Goal: Task Accomplishment & Management: Manage account settings

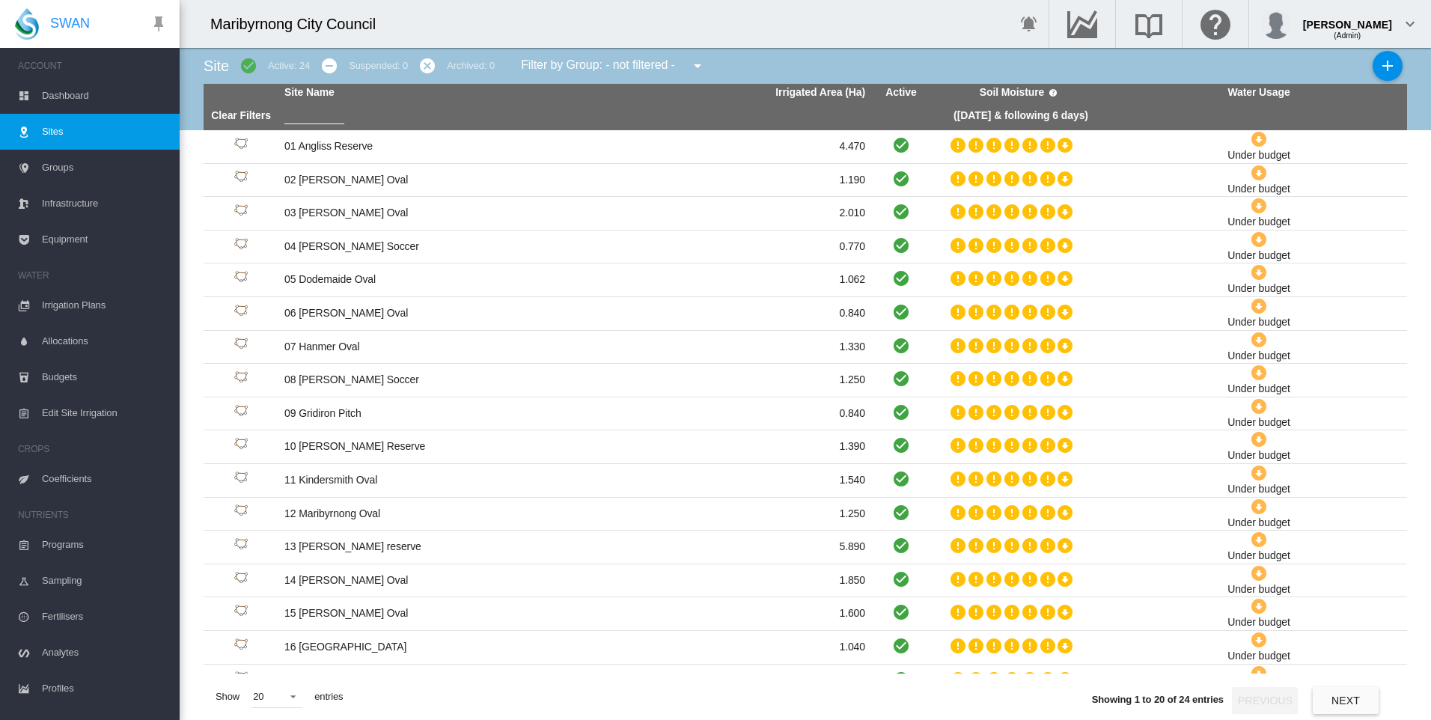
click at [103, 304] on span "Irrigation Plans" at bounding box center [105, 305] width 126 height 36
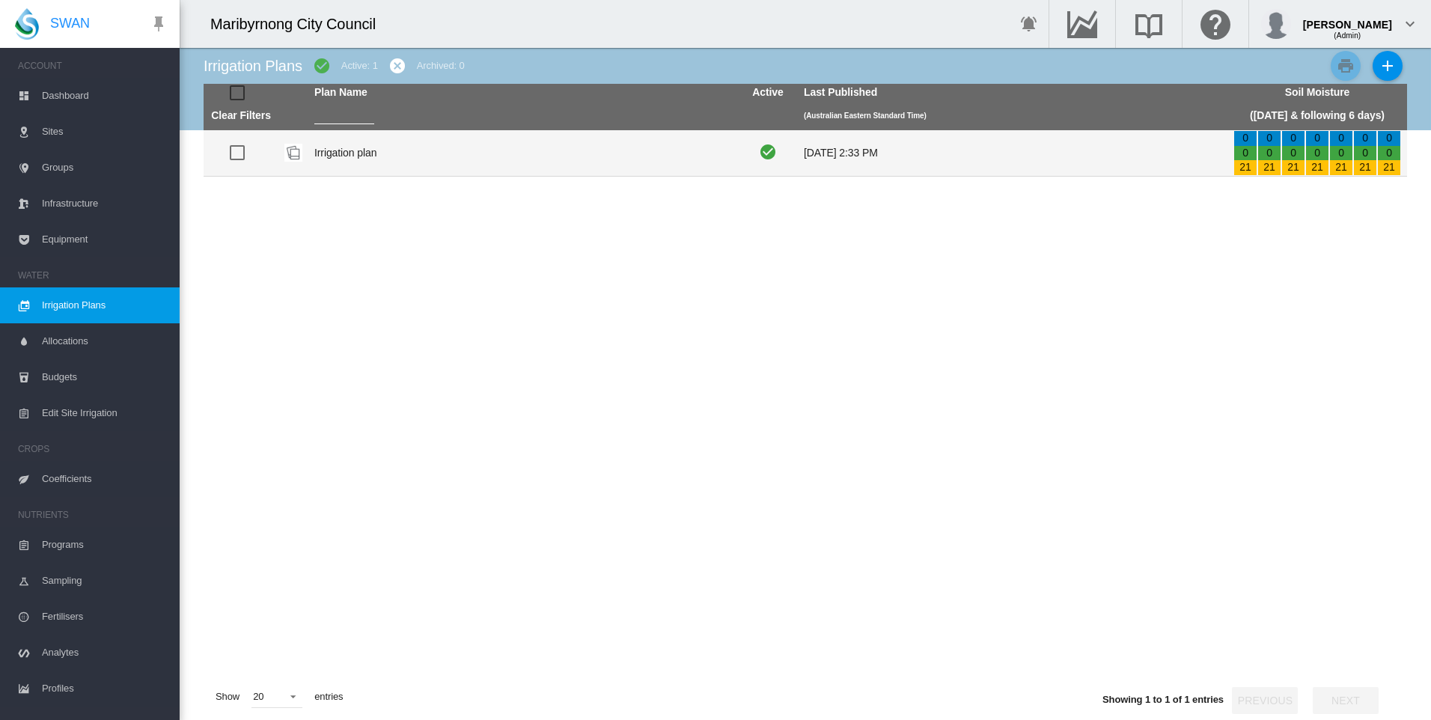
click at [364, 147] on td "Irrigation plan" at bounding box center [523, 153] width 430 height 46
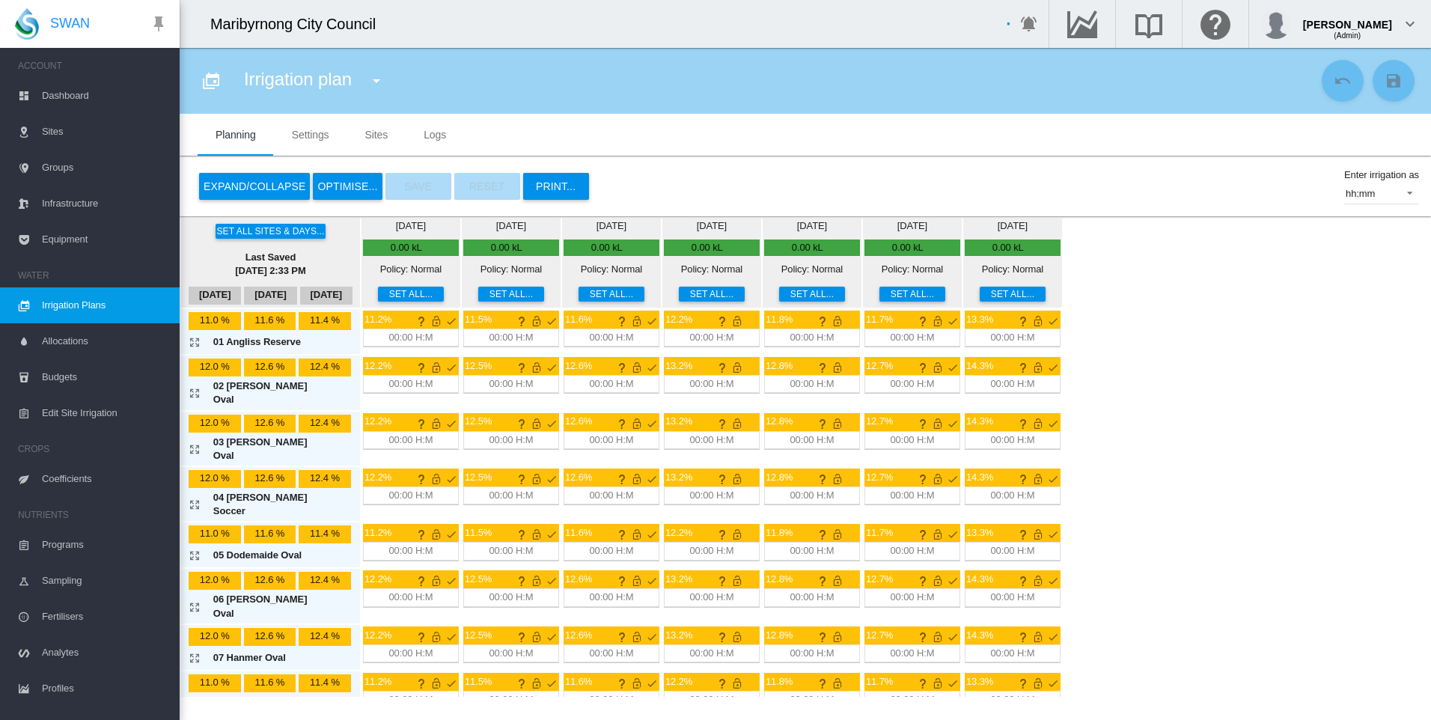
click at [64, 92] on span "Dashboard" at bounding box center [105, 96] width 126 height 36
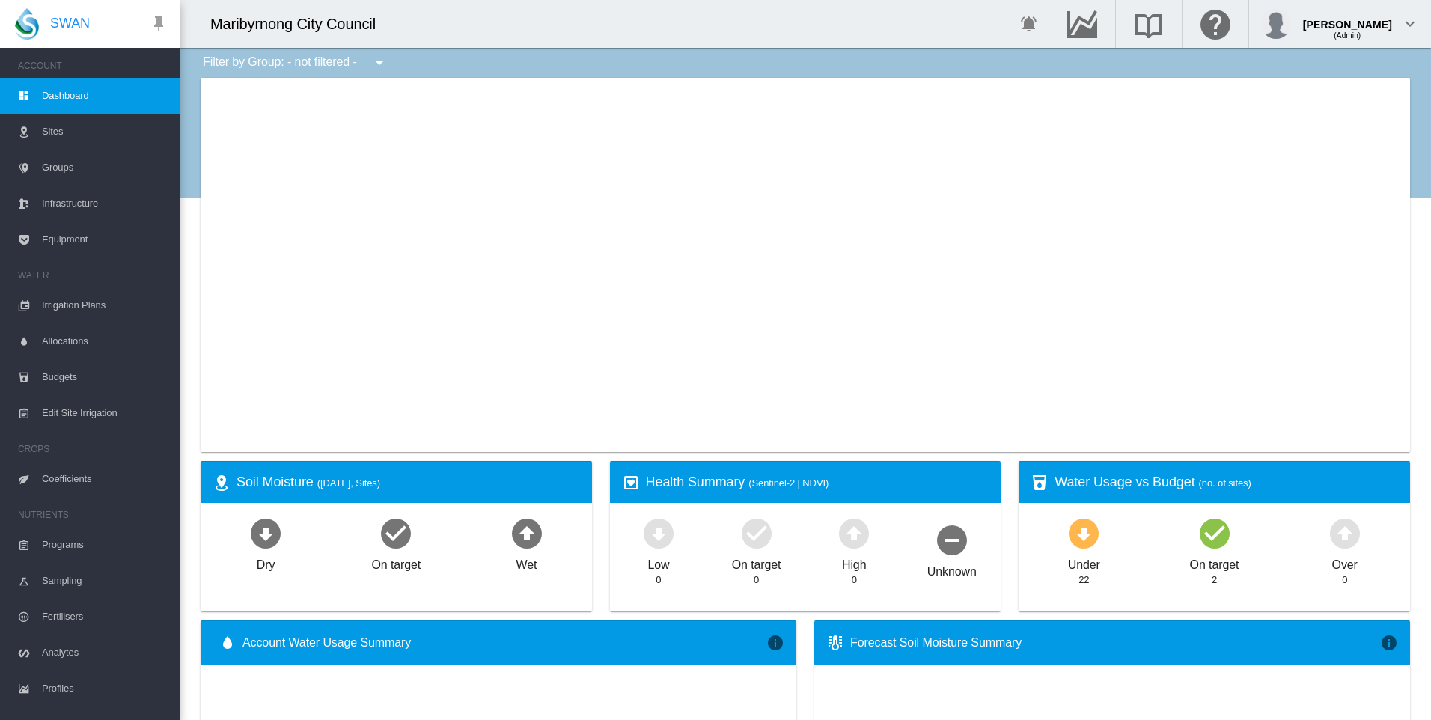
type input "**********"
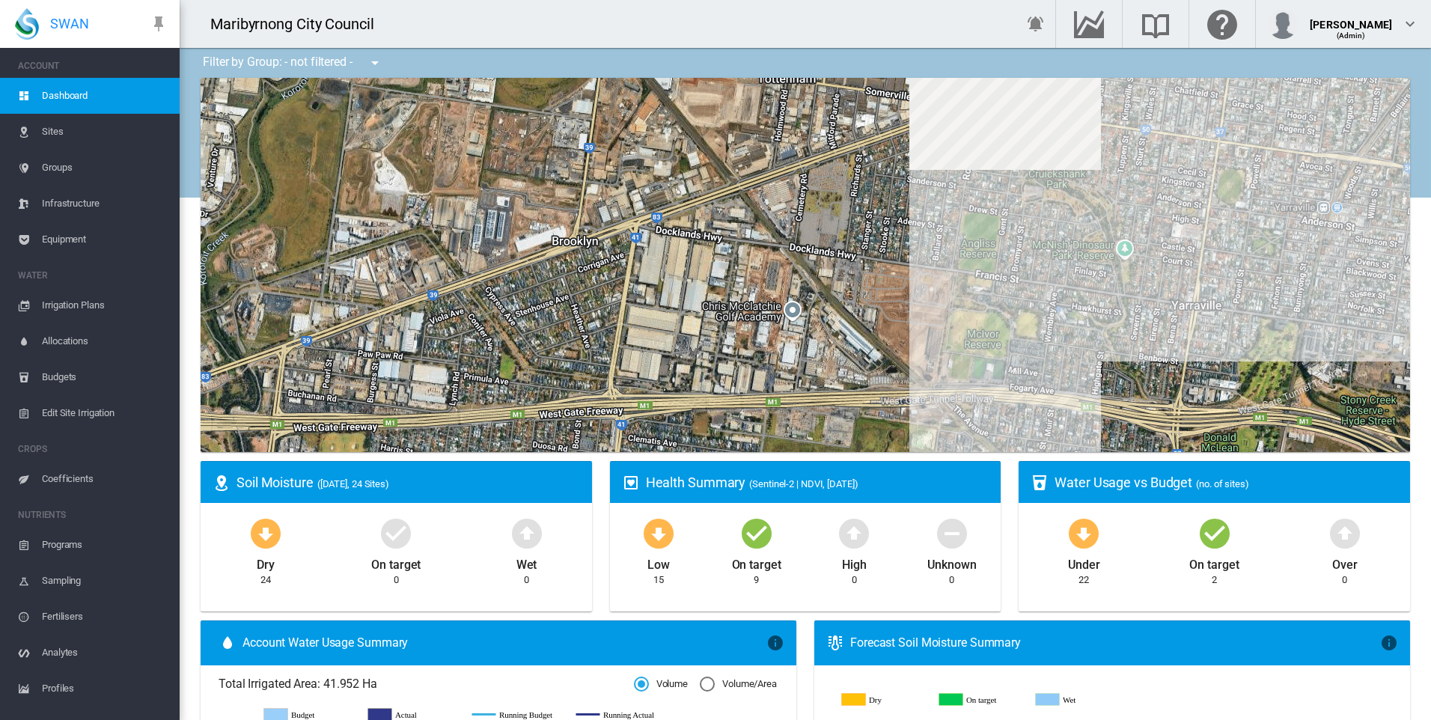
click at [970, 339] on div at bounding box center [805, 265] width 1209 height 374
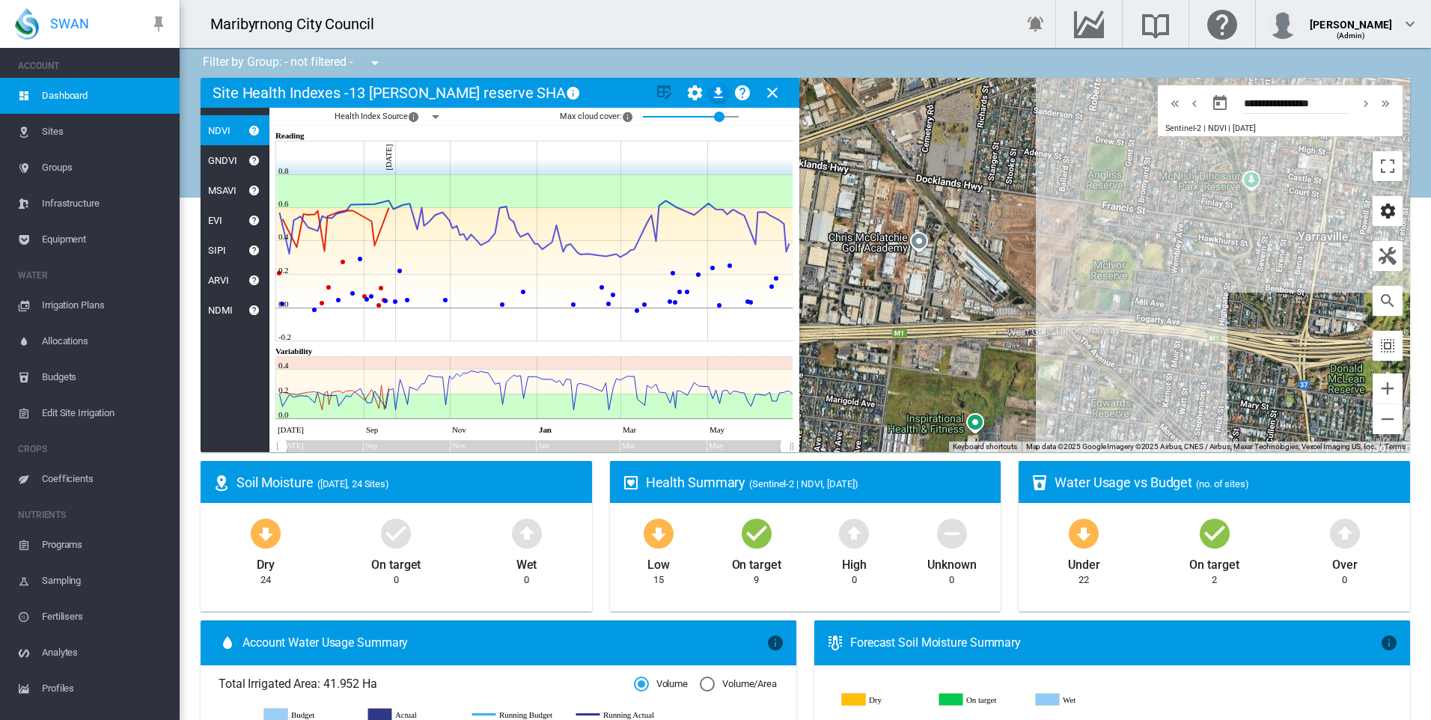
click at [1384, 216] on md-icon "icon-cog" at bounding box center [1387, 211] width 18 height 18
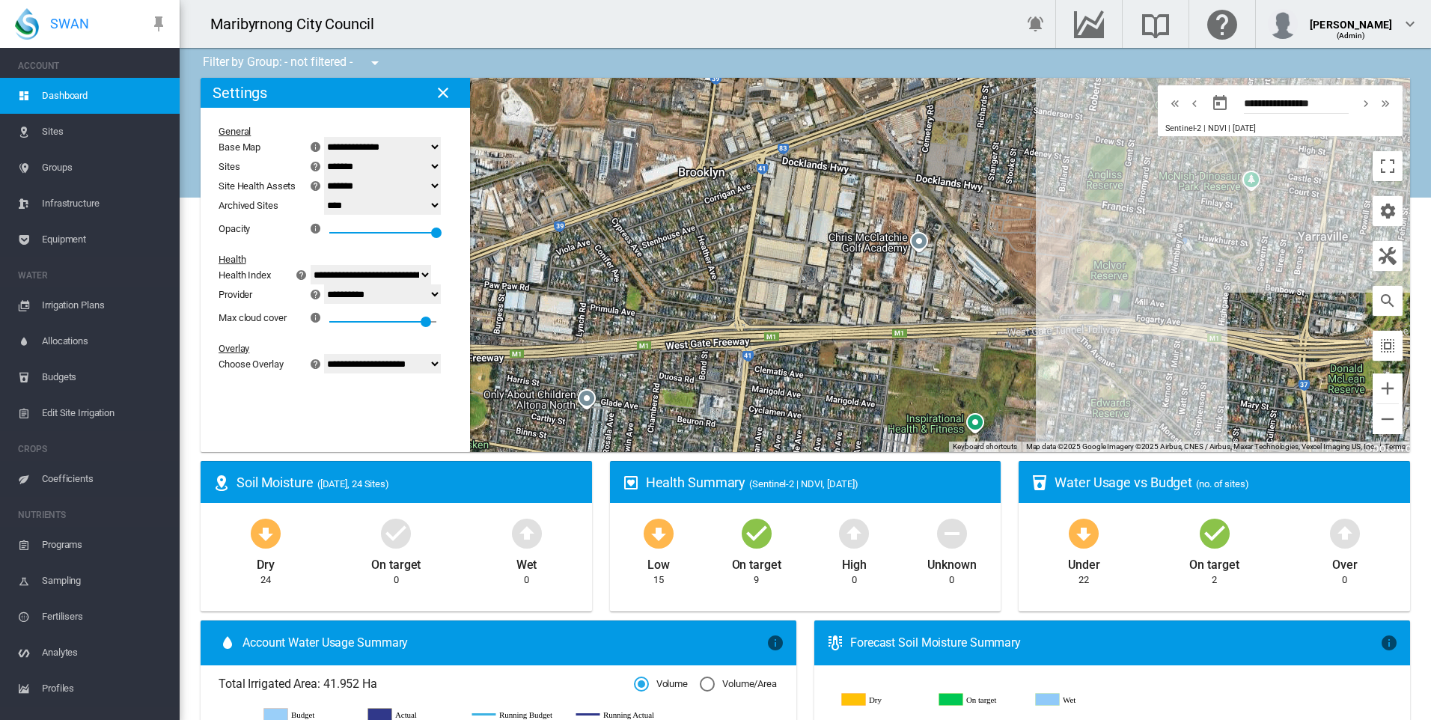
click at [438, 367] on select "**********" at bounding box center [382, 363] width 117 height 19
select select "********"
click at [333, 354] on select "**********" at bounding box center [382, 363] width 117 height 19
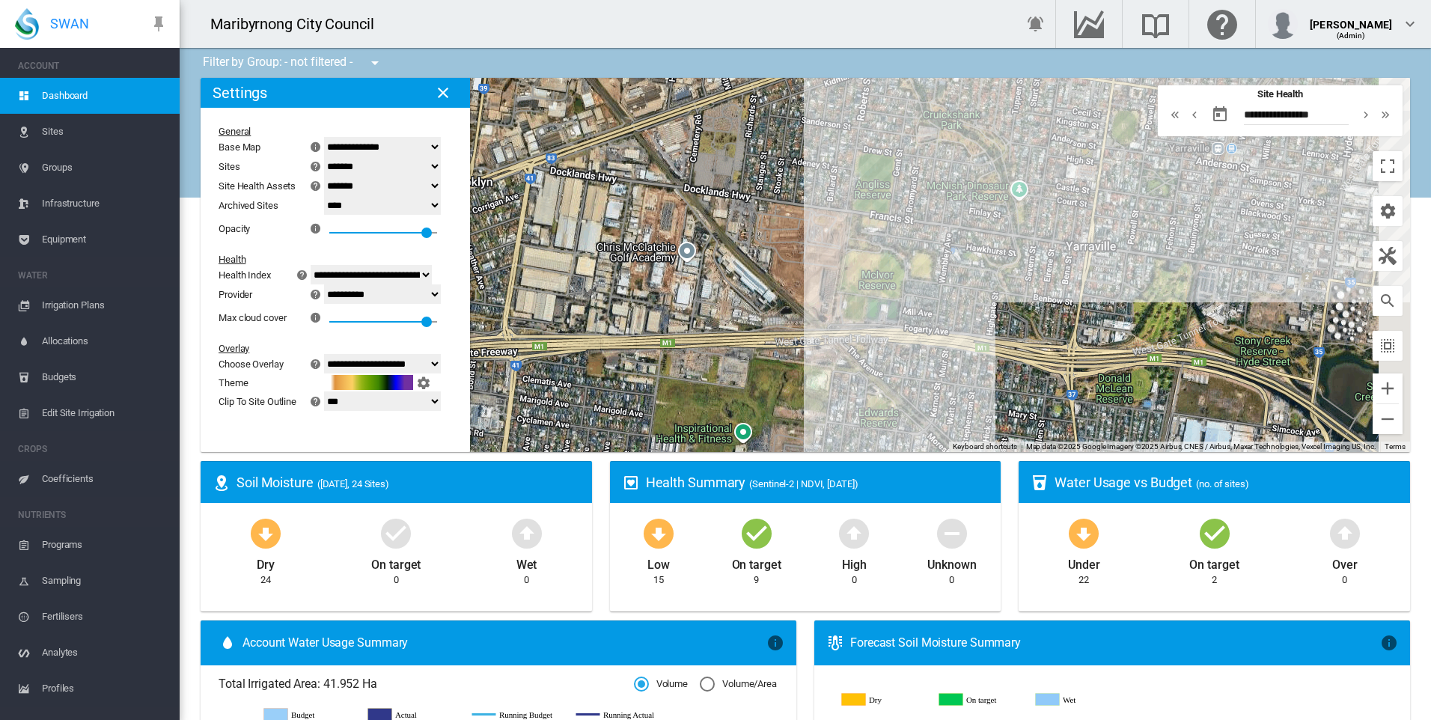
drag, startPoint x: 1113, startPoint y: 346, endPoint x: 849, endPoint y: 349, distance: 264.2
click at [871, 356] on div at bounding box center [805, 265] width 1209 height 374
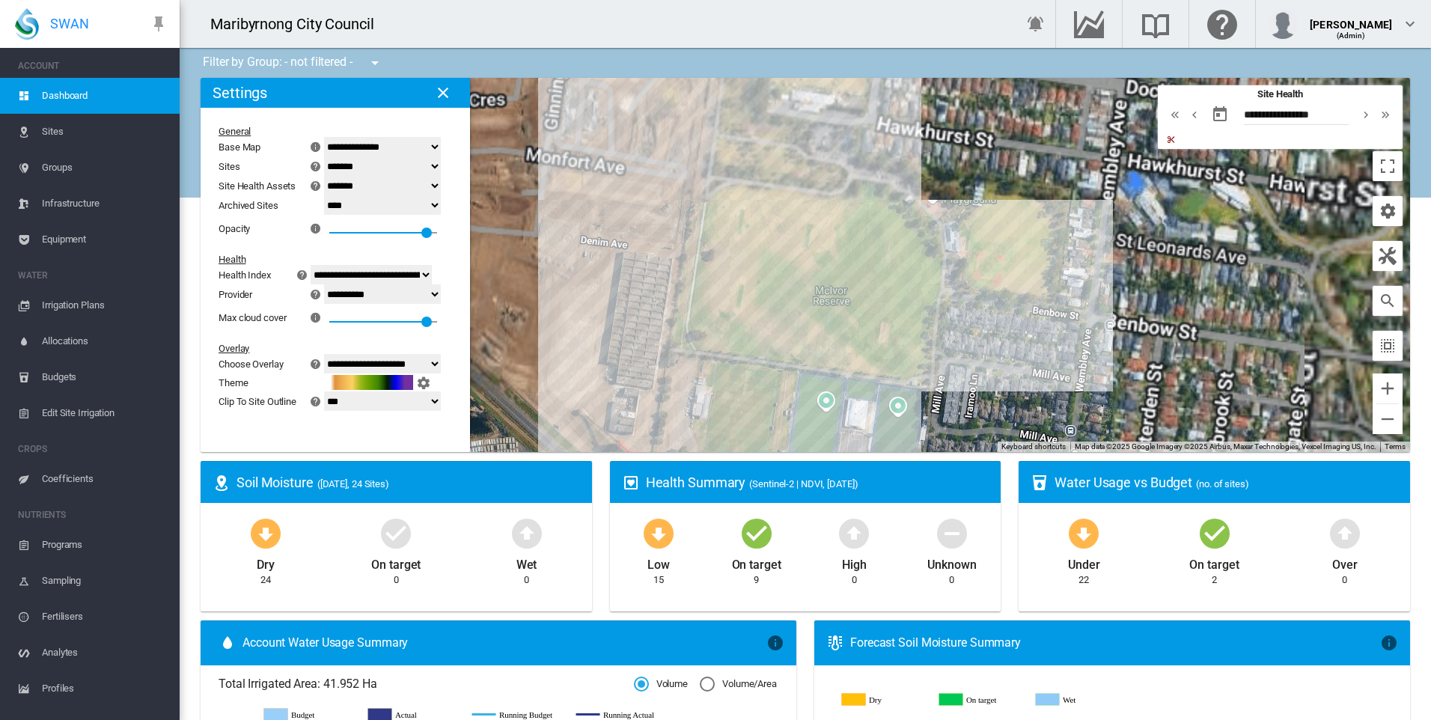
drag, startPoint x: 1024, startPoint y: 288, endPoint x: 962, endPoint y: 436, distance: 160.0
click at [962, 436] on div at bounding box center [805, 265] width 1209 height 374
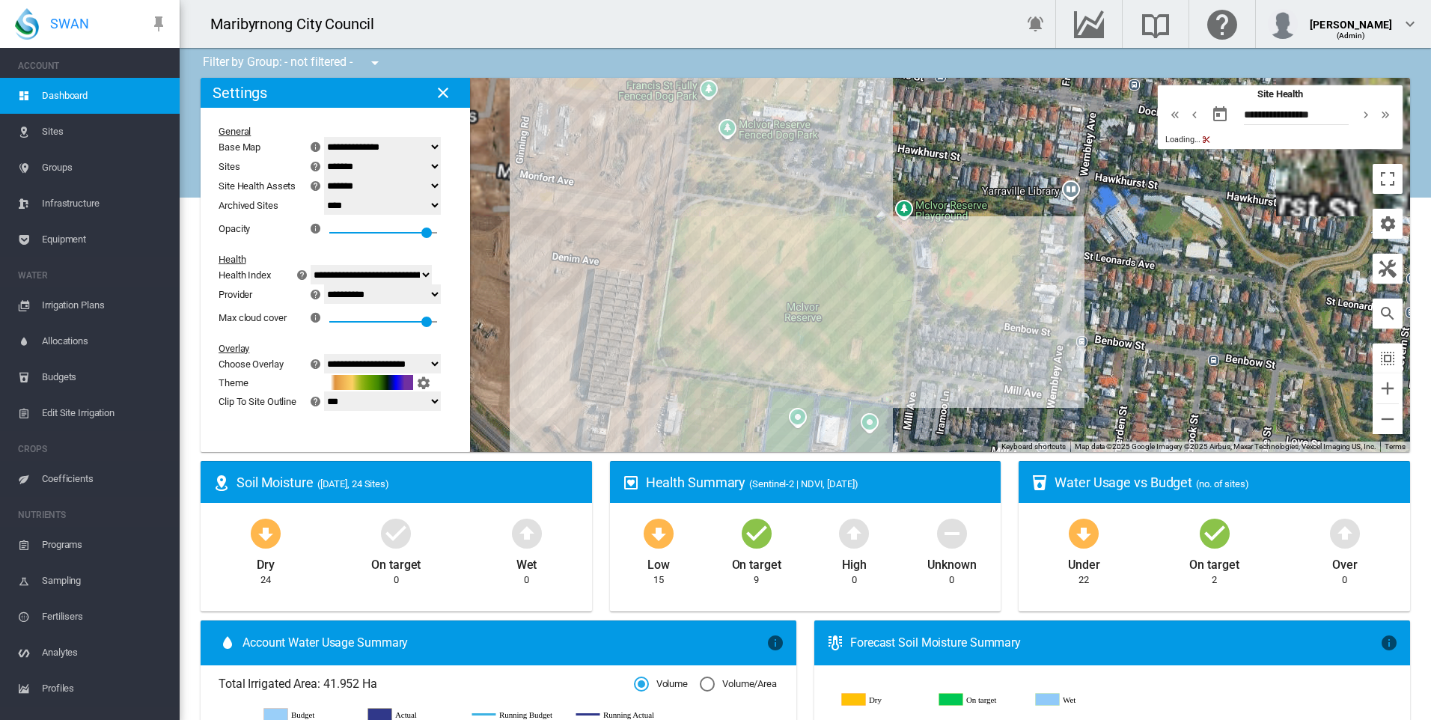
drag, startPoint x: 953, startPoint y: 286, endPoint x: 955, endPoint y: 256, distance: 30.0
click at [955, 256] on div at bounding box center [805, 265] width 1209 height 374
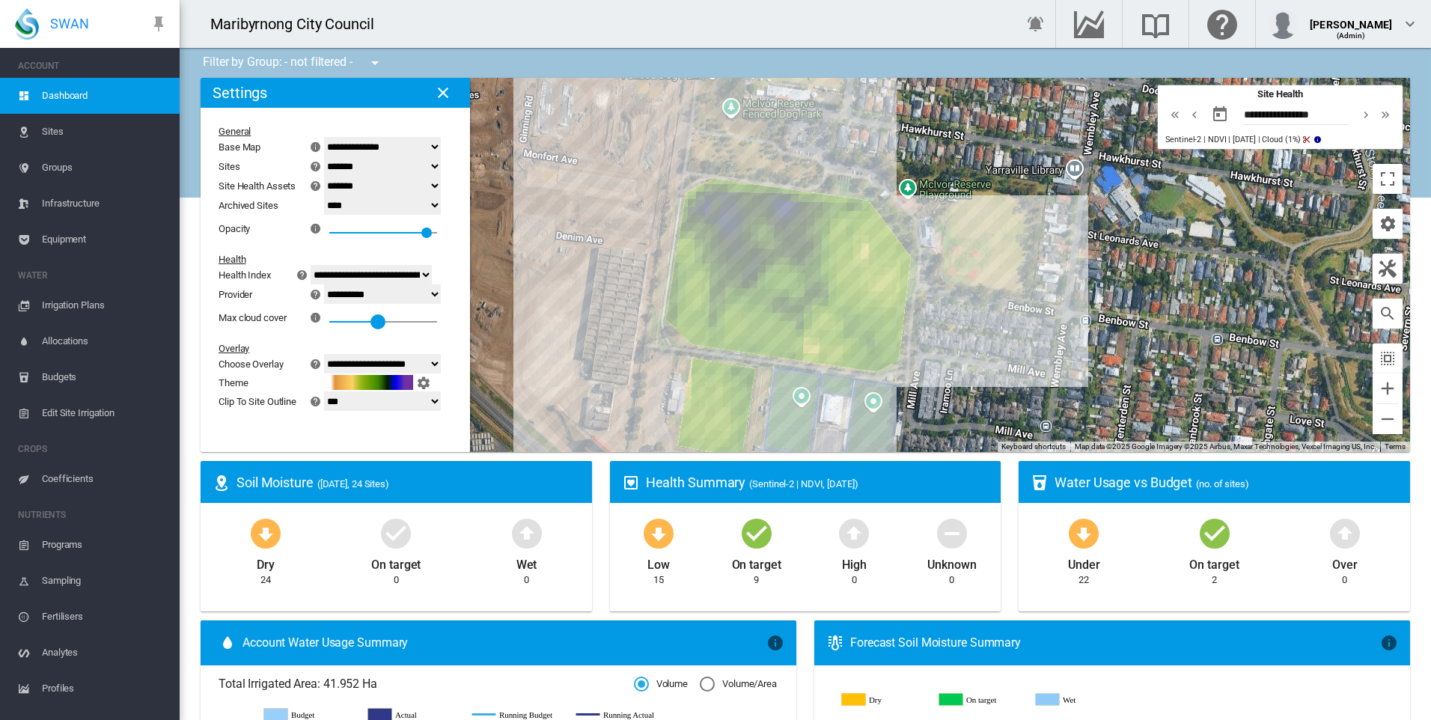
drag, startPoint x: 444, startPoint y: 320, endPoint x: 390, endPoint y: 326, distance: 54.2
click at [385, 326] on div at bounding box center [377, 321] width 15 height 15
click at [794, 260] on div "NDVI: 13 McIvor reserve SHA" at bounding box center [805, 265] width 1209 height 374
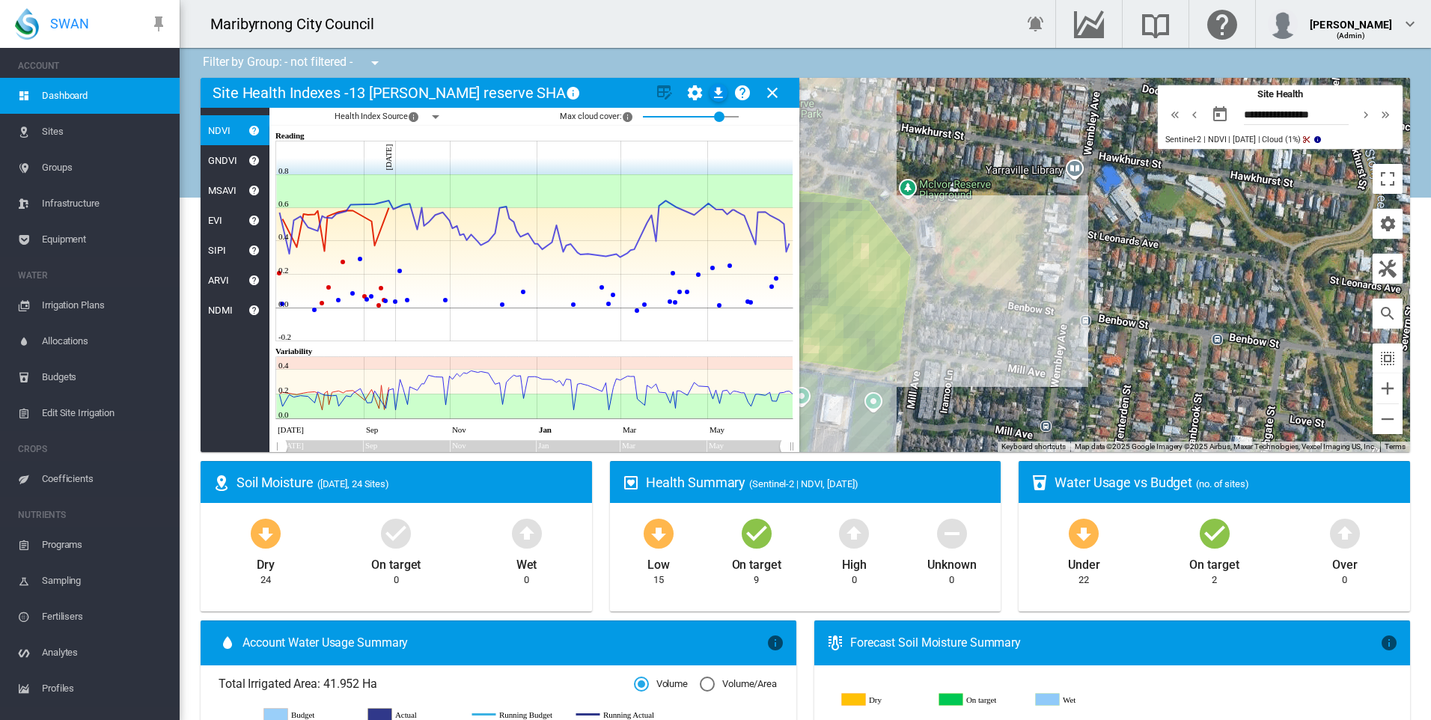
click at [775, 97] on md-icon "icon-close" at bounding box center [772, 93] width 18 height 18
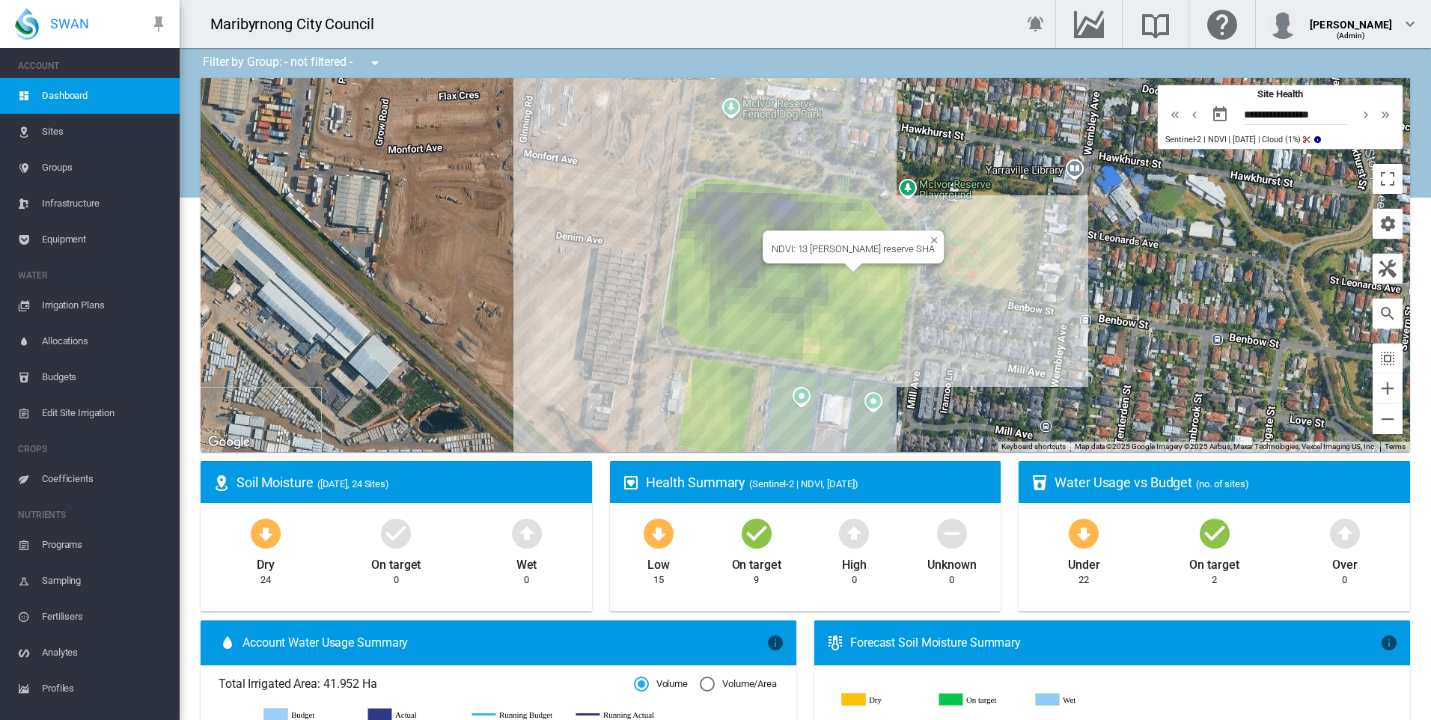
click at [794, 269] on div "NDVI: 13 McIvor reserve SHA" at bounding box center [805, 265] width 1209 height 374
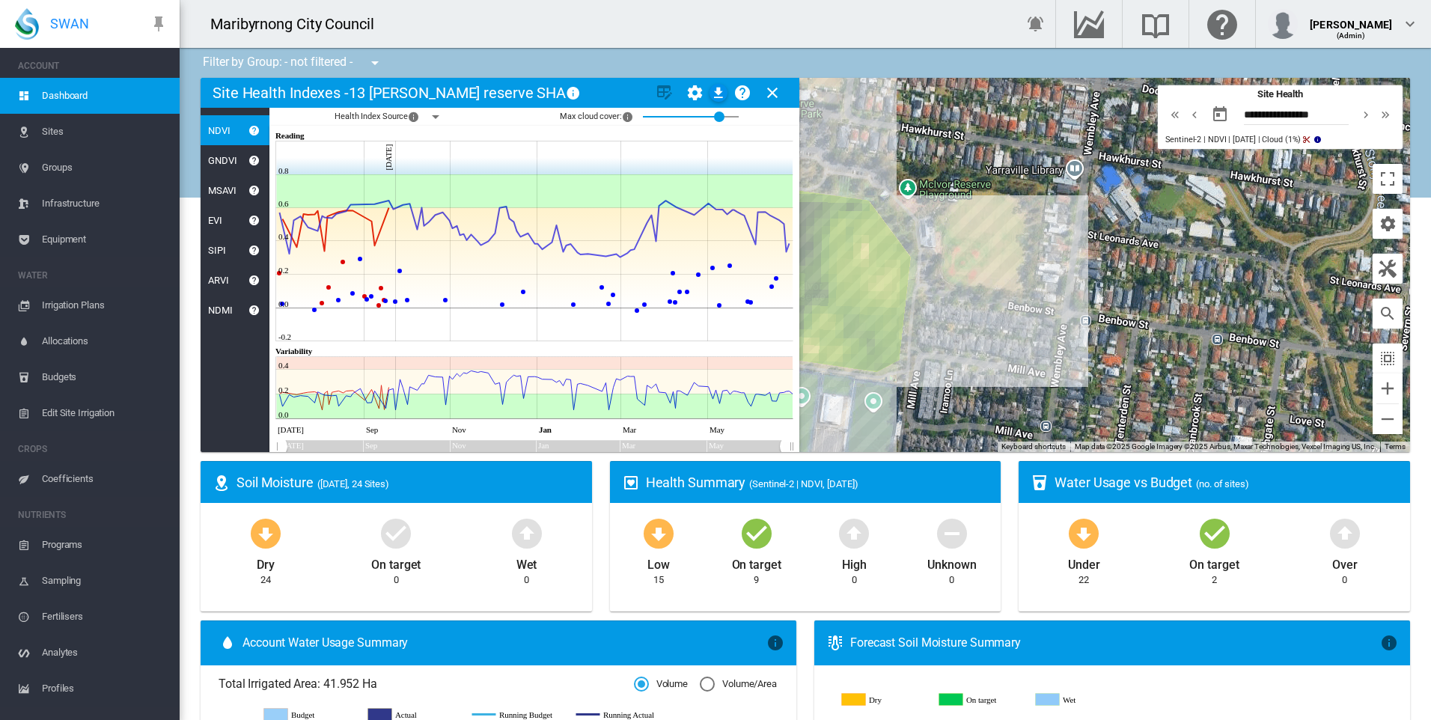
click at [781, 97] on md-icon "icon-close" at bounding box center [772, 93] width 18 height 18
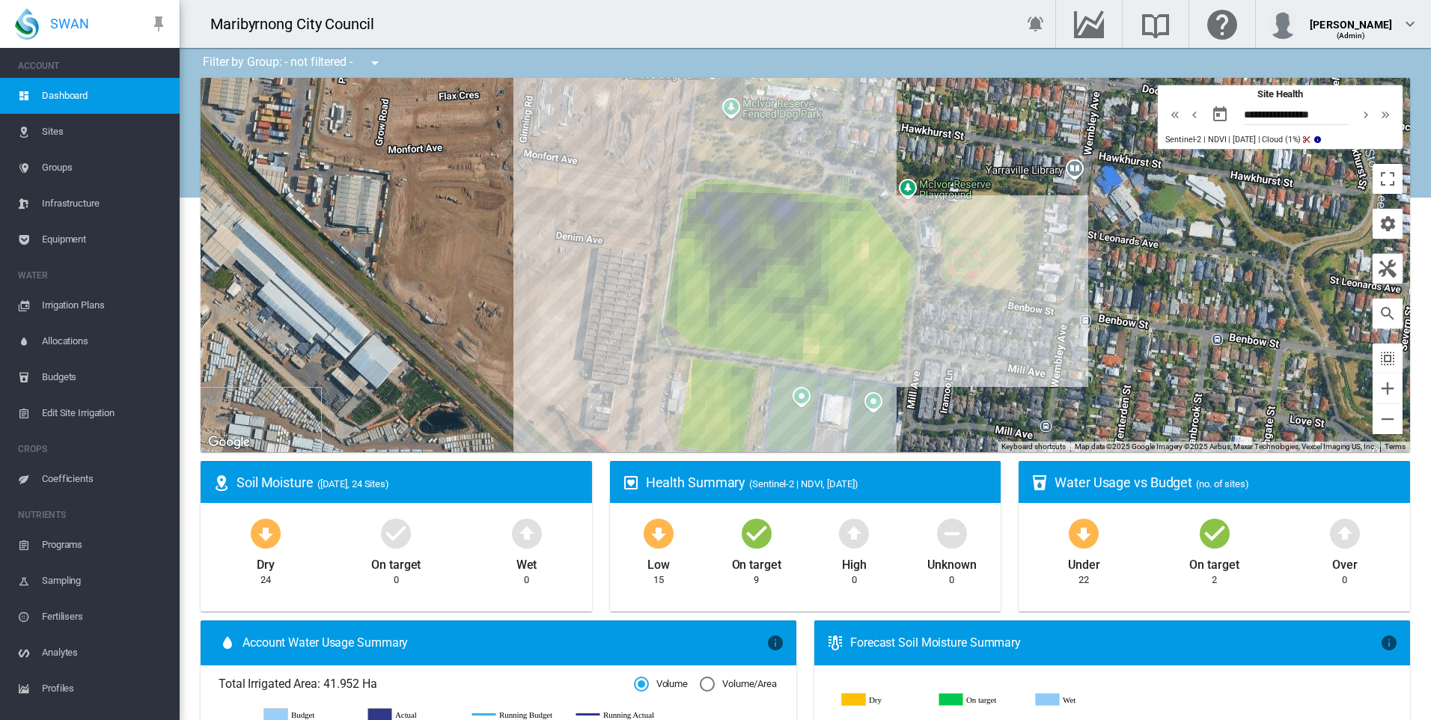
click at [91, 307] on span "Irrigation Plans" at bounding box center [105, 305] width 126 height 36
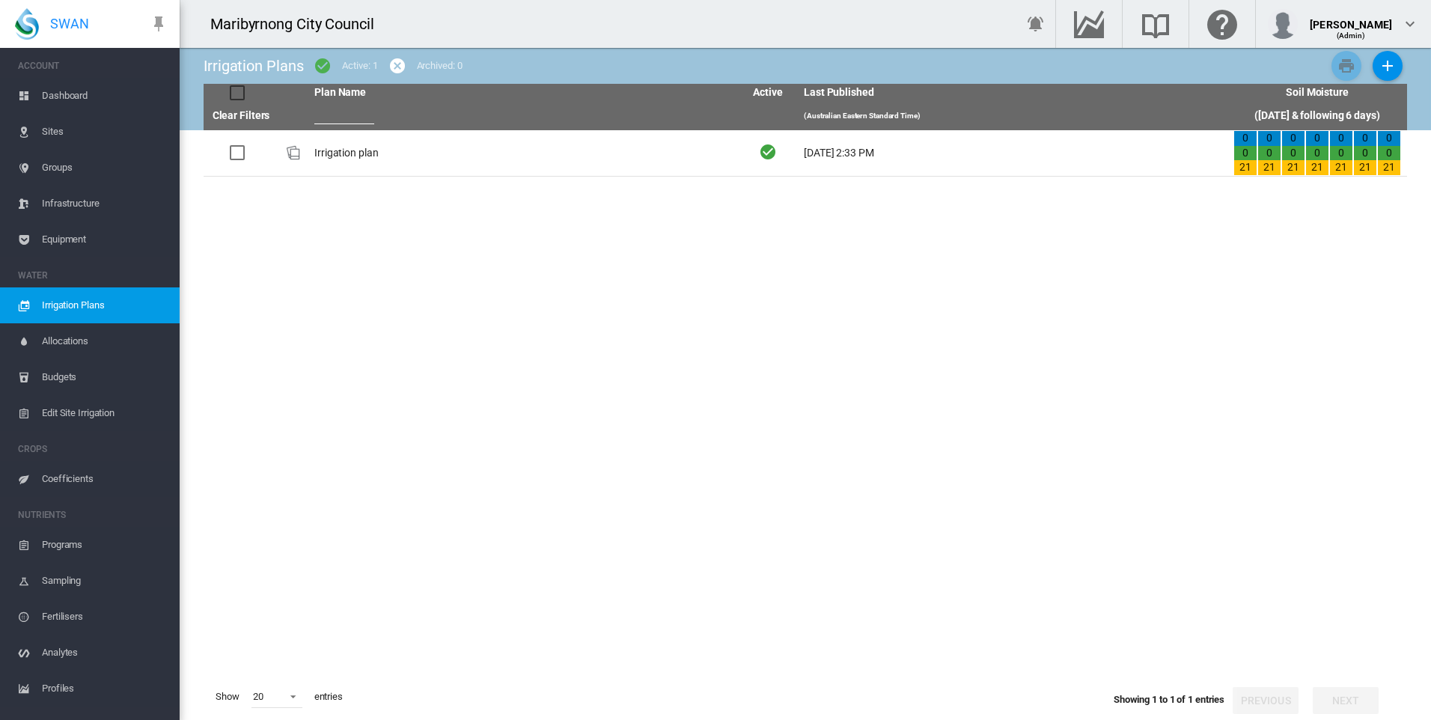
click at [72, 125] on span "Sites" at bounding box center [105, 132] width 126 height 36
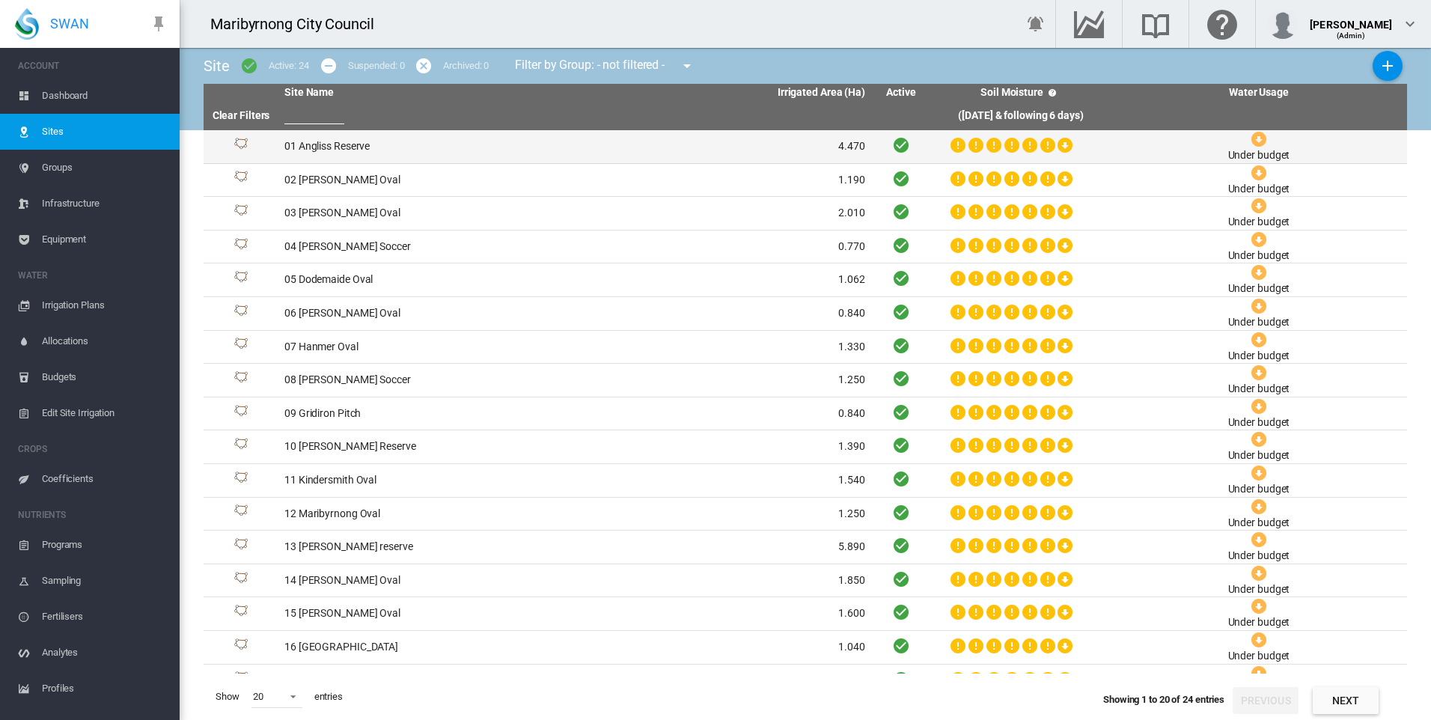
click at [379, 144] on td "01 Angliss Reserve" at bounding box center [426, 146] width 296 height 33
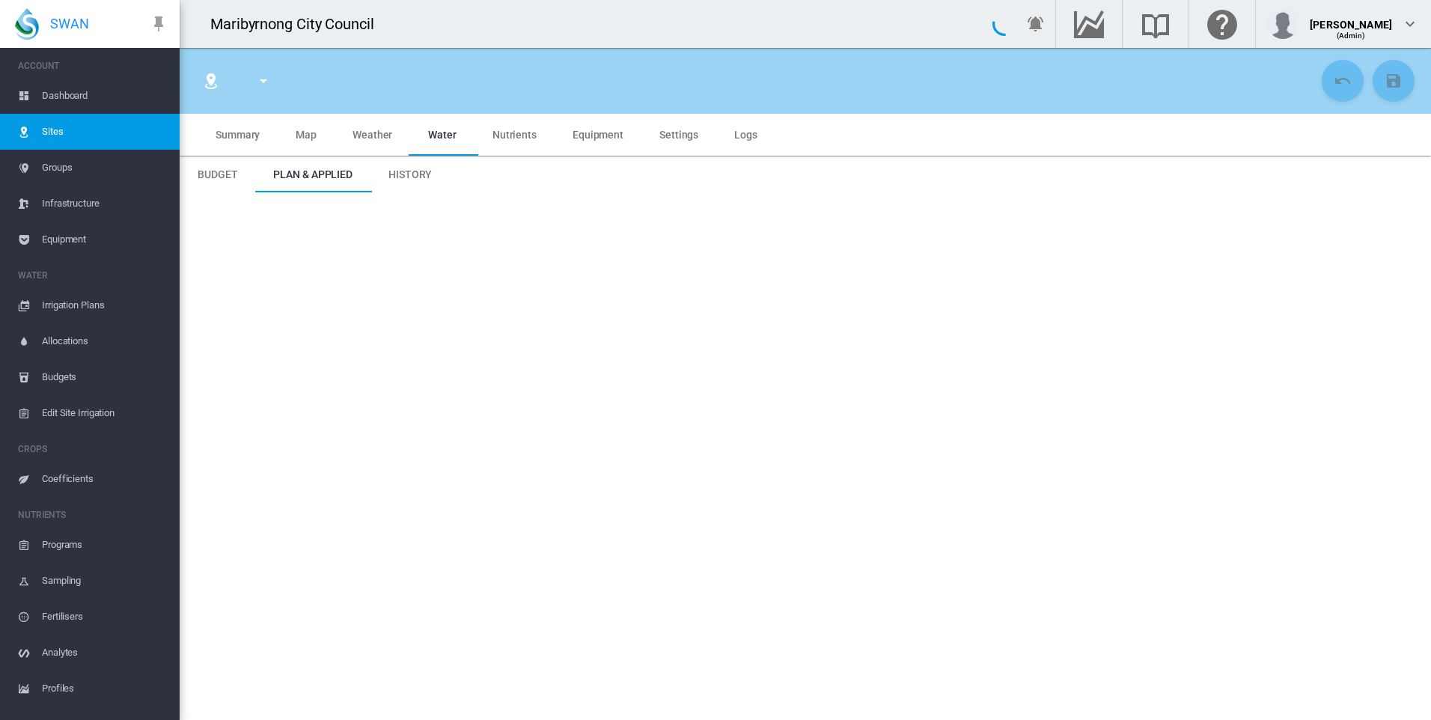
type input "**********"
type input "*********"
type input "**"
type input "****"
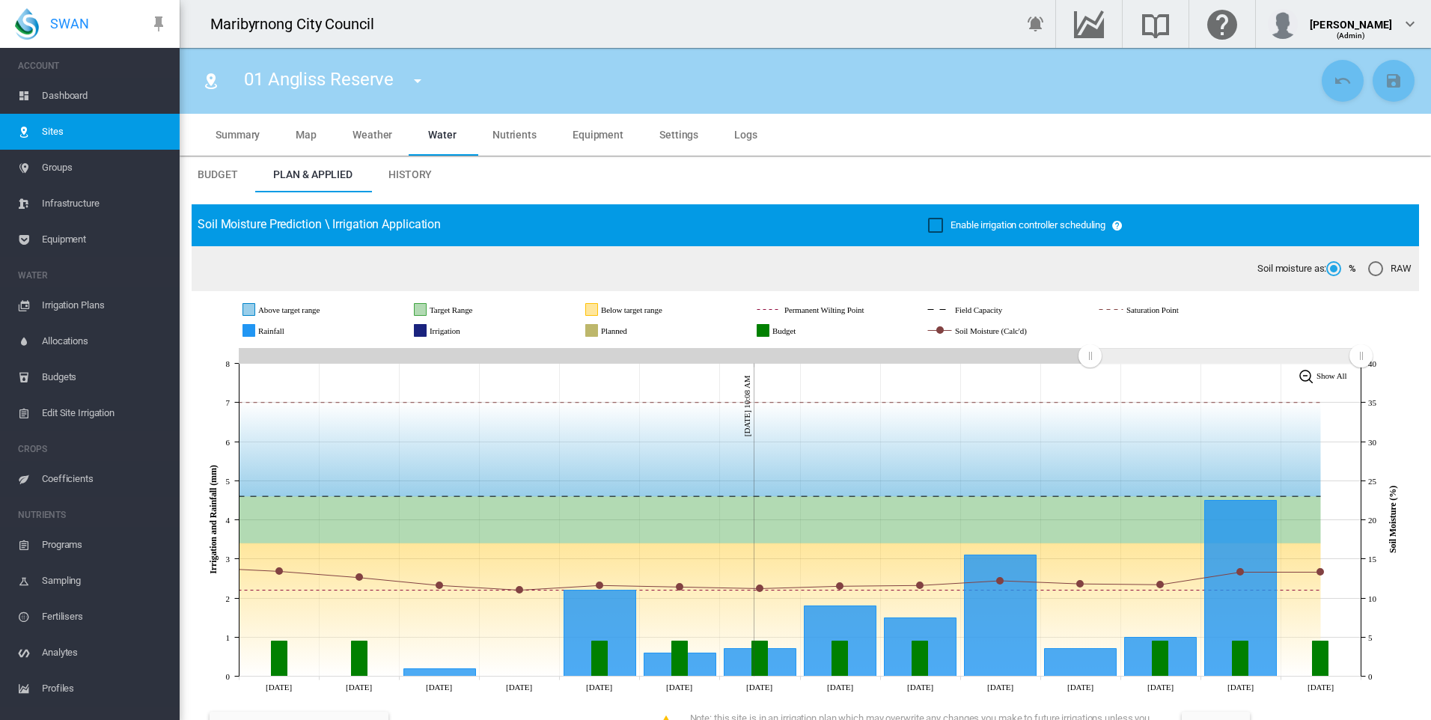
click at [67, 307] on span "Irrigation Plans" at bounding box center [105, 305] width 126 height 36
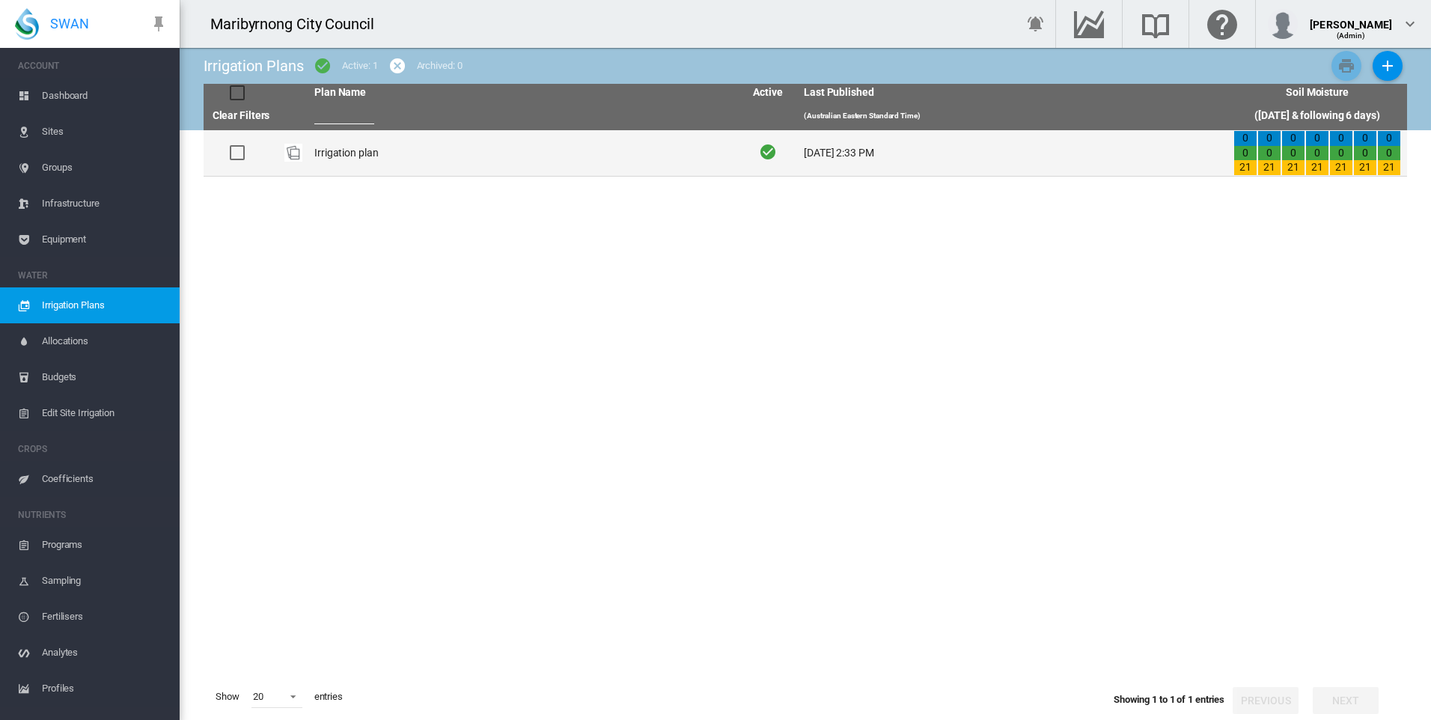
click at [342, 152] on td "Irrigation plan" at bounding box center [523, 153] width 430 height 46
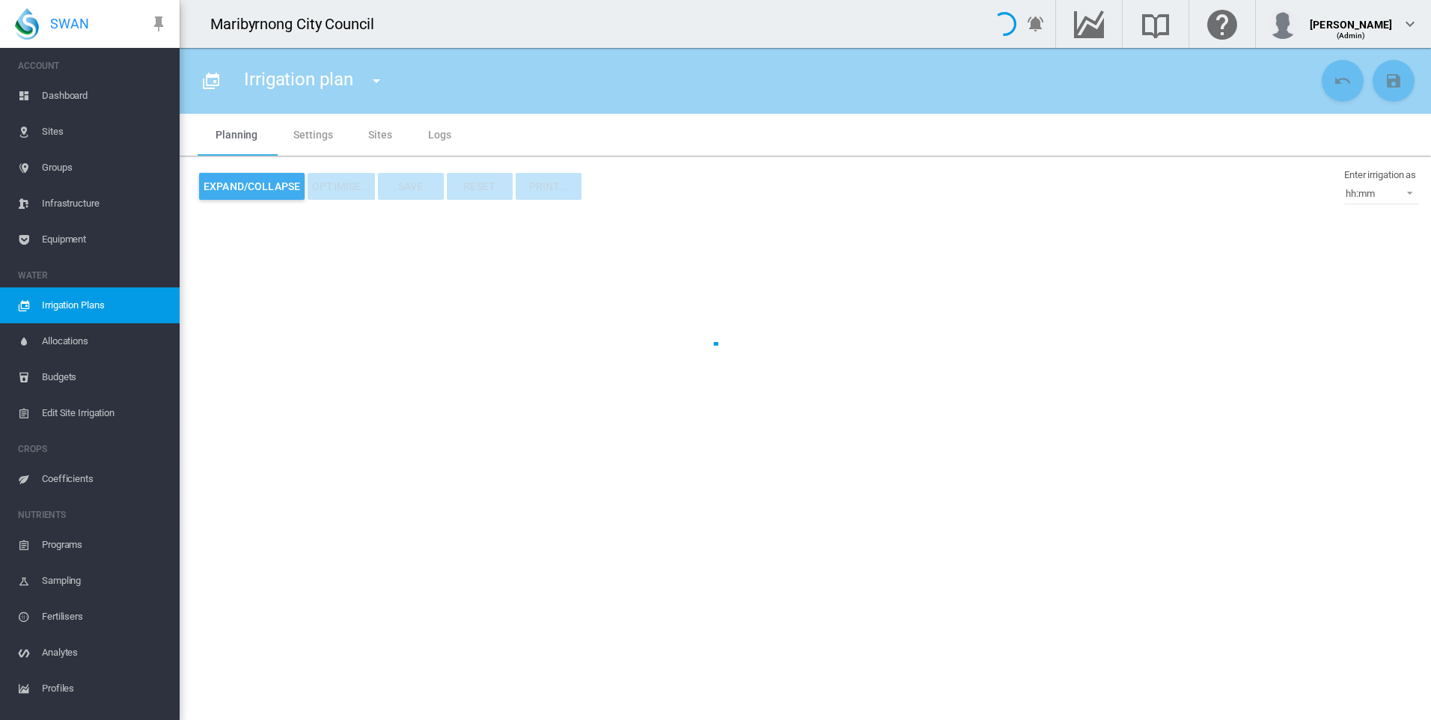
type input "**********"
type input "*"
type input "*********"
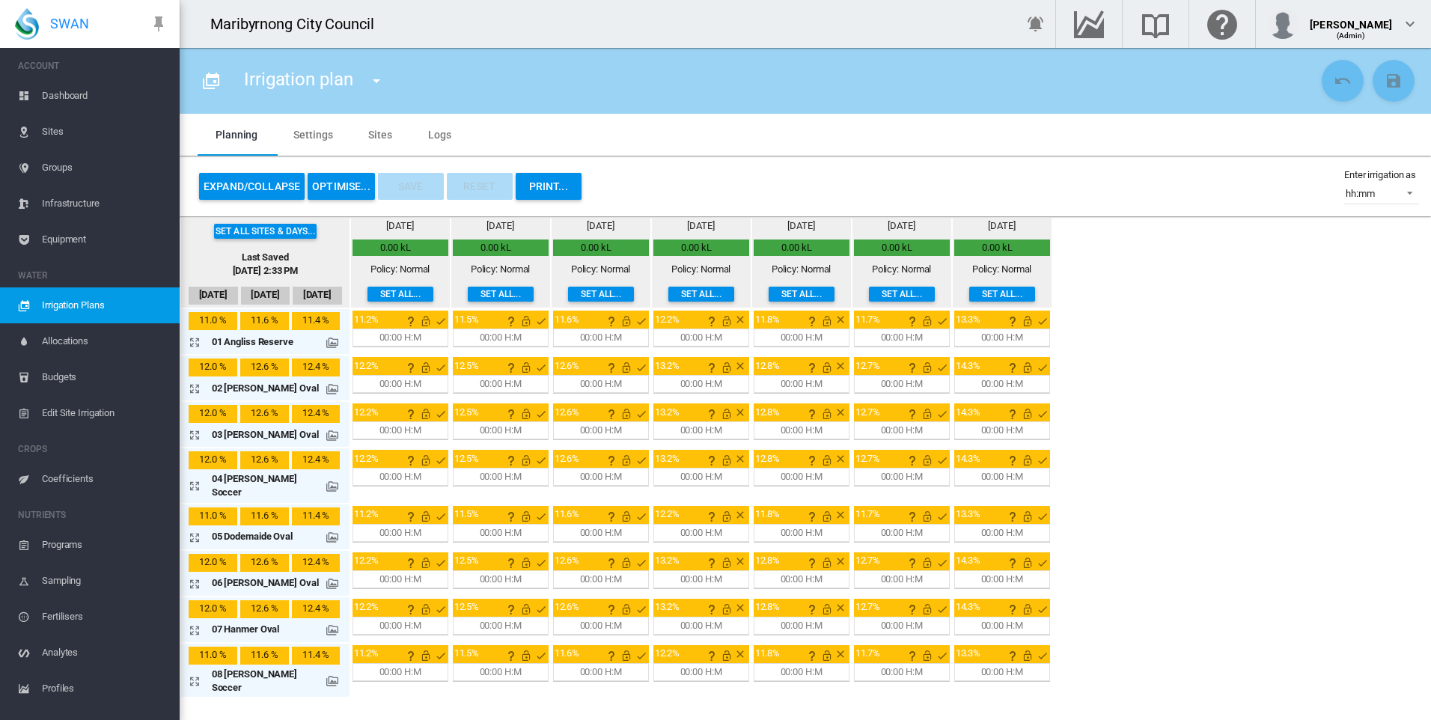
click at [345, 194] on button "OPTIMISE..." at bounding box center [341, 186] width 67 height 27
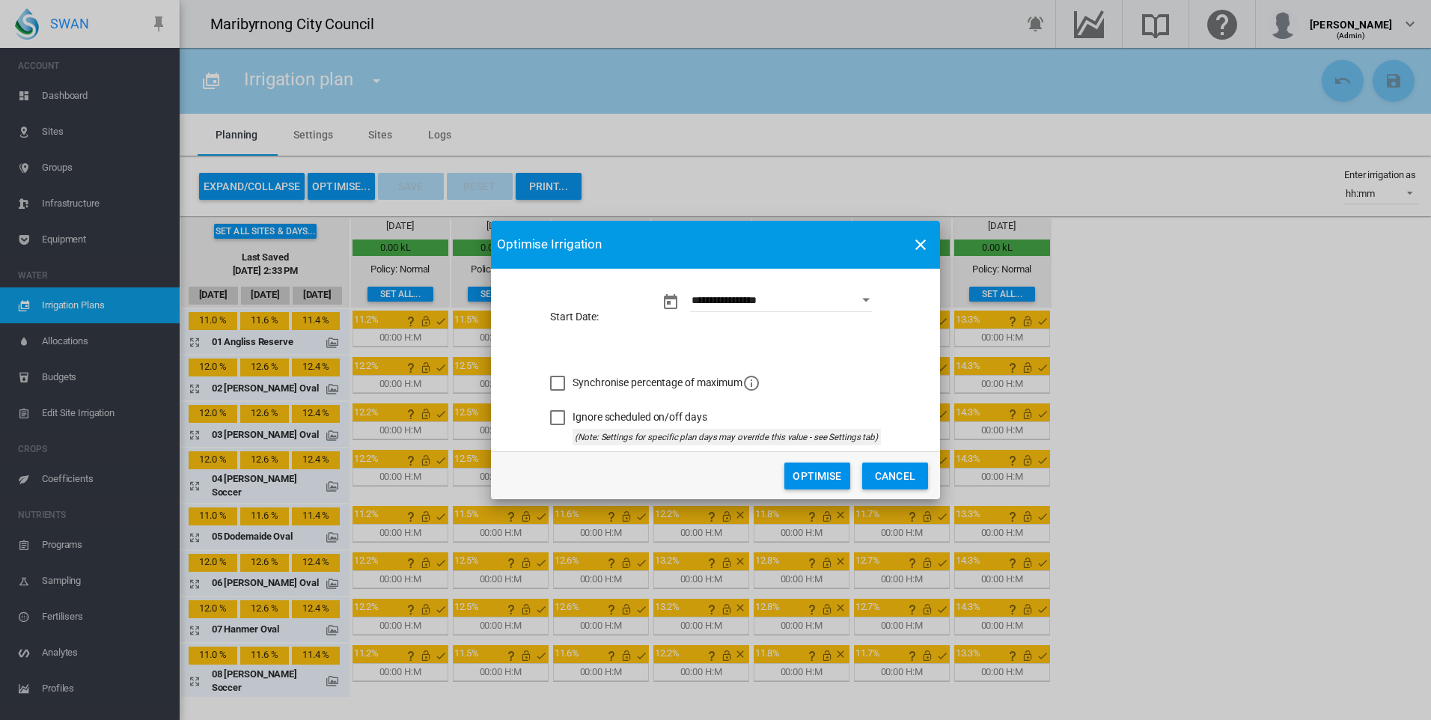
click at [804, 474] on button "Optimise" at bounding box center [817, 475] width 66 height 27
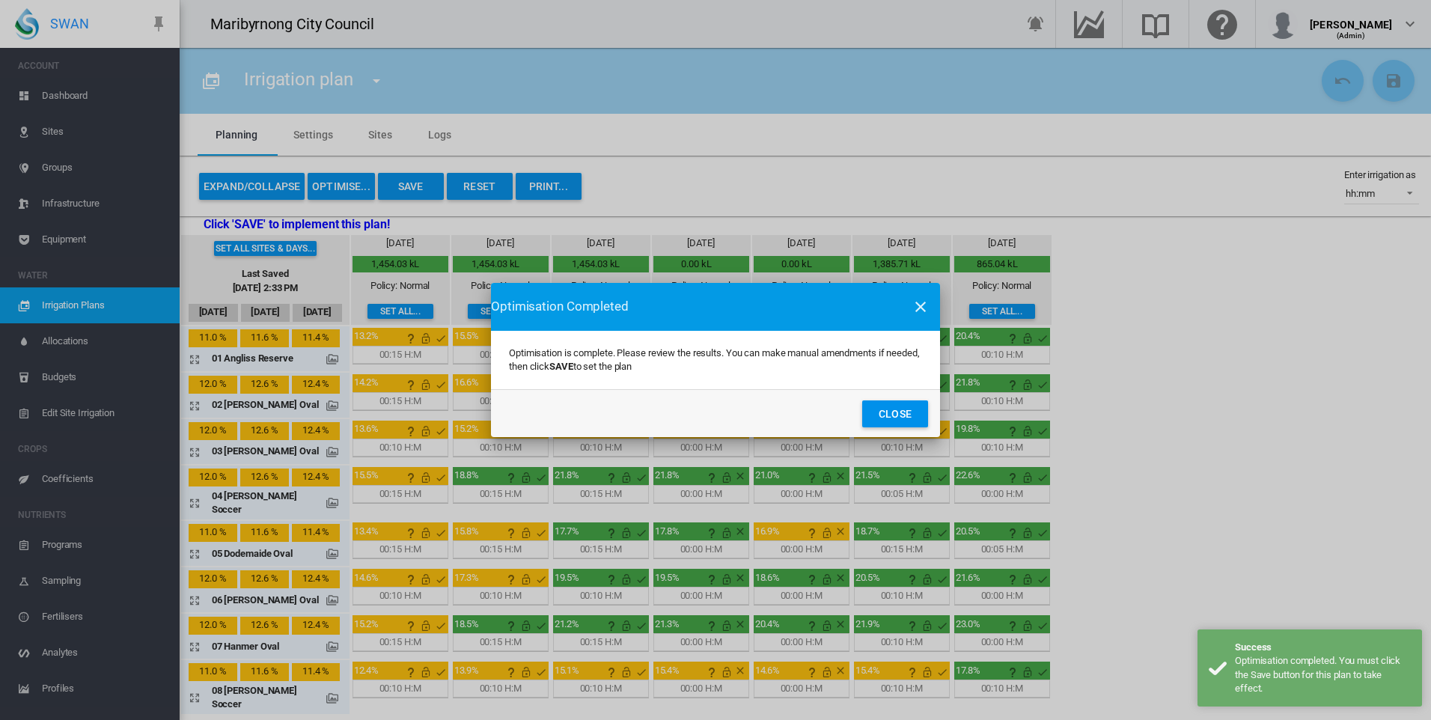
click at [903, 410] on button "Close" at bounding box center [895, 413] width 66 height 27
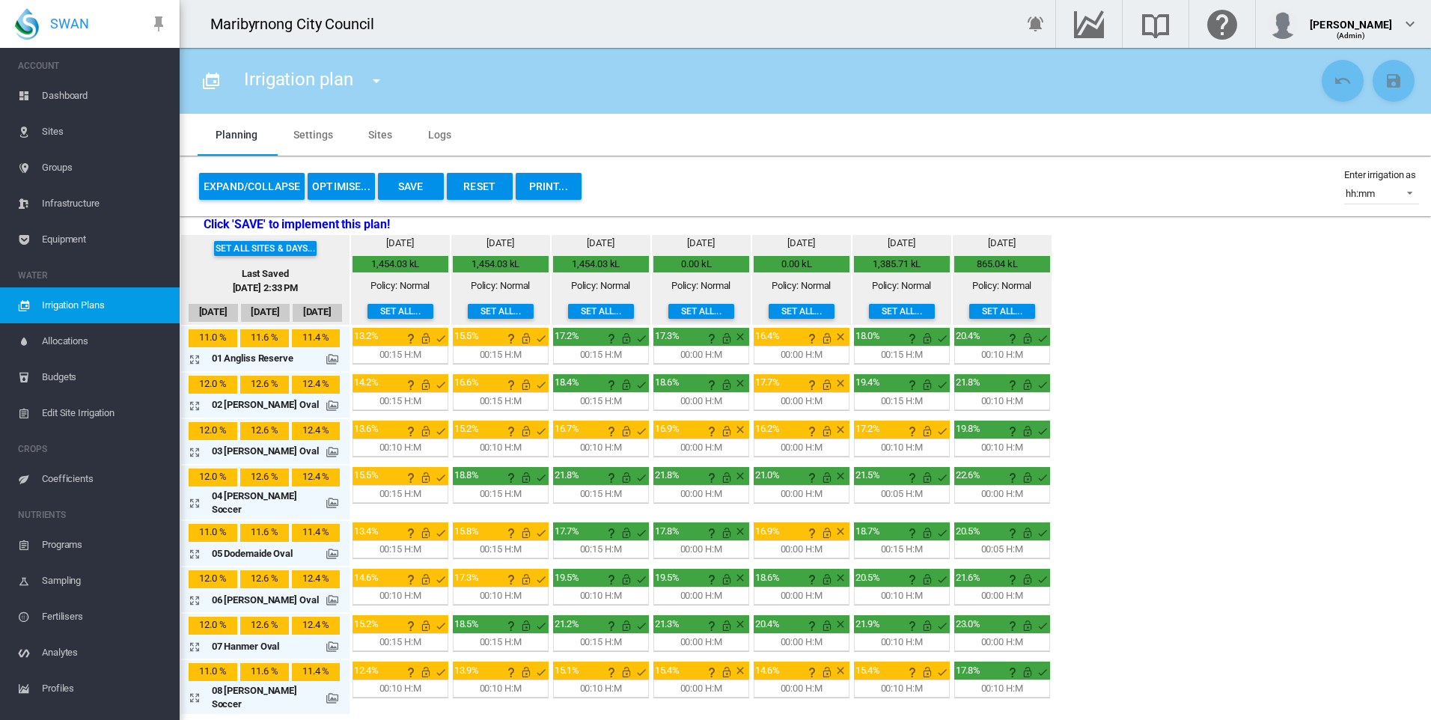
click at [326, 357] on md-icon at bounding box center [332, 359] width 12 height 12
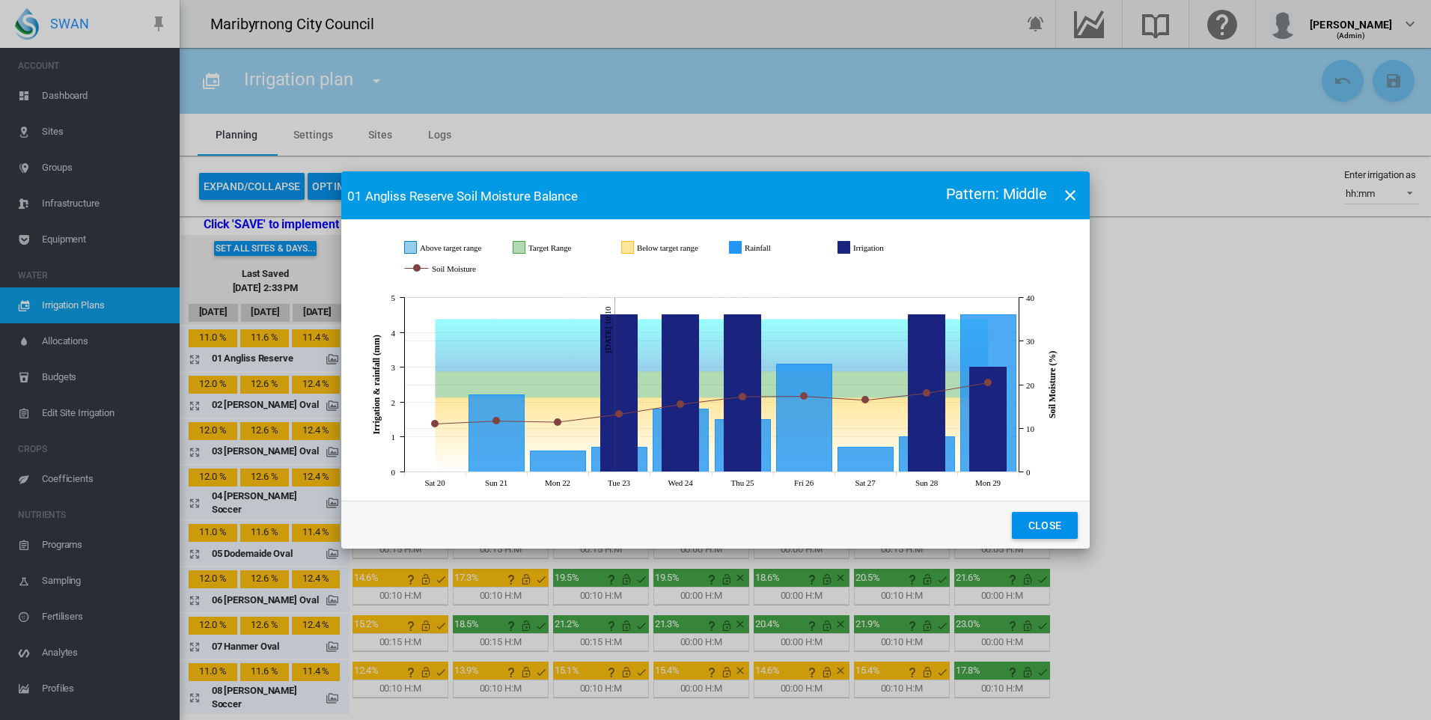
click at [1064, 194] on md-icon "icon-close" at bounding box center [1070, 195] width 18 height 18
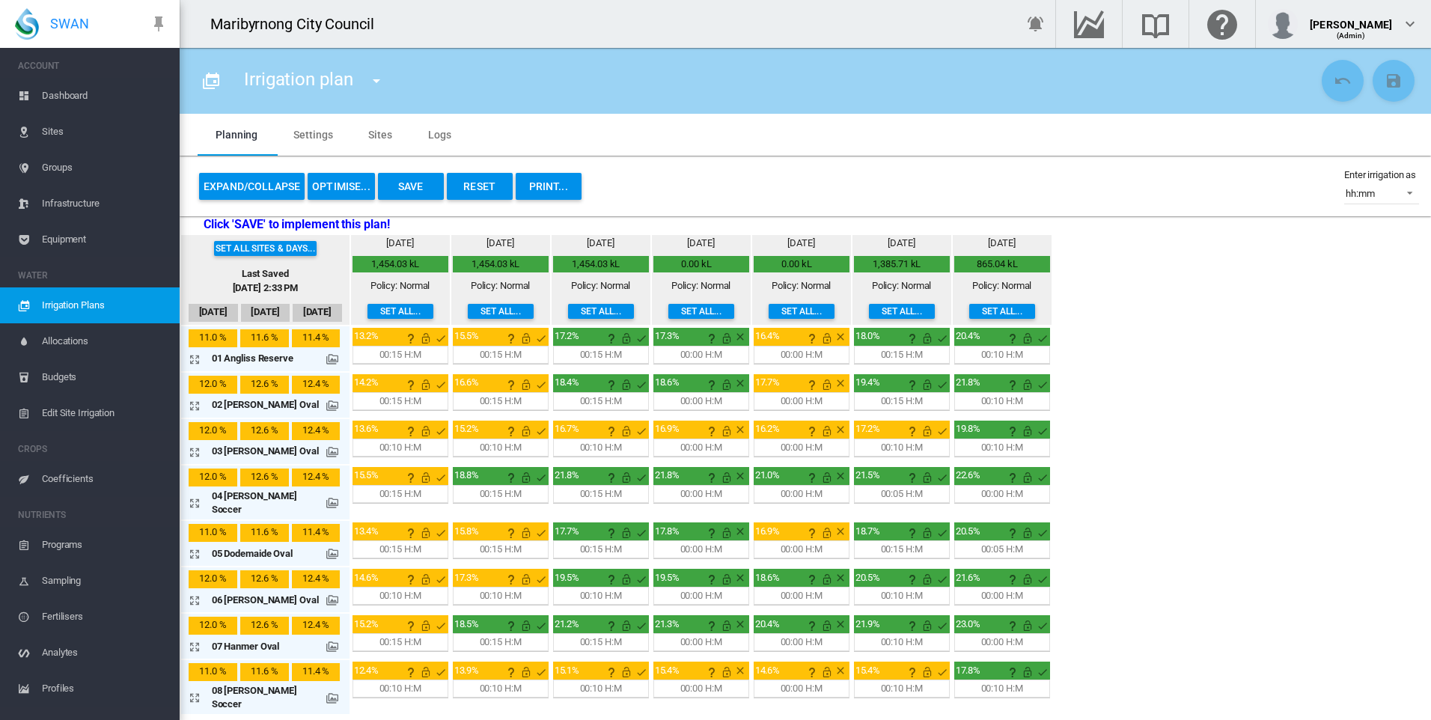
click at [352, 186] on button "OPTIMISE..." at bounding box center [341, 186] width 67 height 27
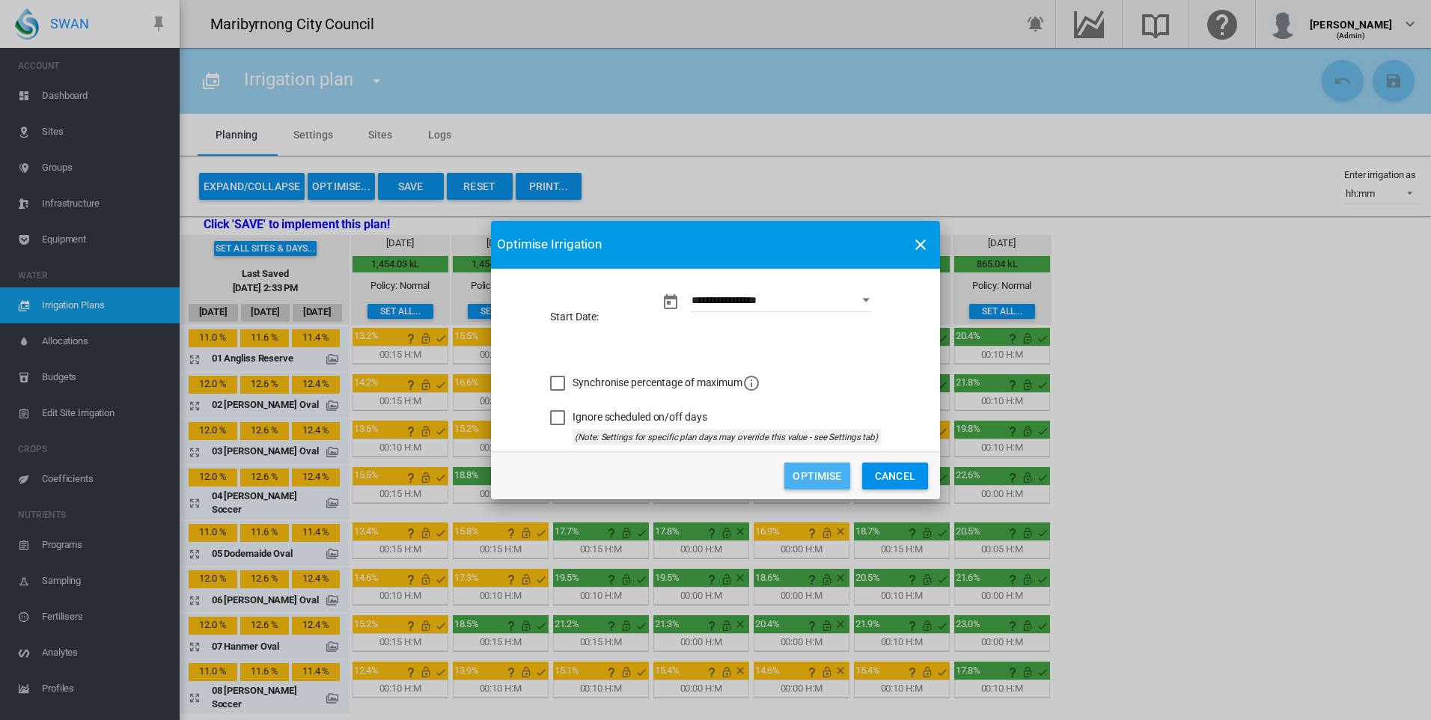
click at [813, 477] on button "Optimise" at bounding box center [817, 475] width 66 height 27
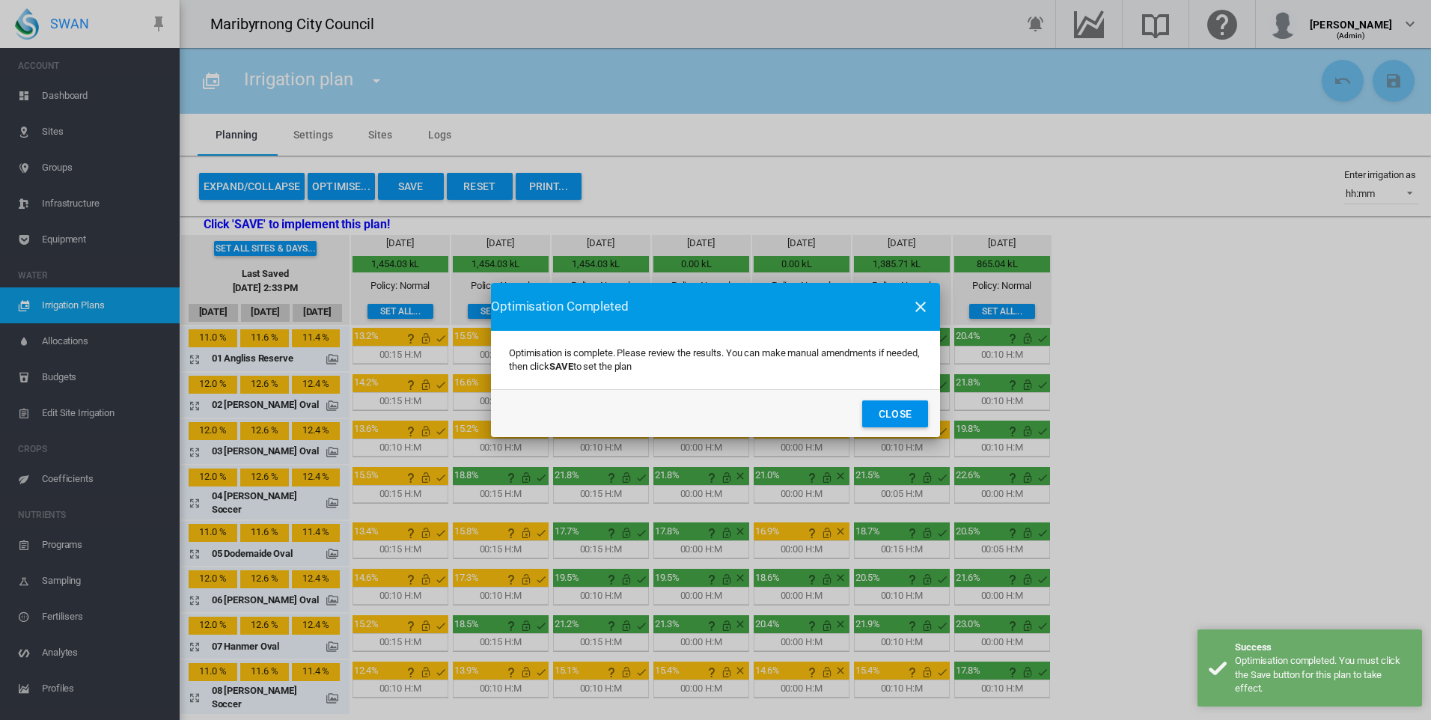
click at [900, 410] on button "Close" at bounding box center [895, 413] width 66 height 27
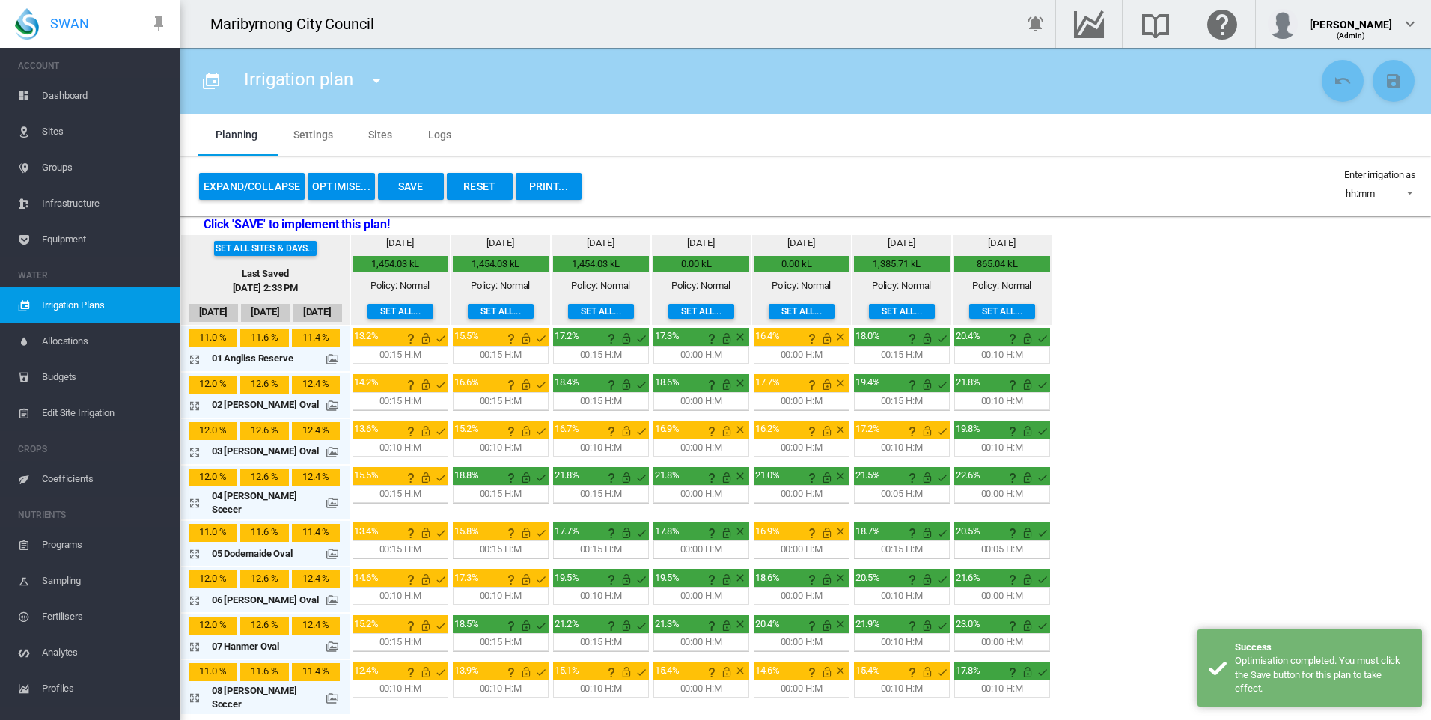
click at [406, 192] on button "Save" at bounding box center [411, 186] width 66 height 27
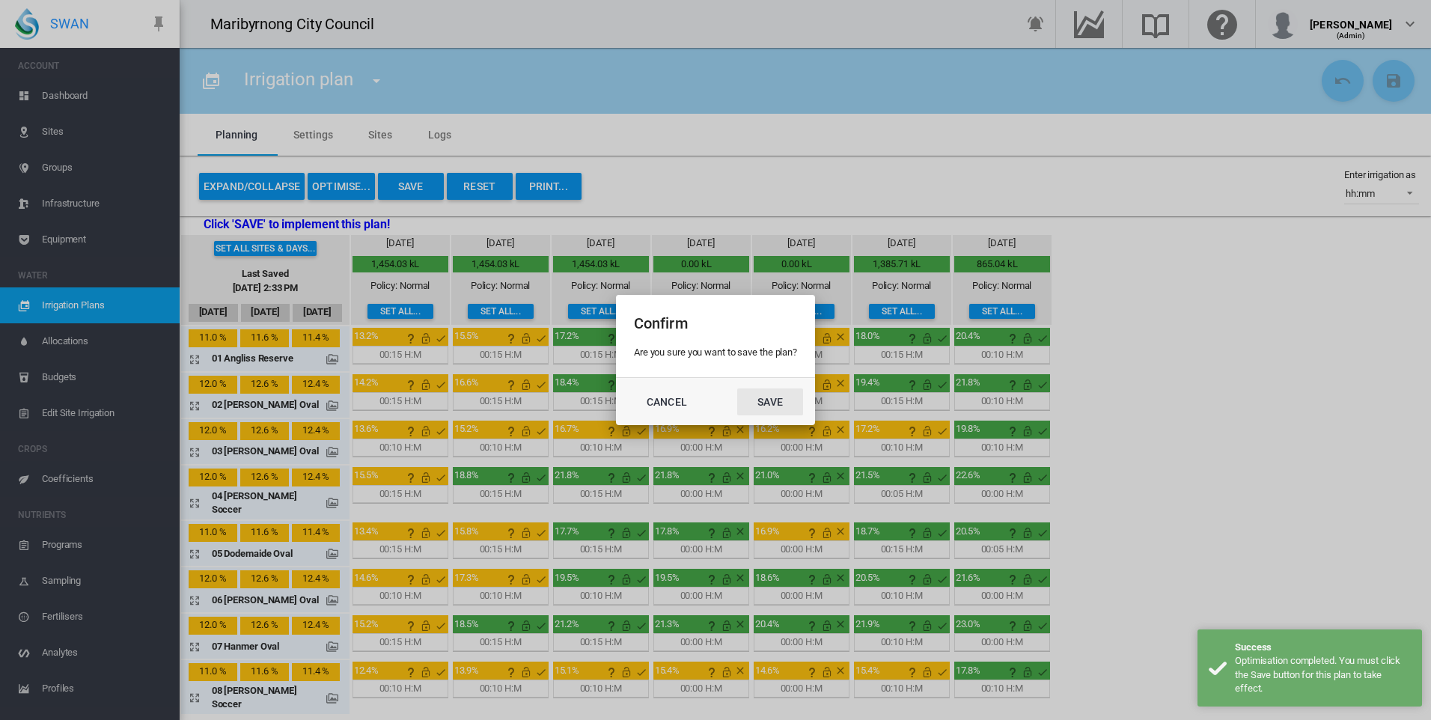
click at [764, 401] on button "Save" at bounding box center [770, 401] width 66 height 27
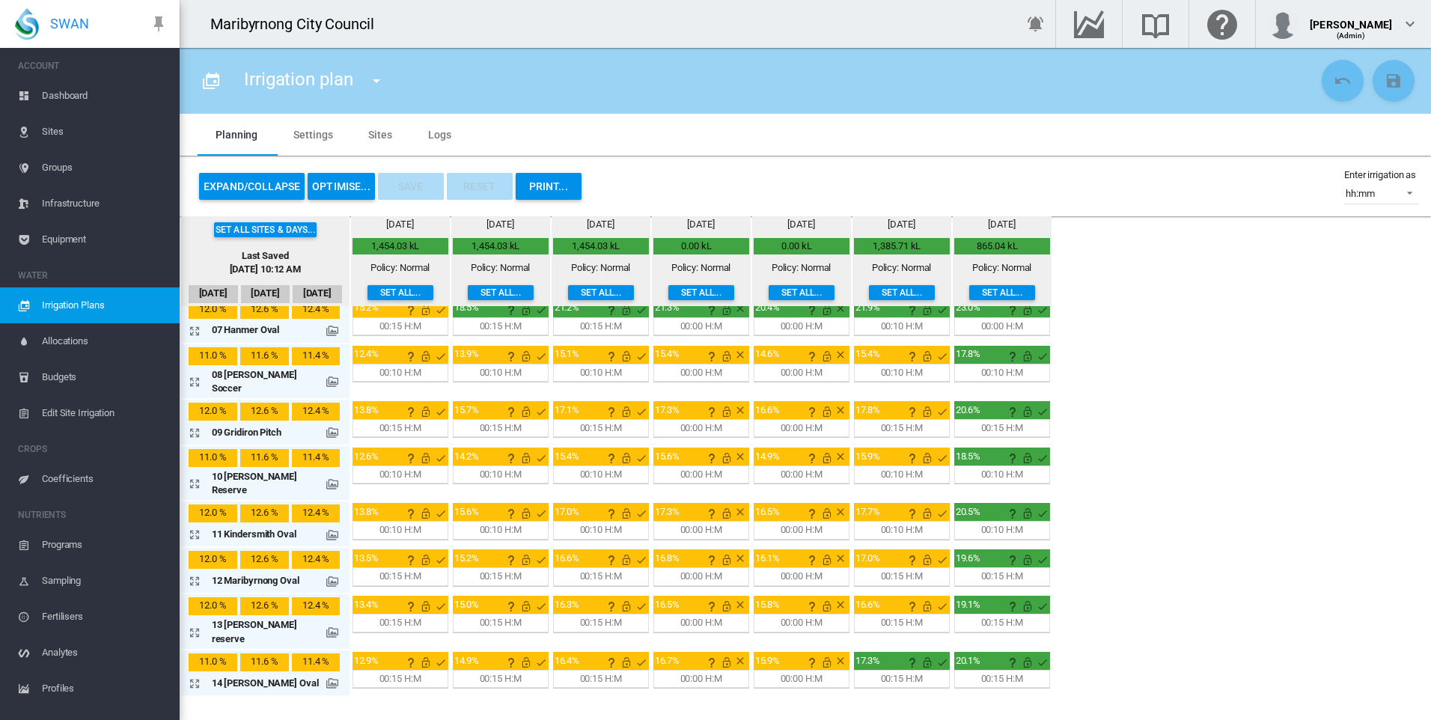
scroll to position [596, 0]
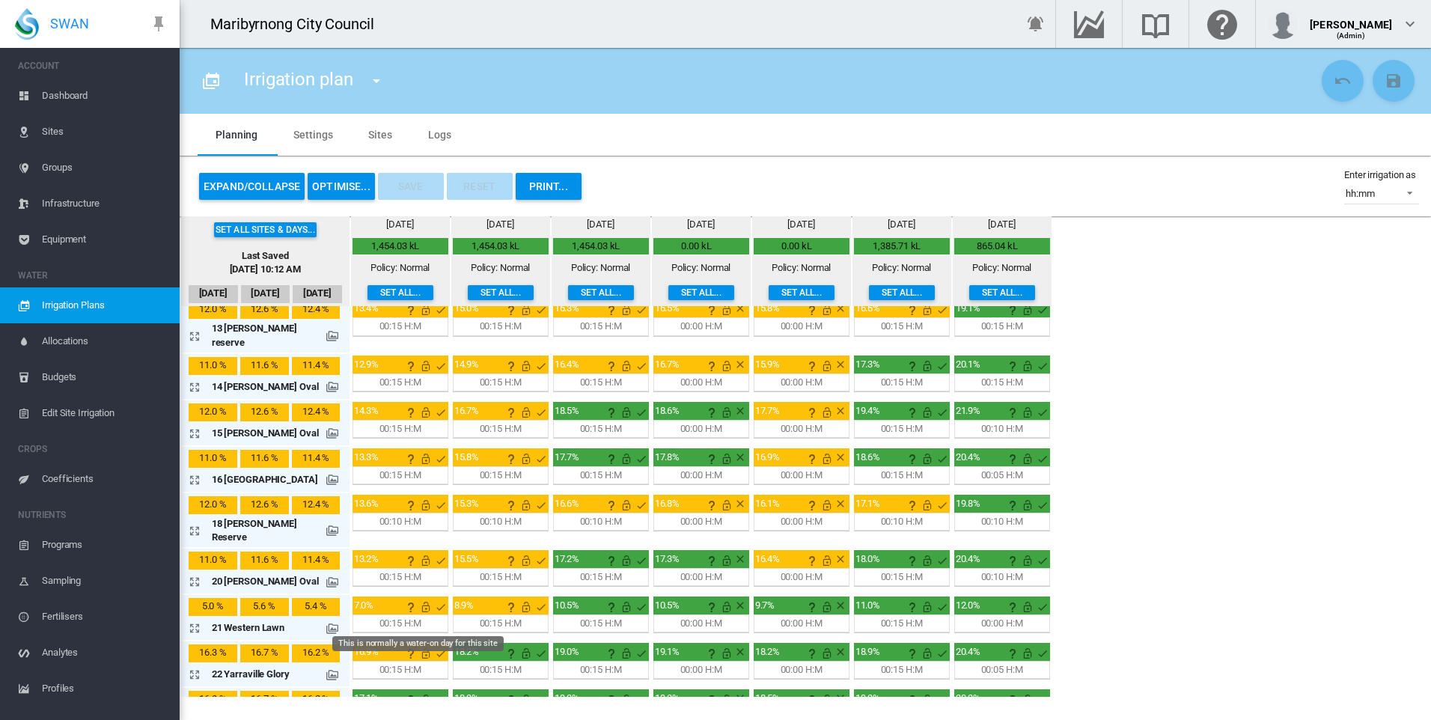
click at [432, 644] on md-icon "This is normally a water-on day for this site" at bounding box center [441, 653] width 18 height 18
click at [326, 715] on md-icon at bounding box center [332, 721] width 12 height 12
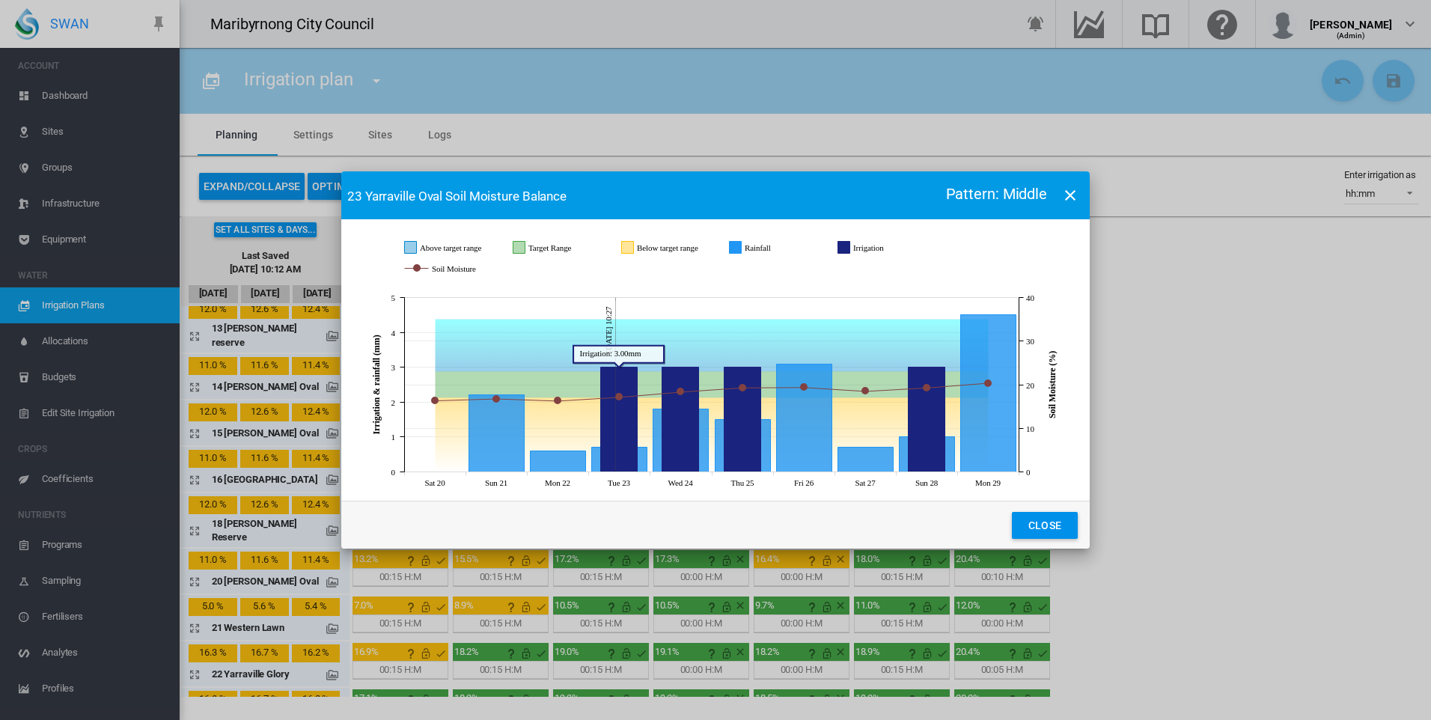
click at [613, 391] on icon "Irrigation Sep 23, 2025 3" at bounding box center [619, 419] width 37 height 105
click at [1022, 527] on button "Close" at bounding box center [1045, 525] width 66 height 27
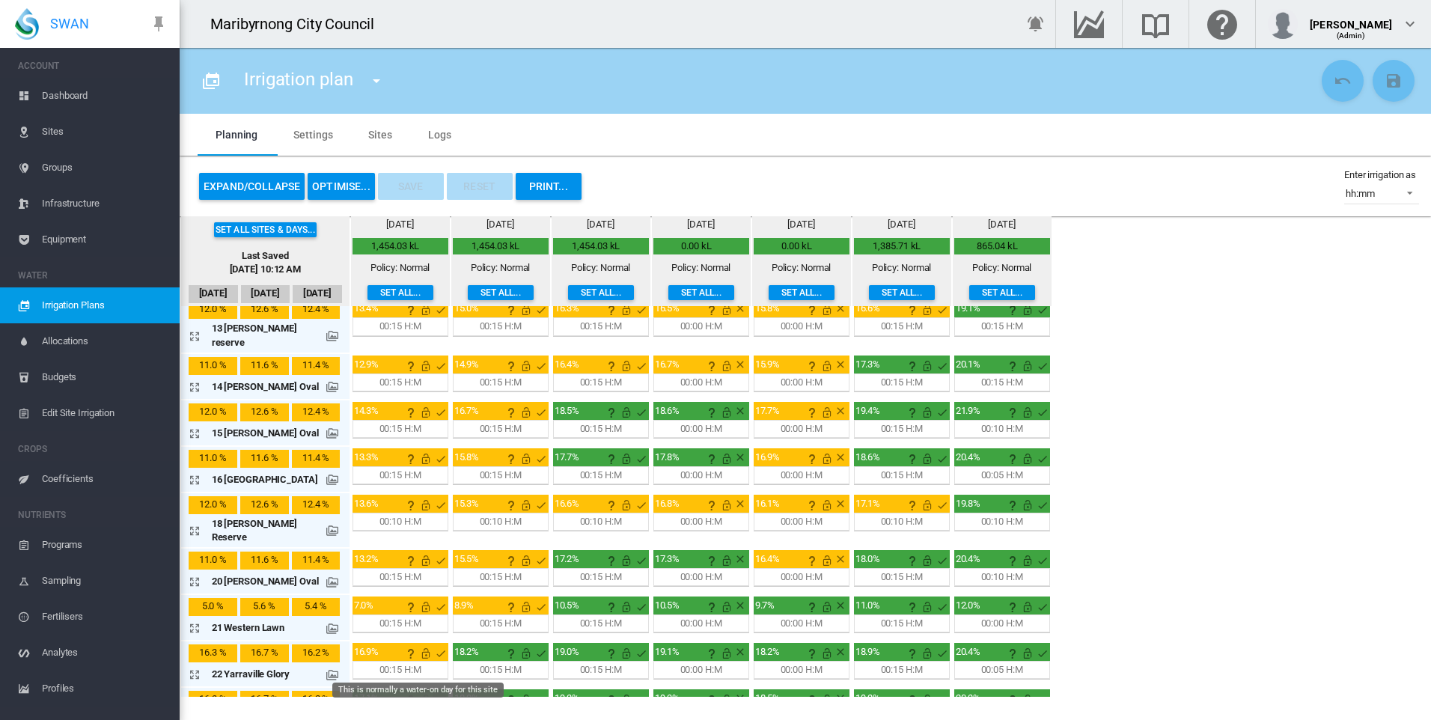
click at [432, 691] on md-icon "This is normally a water-on day for this site" at bounding box center [441, 700] width 18 height 18
click at [417, 691] on md-icon "This irrigation is unlocked and so can be amended by the optimiser. Click here …" at bounding box center [426, 700] width 18 height 18
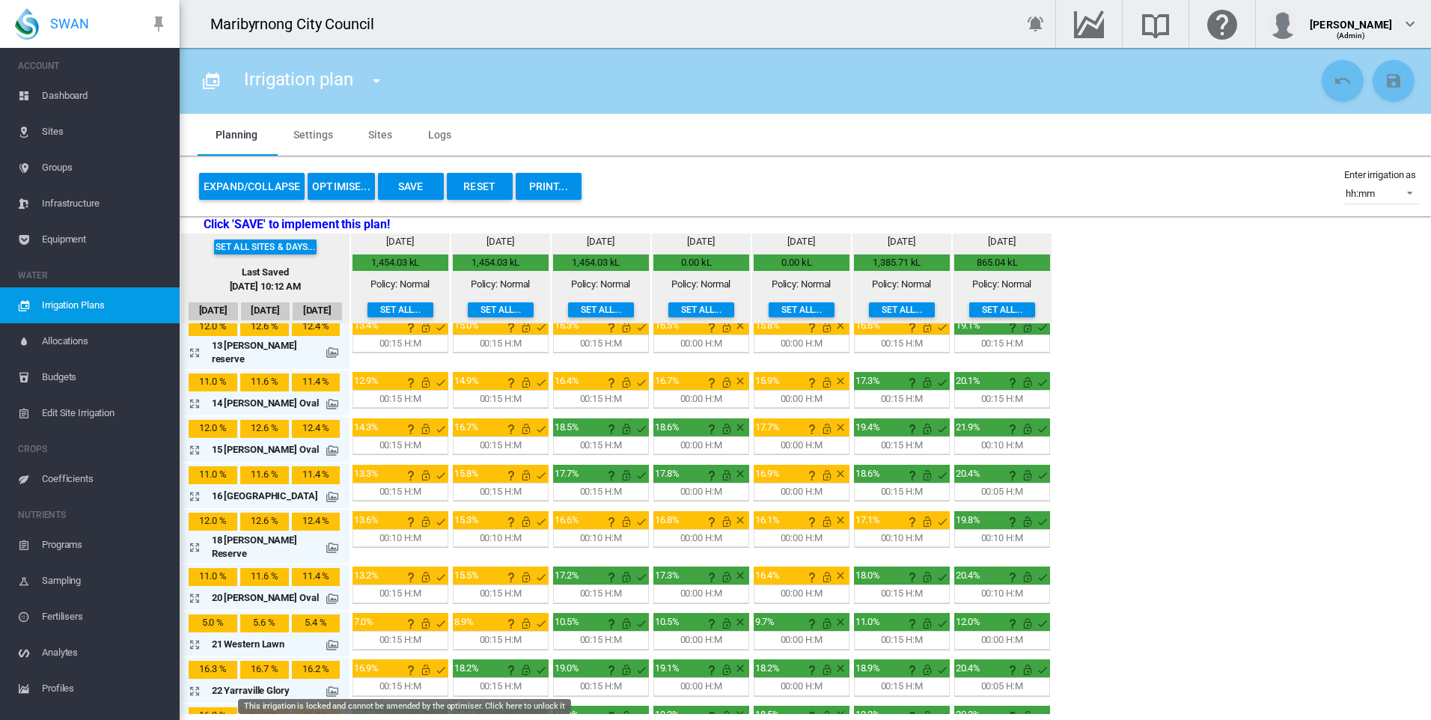
click at [417, 707] on md-icon "This irrigation is locked and cannot be amended by the optimiser. Click here to…" at bounding box center [426, 716] width 18 height 18
click at [402, 707] on md-icon "icon-help" at bounding box center [411, 716] width 18 height 18
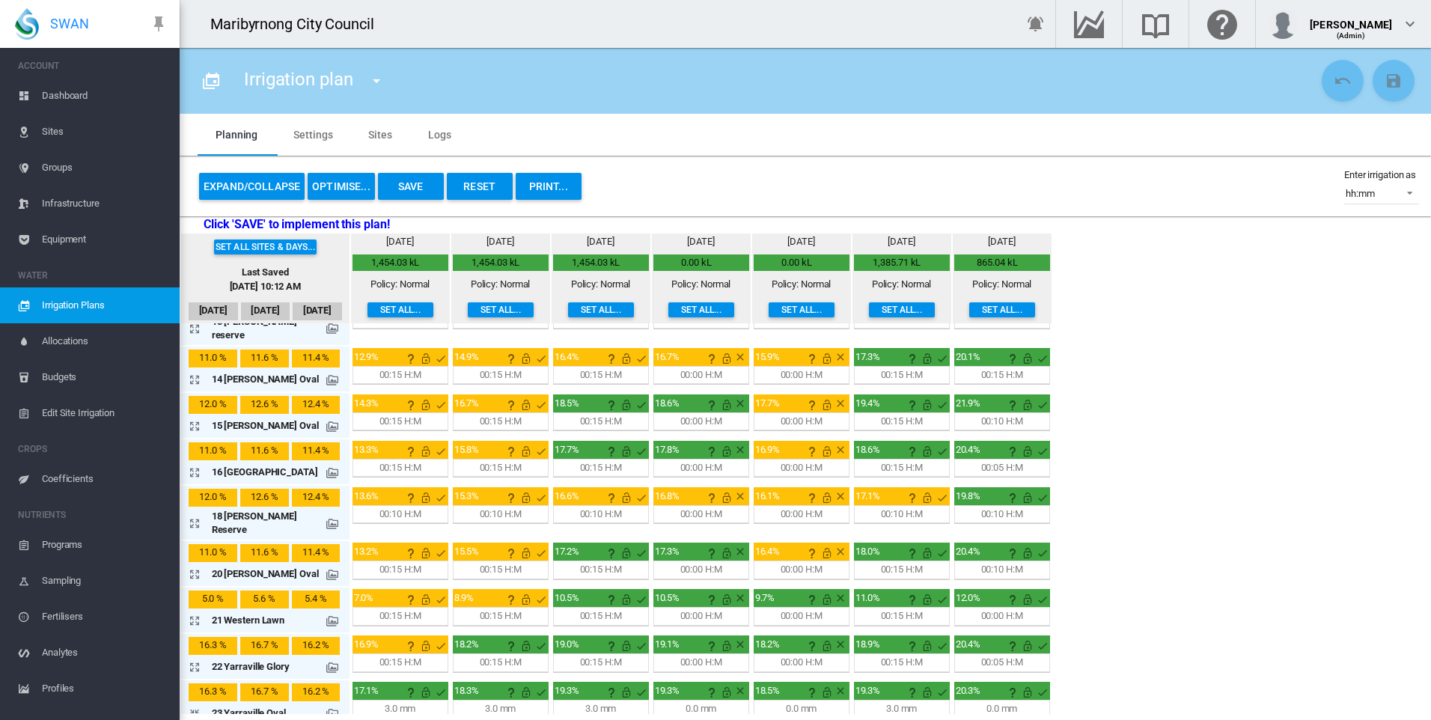
scroll to position [639, 0]
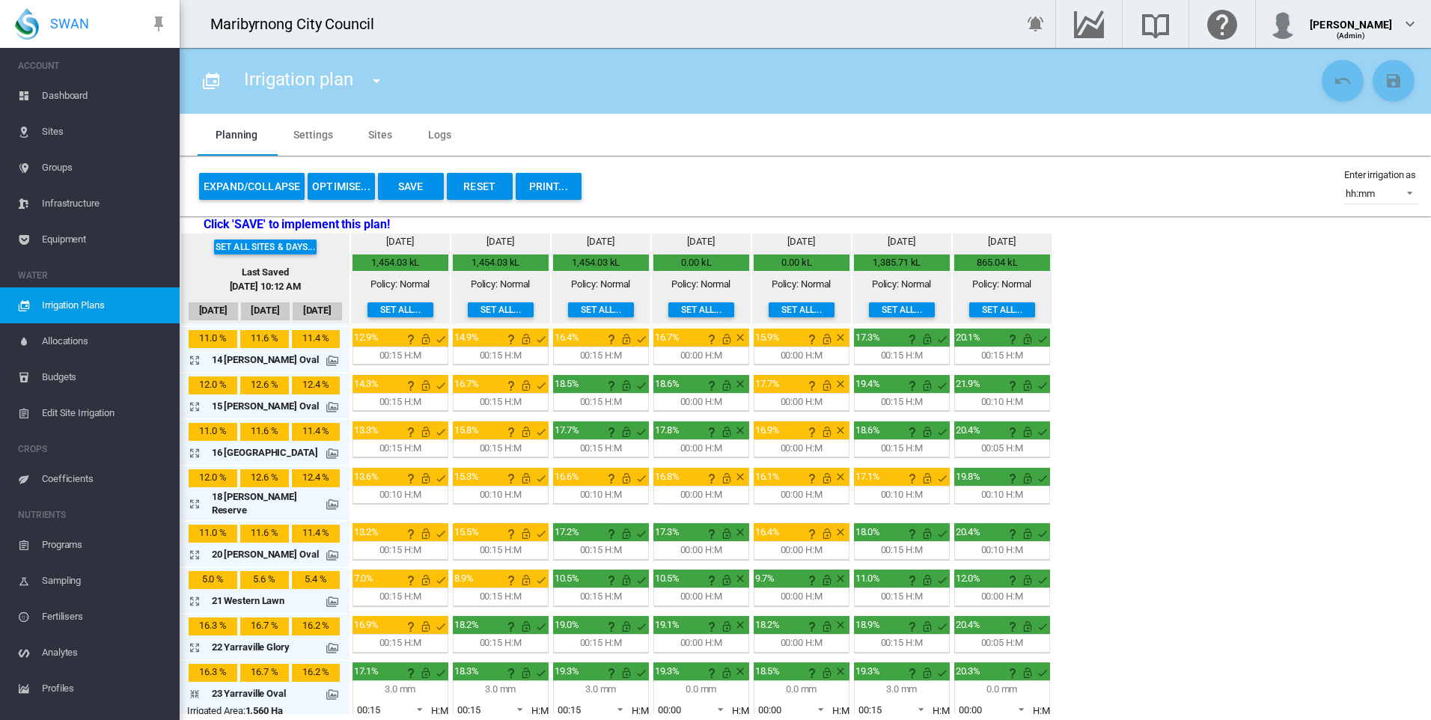
click at [408, 701] on span at bounding box center [415, 707] width 18 height 13
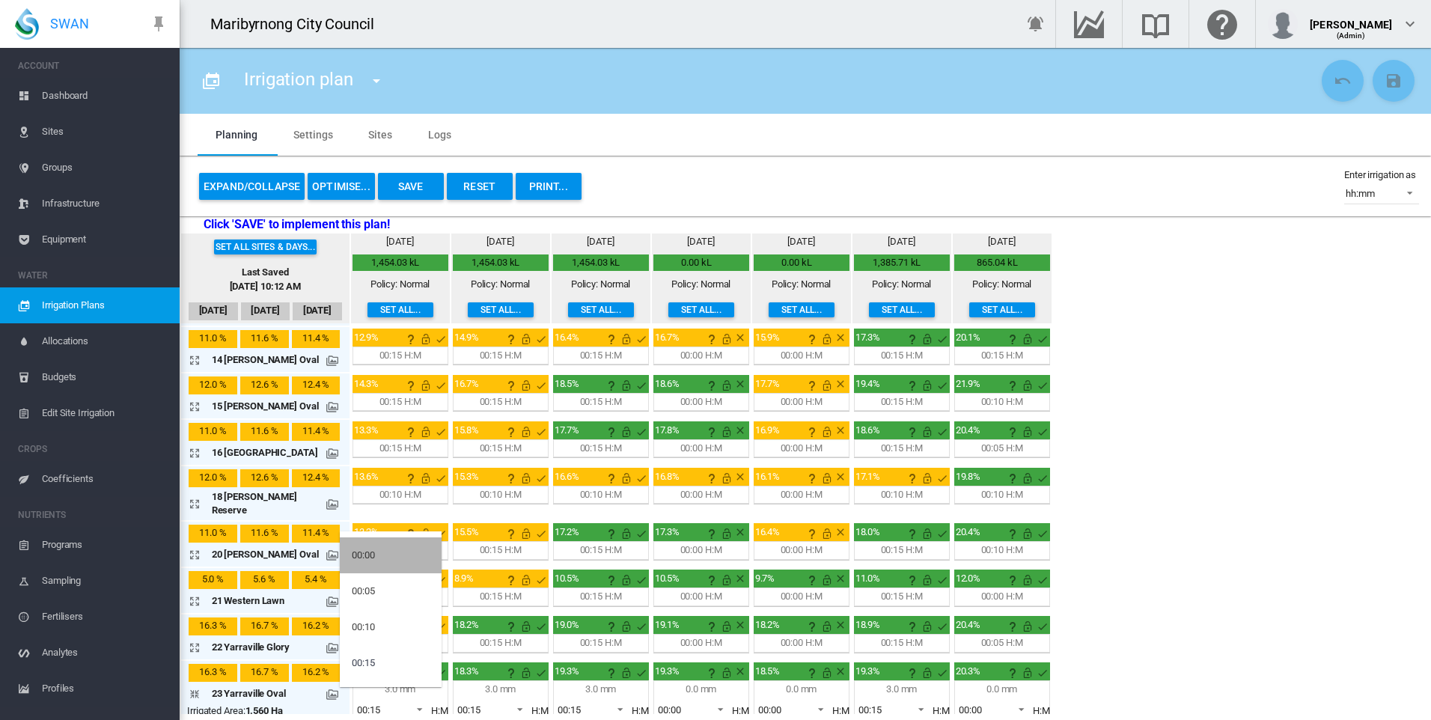
click at [379, 557] on md-option "00:00" at bounding box center [391, 555] width 102 height 36
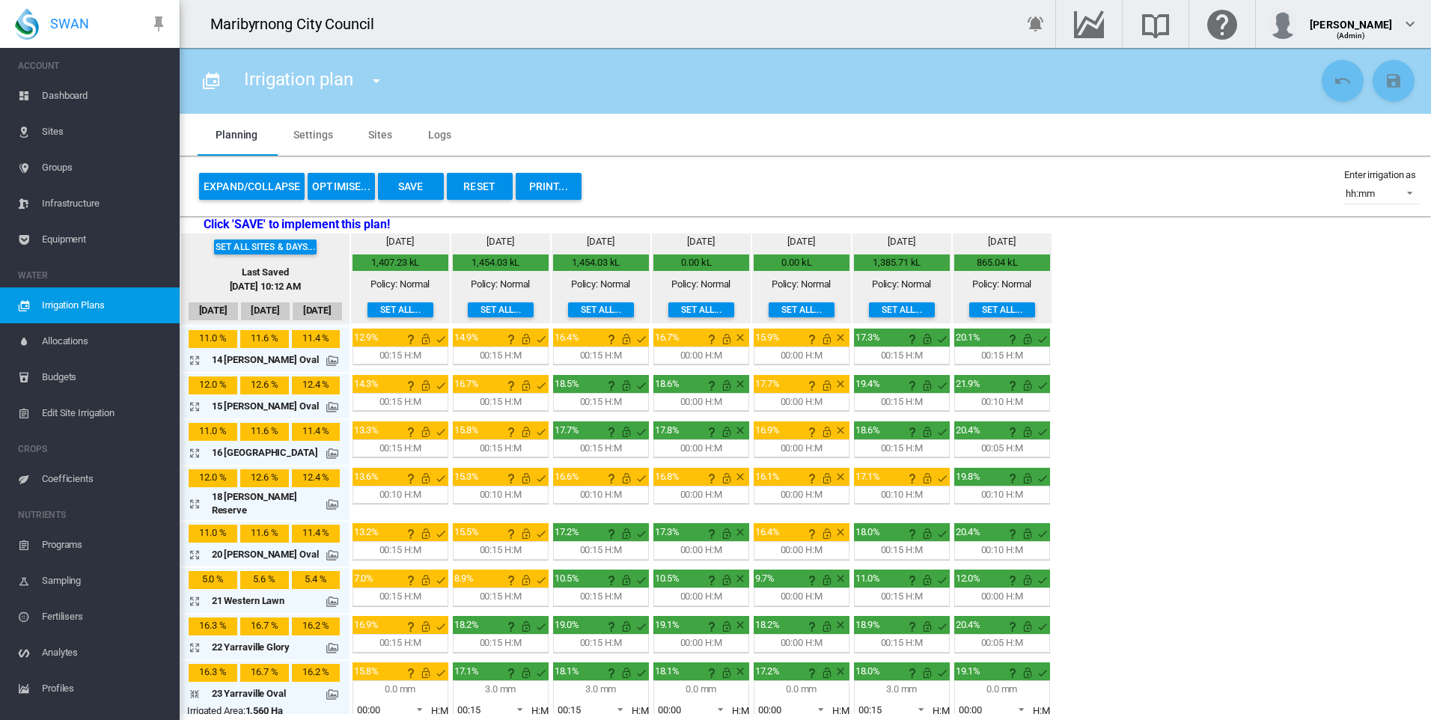
click at [412, 701] on span at bounding box center [415, 707] width 18 height 13
click at [485, 662] on md-backdrop at bounding box center [715, 360] width 1431 height 720
click at [517, 701] on span at bounding box center [516, 707] width 18 height 13
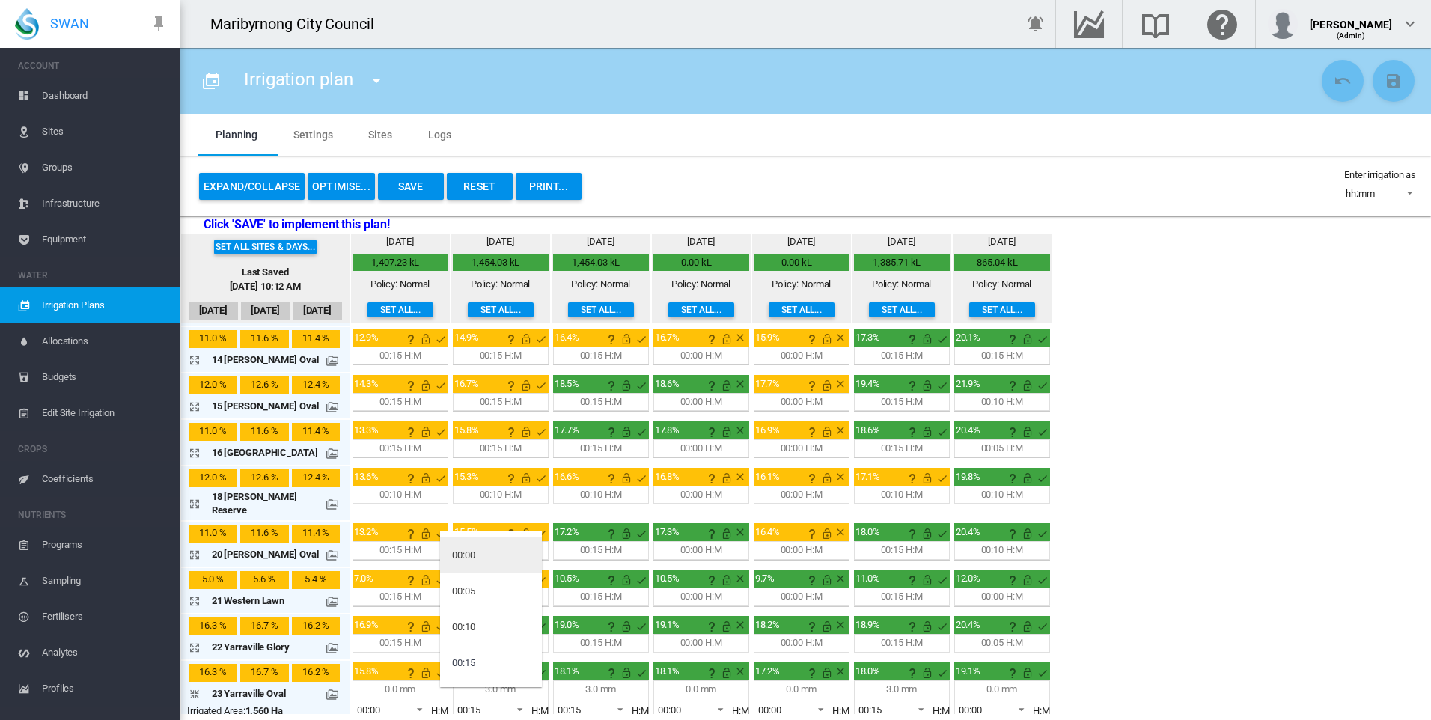
click at [478, 552] on md-option "00:00" at bounding box center [491, 555] width 102 height 36
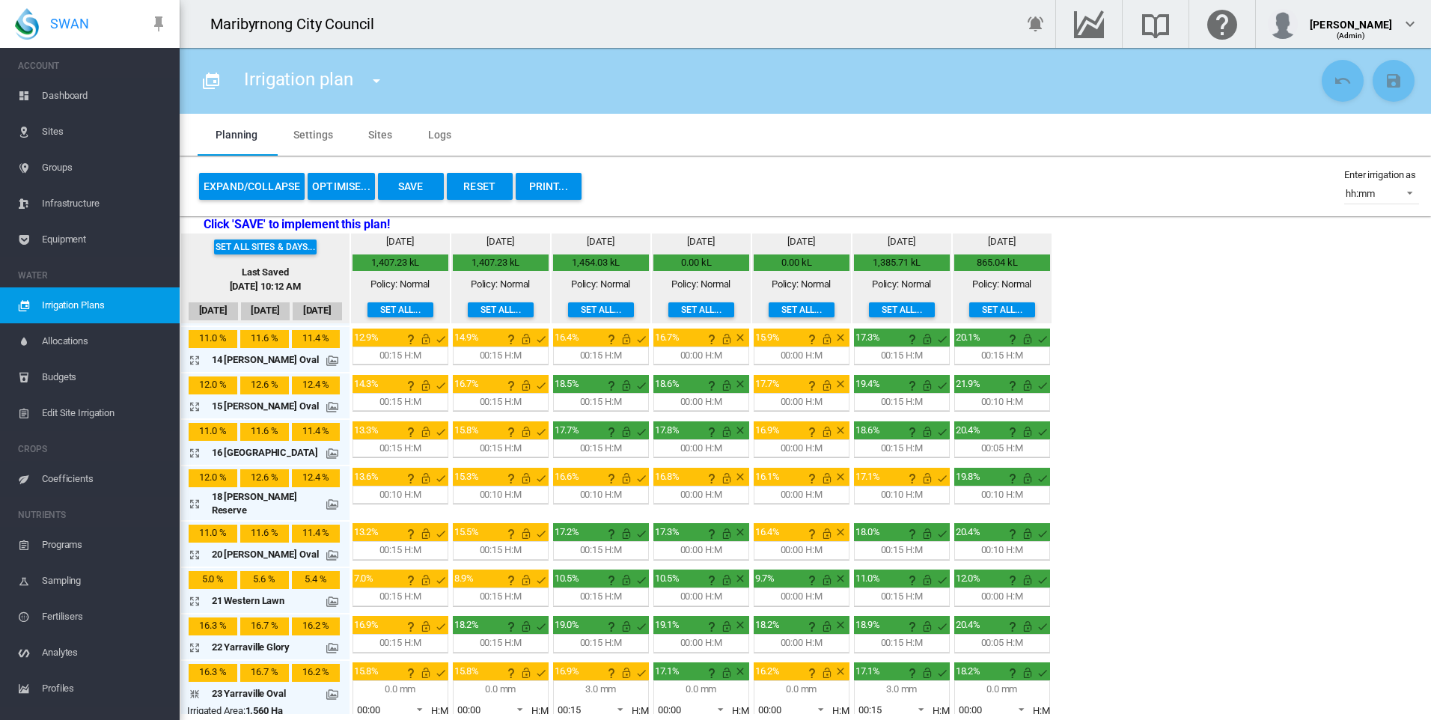
click at [1108, 619] on div "Set all sites & days... Last Saved Sep 23, 2025, 10:12 AM Sep 20 Sep 21 Sep 22 …" at bounding box center [805, 473] width 1251 height 480
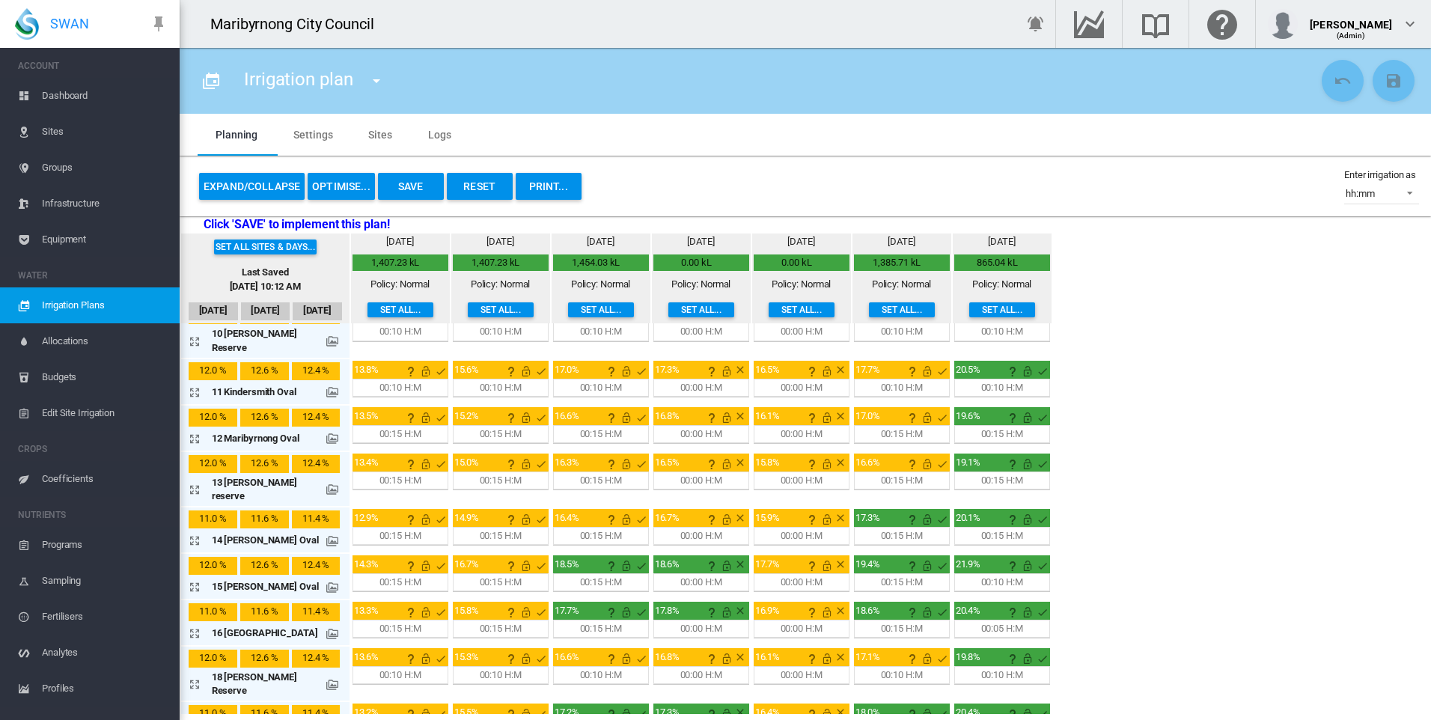
scroll to position [415, 0]
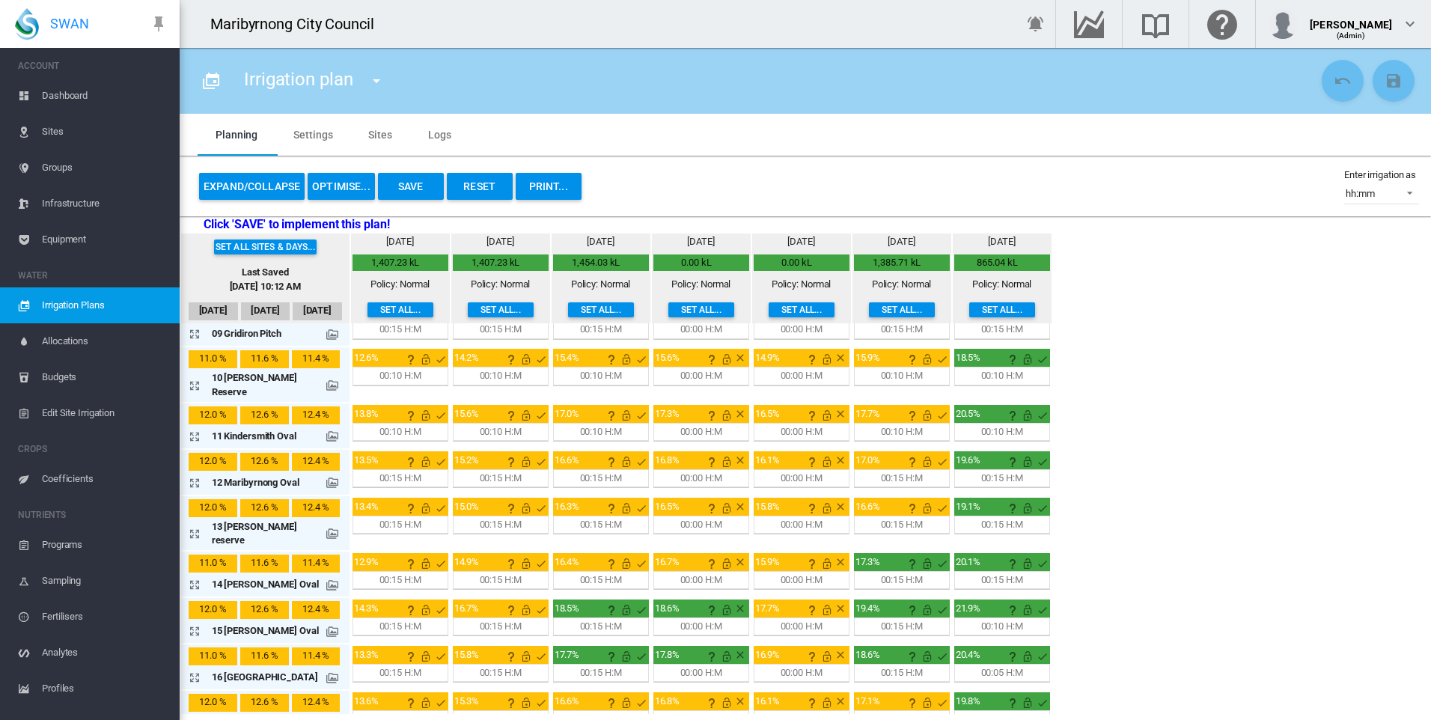
click at [196, 427] on md-icon "icon-arrow-expand" at bounding box center [198, 436] width 18 height 18
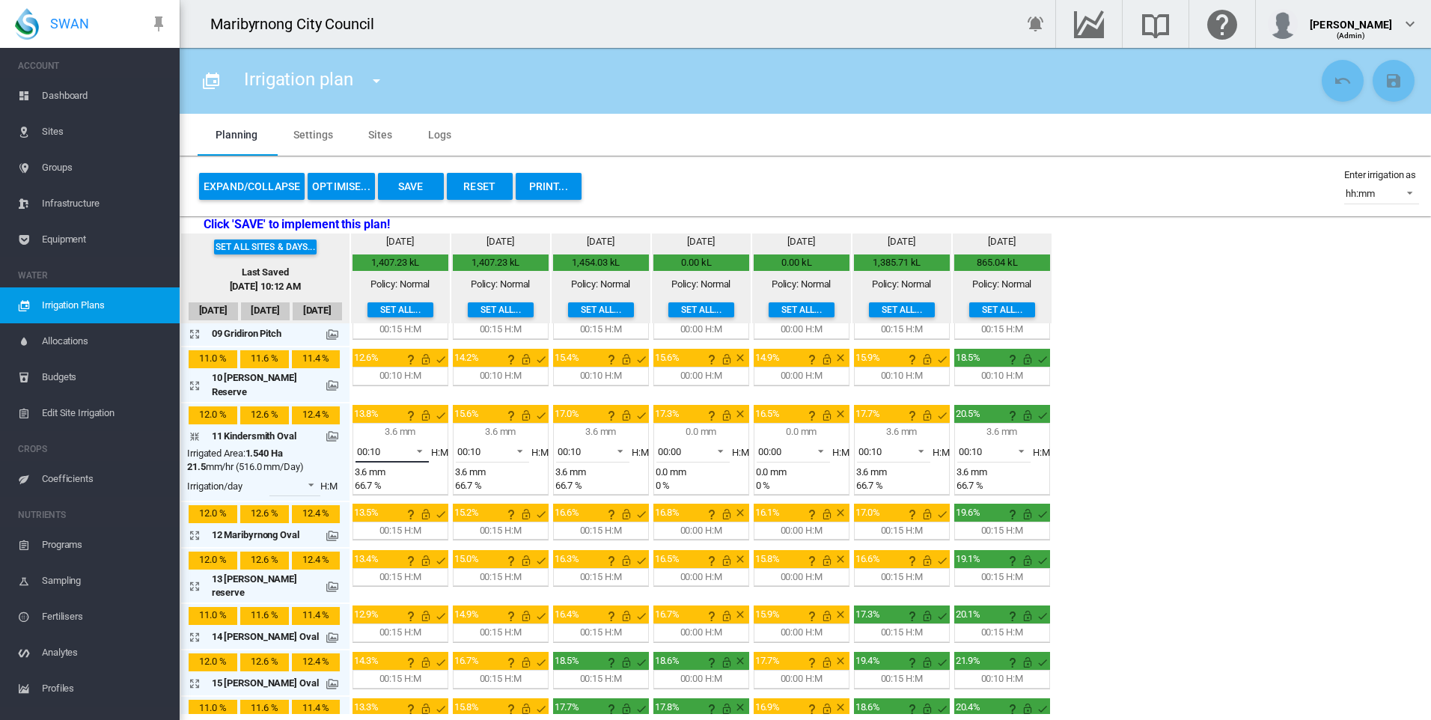
click at [412, 443] on span at bounding box center [415, 449] width 18 height 13
click at [376, 349] on md-option "00:00" at bounding box center [391, 352] width 102 height 36
click at [514, 443] on span at bounding box center [516, 449] width 18 height 13
click at [472, 349] on div "00:00" at bounding box center [463, 351] width 23 height 13
click at [713, 443] on span at bounding box center [716, 449] width 18 height 13
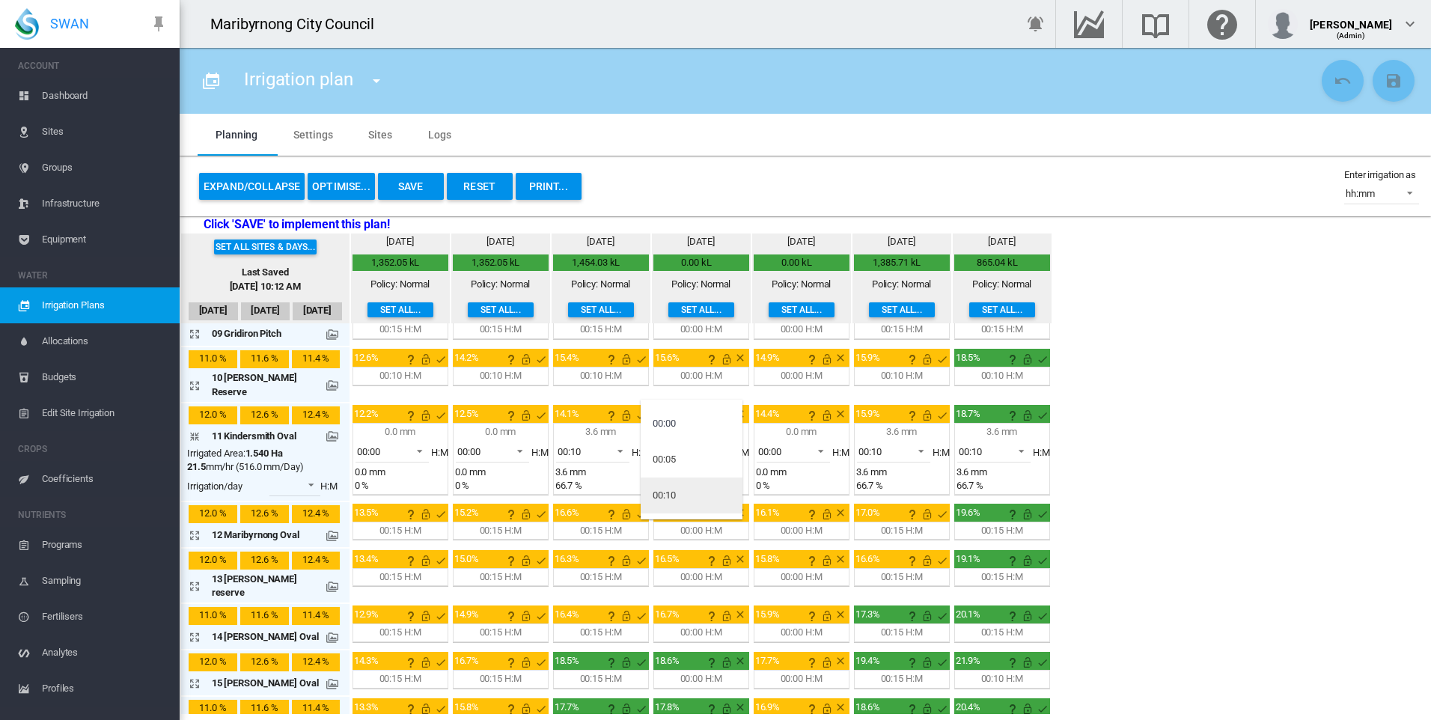
click at [688, 493] on md-option "00:10" at bounding box center [692, 495] width 102 height 36
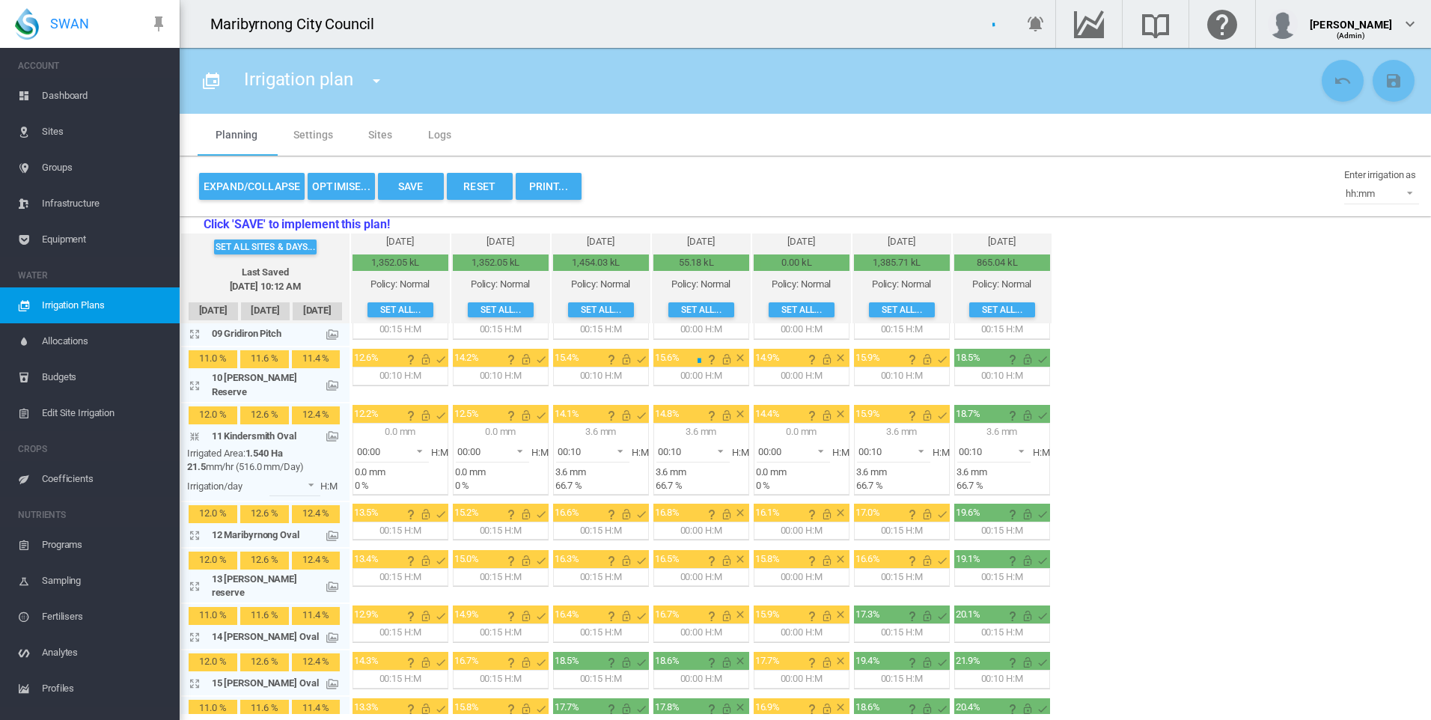
click at [715, 424] on div at bounding box center [715, 360] width 1431 height 720
click at [712, 423] on div at bounding box center [715, 360] width 1431 height 720
click at [89, 304] on span "Irrigation Plans" at bounding box center [105, 305] width 126 height 36
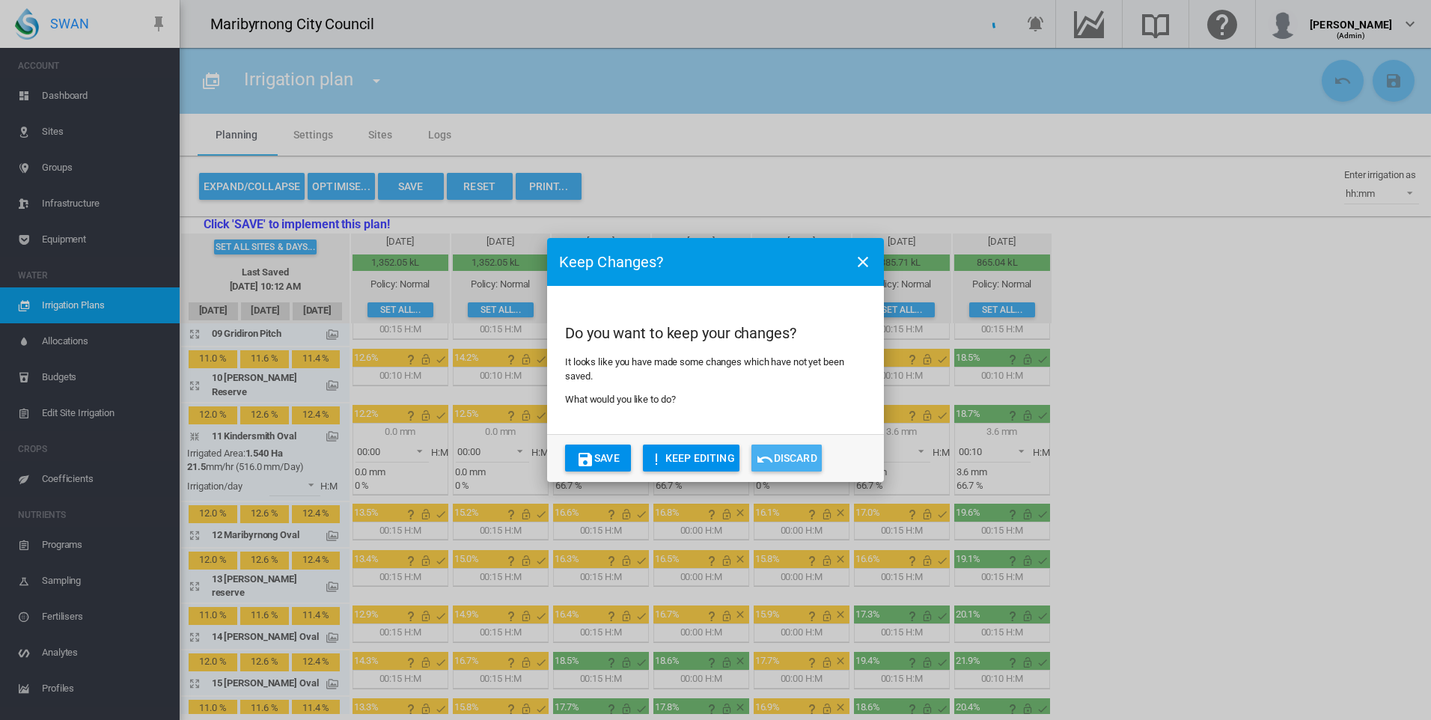
click at [760, 456] on md-icon "icon-undo" at bounding box center [765, 460] width 18 height 18
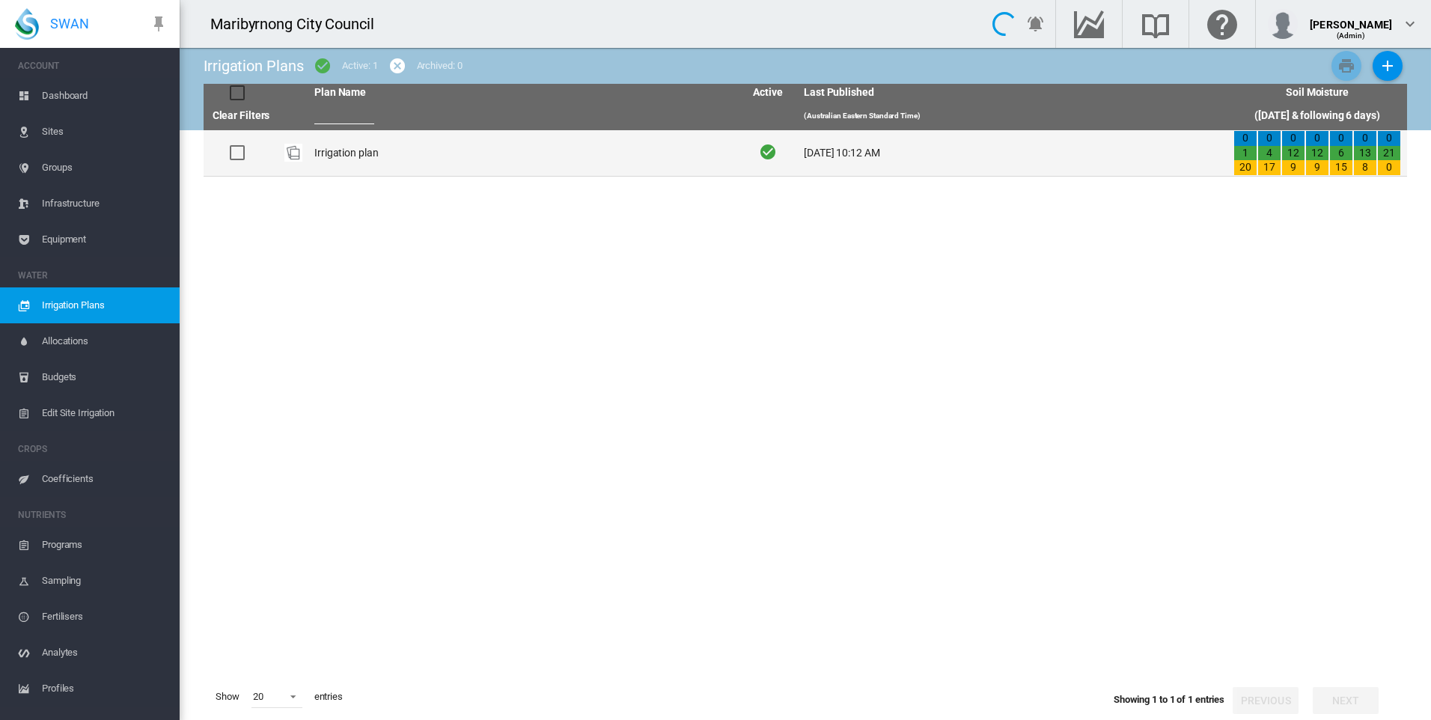
click at [322, 147] on td "Irrigation plan" at bounding box center [523, 153] width 430 height 46
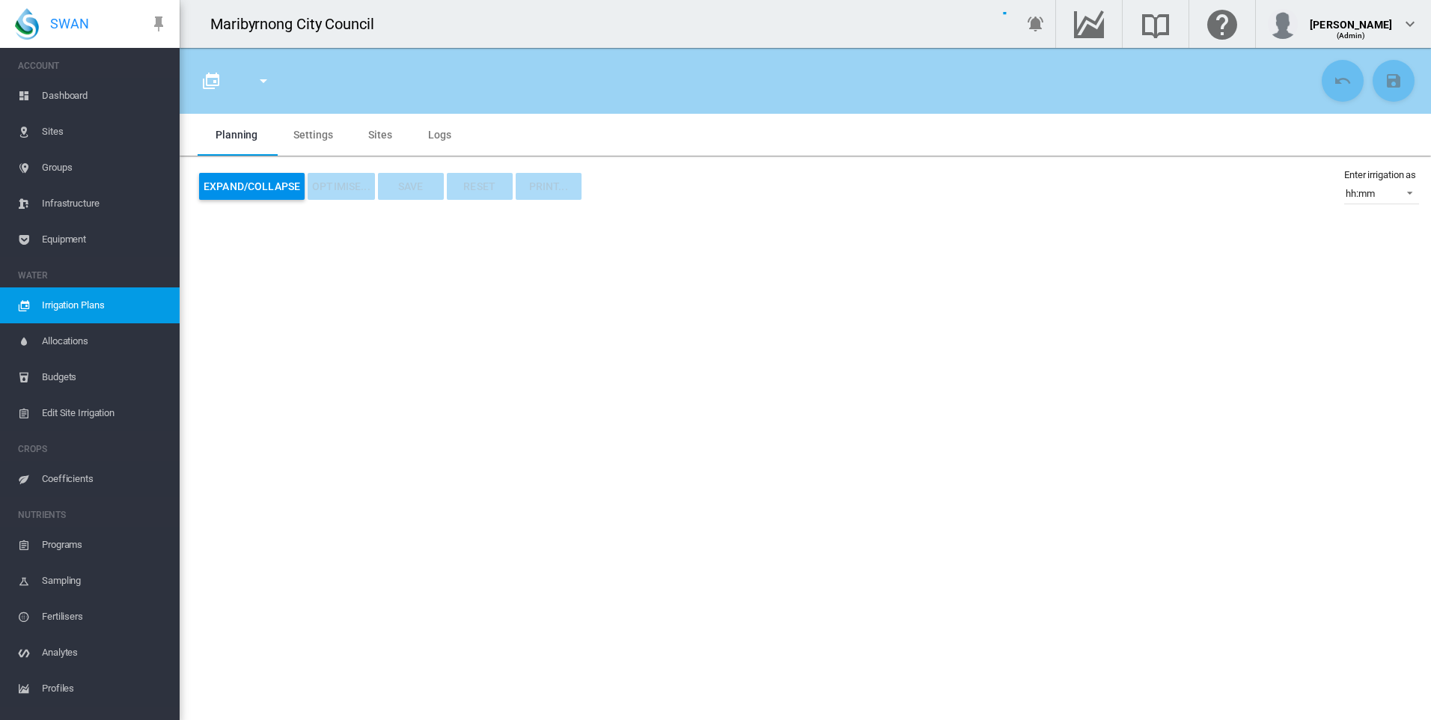
type input "**********"
type input "*"
type input "*********"
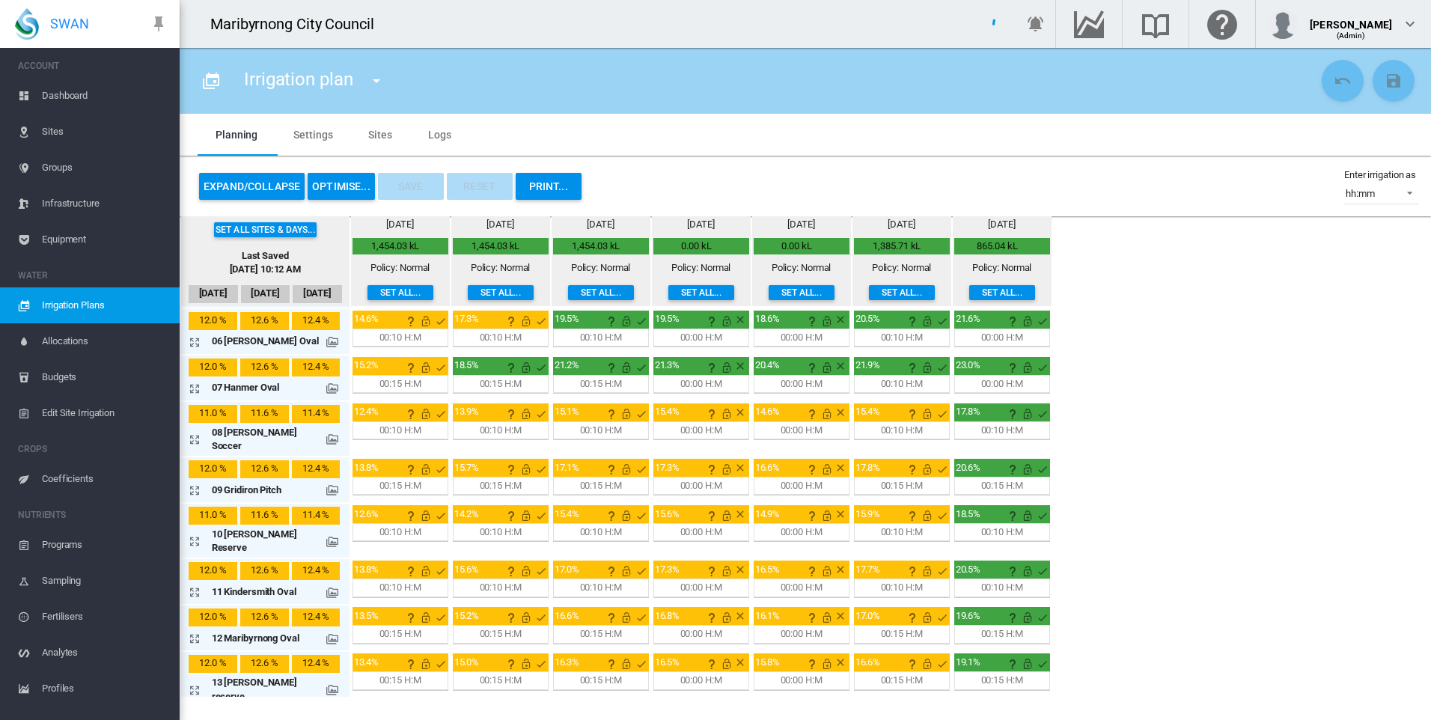
scroll to position [225, 0]
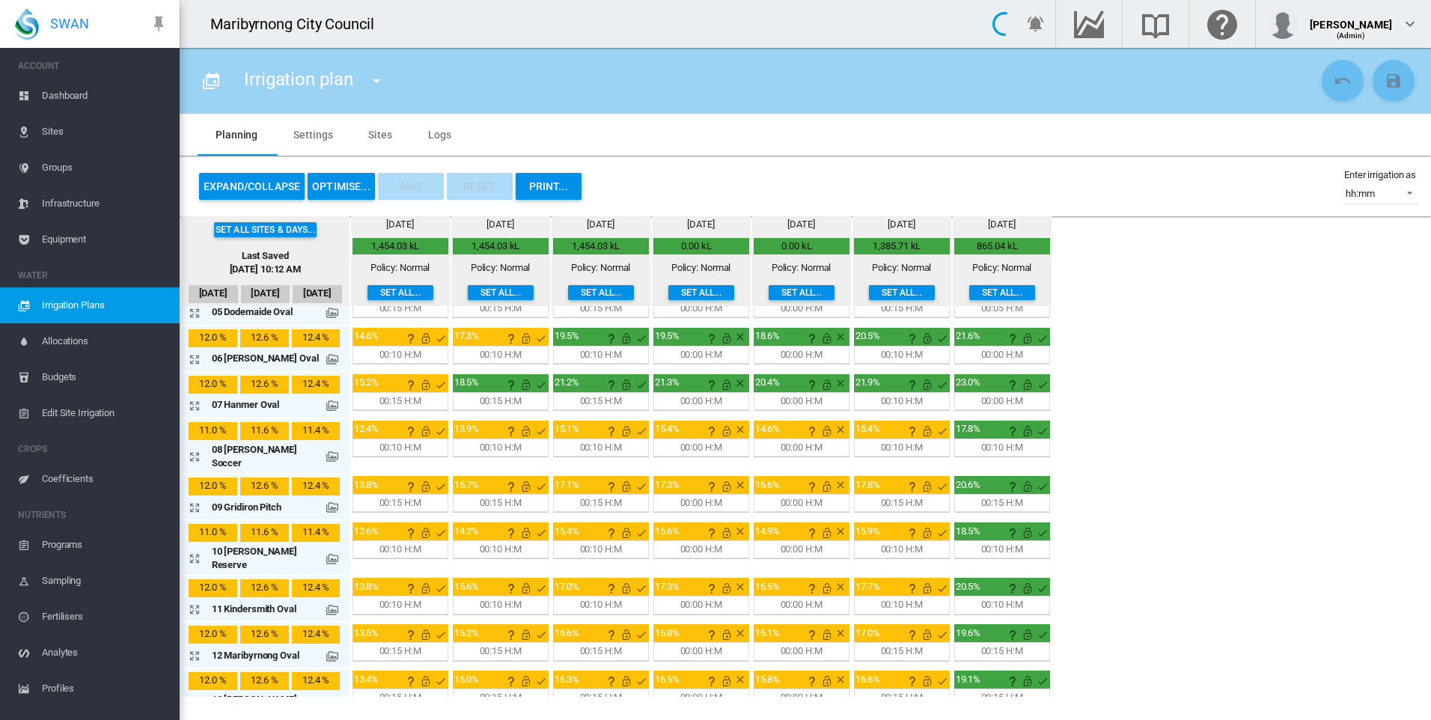
click at [198, 498] on md-icon "icon-arrow-expand" at bounding box center [198, 507] width 18 height 18
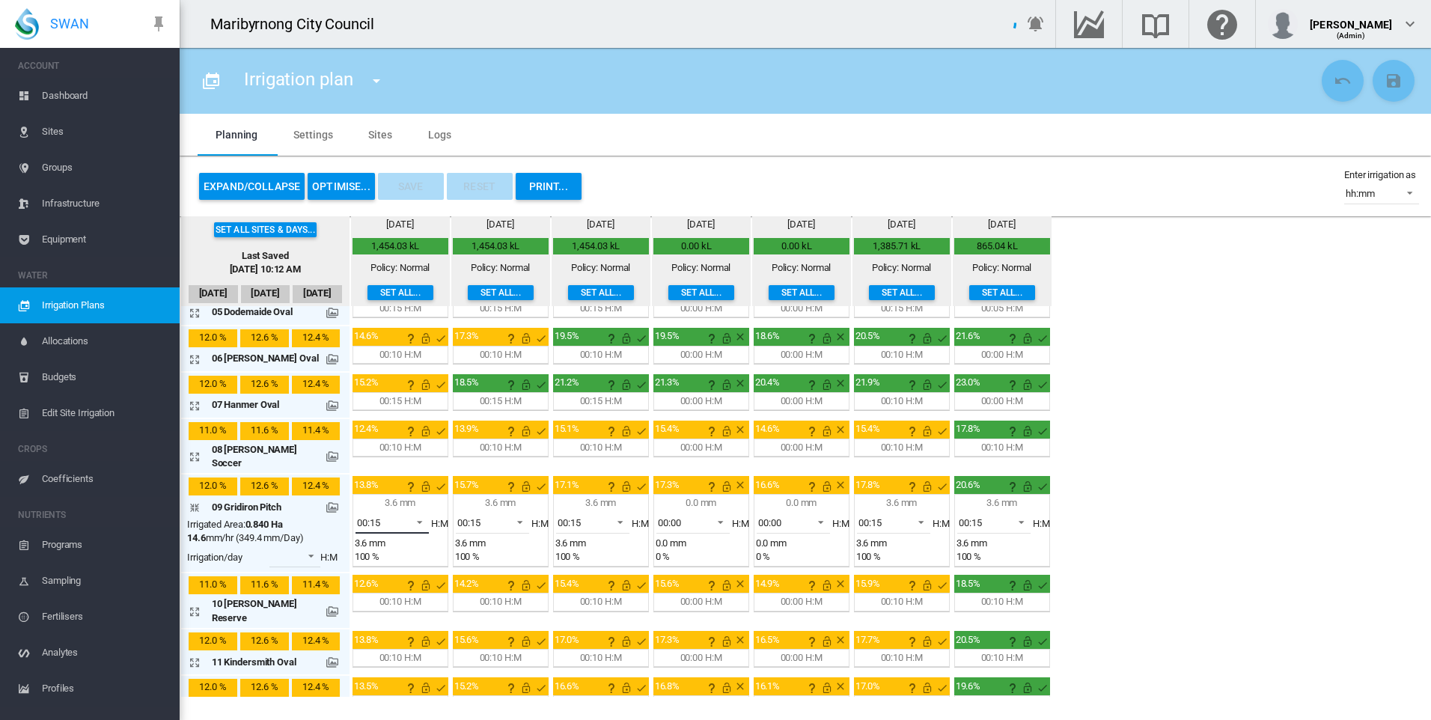
click at [406, 514] on span at bounding box center [415, 520] width 18 height 13
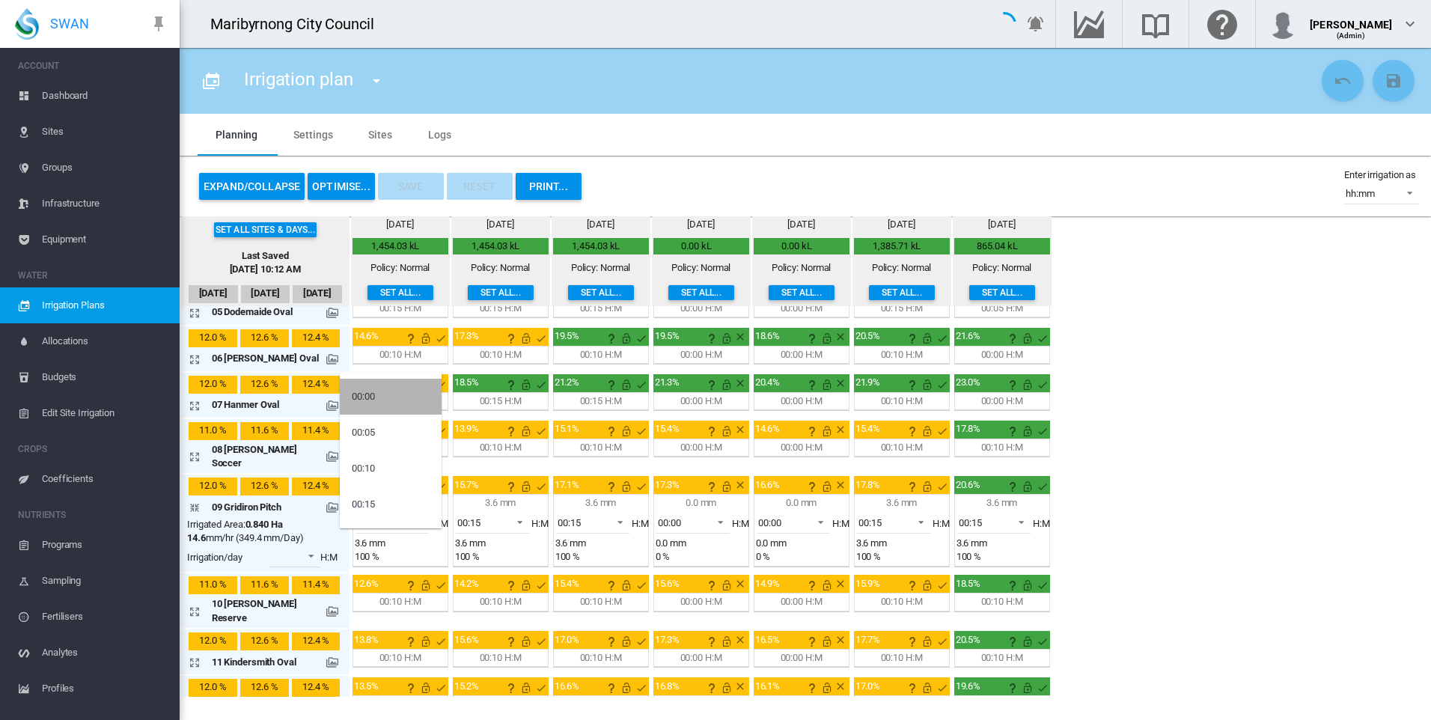
click at [378, 396] on md-option "00:00" at bounding box center [391, 397] width 102 height 36
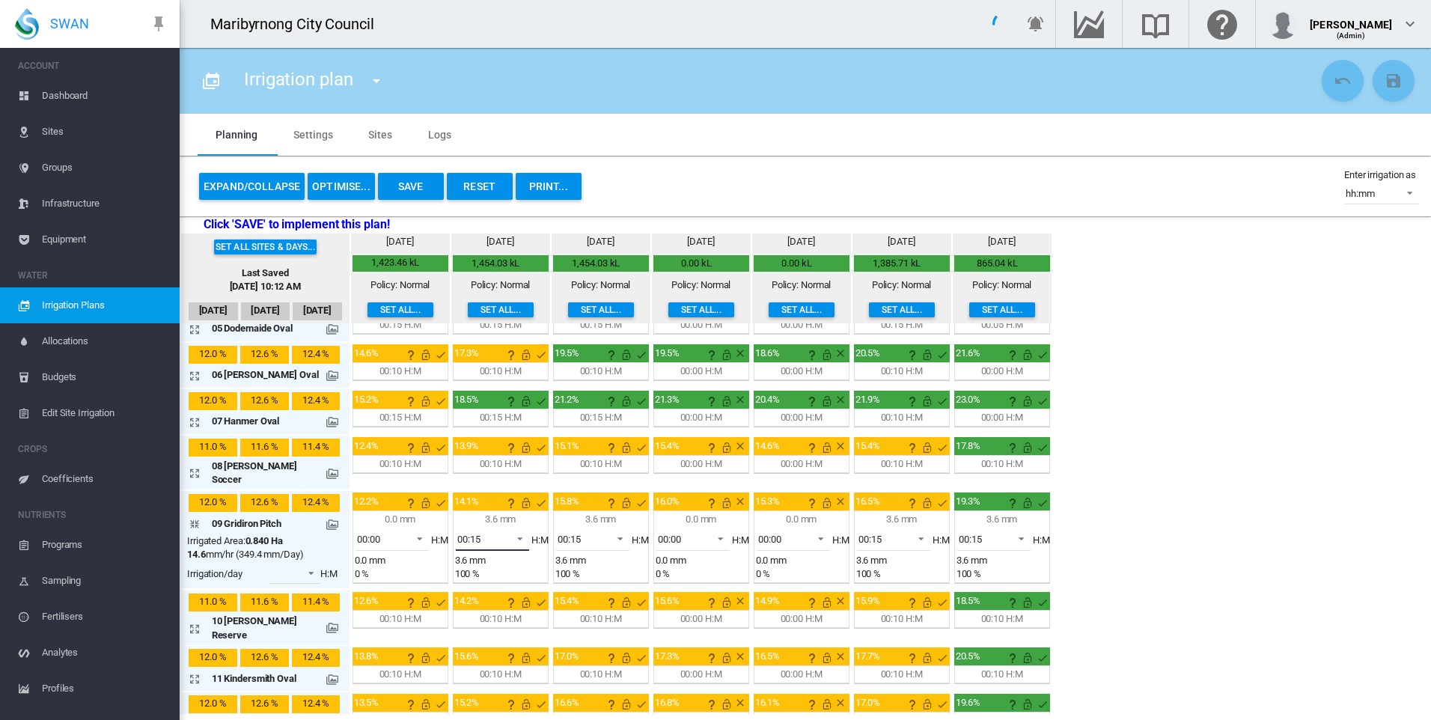
click at [513, 531] on span at bounding box center [516, 537] width 18 height 13
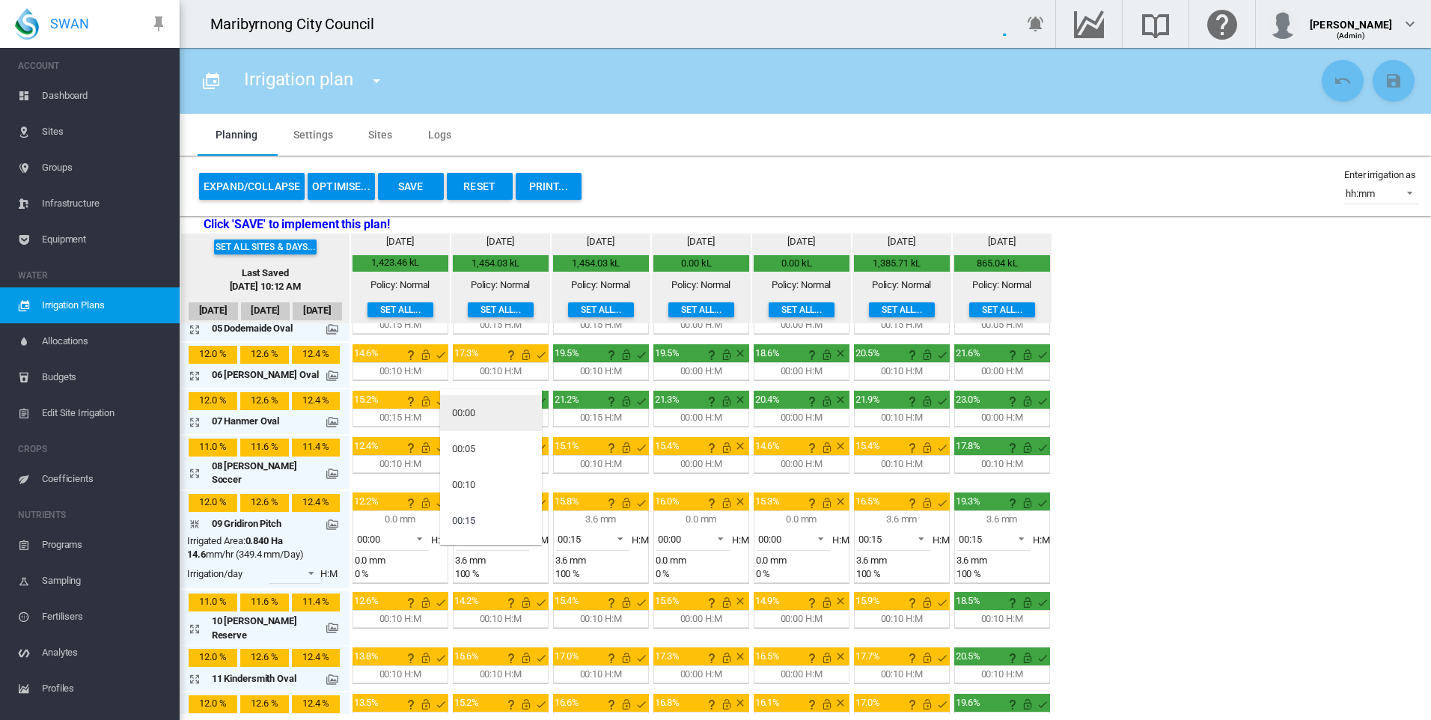
click at [476, 408] on md-option "00:00" at bounding box center [491, 413] width 102 height 36
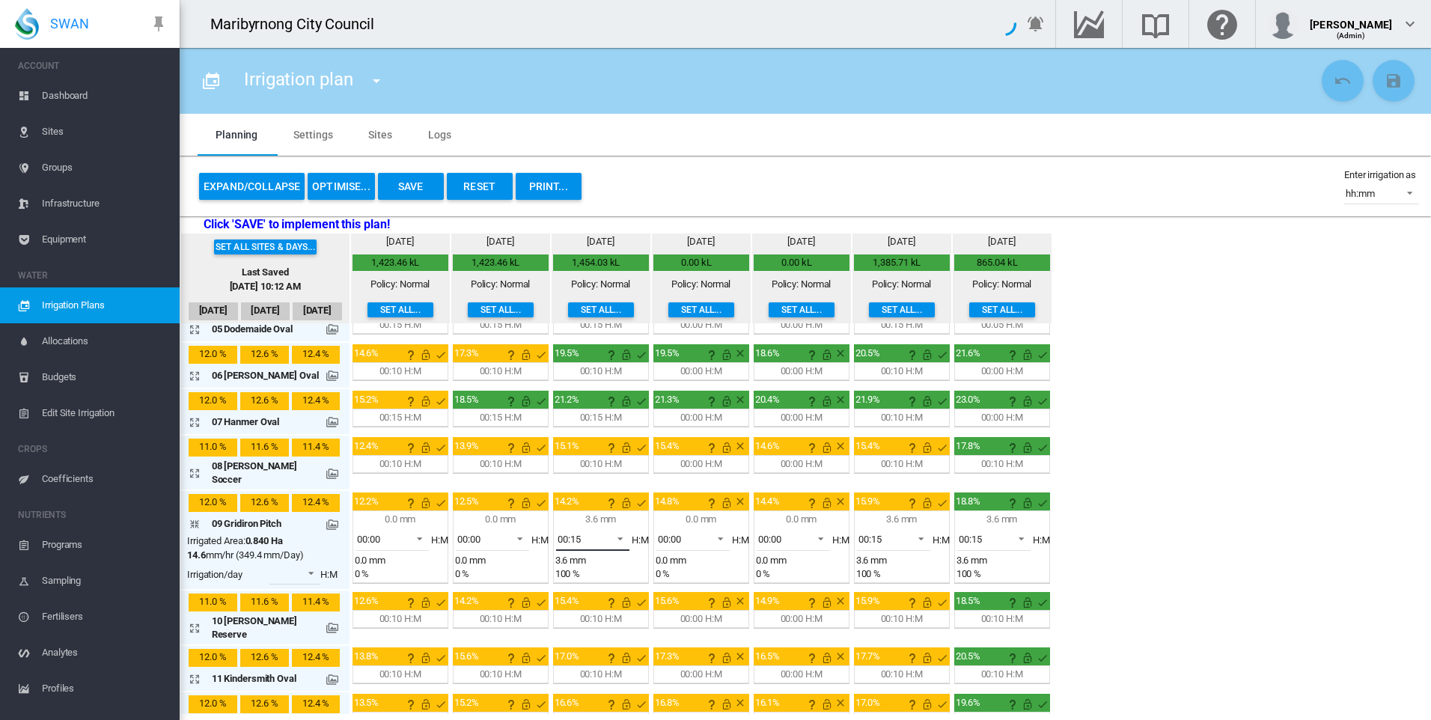
click at [613, 531] on span at bounding box center [616, 537] width 18 height 13
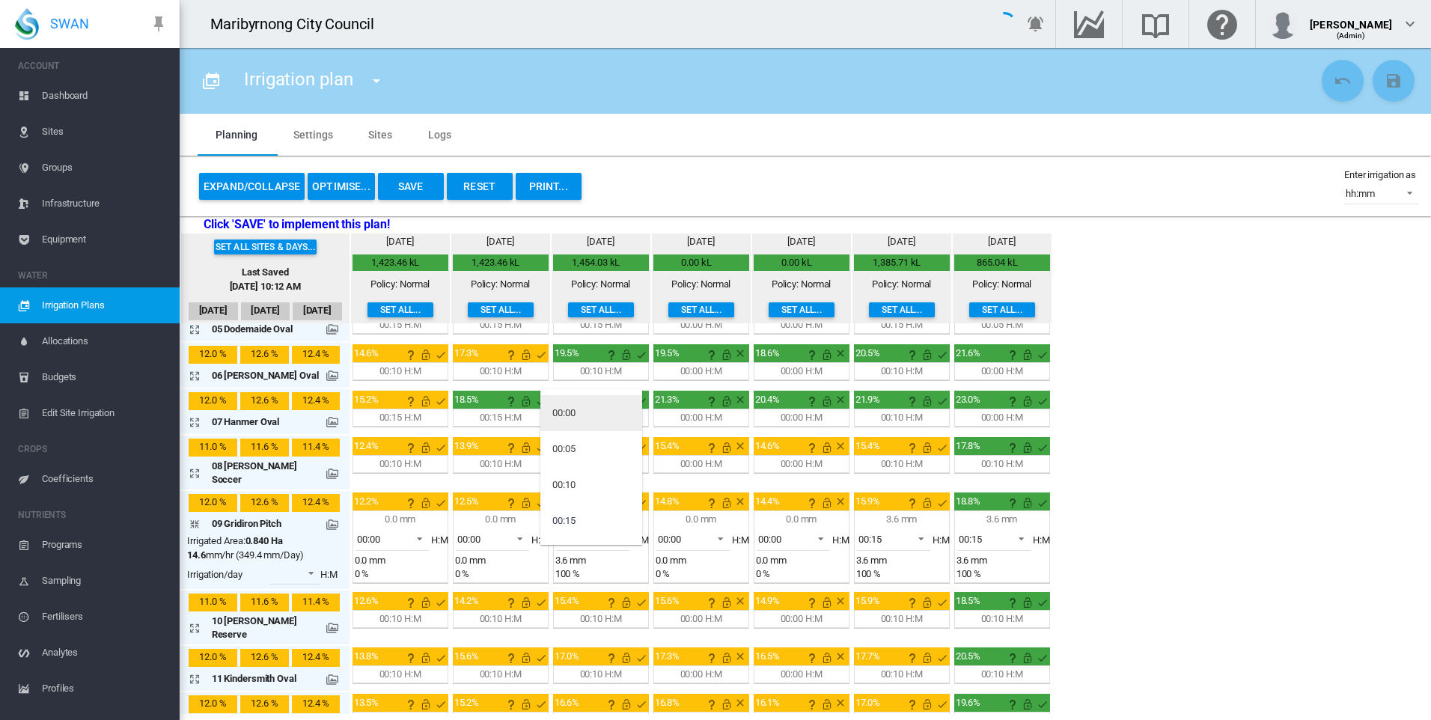
click at [570, 409] on div "00:00" at bounding box center [563, 412] width 23 height 13
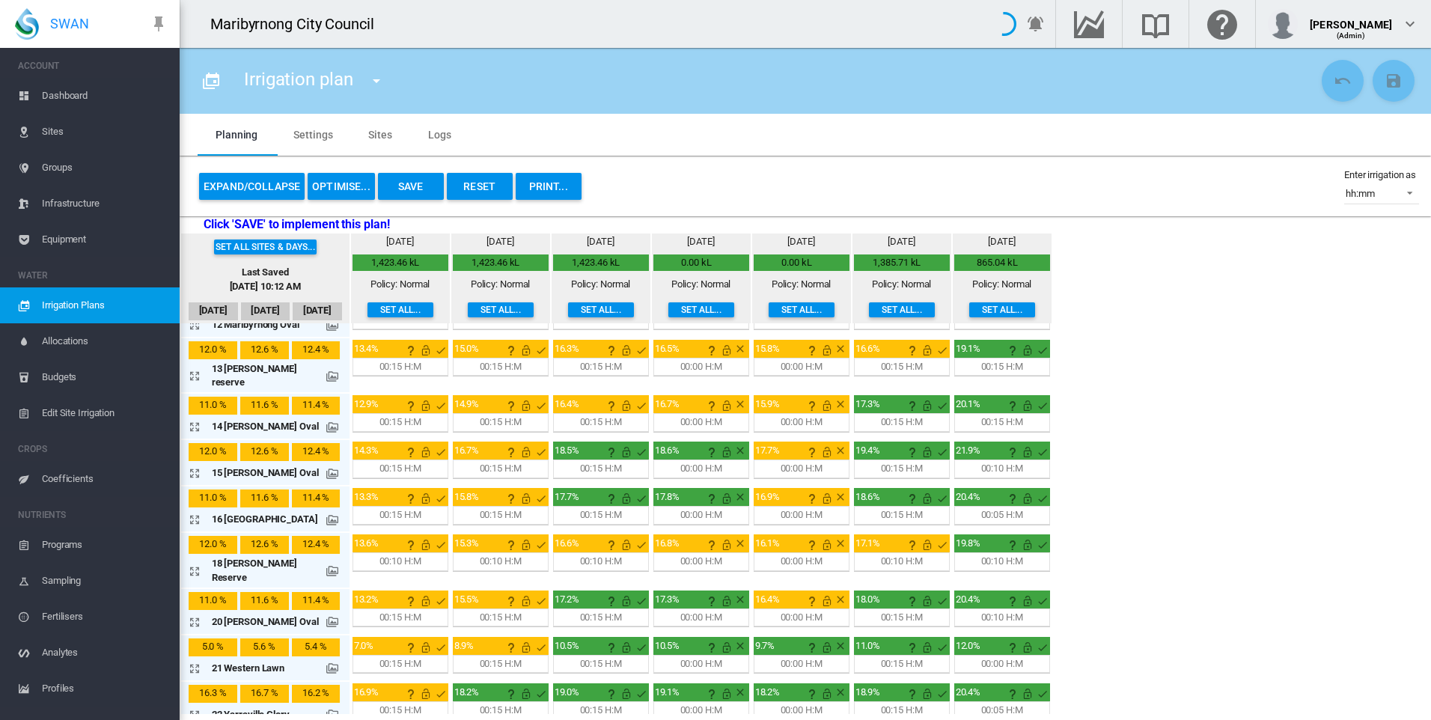
scroll to position [639, 0]
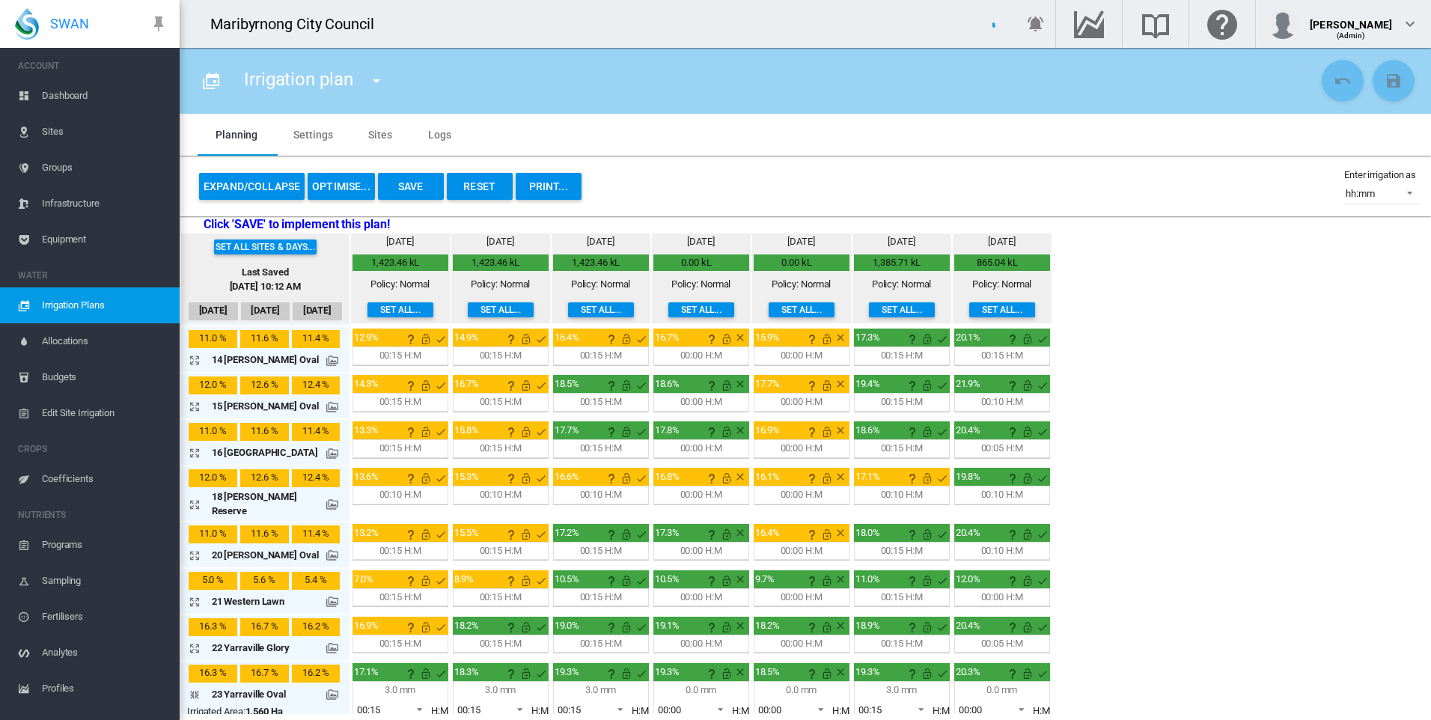
click at [396, 703] on span "00:15" at bounding box center [380, 709] width 46 height 13
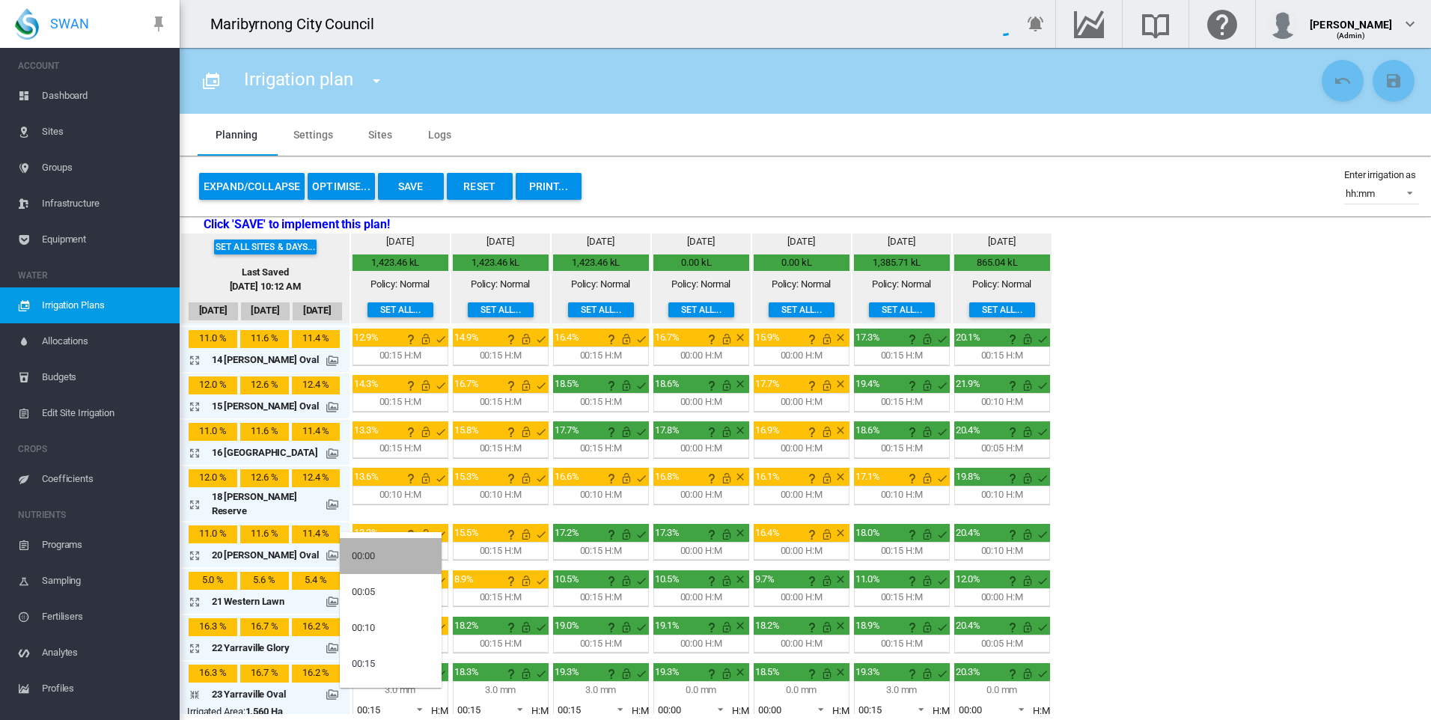
click at [373, 552] on div "00:00" at bounding box center [363, 555] width 23 height 13
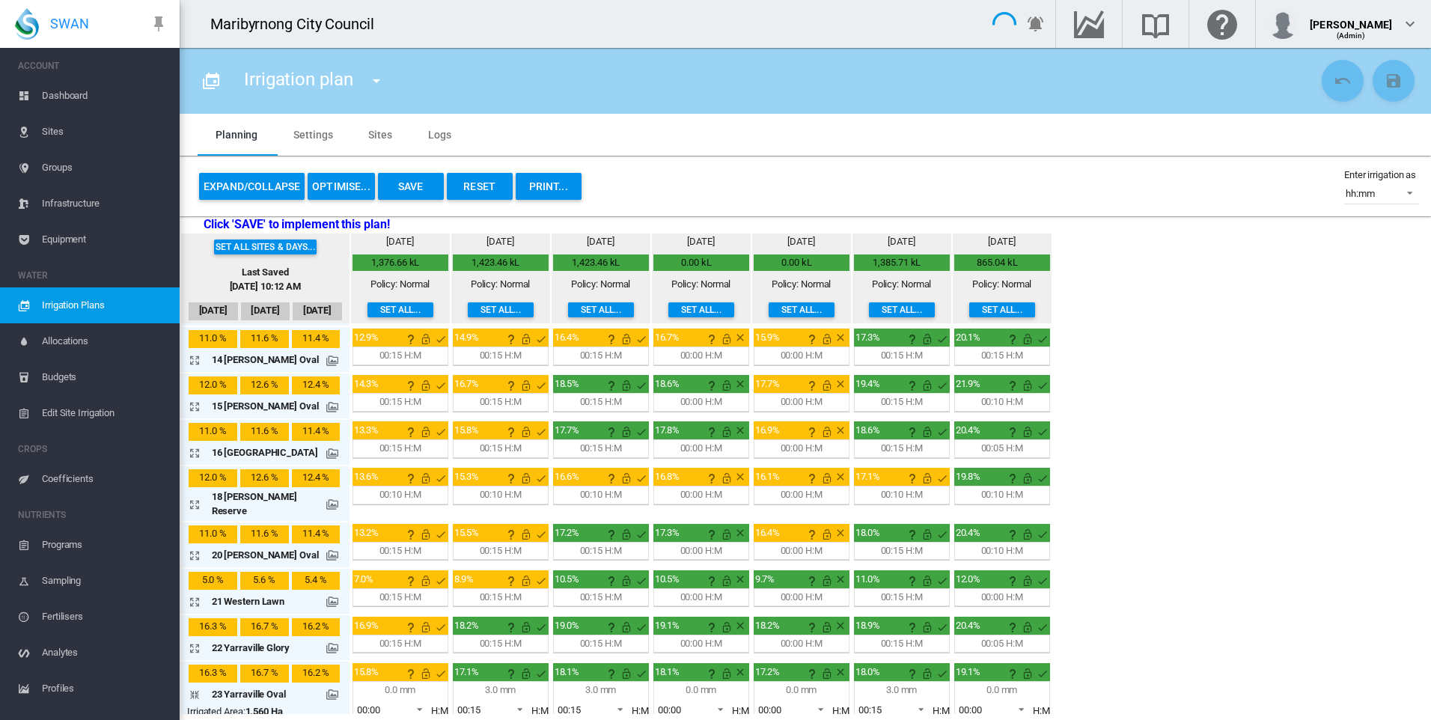
click at [507, 701] on span at bounding box center [516, 707] width 18 height 13
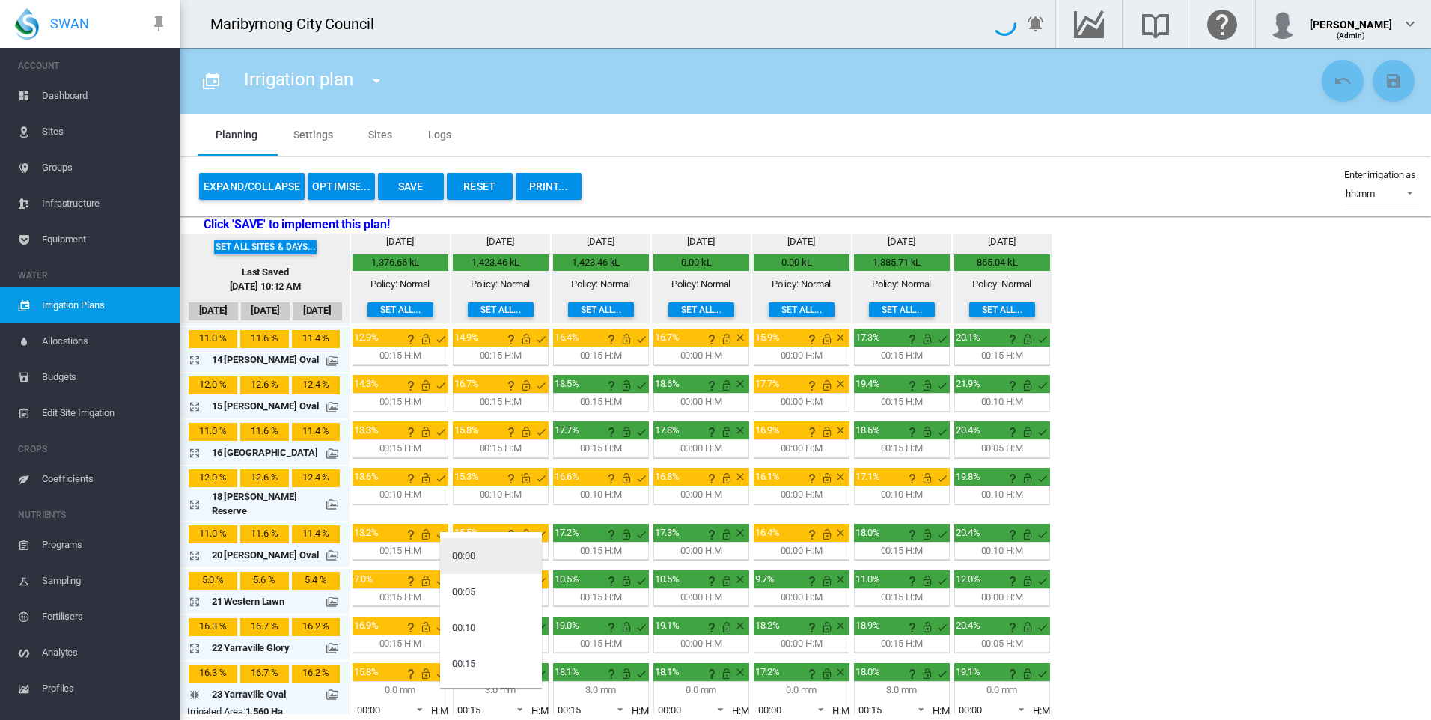
click at [488, 555] on md-option "00:00" at bounding box center [491, 556] width 102 height 36
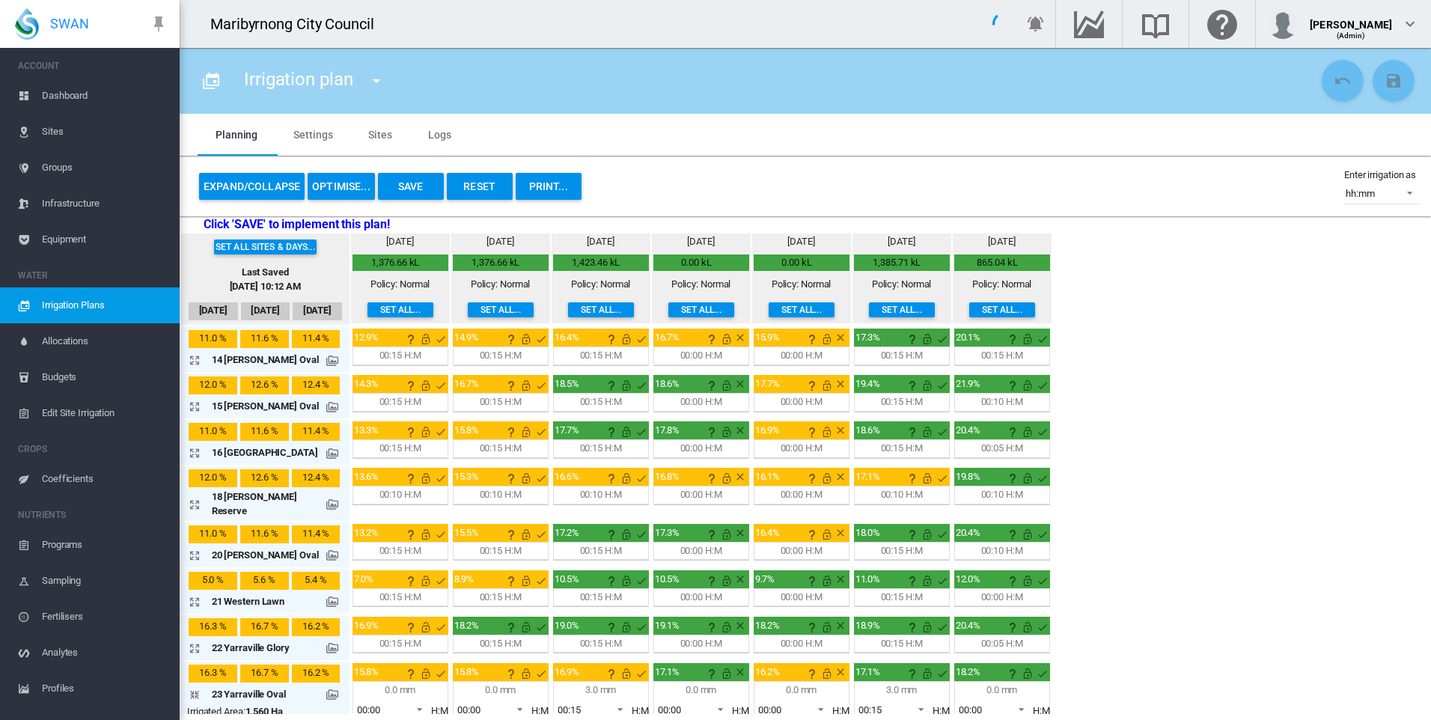
click at [607, 701] on span at bounding box center [616, 707] width 18 height 13
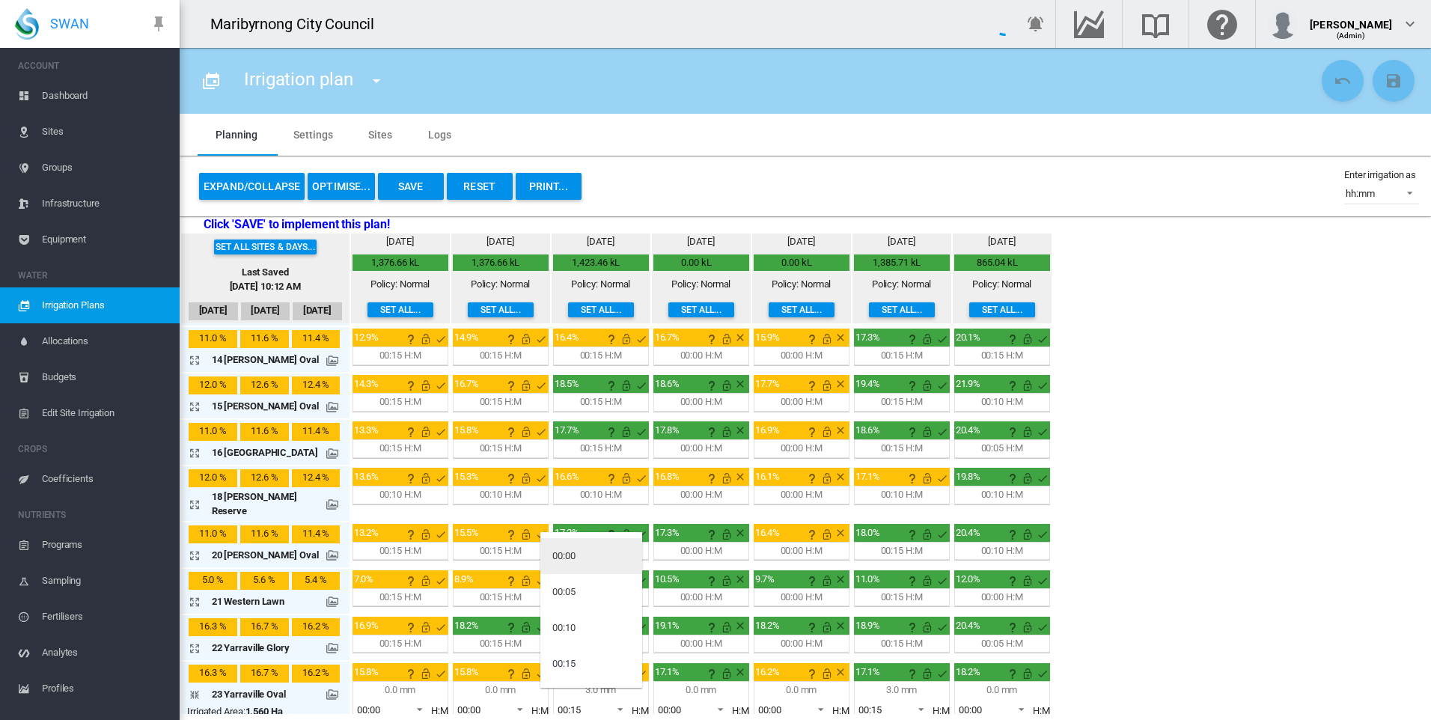
click at [584, 549] on md-option "00:00" at bounding box center [591, 556] width 102 height 36
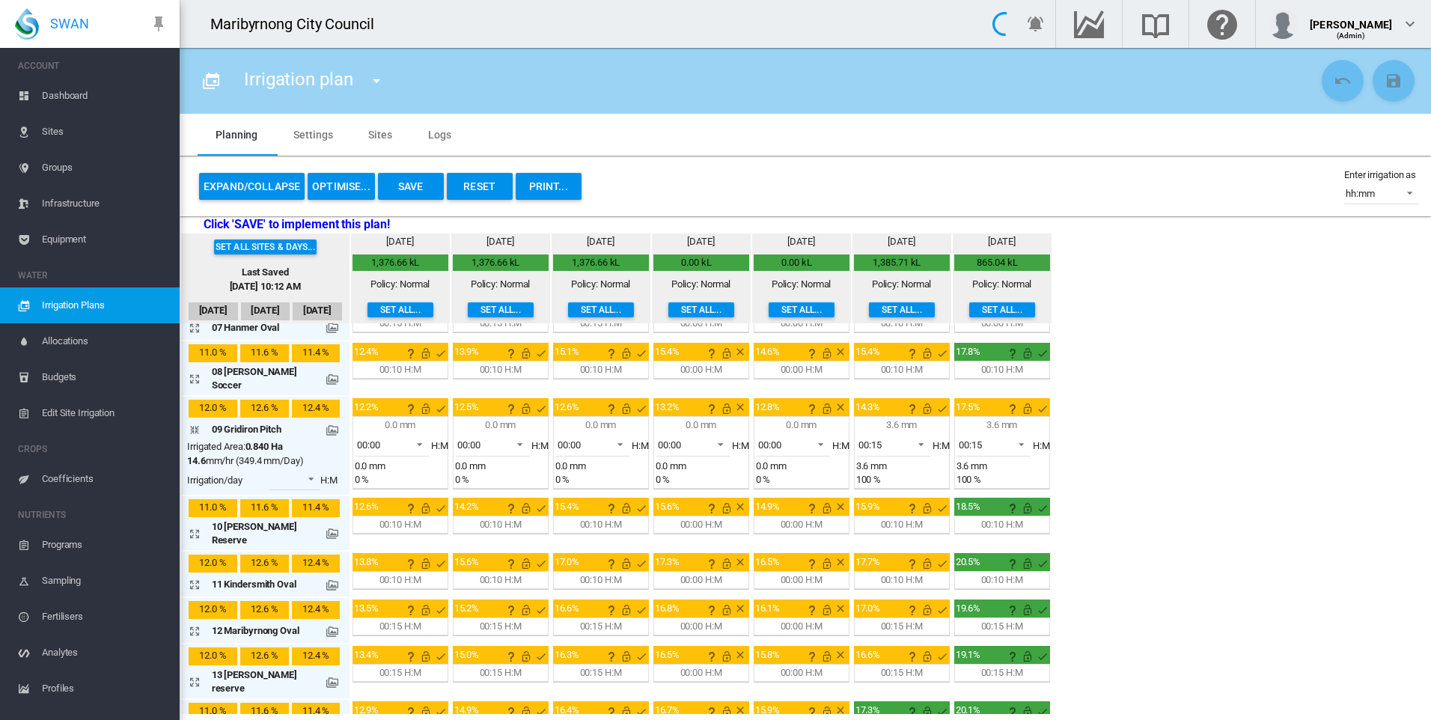
scroll to position [317, 0]
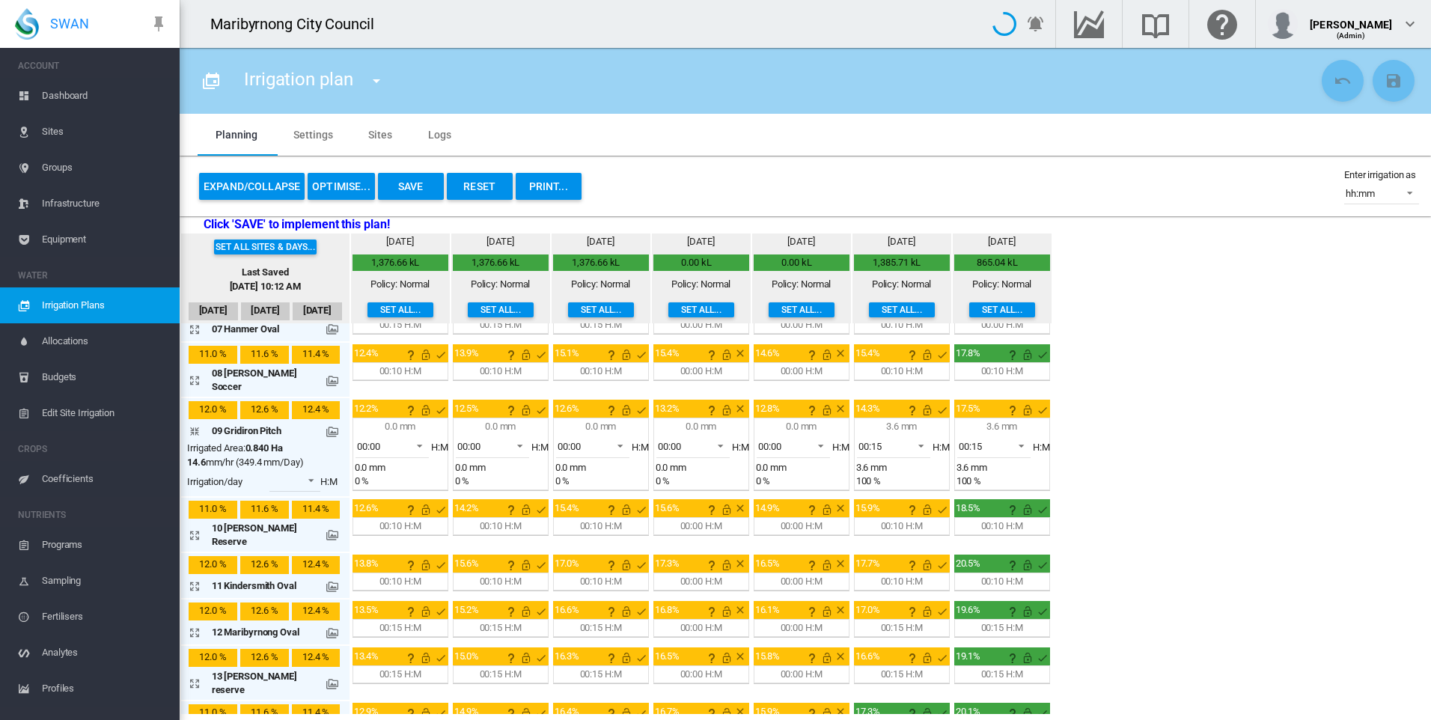
click at [196, 577] on md-icon "icon-arrow-expand" at bounding box center [198, 586] width 18 height 18
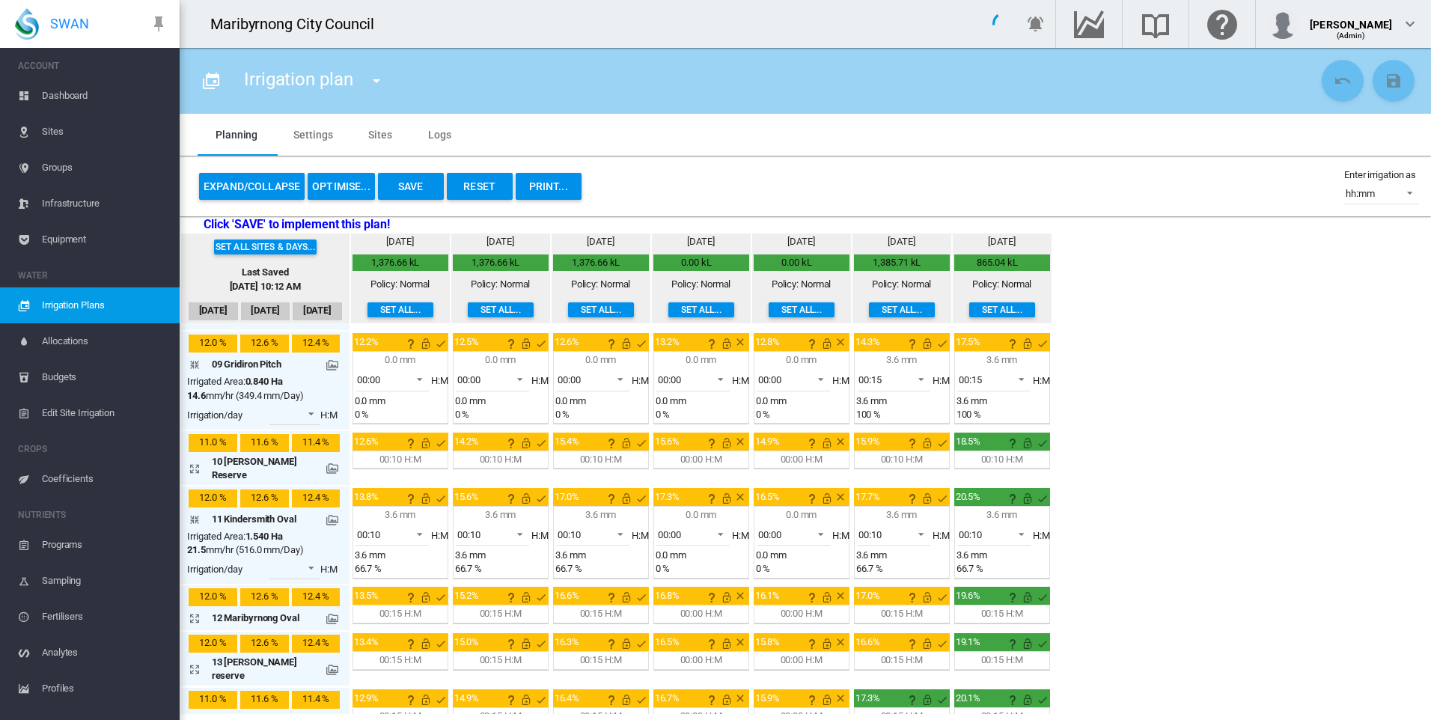
scroll to position [392, 0]
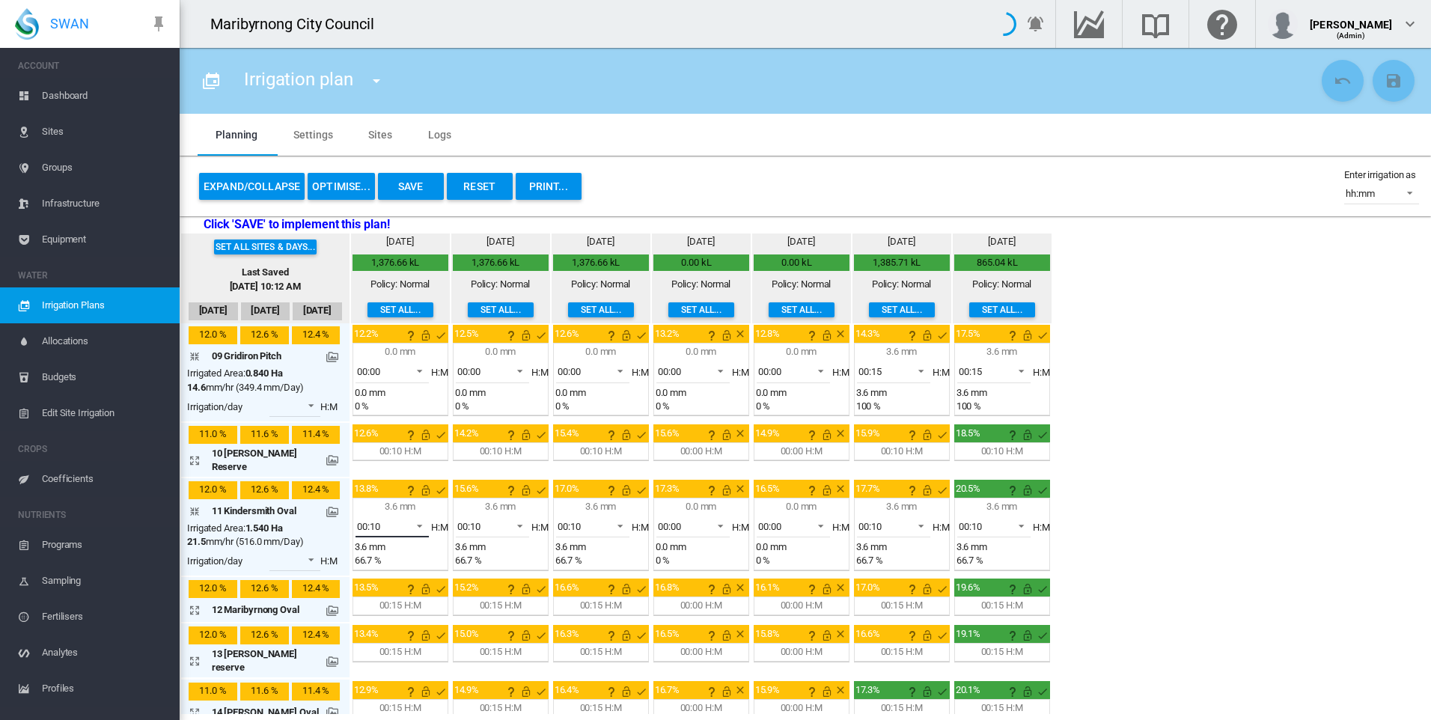
click at [412, 518] on span at bounding box center [415, 524] width 18 height 13
click at [388, 427] on md-option "00:00" at bounding box center [391, 427] width 102 height 36
click at [520, 515] on md-select-value "00:10" at bounding box center [492, 526] width 73 height 22
click at [486, 427] on md-option "00:00" at bounding box center [491, 427] width 102 height 36
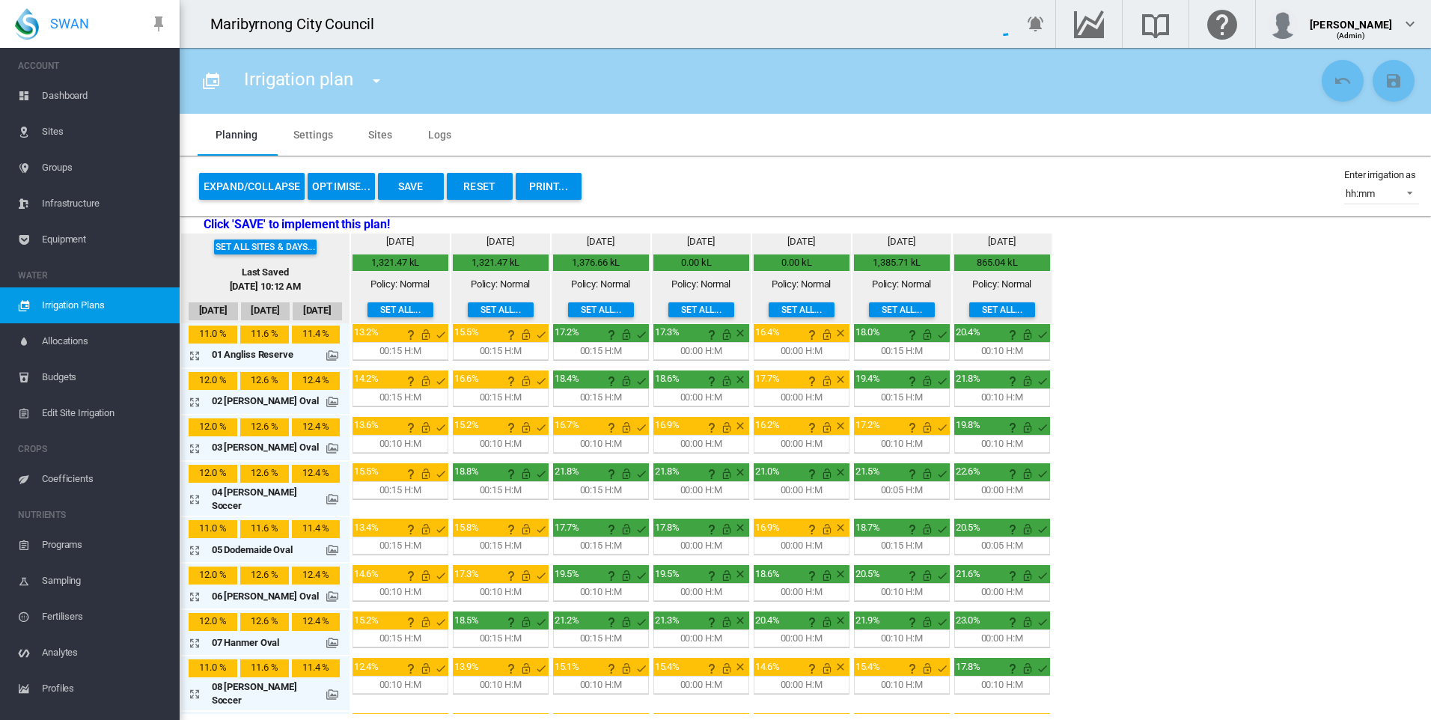
scroll to position [0, 0]
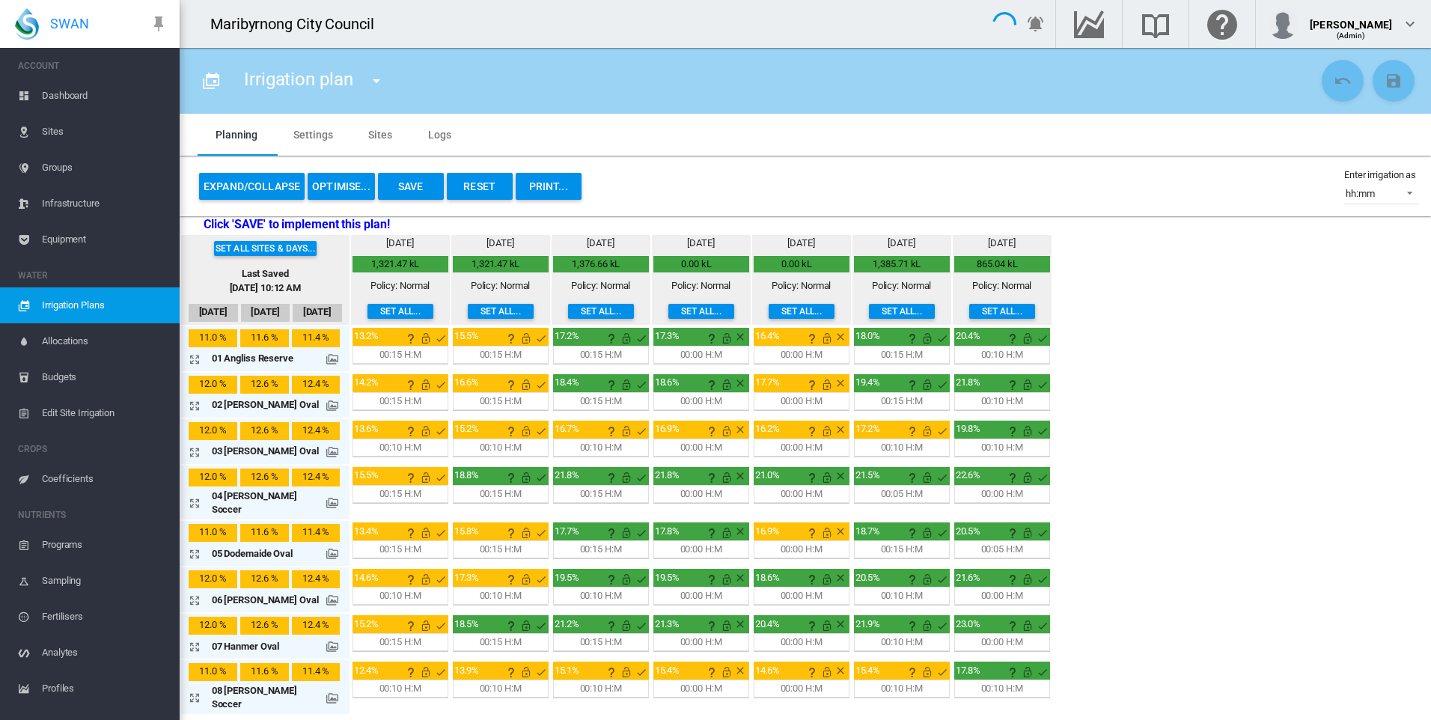
click at [412, 177] on button "Save" at bounding box center [411, 186] width 66 height 27
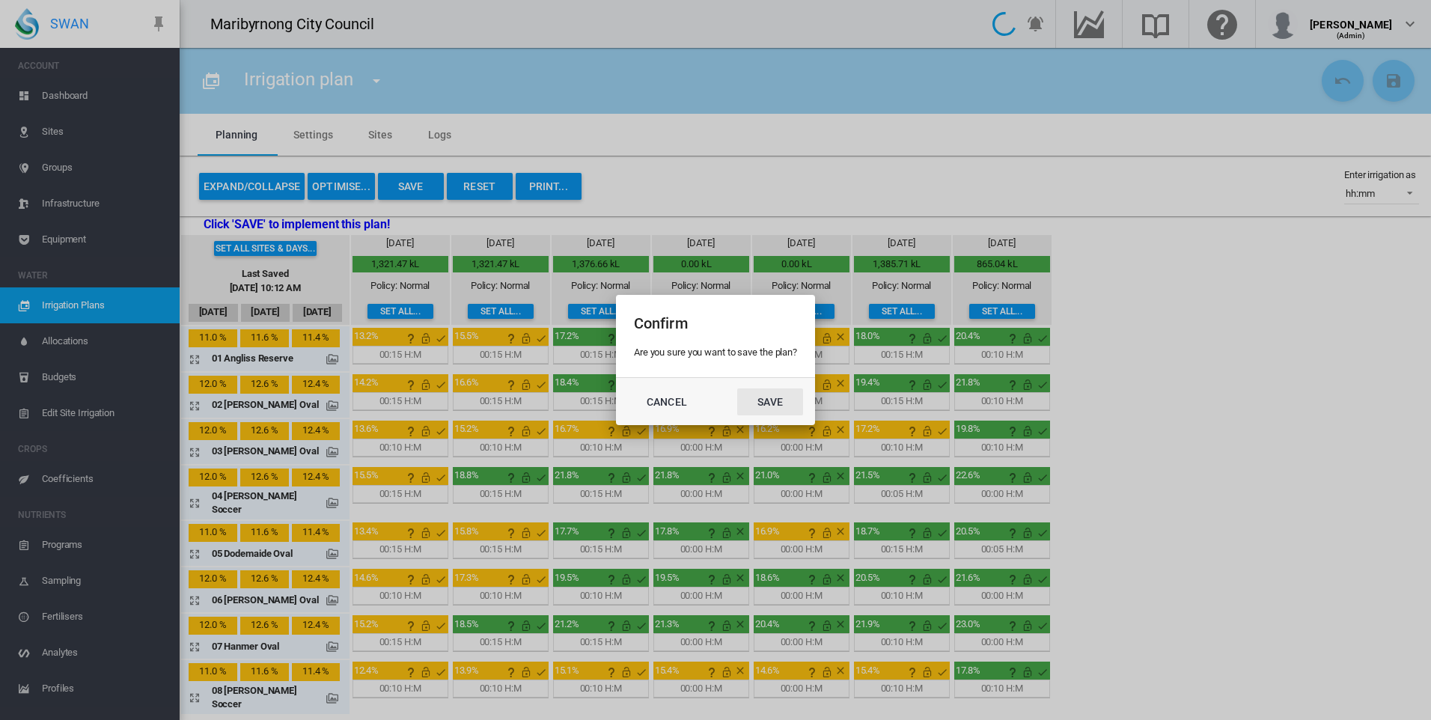
click at [788, 404] on button "Save" at bounding box center [770, 401] width 66 height 27
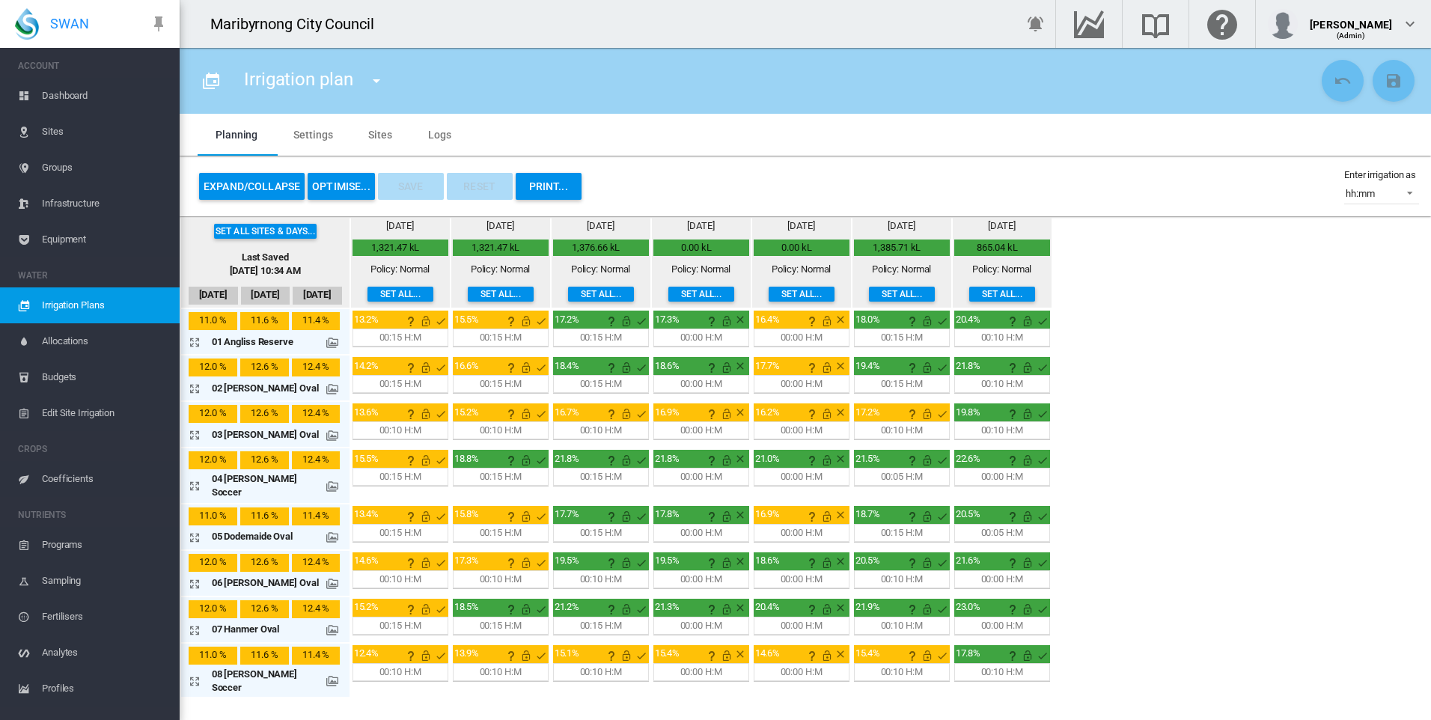
click at [397, 382] on div "00:15 H:M" at bounding box center [400, 383] width 42 height 13
click at [195, 390] on md-icon "icon-arrow-expand" at bounding box center [198, 388] width 18 height 18
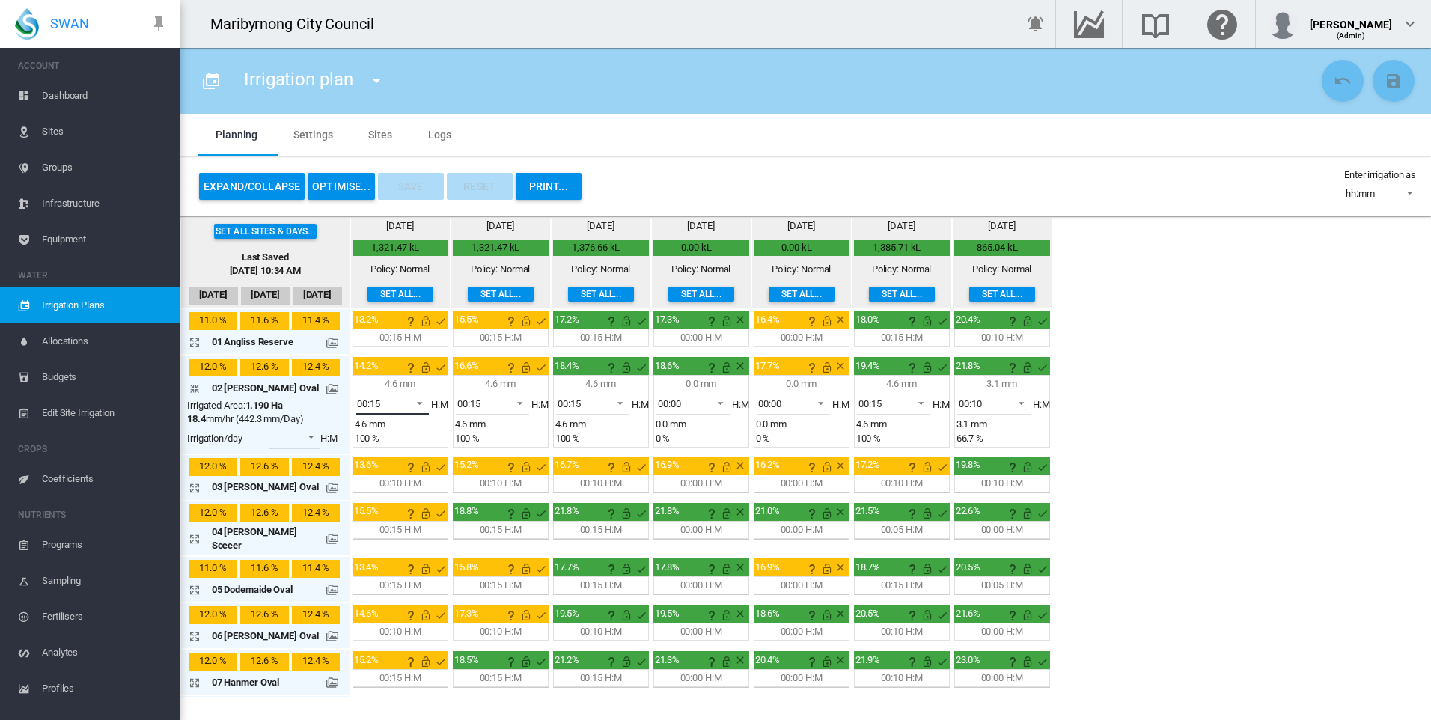
click at [412, 404] on span at bounding box center [415, 401] width 18 height 13
click at [376, 286] on md-option "00:00" at bounding box center [391, 296] width 102 height 36
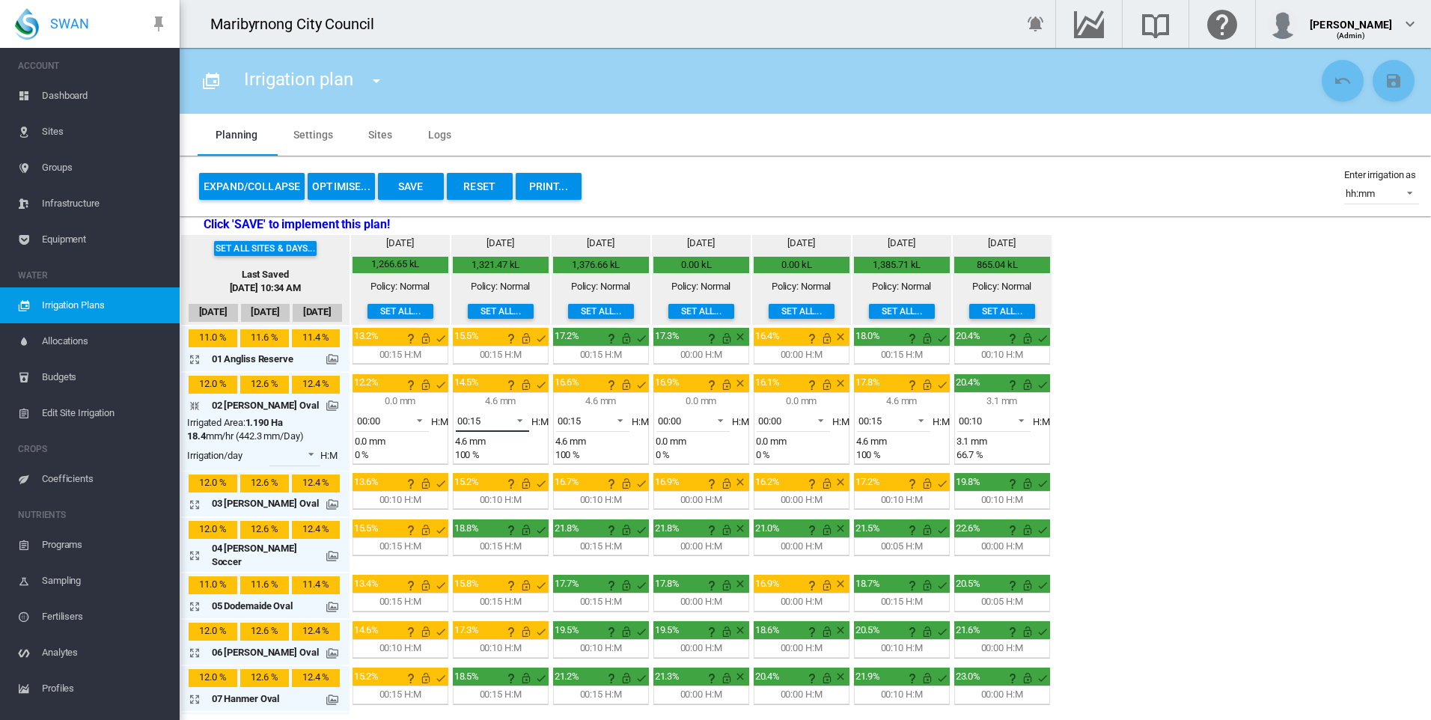
click at [517, 422] on span at bounding box center [516, 418] width 18 height 13
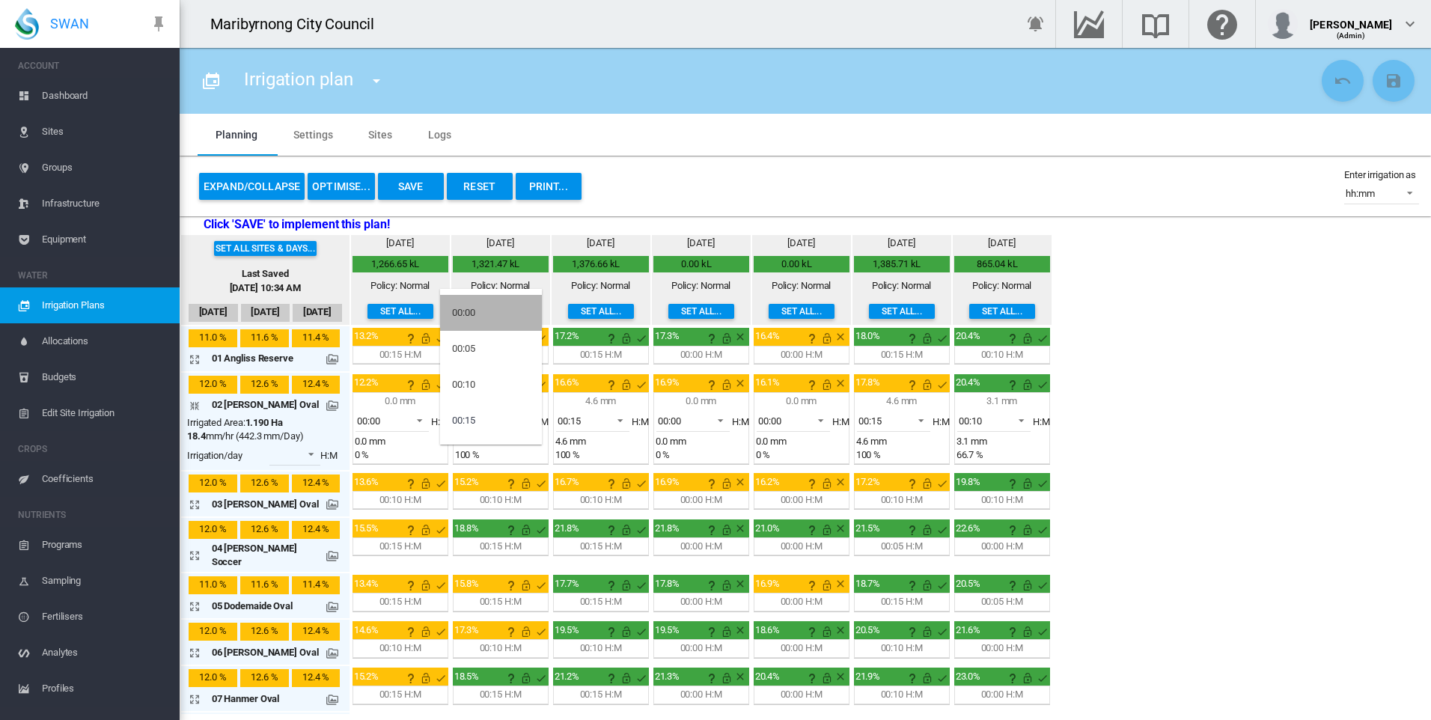
click at [482, 311] on md-option "00:00" at bounding box center [491, 313] width 102 height 36
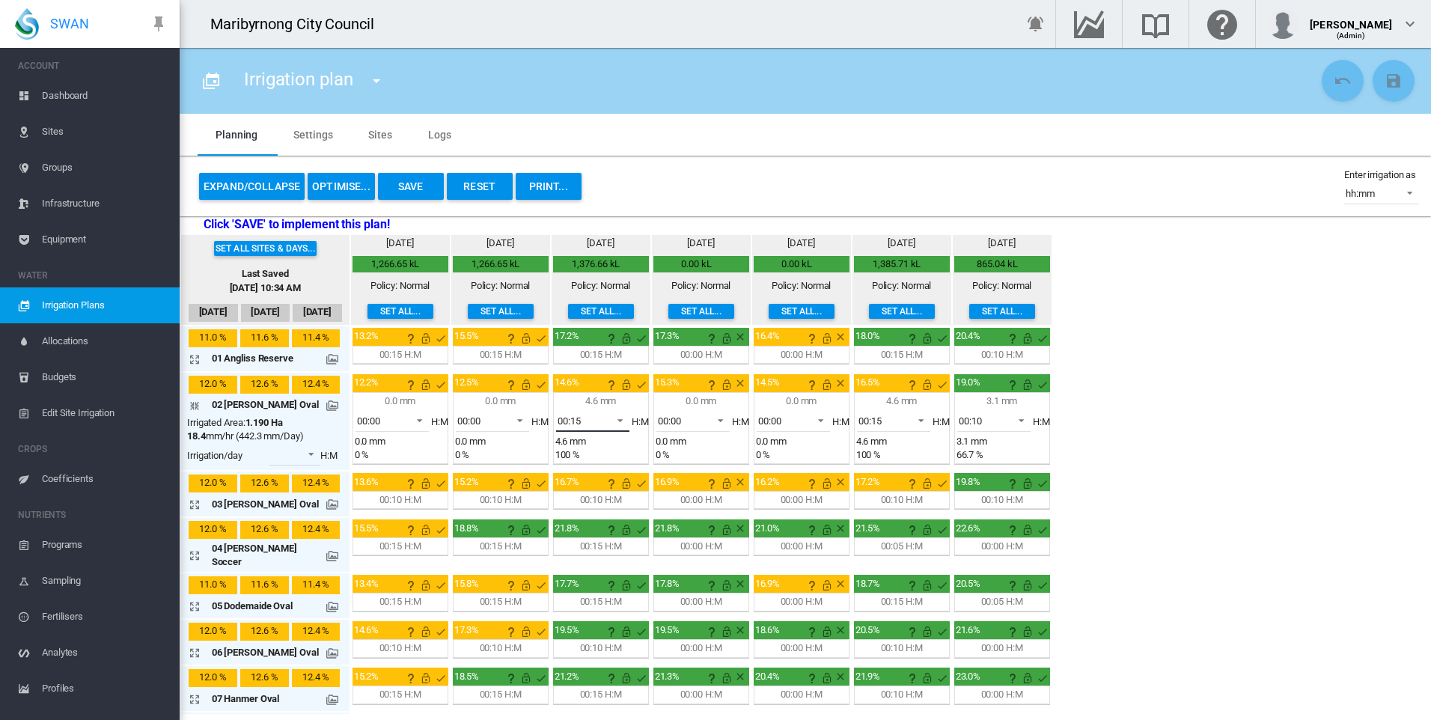
click at [621, 416] on md-select-value "00:15" at bounding box center [592, 420] width 73 height 22
click at [581, 311] on md-option "00:00" at bounding box center [591, 313] width 102 height 36
click at [922, 421] on md-select-value "00:15" at bounding box center [893, 420] width 73 height 22
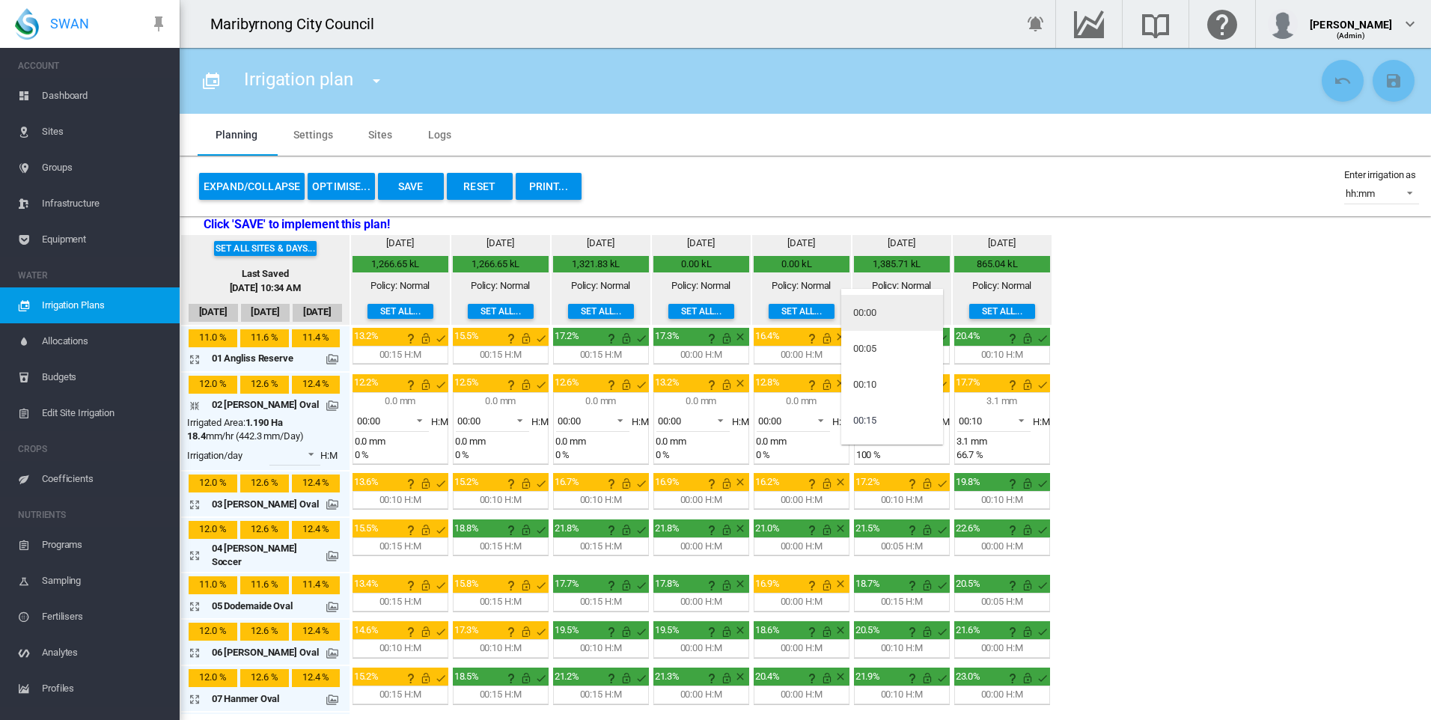
click at [885, 313] on md-option "00:00" at bounding box center [892, 313] width 102 height 36
click at [1012, 422] on span at bounding box center [1017, 418] width 18 height 13
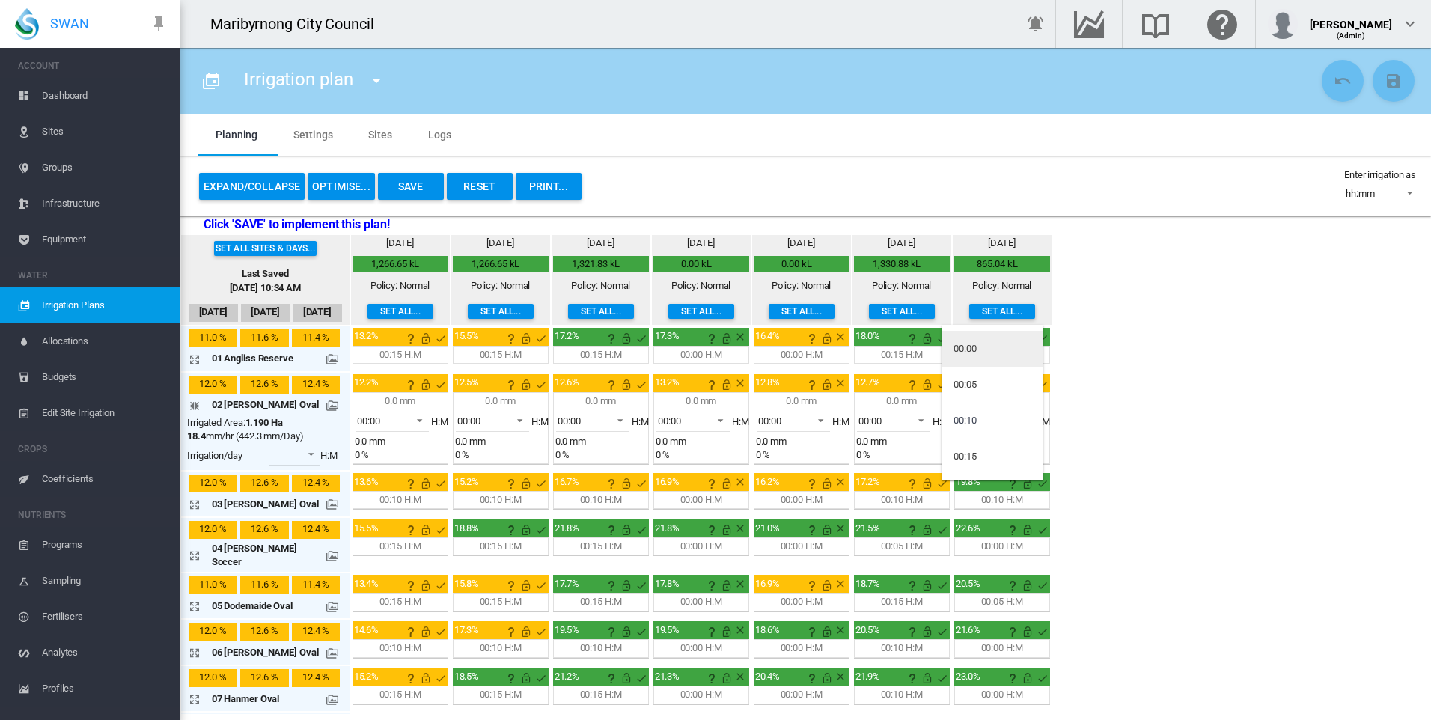
click at [980, 345] on md-option "00:00" at bounding box center [992, 349] width 102 height 36
click at [1152, 421] on div "Set all sites & days... Last Saved Sep 23, 2025, 10:34 AM Sep 20 Sep 21 Sep 22 …" at bounding box center [805, 473] width 1251 height 480
click at [416, 189] on button "Save" at bounding box center [411, 186] width 66 height 27
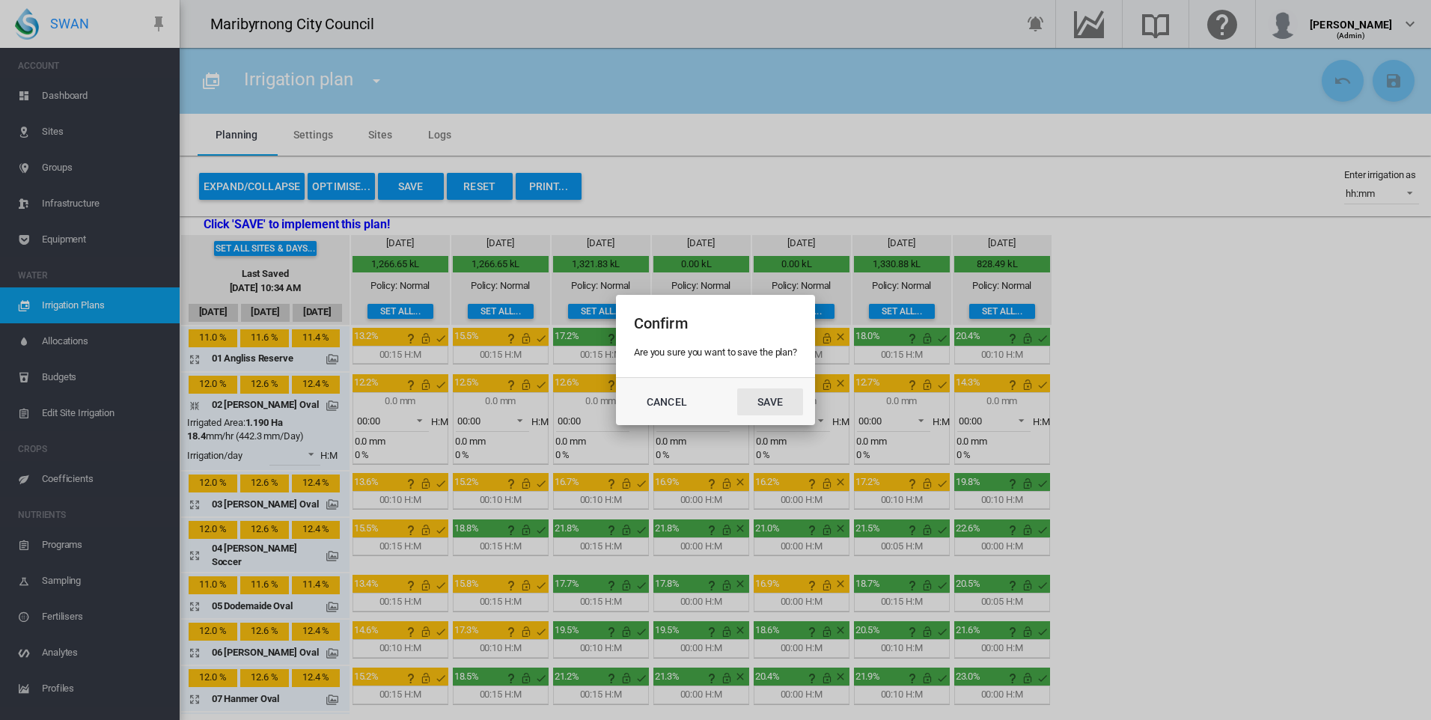
click at [774, 397] on button "Save" at bounding box center [770, 401] width 66 height 27
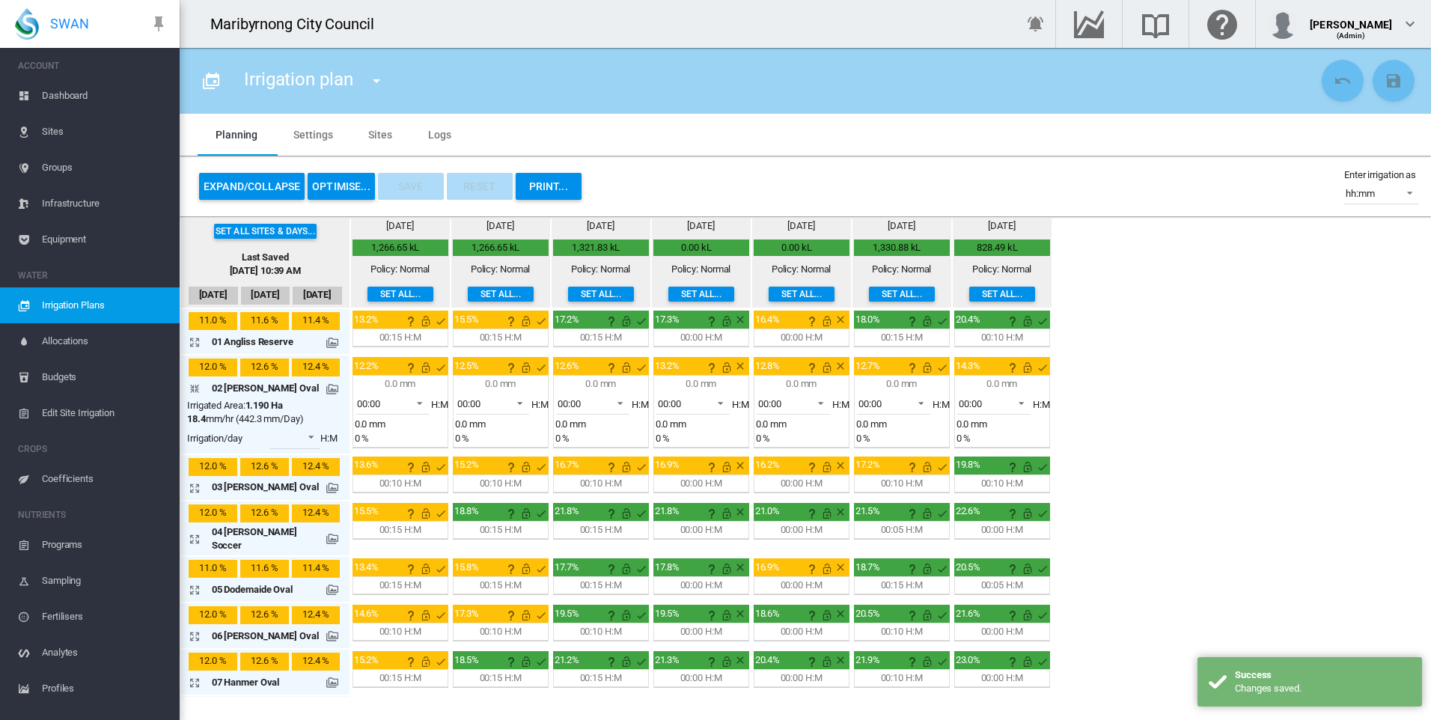
scroll to position [75, 0]
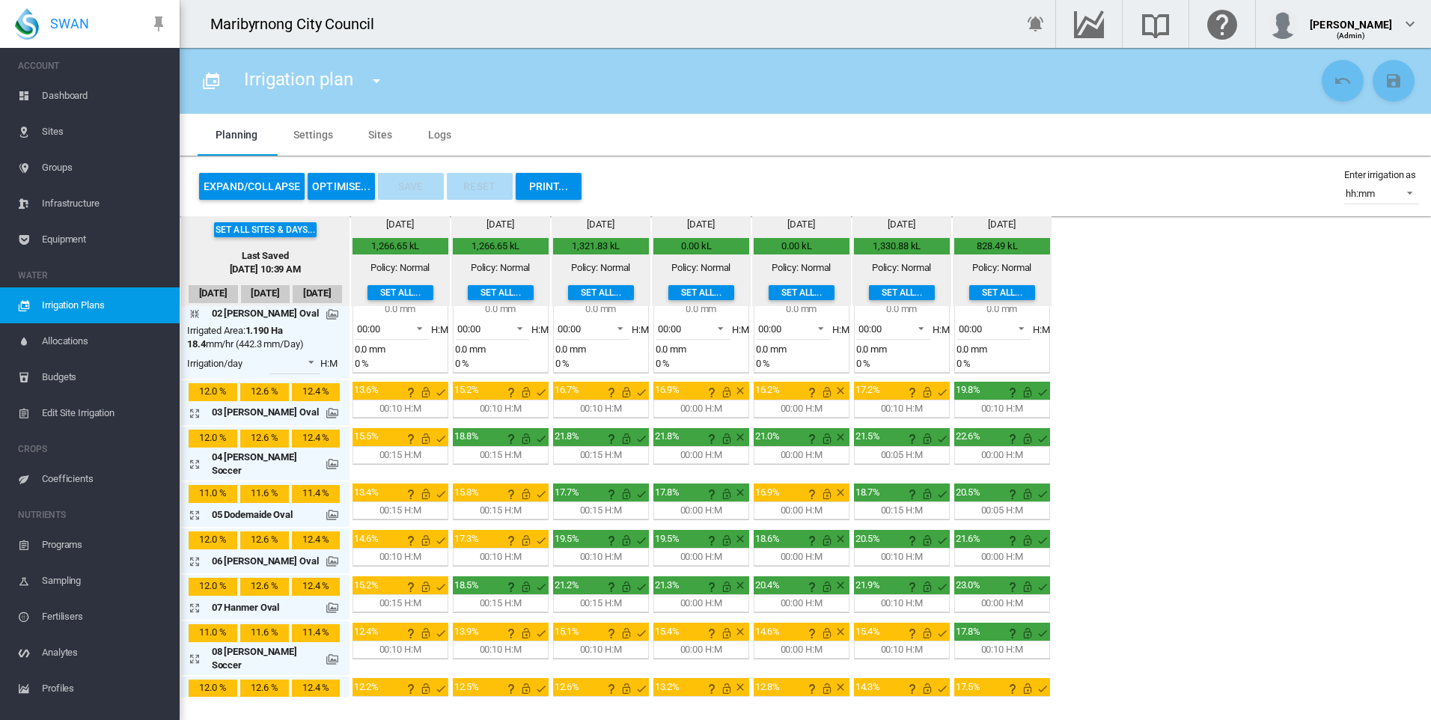
click at [193, 456] on md-icon "icon-arrow-expand" at bounding box center [198, 464] width 18 height 18
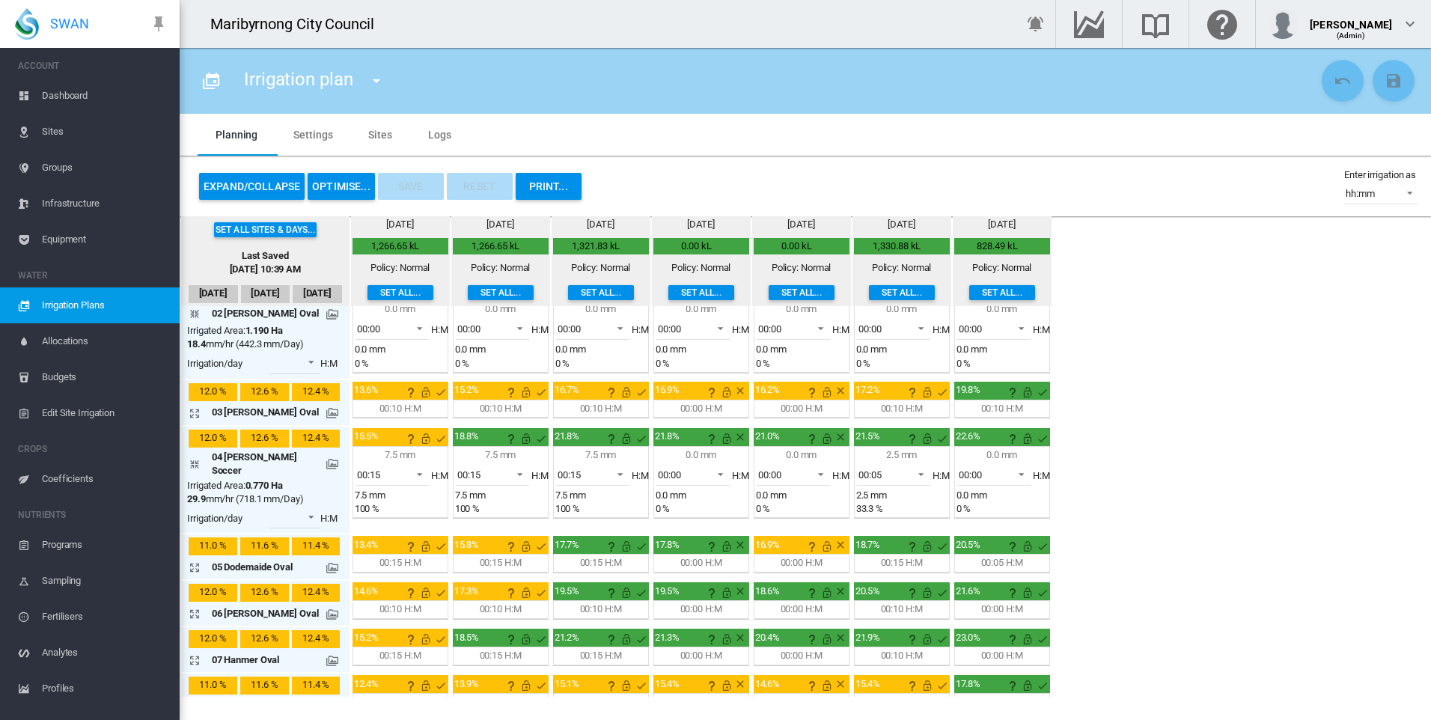
click at [194, 409] on md-icon "icon-arrow-expand" at bounding box center [198, 413] width 18 height 18
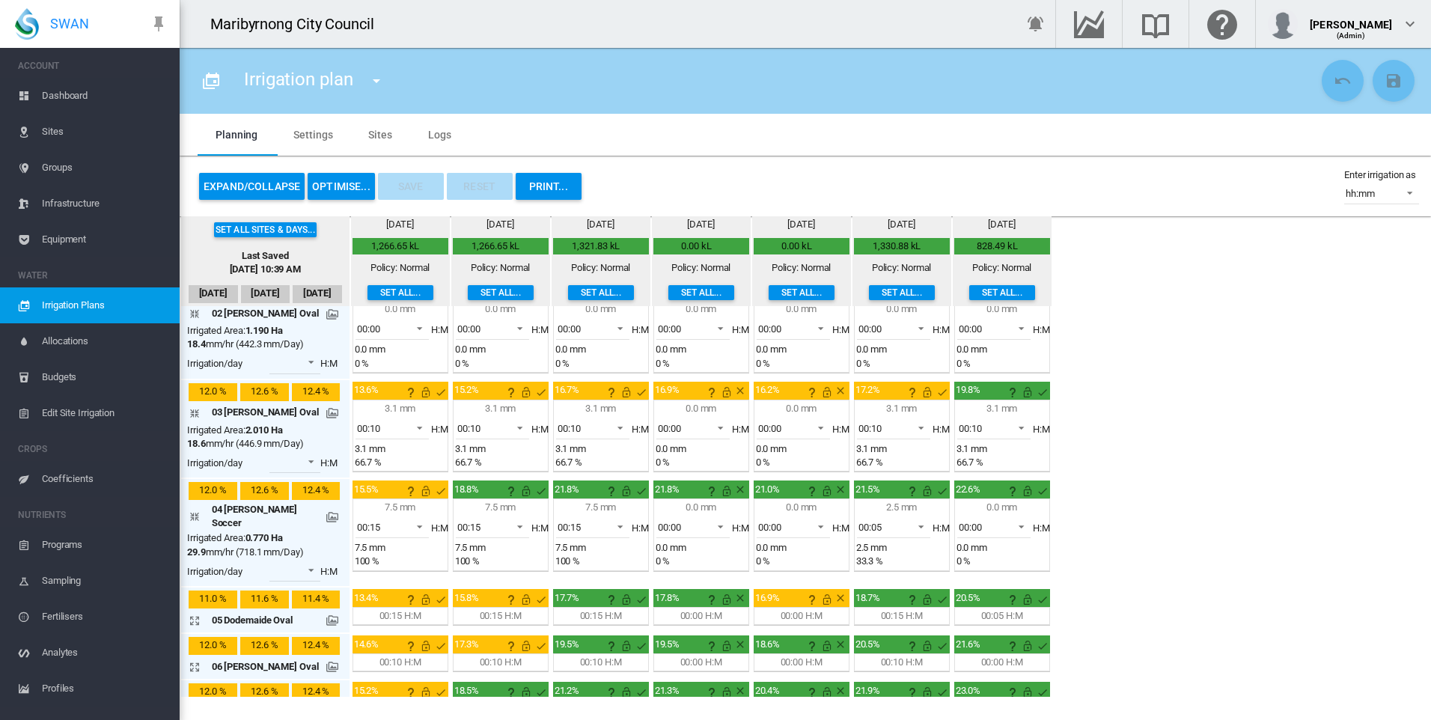
click at [199, 316] on md-icon "icon-arrow-collapse" at bounding box center [198, 314] width 18 height 18
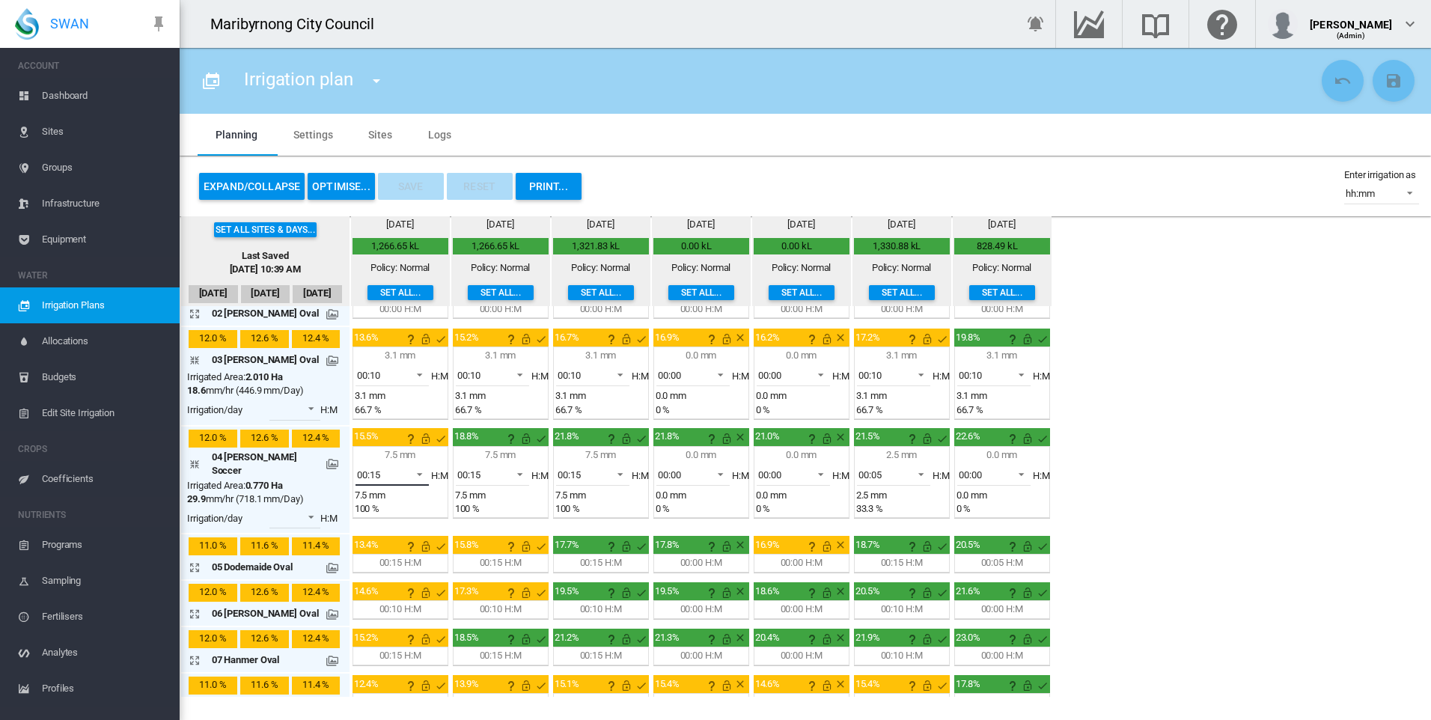
click at [410, 472] on span at bounding box center [415, 472] width 18 height 13
click at [379, 438] on md-option "00:10" at bounding box center [391, 439] width 102 height 36
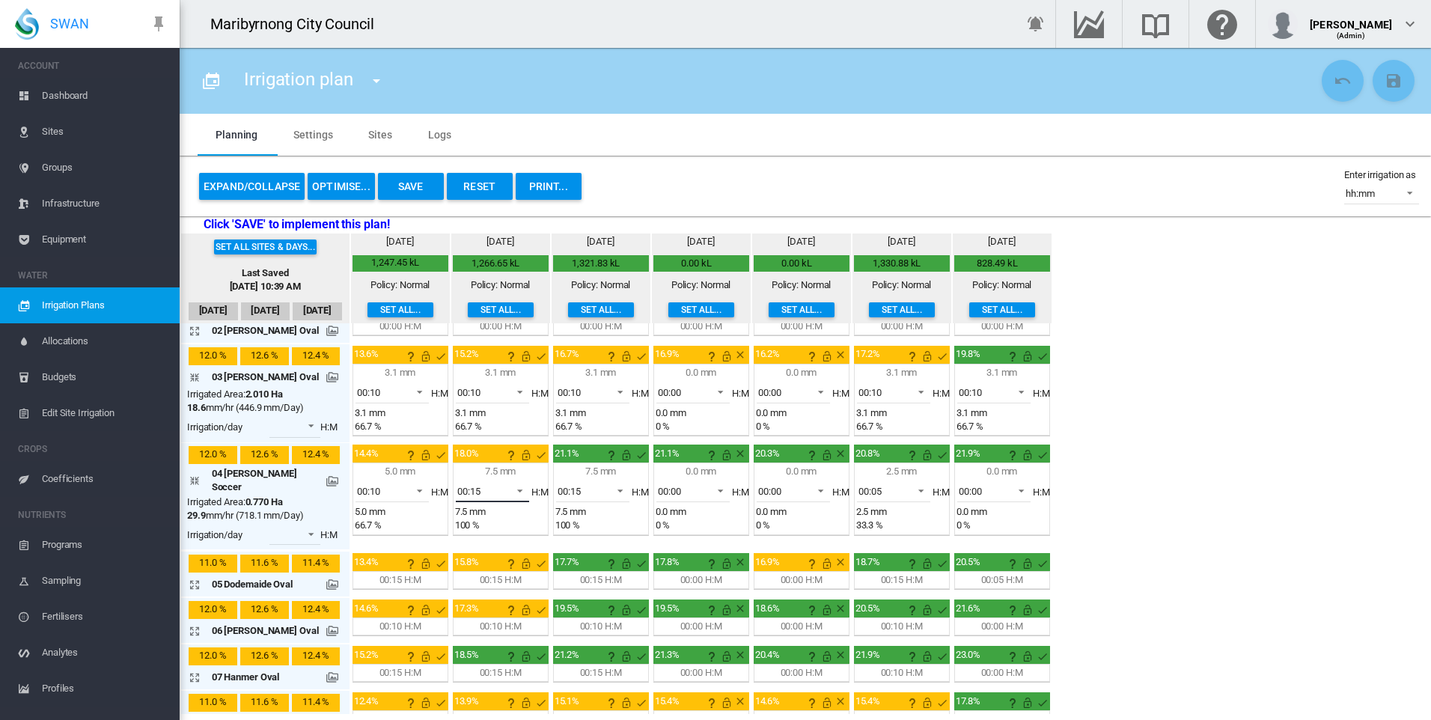
click at [514, 492] on span at bounding box center [516, 489] width 18 height 13
click at [487, 452] on md-option "00:10" at bounding box center [491, 456] width 102 height 36
click at [620, 490] on md-select-value "00:15" at bounding box center [592, 491] width 73 height 22
click at [577, 457] on md-option "00:10" at bounding box center [591, 456] width 102 height 36
click at [1176, 551] on div "Set all sites & days... Last Saved Sep 23, 2025, 10:39 AM Sep 20 Sep 21 Sep 22 …" at bounding box center [805, 473] width 1251 height 480
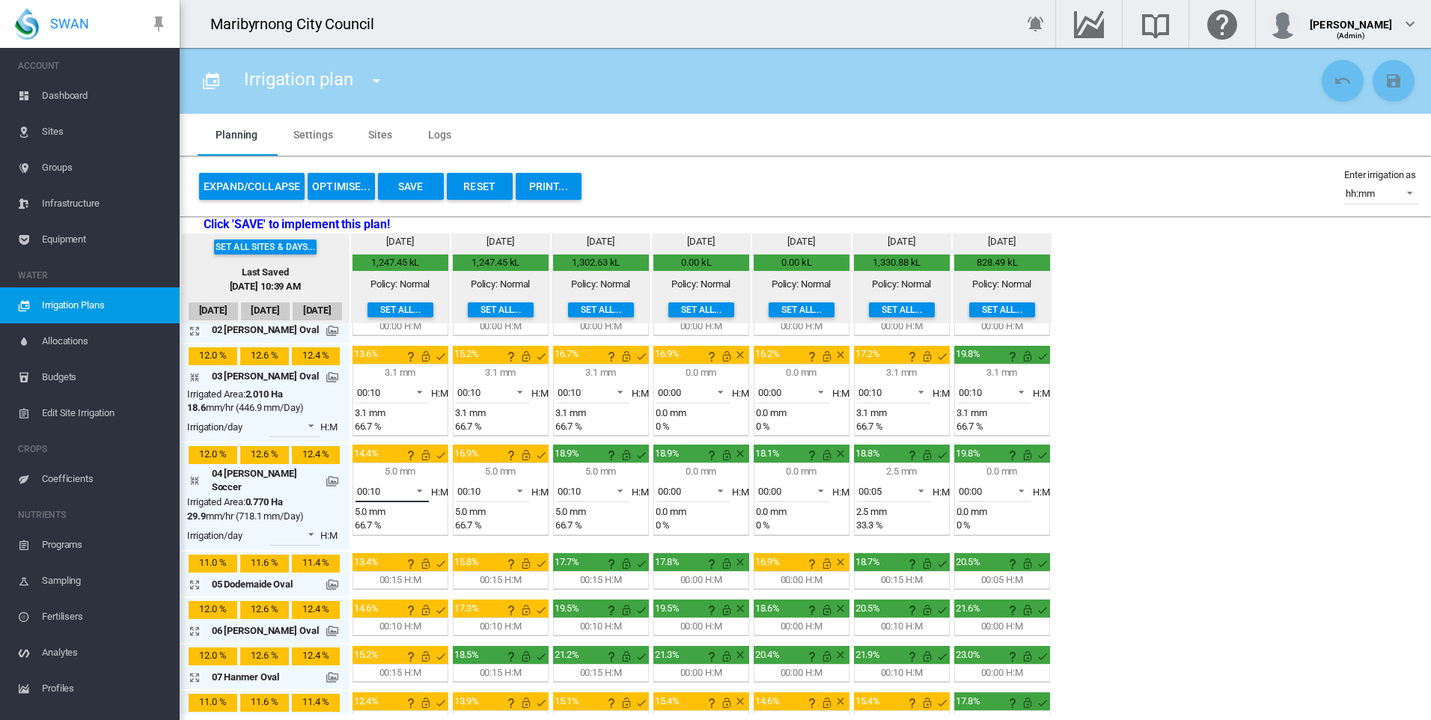
click at [409, 492] on span at bounding box center [415, 489] width 18 height 13
click at [395, 531] on md-option "00:15" at bounding box center [391, 528] width 102 height 36
click at [406, 494] on span at bounding box center [415, 489] width 18 height 13
click at [391, 454] on md-option "00:10" at bounding box center [391, 456] width 102 height 36
click at [913, 492] on span at bounding box center [917, 489] width 18 height 13
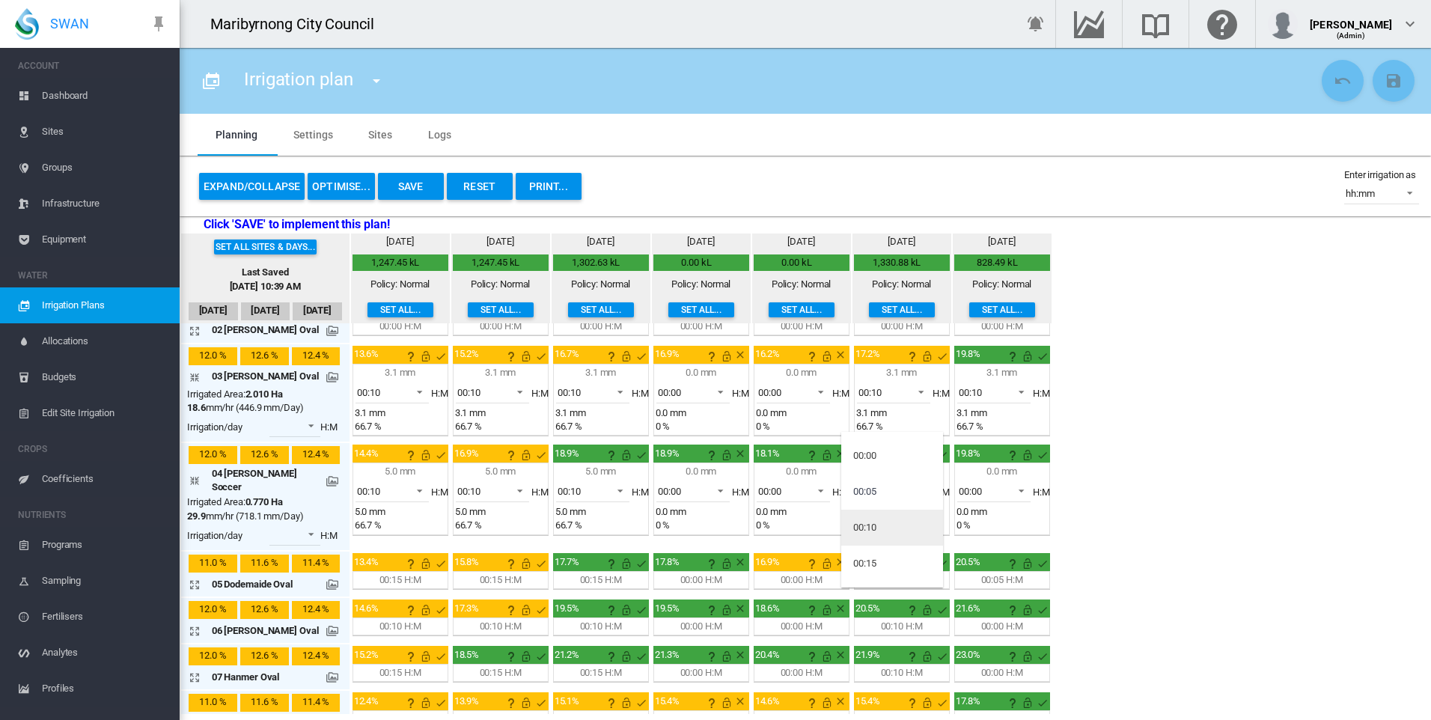
click at [882, 524] on md-option "00:10" at bounding box center [892, 528] width 102 height 36
click at [1205, 506] on div "Set all sites & days... Last Saved Sep 23, 2025, 10:39 AM Sep 20 Sep 21 Sep 22 …" at bounding box center [805, 473] width 1251 height 480
click at [416, 484] on span at bounding box center [415, 489] width 18 height 13
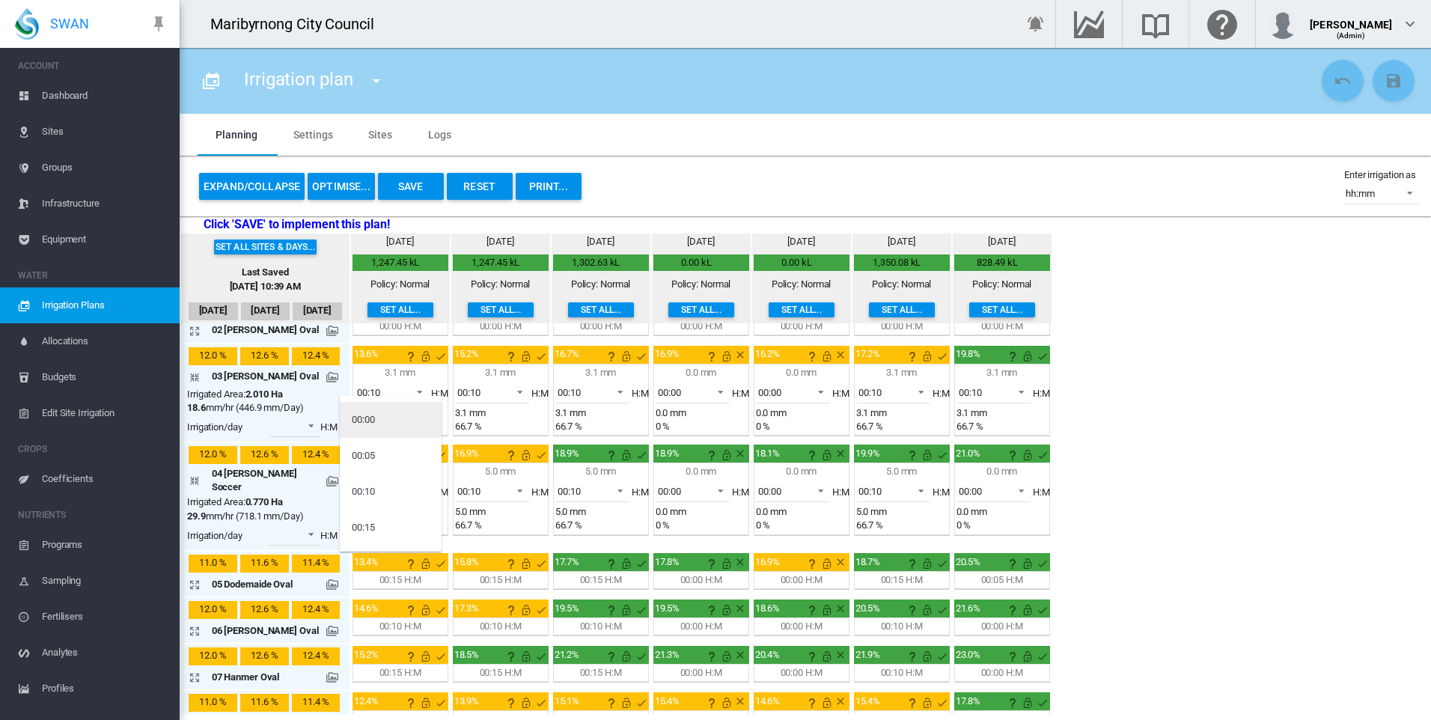
click at [373, 421] on div "00:00" at bounding box center [363, 419] width 23 height 13
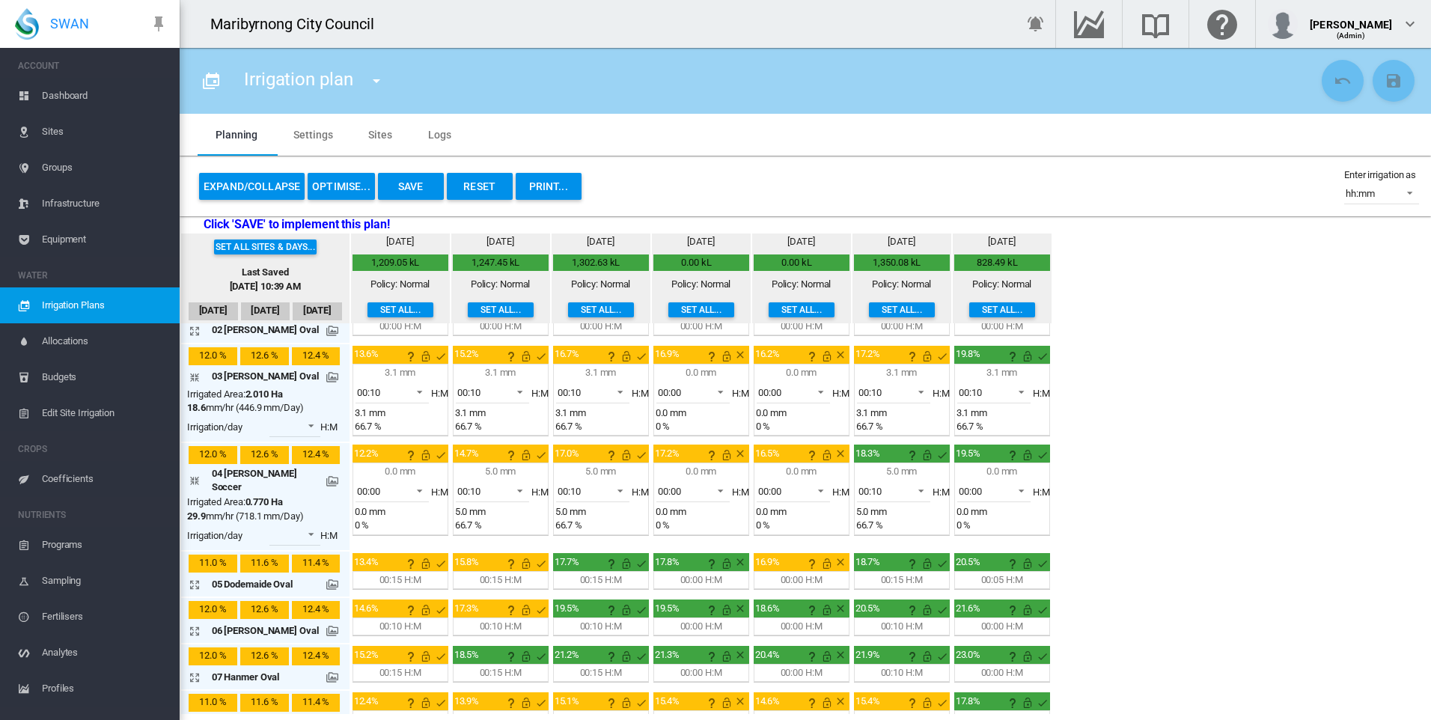
click at [1363, 522] on div "Set all sites & days... Last Saved Sep 23, 2025, 10:39 AM Sep 20 Sep 21 Sep 22 …" at bounding box center [805, 473] width 1251 height 480
click at [707, 492] on span at bounding box center [716, 489] width 18 height 13
click at [680, 566] on md-option "00:10" at bounding box center [692, 564] width 102 height 36
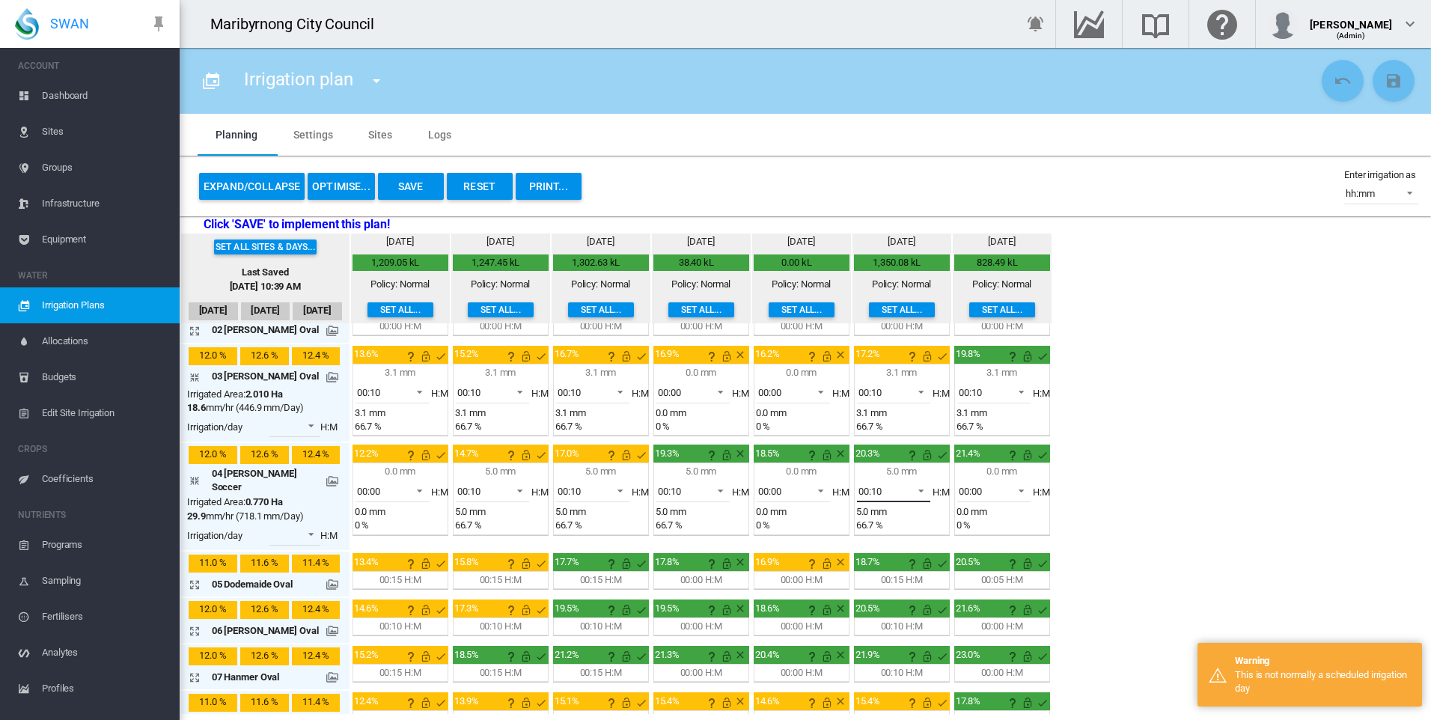
click at [921, 492] on md-select-value "00:10" at bounding box center [893, 491] width 73 height 22
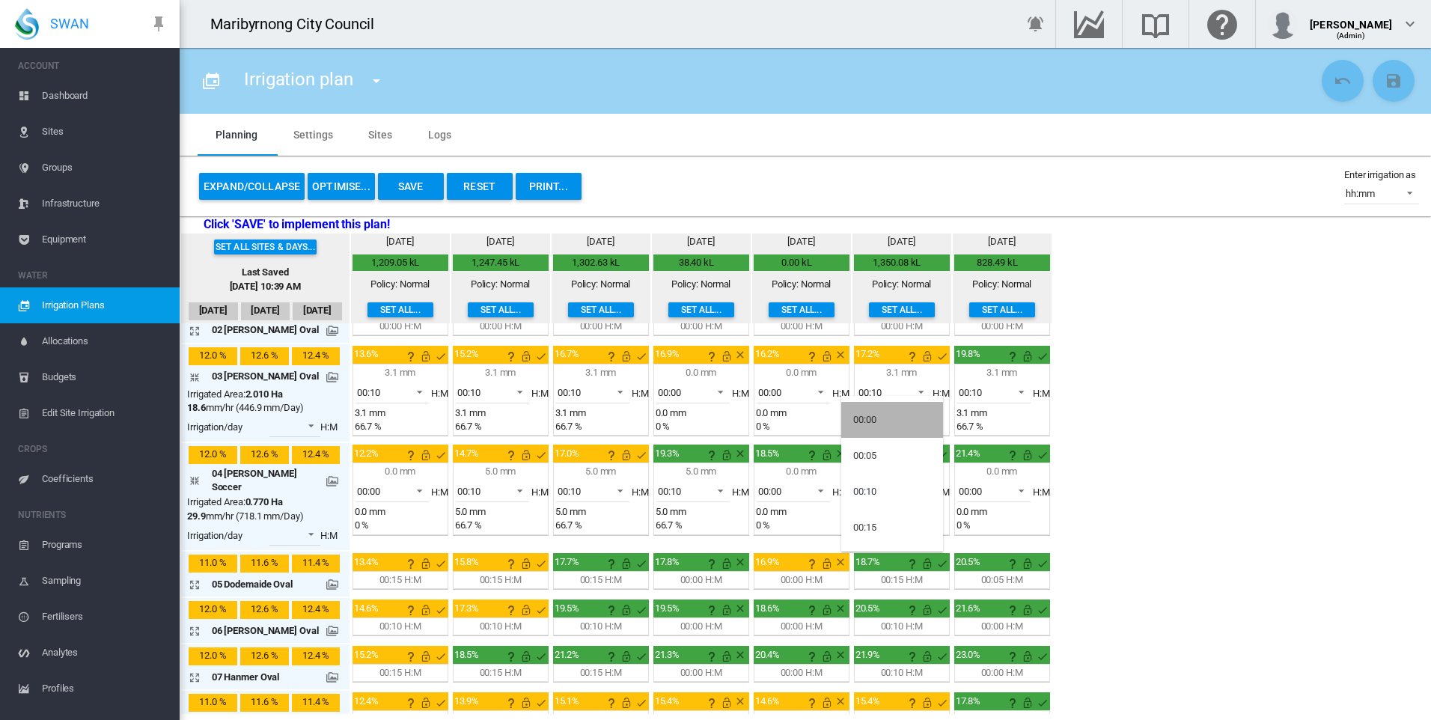
click at [882, 416] on md-option "00:00" at bounding box center [892, 420] width 102 height 36
click at [1211, 523] on div "Set all sites & days... Last Saved Sep 23, 2025, 10:39 AM Sep 20 Sep 21 Sep 22 …" at bounding box center [805, 473] width 1251 height 480
click at [309, 523] on md-select "00:00 00:05 00:10 00:15" at bounding box center [294, 534] width 51 height 22
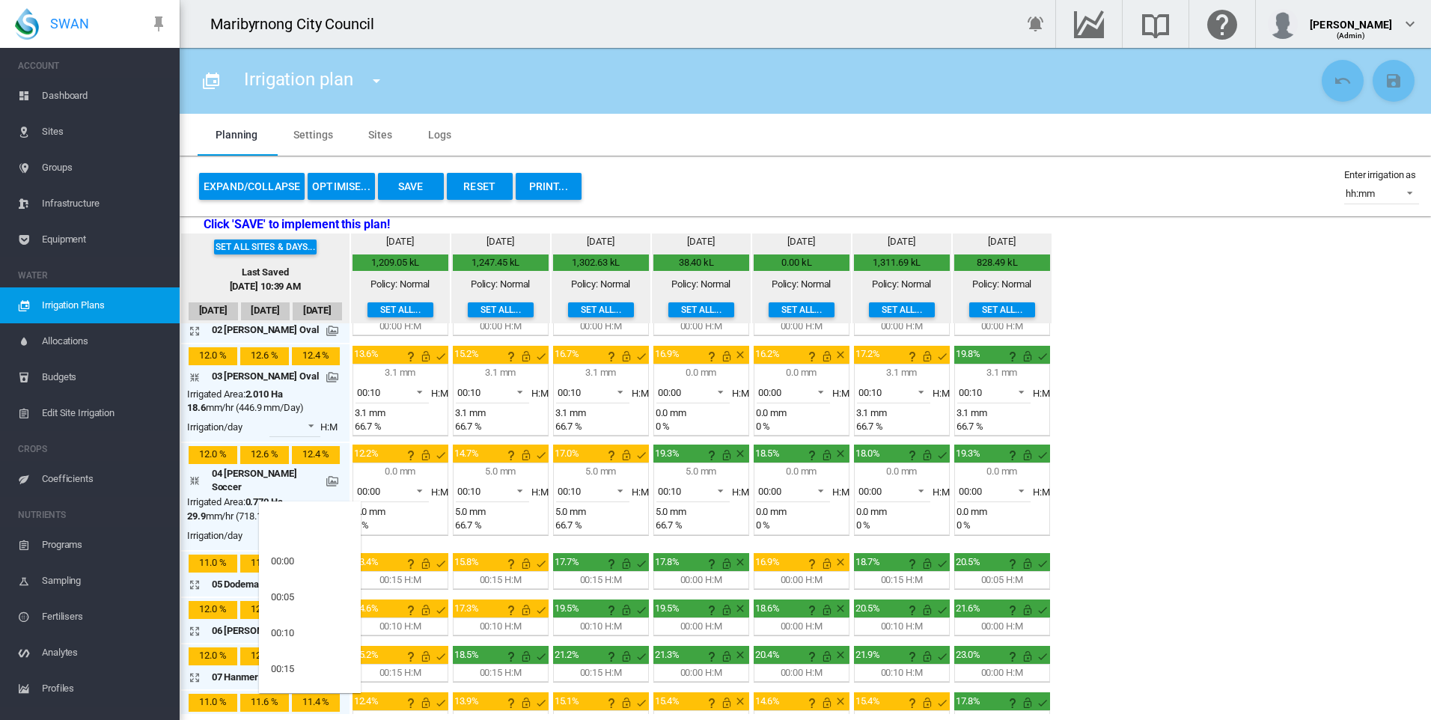
click at [309, 522] on md-option at bounding box center [310, 525] width 102 height 36
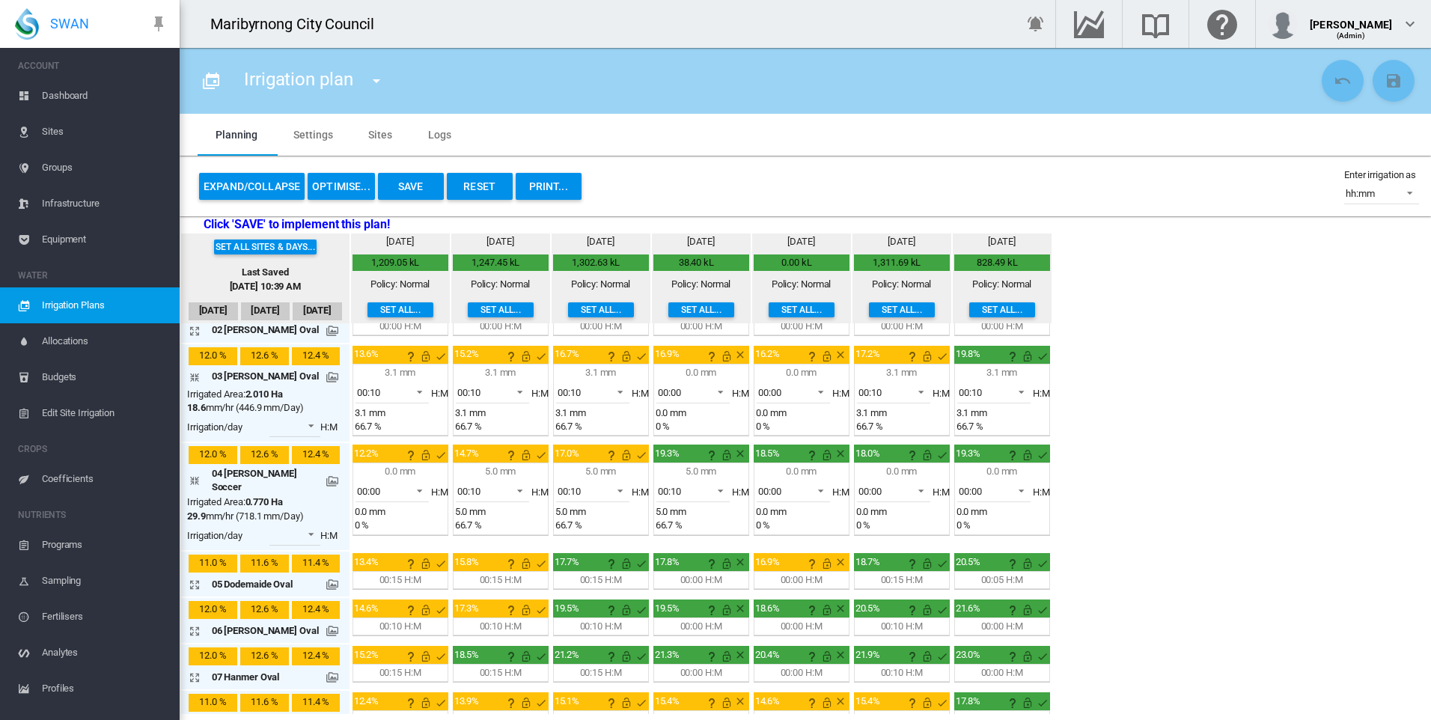
click at [190, 473] on md-icon "icon-arrow-collapse" at bounding box center [198, 480] width 18 height 18
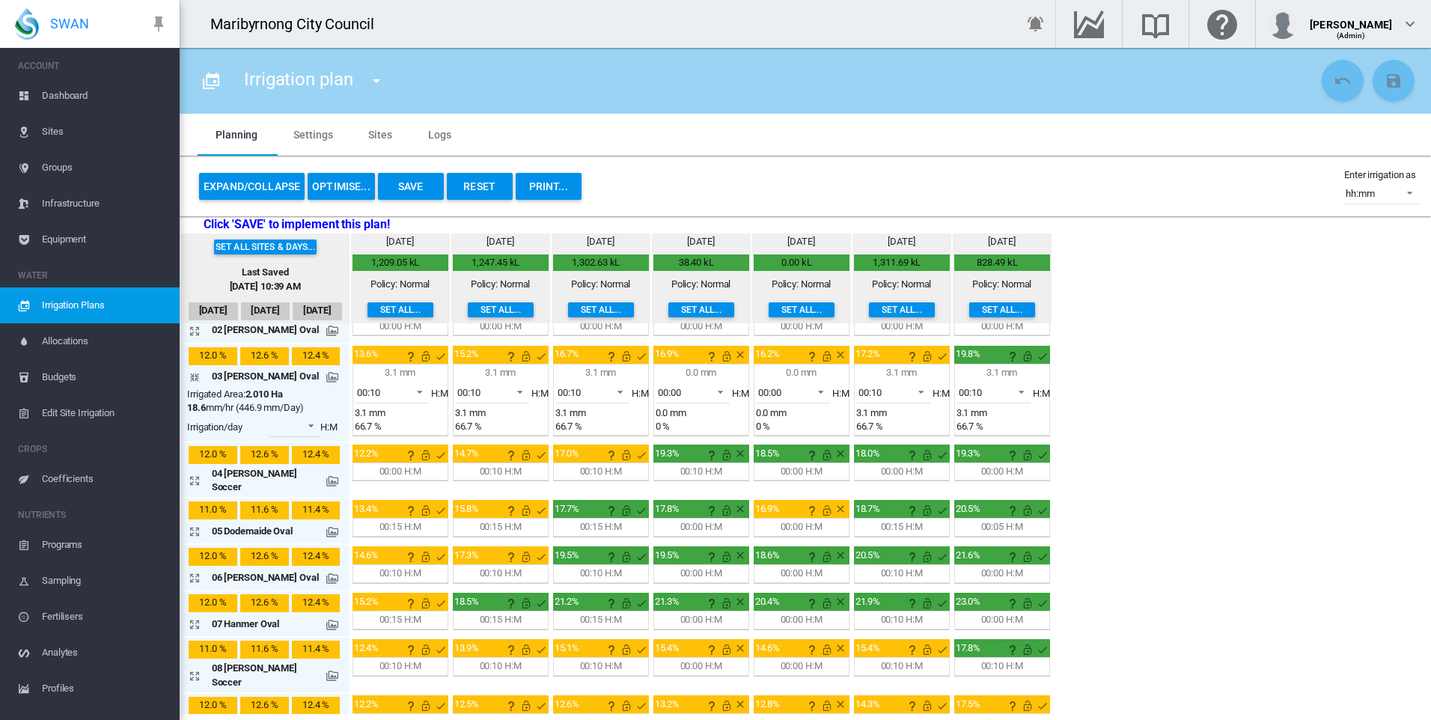
click at [197, 476] on md-icon "icon-arrow-expand" at bounding box center [198, 480] width 18 height 18
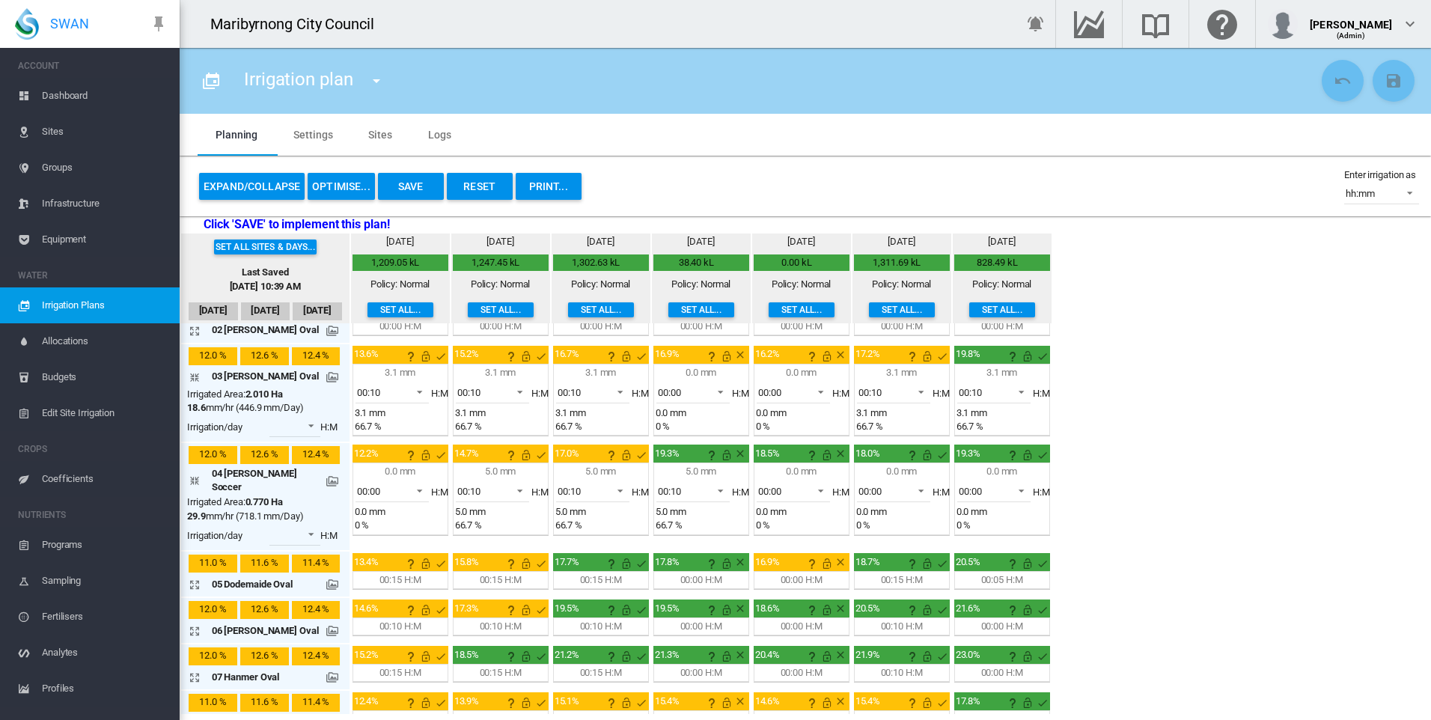
click at [326, 475] on md-icon at bounding box center [332, 481] width 12 height 12
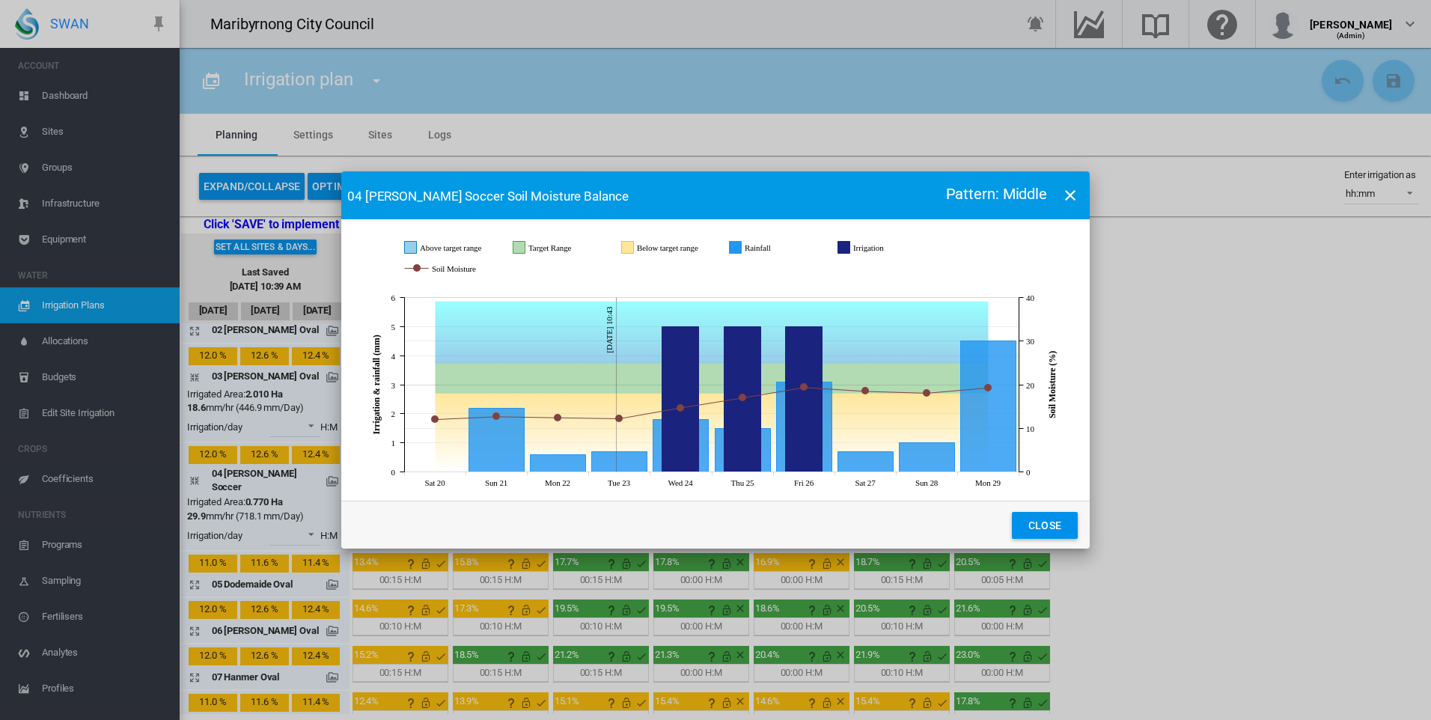
click at [1047, 522] on button "Close" at bounding box center [1045, 525] width 66 height 27
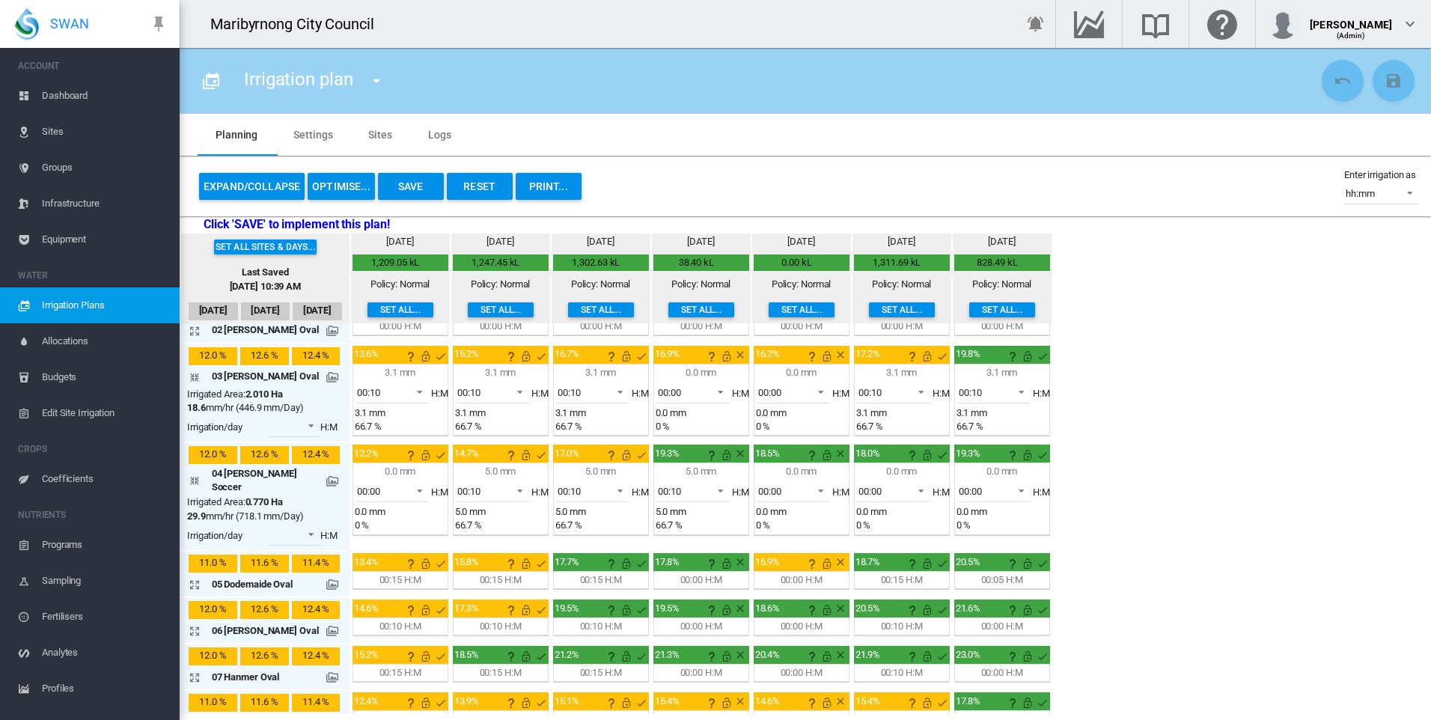
click at [1111, 518] on div "Set all sites & days... Last Saved Sep 23, 2025, 10:39 AM Sep 20 Sep 21 Sep 22 …" at bounding box center [805, 473] width 1251 height 480
click at [422, 193] on button "Save" at bounding box center [411, 186] width 66 height 27
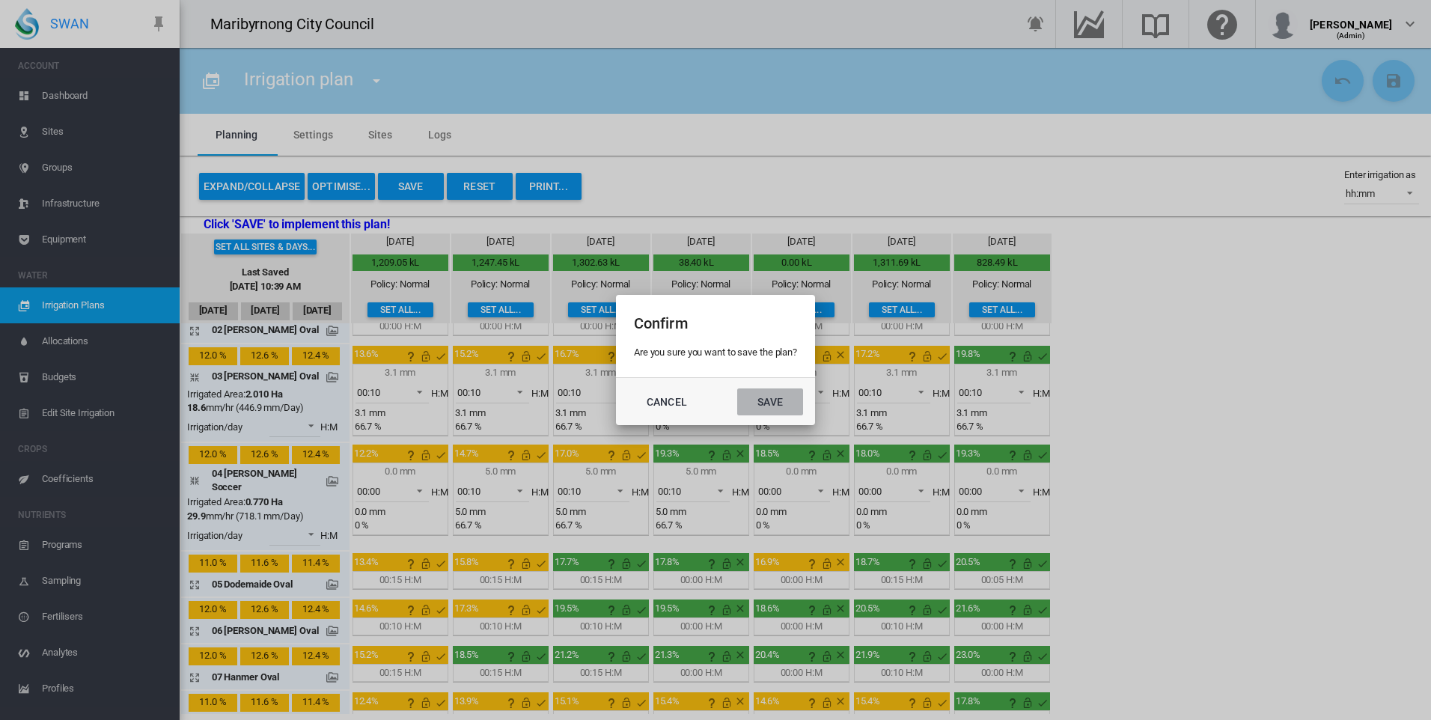
click at [783, 395] on button "Save" at bounding box center [770, 401] width 66 height 27
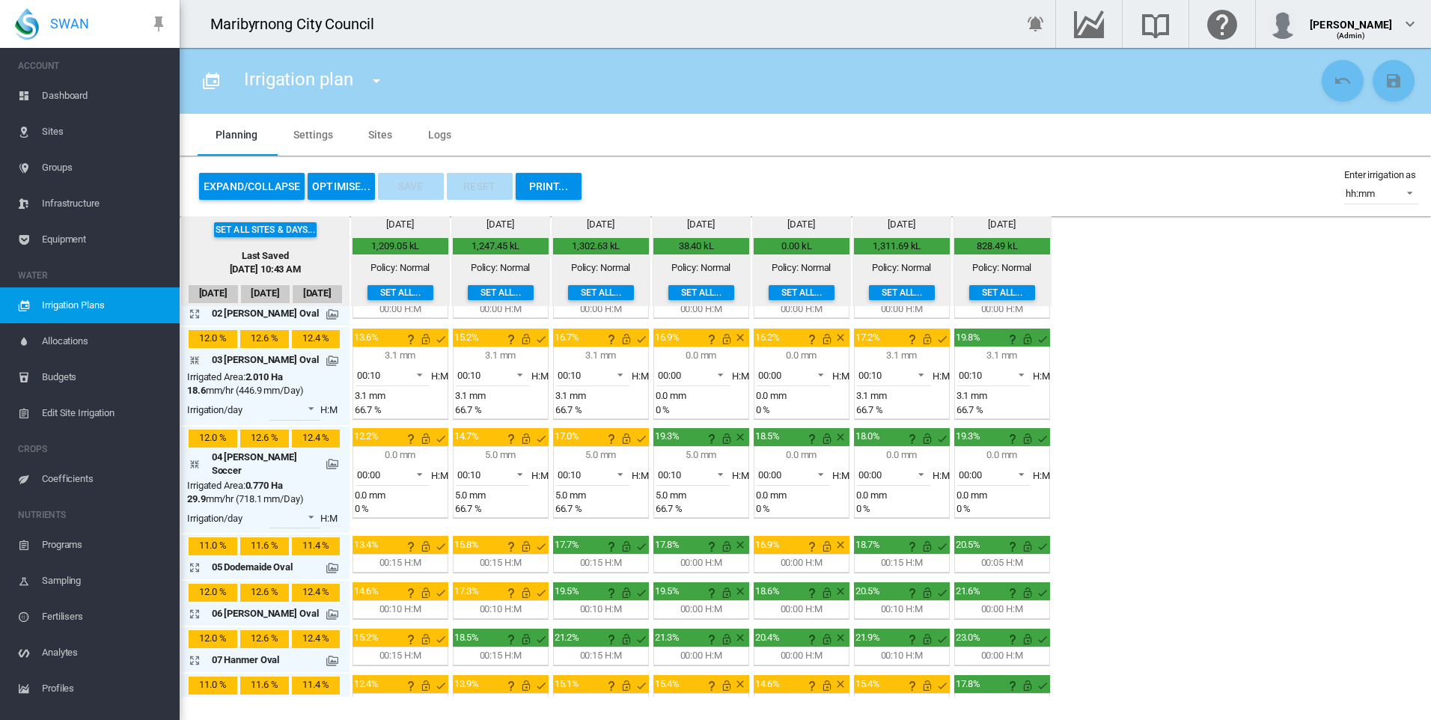
click at [1185, 391] on div "Set all sites & days... Last Saved Sep 23, 2025, 10:43 AM Sep 20 Sep 21 Sep 22 …" at bounding box center [805, 456] width 1251 height 480
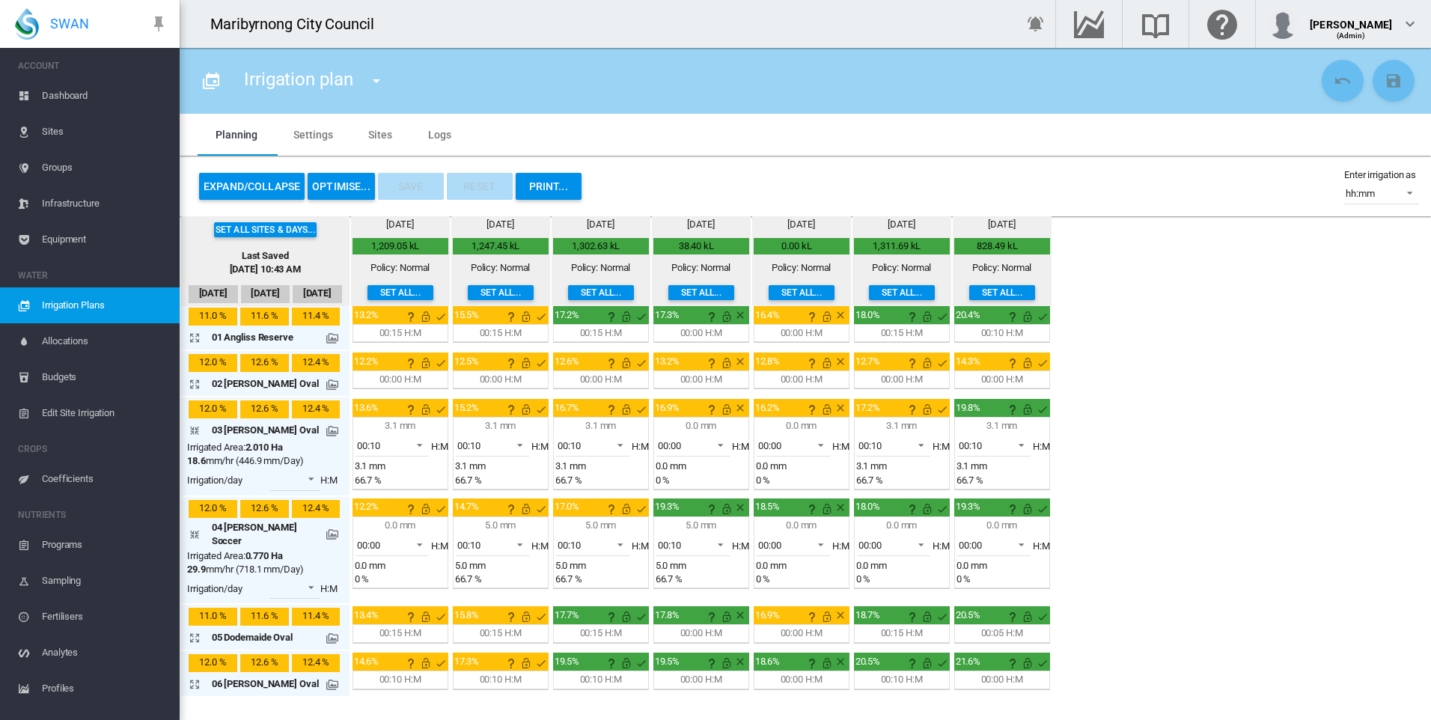
scroll to position [0, 0]
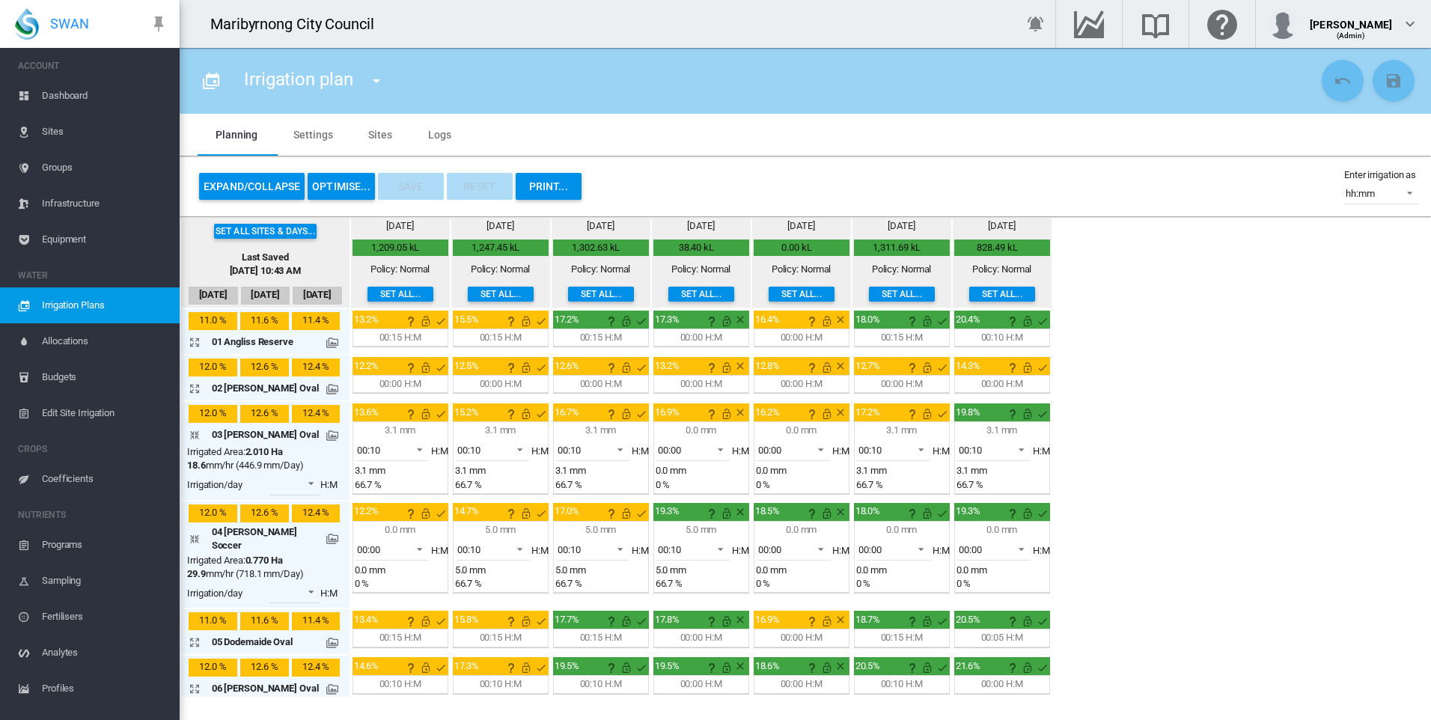
click at [191, 433] on md-icon "icon-arrow-collapse" at bounding box center [198, 435] width 18 height 18
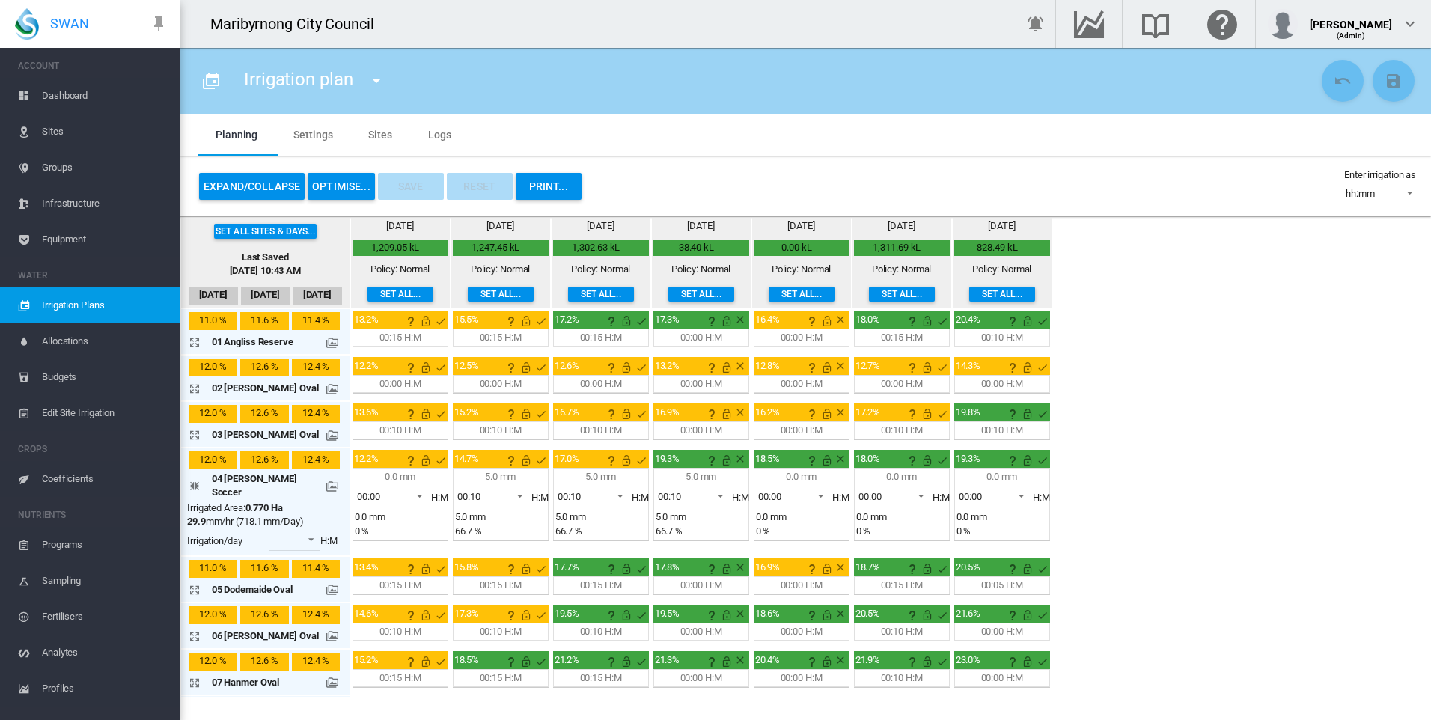
click at [187, 388] on div "02 [PERSON_NAME] Oval" at bounding box center [265, 388] width 156 height 21
click at [193, 388] on md-icon "icon-arrow-expand" at bounding box center [198, 388] width 18 height 18
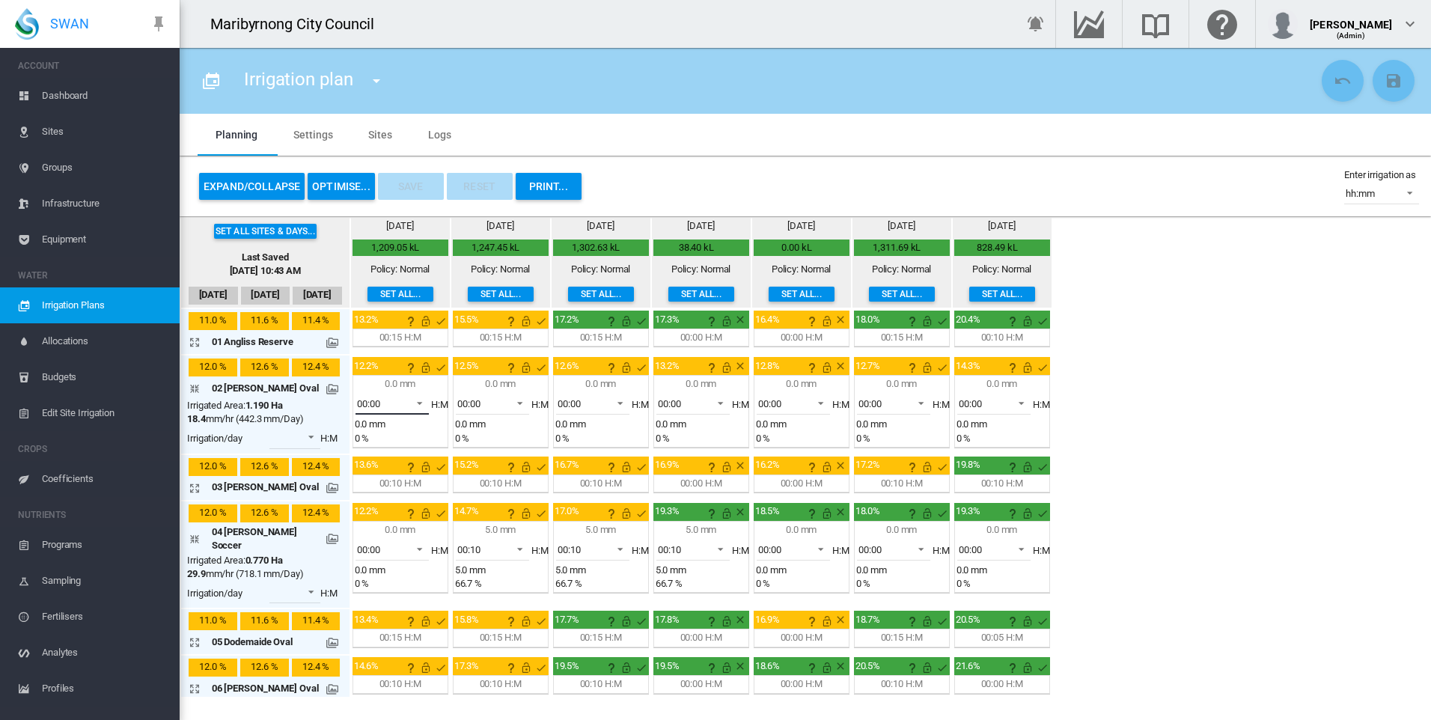
click at [411, 405] on span at bounding box center [415, 401] width 18 height 13
click at [387, 480] on md-option "00:10" at bounding box center [391, 476] width 102 height 36
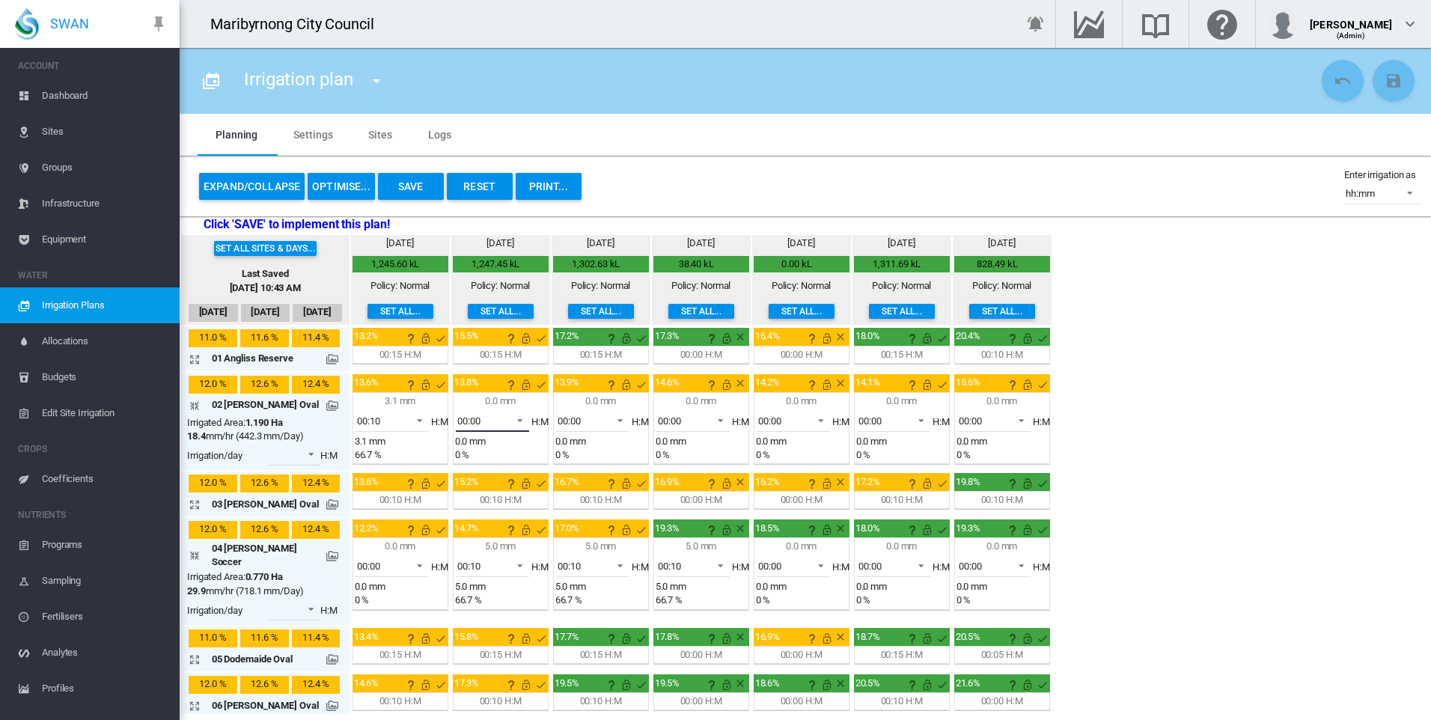
click at [507, 417] on span at bounding box center [516, 418] width 18 height 13
click at [485, 491] on md-option "00:10" at bounding box center [491, 492] width 102 height 36
click at [612, 418] on span at bounding box center [616, 418] width 18 height 13
click at [581, 492] on md-option "00:10" at bounding box center [591, 492] width 102 height 36
click at [901, 418] on md-select-value "00:00" at bounding box center [893, 420] width 73 height 22
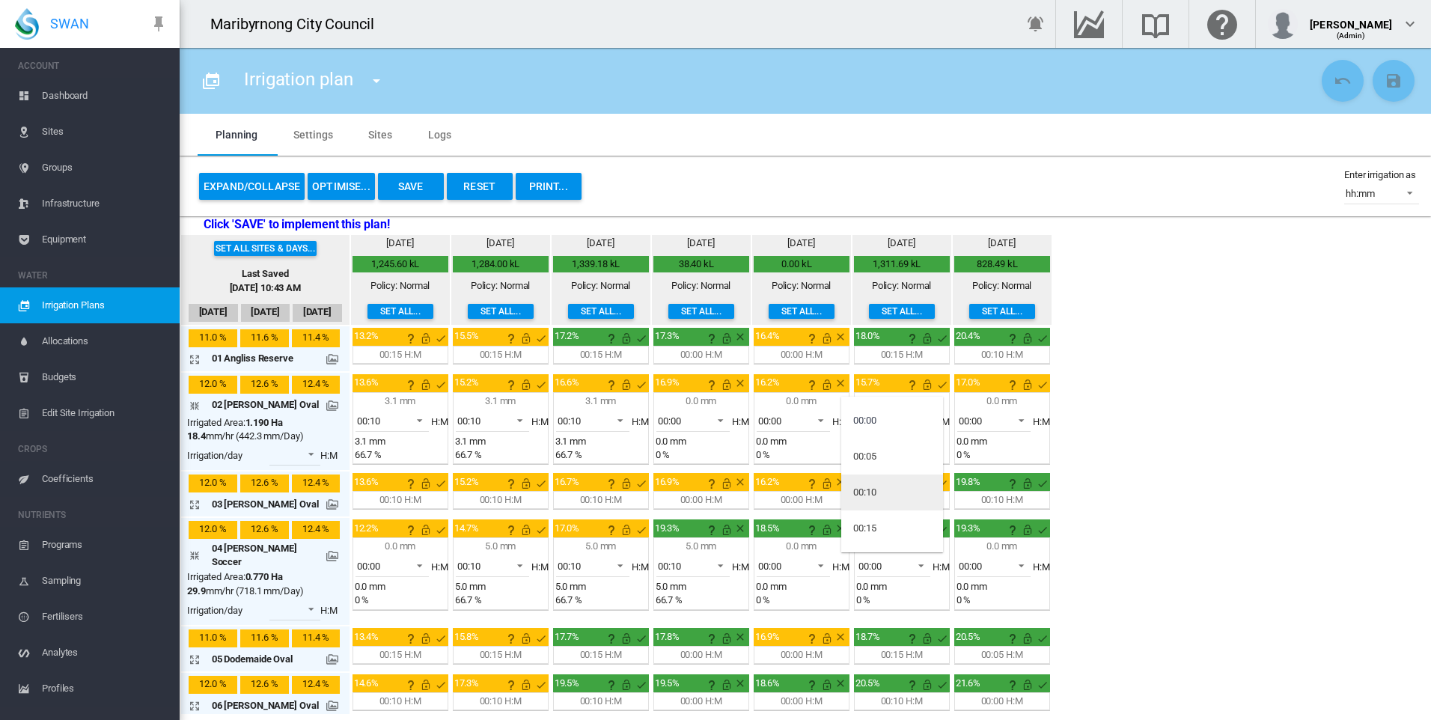
click at [885, 494] on md-option "00:10" at bounding box center [892, 492] width 102 height 36
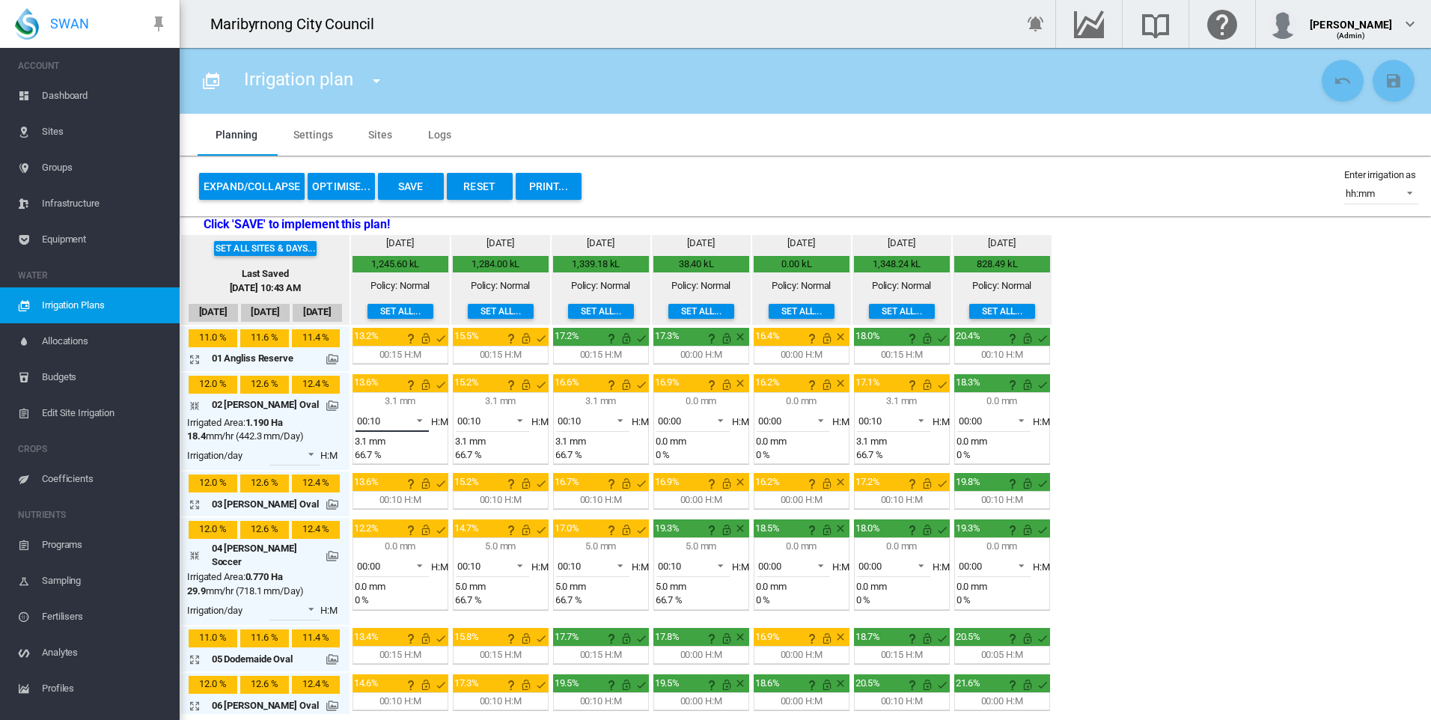
click at [409, 419] on span at bounding box center [415, 418] width 18 height 13
click at [388, 343] on md-option "00:00" at bounding box center [391, 349] width 102 height 36
click at [1012, 417] on span at bounding box center [1017, 418] width 18 height 13
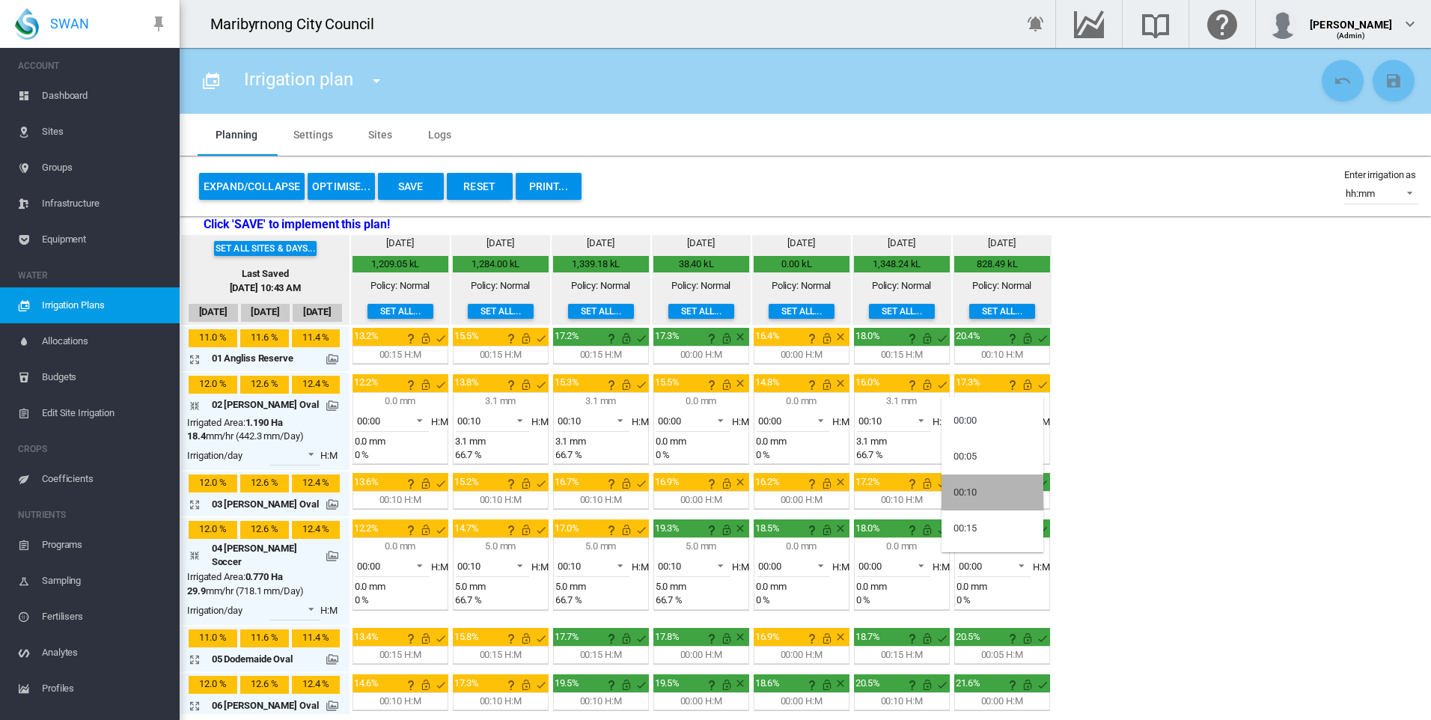
click at [993, 489] on md-option "00:10" at bounding box center [992, 492] width 102 height 36
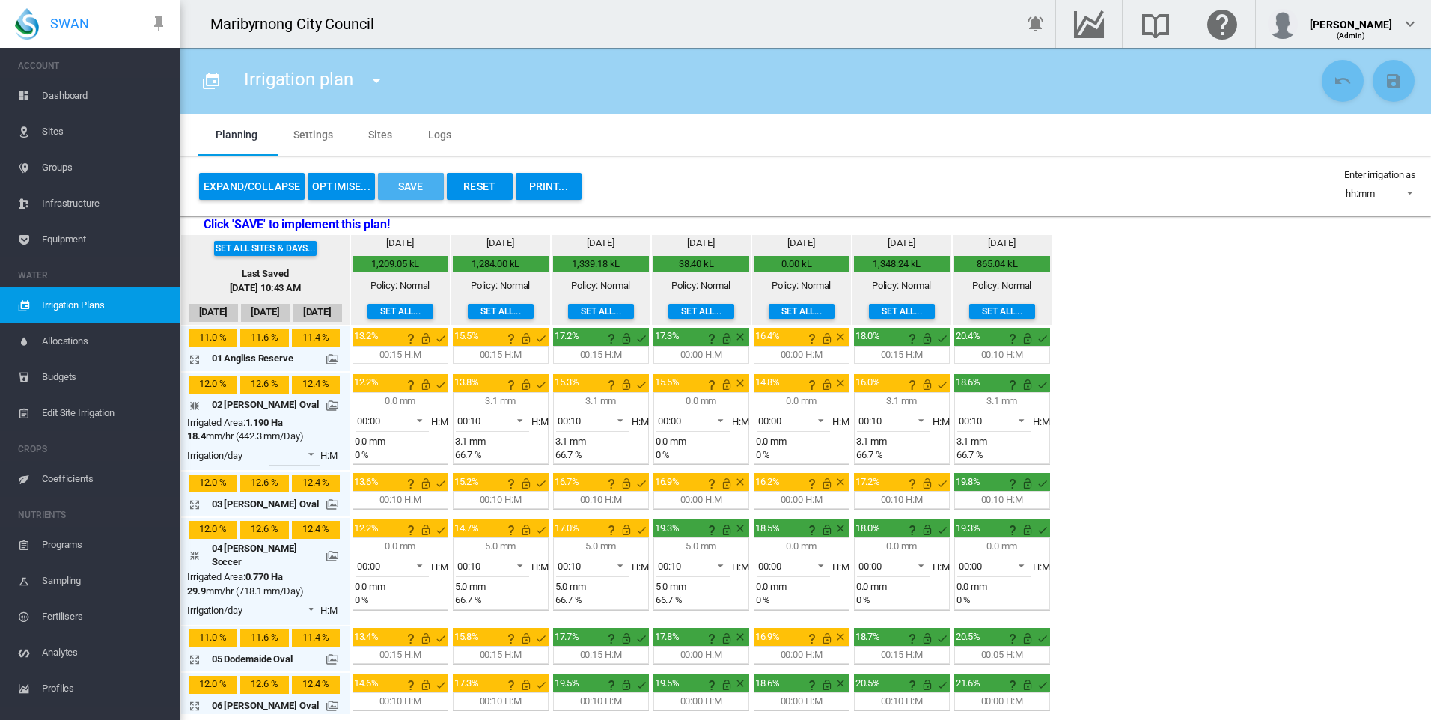
click at [400, 185] on button "Save" at bounding box center [411, 186] width 66 height 27
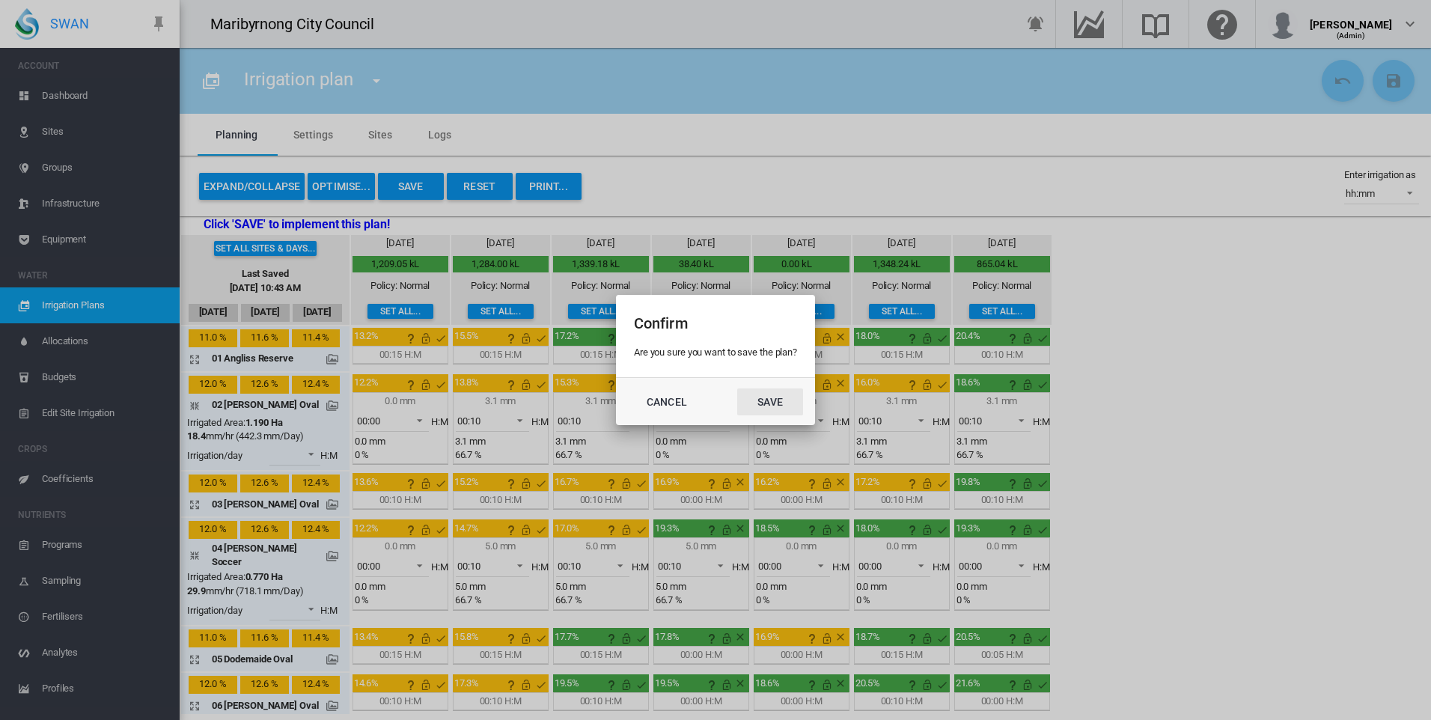
click at [772, 393] on button "Save" at bounding box center [770, 401] width 66 height 27
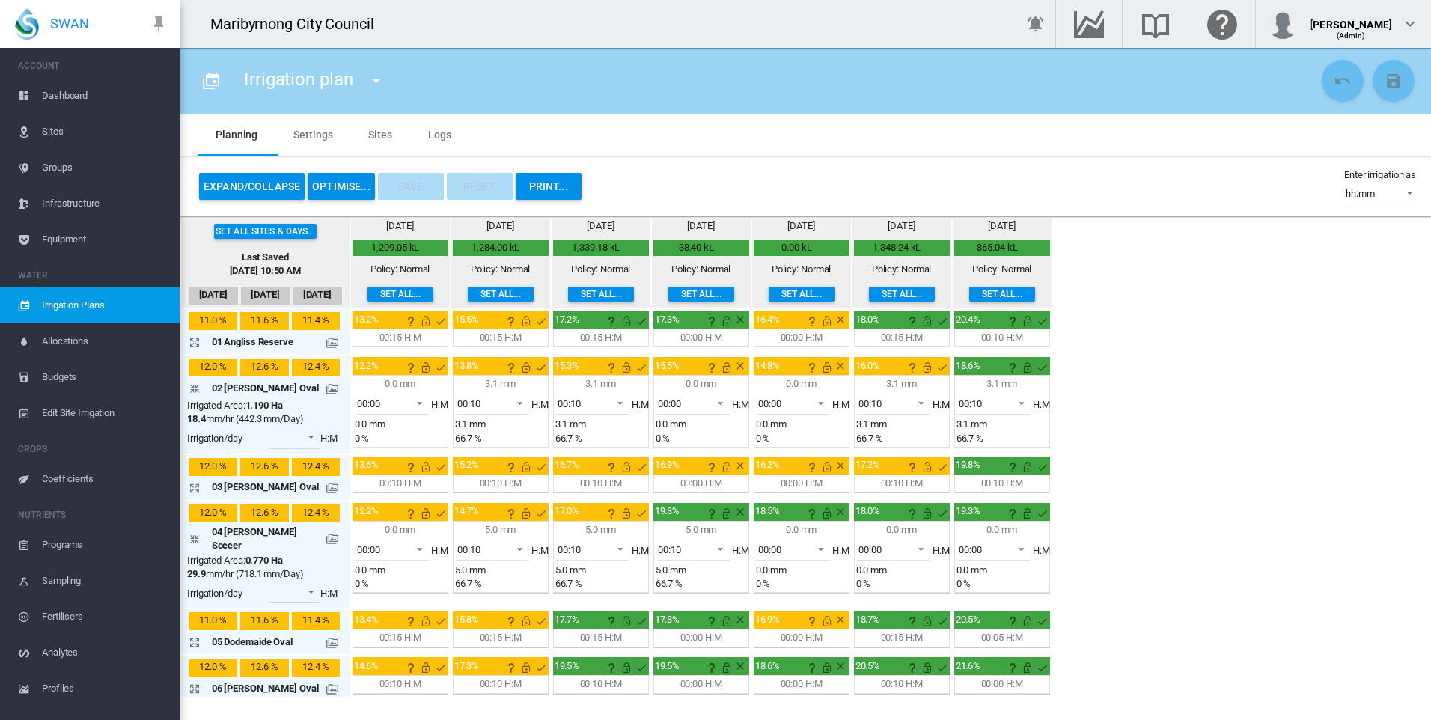
click at [194, 391] on md-icon "icon-arrow-collapse" at bounding box center [198, 388] width 18 height 18
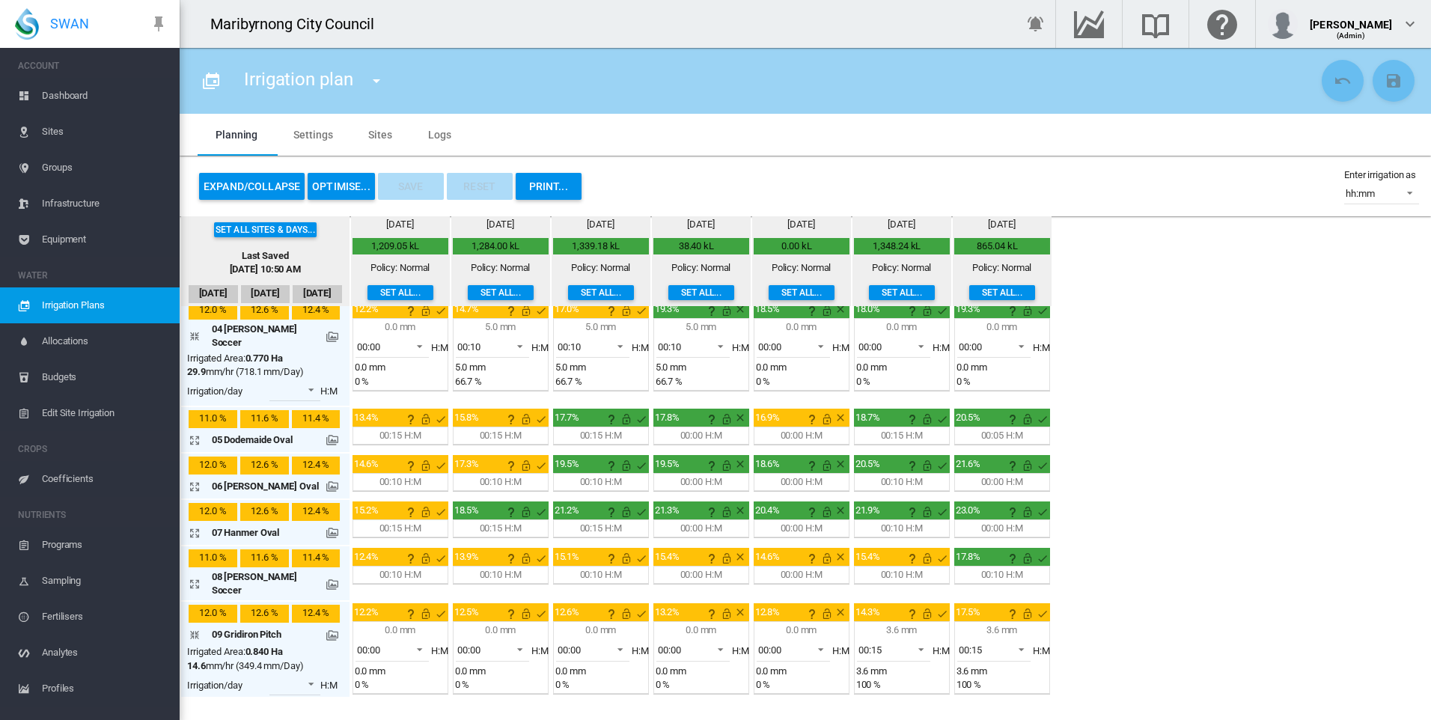
scroll to position [225, 0]
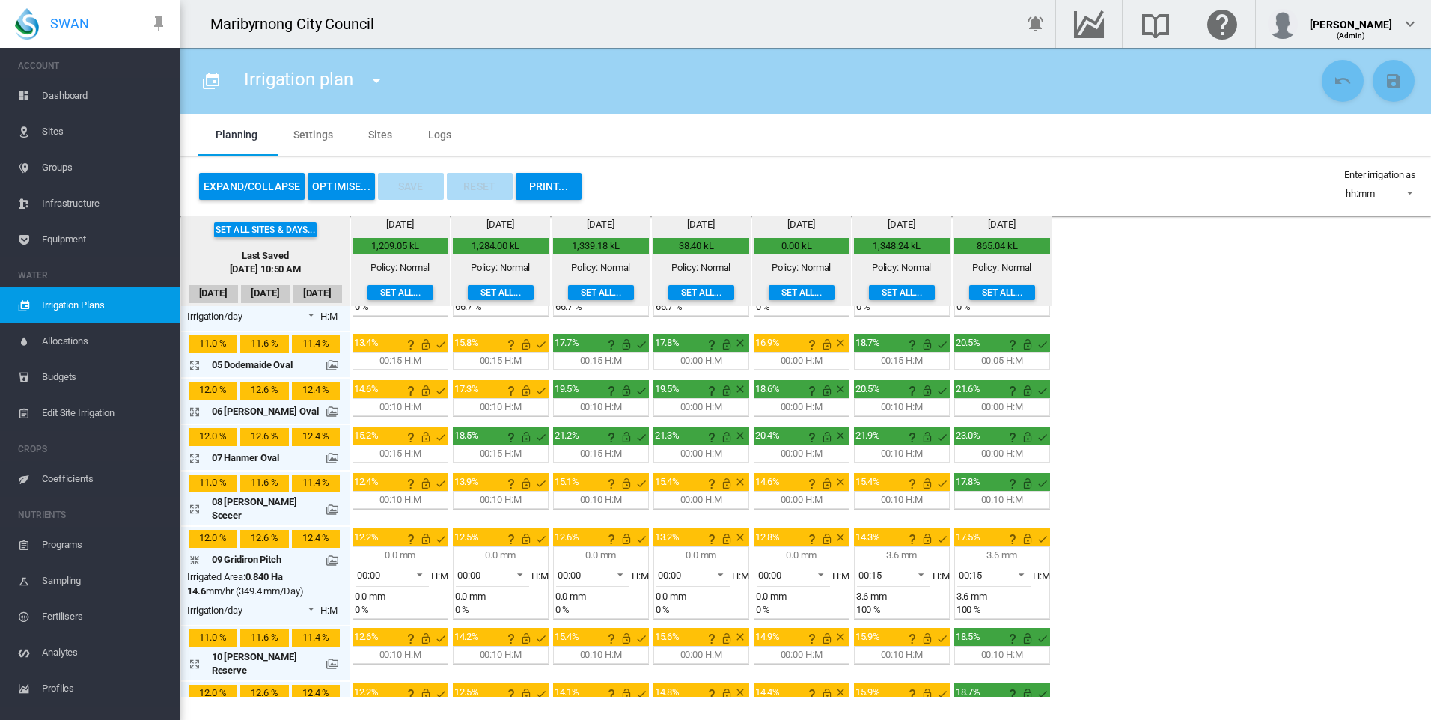
click at [193, 551] on md-icon "icon-arrow-collapse" at bounding box center [198, 560] width 18 height 18
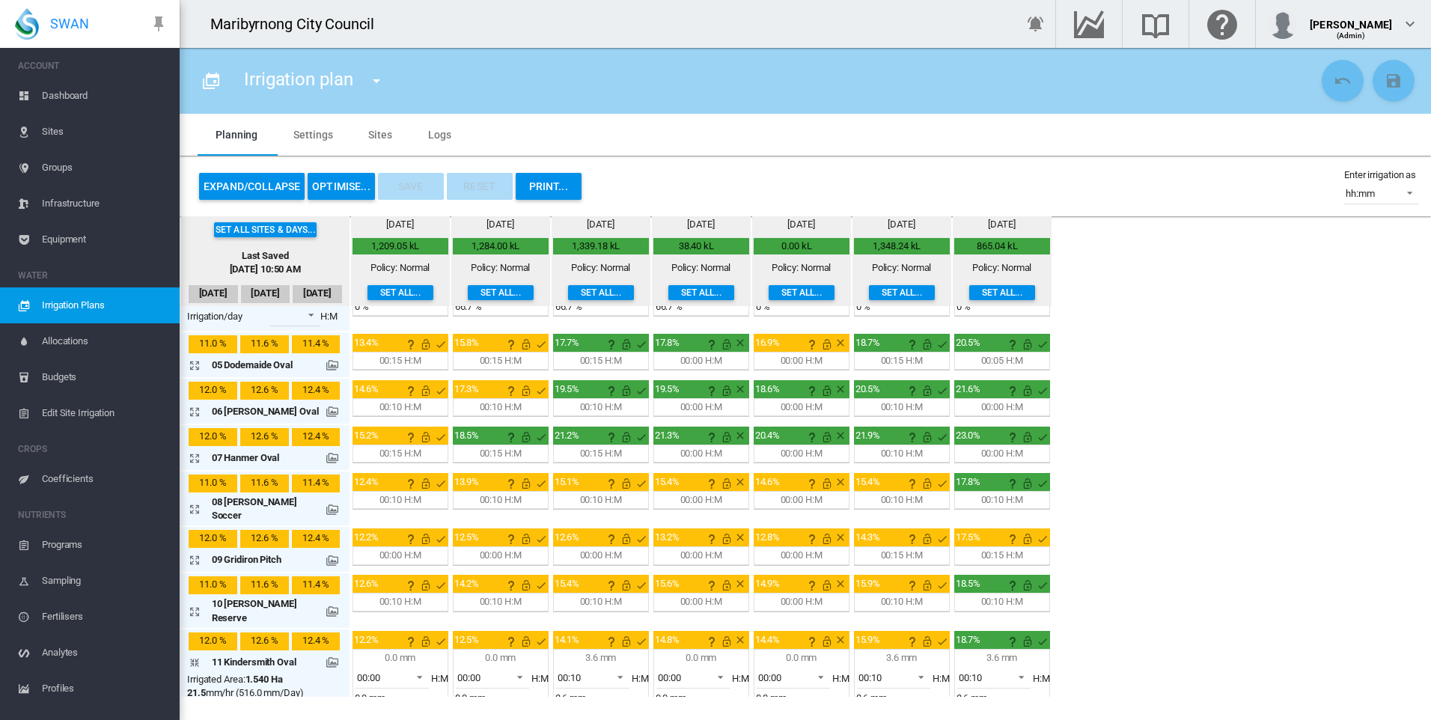
click at [198, 653] on md-icon "icon-arrow-collapse" at bounding box center [198, 662] width 18 height 18
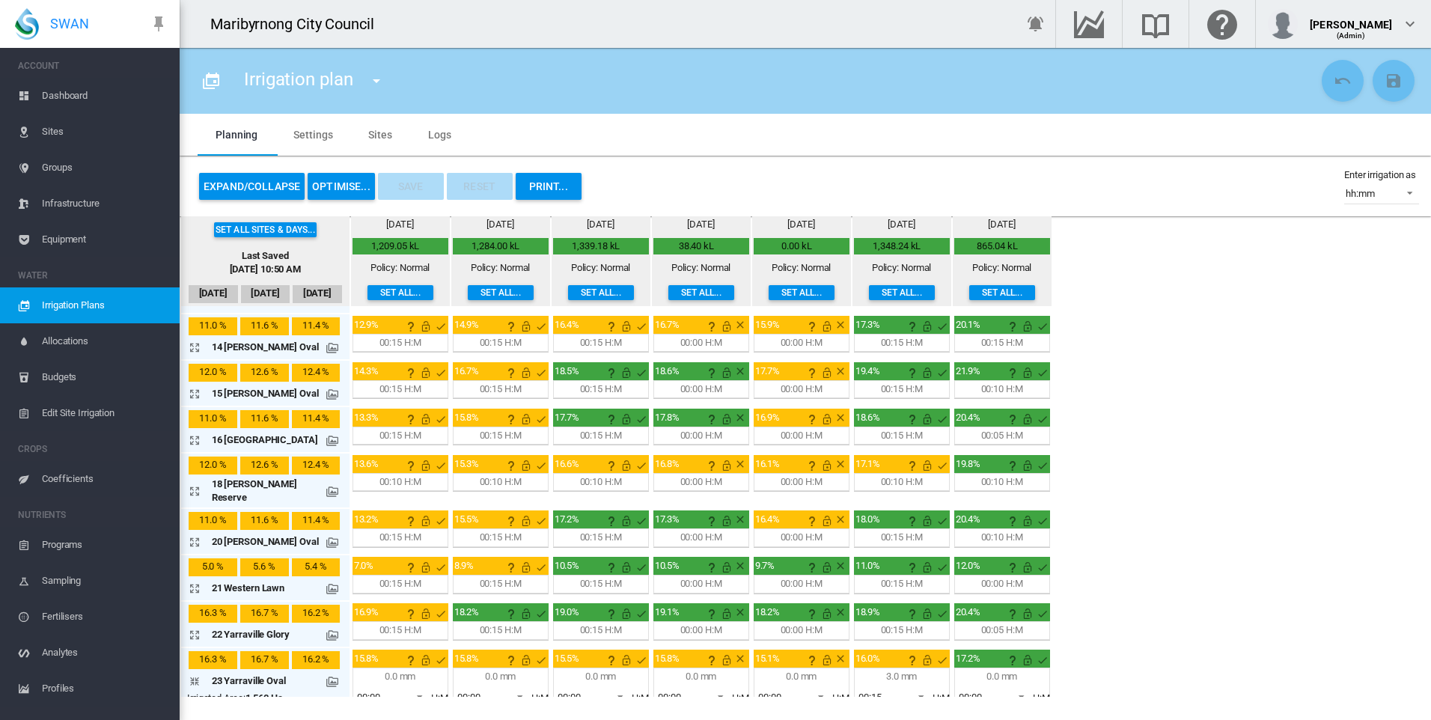
scroll to position [692, 0]
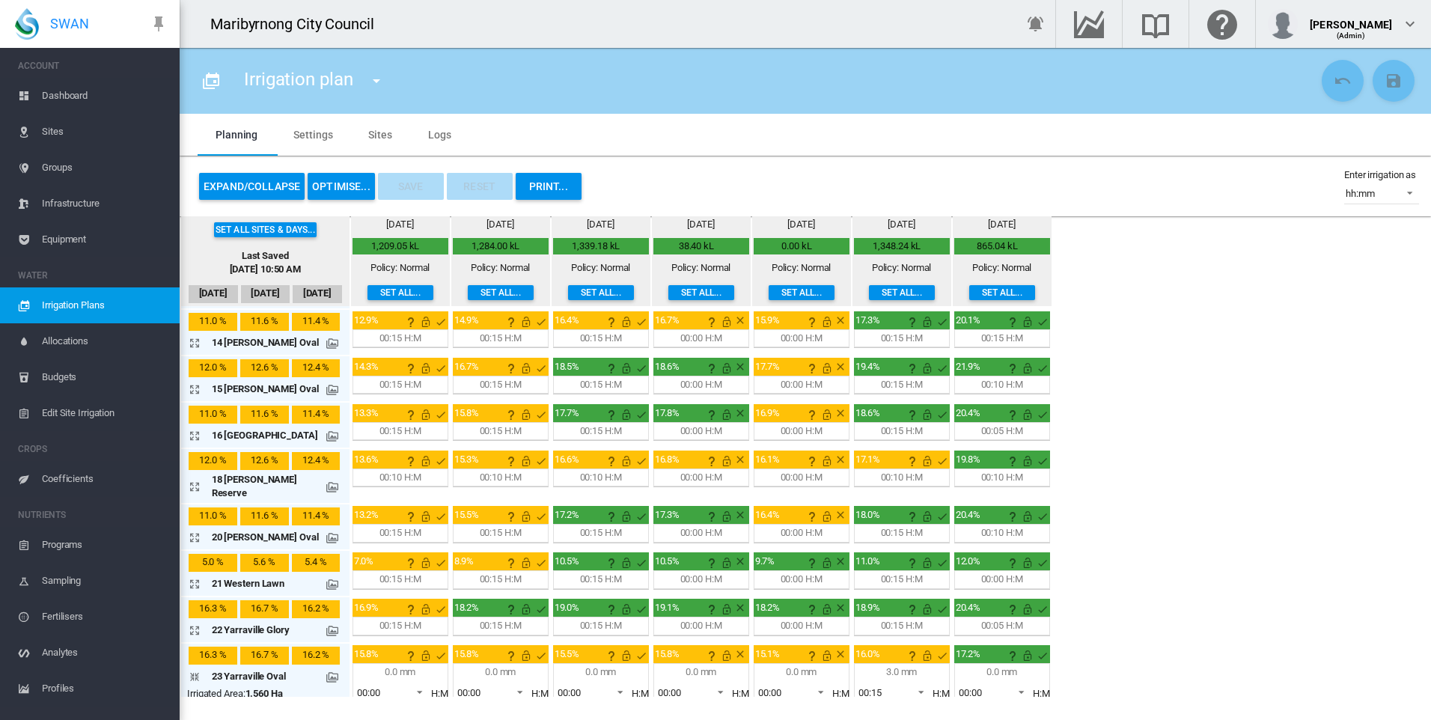
click at [193, 668] on md-icon "icon-arrow-collapse" at bounding box center [198, 677] width 18 height 18
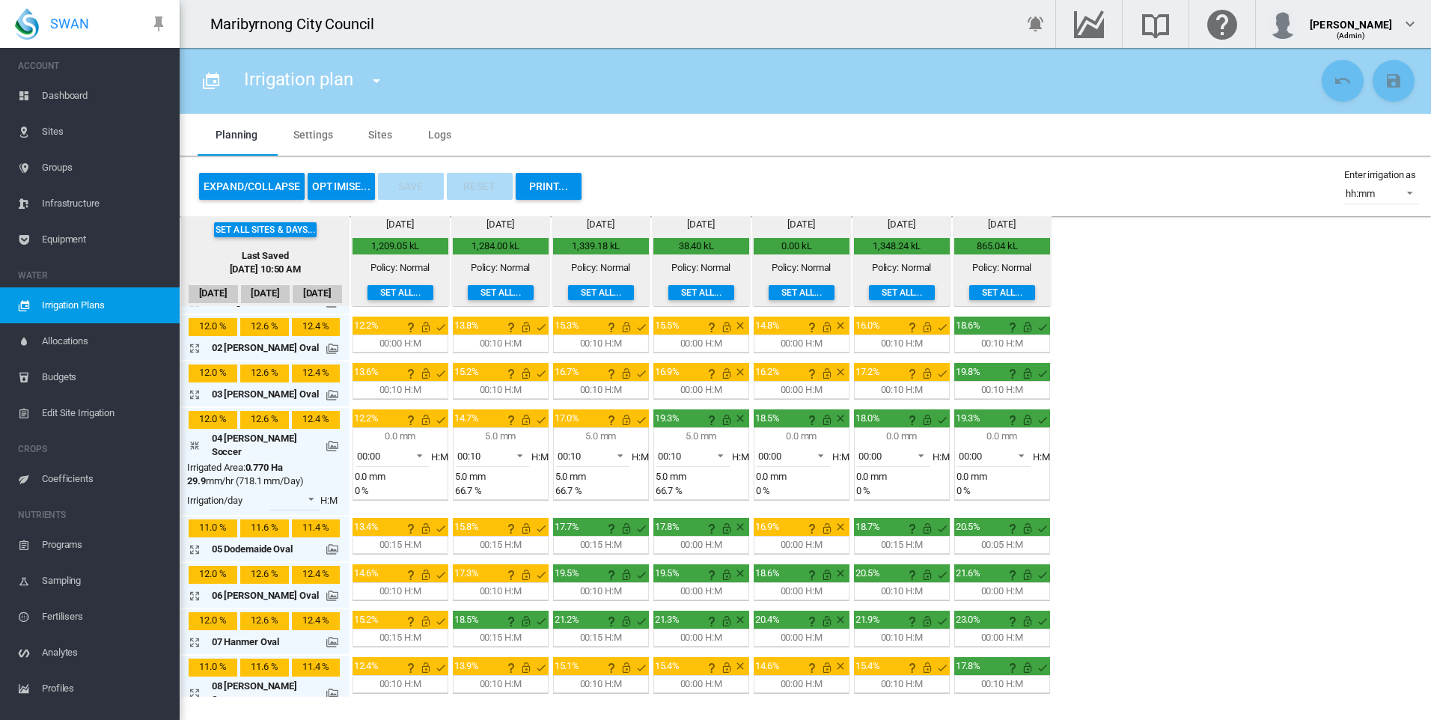
scroll to position [0, 0]
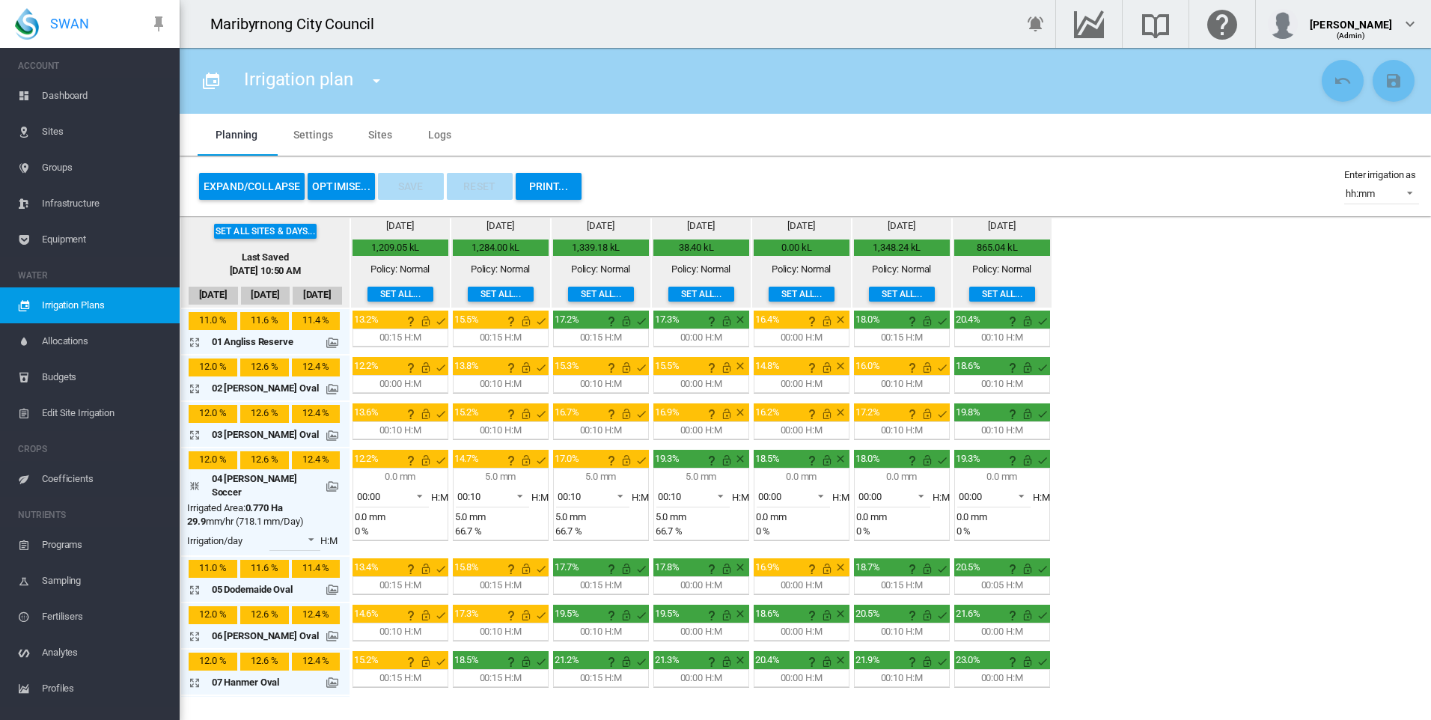
click at [196, 480] on md-icon "icon-arrow-collapse" at bounding box center [198, 486] width 18 height 18
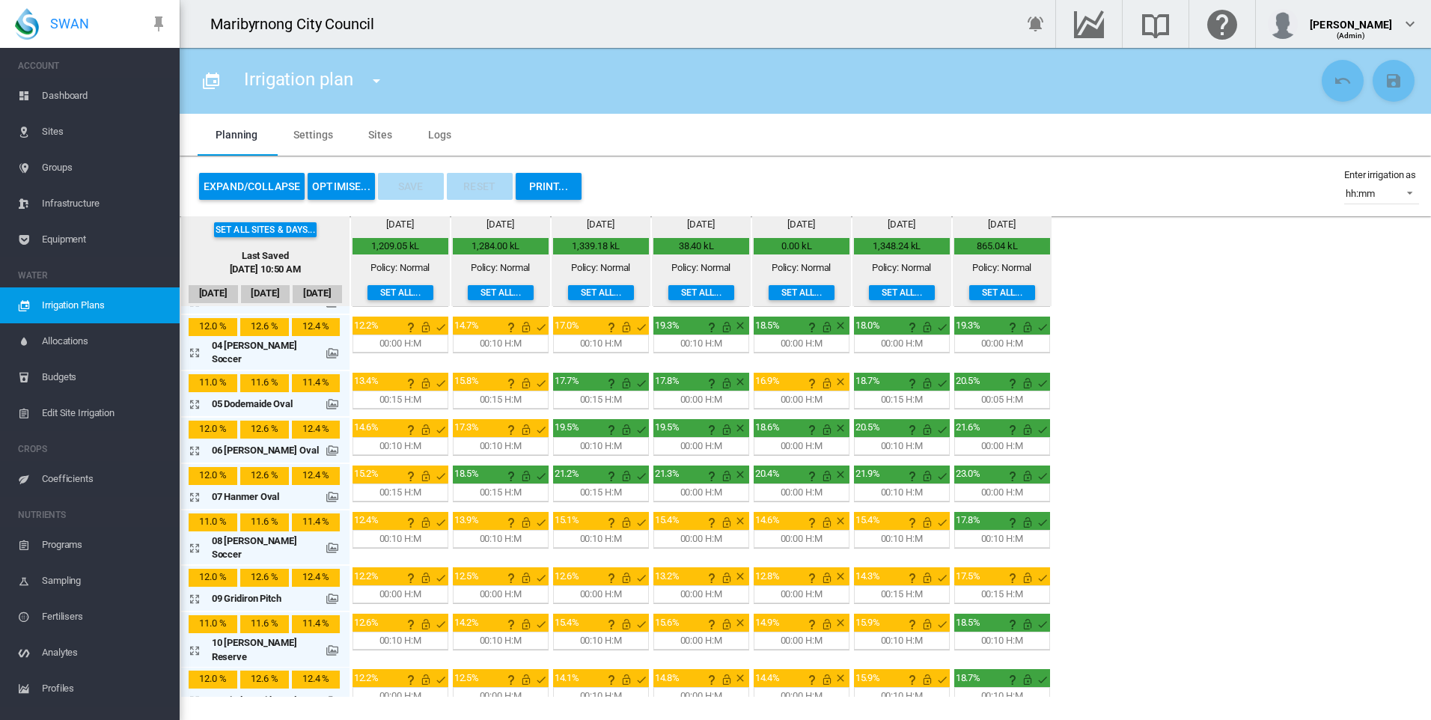
scroll to position [150, 0]
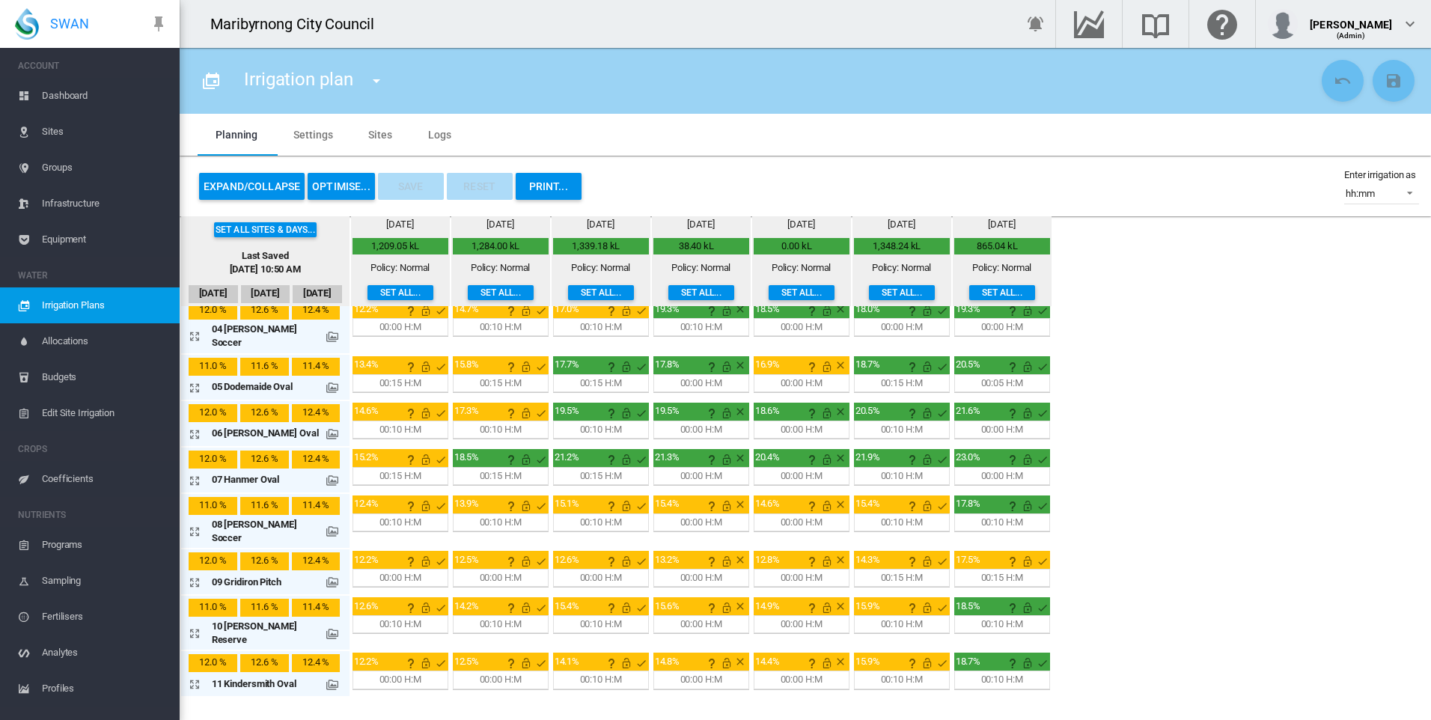
click at [379, 469] on div "00:15 H:M" at bounding box center [400, 475] width 42 height 13
click at [192, 471] on md-icon "icon-arrow-expand" at bounding box center [198, 480] width 18 height 18
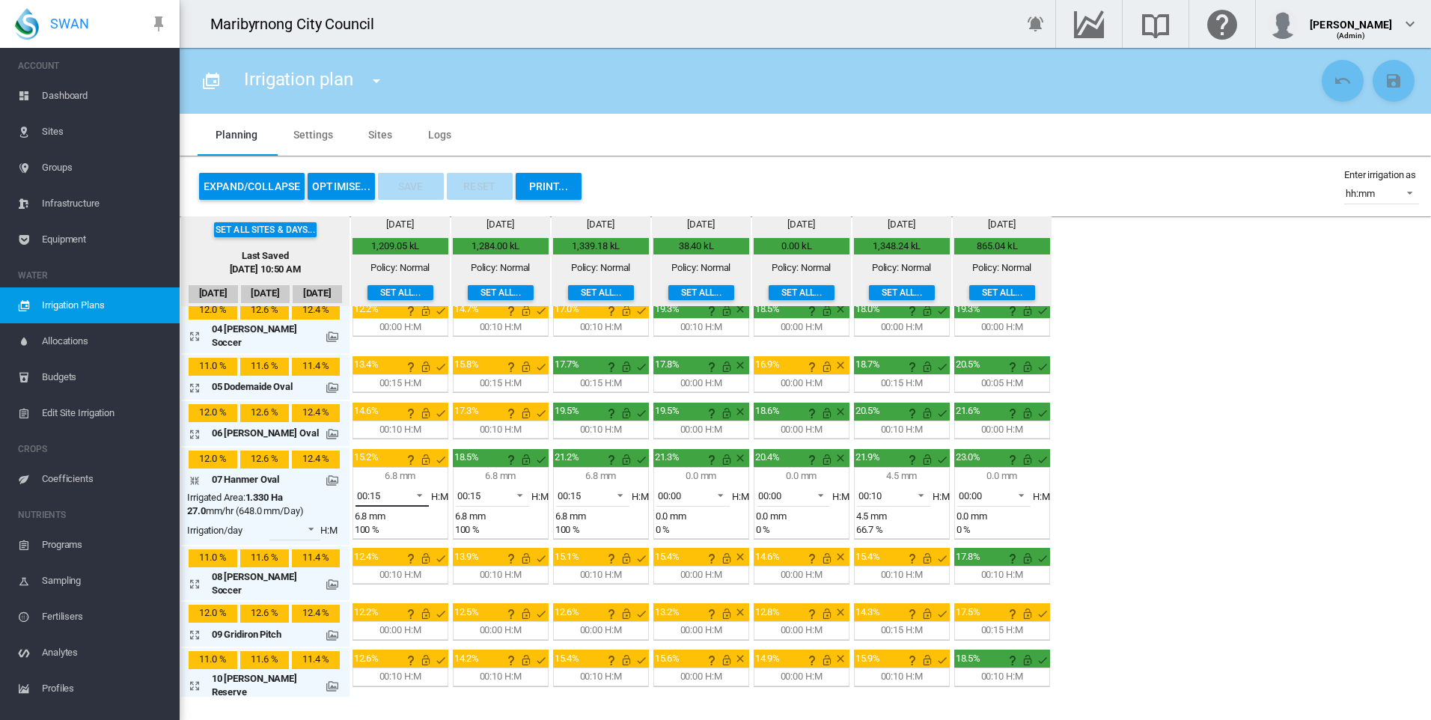
click at [406, 487] on span at bounding box center [415, 493] width 18 height 13
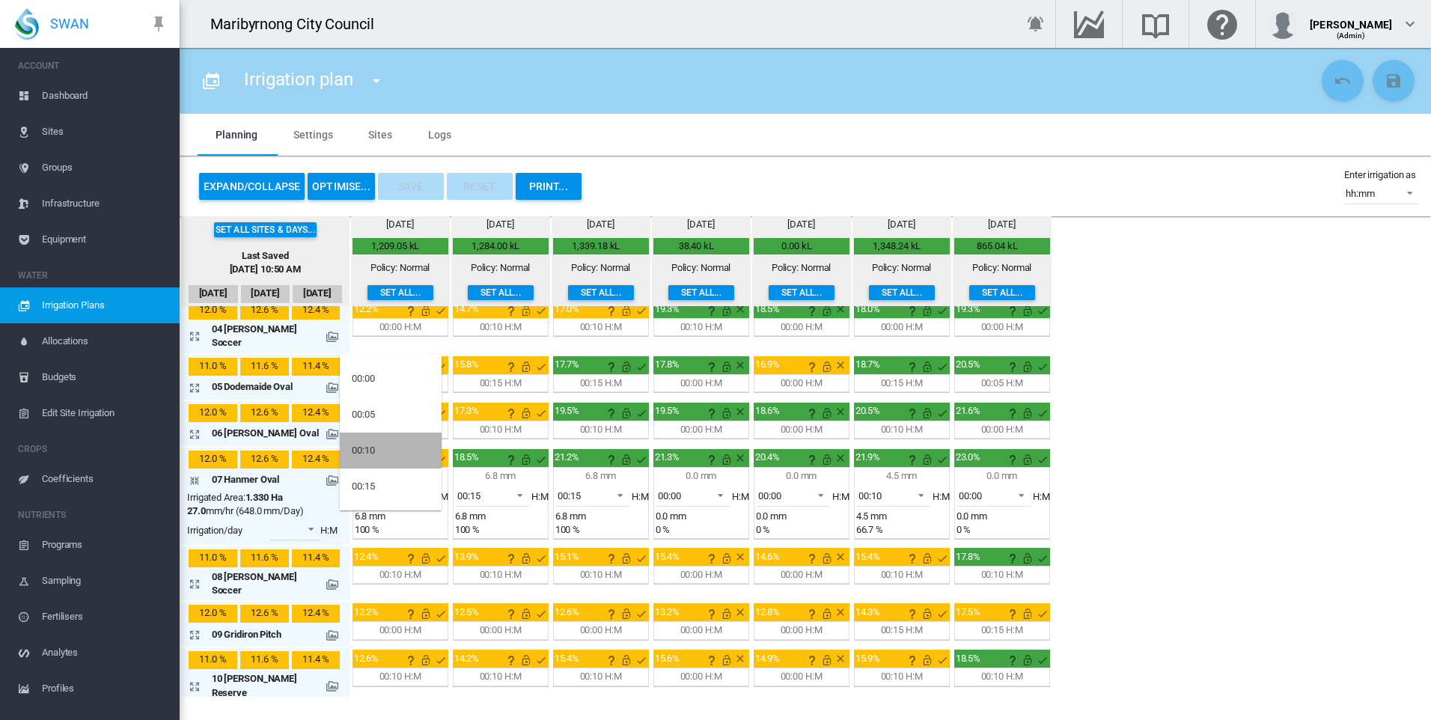
click at [382, 455] on md-option "00:10" at bounding box center [391, 451] width 102 height 36
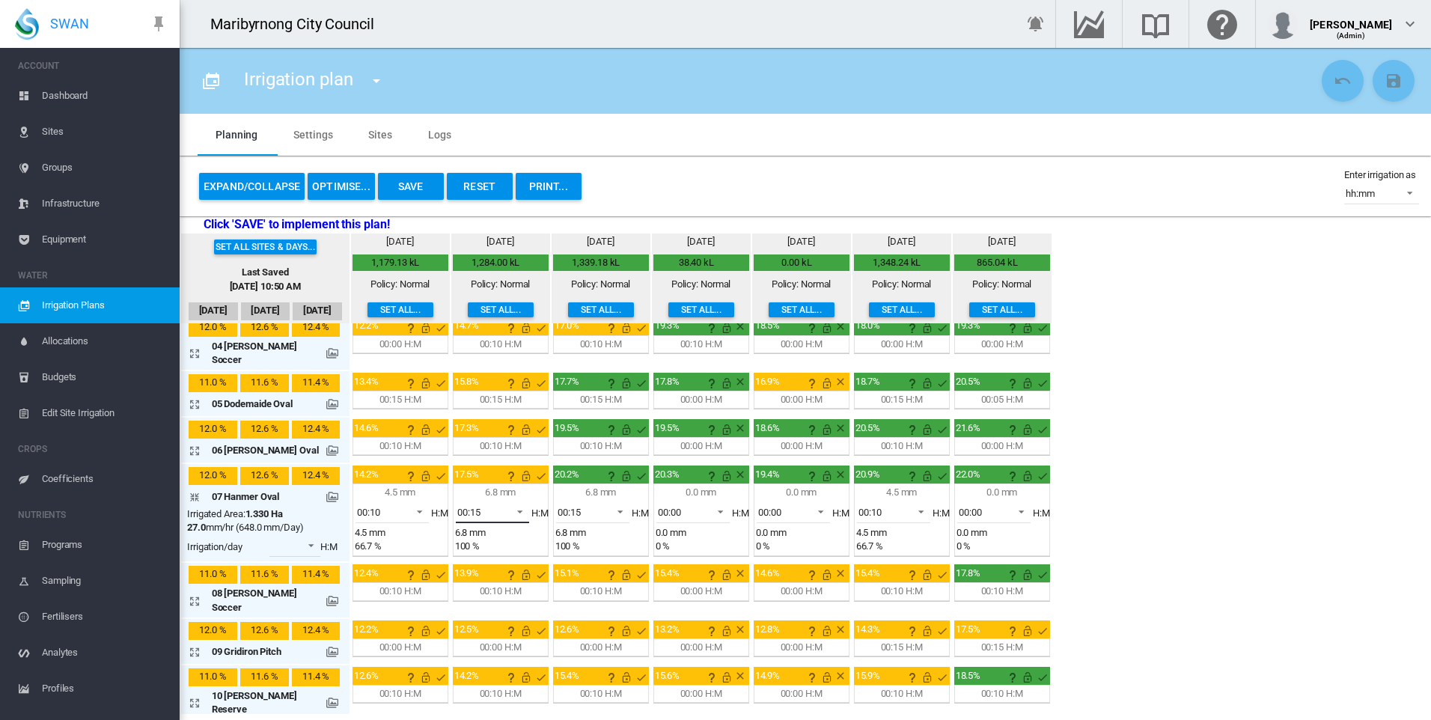
click at [507, 504] on span at bounding box center [516, 510] width 18 height 13
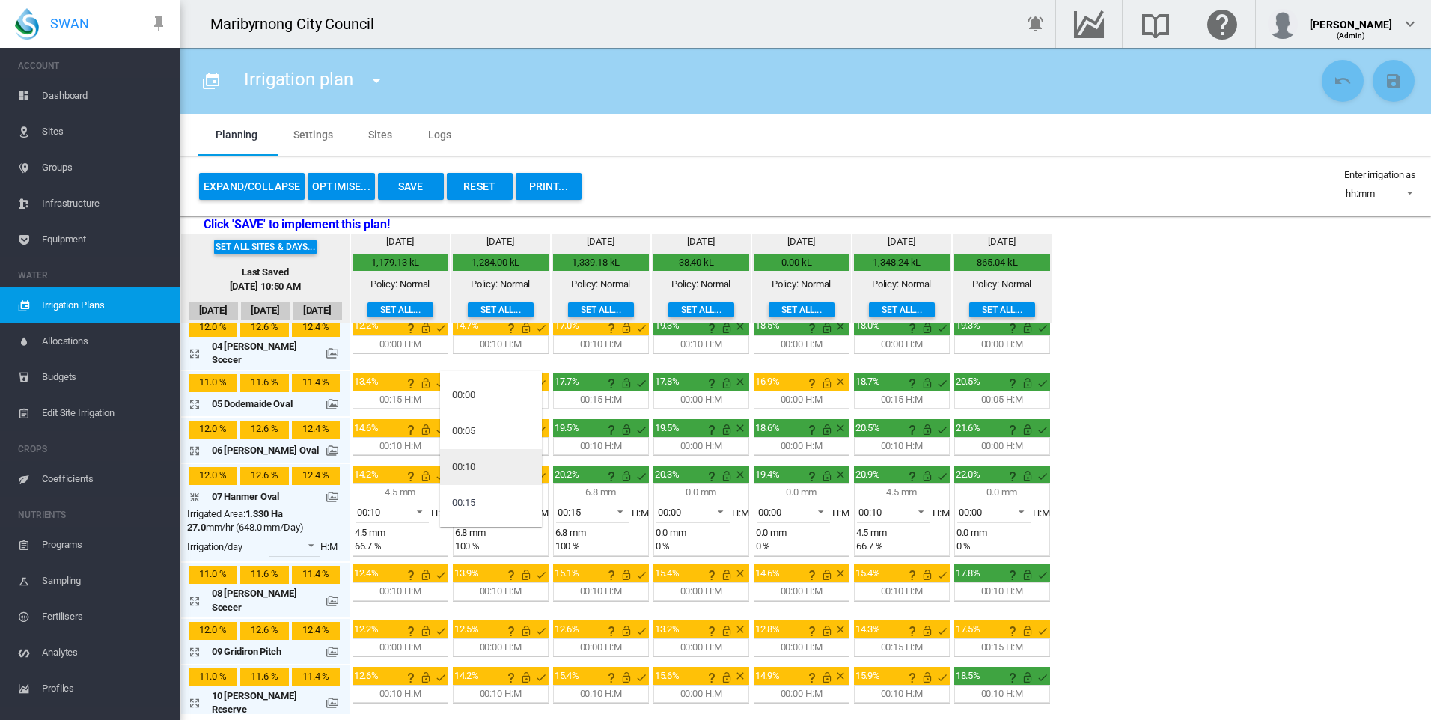
click at [472, 465] on div "00:10" at bounding box center [463, 466] width 23 height 13
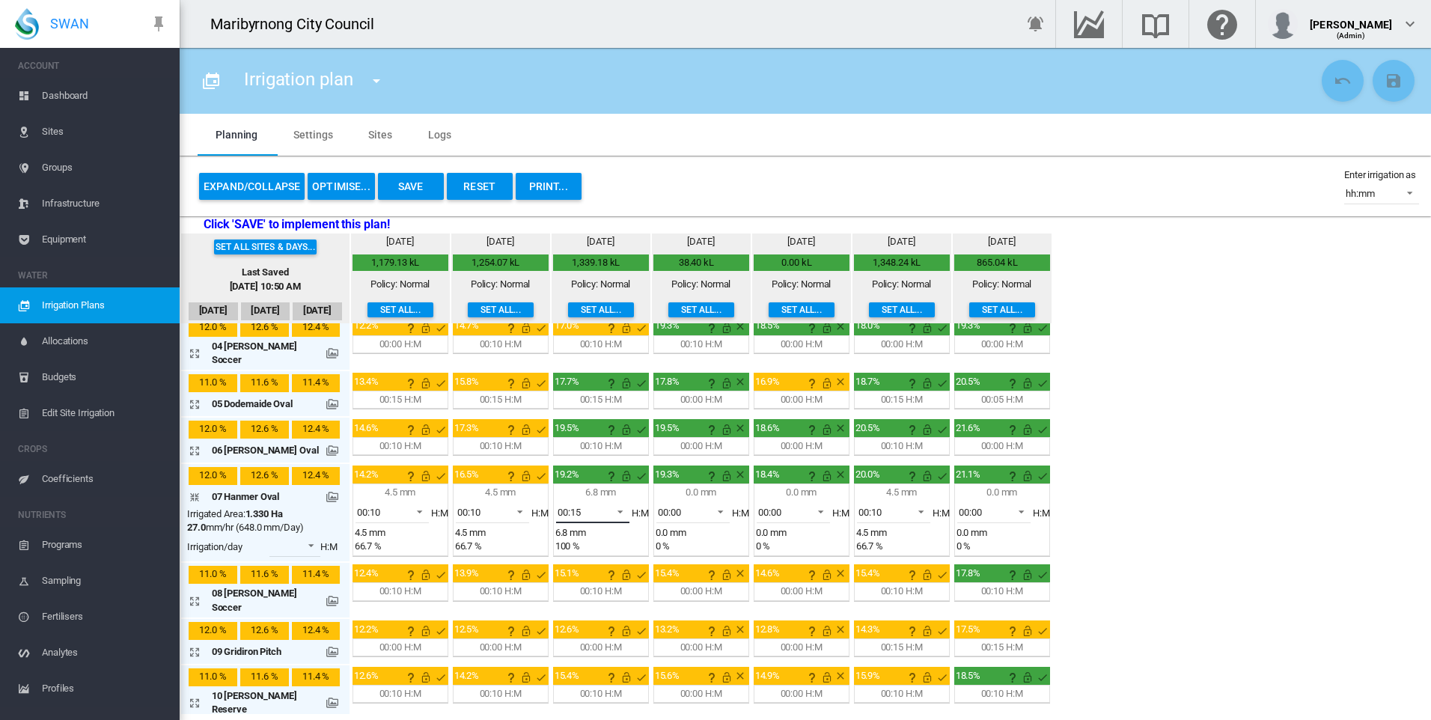
click at [620, 501] on md-select-value "00:15" at bounding box center [592, 512] width 73 height 22
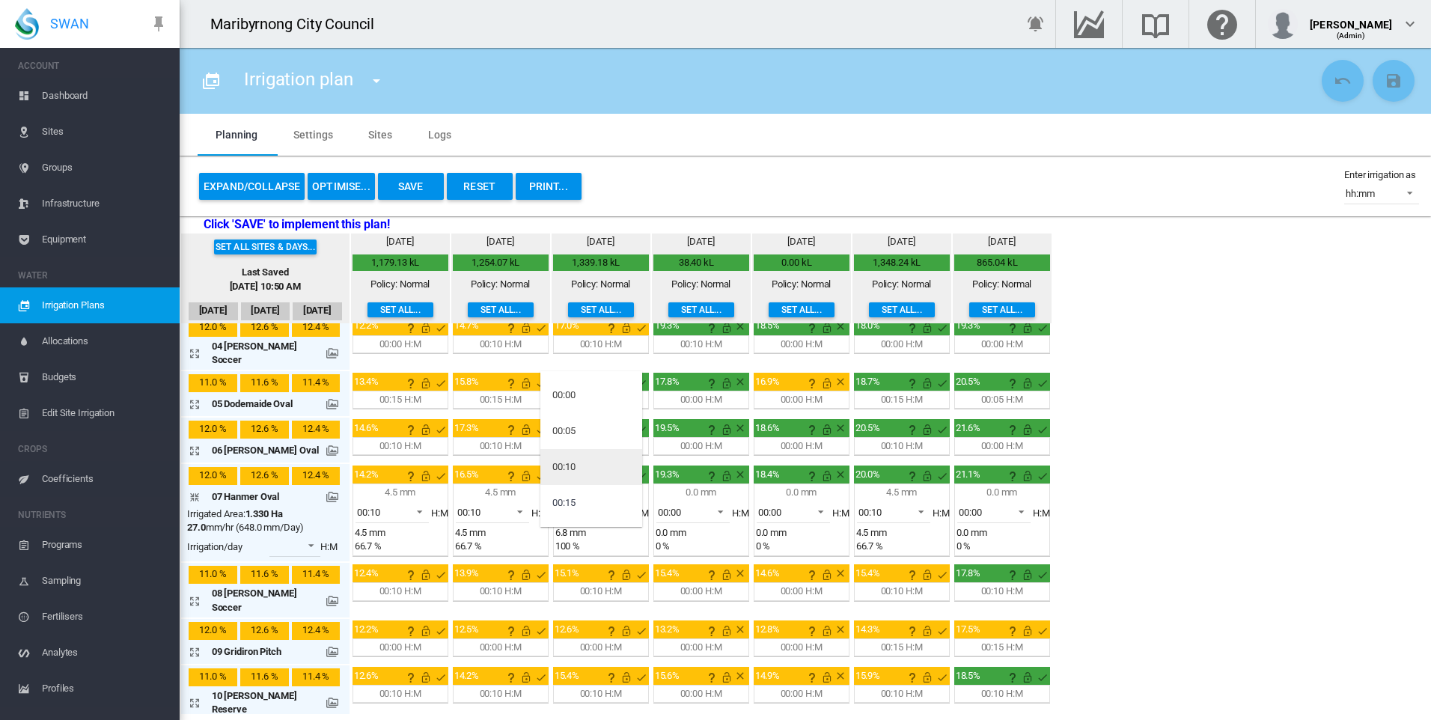
click at [591, 465] on md-option "00:10" at bounding box center [591, 467] width 102 height 36
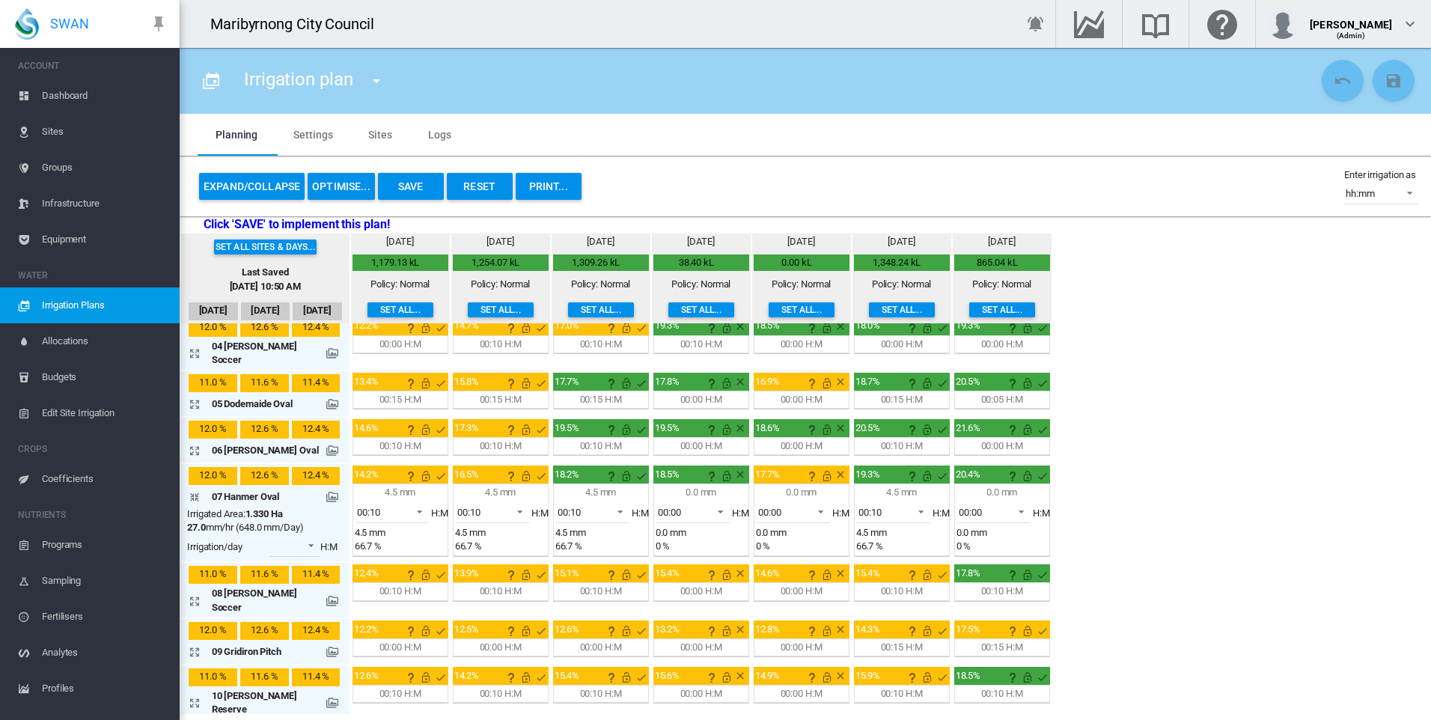
click at [195, 492] on md-icon "icon-arrow-collapse" at bounding box center [198, 497] width 18 height 18
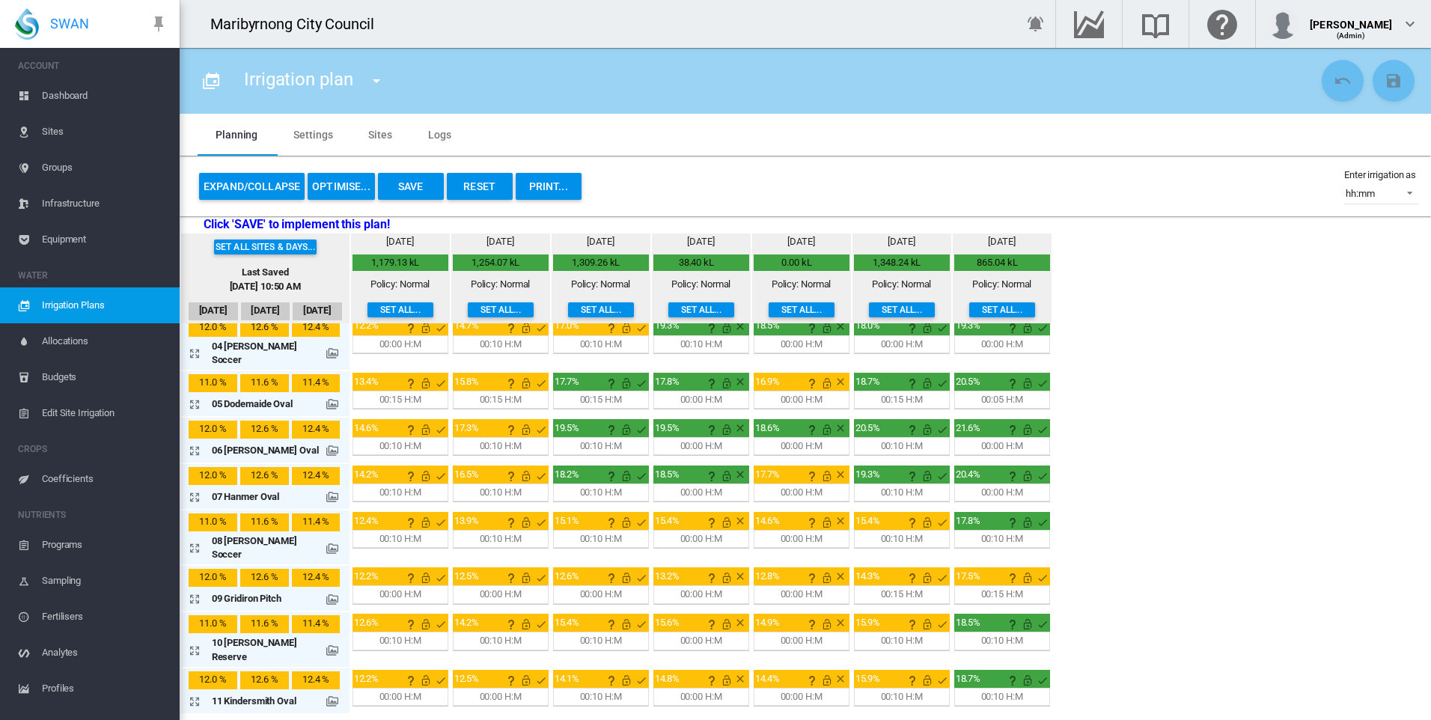
click at [193, 590] on md-icon "icon-arrow-expand" at bounding box center [198, 599] width 18 height 18
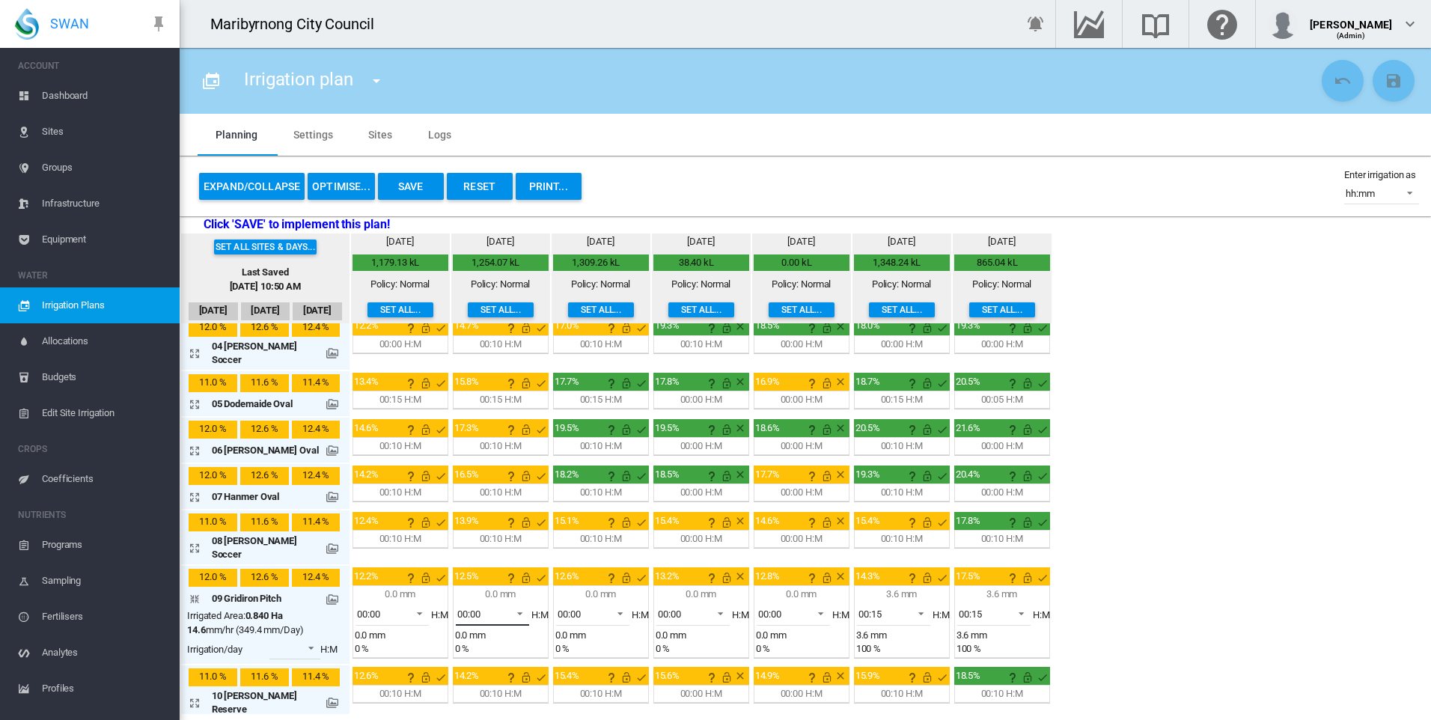
click at [507, 605] on span at bounding box center [516, 611] width 18 height 13
click at [477, 653] on md-option "00:10" at bounding box center [491, 653] width 102 height 36
click at [619, 605] on span at bounding box center [616, 611] width 18 height 13
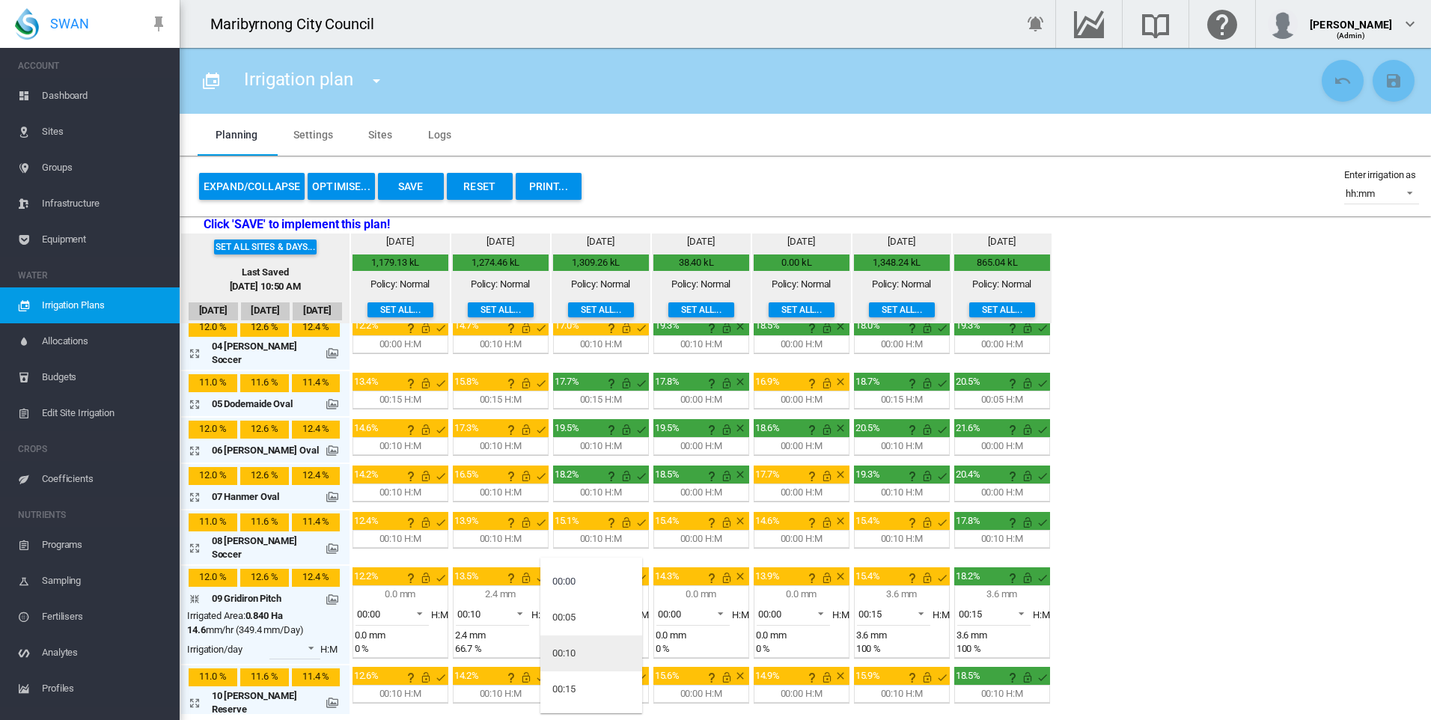
click at [590, 657] on md-option "00:10" at bounding box center [591, 653] width 102 height 36
click at [519, 605] on span at bounding box center [516, 611] width 18 height 13
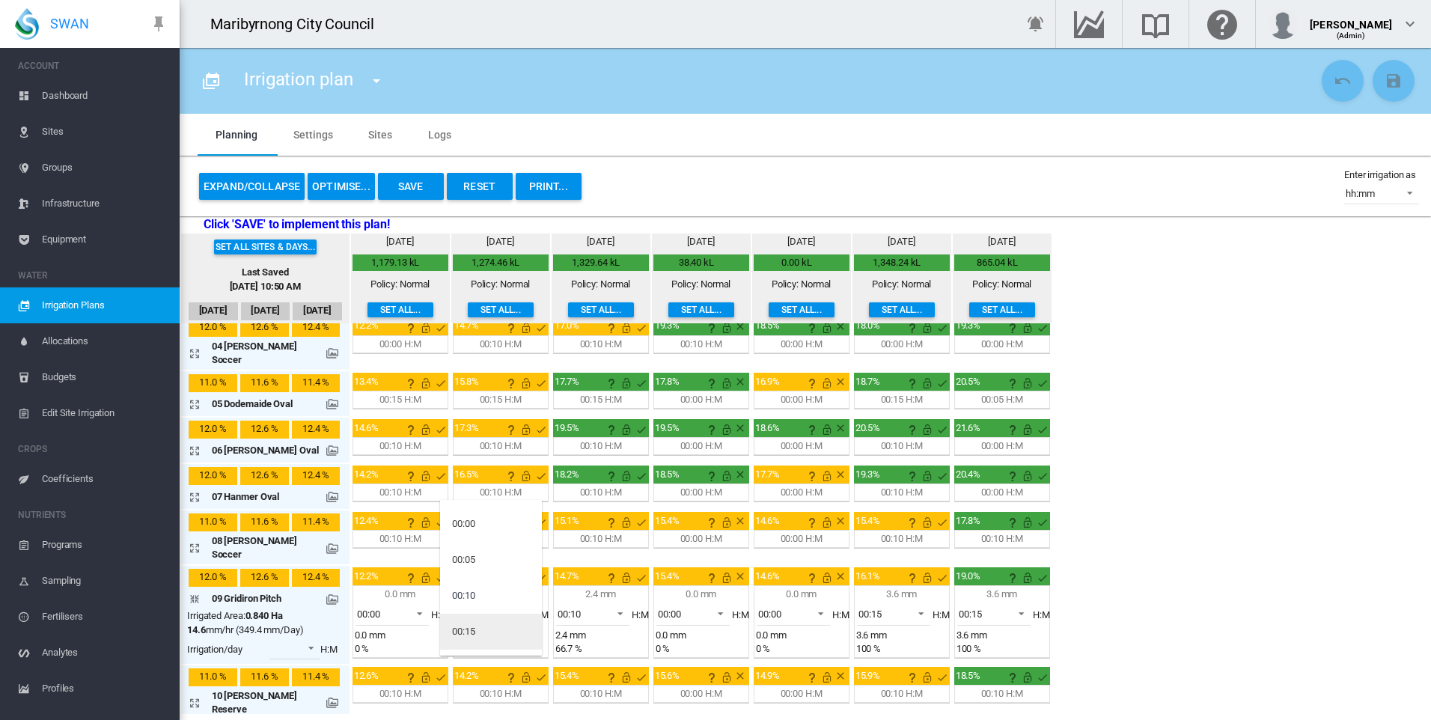
click at [479, 629] on md-option "00:15" at bounding box center [491, 632] width 102 height 36
click at [607, 605] on span at bounding box center [616, 611] width 18 height 13
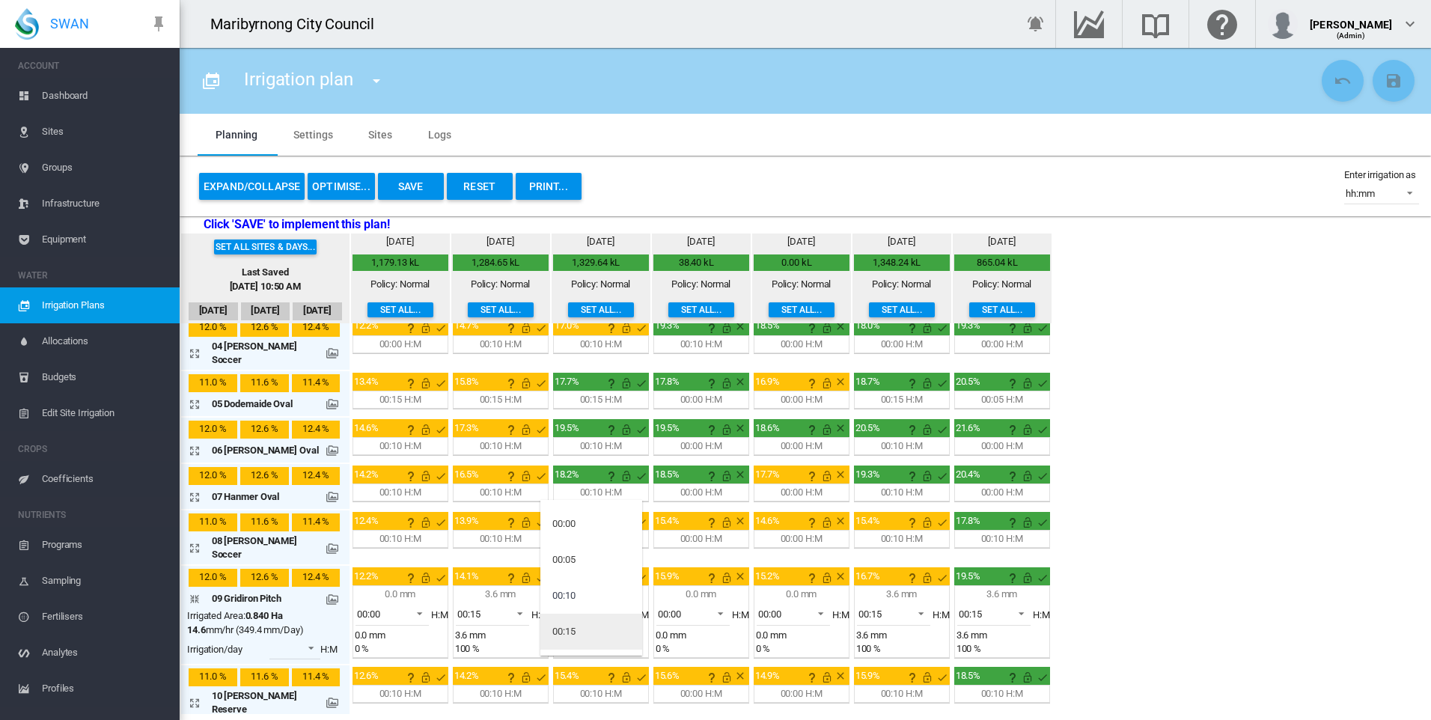
click at [590, 632] on md-option "00:15" at bounding box center [591, 632] width 102 height 36
click at [1136, 640] on div "Set all sites & days... Last Saved Sep 23, 2025, 10:50 AM Sep 20 Sep 21 Sep 22 …" at bounding box center [805, 473] width 1251 height 480
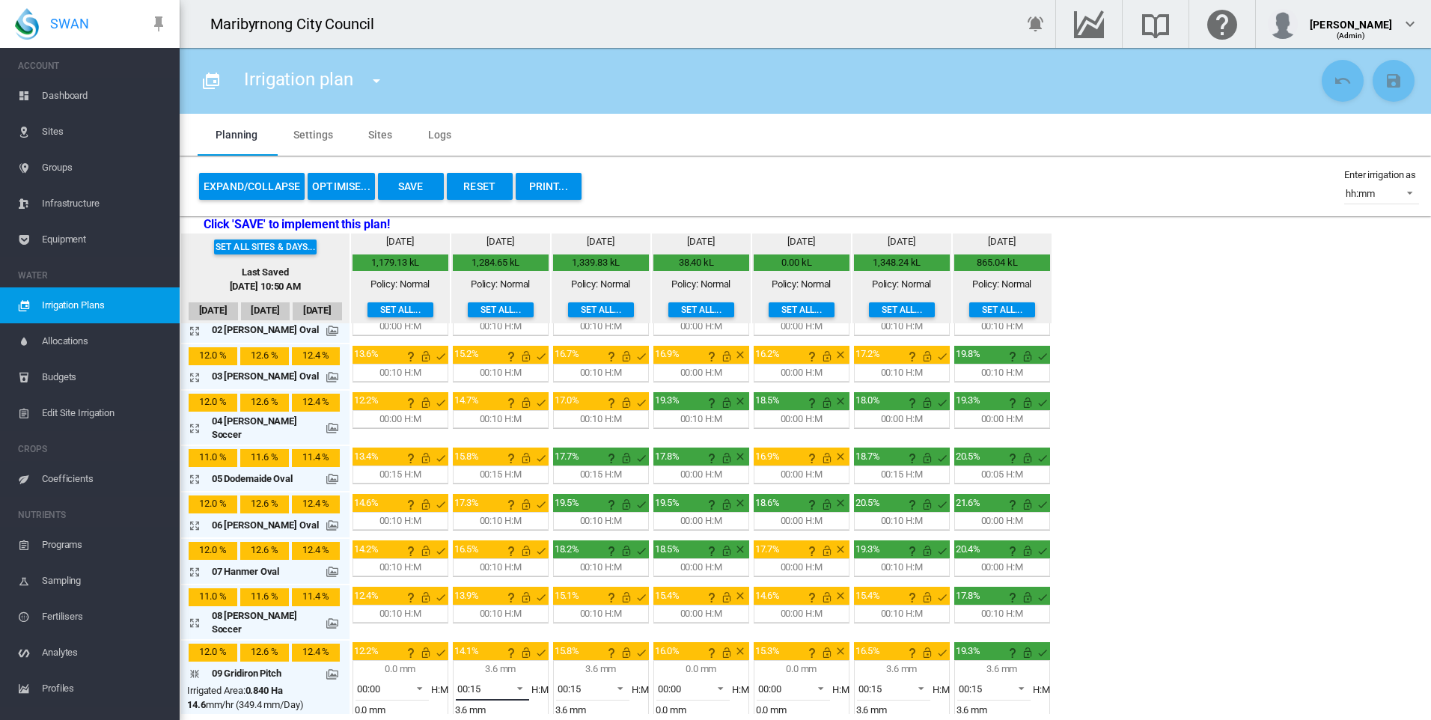
click at [512, 680] on span at bounding box center [516, 686] width 18 height 13
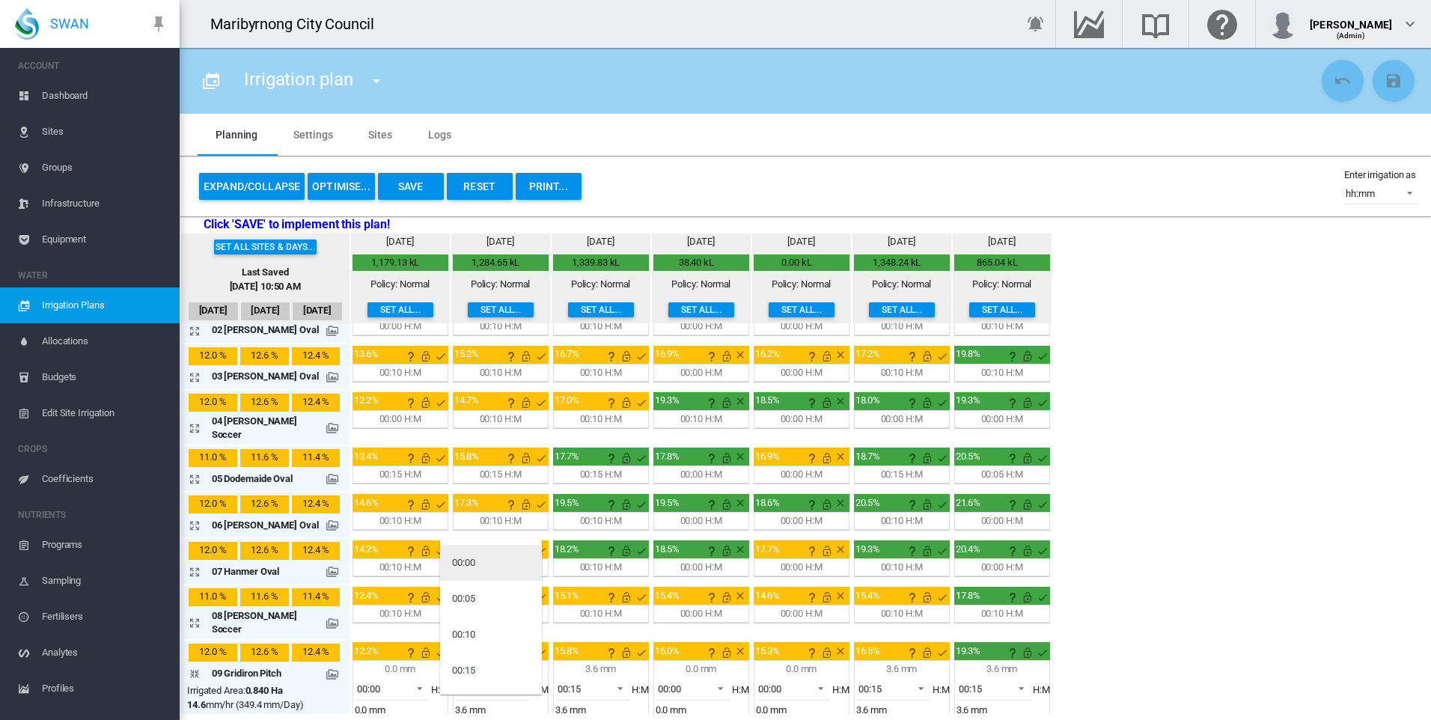
click at [489, 554] on md-option "00:00" at bounding box center [491, 563] width 102 height 36
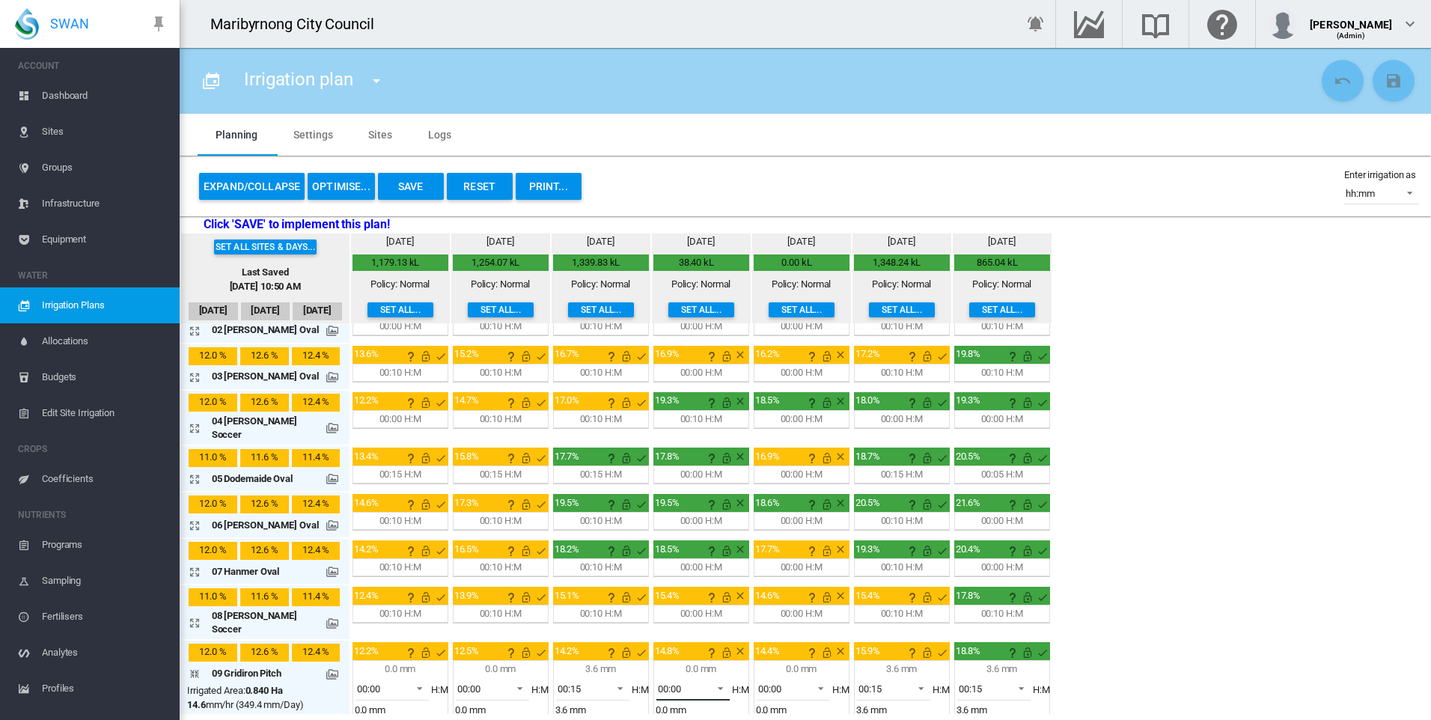
click at [710, 680] on span at bounding box center [716, 686] width 18 height 13
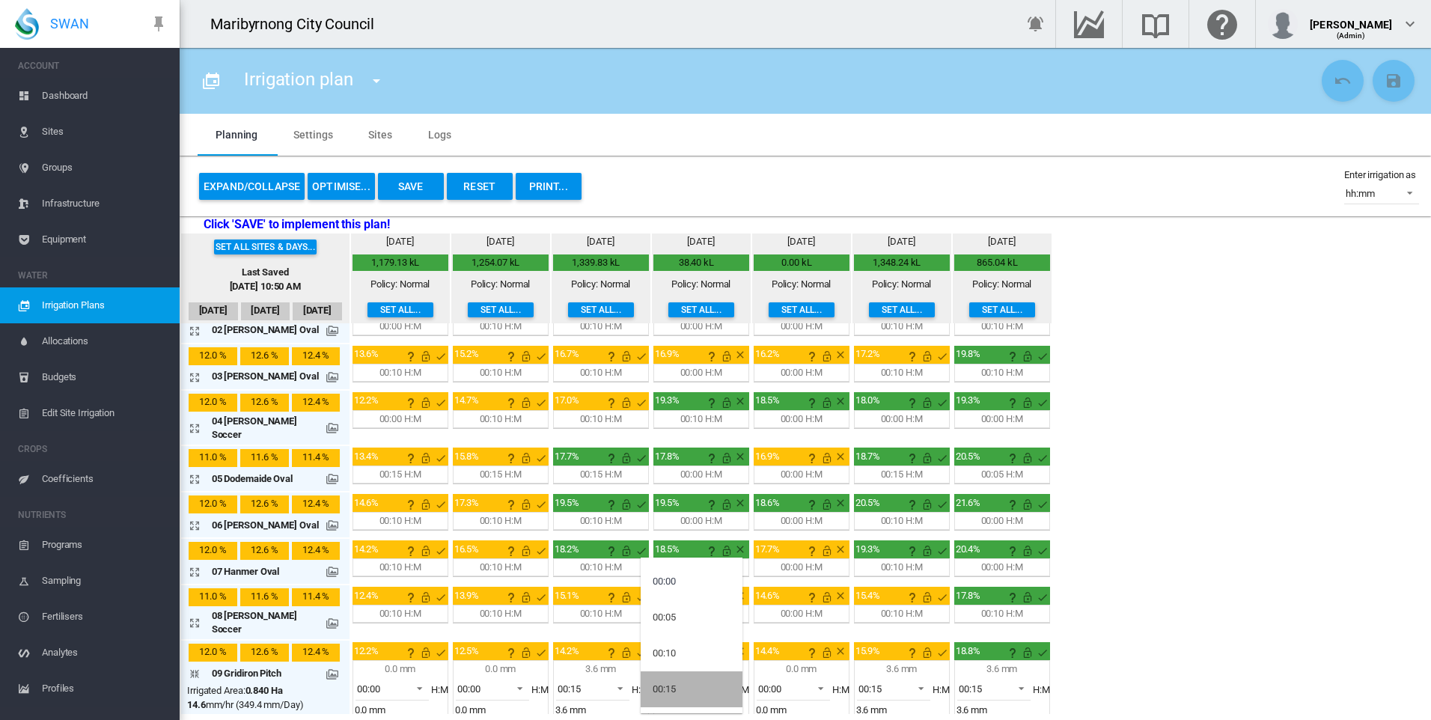
click at [681, 691] on md-option "00:15" at bounding box center [692, 689] width 102 height 36
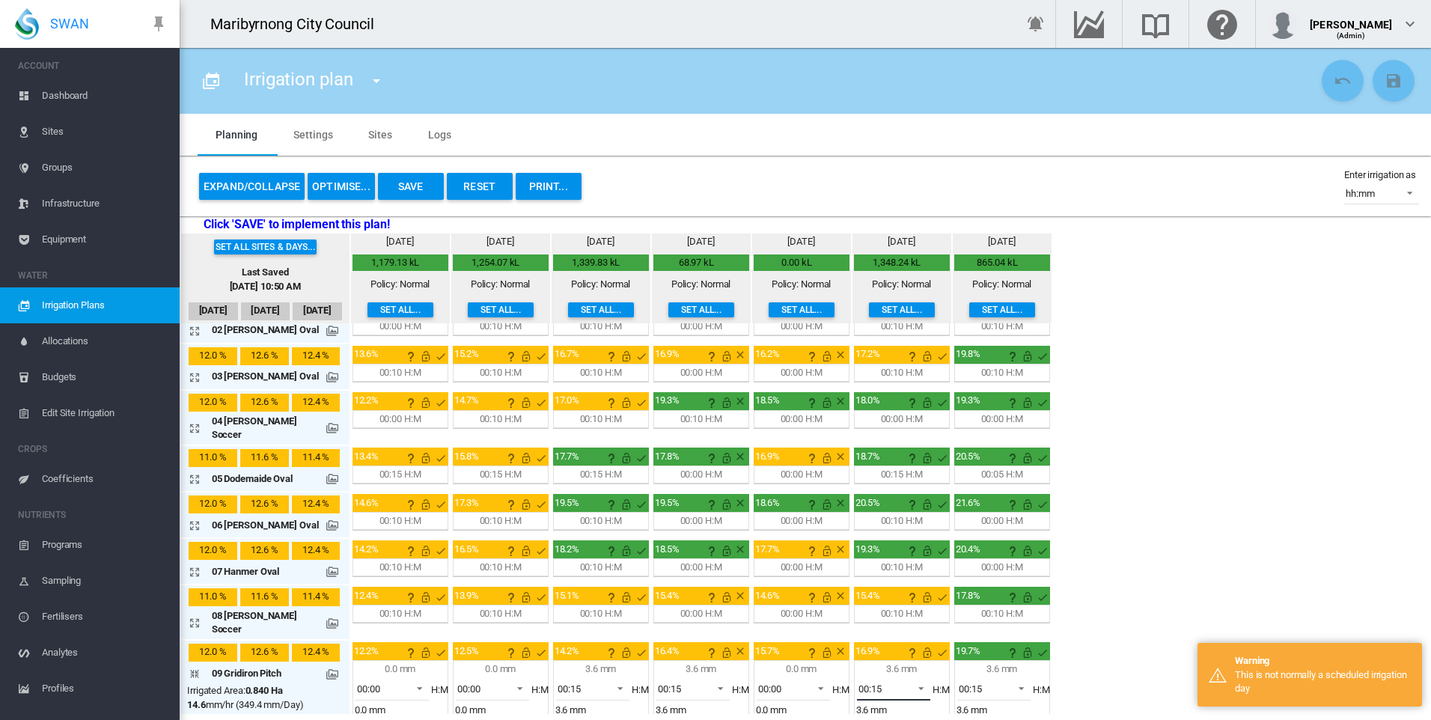
click at [912, 680] on span at bounding box center [917, 686] width 18 height 13
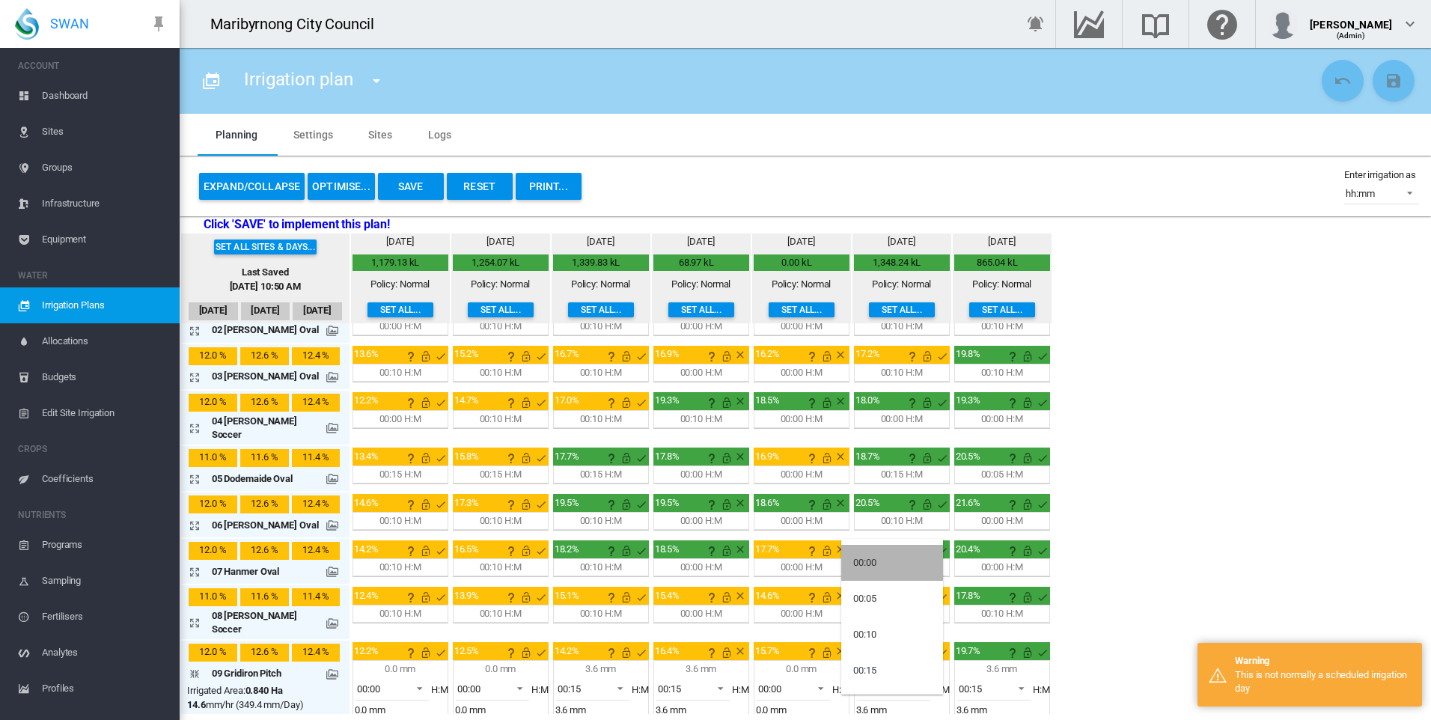
click at [887, 556] on md-option "00:00" at bounding box center [892, 563] width 102 height 36
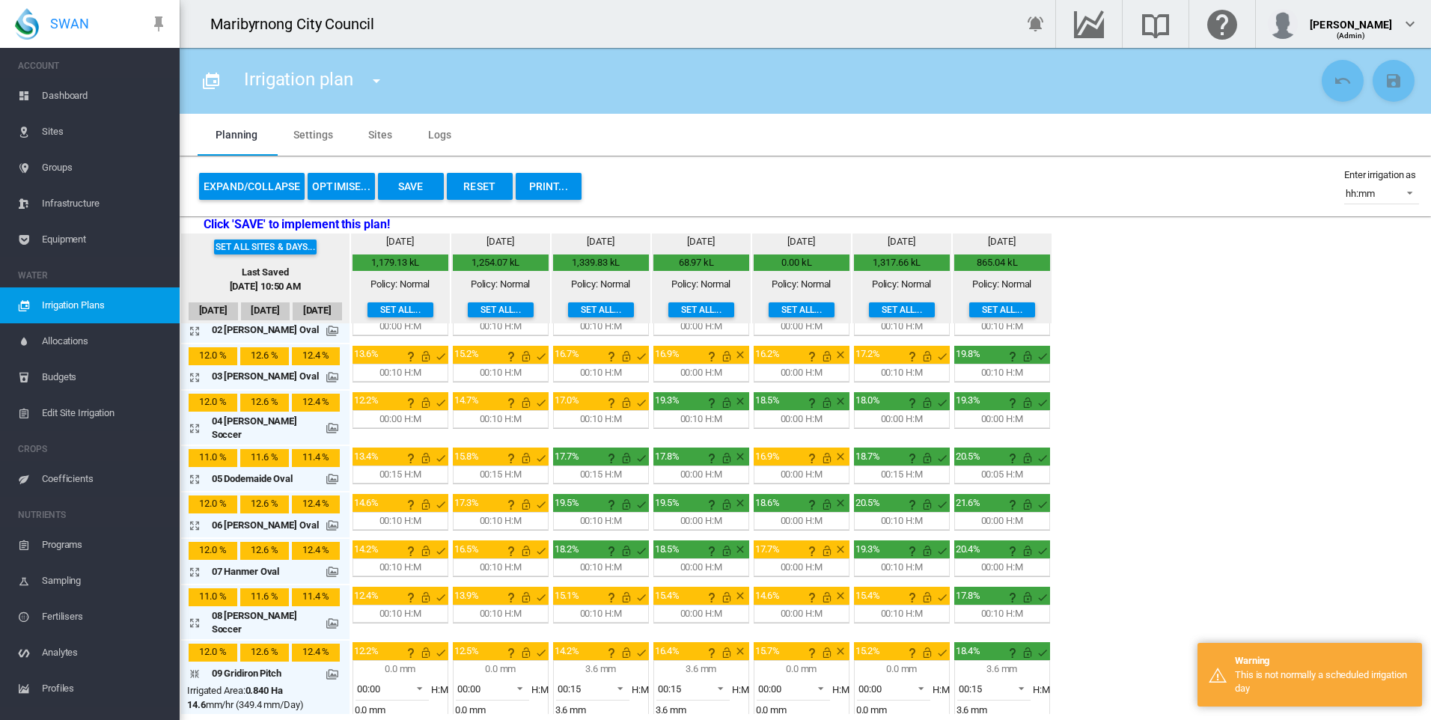
click at [1173, 599] on div "Set all sites & days... Last Saved Sep 23, 2025, 10:50 AM Sep 20 Sep 21 Sep 22 …" at bounding box center [805, 473] width 1251 height 480
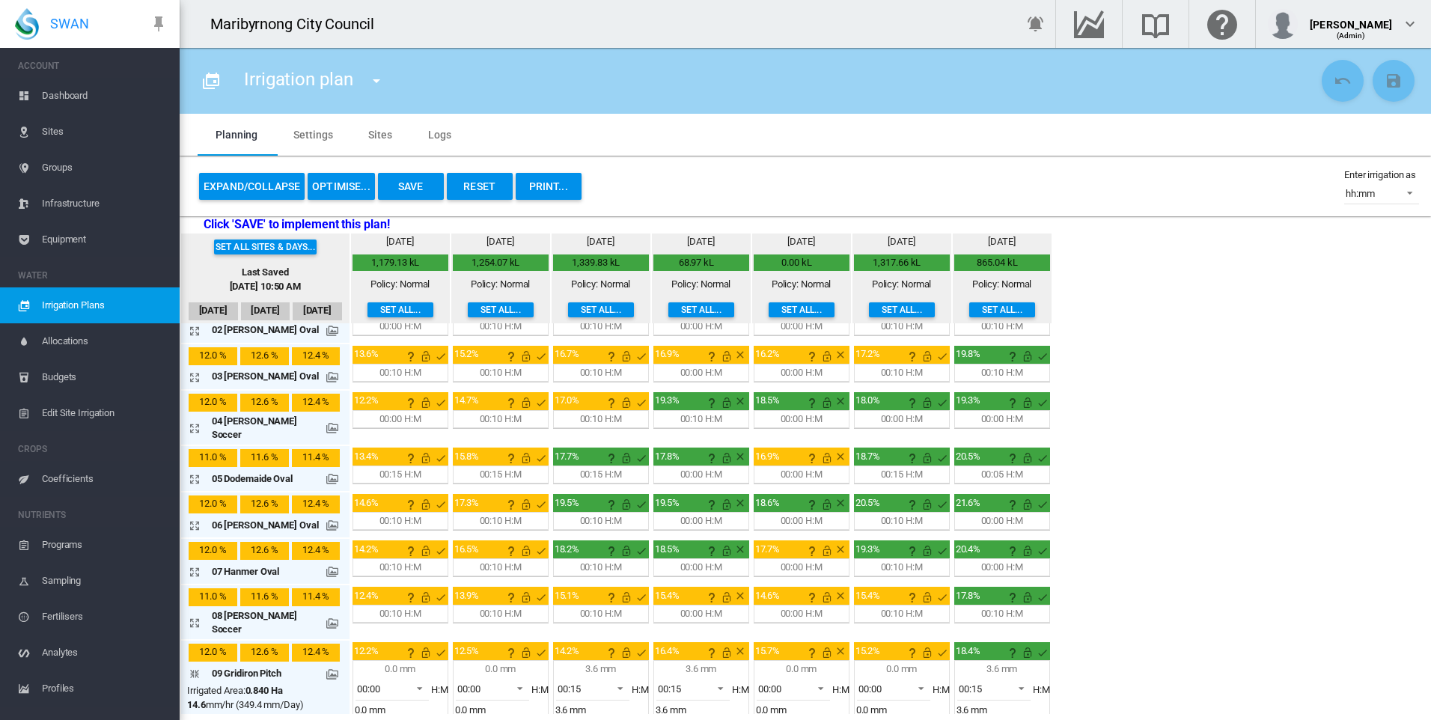
click at [423, 179] on button "Save" at bounding box center [411, 186] width 66 height 27
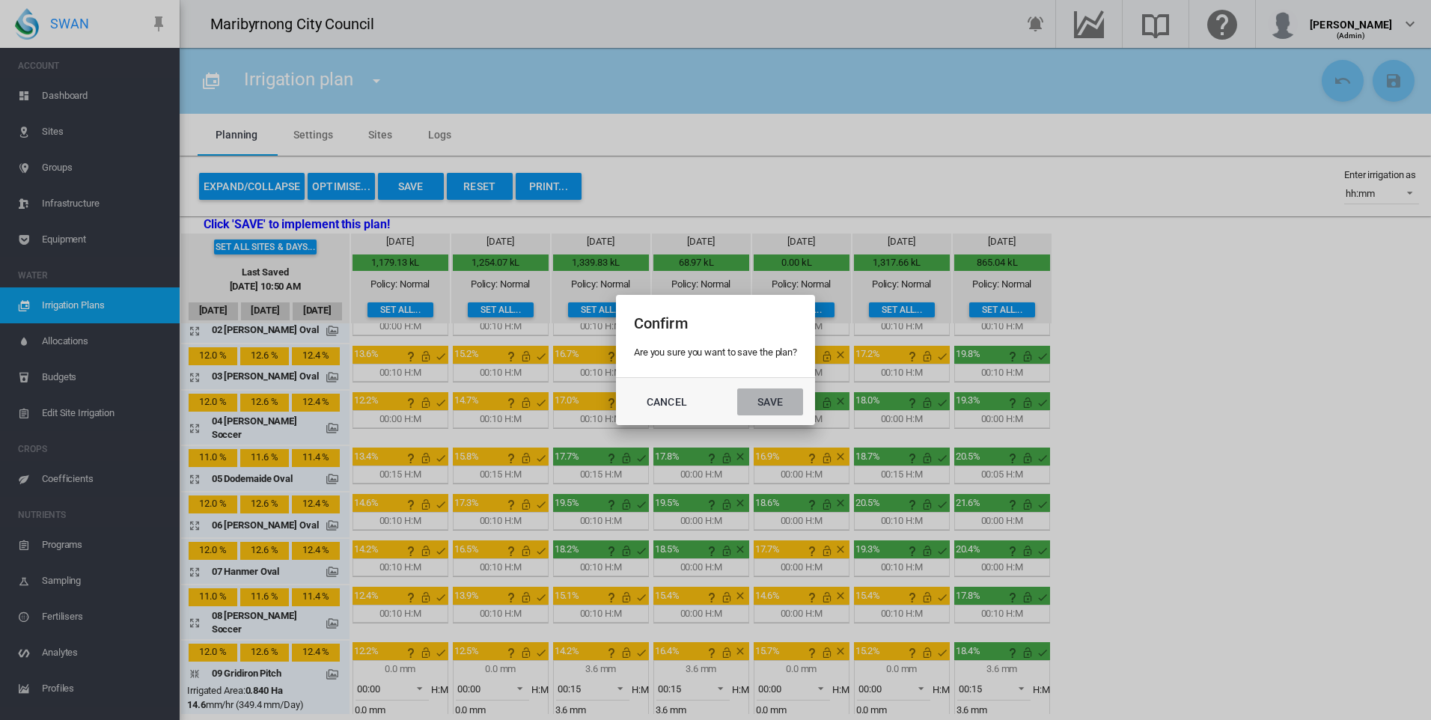
click at [770, 397] on button "Save" at bounding box center [770, 401] width 66 height 27
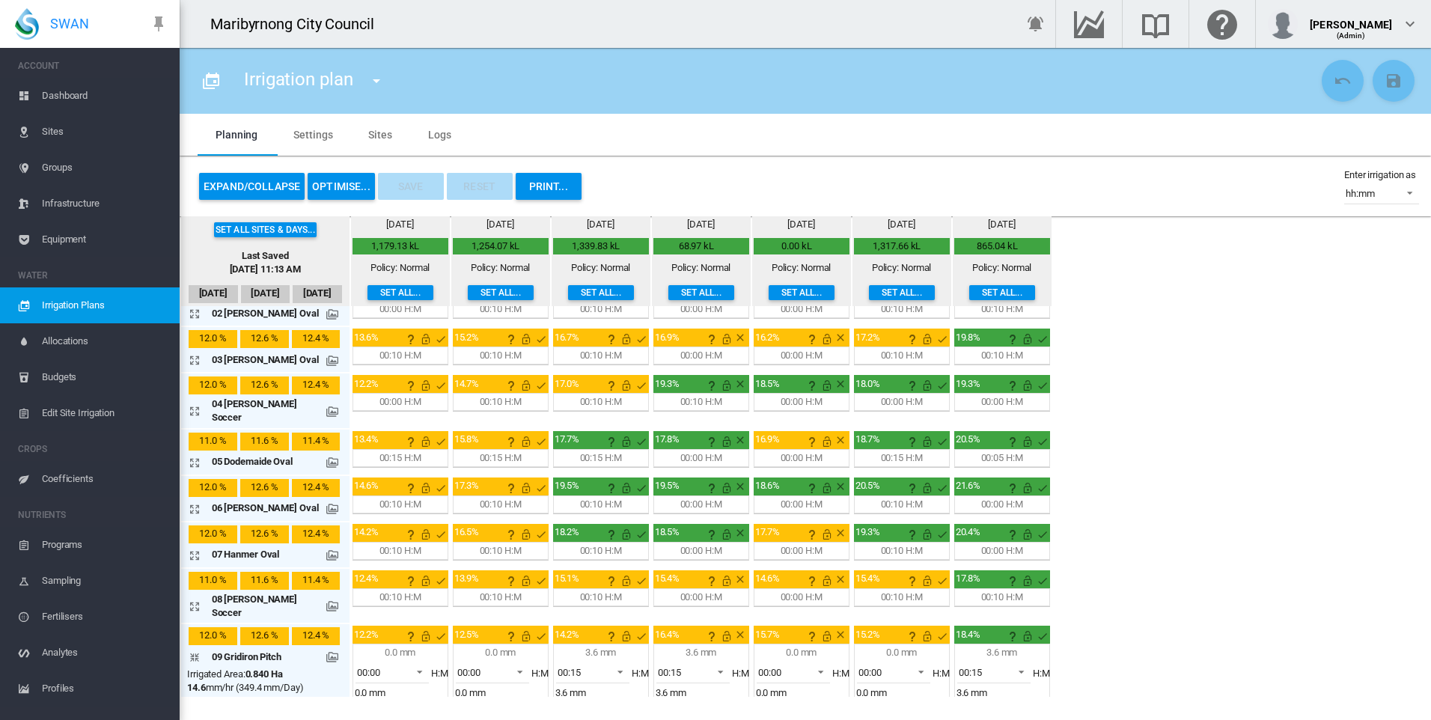
scroll to position [225, 0]
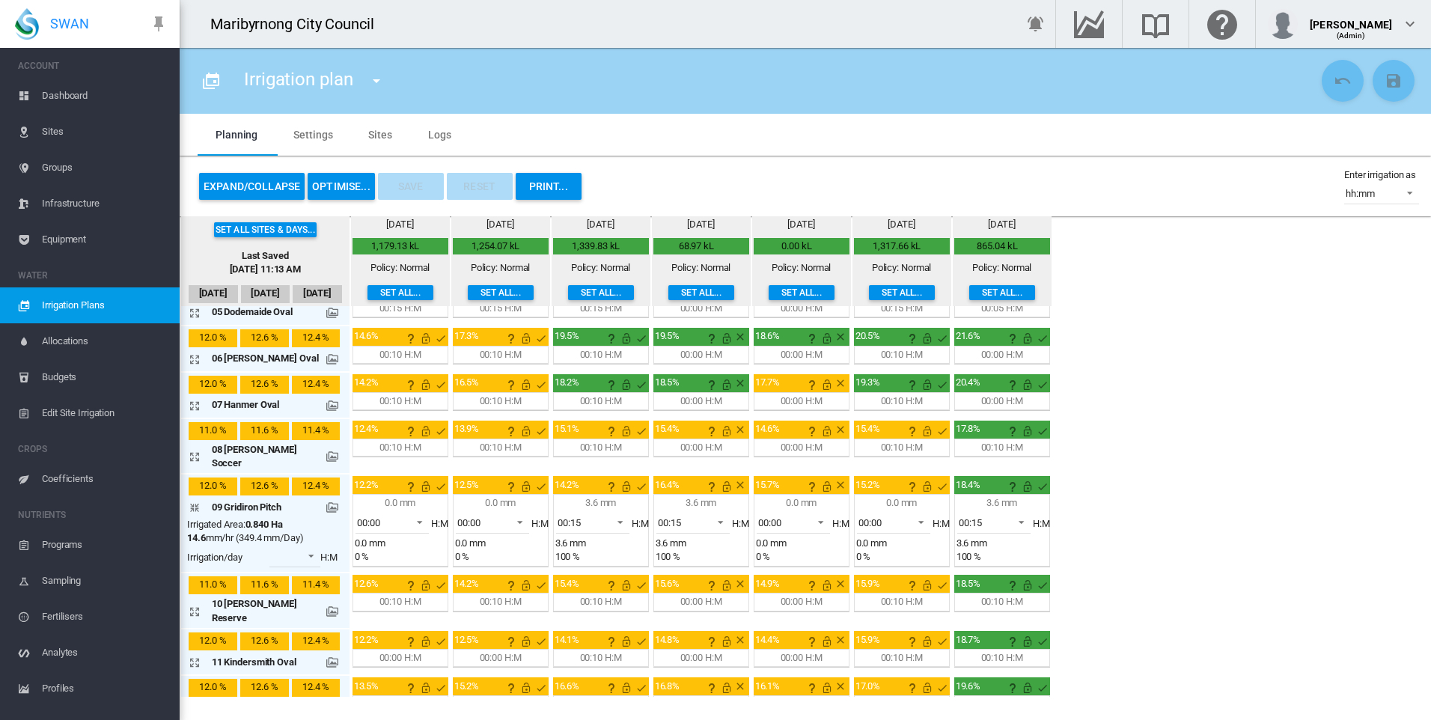
click at [194, 498] on md-icon "icon-arrow-collapse" at bounding box center [198, 507] width 18 height 18
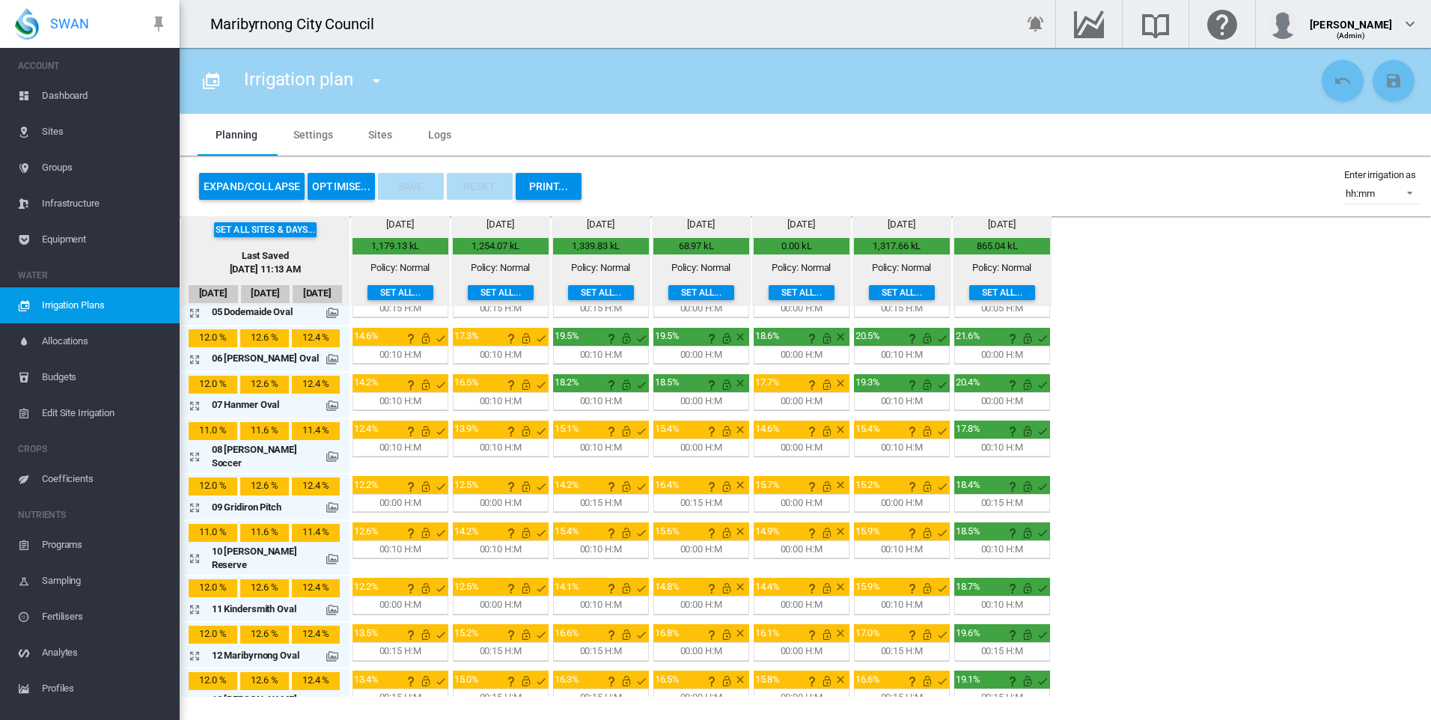
click at [385, 598] on div "00:00 H:M" at bounding box center [400, 604] width 42 height 13
click at [391, 598] on div "00:00 H:M" at bounding box center [400, 604] width 42 height 13
click at [195, 600] on md-icon "icon-arrow-expand" at bounding box center [198, 609] width 18 height 18
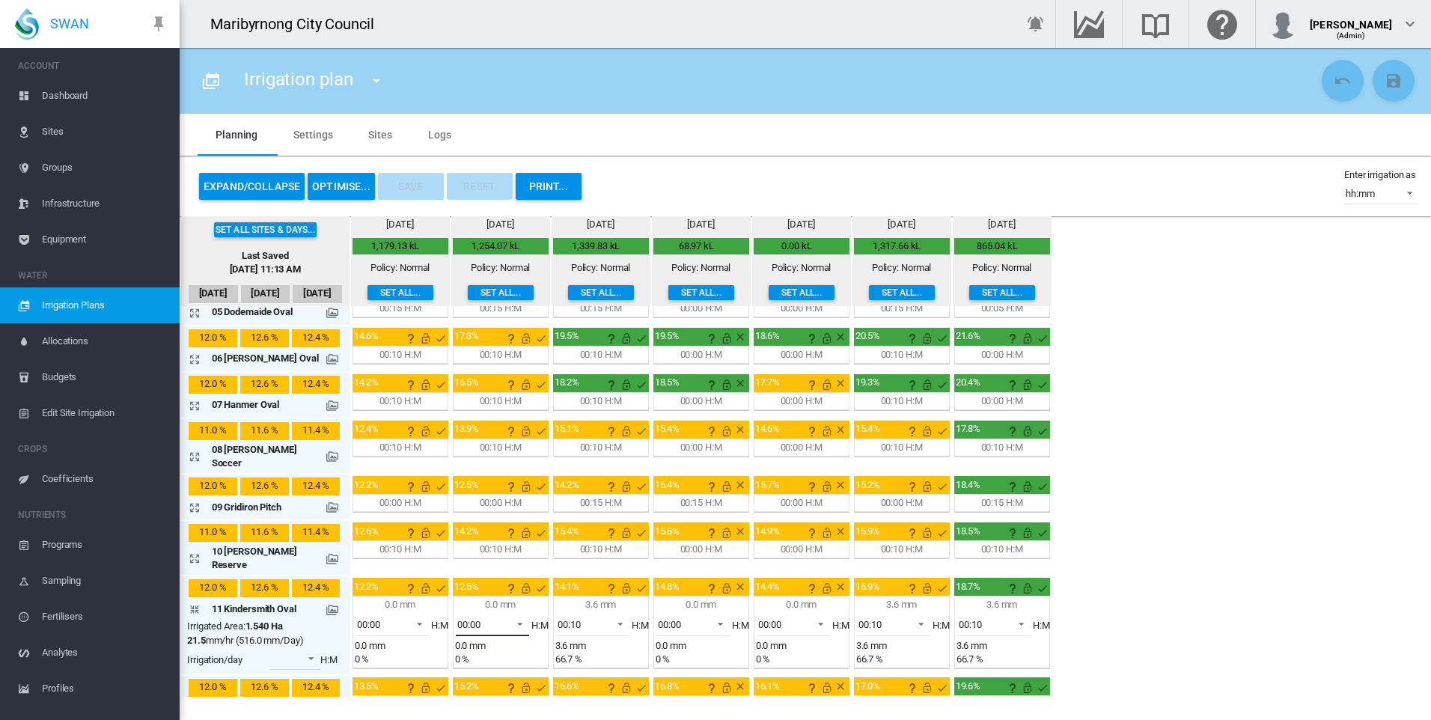
click at [507, 616] on span at bounding box center [516, 622] width 18 height 13
click at [484, 665] on md-option "00:10" at bounding box center [491, 669] width 102 height 36
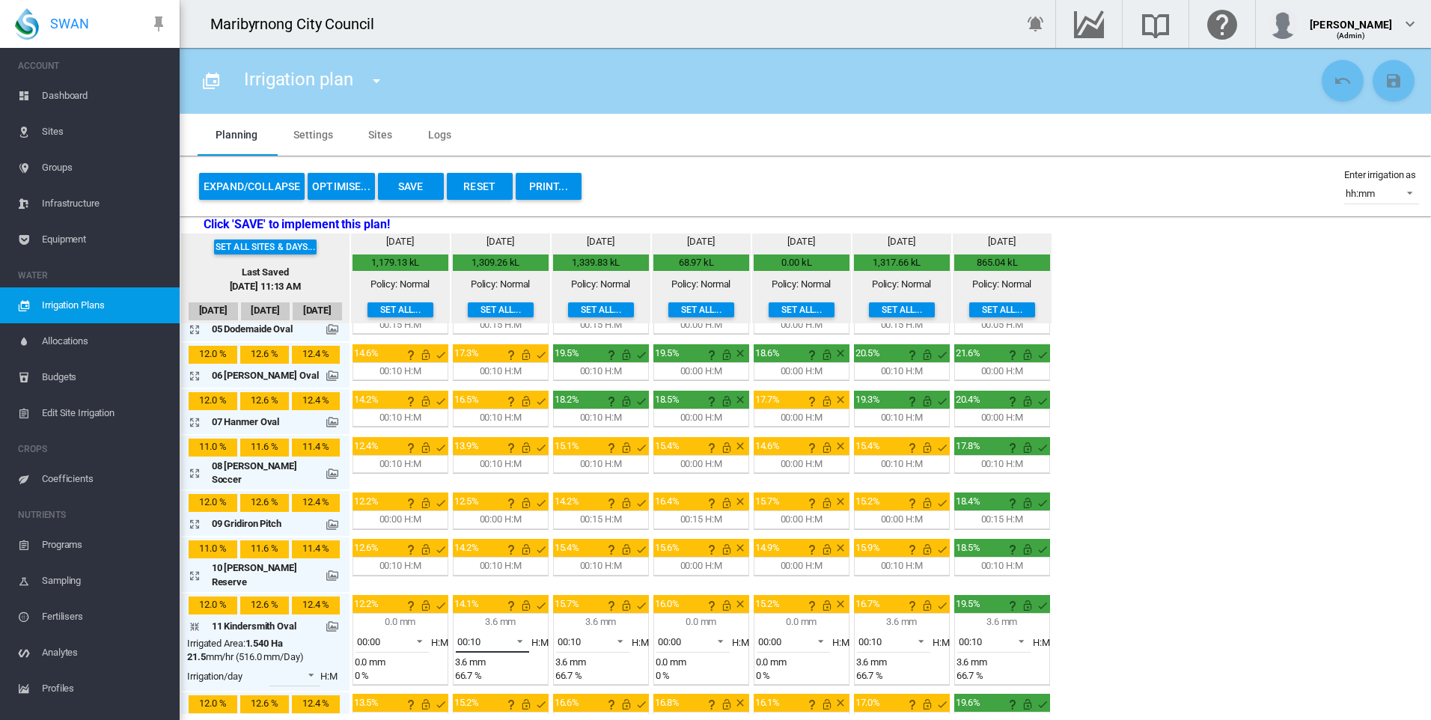
scroll to position [374, 0]
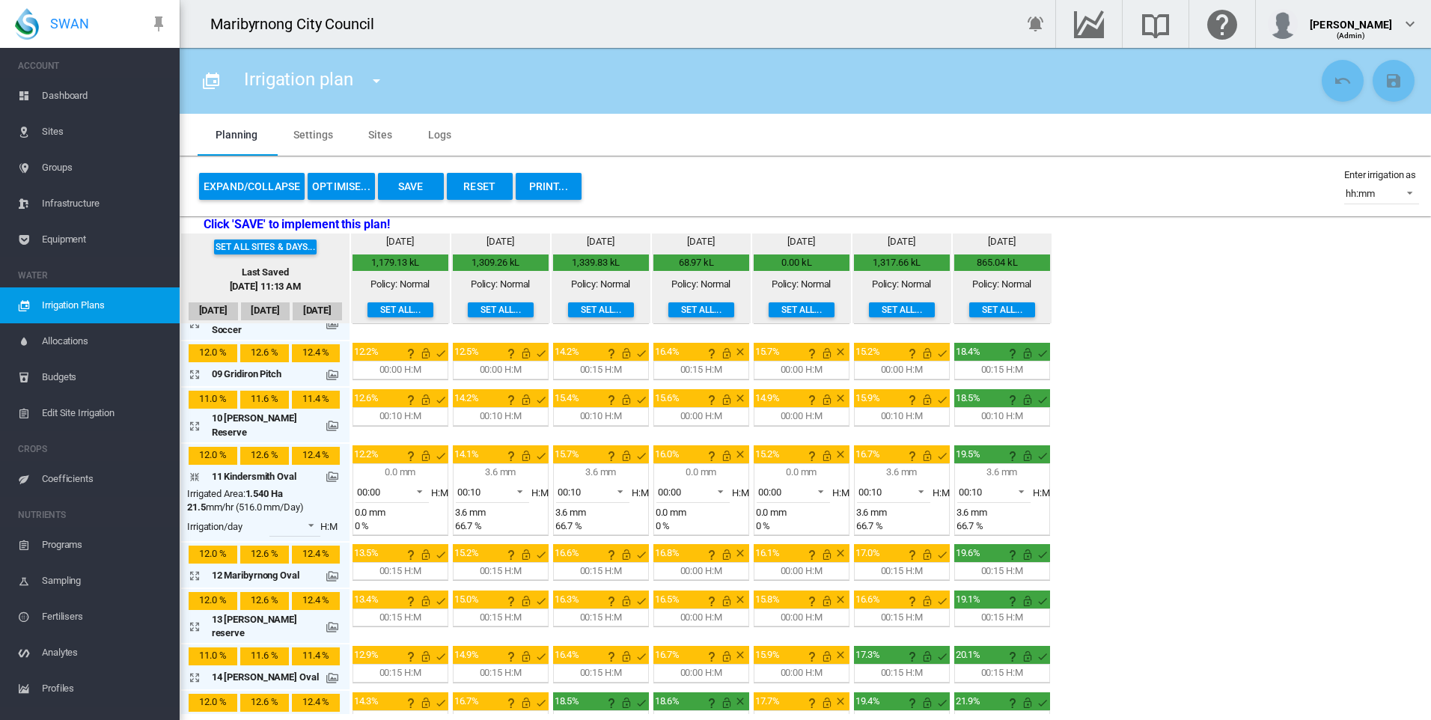
click at [190, 468] on md-icon "icon-arrow-collapse" at bounding box center [198, 477] width 18 height 18
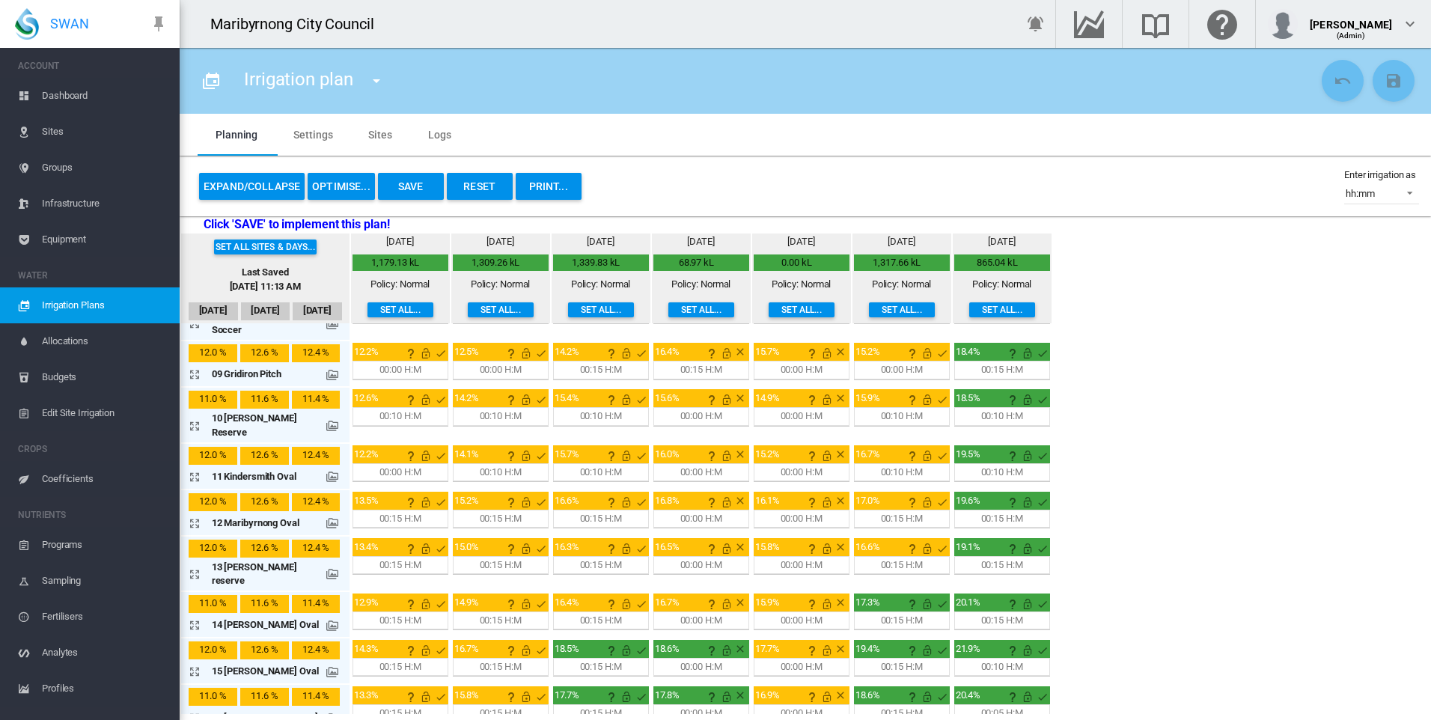
click at [192, 514] on md-icon "icon-arrow-expand" at bounding box center [198, 523] width 18 height 18
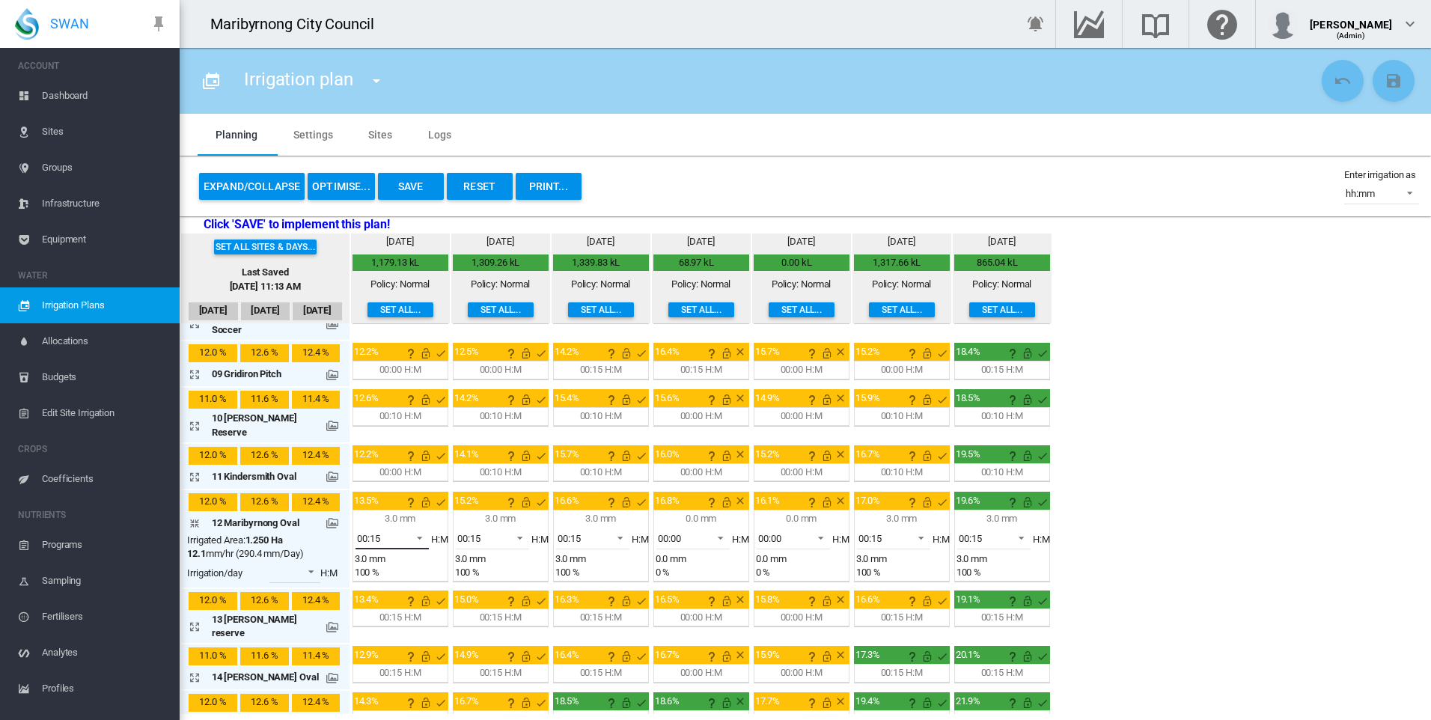
click at [406, 530] on span at bounding box center [415, 536] width 18 height 13
click at [380, 468] on md-option "00:10" at bounding box center [391, 474] width 102 height 36
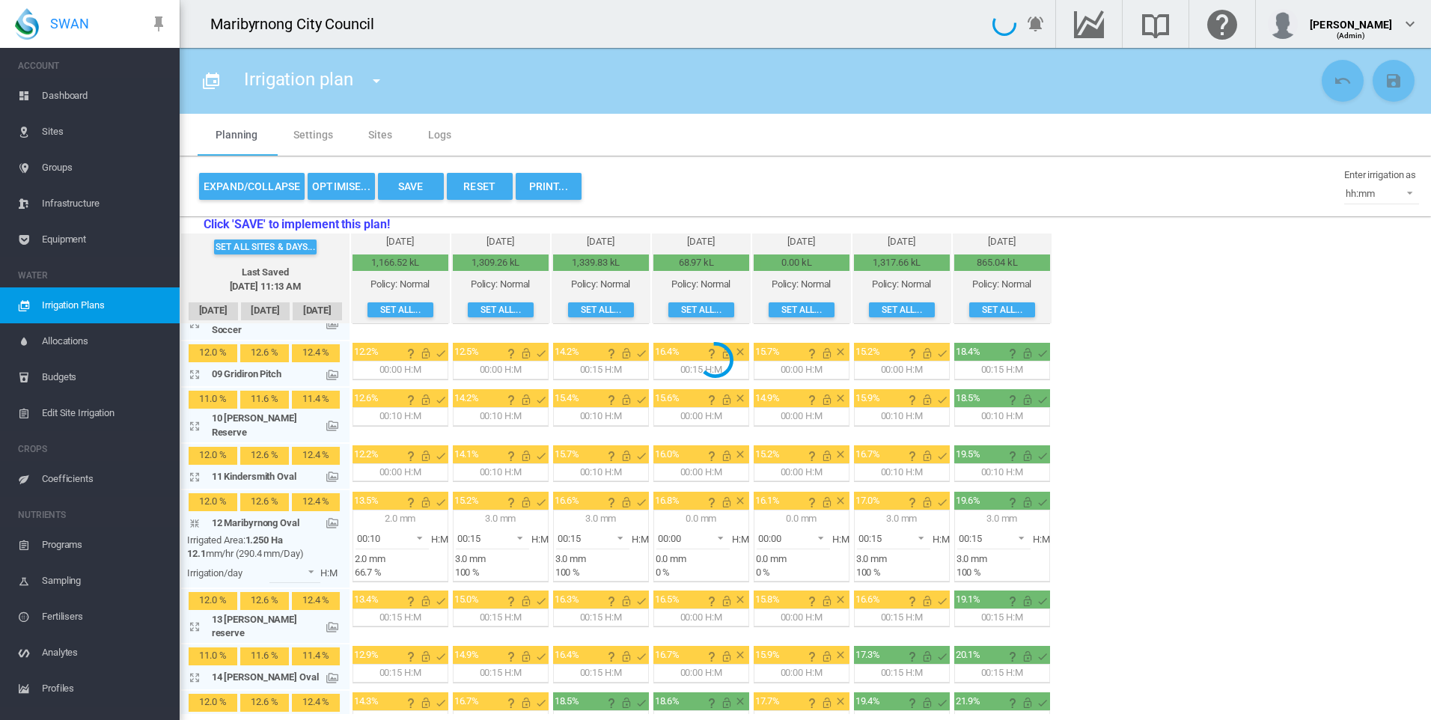
click at [504, 512] on div at bounding box center [715, 360] width 1431 height 720
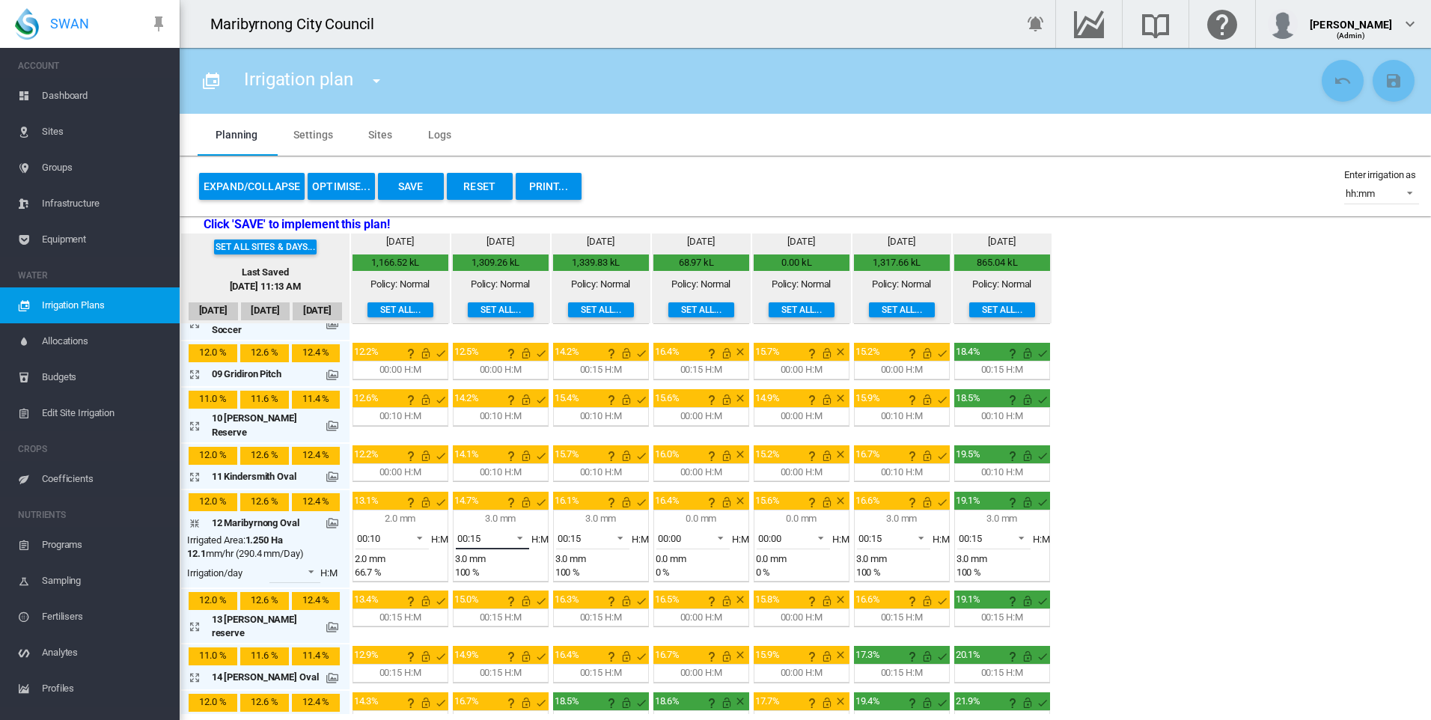
click at [510, 530] on span at bounding box center [516, 536] width 18 height 13
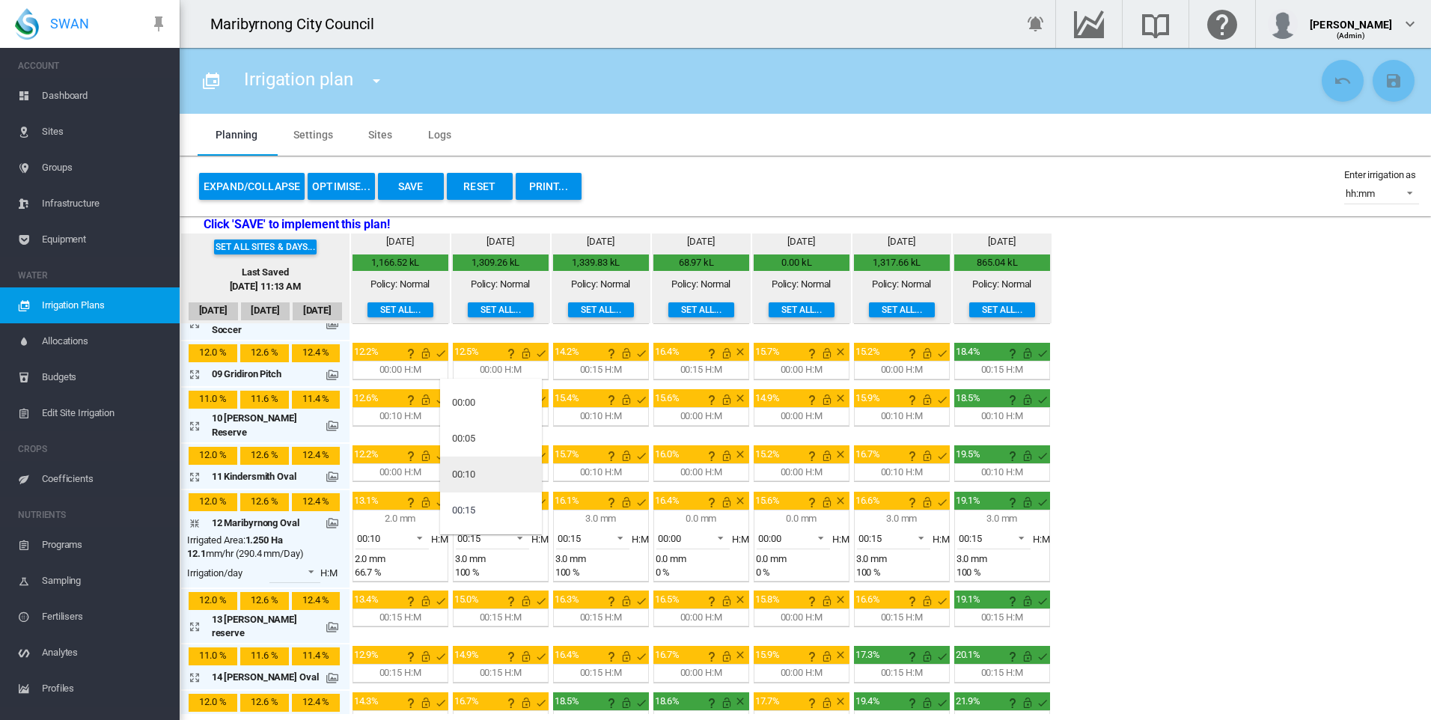
click at [482, 468] on md-option "00:10" at bounding box center [491, 474] width 102 height 36
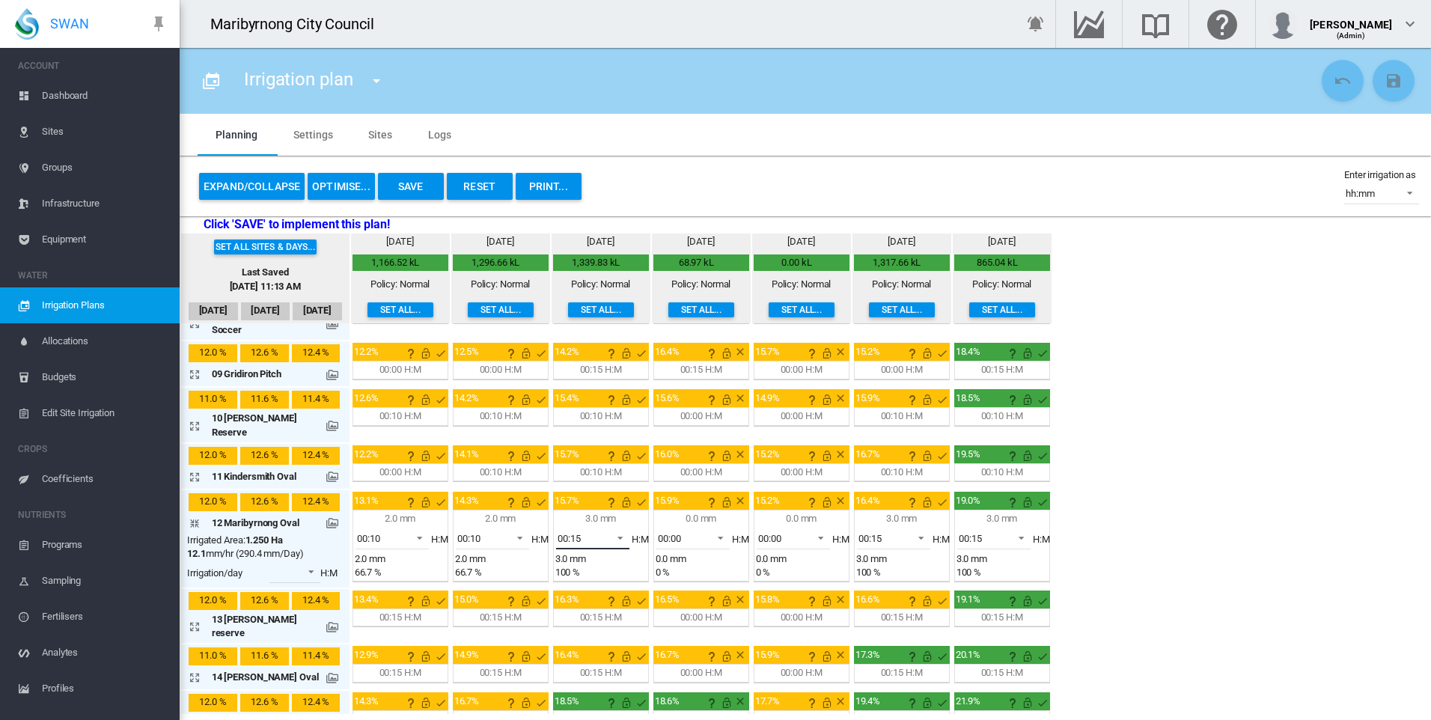
click at [615, 530] on span at bounding box center [616, 536] width 18 height 13
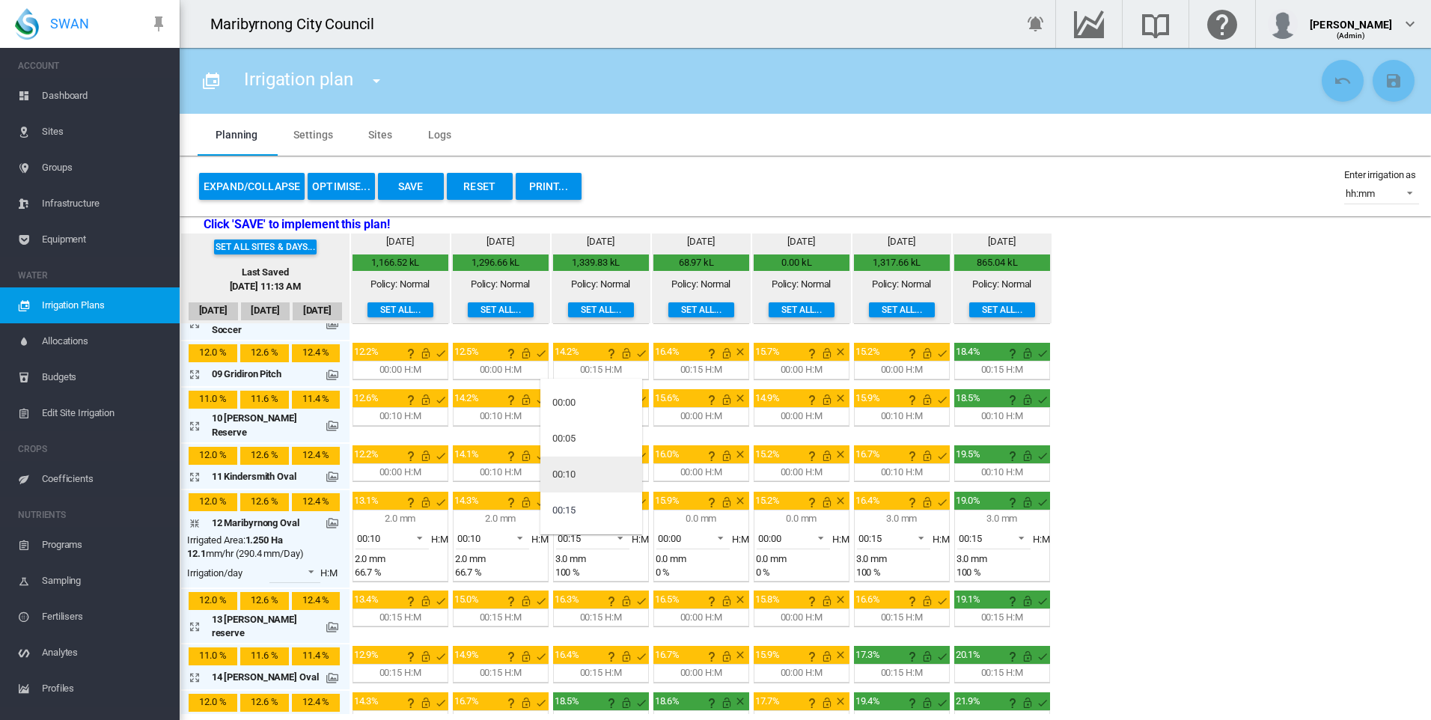
click at [579, 477] on md-option "00:10" at bounding box center [591, 474] width 102 height 36
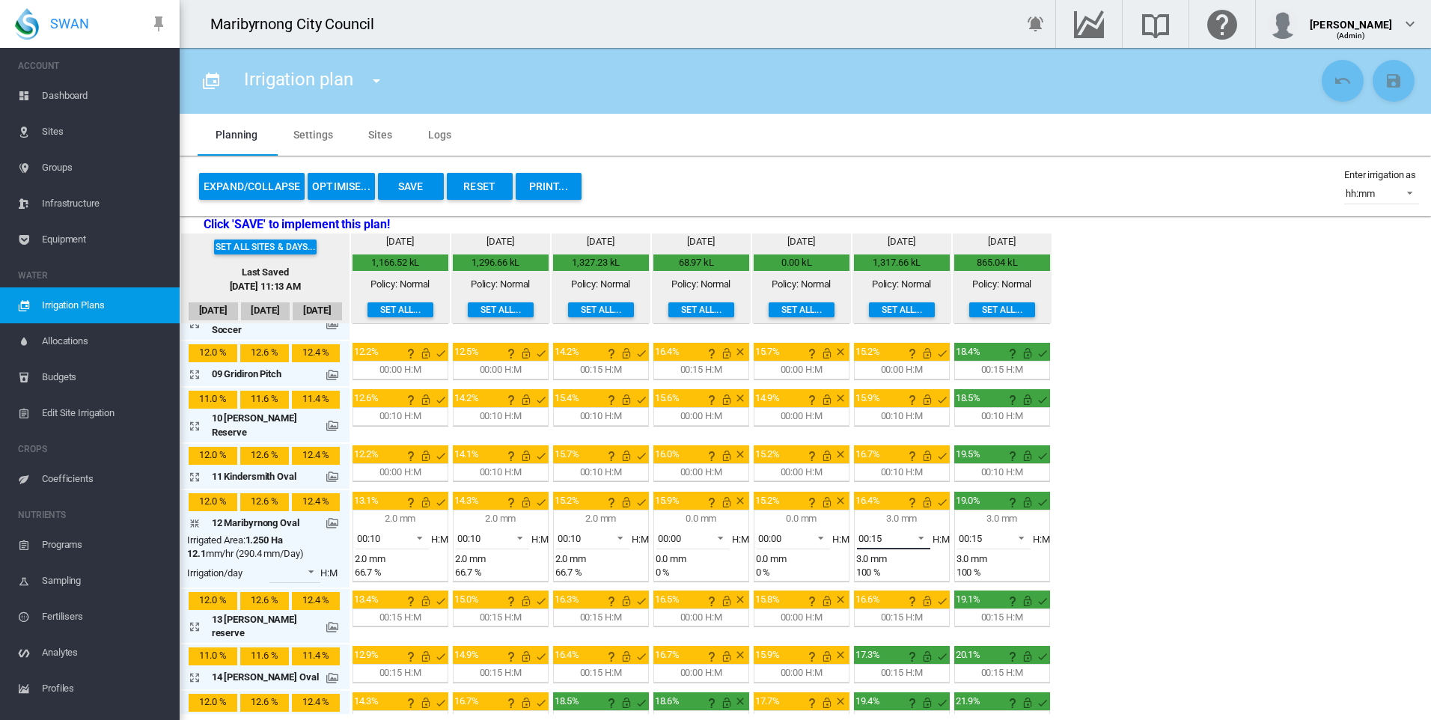
click at [914, 527] on md-select-value "00:15" at bounding box center [893, 538] width 73 height 22
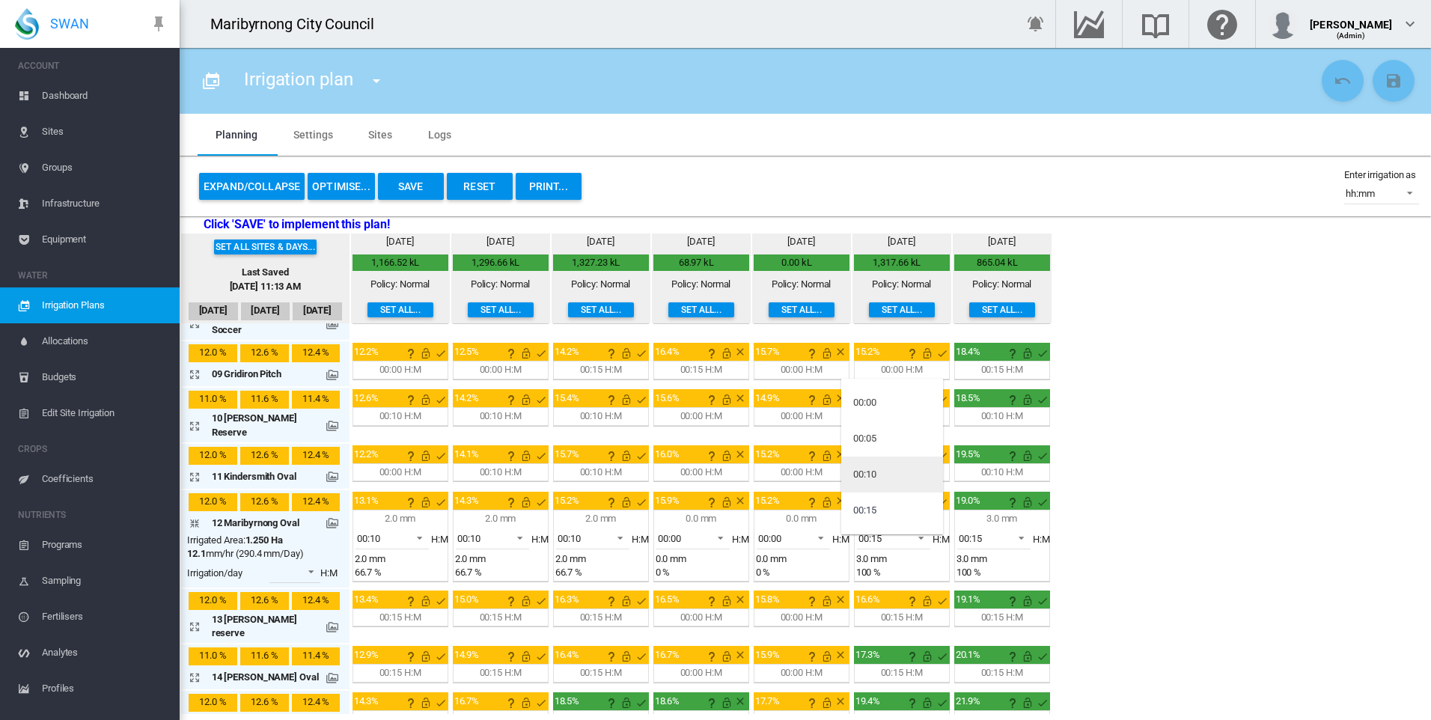
click at [889, 479] on md-option "00:10" at bounding box center [892, 474] width 102 height 36
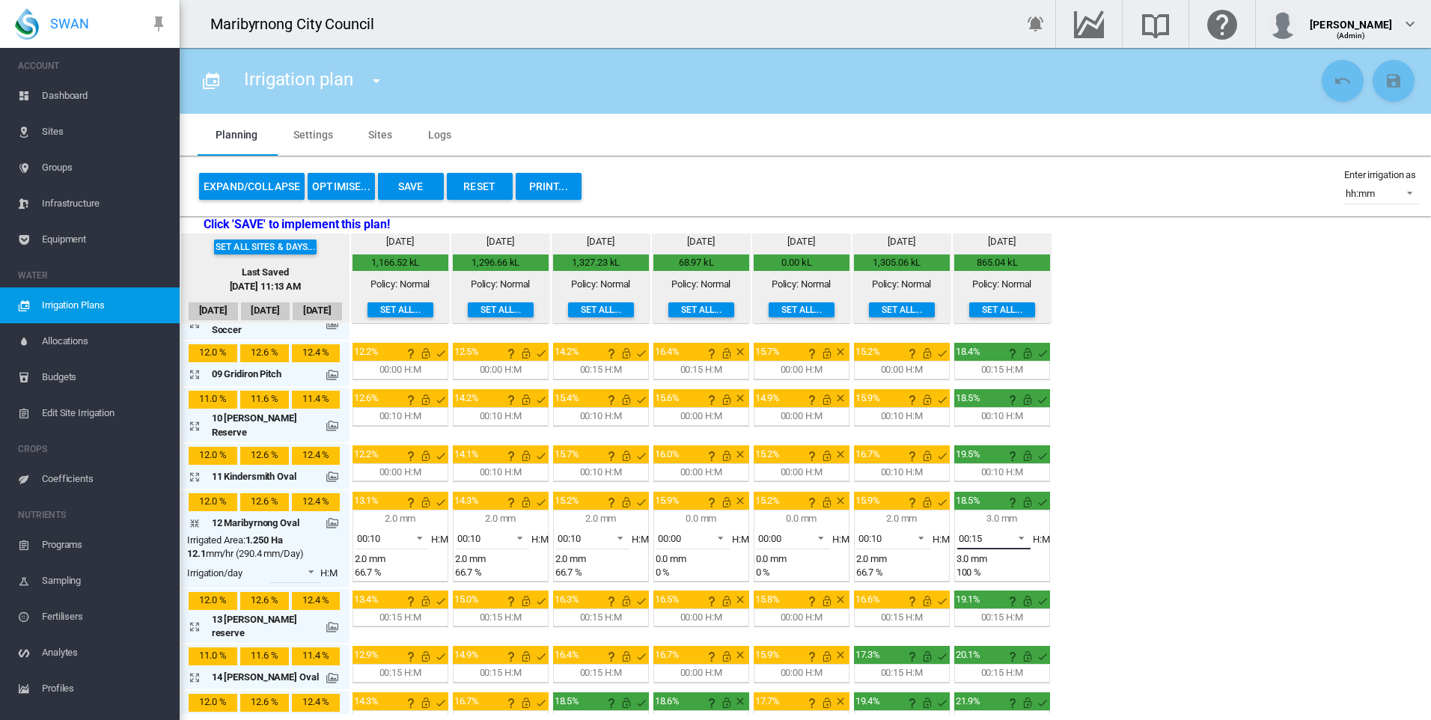
click at [995, 532] on span "00:15" at bounding box center [982, 538] width 46 height 13
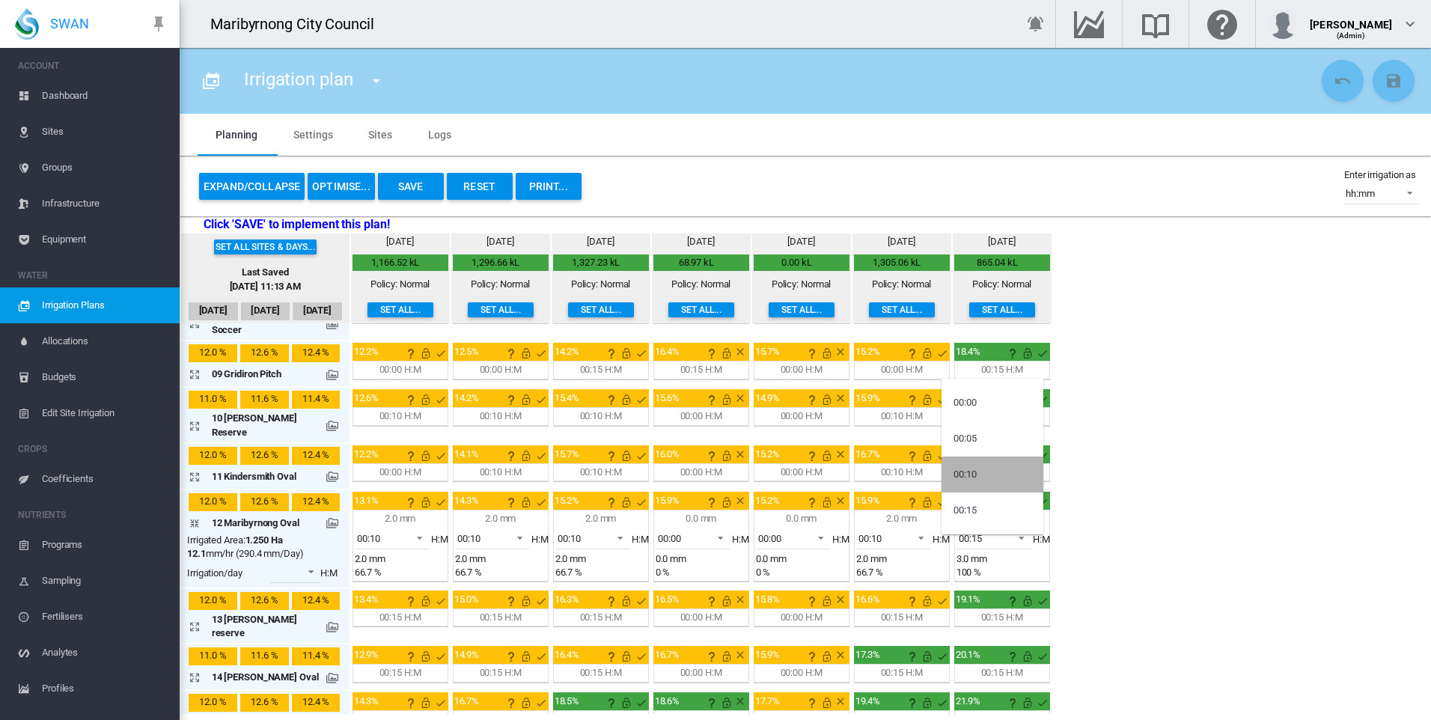
click at [980, 477] on md-option "00:10" at bounding box center [992, 474] width 102 height 36
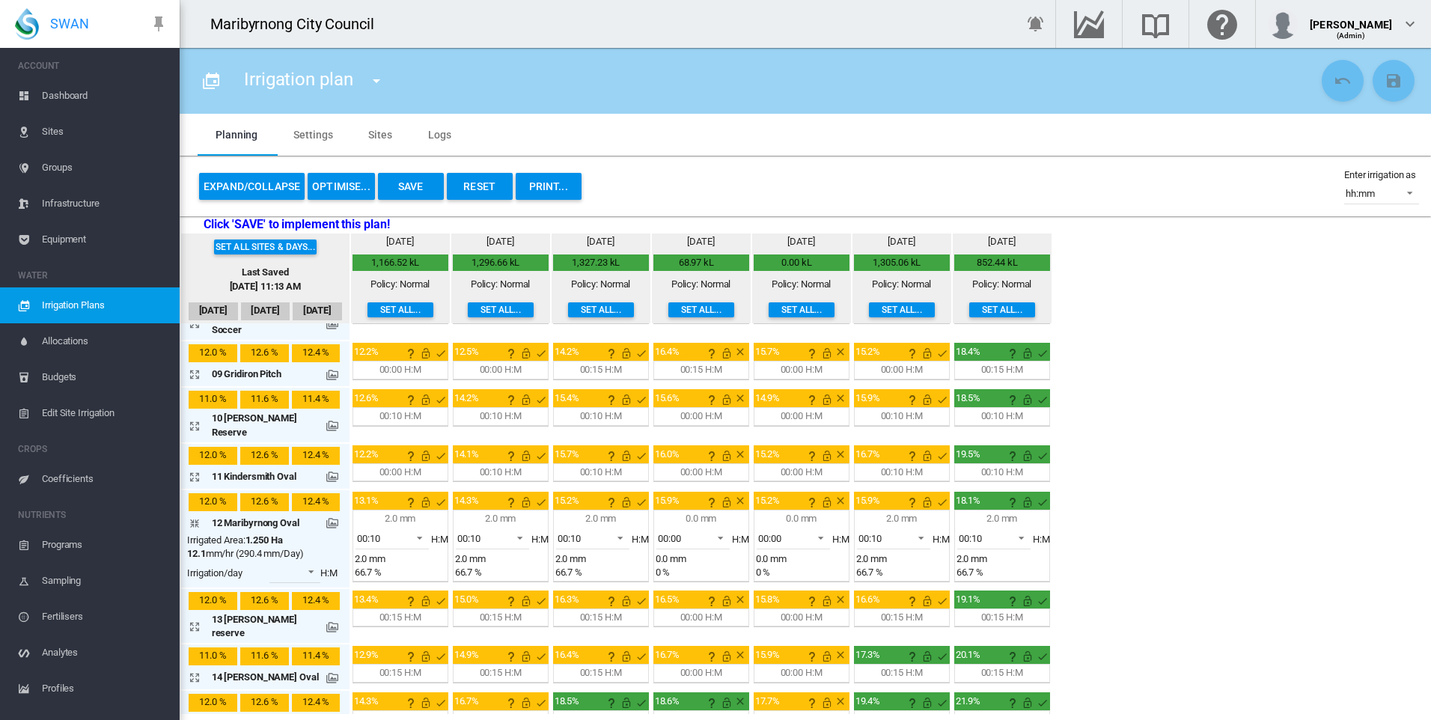
click at [1223, 512] on div "Set all sites & days... Last Saved Sep 23, 2025, 11:13 AM Sep 20 Sep 21 Sep 22 …" at bounding box center [805, 473] width 1251 height 480
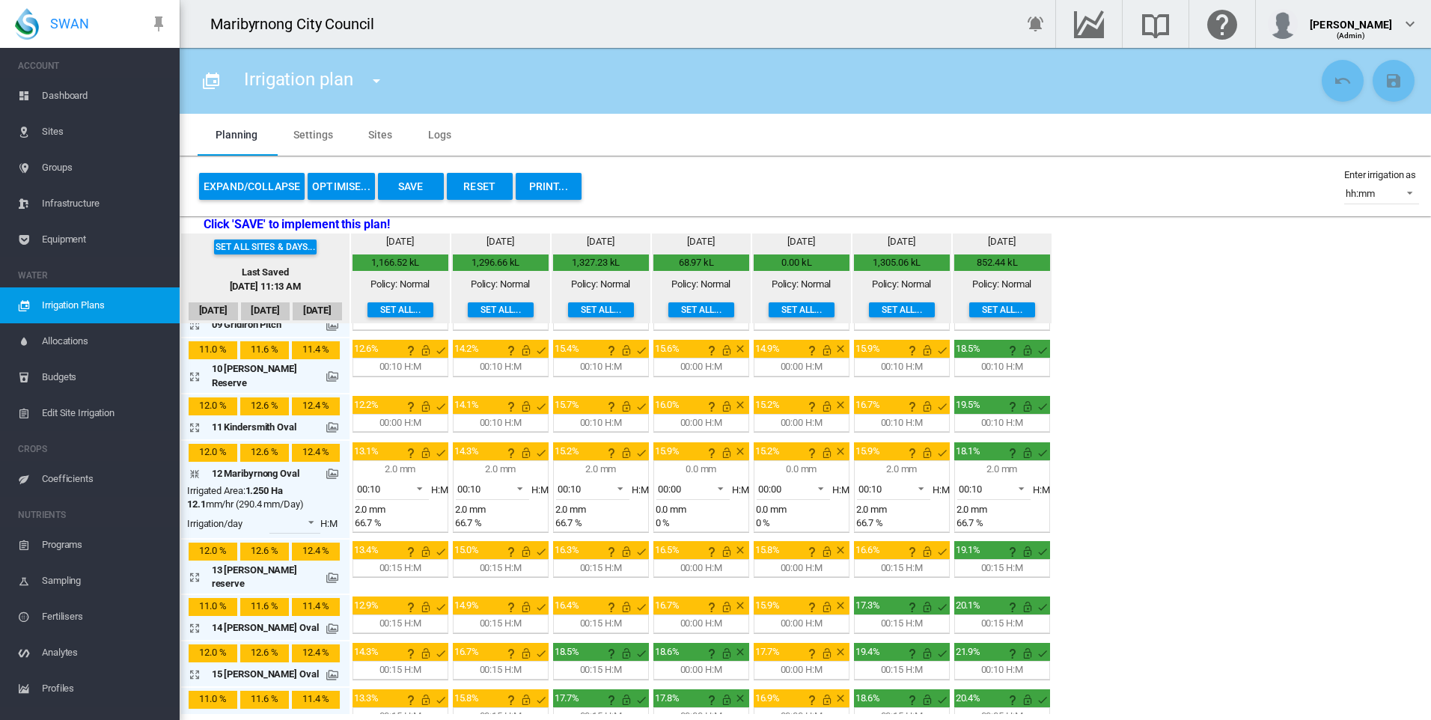
scroll to position [449, 0]
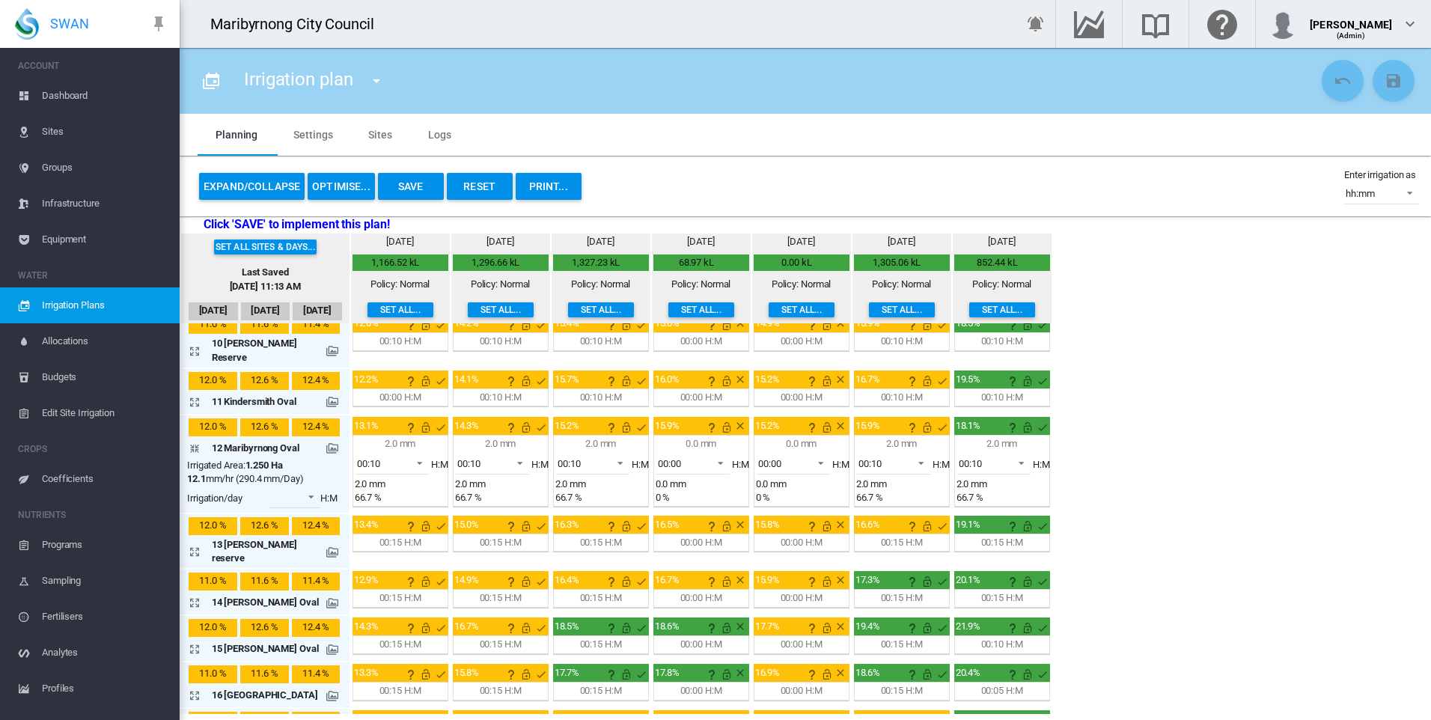
click at [393, 536] on div "00:15 H:M" at bounding box center [400, 542] width 42 height 13
click at [189, 439] on md-icon "icon-arrow-collapse" at bounding box center [198, 448] width 18 height 18
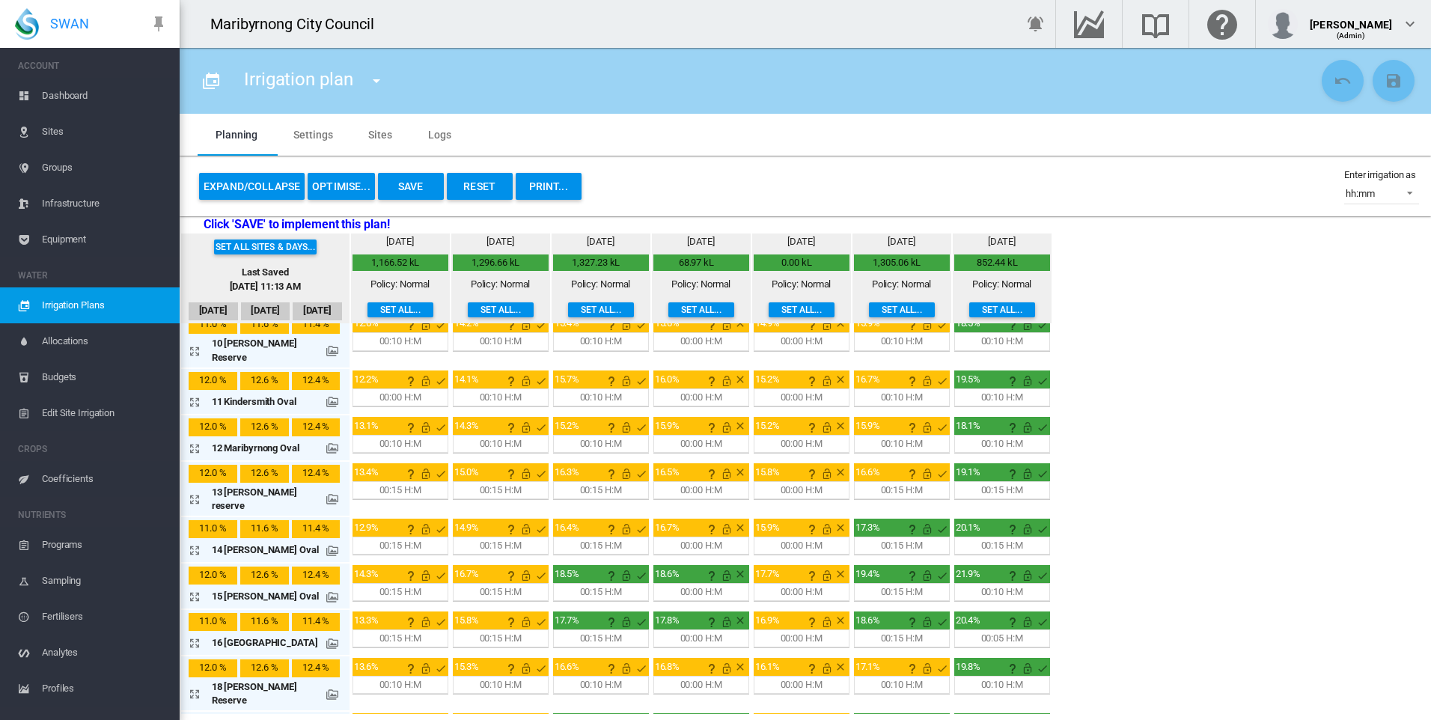
click at [188, 484] on div "13 [PERSON_NAME] reserve" at bounding box center [265, 499] width 156 height 30
click at [194, 490] on md-icon "icon-arrow-expand" at bounding box center [198, 499] width 18 height 18
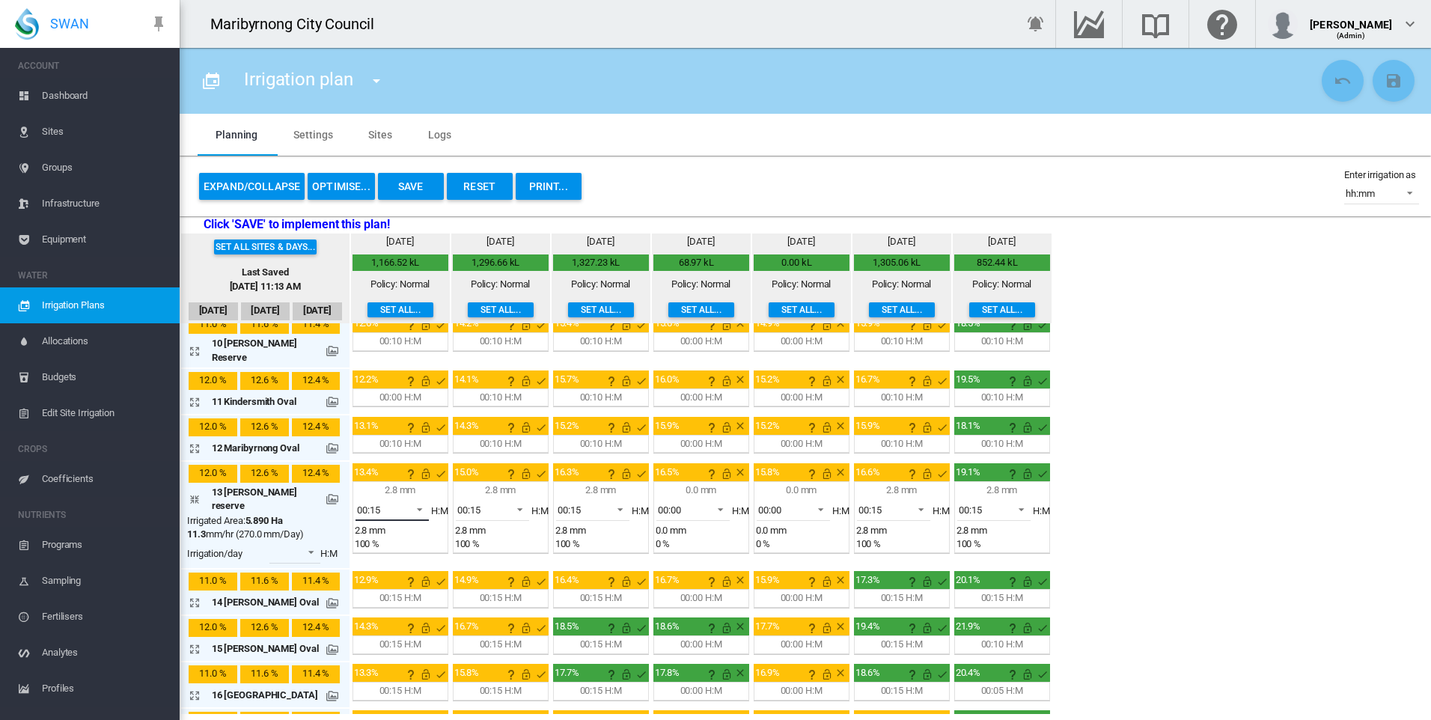
click at [407, 501] on span at bounding box center [415, 507] width 18 height 13
click at [385, 442] on md-option "00:10" at bounding box center [391, 446] width 102 height 36
click at [500, 498] on md-select-value "00:15" at bounding box center [492, 509] width 73 height 22
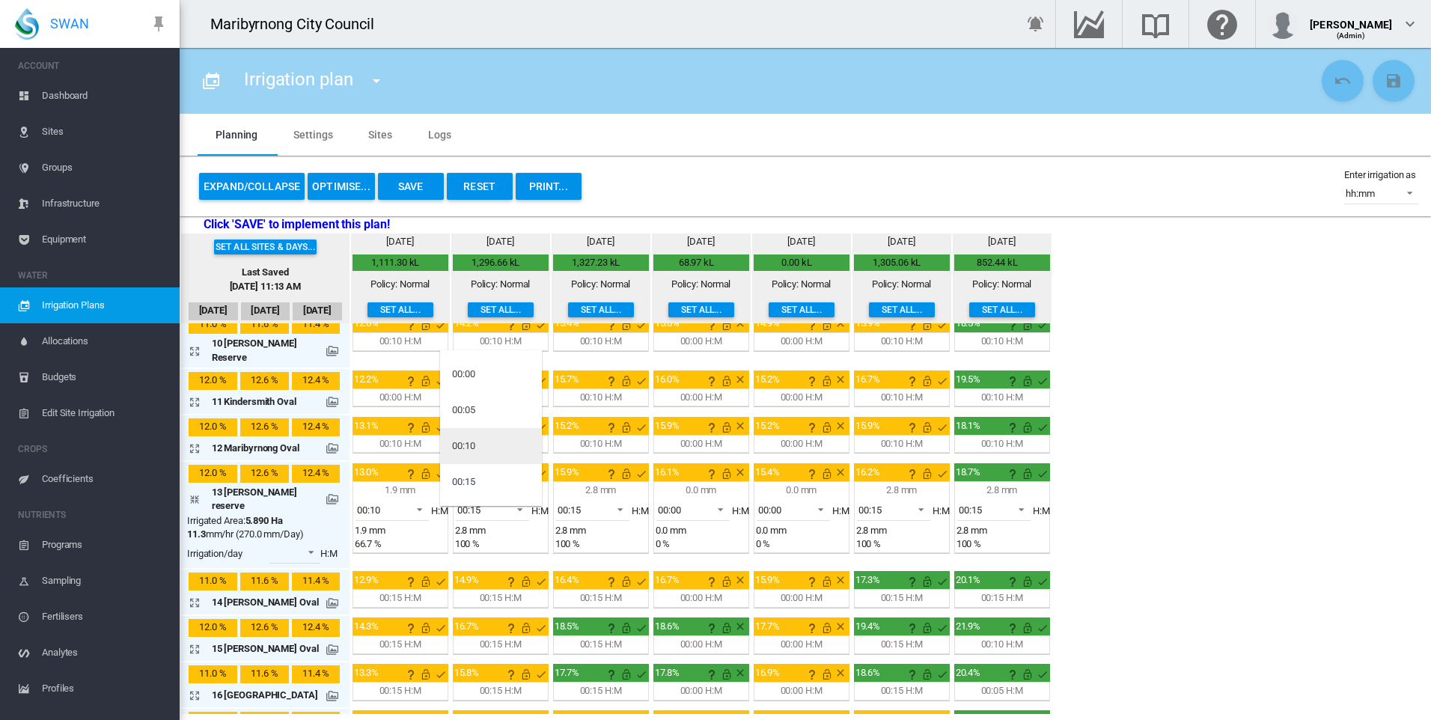
click at [489, 439] on md-option "00:10" at bounding box center [491, 446] width 102 height 36
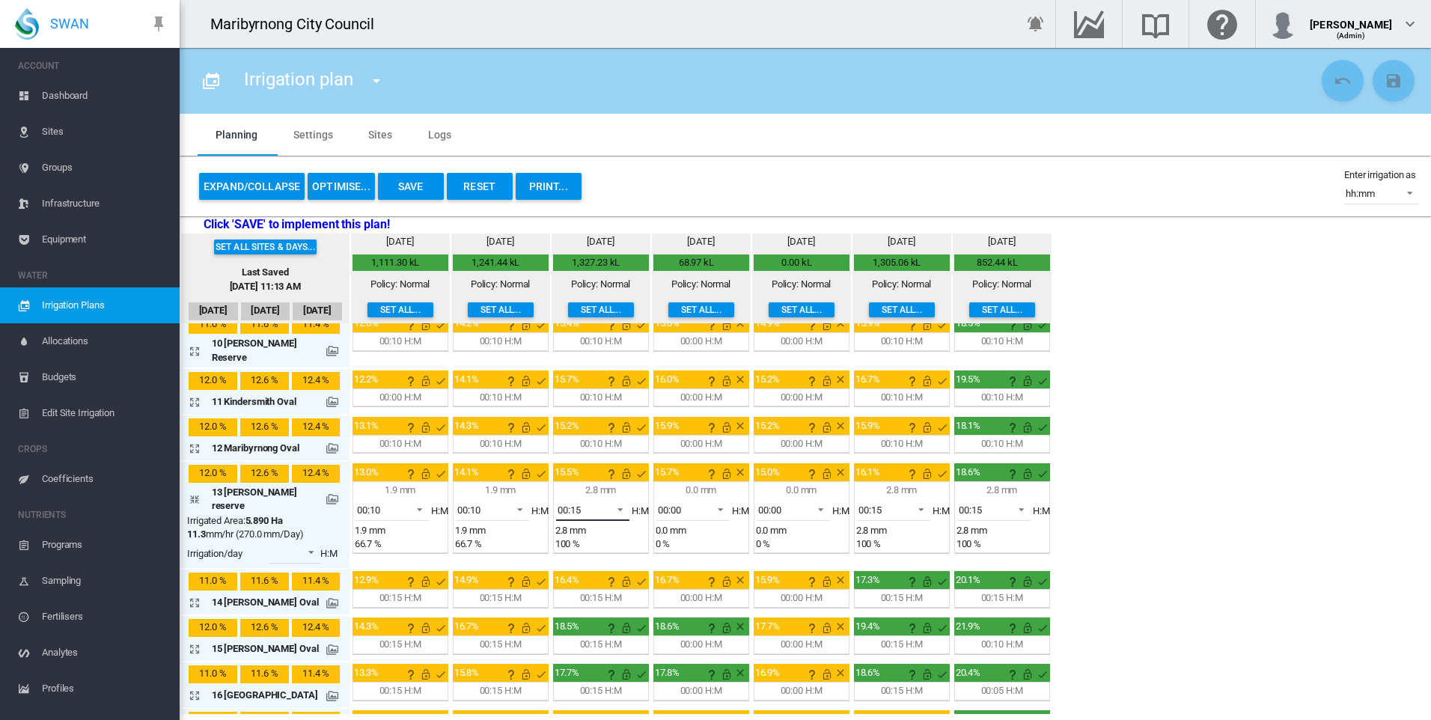
click at [611, 501] on span at bounding box center [616, 507] width 18 height 13
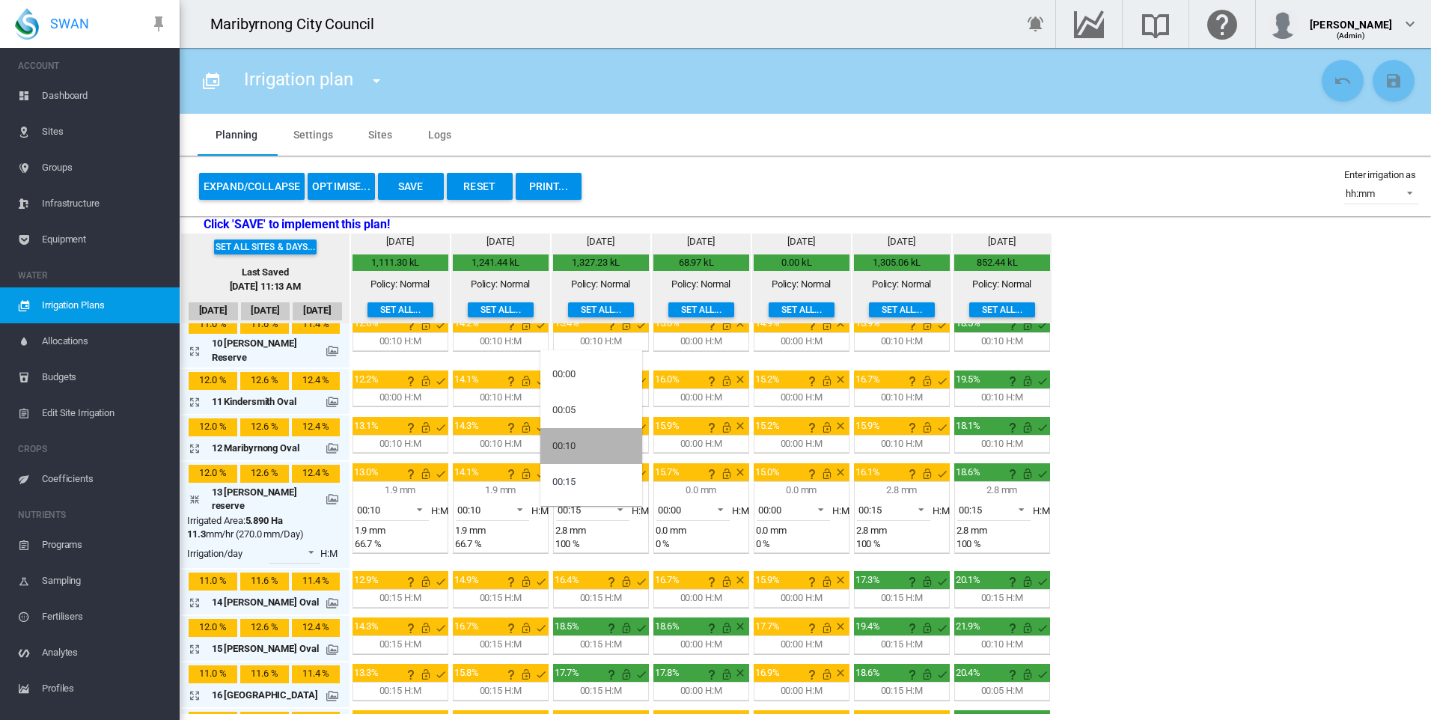
click at [593, 445] on md-option "00:10" at bounding box center [591, 446] width 102 height 36
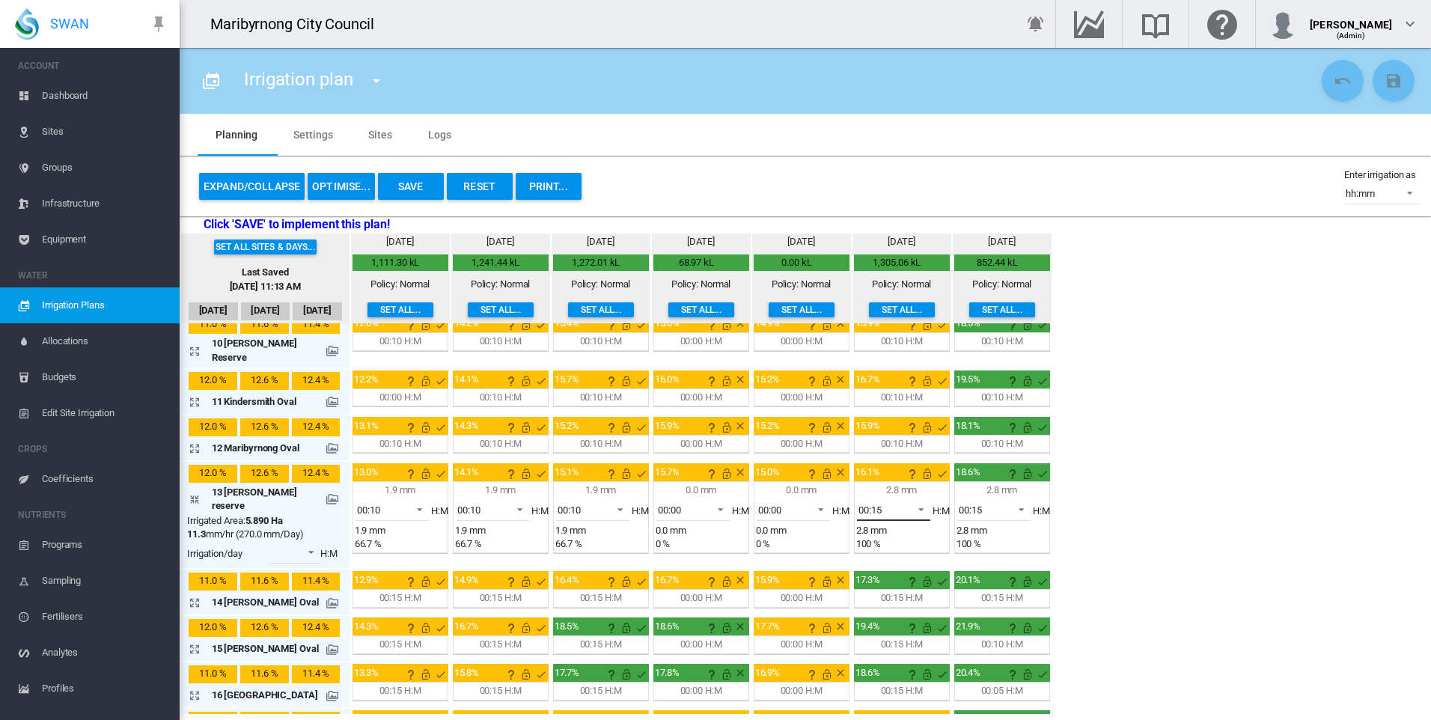
click at [890, 504] on span "00:15" at bounding box center [881, 510] width 46 height 13
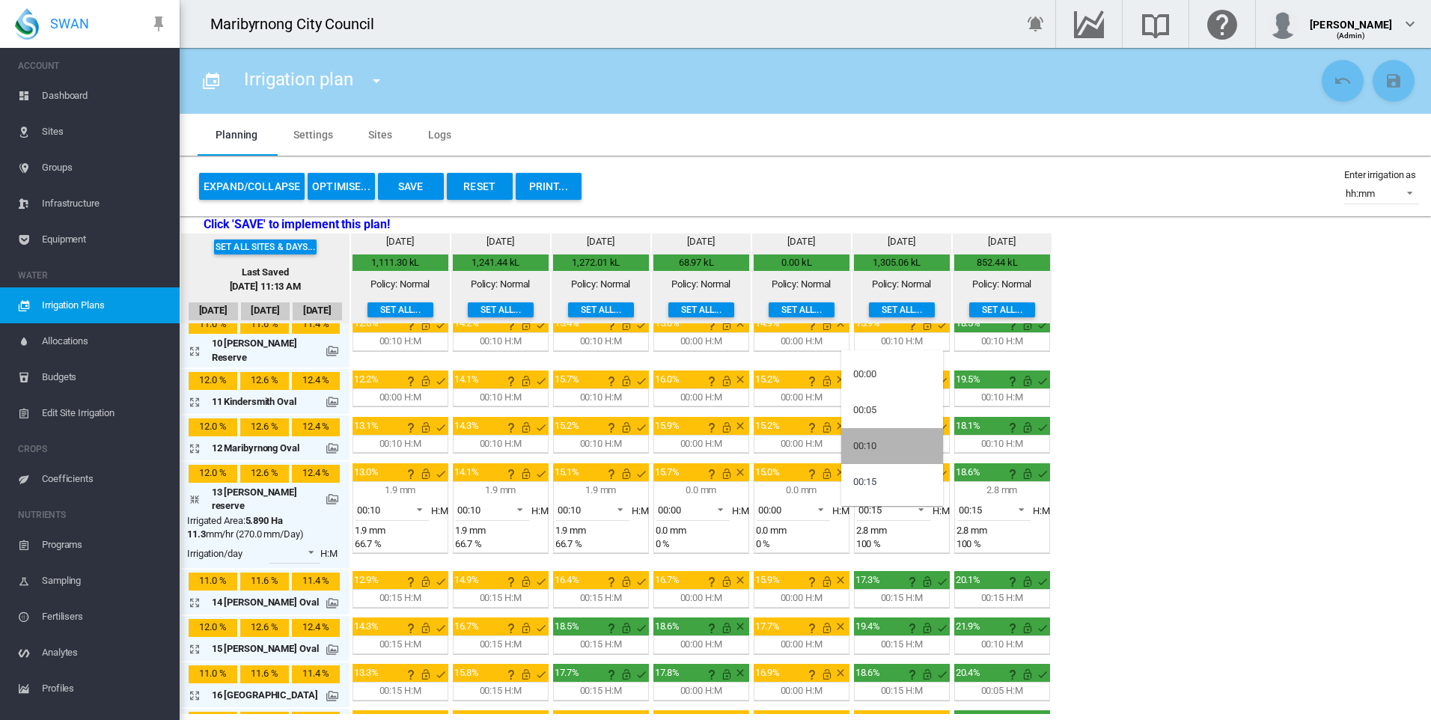
click at [884, 446] on md-option "00:10" at bounding box center [892, 446] width 102 height 36
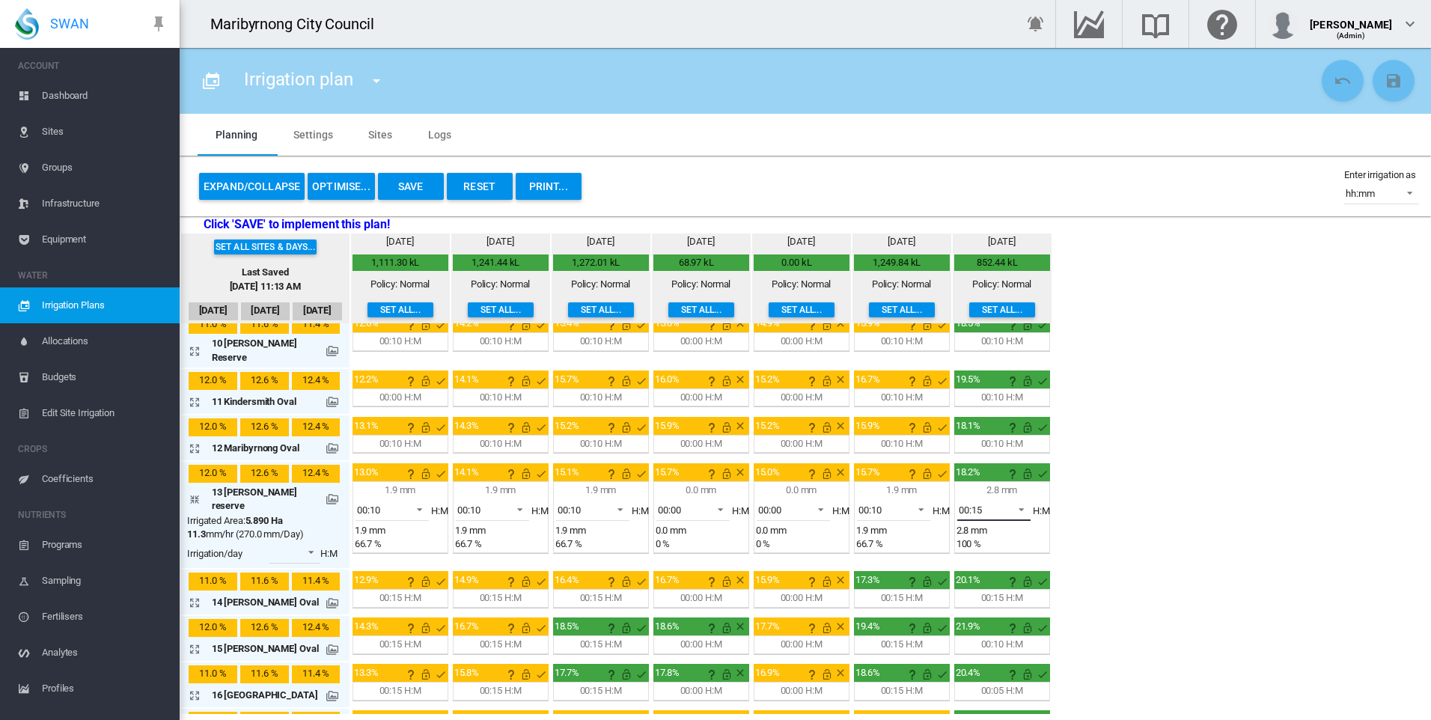
click at [994, 504] on span "00:15" at bounding box center [982, 510] width 46 height 13
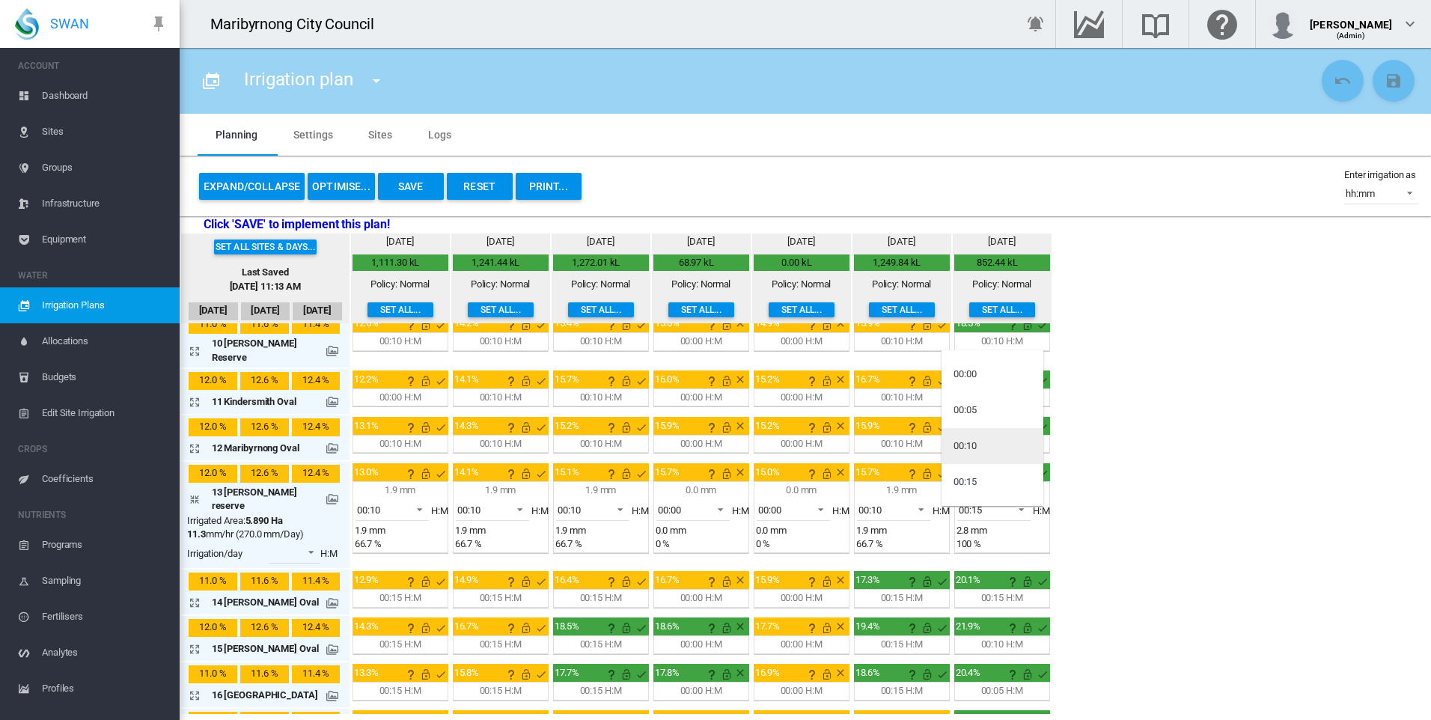
click at [978, 445] on md-option "00:10" at bounding box center [992, 446] width 102 height 36
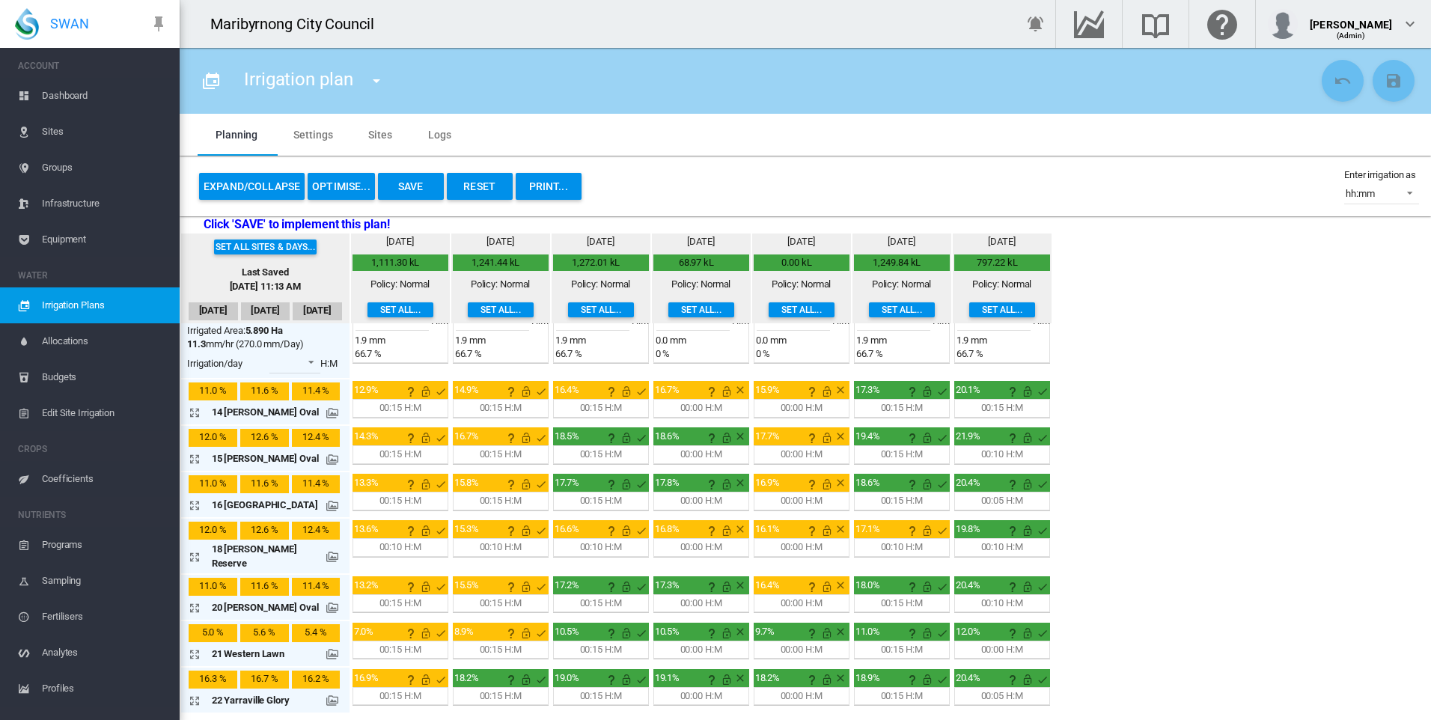
scroll to position [489, 0]
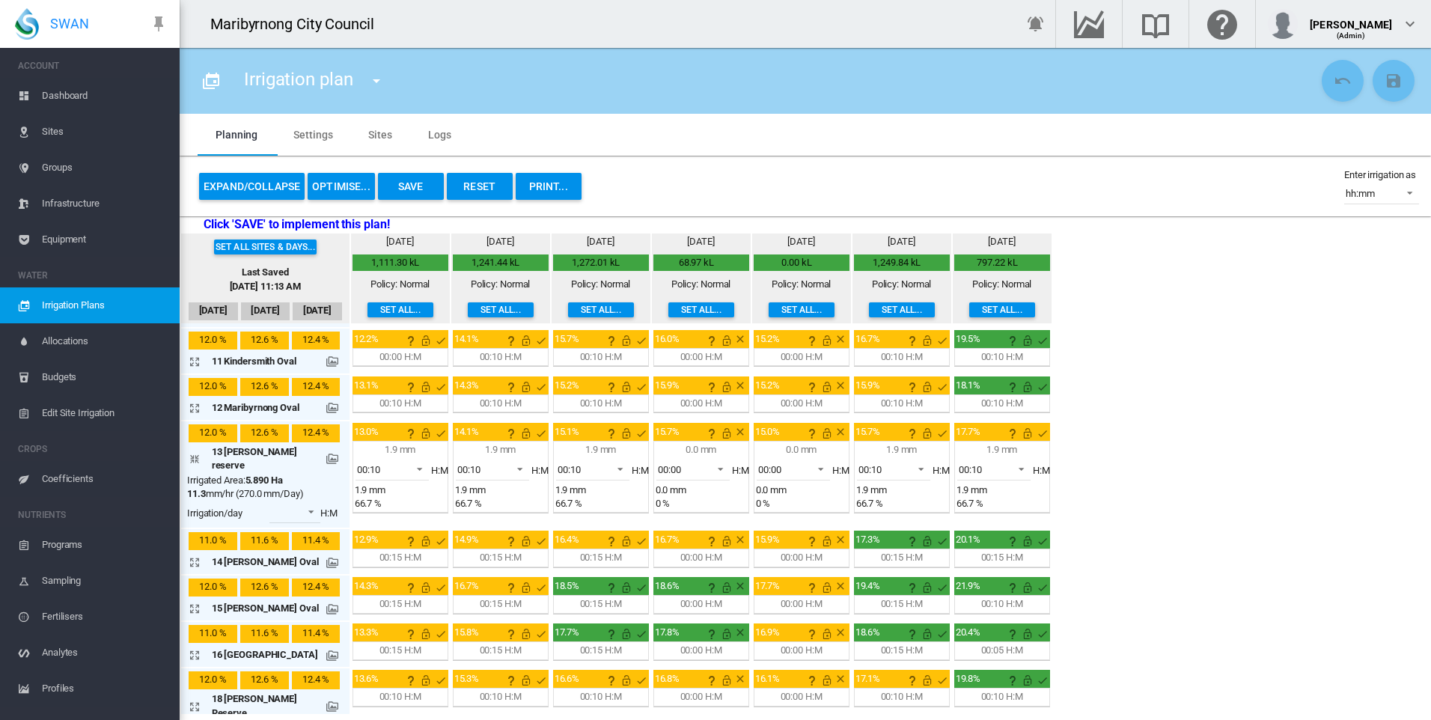
click at [191, 450] on md-icon "icon-arrow-collapse" at bounding box center [198, 459] width 18 height 18
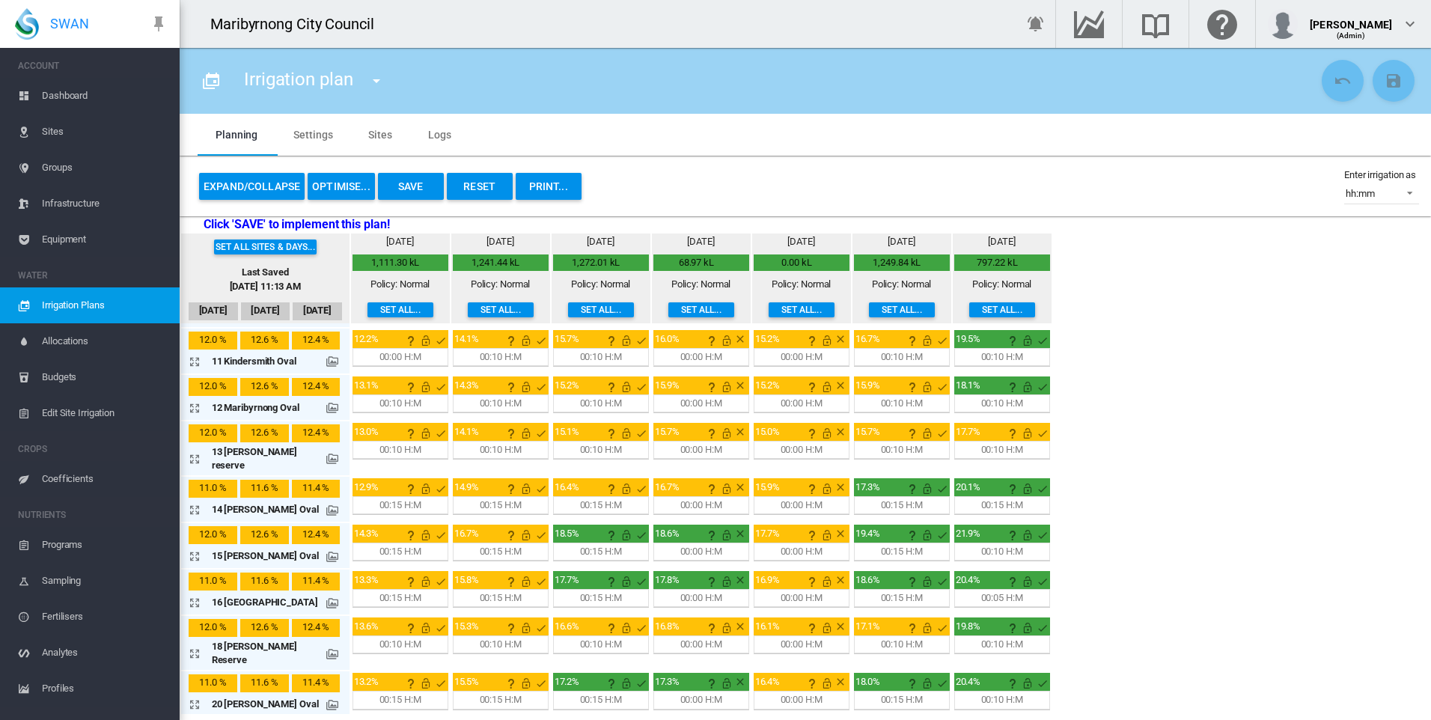
click at [195, 501] on md-icon "icon-arrow-expand" at bounding box center [198, 510] width 18 height 18
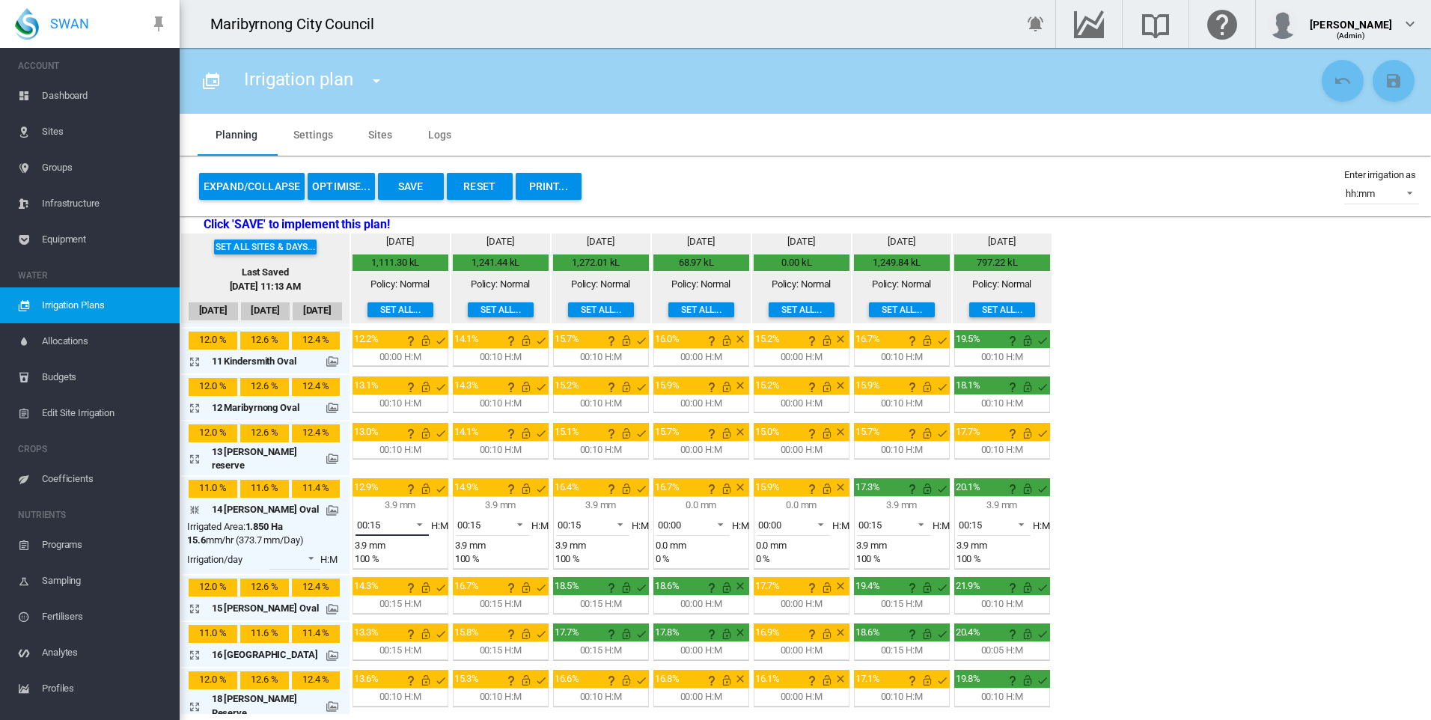
click at [411, 516] on span at bounding box center [415, 522] width 18 height 13
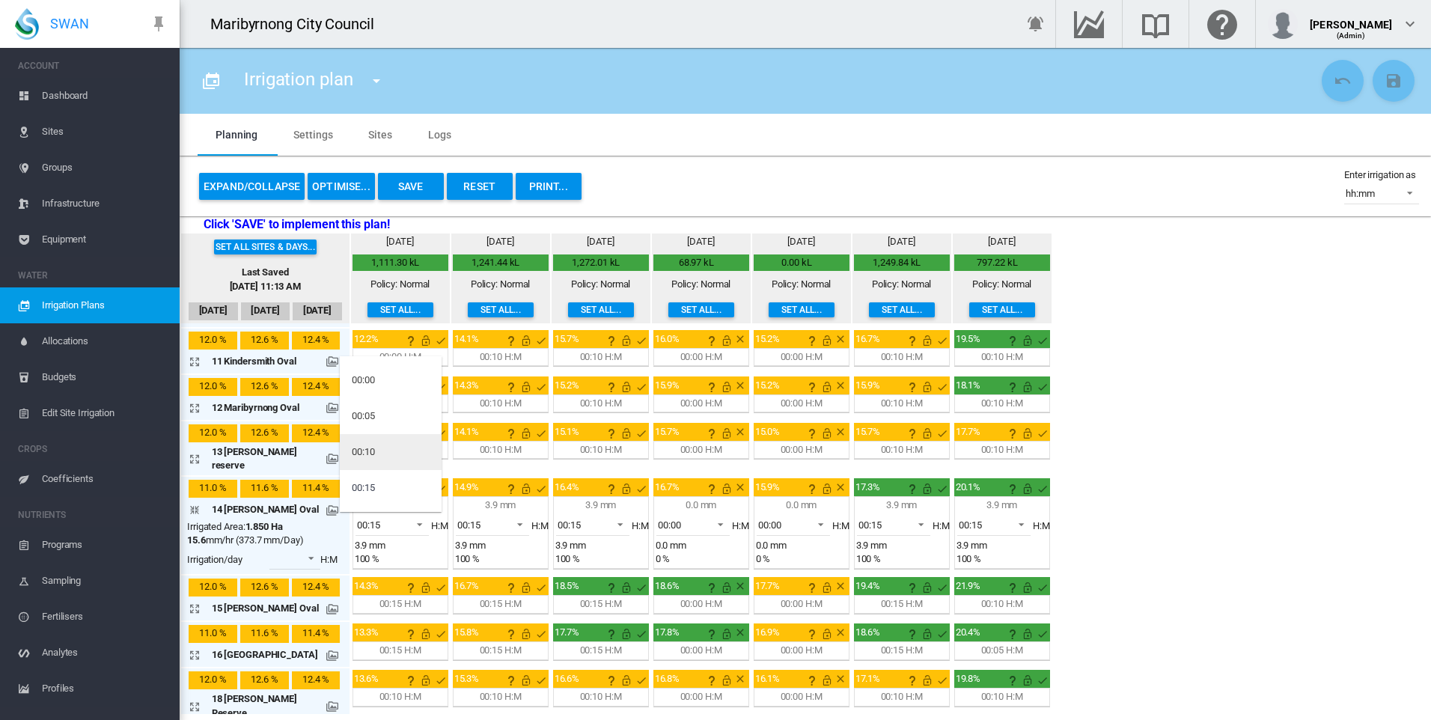
click at [377, 448] on md-option "00:10" at bounding box center [391, 452] width 102 height 36
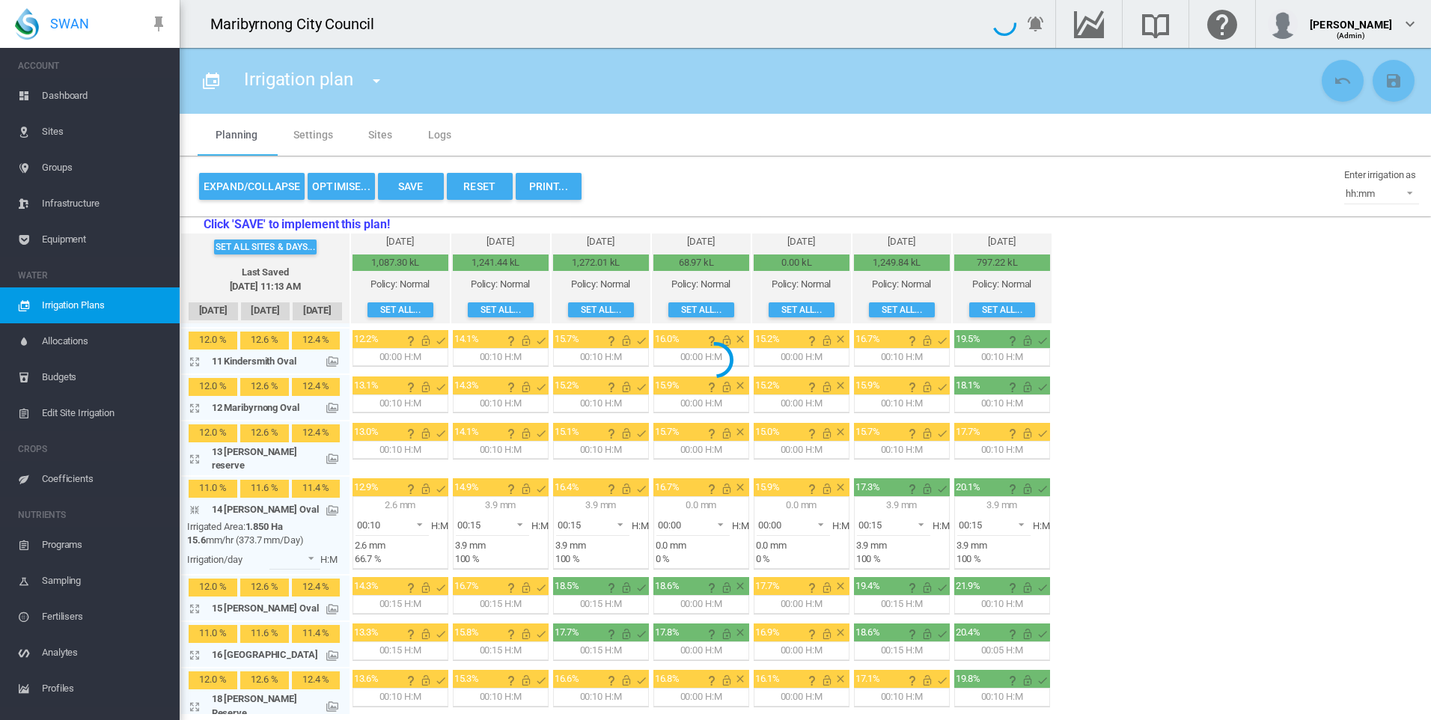
click at [497, 488] on div at bounding box center [715, 360] width 1431 height 720
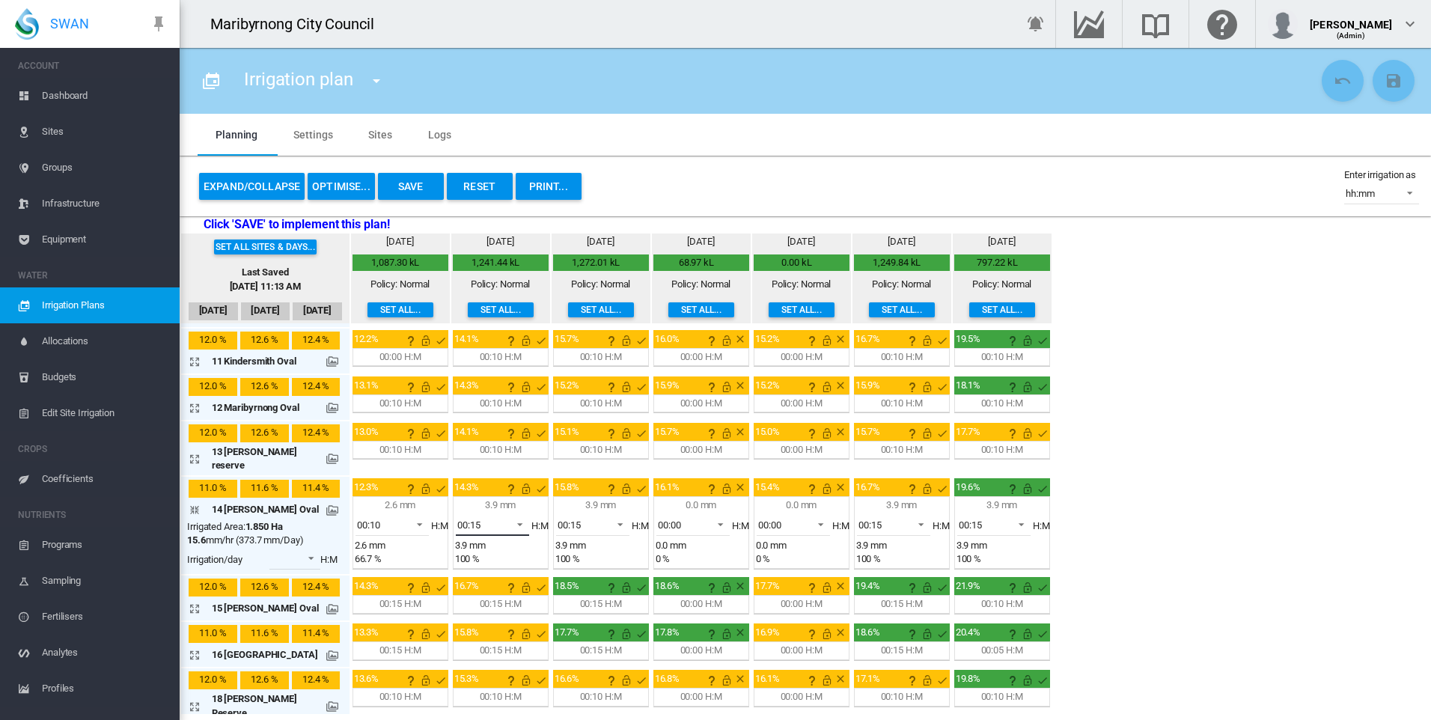
click at [507, 516] on span at bounding box center [516, 522] width 18 height 13
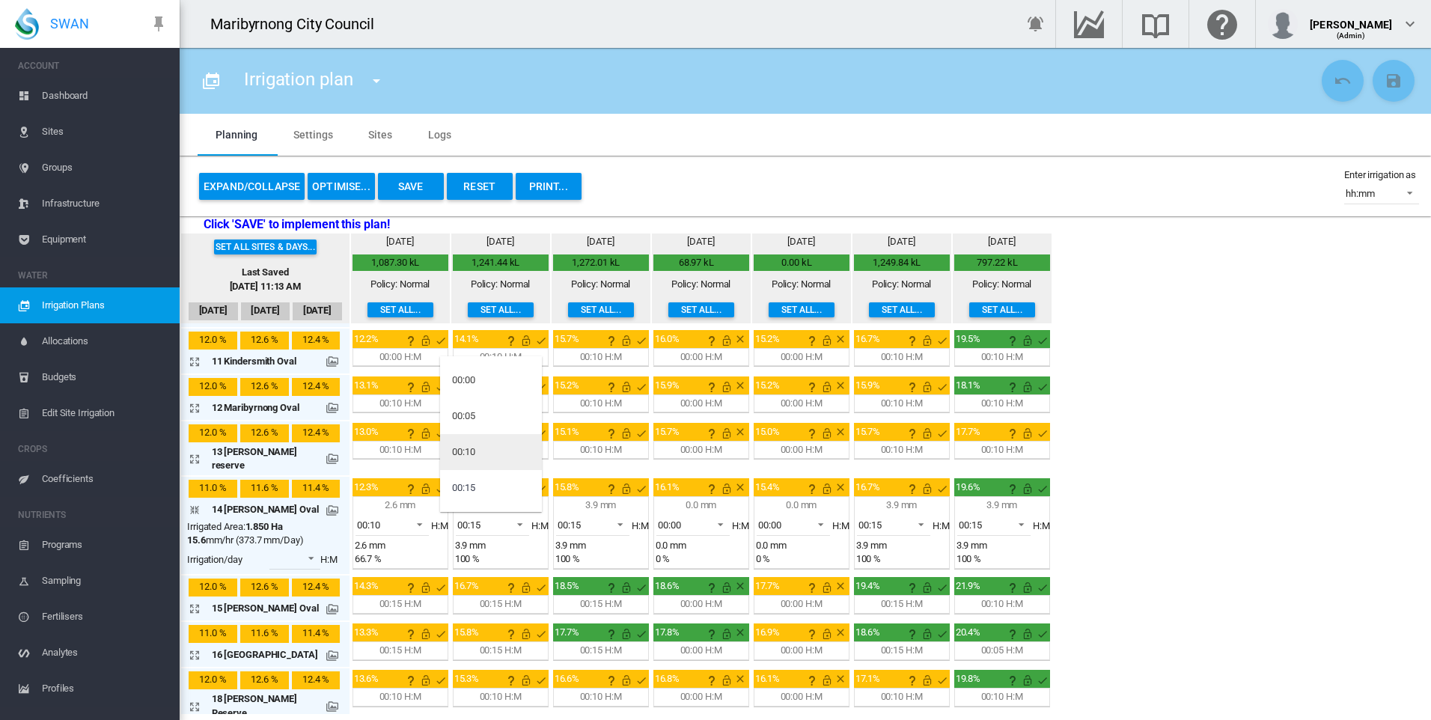
click at [485, 441] on md-option "00:10" at bounding box center [491, 452] width 102 height 36
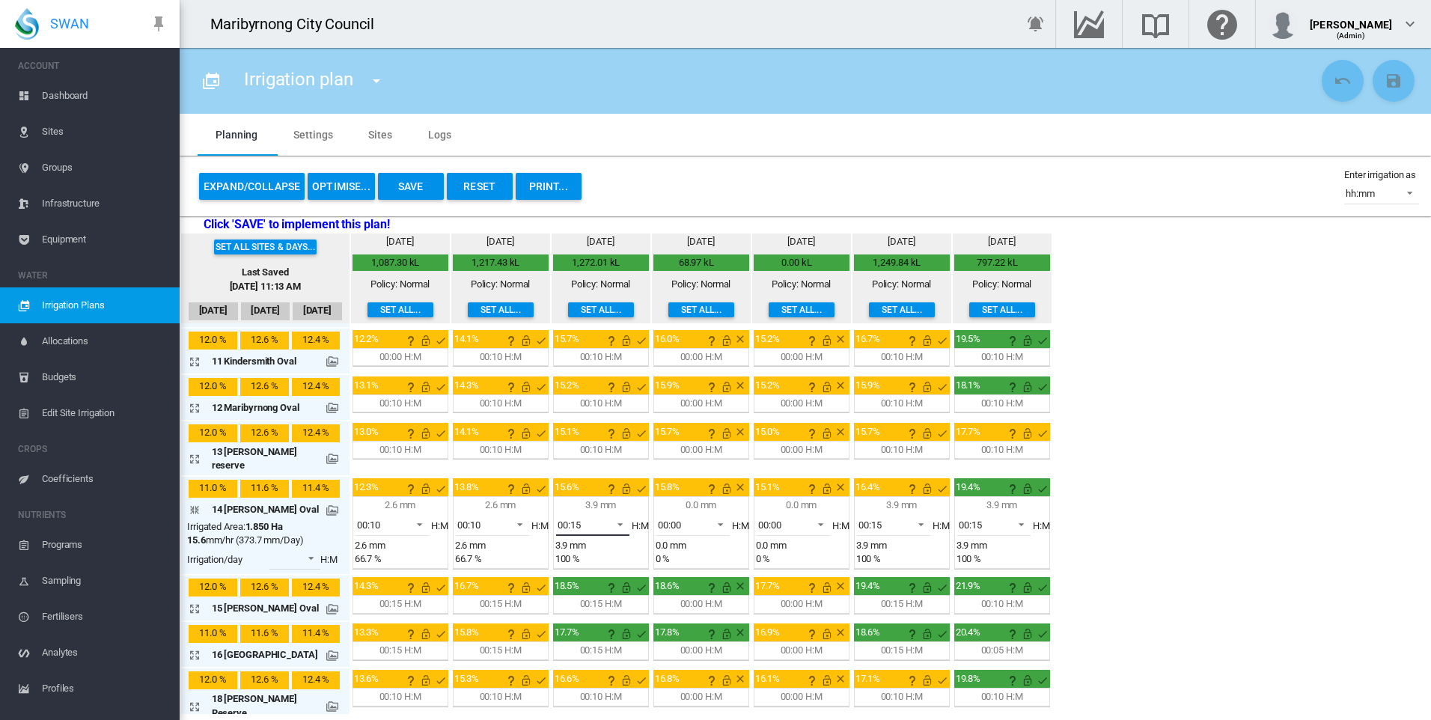
click at [600, 513] on md-select-value "00:15" at bounding box center [592, 524] width 73 height 22
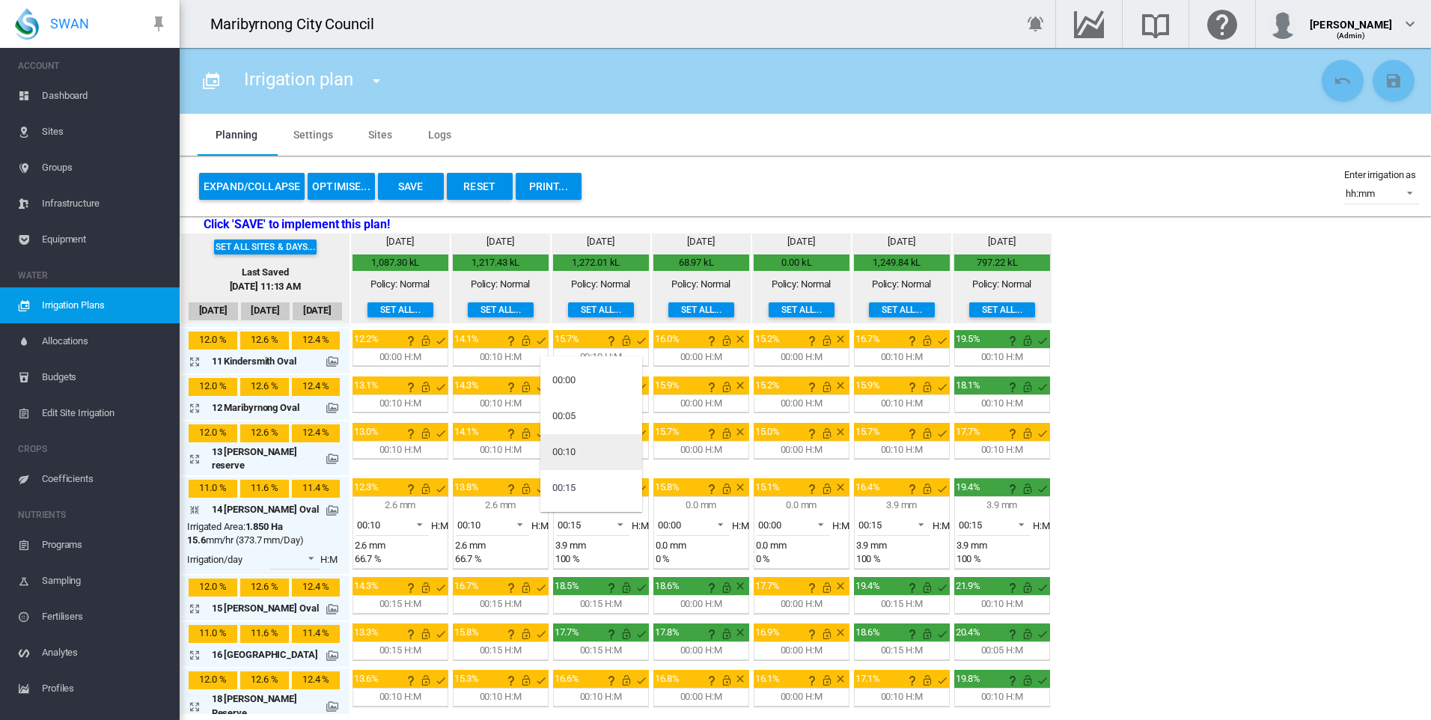
click at [597, 448] on md-option "00:10" at bounding box center [591, 452] width 102 height 36
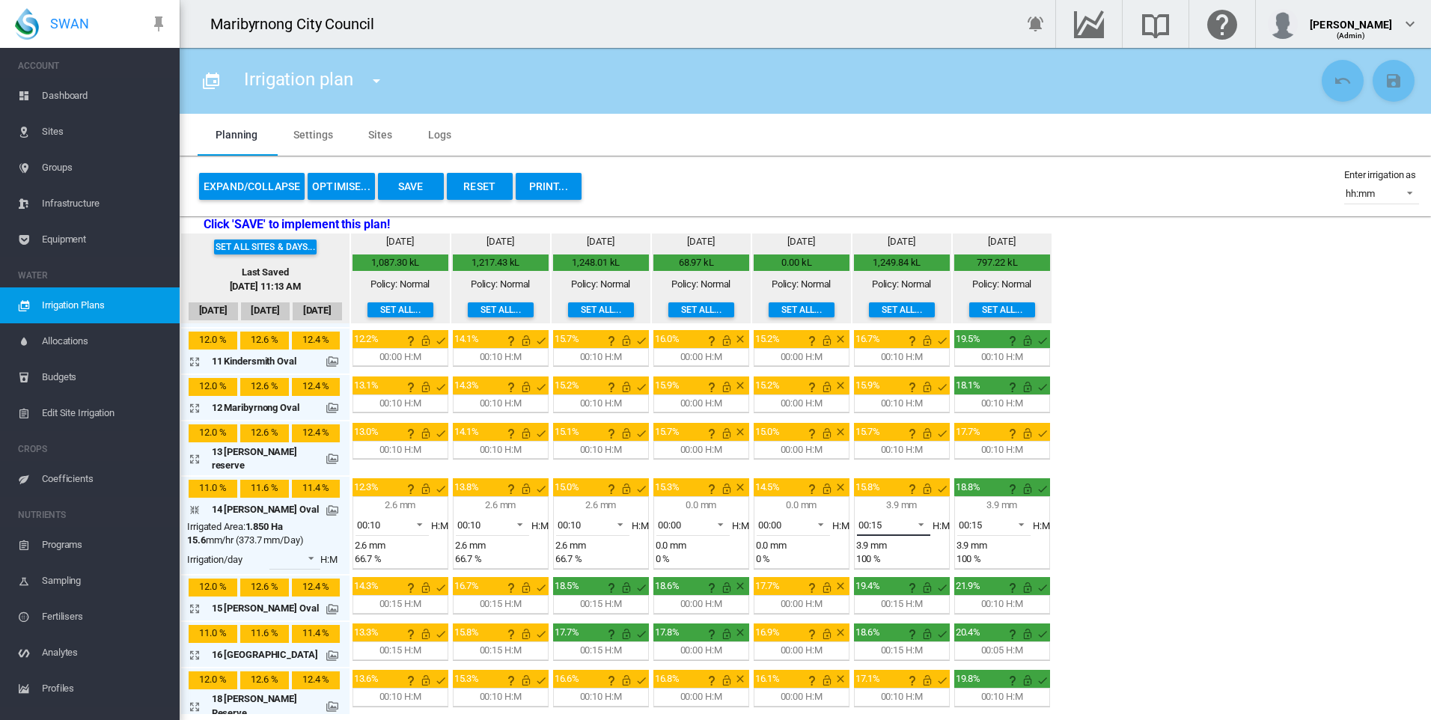
click at [886, 519] on span "00:15" at bounding box center [881, 525] width 46 height 13
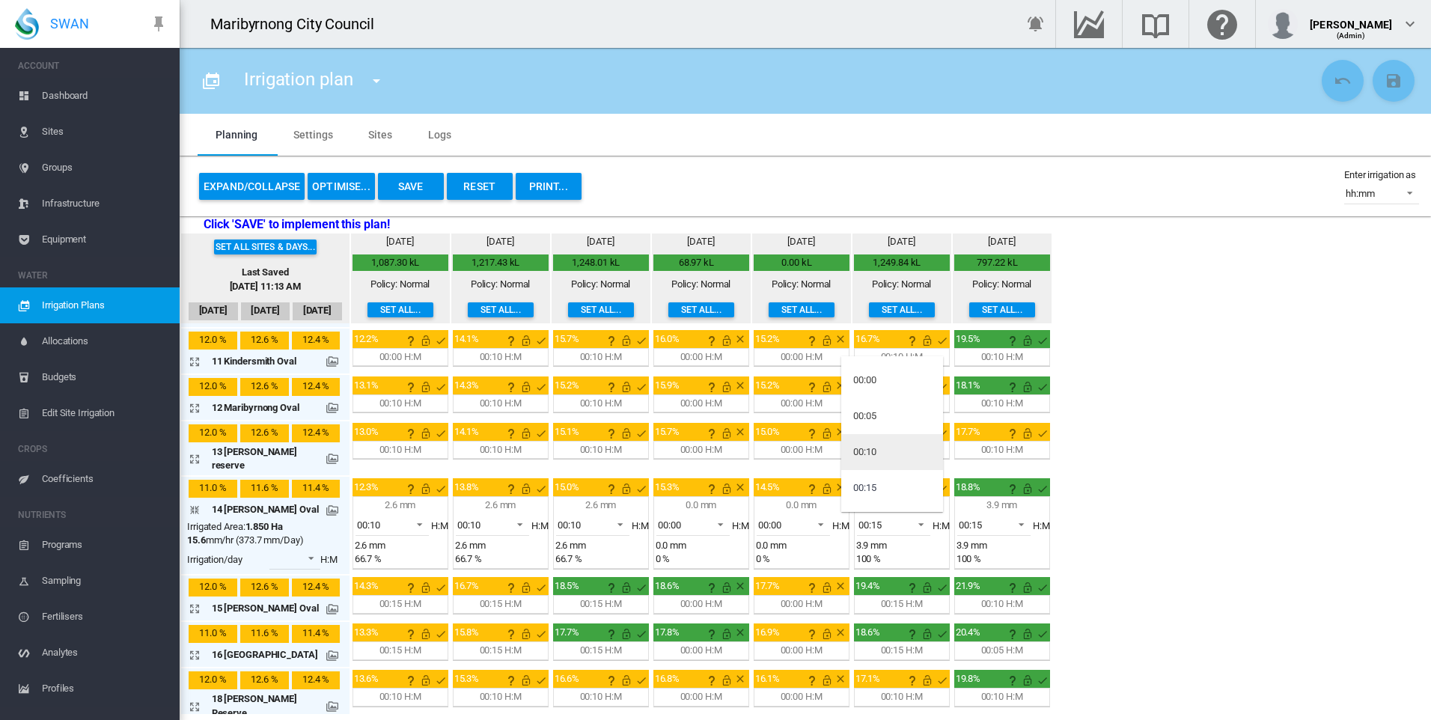
click at [894, 454] on md-option "00:10" at bounding box center [892, 452] width 102 height 36
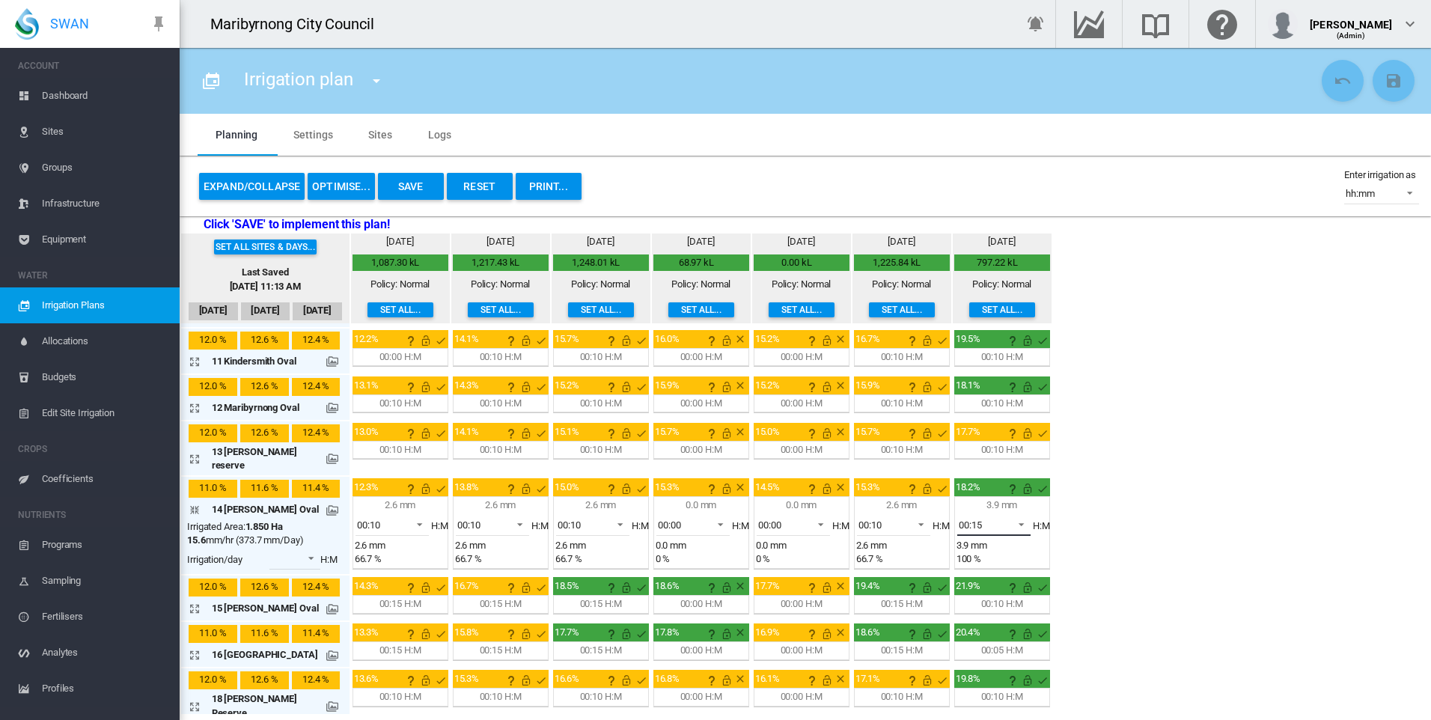
click at [998, 519] on span "00:15" at bounding box center [982, 525] width 46 height 13
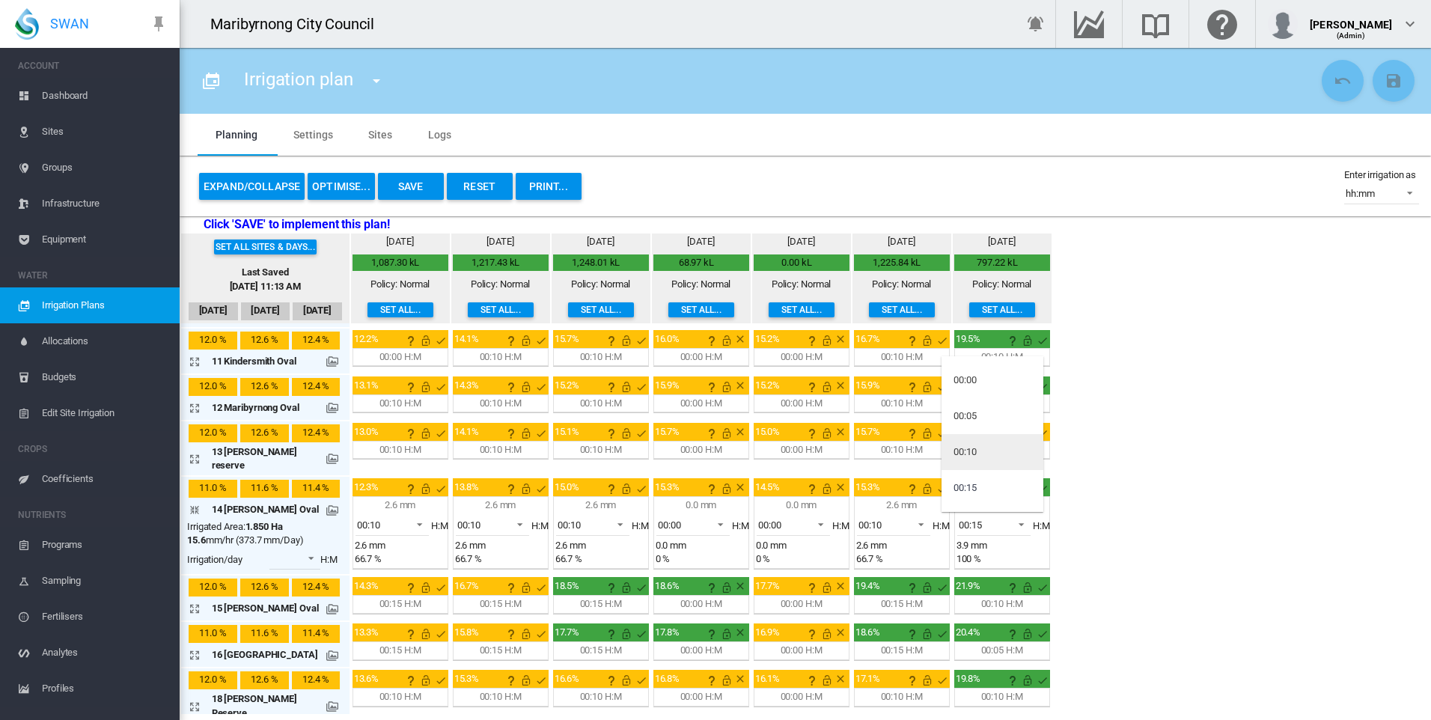
click at [993, 451] on md-option "00:10" at bounding box center [992, 452] width 102 height 36
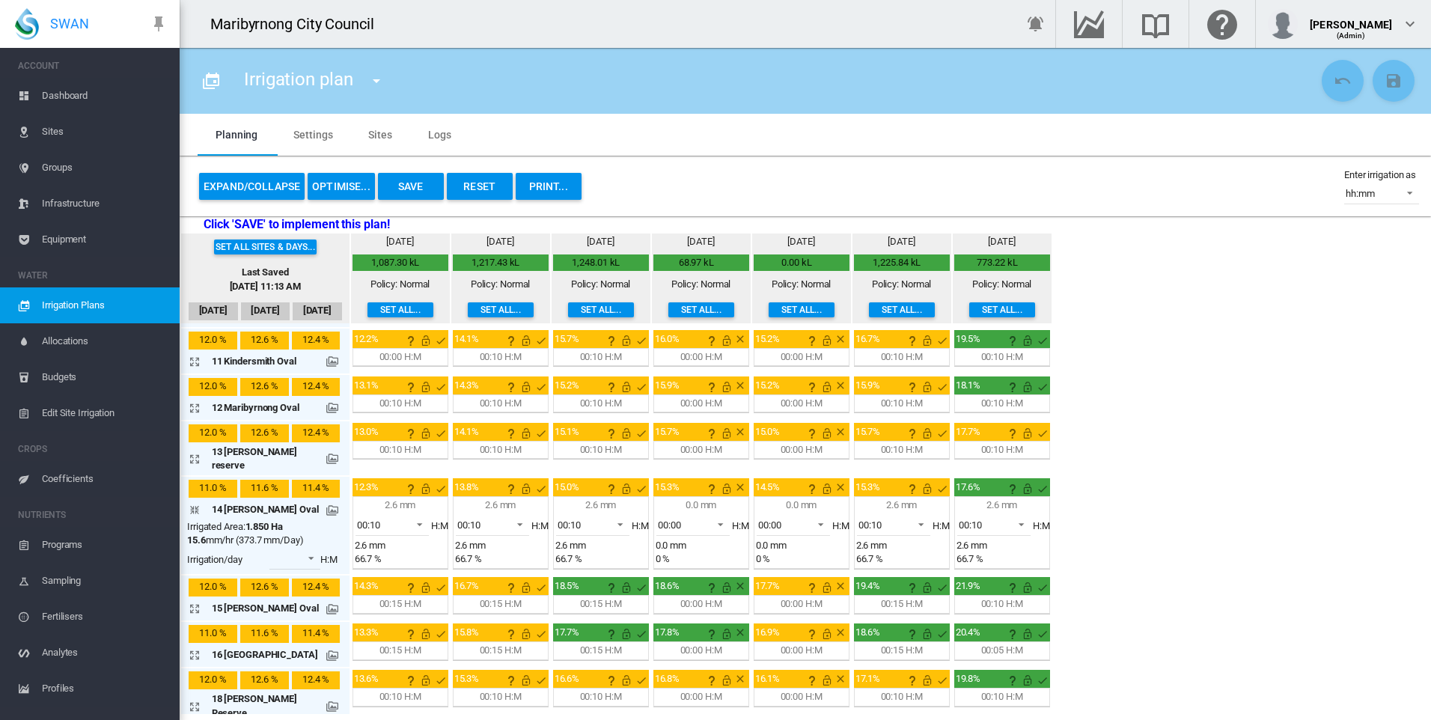
click at [1131, 516] on div "Set all sites & days... Last Saved Sep 23, 2025, 11:13 AM Sep 20 Sep 21 Sep 22 …" at bounding box center [805, 473] width 1251 height 480
click at [1119, 468] on div "Set all sites & days... Last Saved Sep 23, 2025, 11:13 AM Sep 20 Sep 21 Sep 22 …" at bounding box center [805, 473] width 1251 height 480
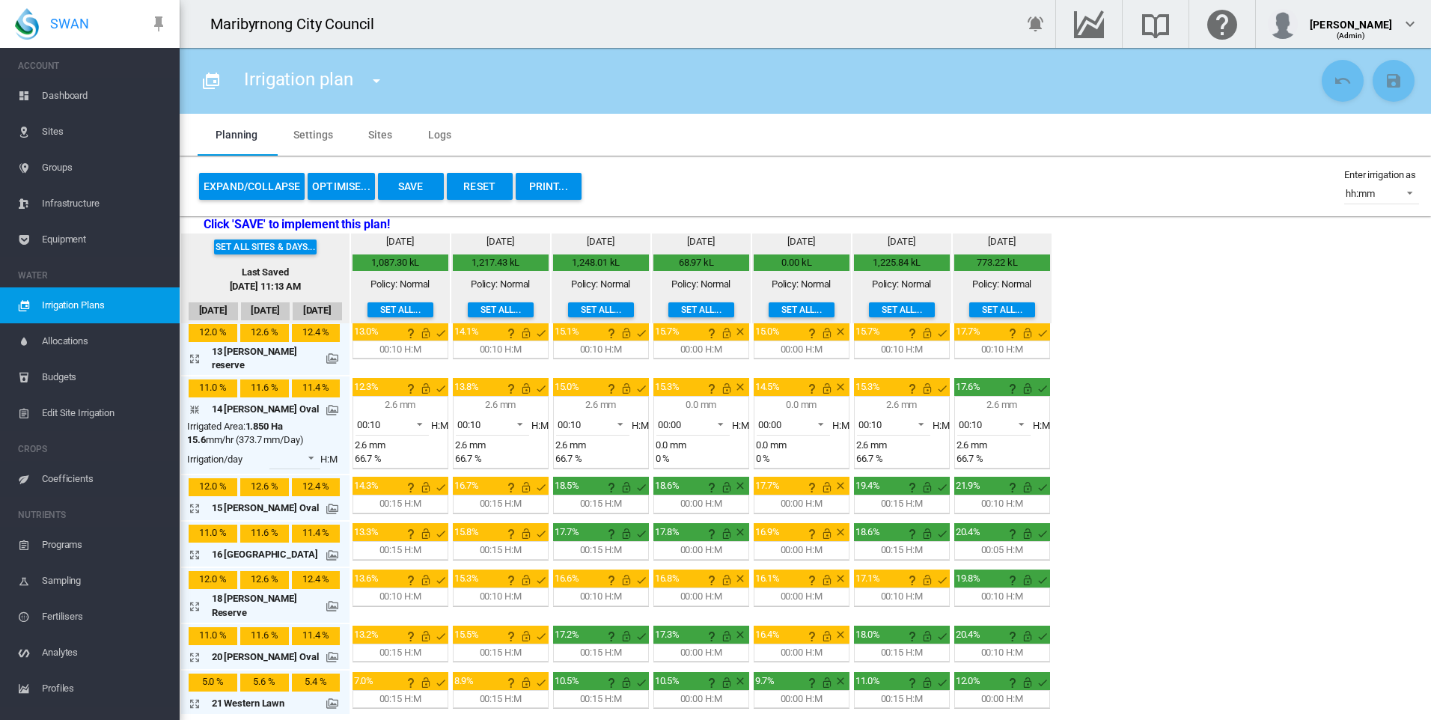
scroll to position [564, 0]
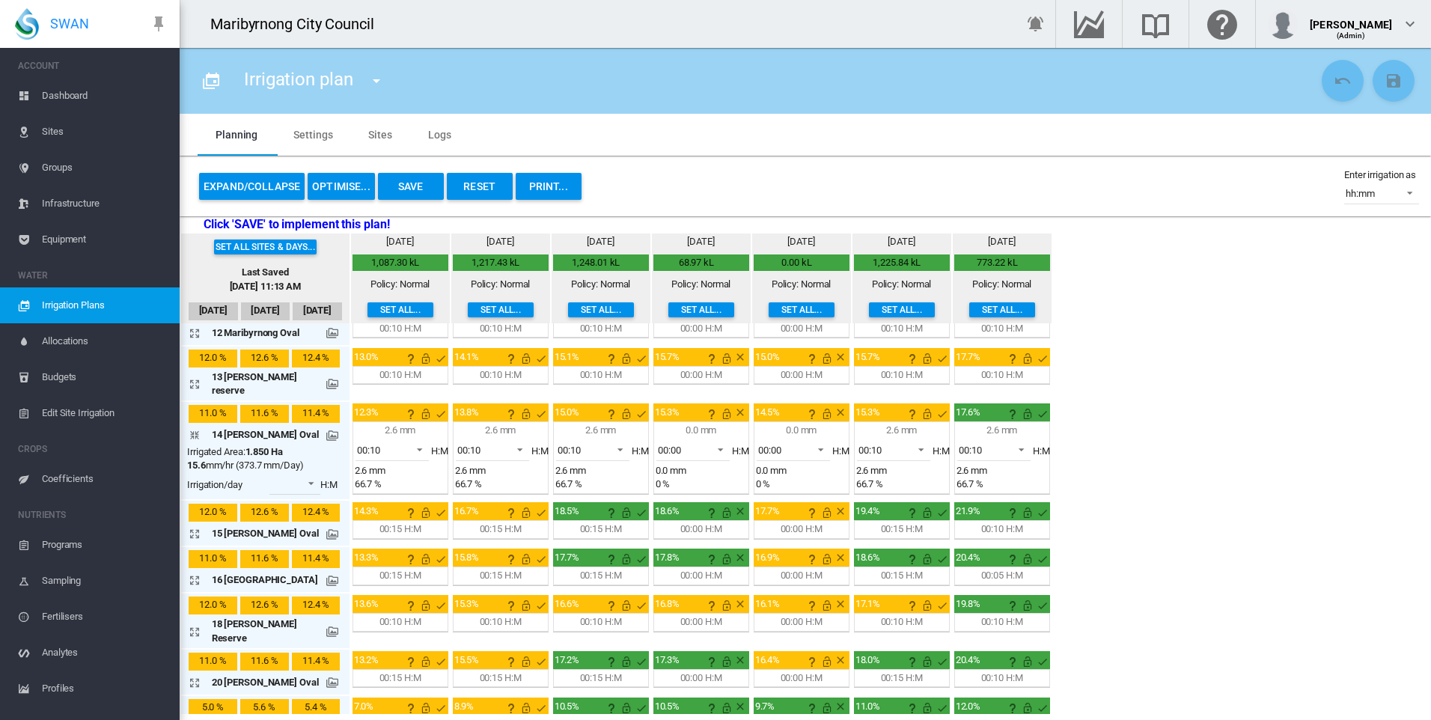
drag, startPoint x: 195, startPoint y: 397, endPoint x: 309, endPoint y: 417, distance: 115.4
click at [195, 426] on md-icon "icon-arrow-collapse" at bounding box center [198, 435] width 18 height 18
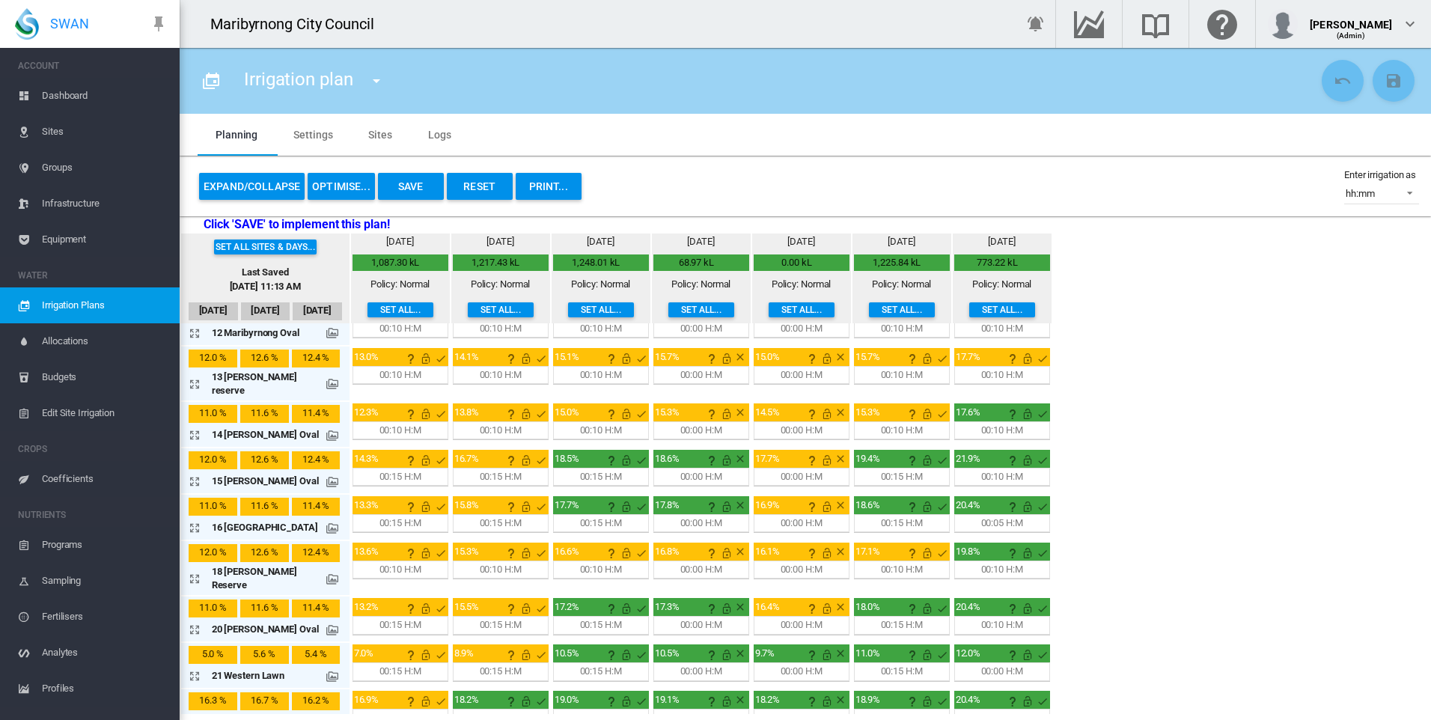
scroll to position [596, 0]
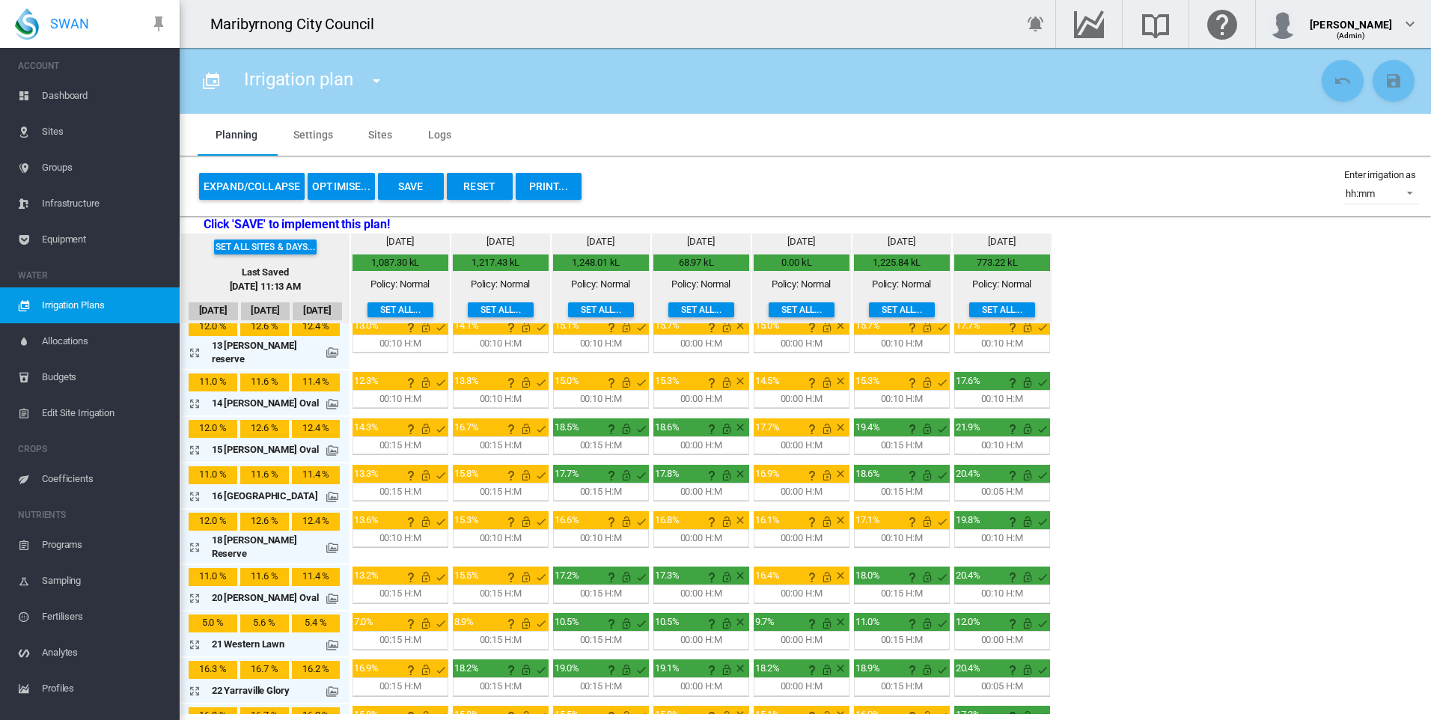
click at [381, 439] on div "00:15 H:M" at bounding box center [400, 445] width 42 height 13
click at [193, 441] on md-icon "icon-arrow-expand" at bounding box center [198, 450] width 18 height 18
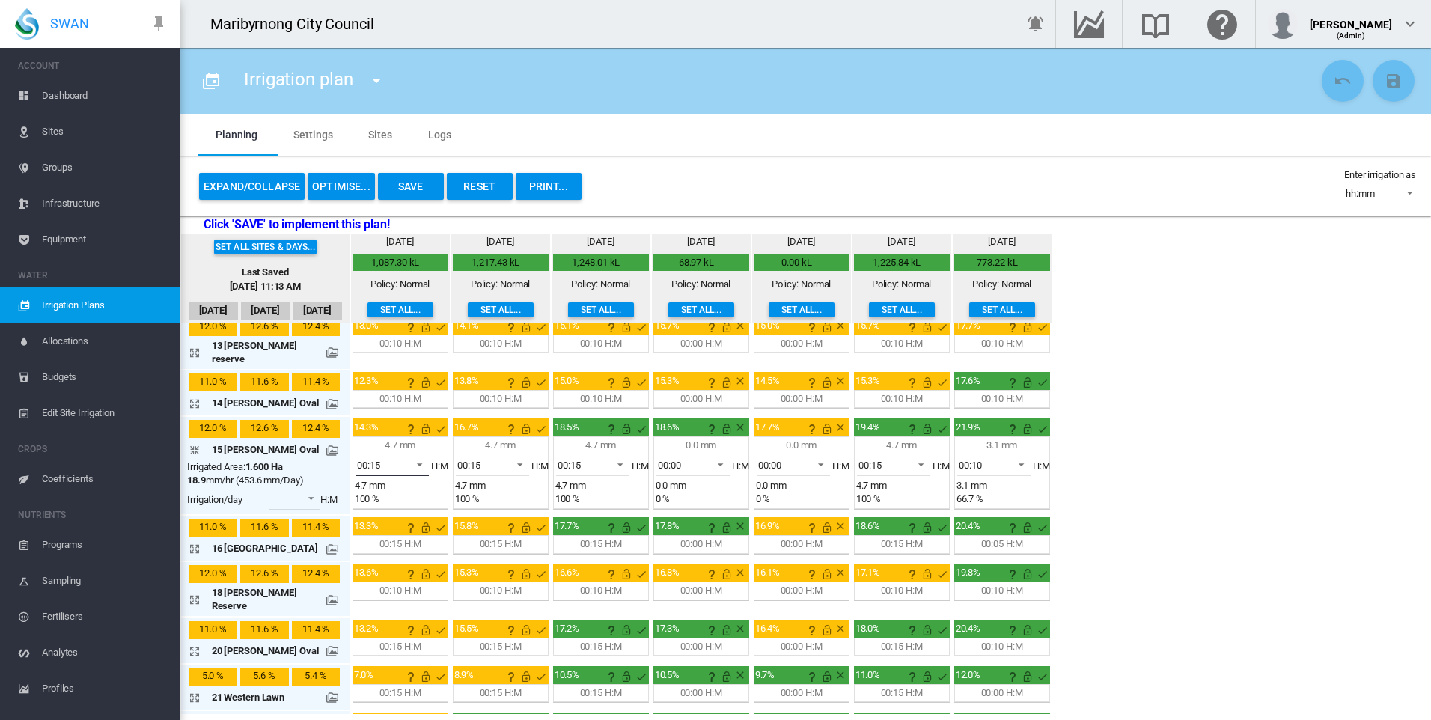
click at [408, 456] on span at bounding box center [415, 462] width 18 height 13
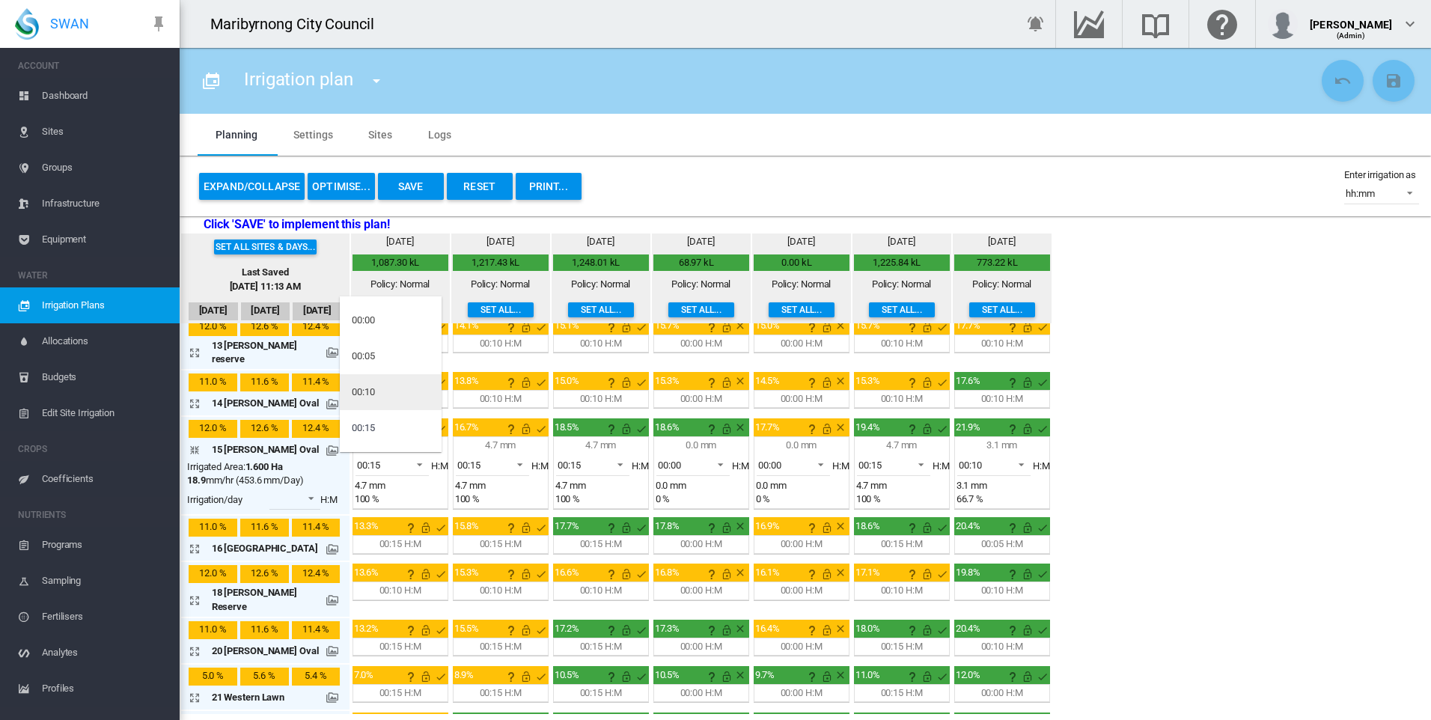
click at [385, 388] on md-option "00:10" at bounding box center [391, 392] width 102 height 36
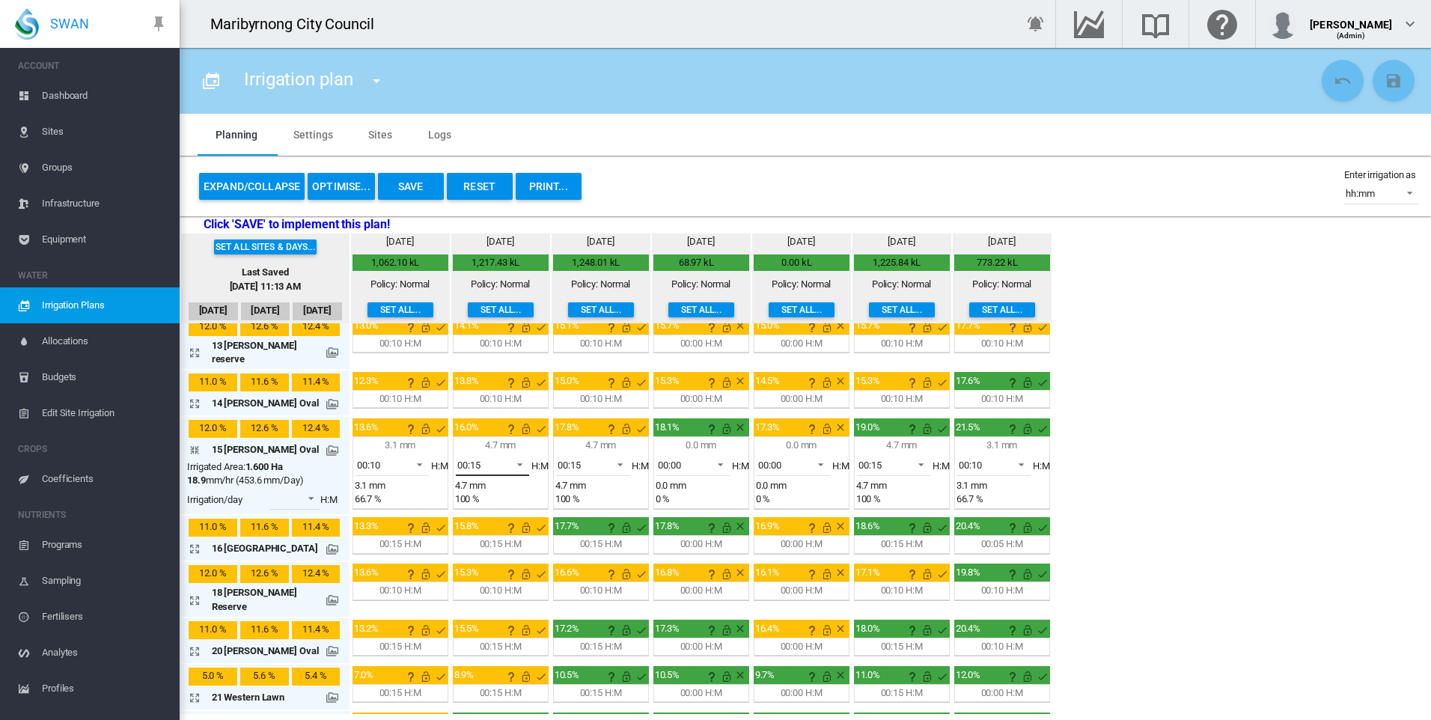
click at [515, 456] on span at bounding box center [516, 462] width 18 height 13
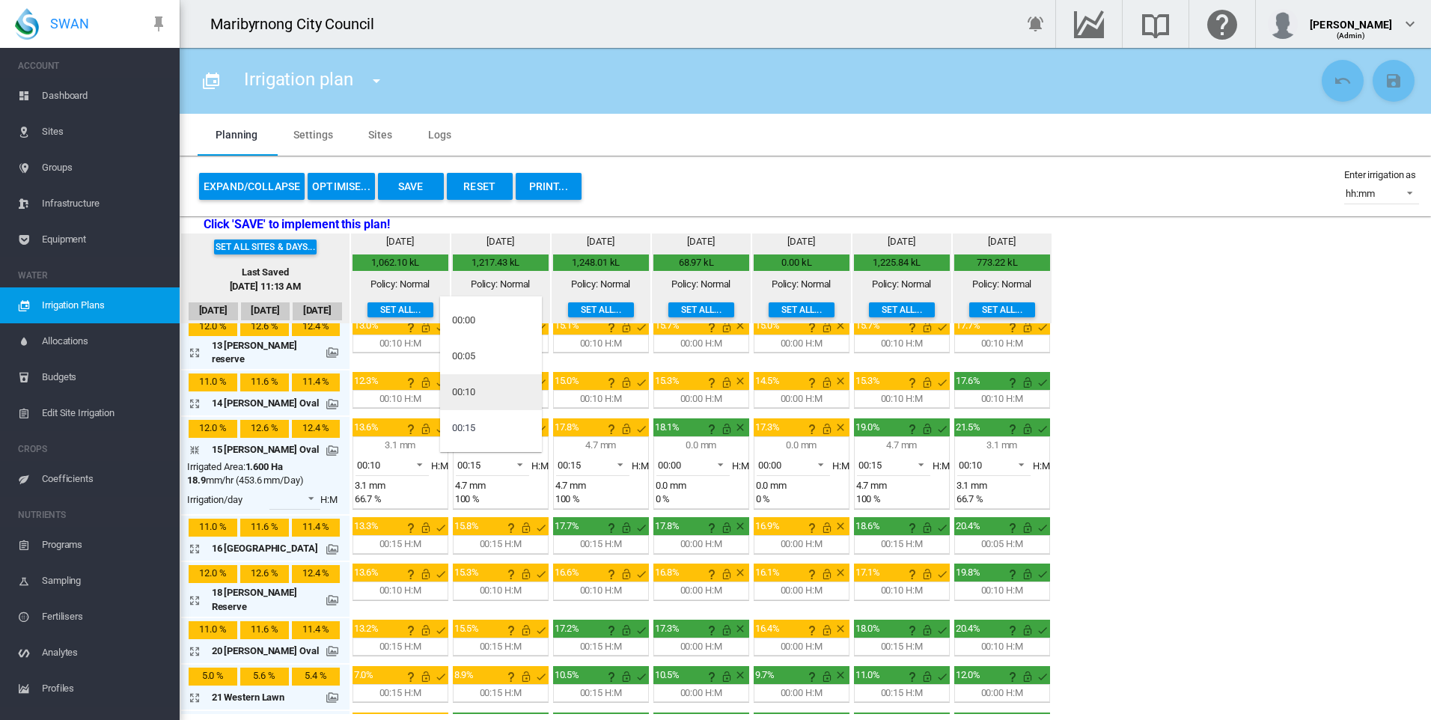
click at [489, 391] on md-option "00:10" at bounding box center [491, 392] width 102 height 36
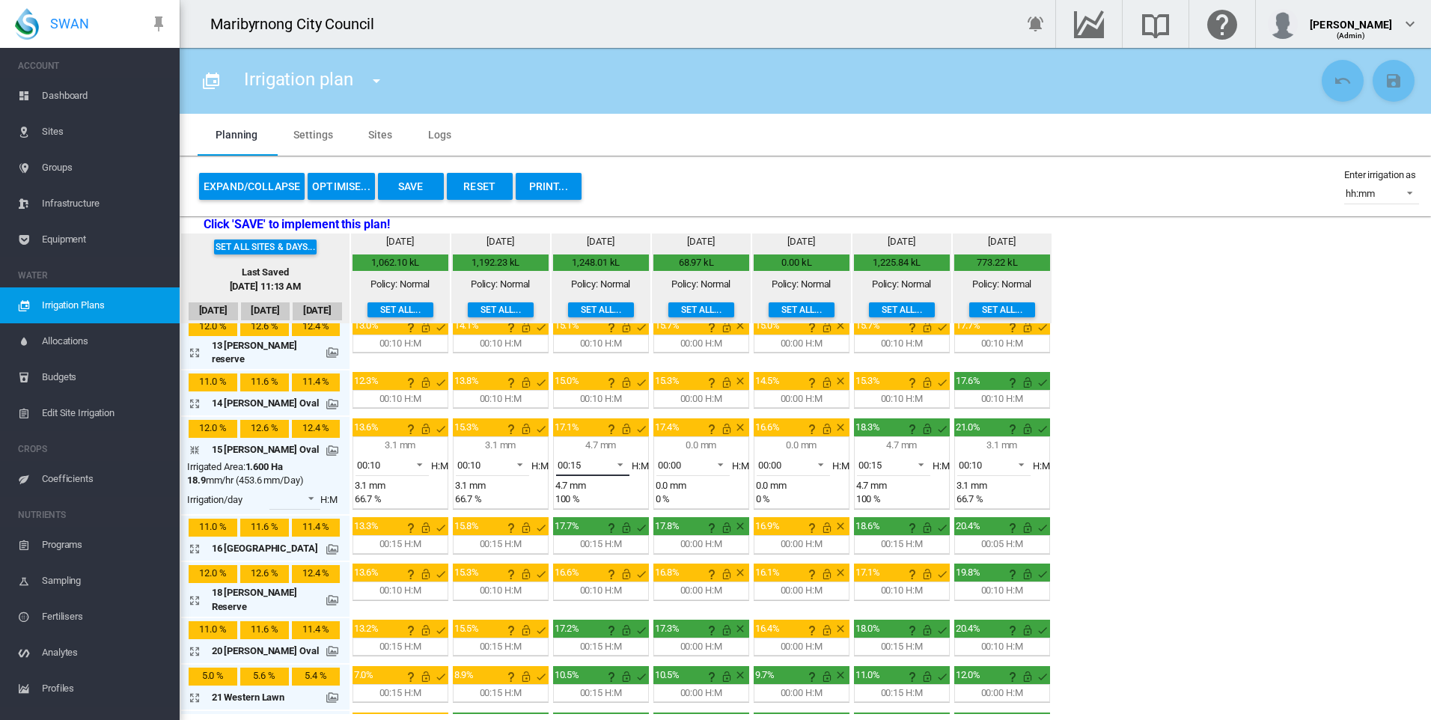
click at [597, 459] on span "00:15" at bounding box center [581, 465] width 46 height 13
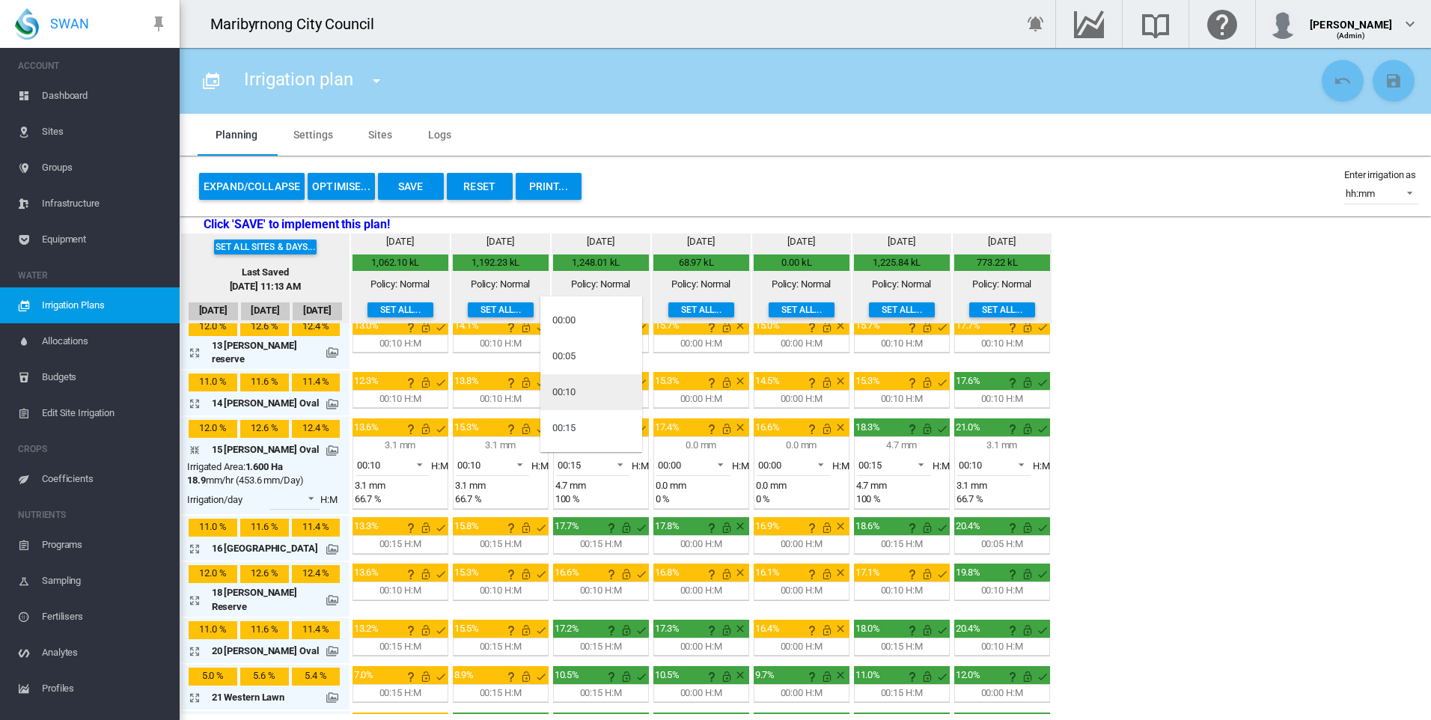
click at [589, 391] on md-option "00:10" at bounding box center [591, 392] width 102 height 36
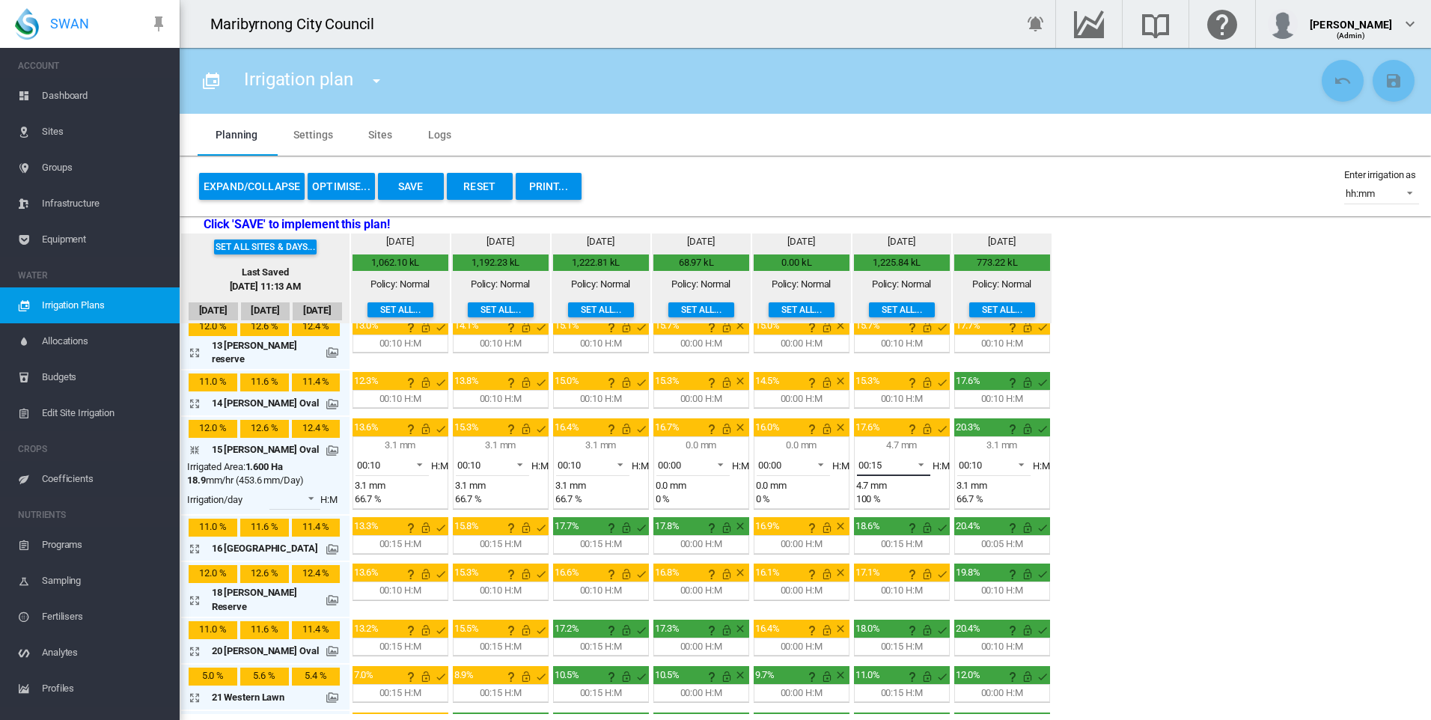
click at [900, 454] on md-select-value "00:15" at bounding box center [893, 465] width 73 height 22
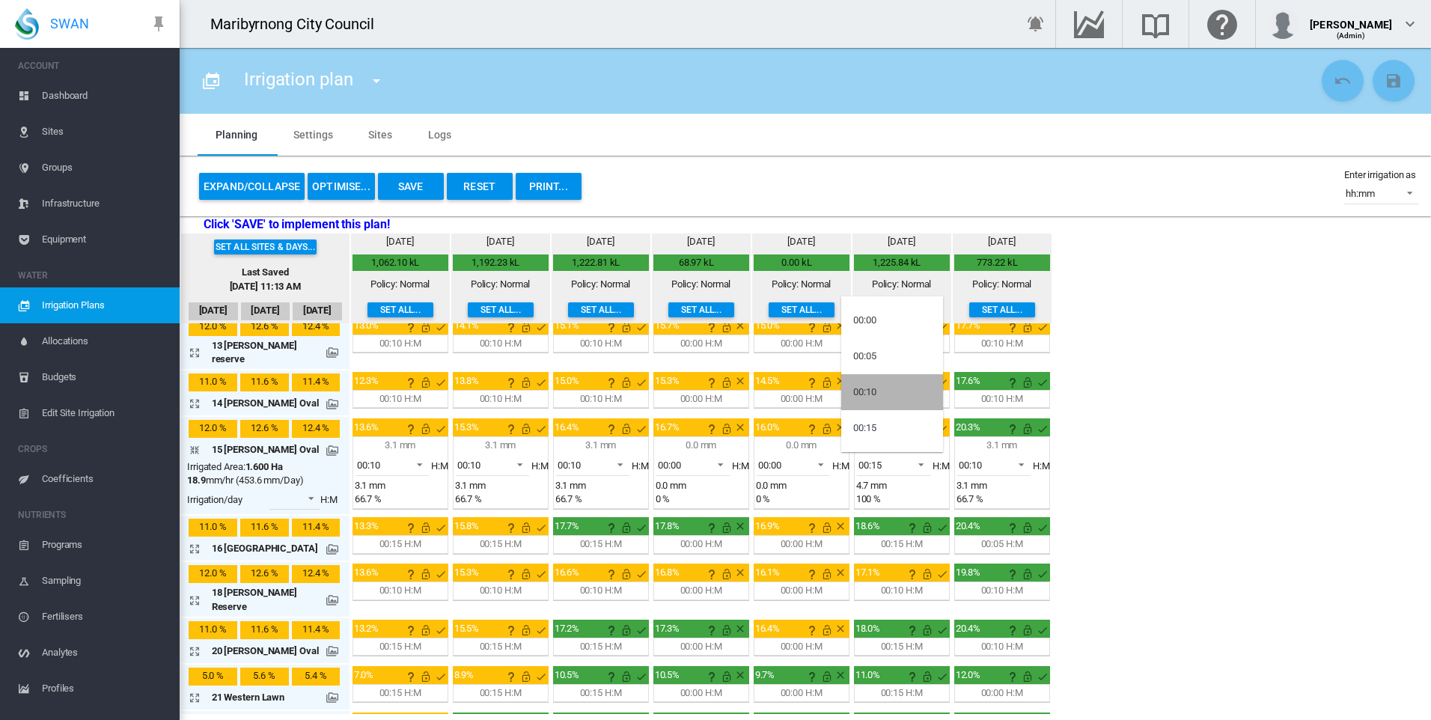
click at [879, 394] on md-option "00:10" at bounding box center [892, 392] width 102 height 36
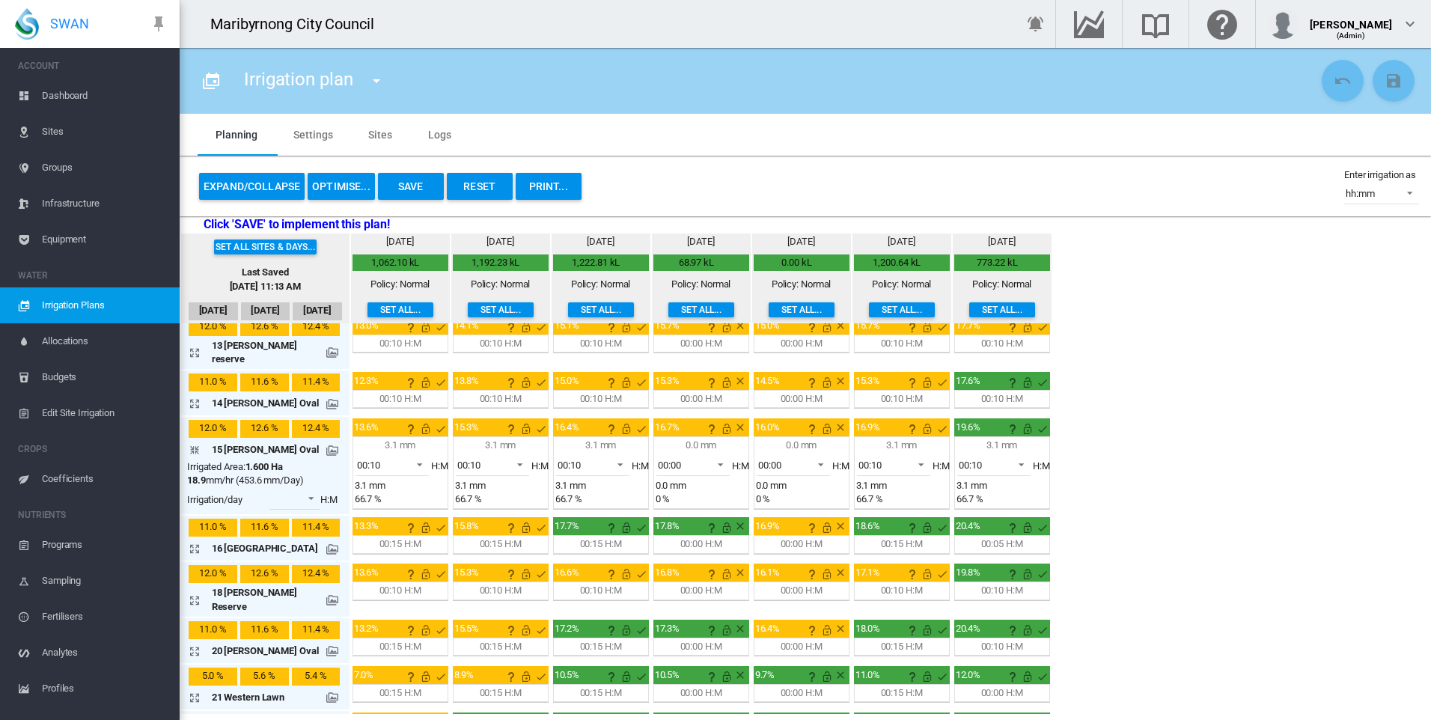
click at [1225, 497] on div "Set all sites & days... Last Saved Sep 23, 2025, 11:13 AM Sep 20 Sep 21 Sep 22 …" at bounding box center [805, 473] width 1251 height 480
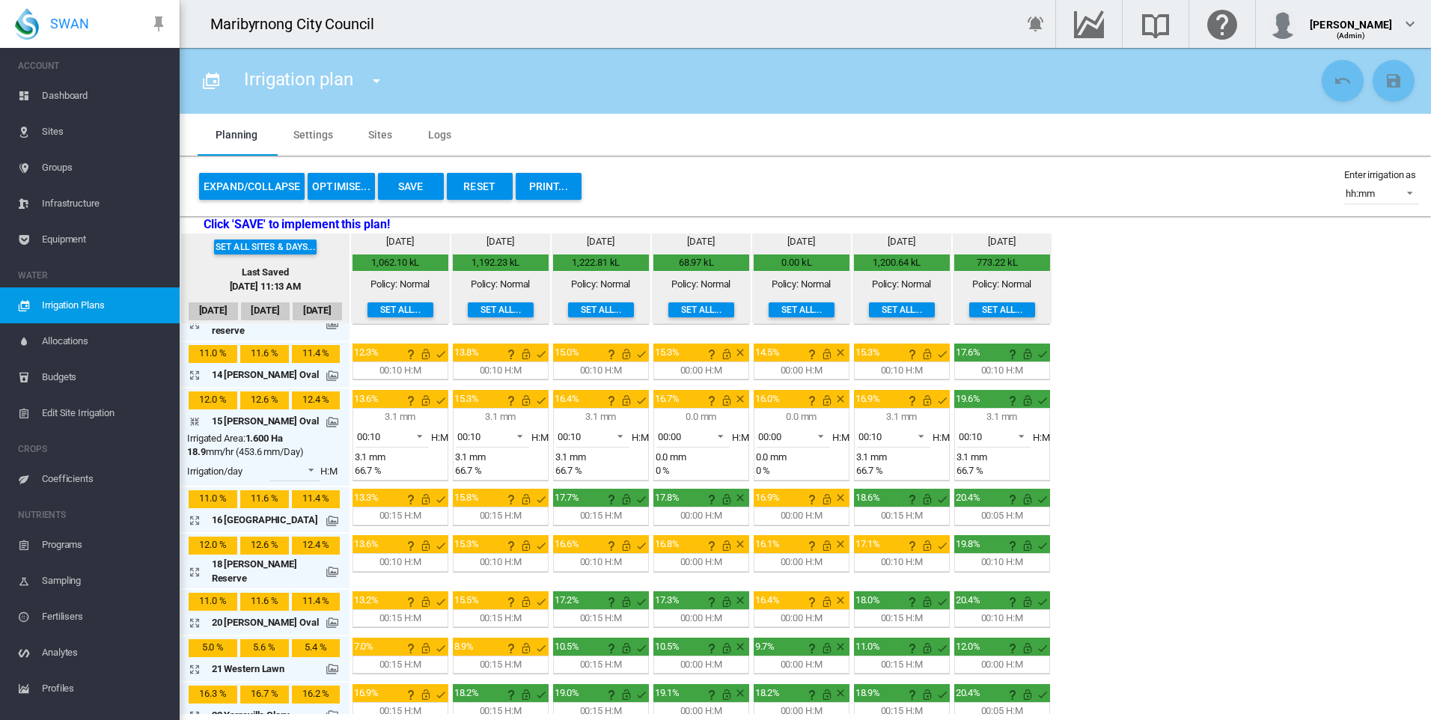
scroll to position [639, 0]
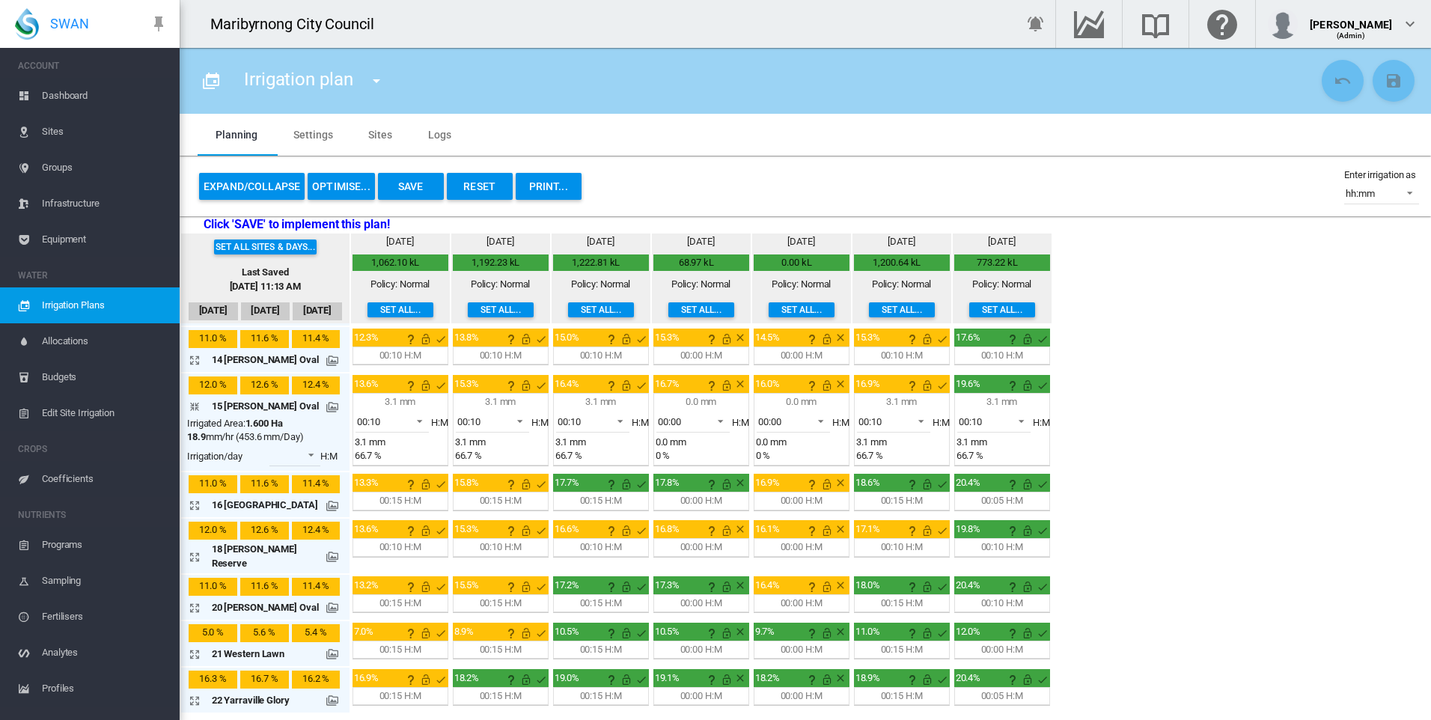
click at [189, 397] on md-icon "icon-arrow-collapse" at bounding box center [198, 406] width 18 height 18
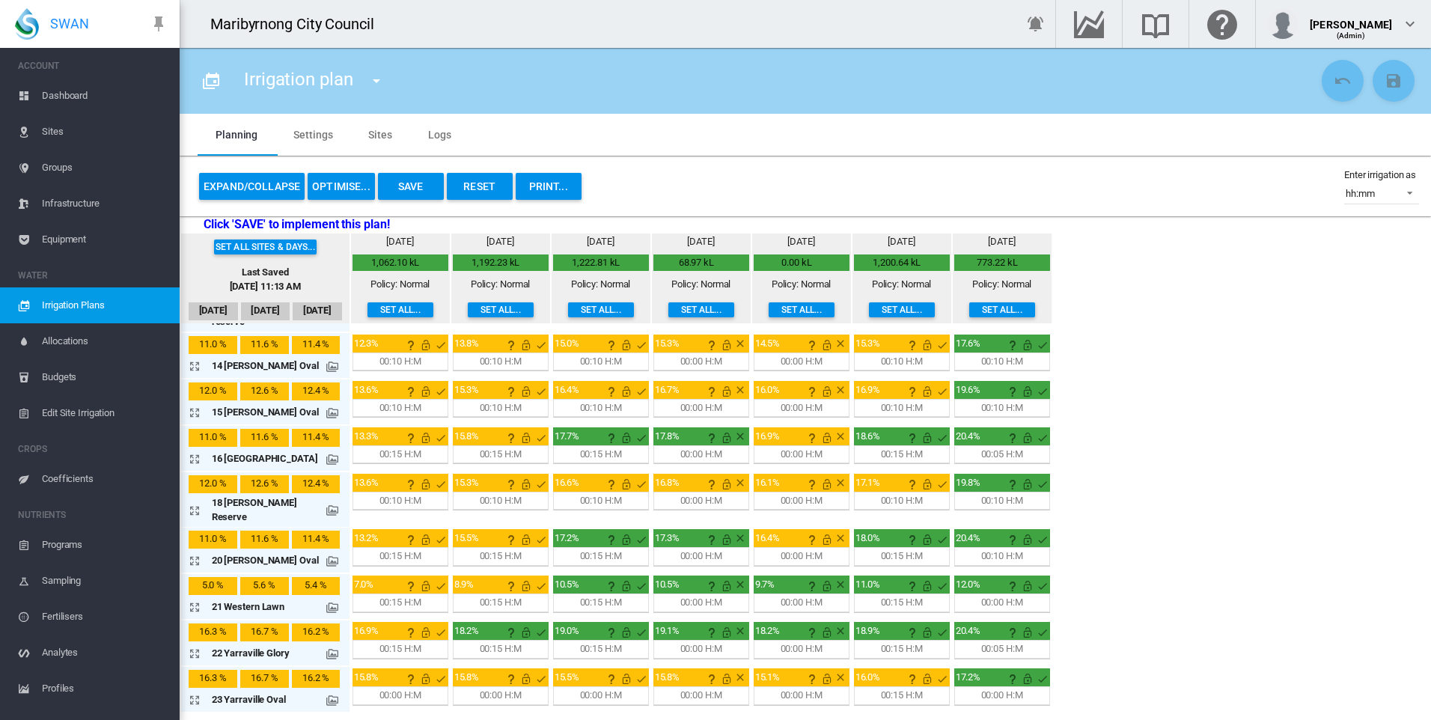
scroll to position [596, 0]
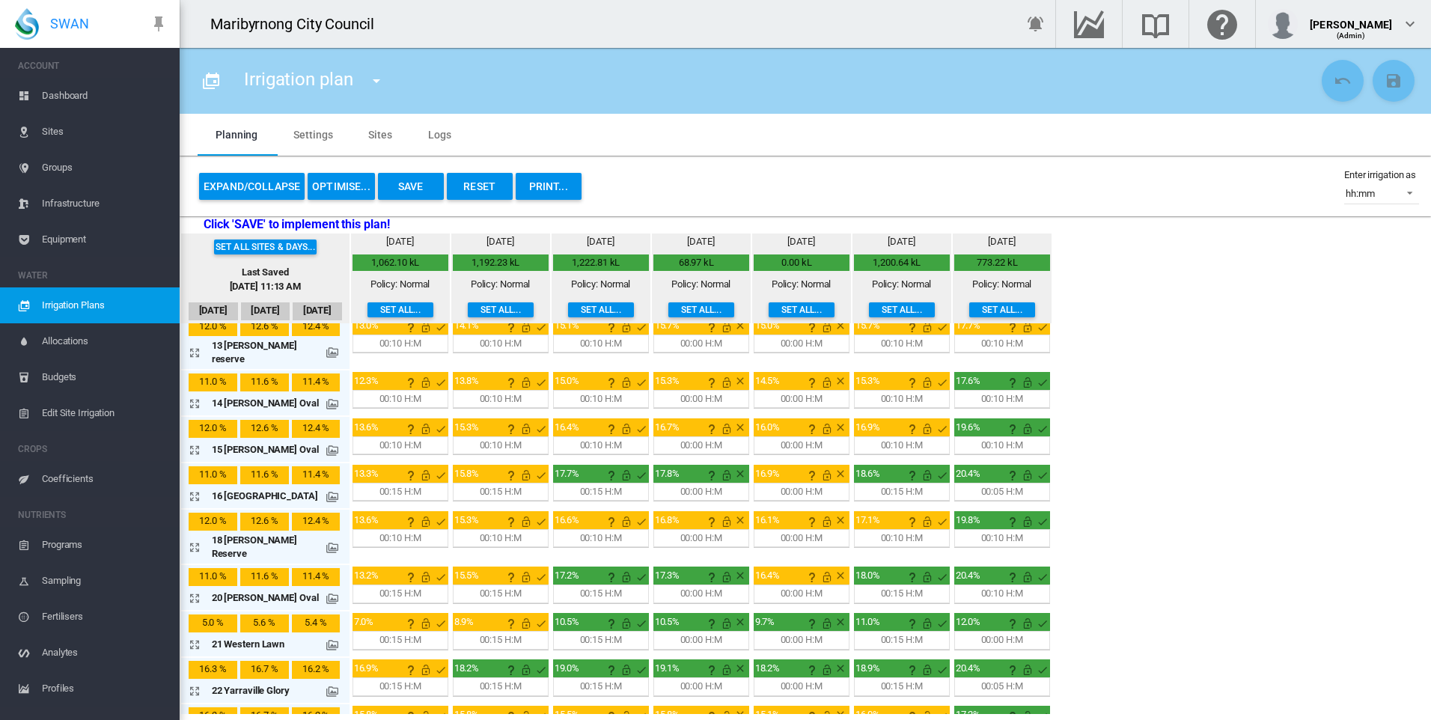
click at [379, 485] on div "00:15 H:M" at bounding box center [400, 491] width 42 height 13
click at [195, 487] on md-icon "icon-arrow-expand" at bounding box center [198, 496] width 18 height 18
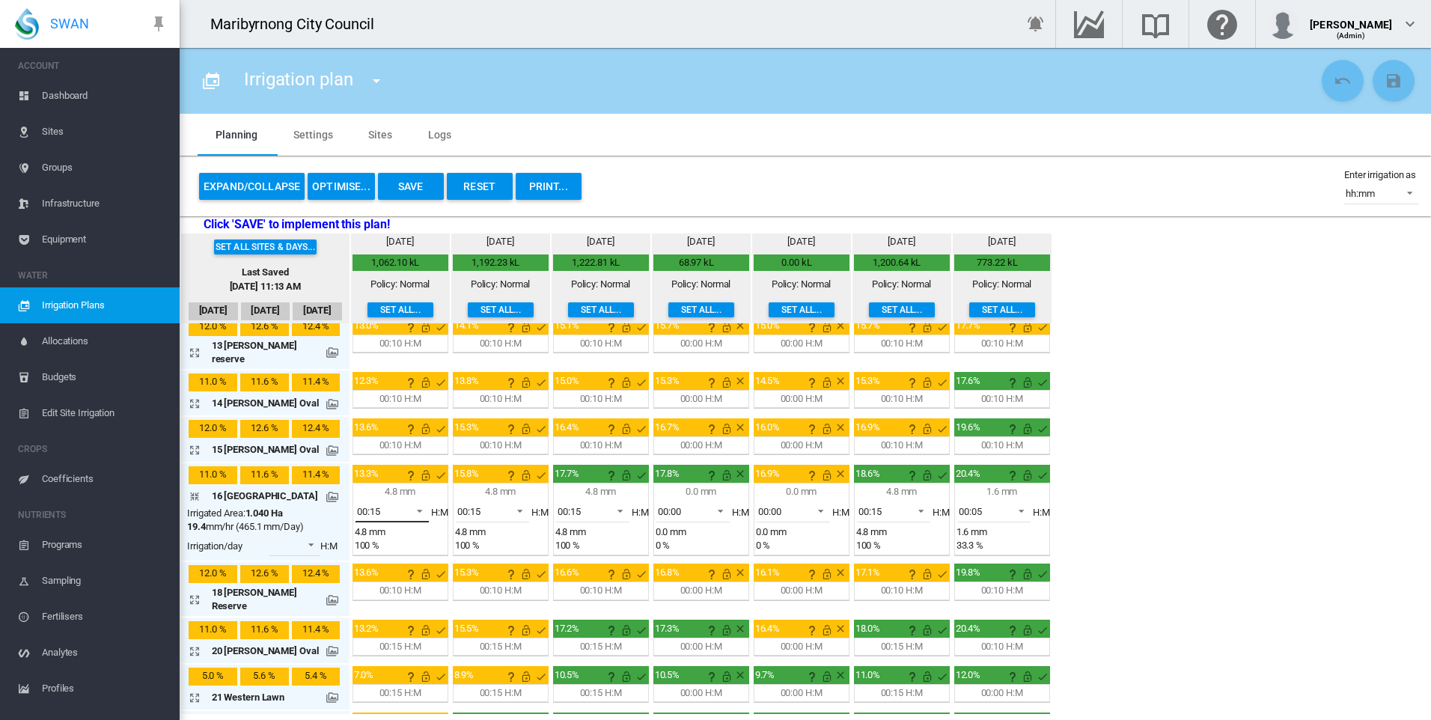
click at [408, 503] on span at bounding box center [415, 509] width 18 height 13
click at [376, 440] on md-option "00:10" at bounding box center [391, 439] width 102 height 36
click at [521, 500] on md-select-value "00:15" at bounding box center [492, 511] width 73 height 22
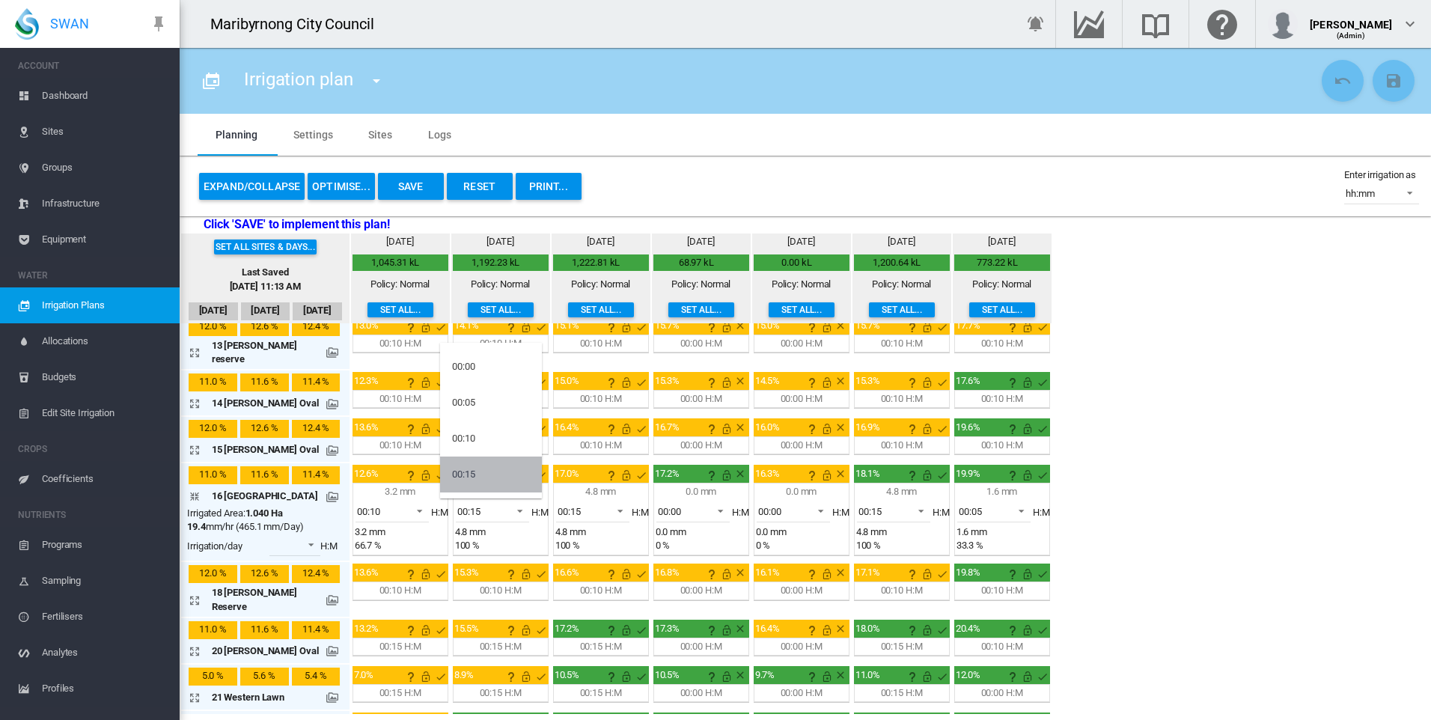
click at [495, 474] on md-option "00:15" at bounding box center [491, 474] width 102 height 36
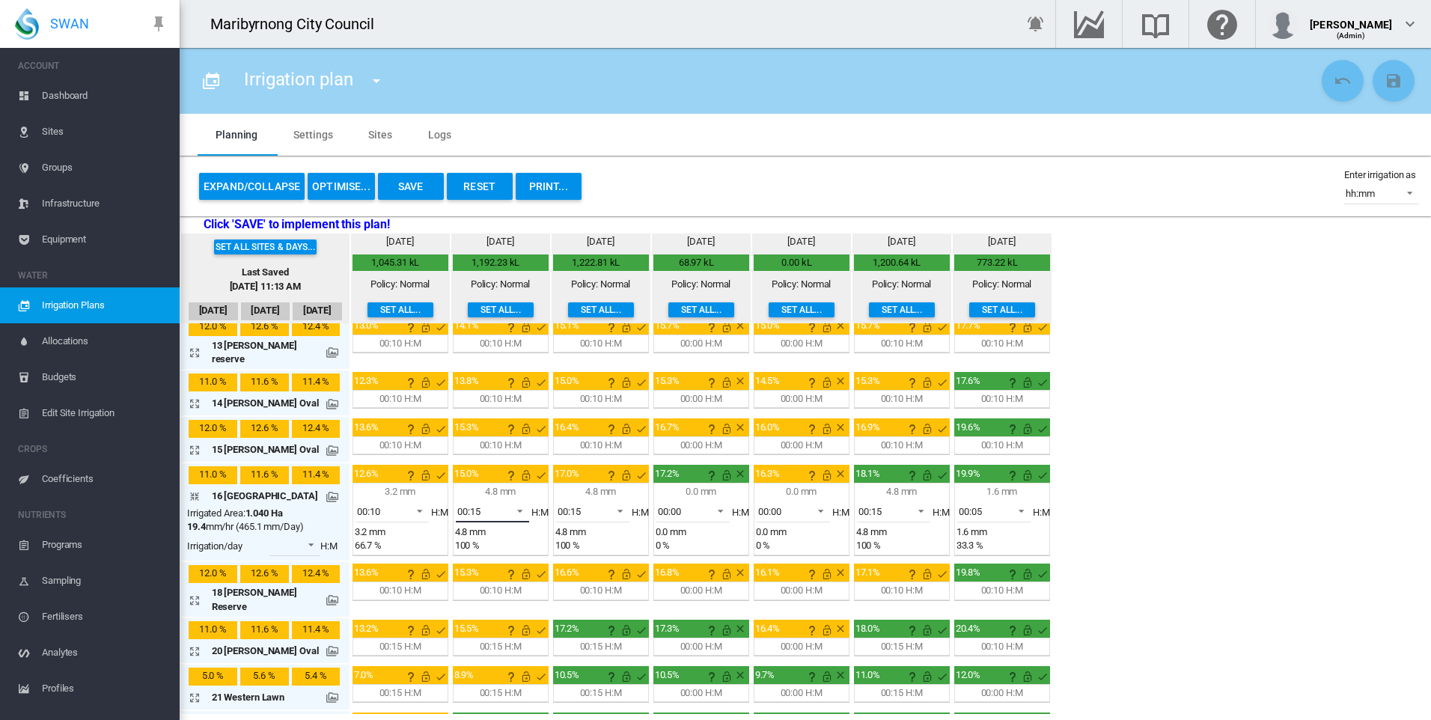
click at [495, 505] on span "00:15" at bounding box center [480, 511] width 46 height 13
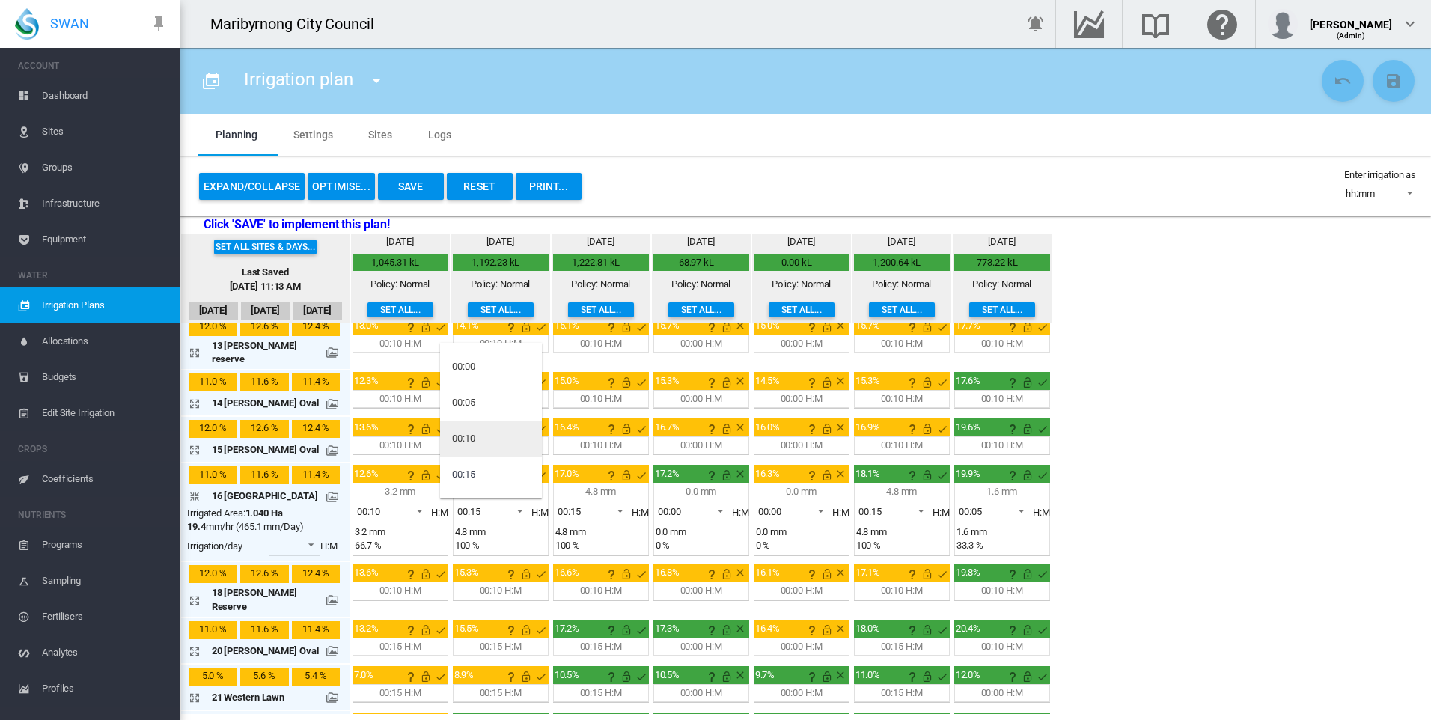
click at [486, 433] on md-option "00:10" at bounding box center [491, 439] width 102 height 36
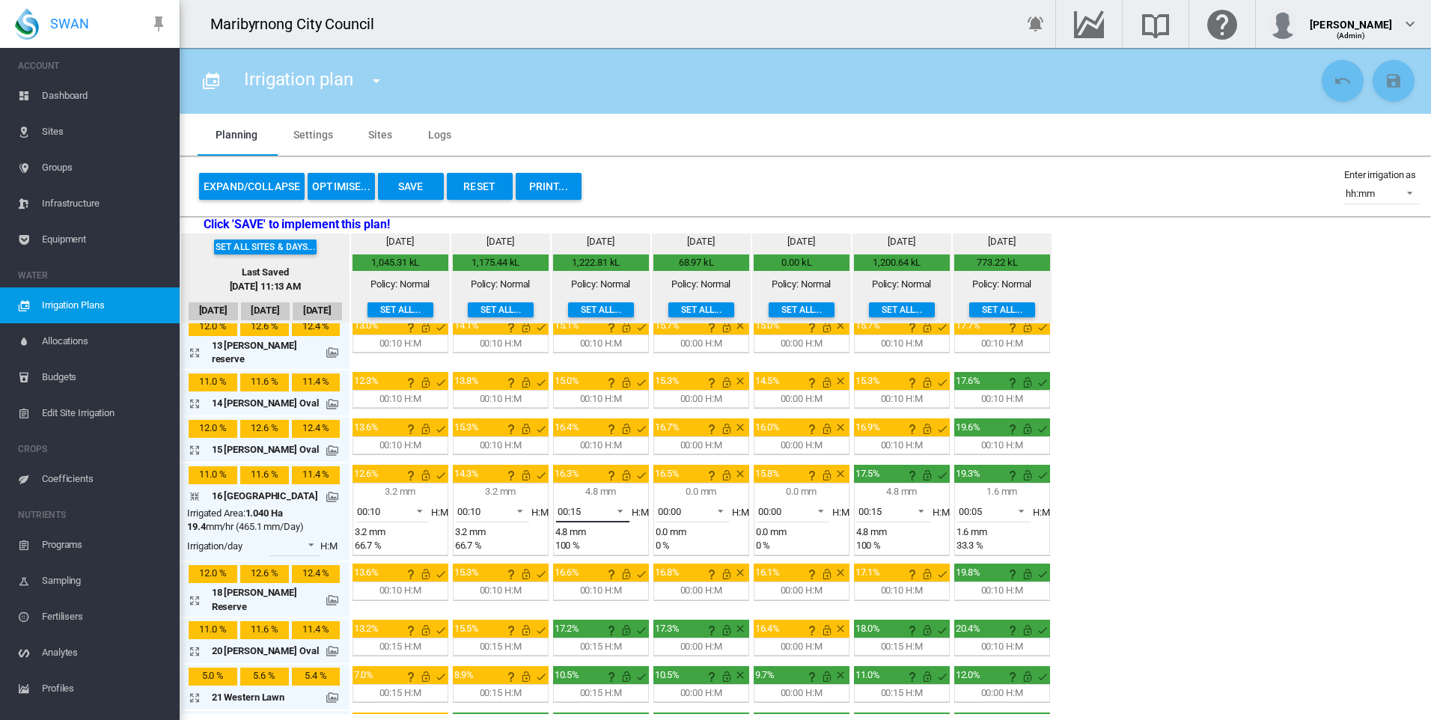
click at [590, 505] on span "00:15" at bounding box center [581, 511] width 46 height 13
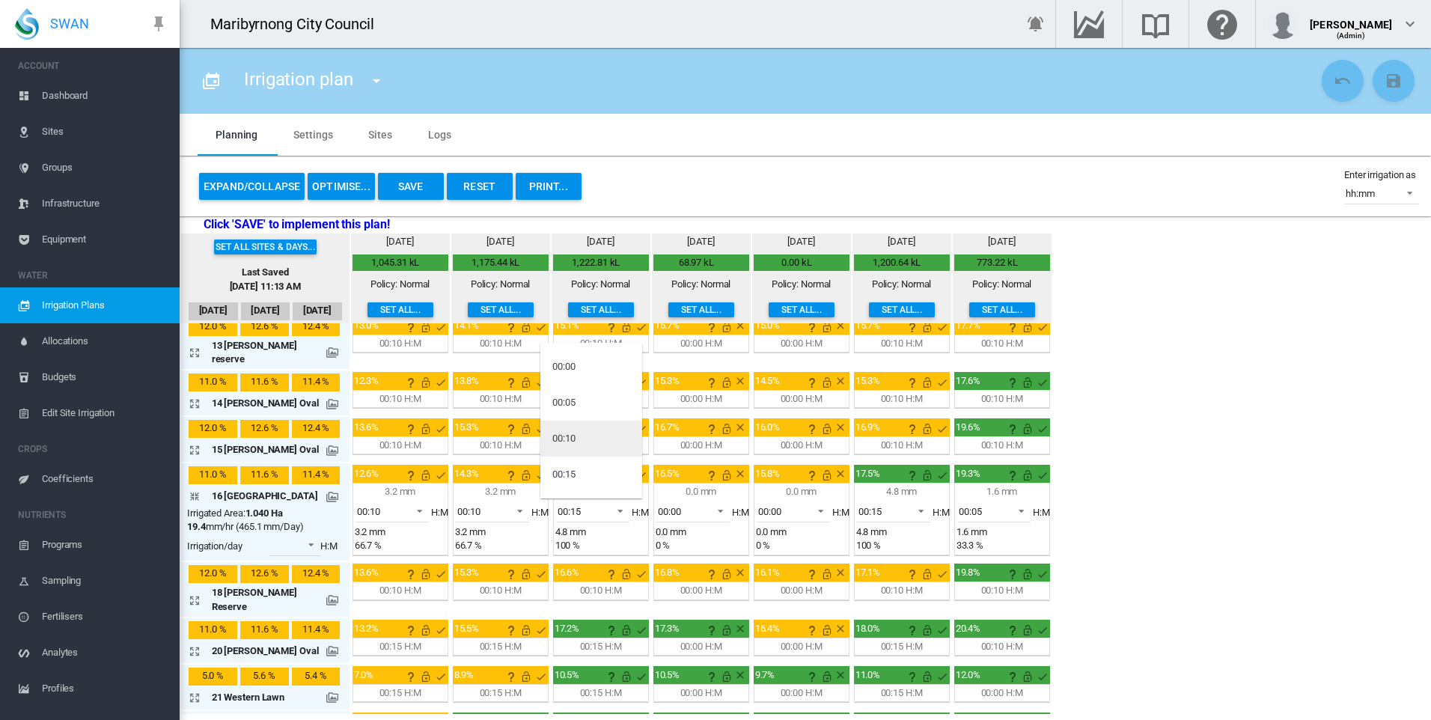
click at [580, 436] on md-option "00:10" at bounding box center [591, 439] width 102 height 36
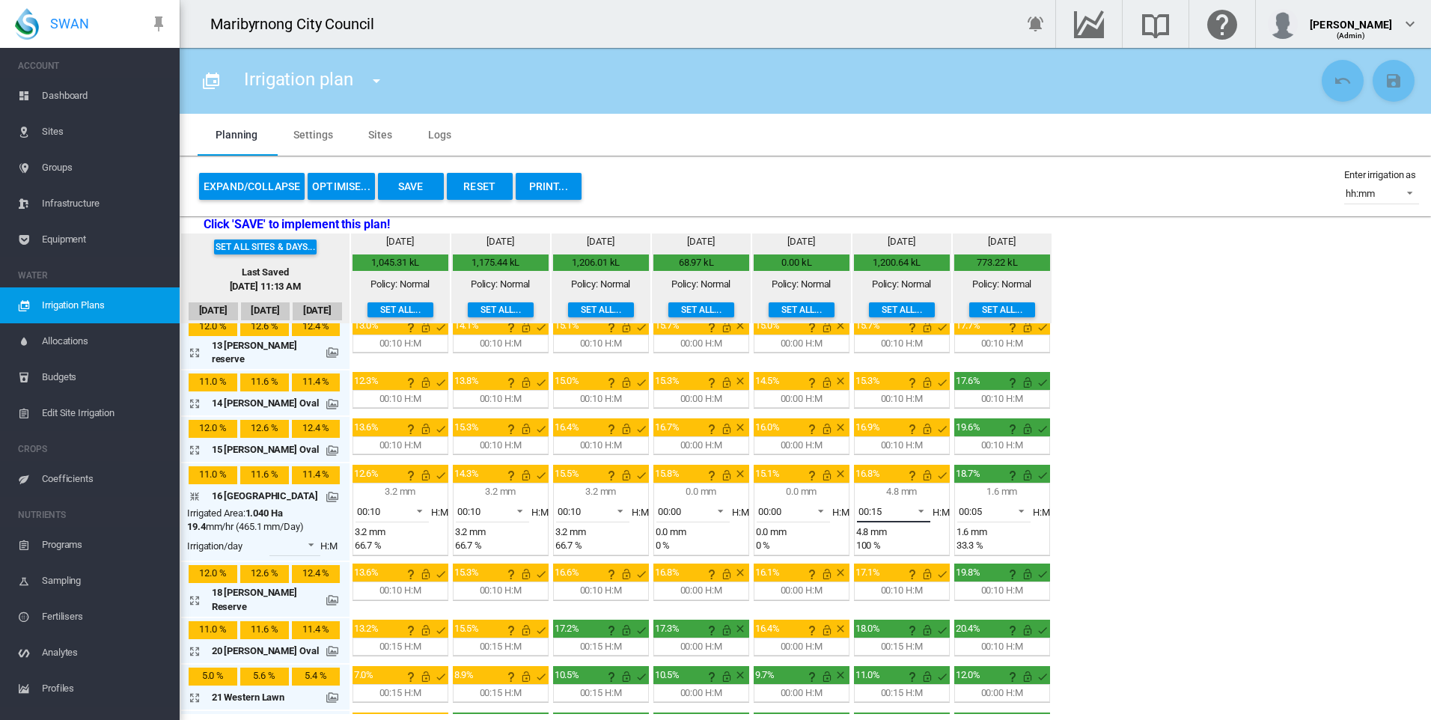
click at [890, 505] on span "00:15" at bounding box center [881, 511] width 46 height 13
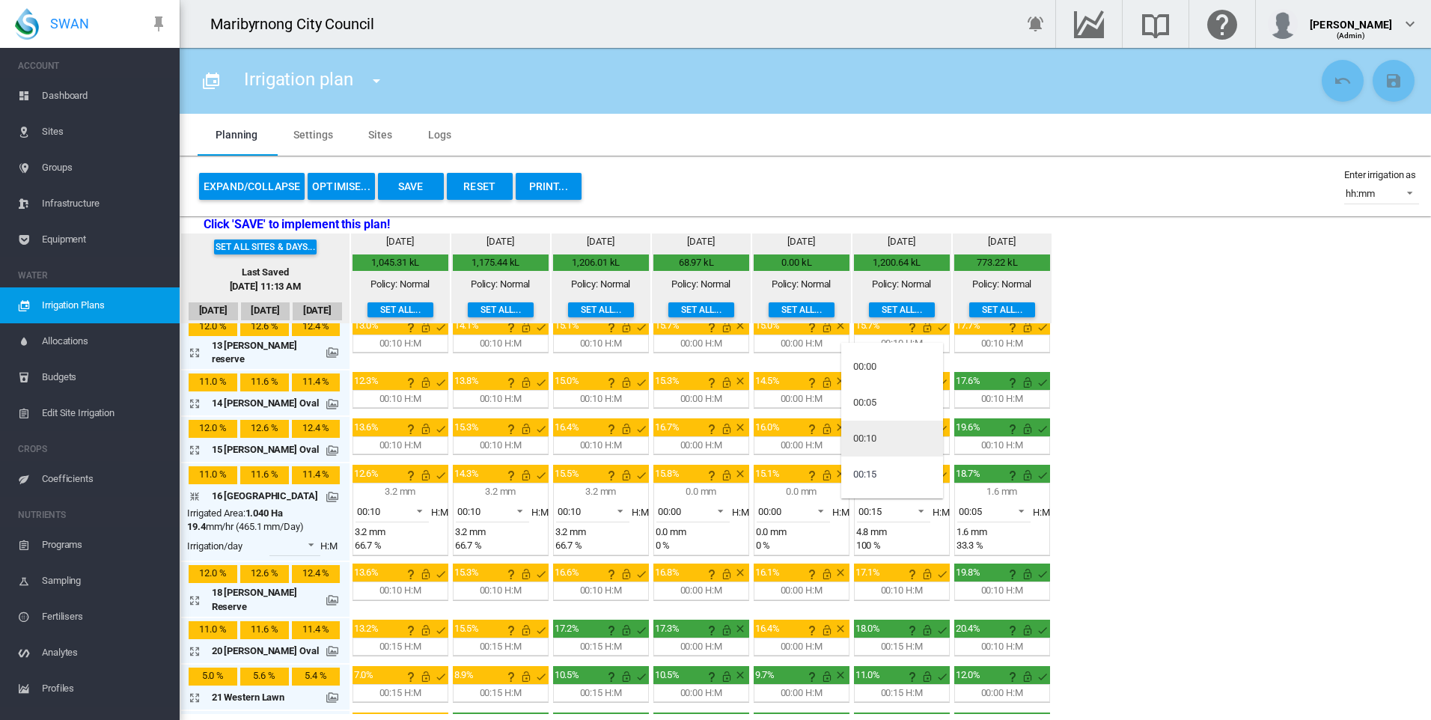
click at [886, 437] on md-option "00:10" at bounding box center [892, 439] width 102 height 36
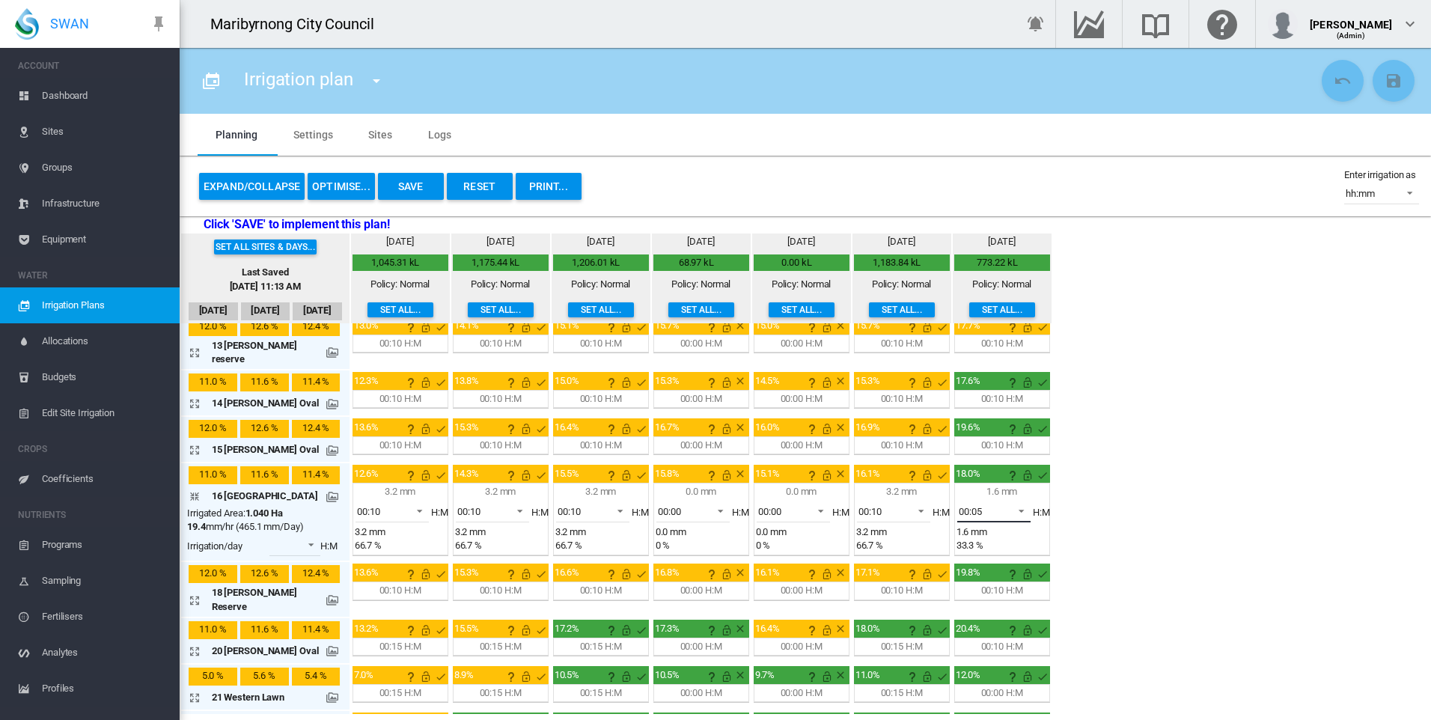
click at [977, 506] on div "00:05" at bounding box center [970, 511] width 23 height 11
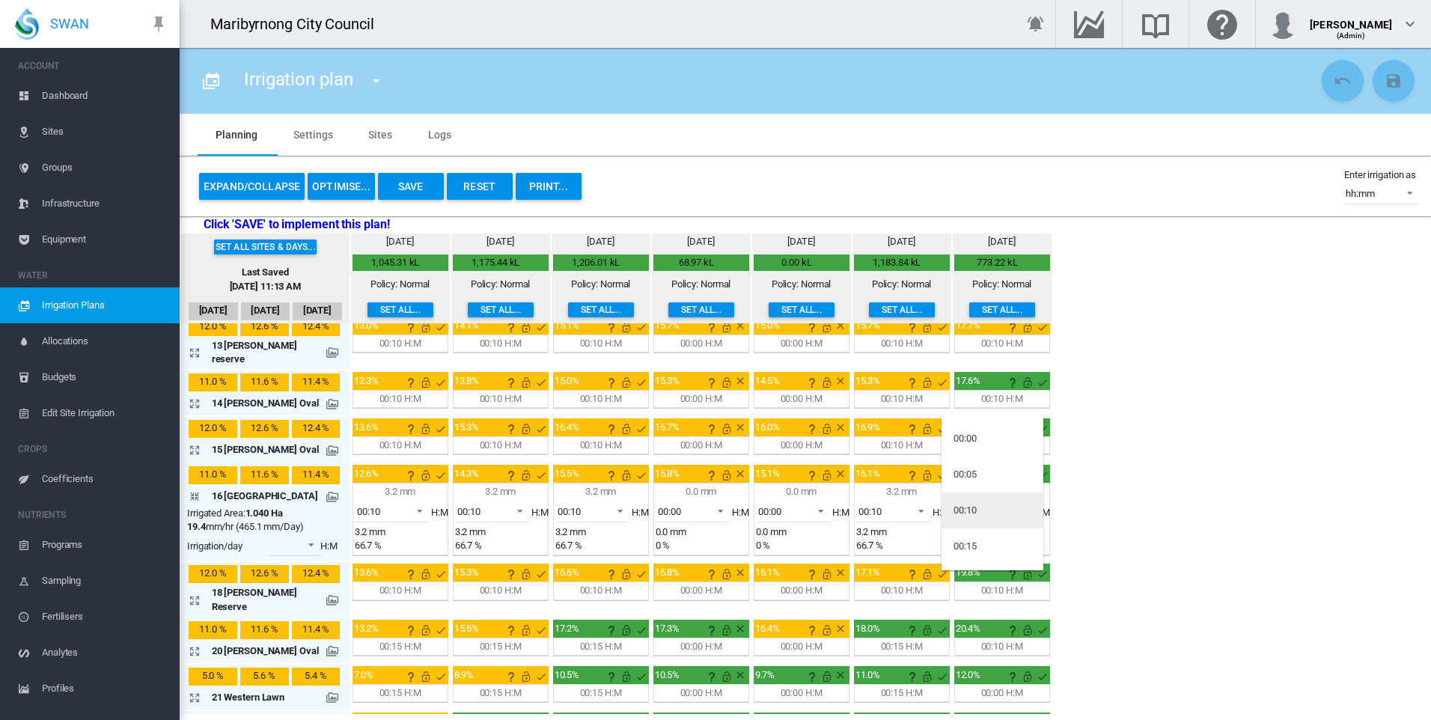
click at [975, 510] on div "00:10" at bounding box center [964, 510] width 23 height 13
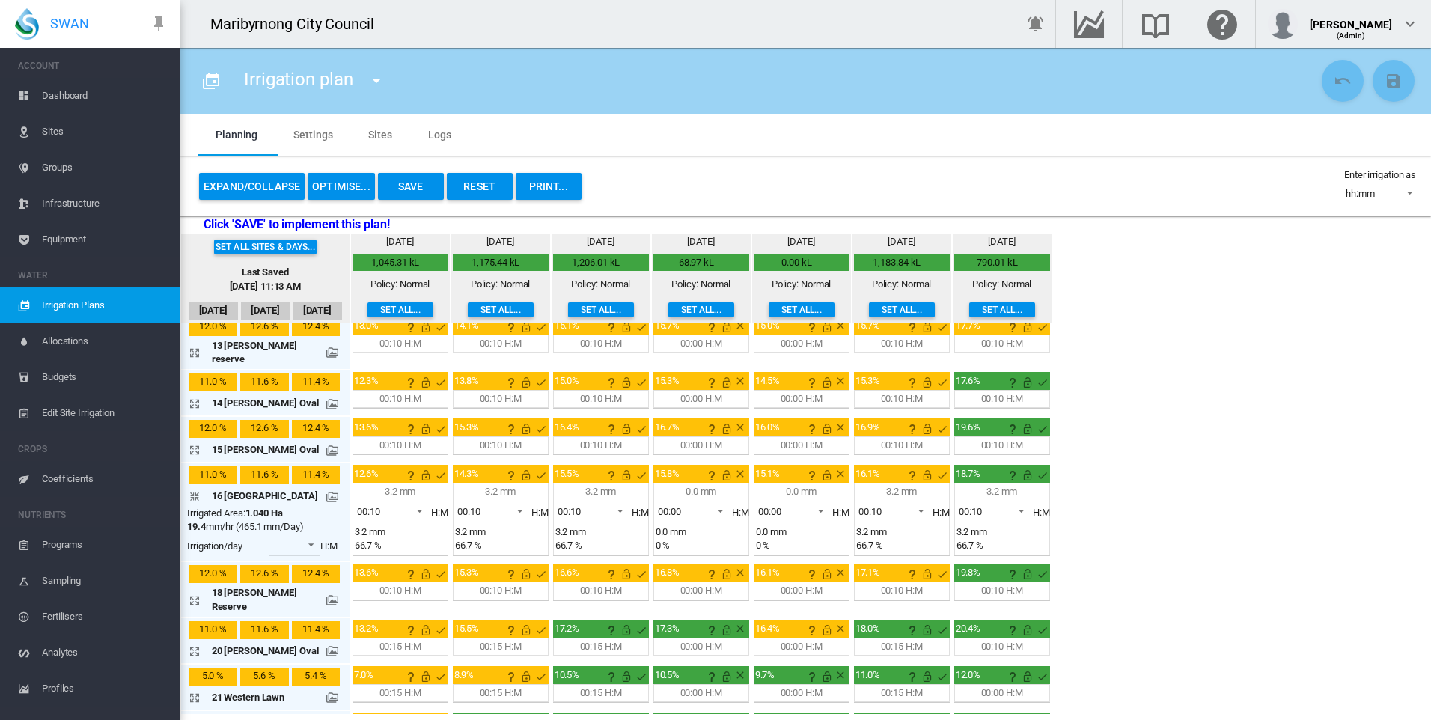
click at [1131, 512] on div "Set all sites & days... Last Saved Sep 23, 2025, 11:13 AM Sep 20 Sep 21 Sep 22 …" at bounding box center [805, 473] width 1251 height 480
click at [189, 487] on md-icon "icon-arrow-collapse" at bounding box center [198, 496] width 18 height 18
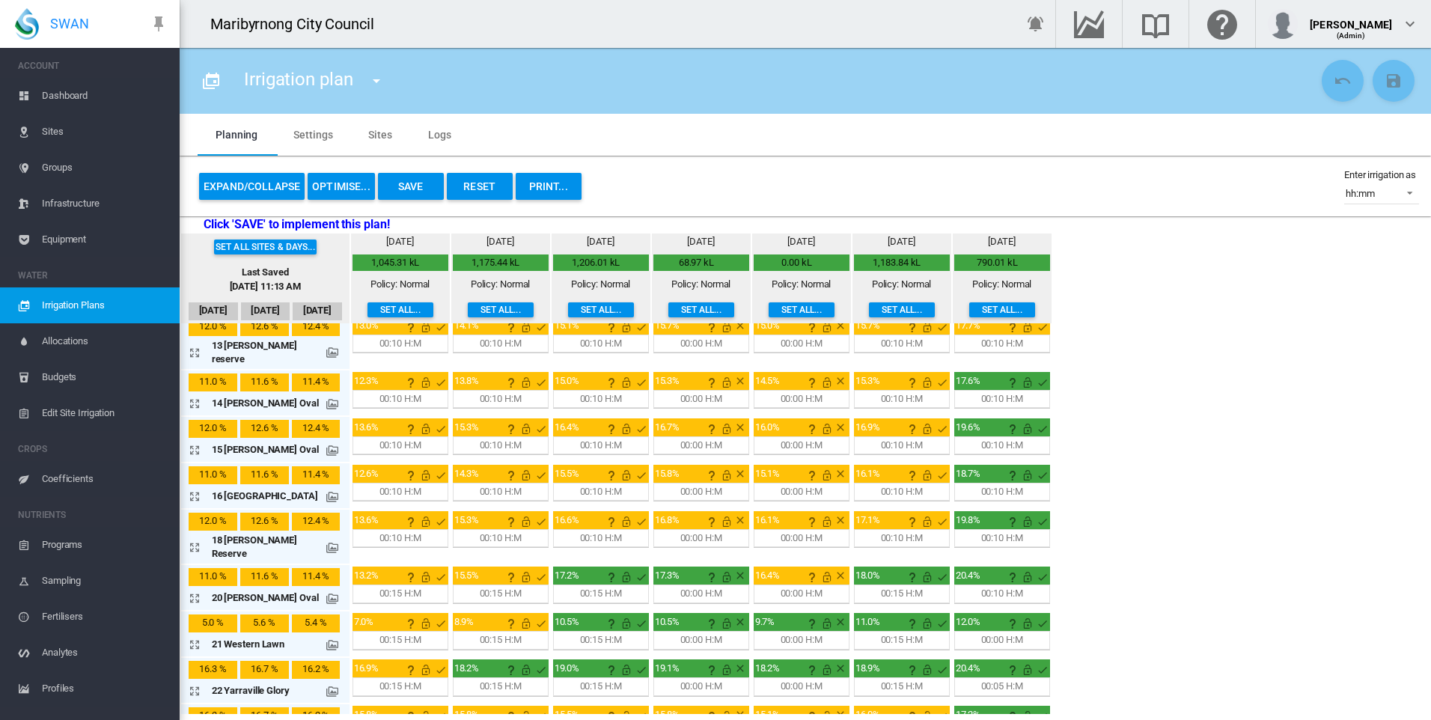
click at [196, 538] on md-icon "icon-arrow-expand" at bounding box center [198, 547] width 18 height 18
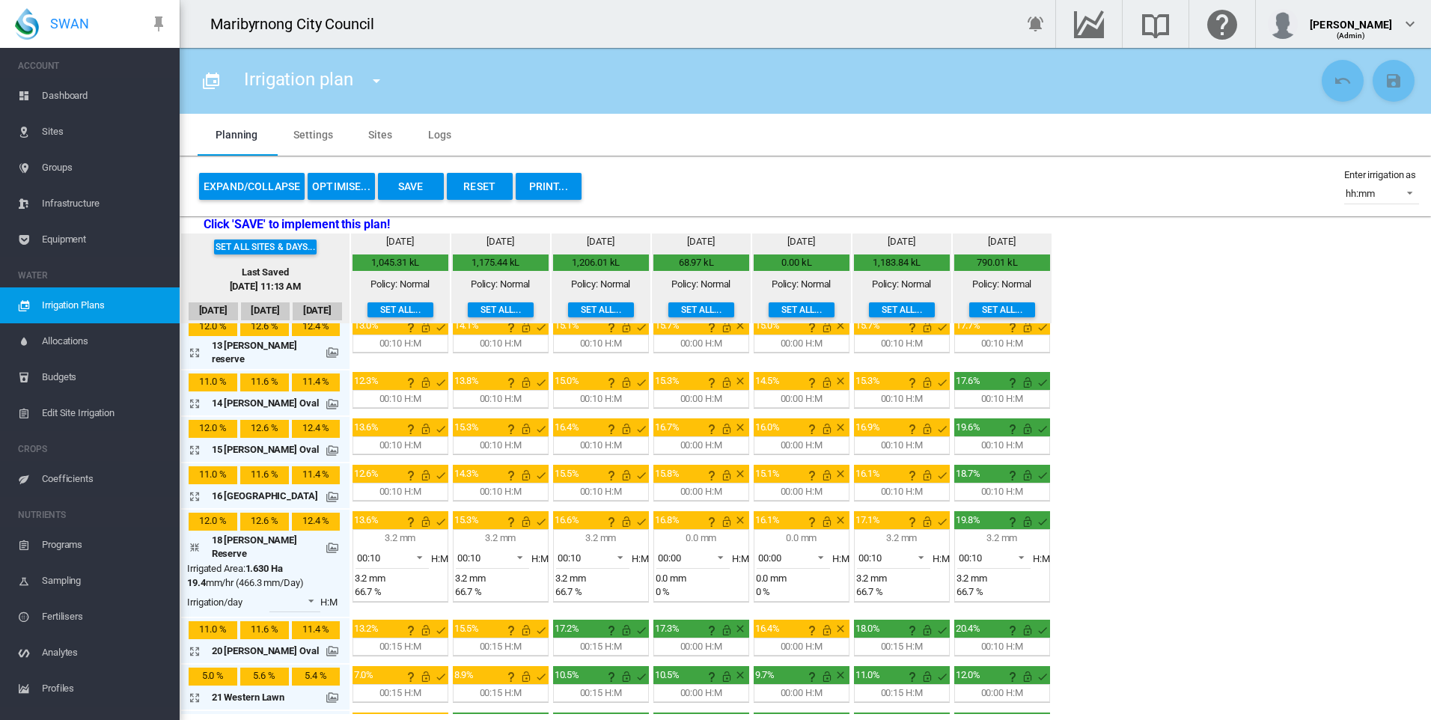
click at [195, 538] on md-icon "icon-arrow-collapse" at bounding box center [198, 547] width 18 height 18
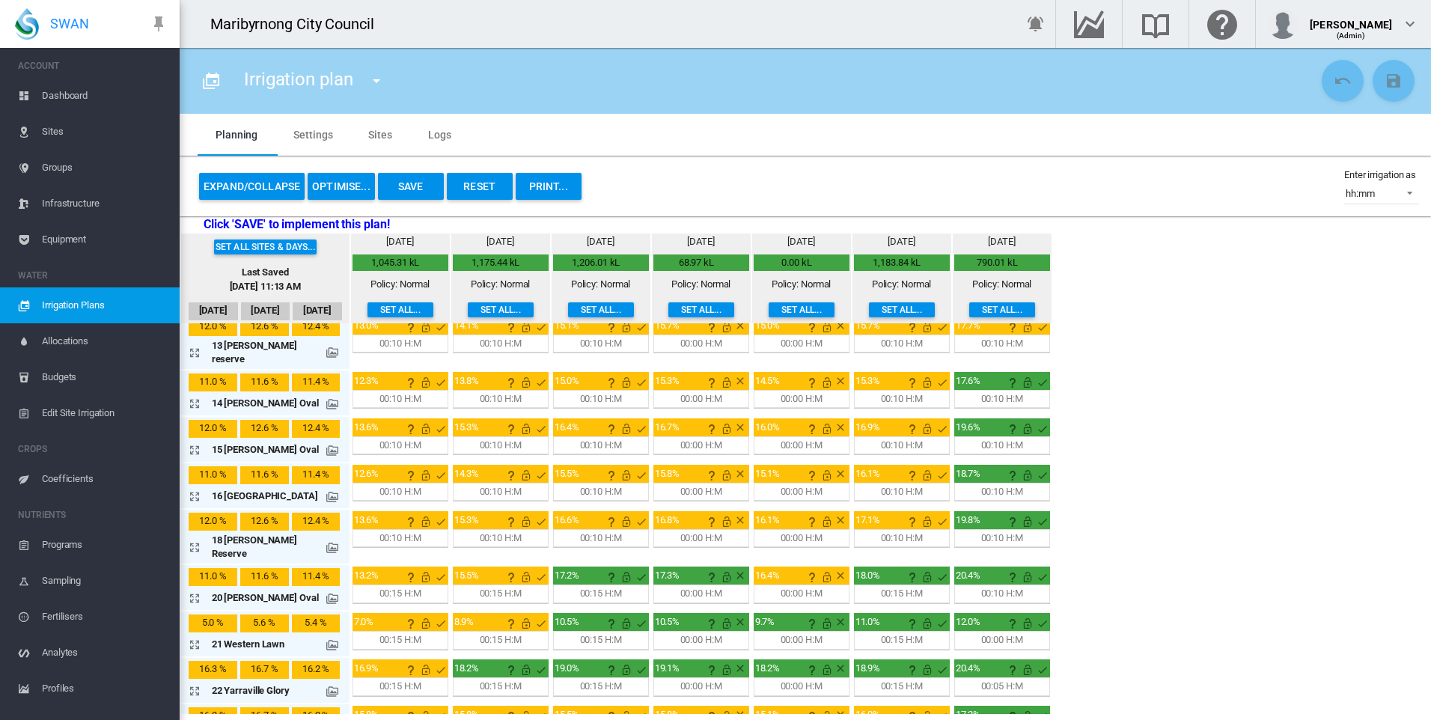
click at [388, 587] on div "00:15 H:M" at bounding box center [400, 593] width 42 height 13
click at [195, 589] on md-icon "icon-arrow-expand" at bounding box center [198, 598] width 18 height 18
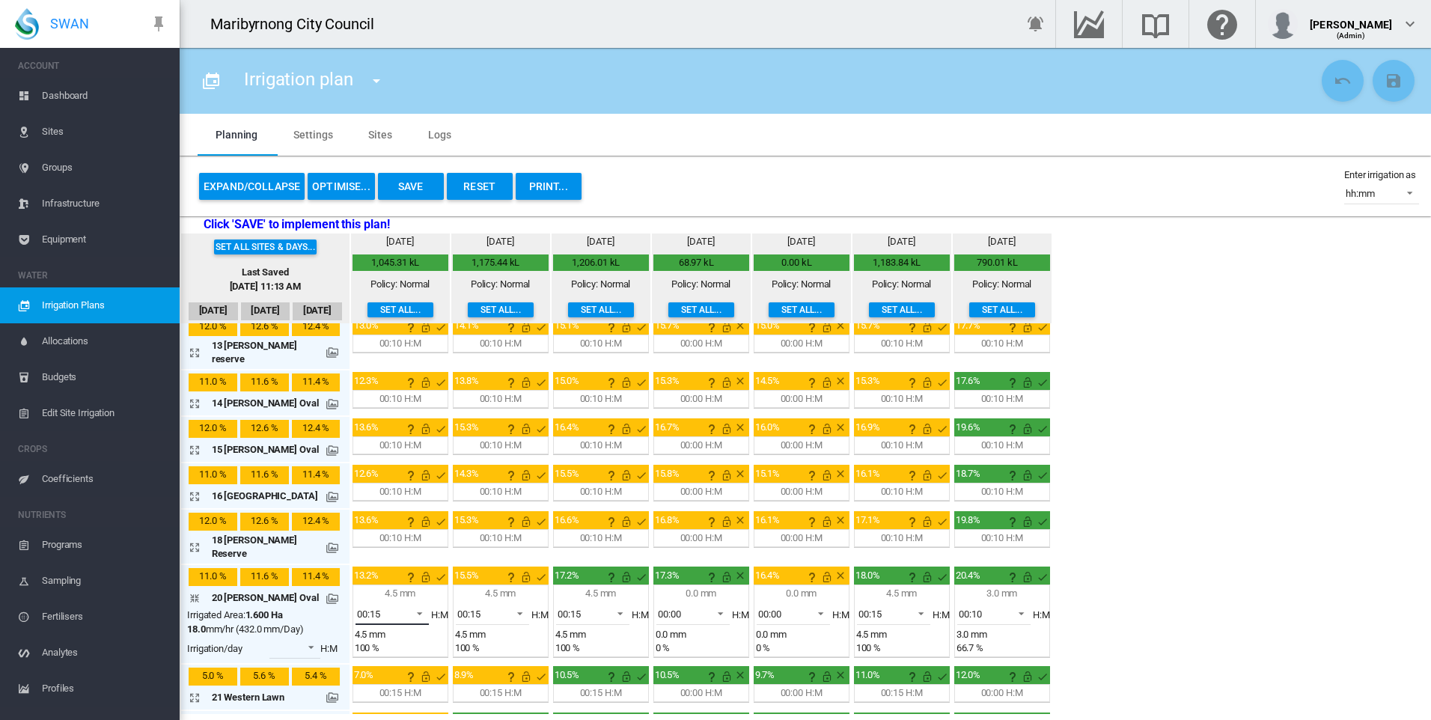
click at [411, 605] on span at bounding box center [415, 611] width 18 height 13
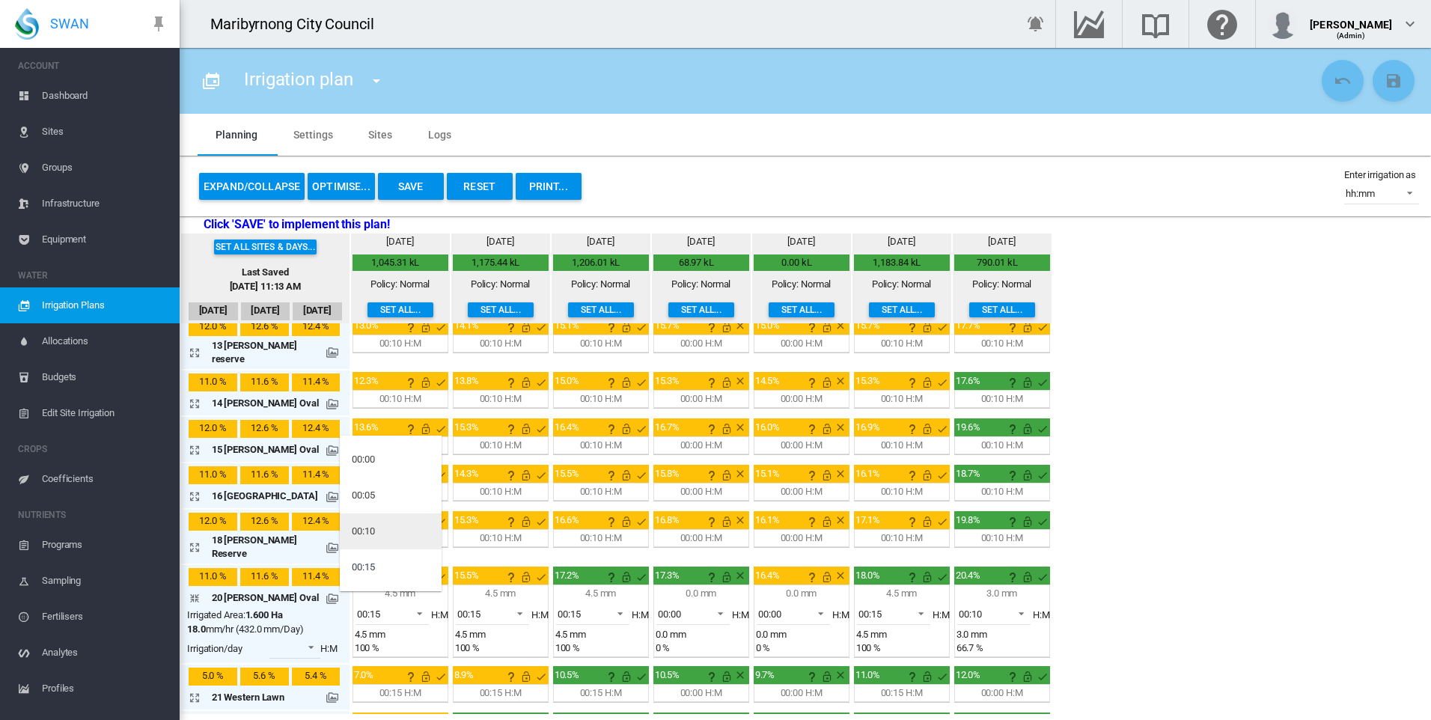
click at [392, 527] on md-option "00:10" at bounding box center [391, 531] width 102 height 36
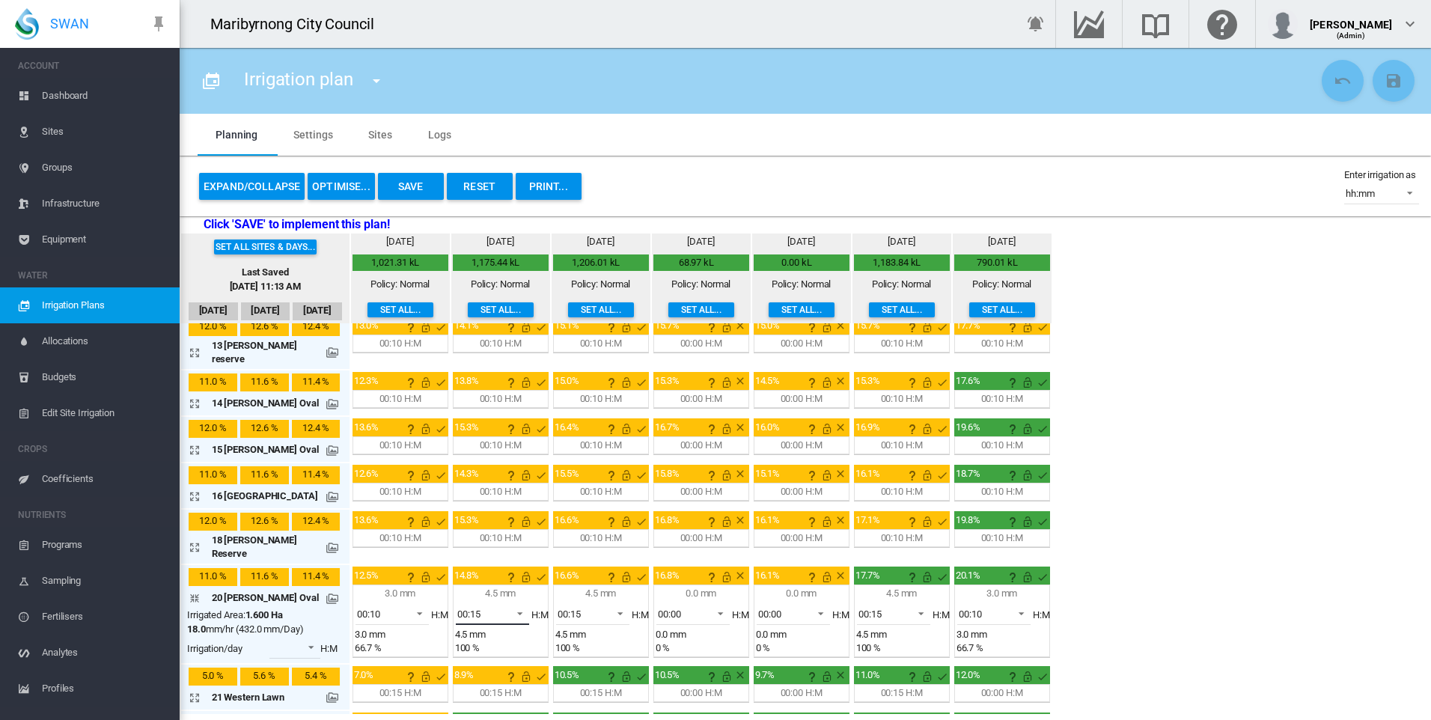
click at [507, 605] on span at bounding box center [516, 611] width 18 height 13
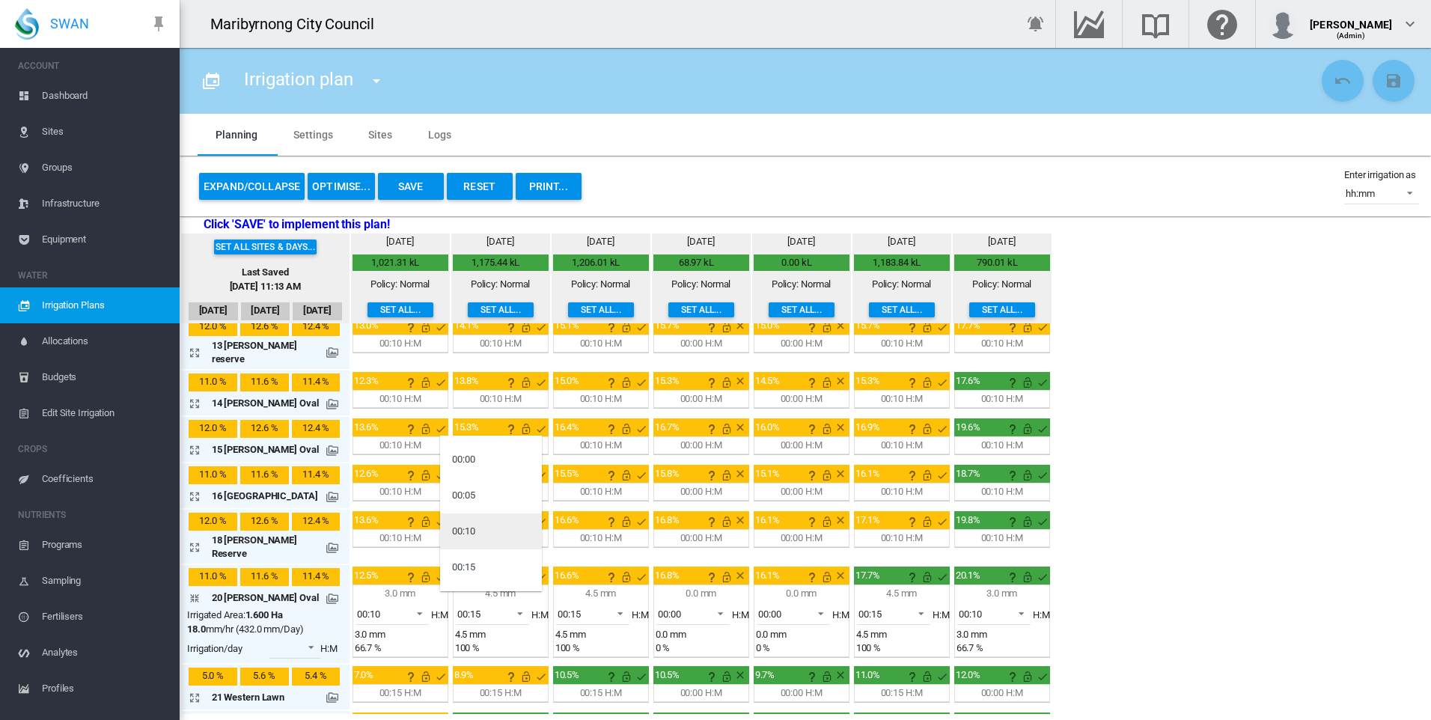
click at [484, 528] on md-option "00:10" at bounding box center [491, 531] width 102 height 36
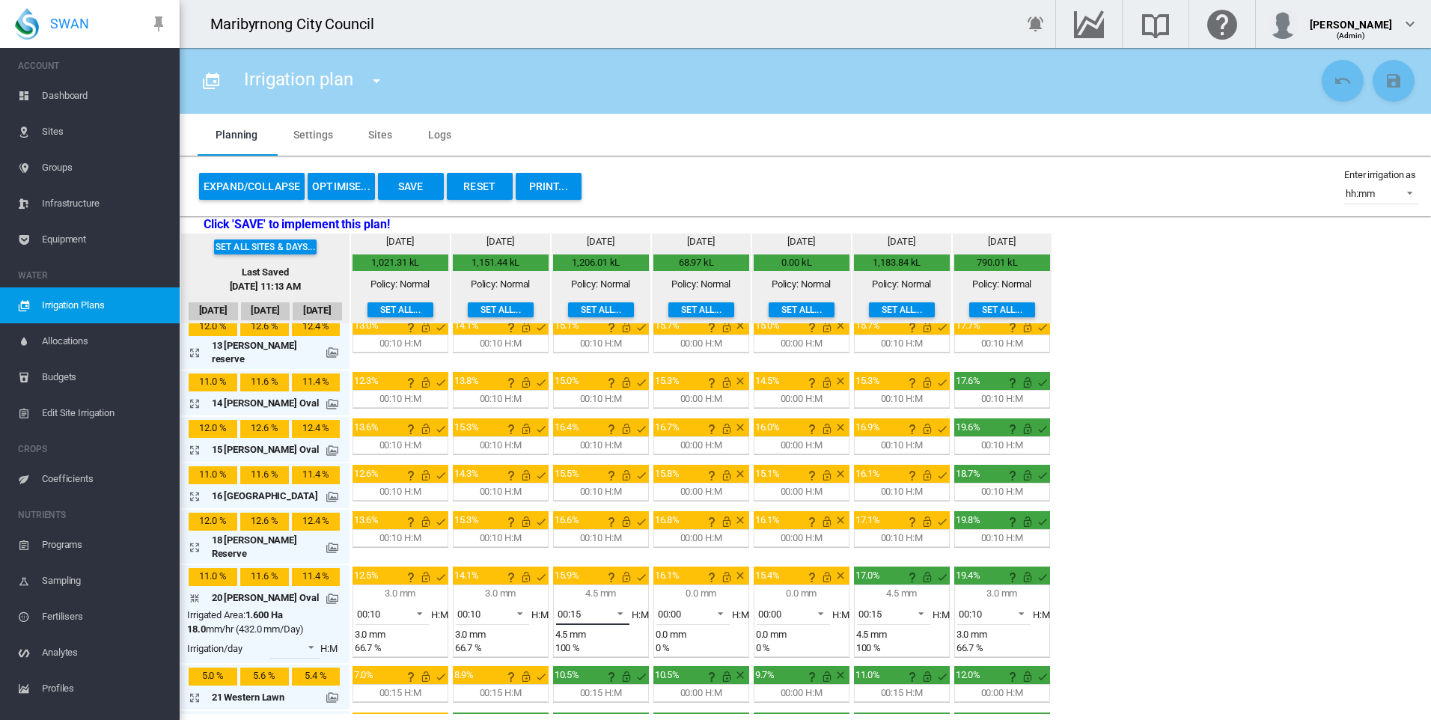
click at [611, 605] on span at bounding box center [616, 611] width 18 height 13
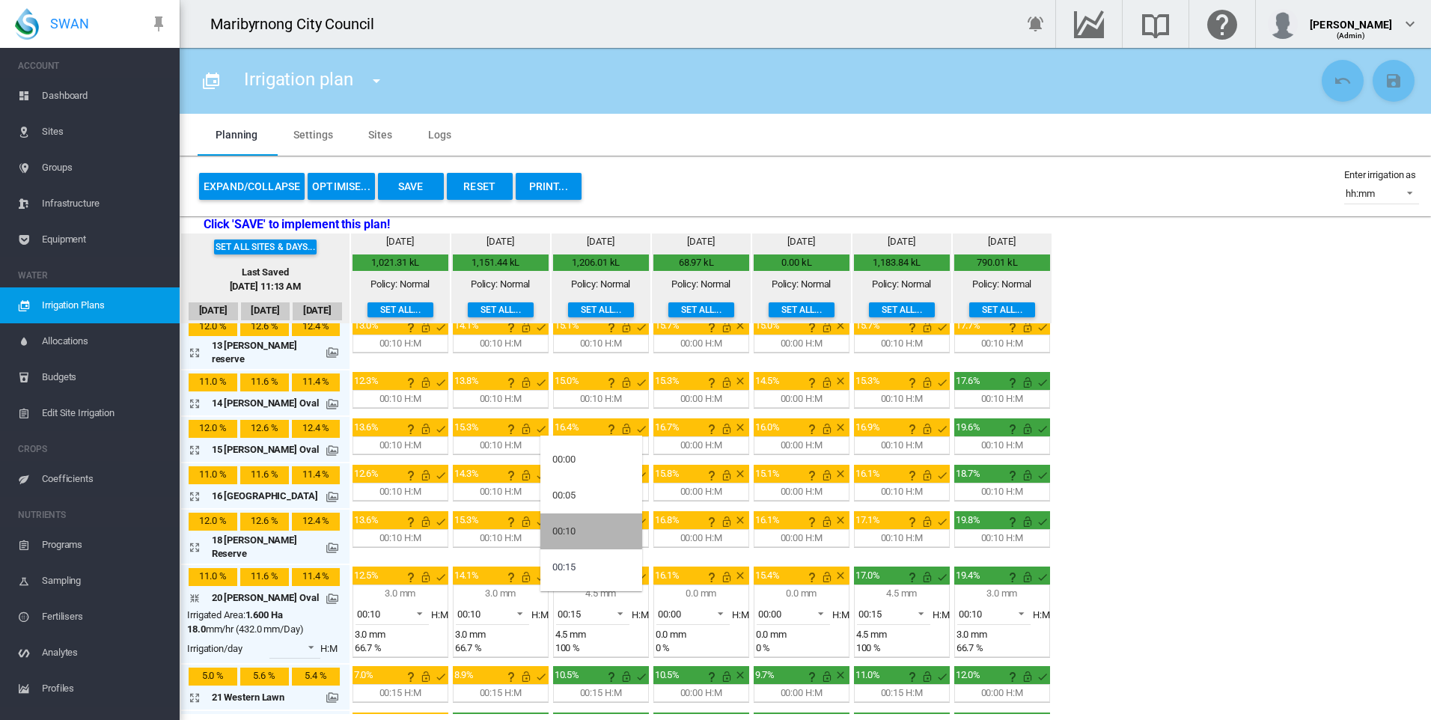
click at [569, 528] on div "00:10" at bounding box center [563, 531] width 23 height 13
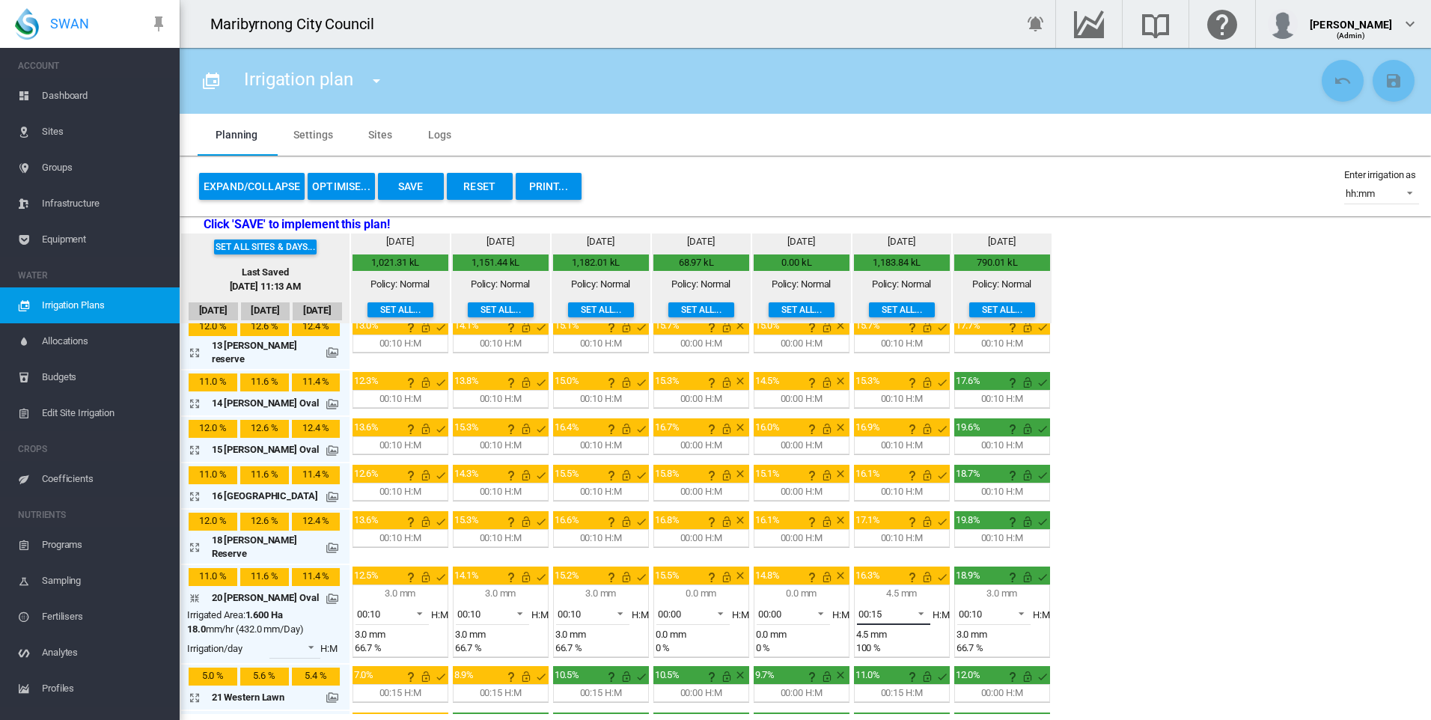
click at [908, 605] on span at bounding box center [917, 611] width 18 height 13
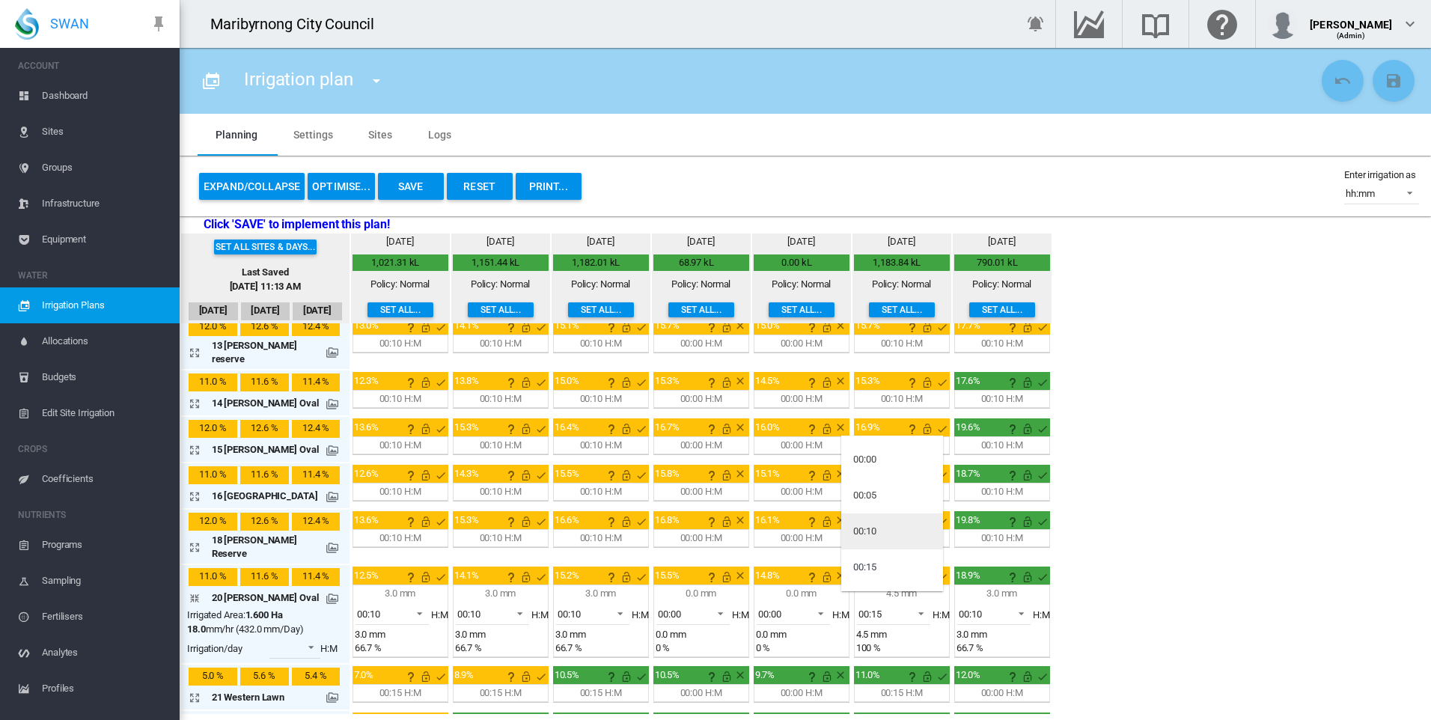
click at [895, 526] on md-option "00:10" at bounding box center [892, 531] width 102 height 36
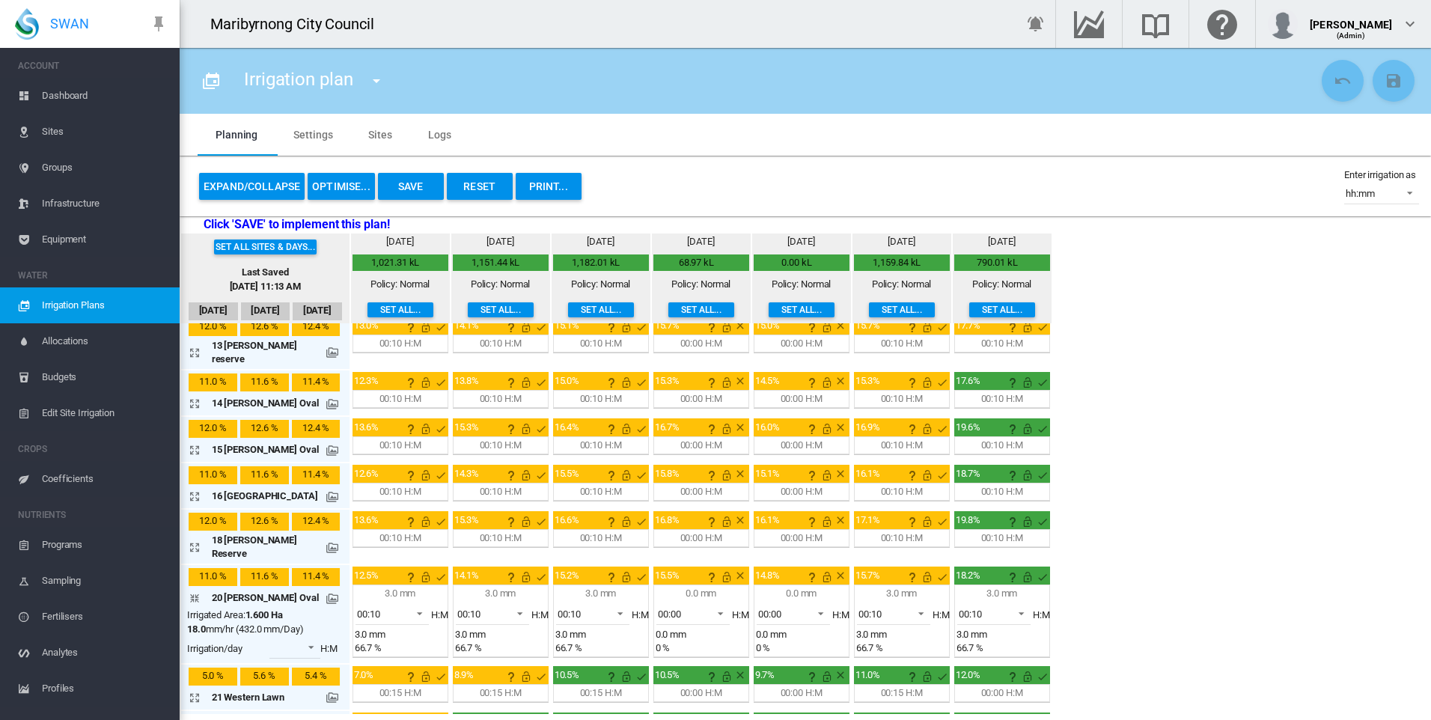
click at [1151, 581] on div "Set all sites & days... Last Saved Sep 23, 2025, 11:13 AM Sep 20 Sep 21 Sep 22 …" at bounding box center [805, 473] width 1251 height 480
click at [190, 589] on md-icon "icon-arrow-collapse" at bounding box center [198, 598] width 18 height 18
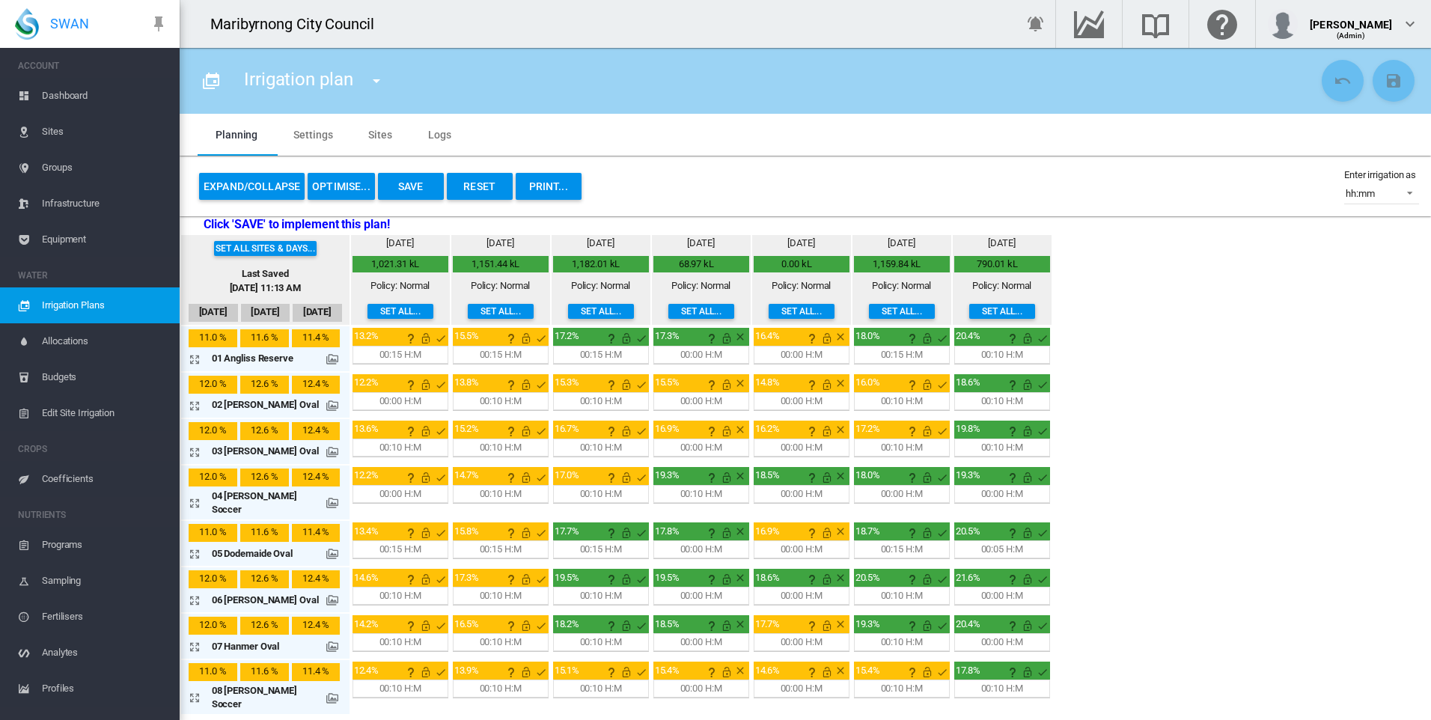
scroll to position [596, 0]
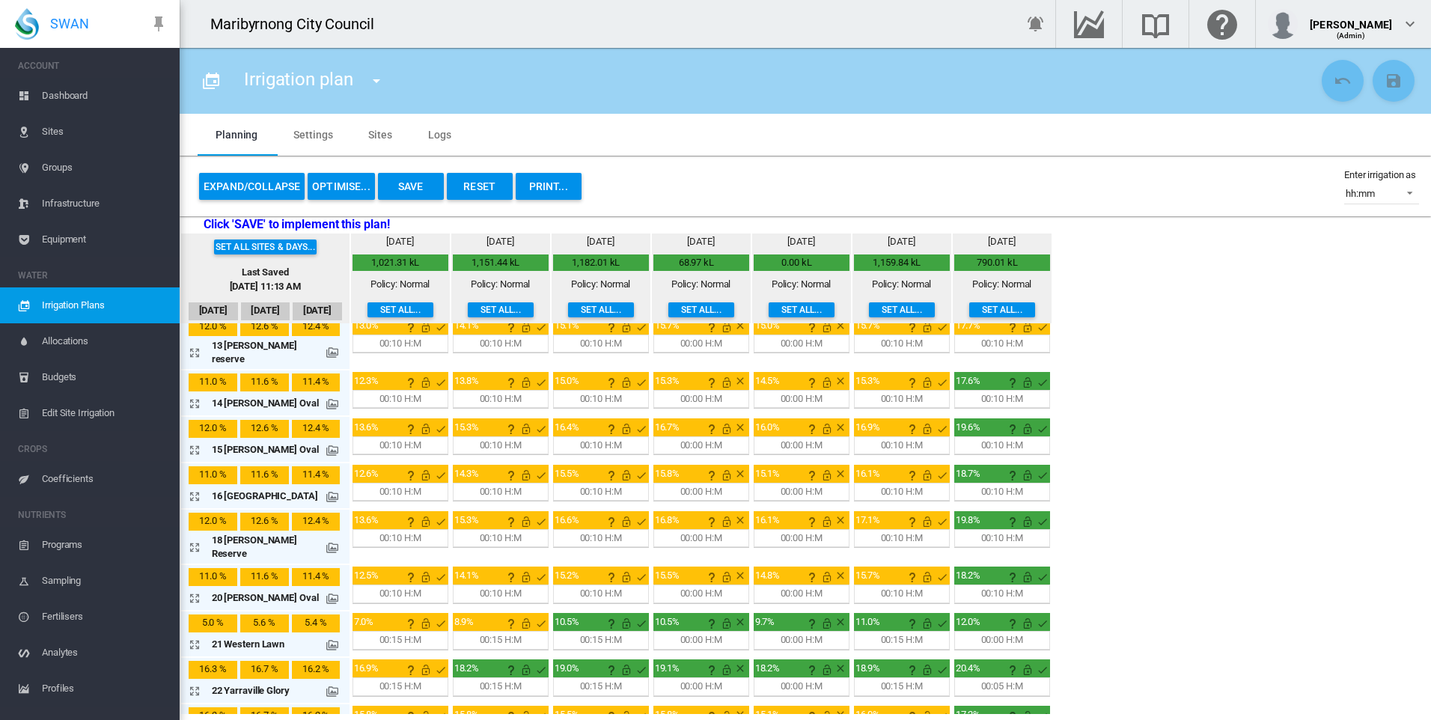
click at [192, 682] on md-icon "icon-arrow-expand" at bounding box center [198, 691] width 18 height 18
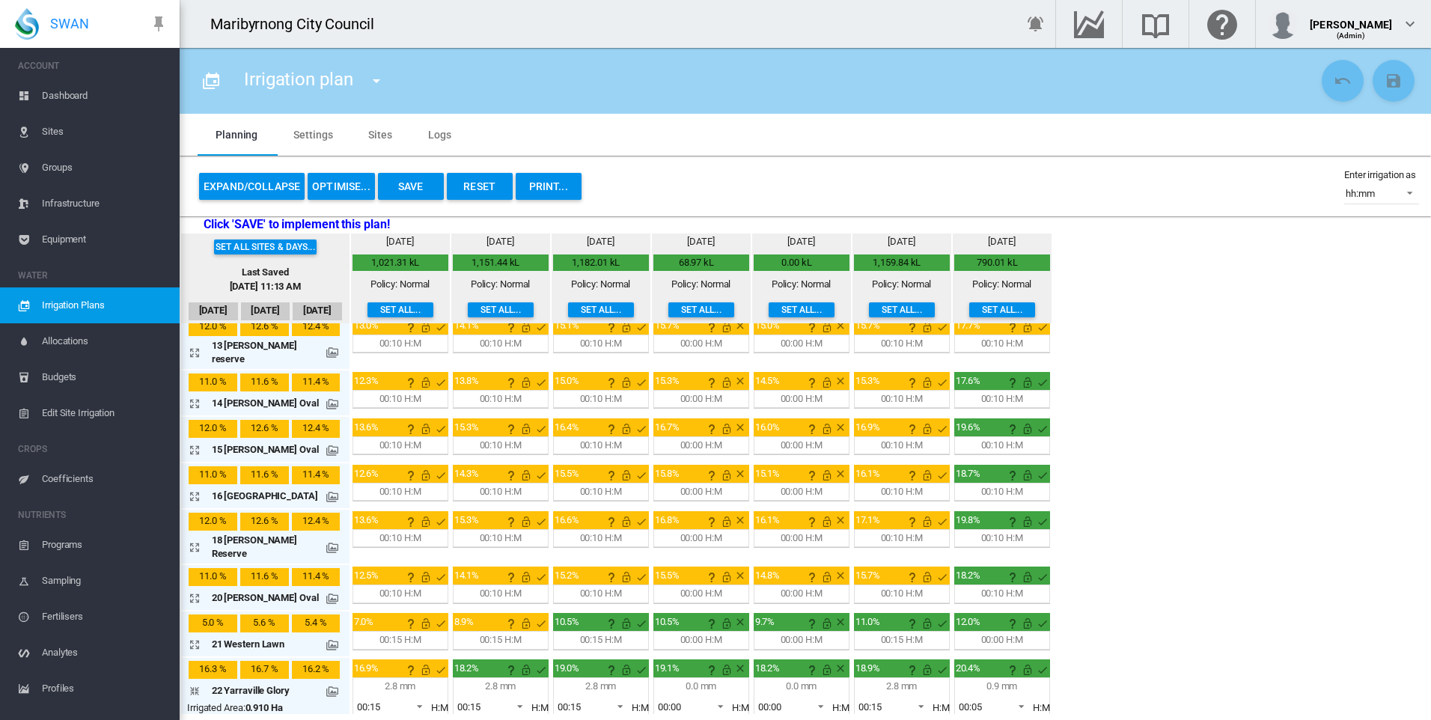
scroll to position [639, 0]
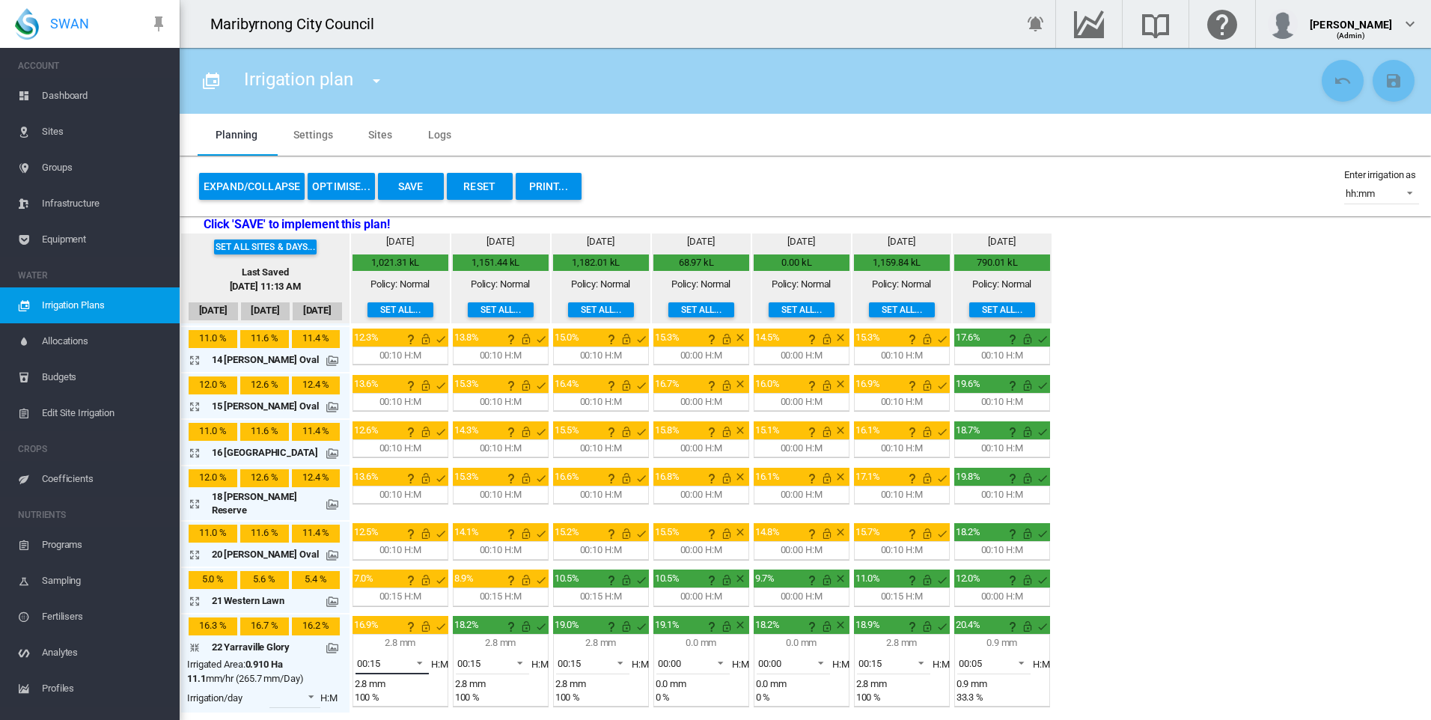
click at [410, 655] on span at bounding box center [415, 661] width 18 height 13
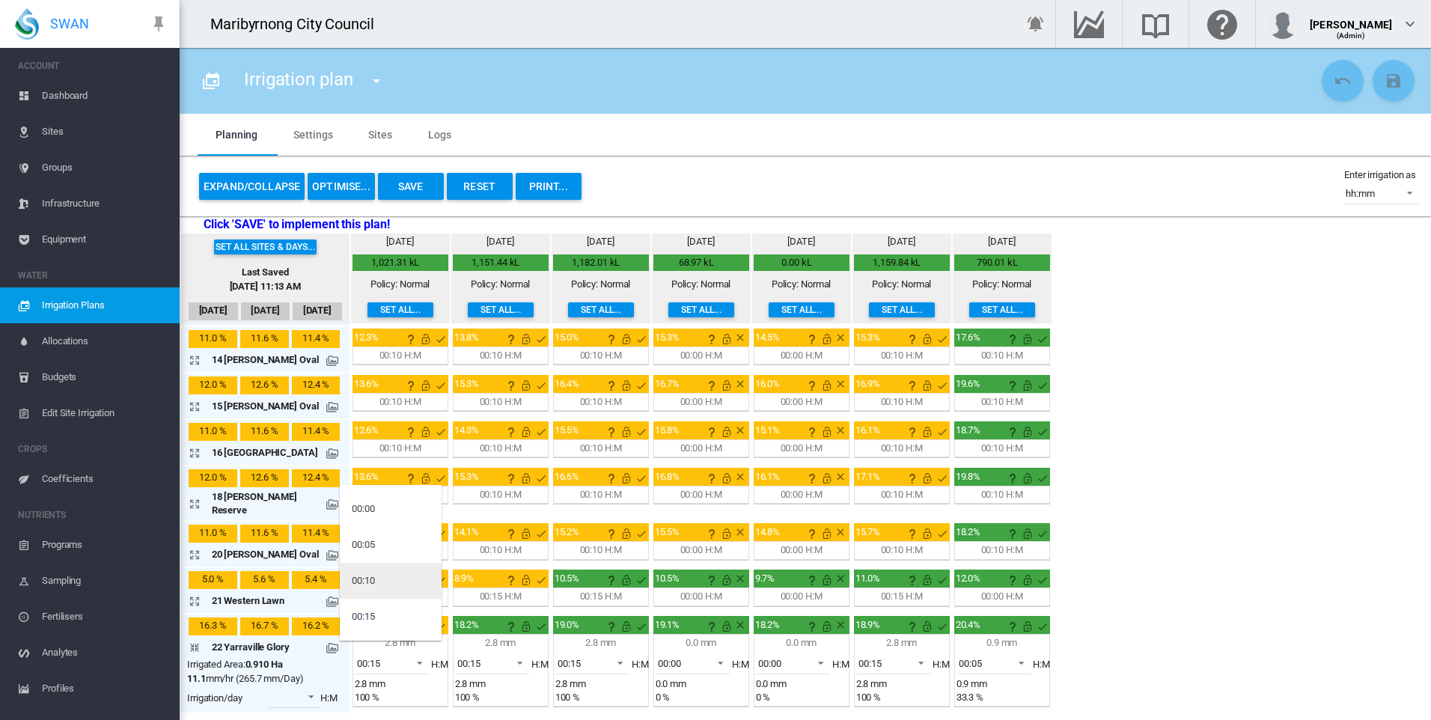
click at [389, 578] on md-option "00:10" at bounding box center [391, 581] width 102 height 36
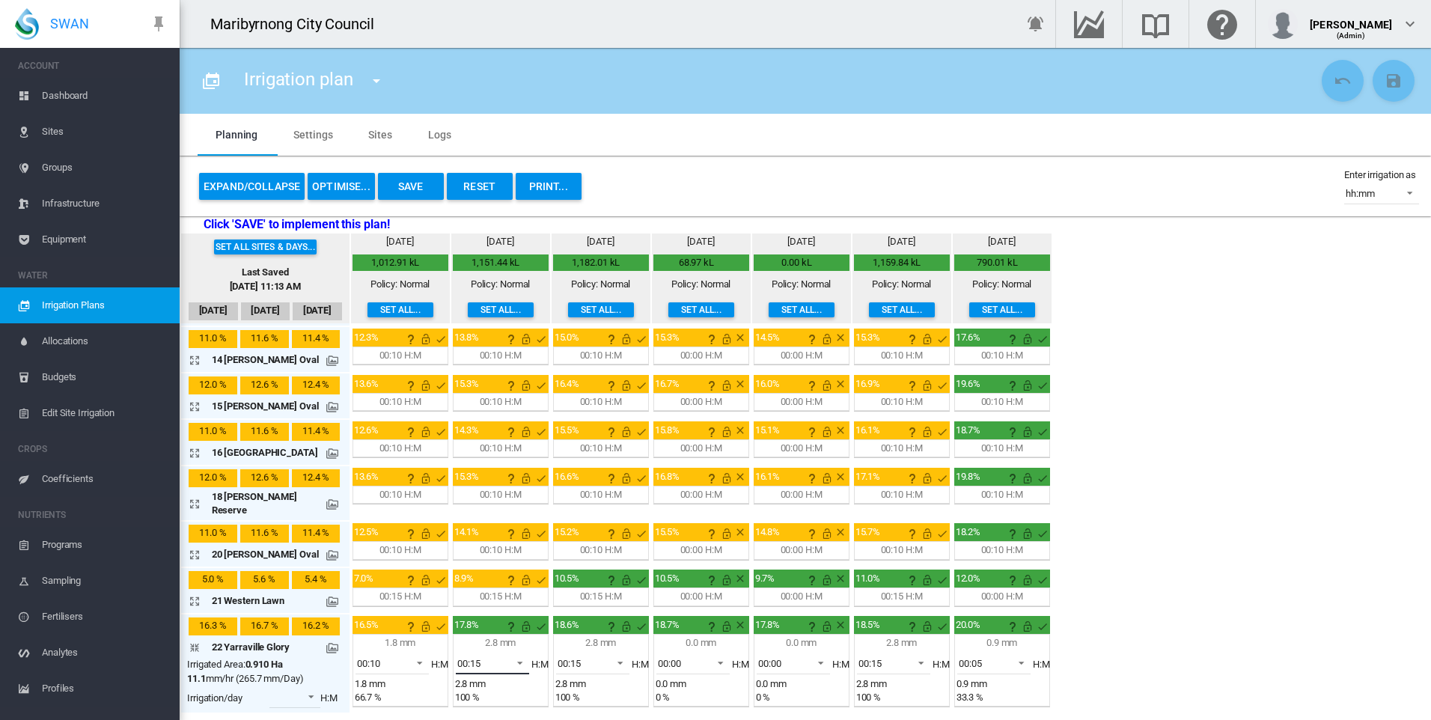
click at [507, 655] on span at bounding box center [516, 661] width 18 height 13
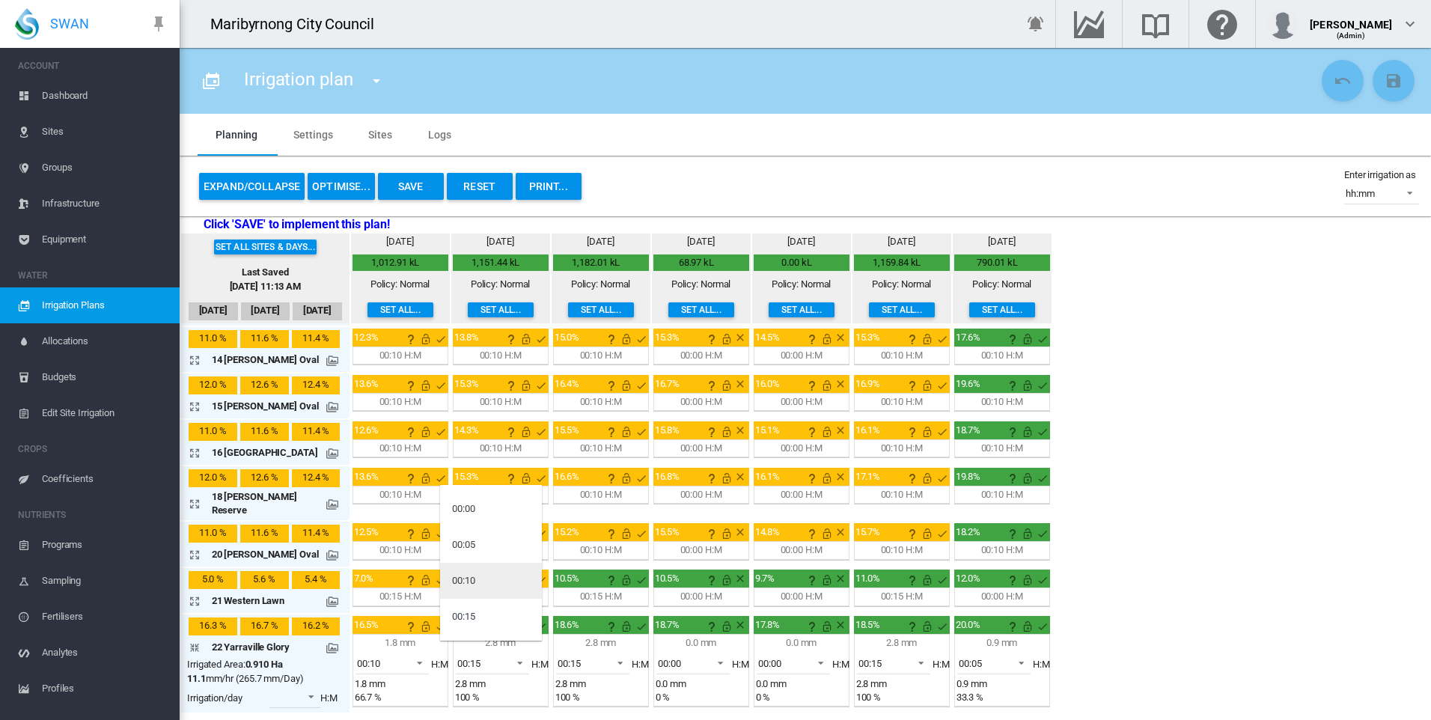
click at [482, 576] on md-option "00:10" at bounding box center [491, 581] width 102 height 36
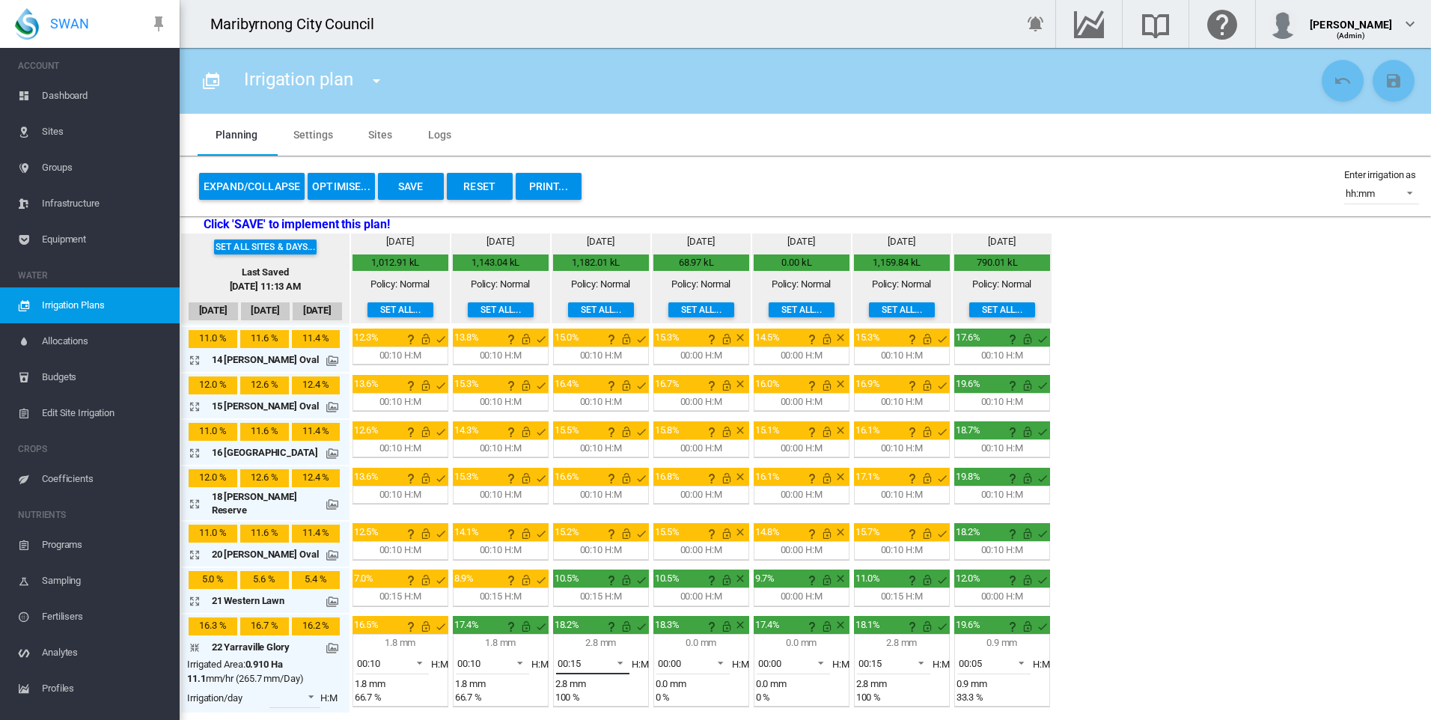
click at [596, 657] on span "00:15" at bounding box center [581, 663] width 46 height 13
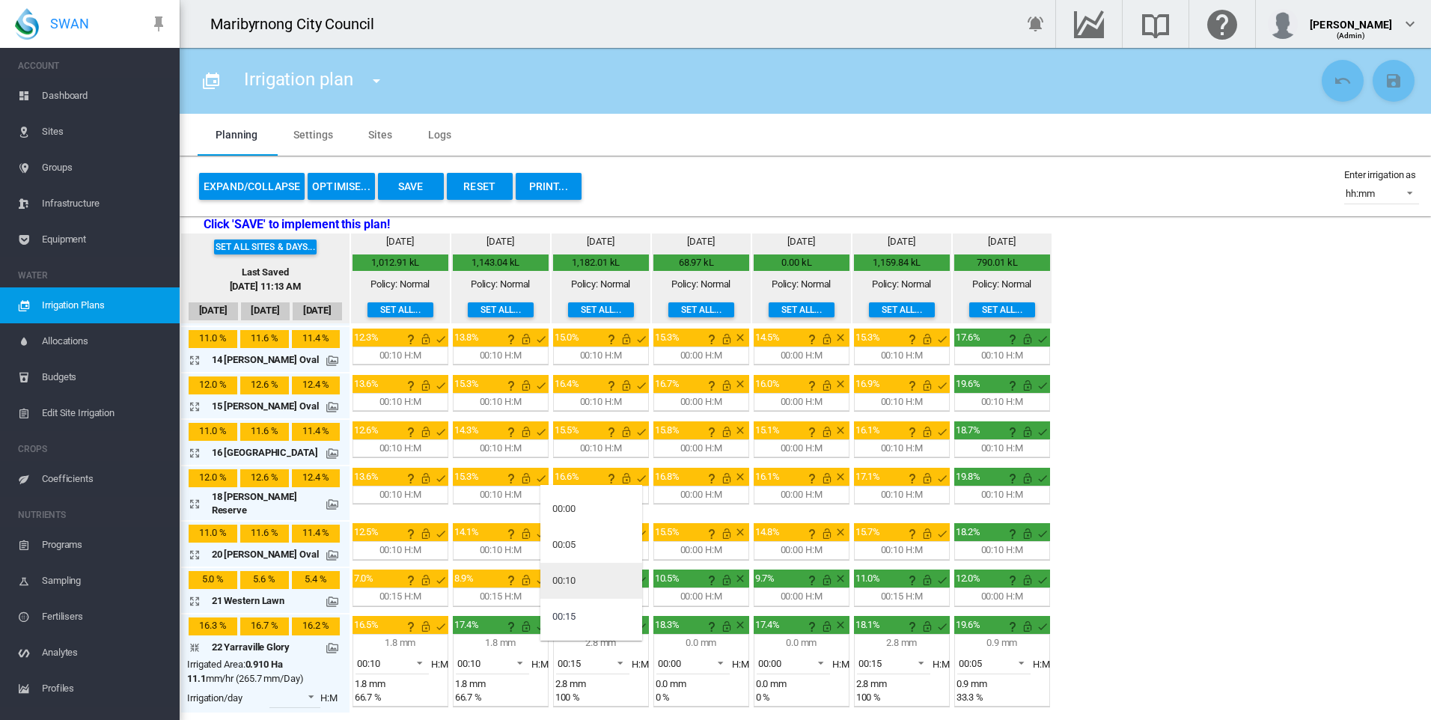
click at [584, 578] on md-option "00:10" at bounding box center [591, 581] width 102 height 36
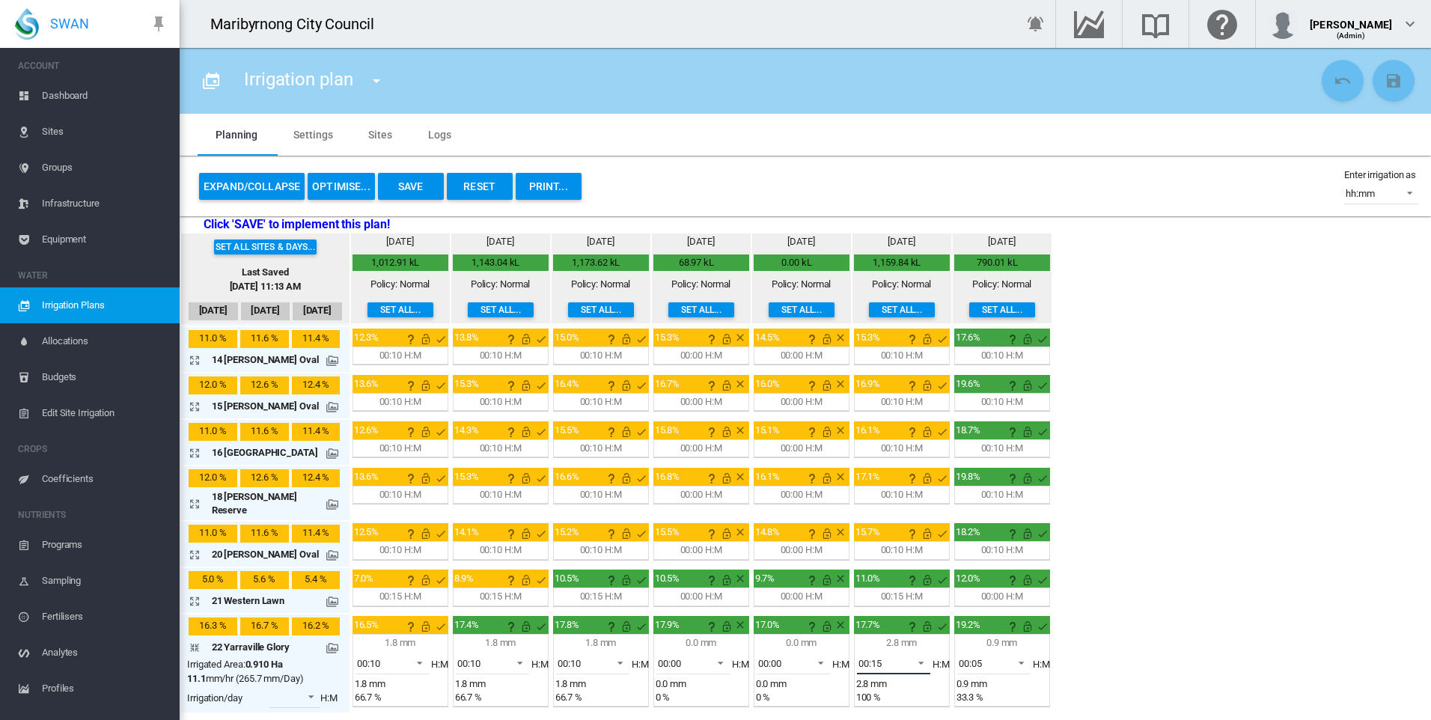
click at [888, 657] on span "00:15" at bounding box center [881, 663] width 46 height 13
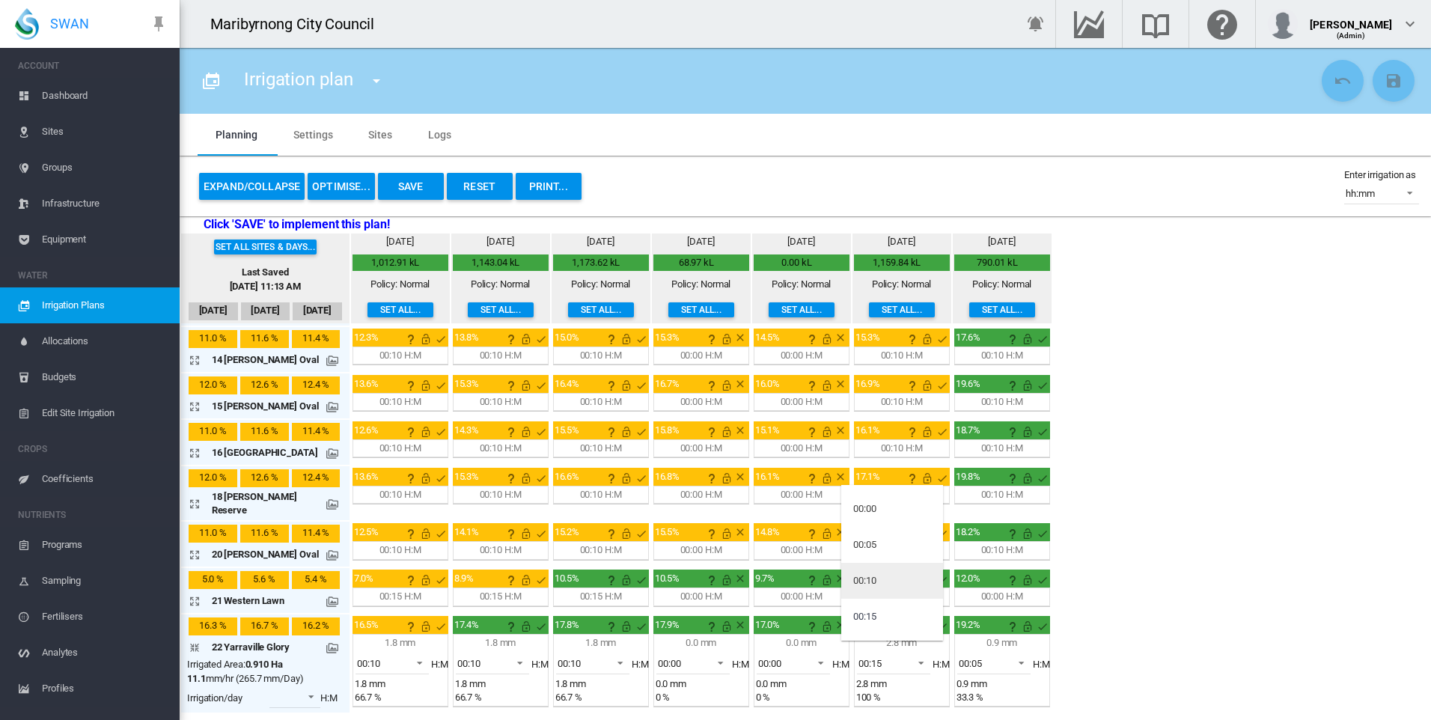
click at [891, 575] on md-option "00:10" at bounding box center [892, 581] width 102 height 36
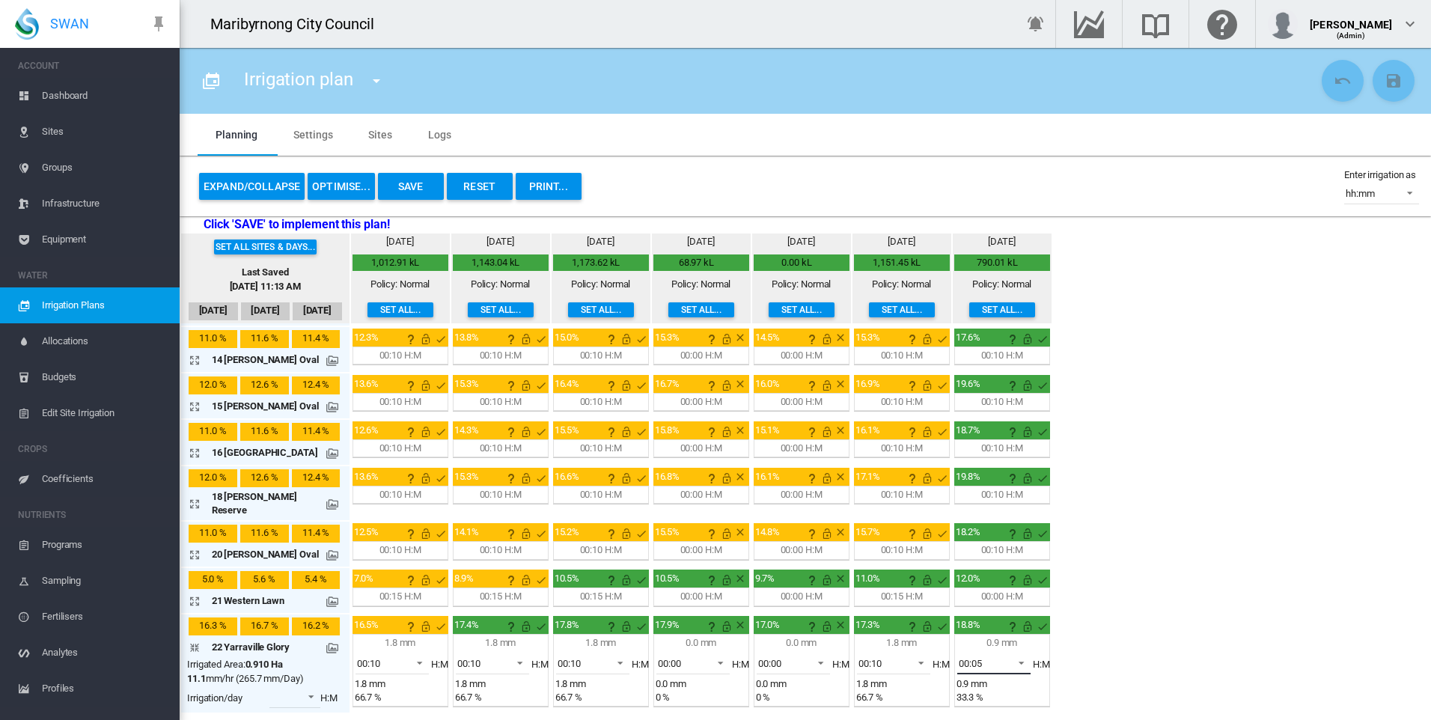
click at [988, 657] on span "00:05" at bounding box center [982, 663] width 46 height 13
click at [973, 658] on div "00:10" at bounding box center [964, 652] width 23 height 13
click at [1176, 638] on div "Set all sites & days... Last Saved Sep 23, 2025, 11:13 AM Sep 20 Sep 21 Sep 22 …" at bounding box center [805, 473] width 1251 height 480
click at [1163, 516] on div "Set all sites & days... Last Saved Sep 23, 2025, 11:13 AM Sep 20 Sep 21 Sep 22 …" at bounding box center [805, 473] width 1251 height 480
click at [198, 638] on md-icon "icon-arrow-collapse" at bounding box center [198, 647] width 18 height 18
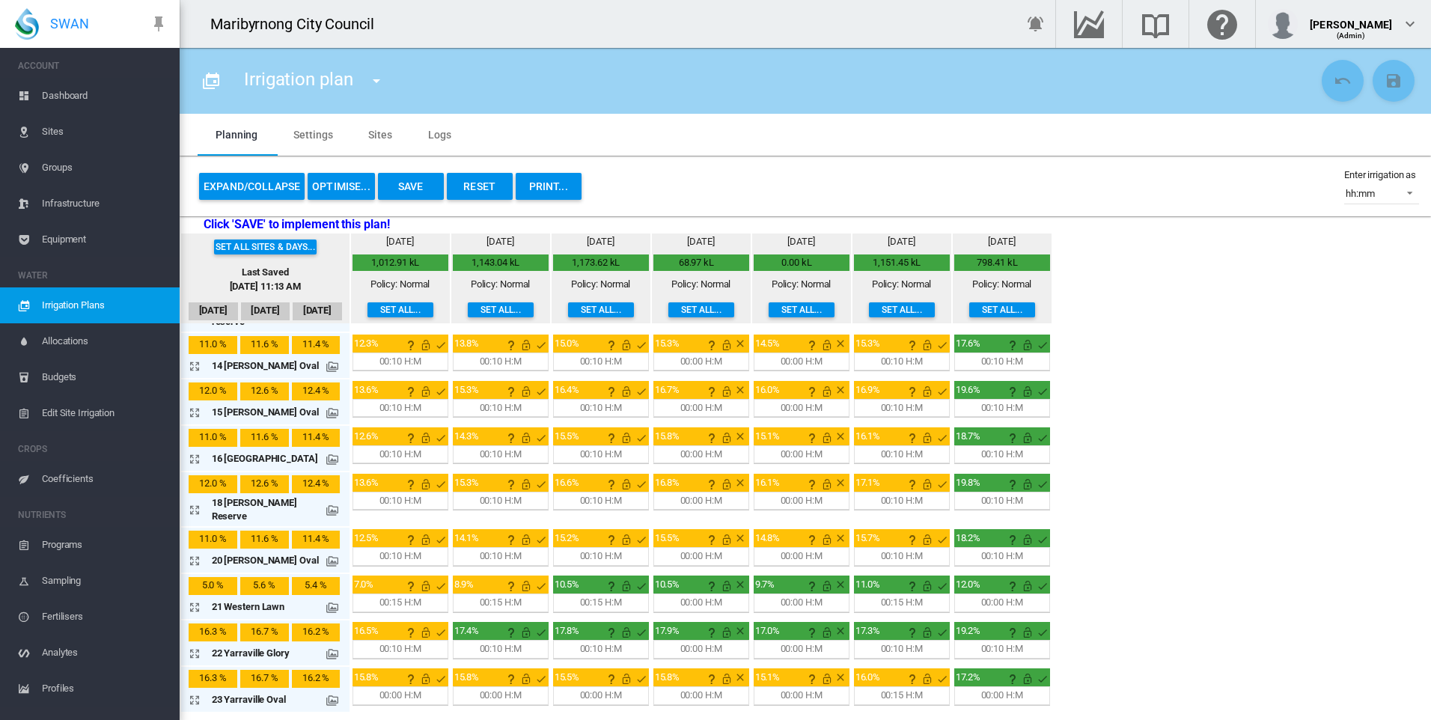
scroll to position [596, 0]
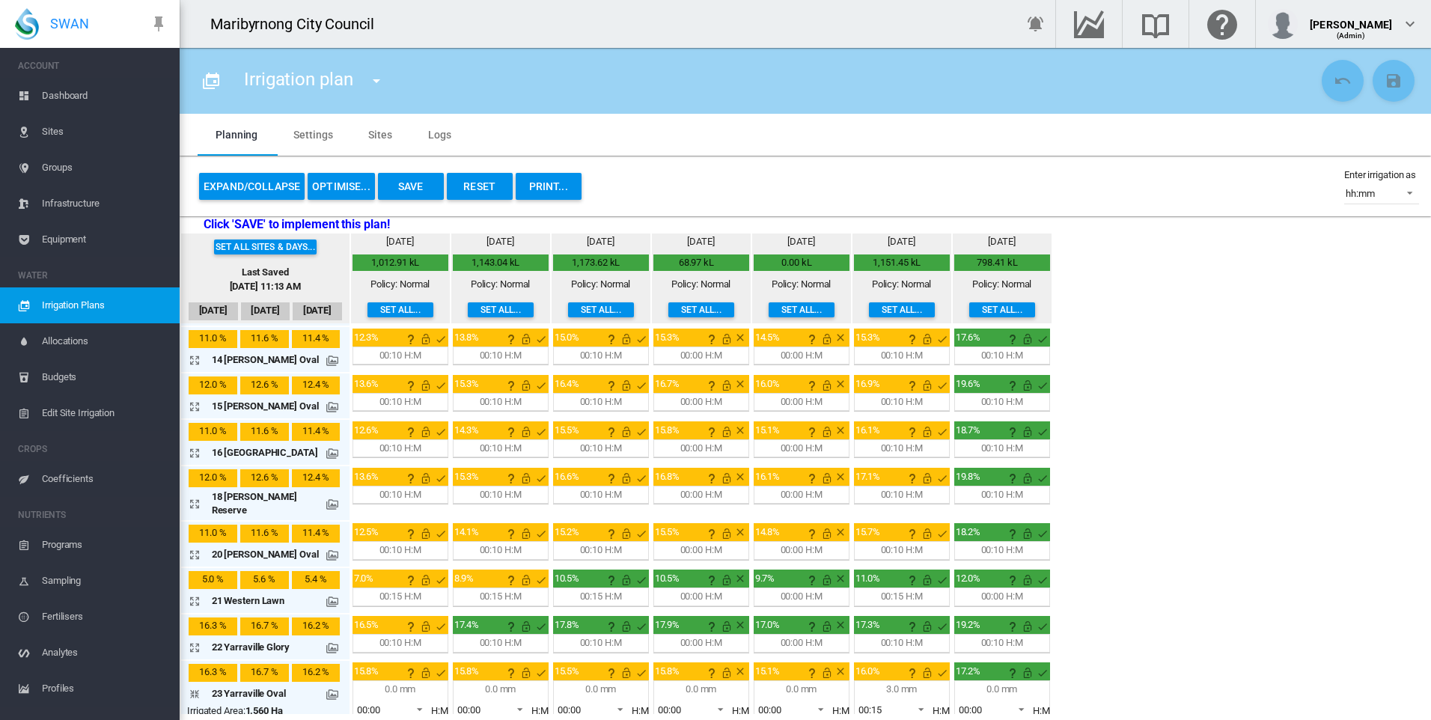
click at [613, 701] on span at bounding box center [616, 707] width 18 height 13
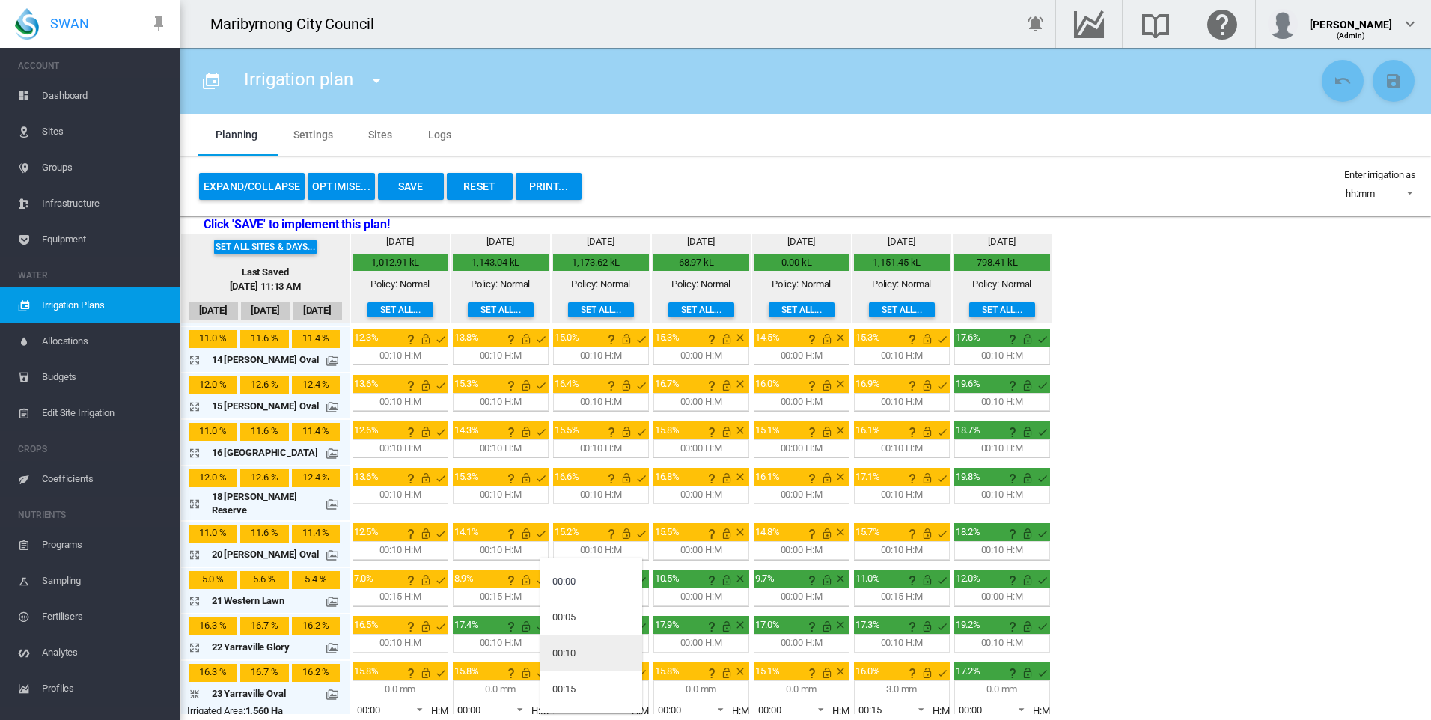
click at [586, 652] on md-option "00:10" at bounding box center [591, 653] width 102 height 36
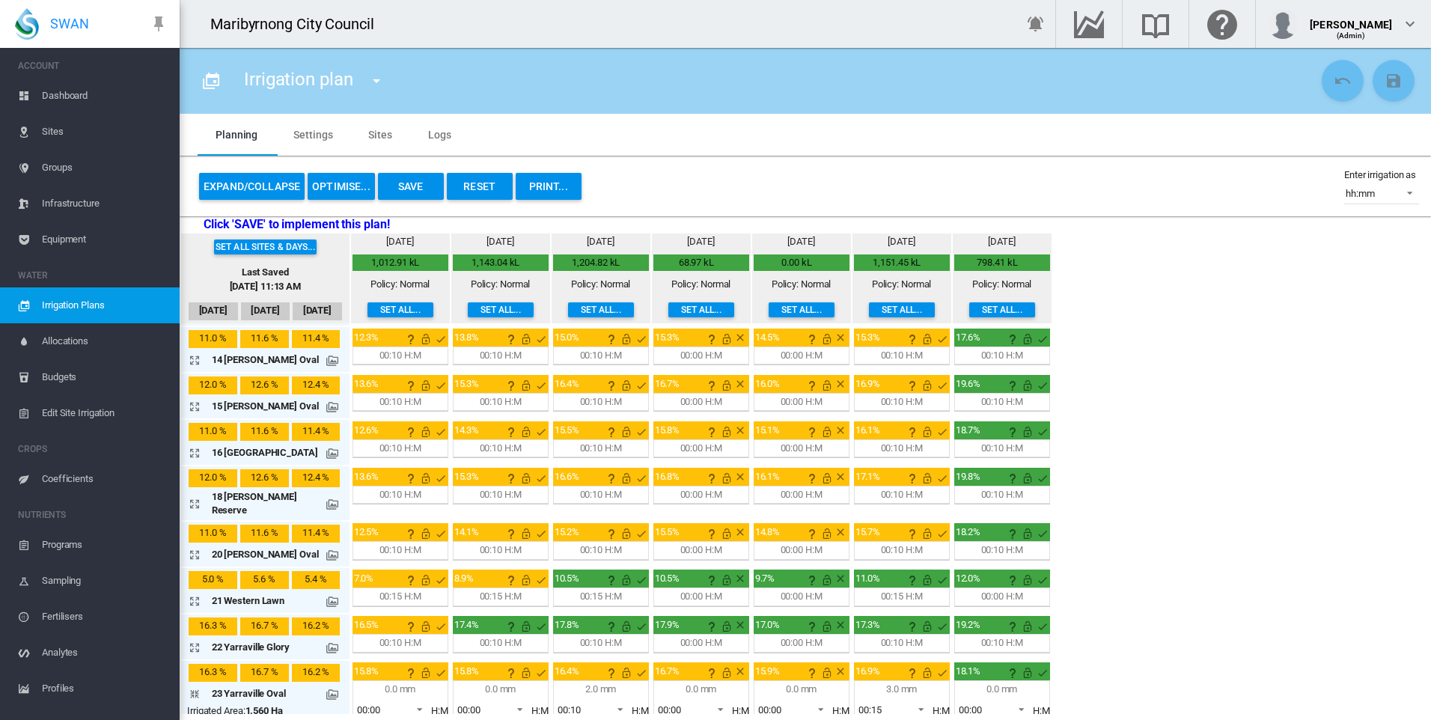
click at [879, 703] on span "00:15" at bounding box center [881, 709] width 46 height 13
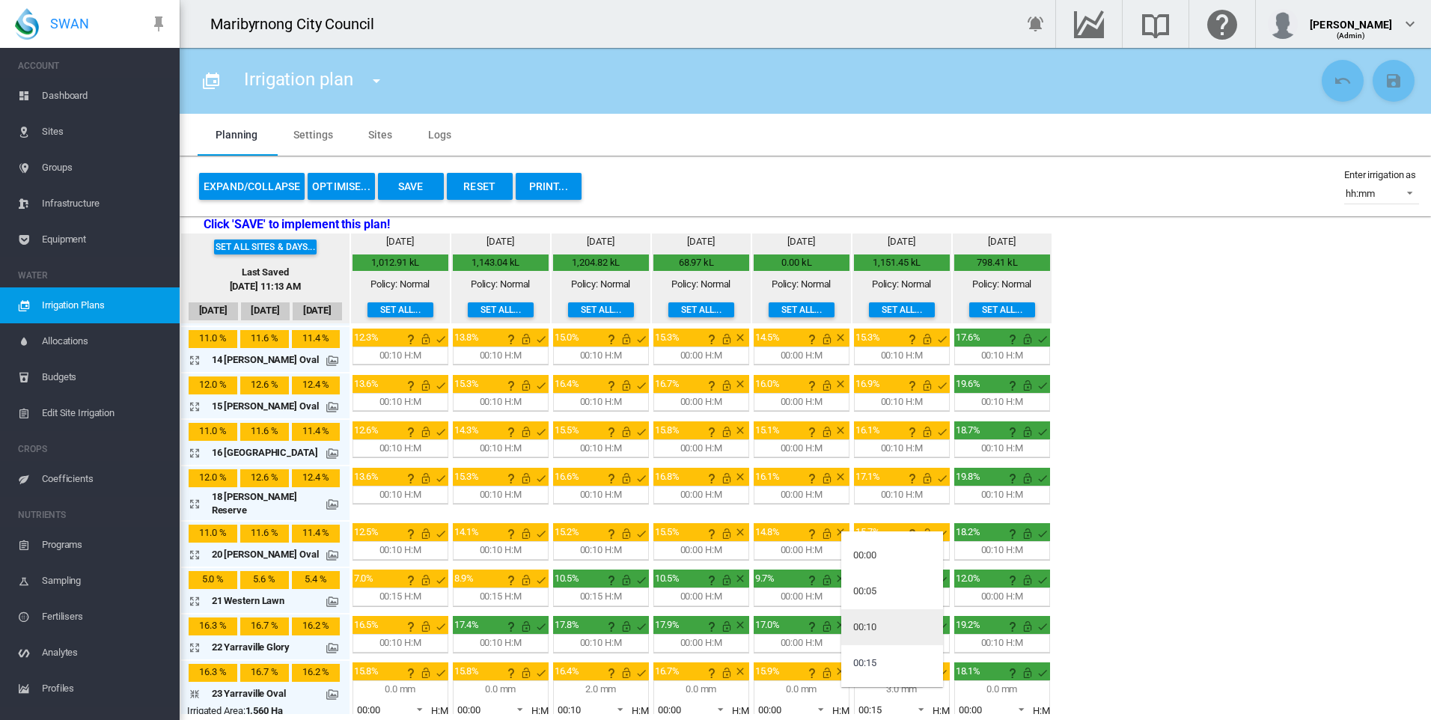
click at [875, 626] on div "00:10" at bounding box center [864, 626] width 23 height 13
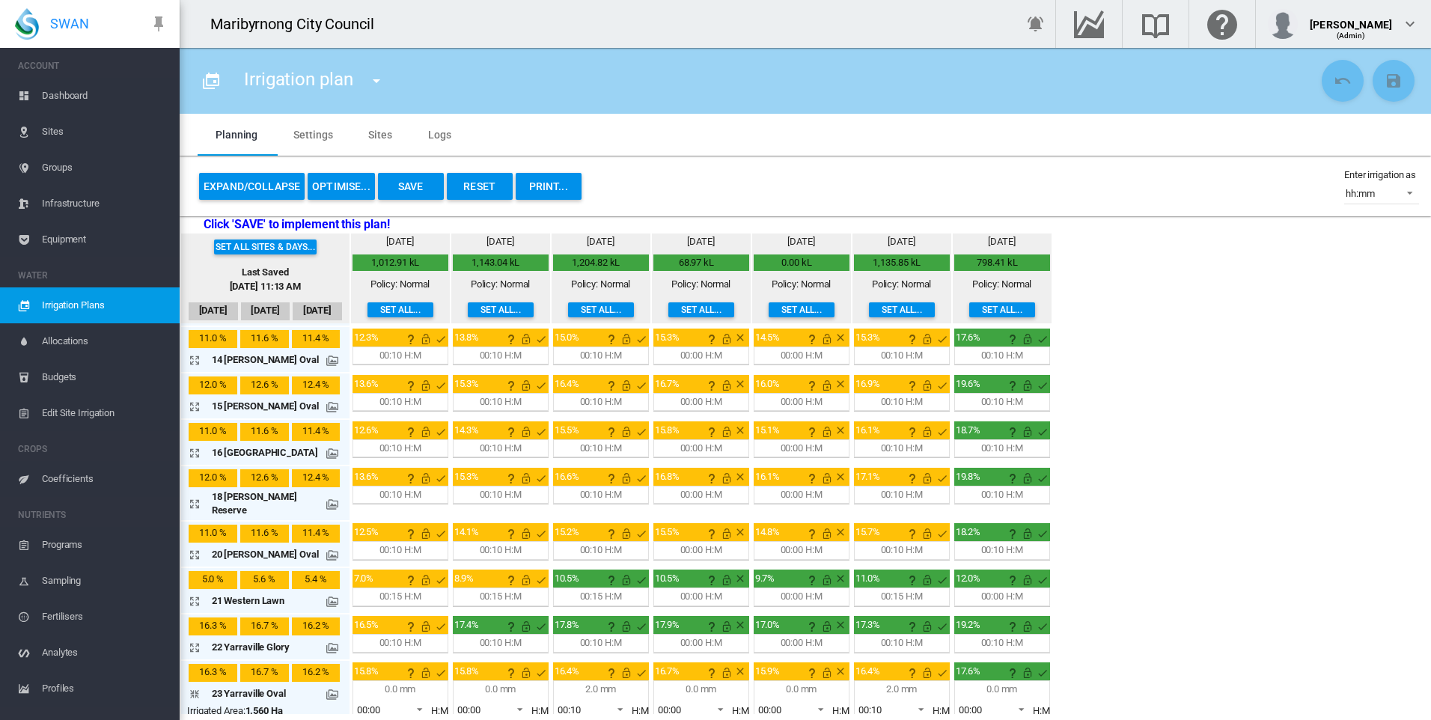
click at [983, 703] on span "00:00" at bounding box center [982, 709] width 46 height 13
click at [979, 651] on md-option "00:10" at bounding box center [992, 653] width 102 height 36
click at [489, 703] on span "00:00" at bounding box center [480, 709] width 46 height 13
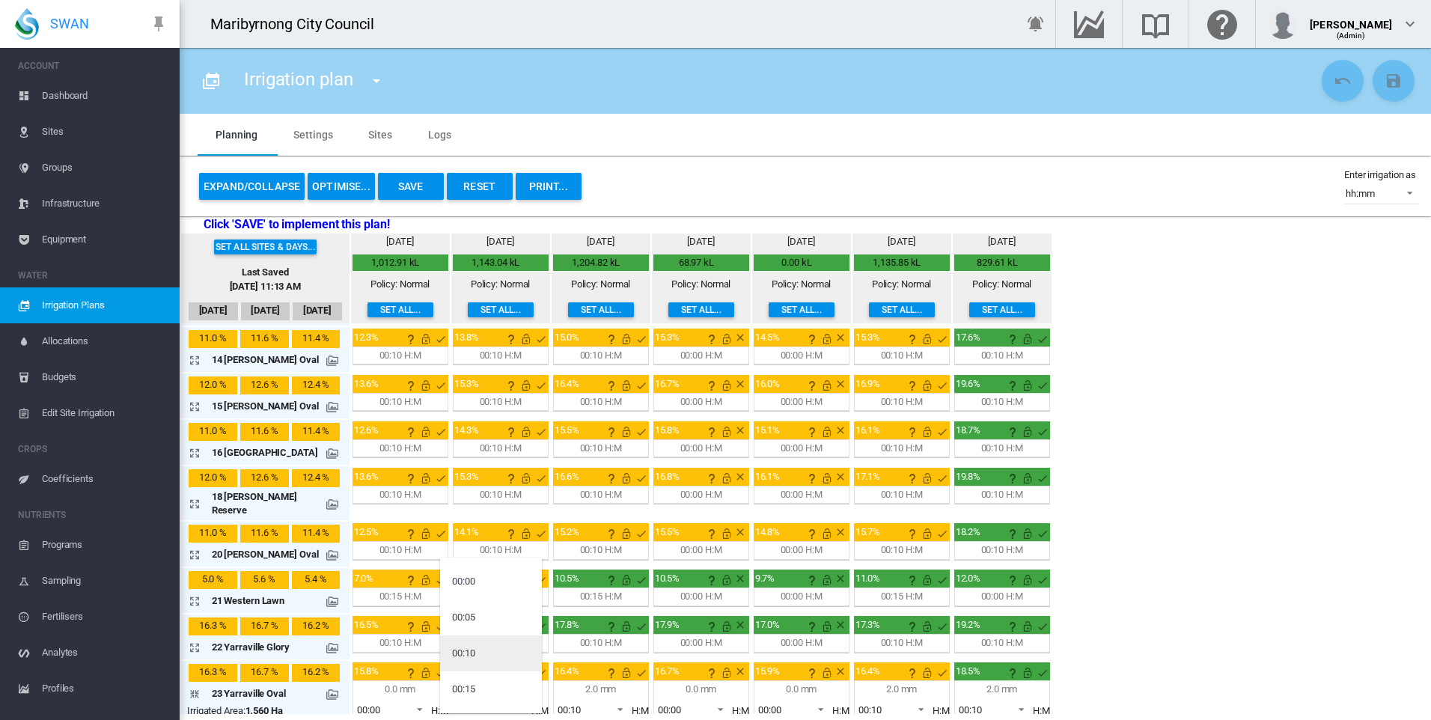
click at [485, 658] on md-option "00:10" at bounding box center [491, 653] width 102 height 36
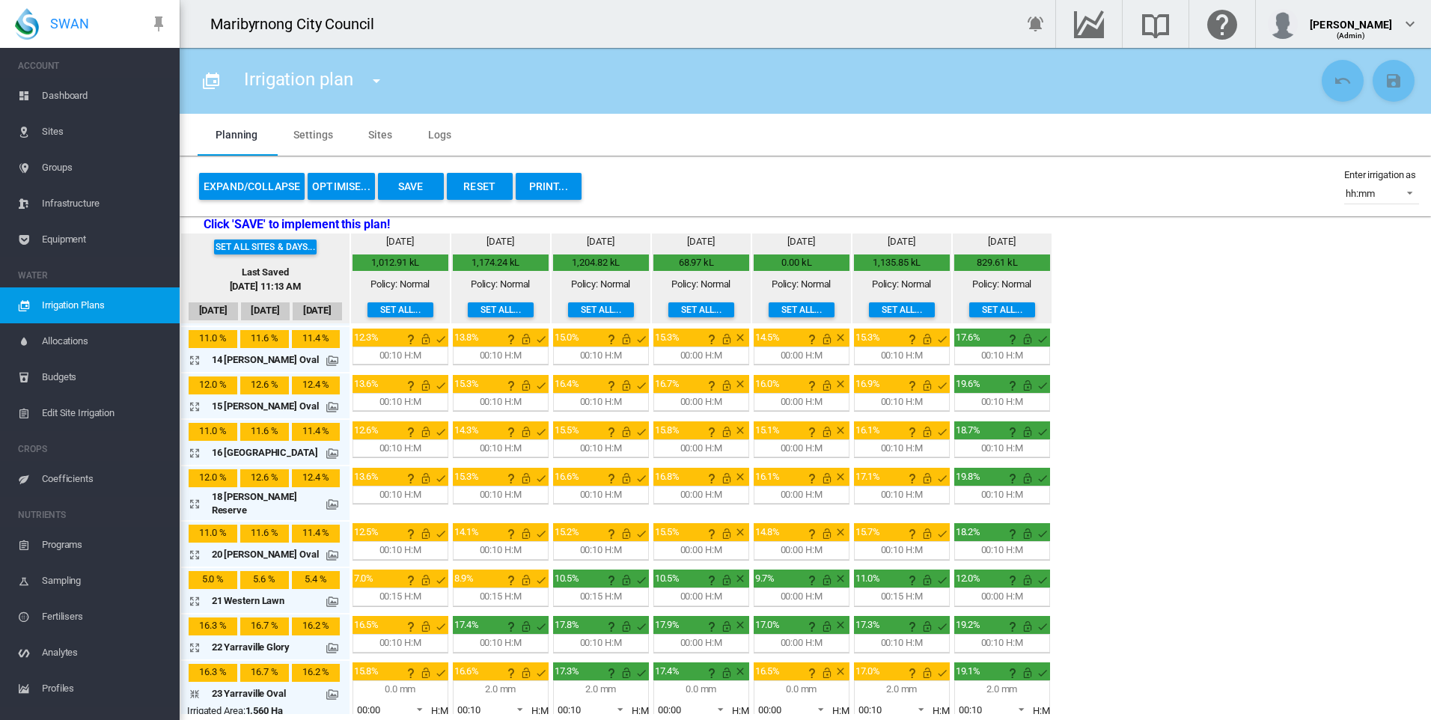
click at [423, 191] on button "Save" at bounding box center [411, 186] width 66 height 27
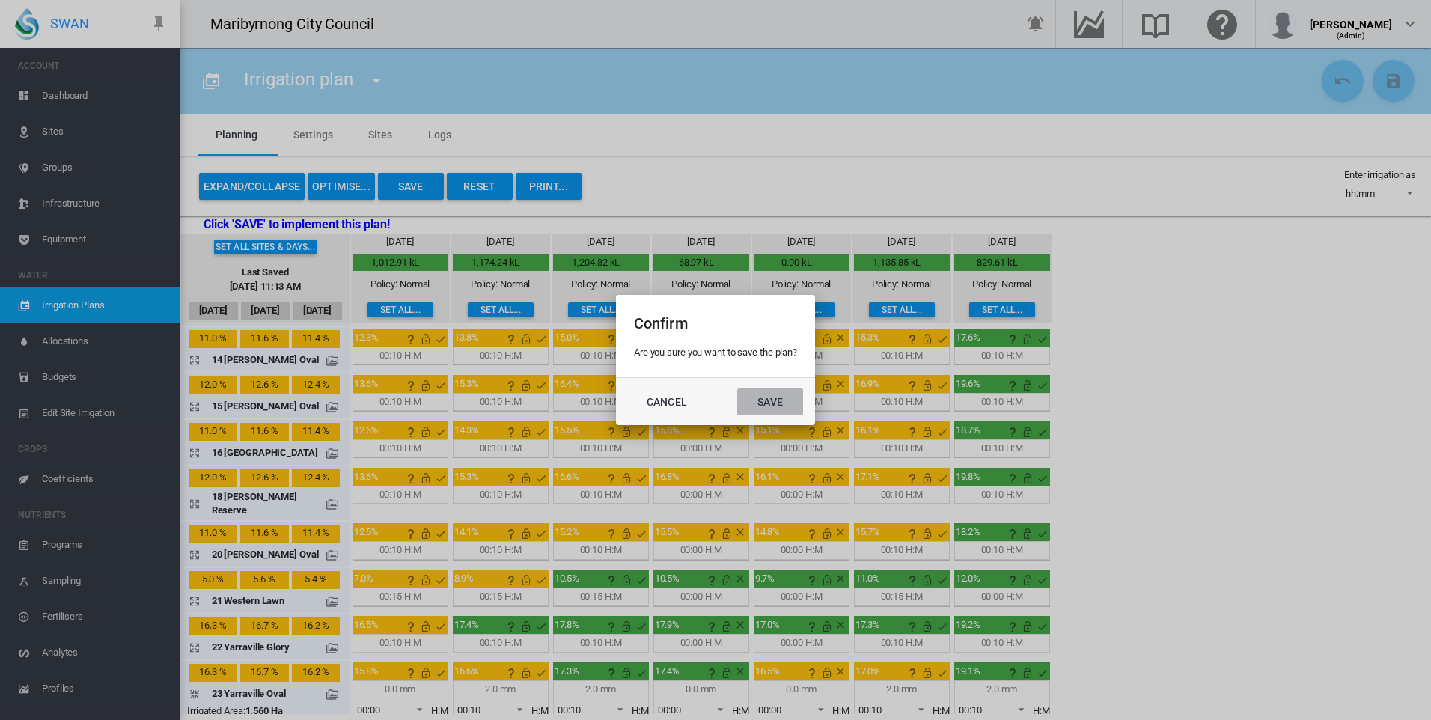
click at [754, 403] on button "Save" at bounding box center [770, 401] width 66 height 27
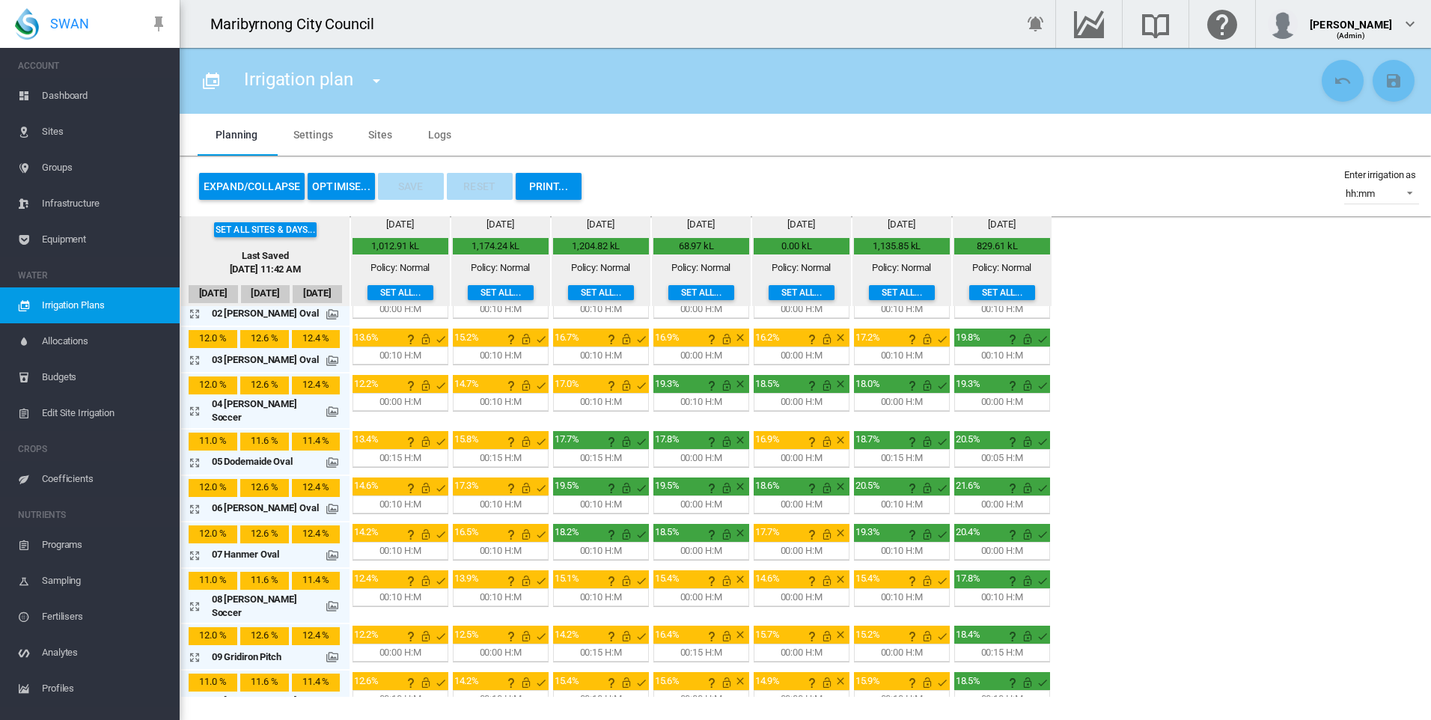
scroll to position [0, 0]
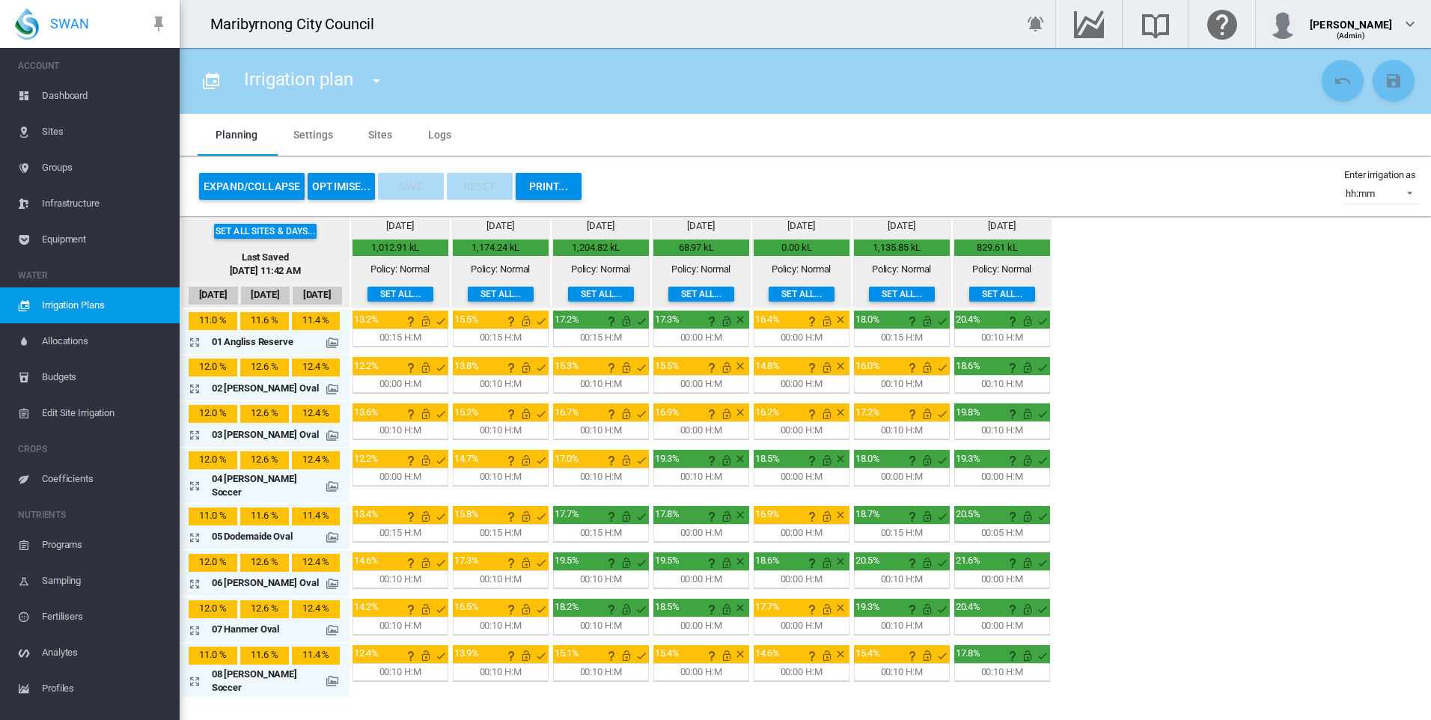
click at [192, 528] on md-icon "icon-arrow-expand" at bounding box center [198, 537] width 18 height 18
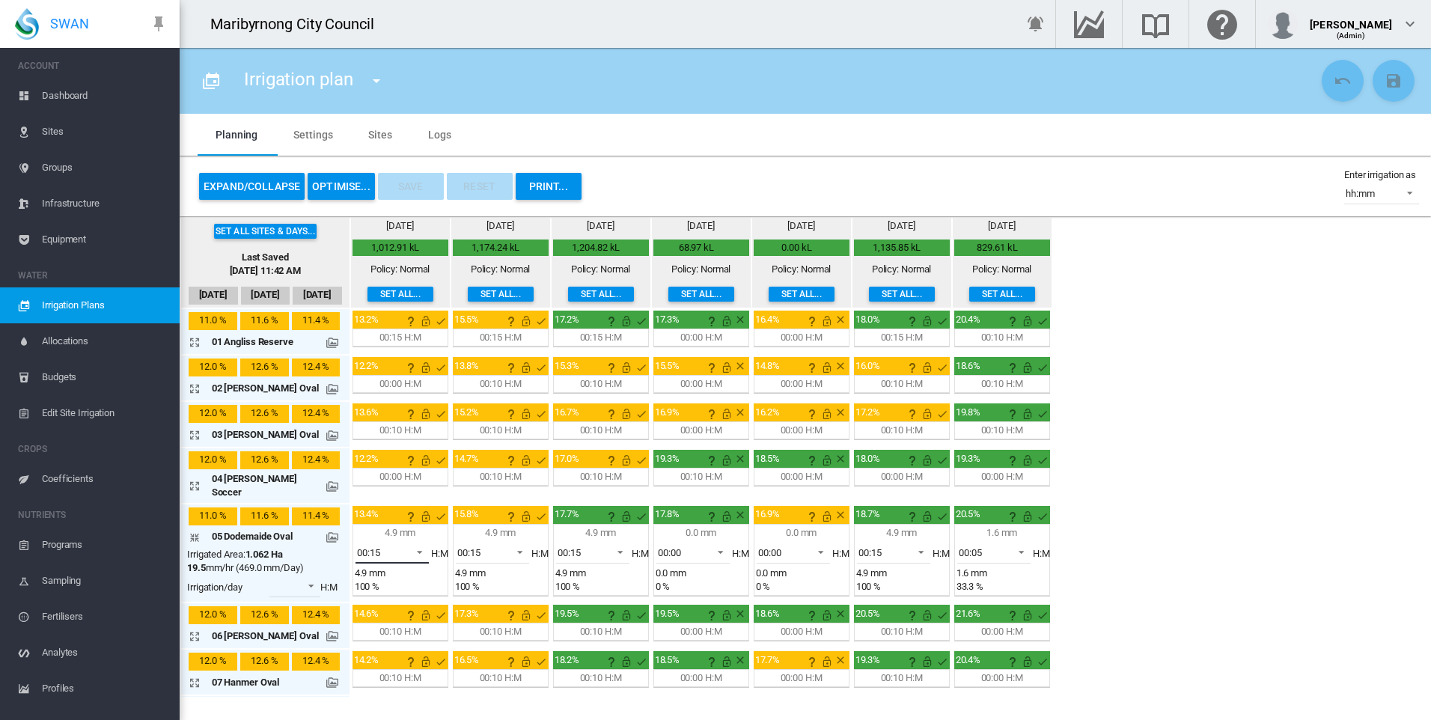
click at [408, 544] on span at bounding box center [415, 550] width 18 height 13
click at [382, 510] on md-option "00:10" at bounding box center [391, 507] width 102 height 36
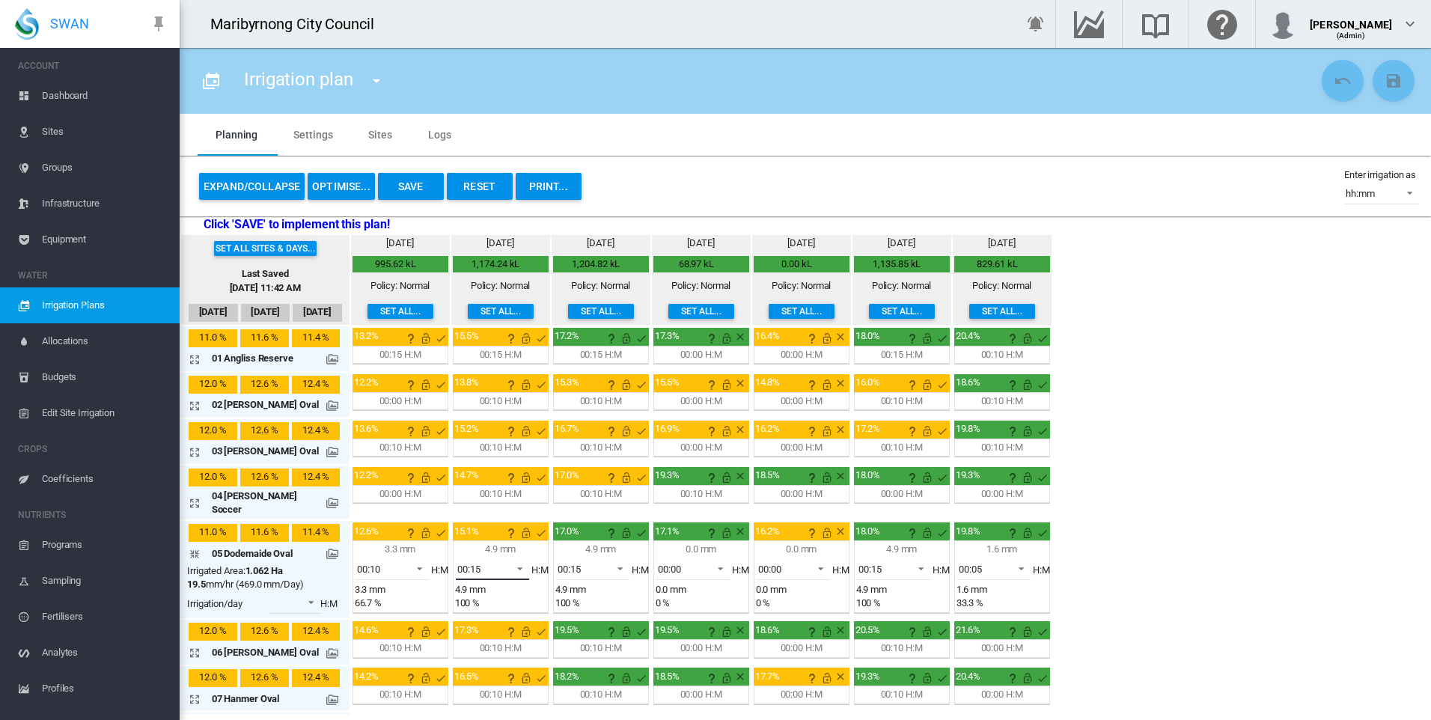
click at [507, 562] on span at bounding box center [516, 567] width 18 height 13
click at [487, 522] on md-option "00:10" at bounding box center [491, 524] width 102 height 36
click at [599, 558] on md-select-value "00:15" at bounding box center [592, 569] width 73 height 22
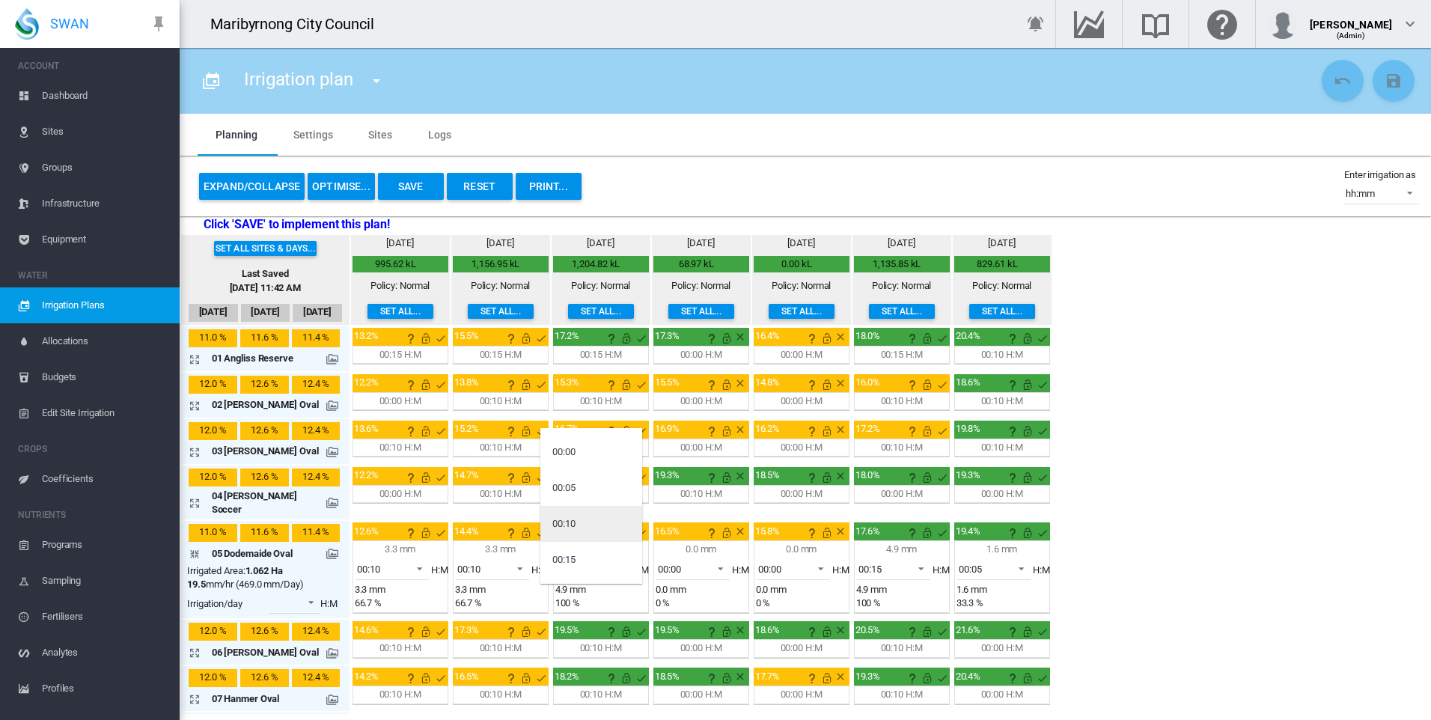
click at [590, 521] on md-option "00:10" at bounding box center [591, 524] width 102 height 36
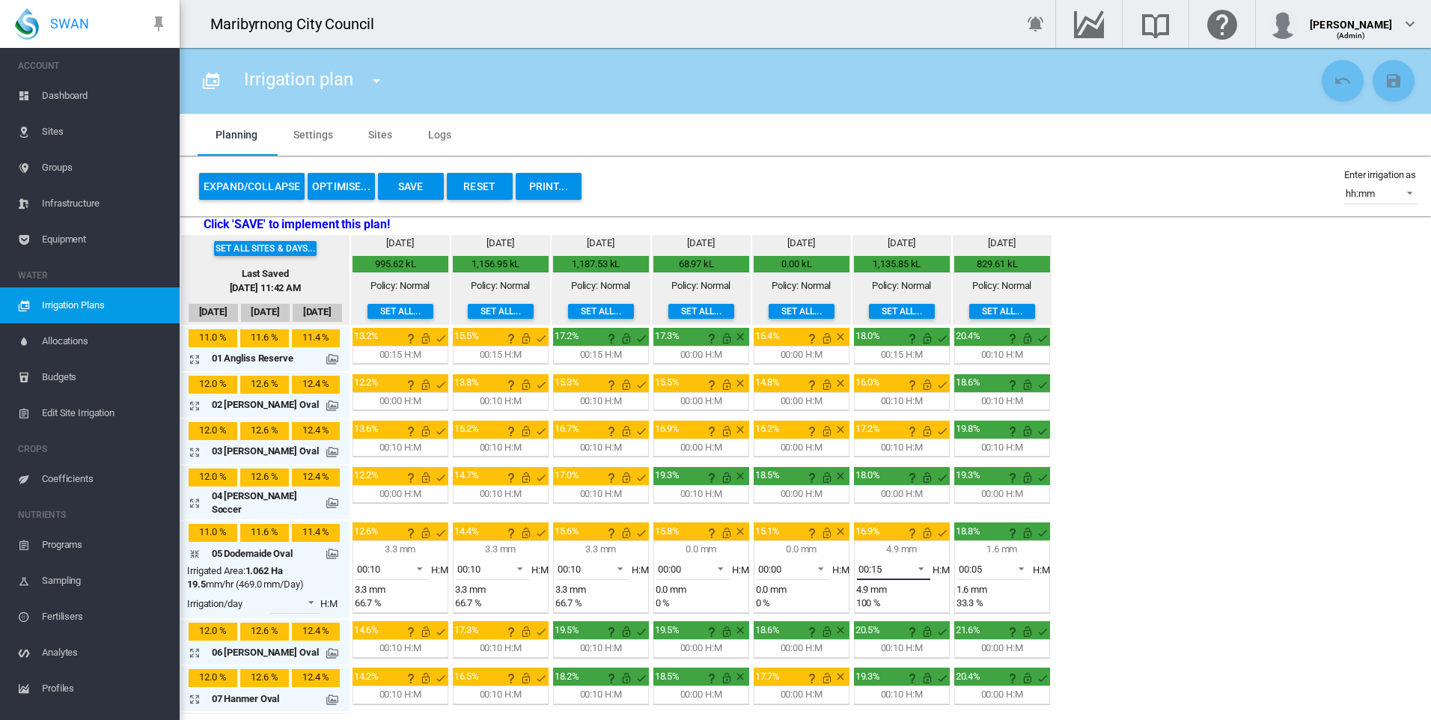
click at [908, 564] on span at bounding box center [917, 567] width 18 height 13
click at [878, 523] on md-option "00:10" at bounding box center [892, 524] width 102 height 36
click at [983, 563] on span "00:05" at bounding box center [982, 569] width 46 height 13
click at [977, 595] on div "00:10" at bounding box center [964, 595] width 23 height 13
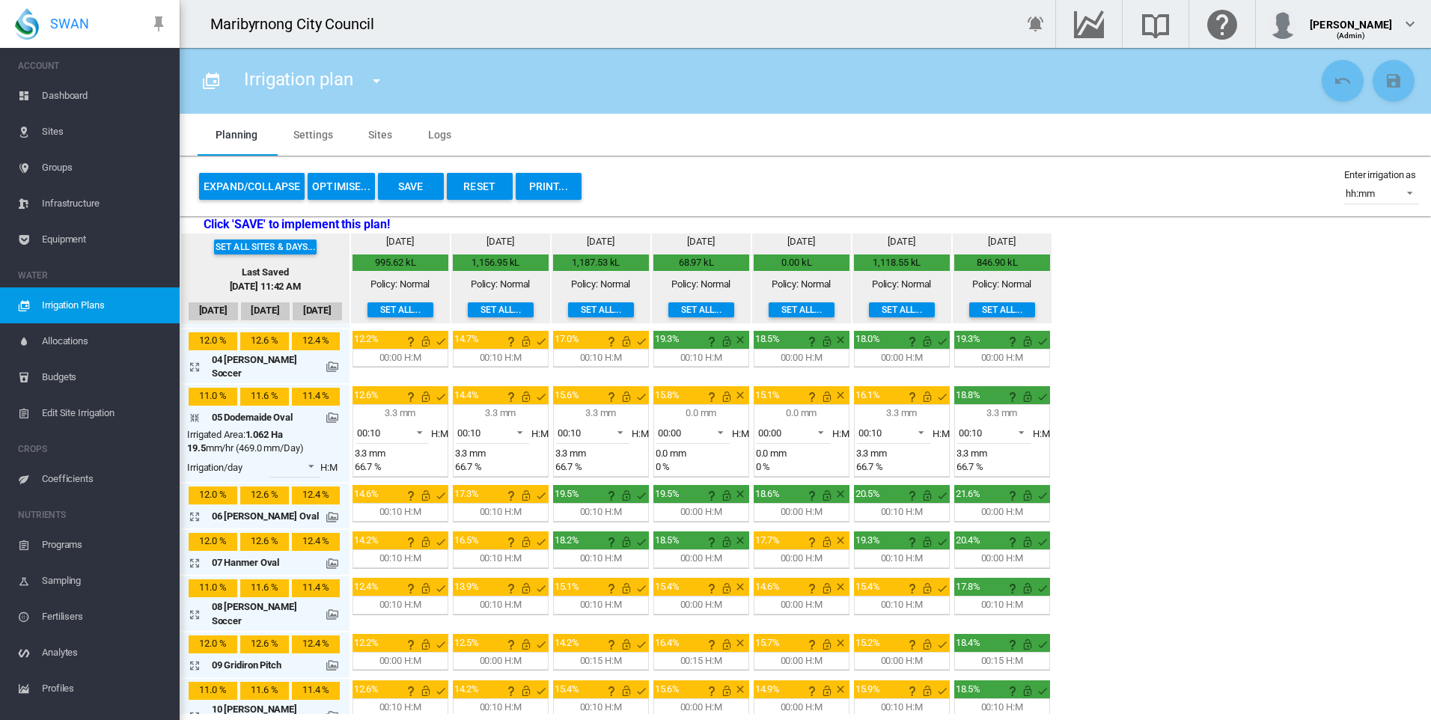
scroll to position [299, 0]
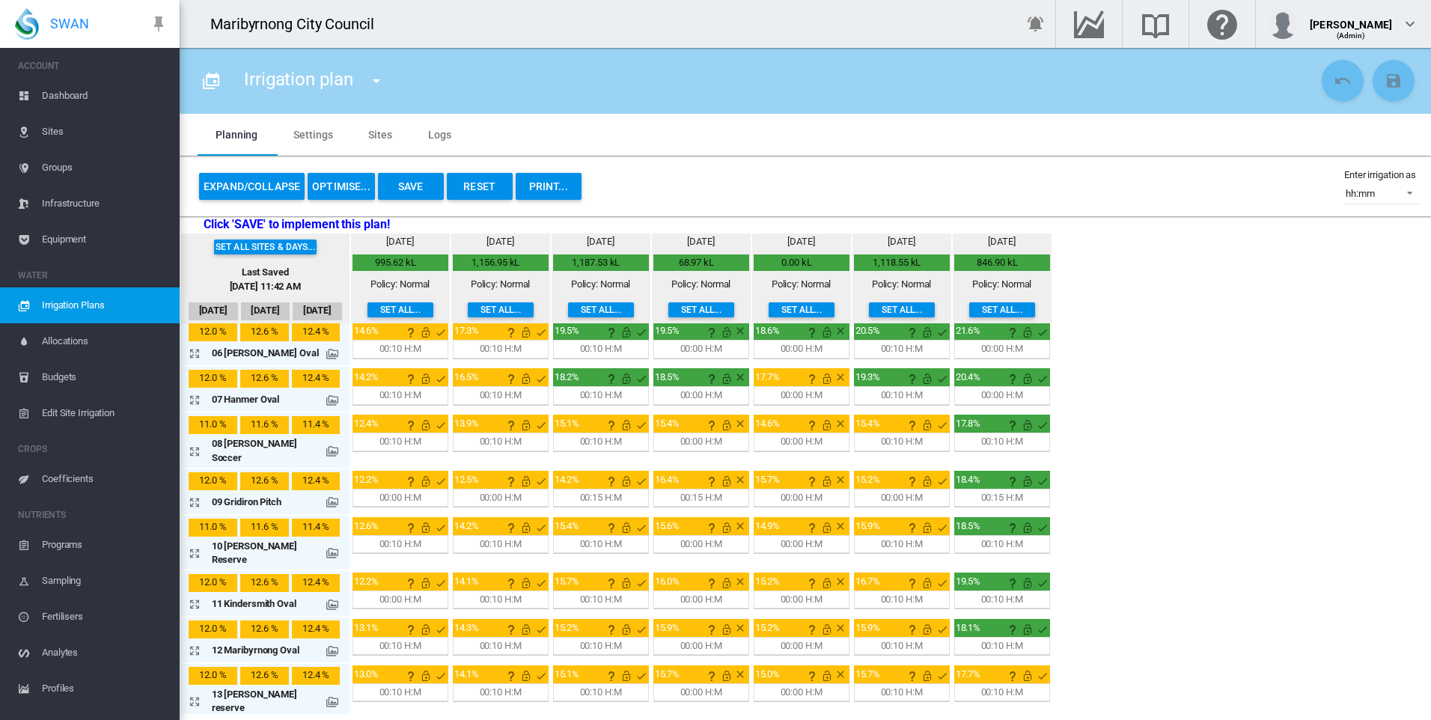
click at [195, 493] on md-icon "icon-arrow-expand" at bounding box center [198, 502] width 18 height 18
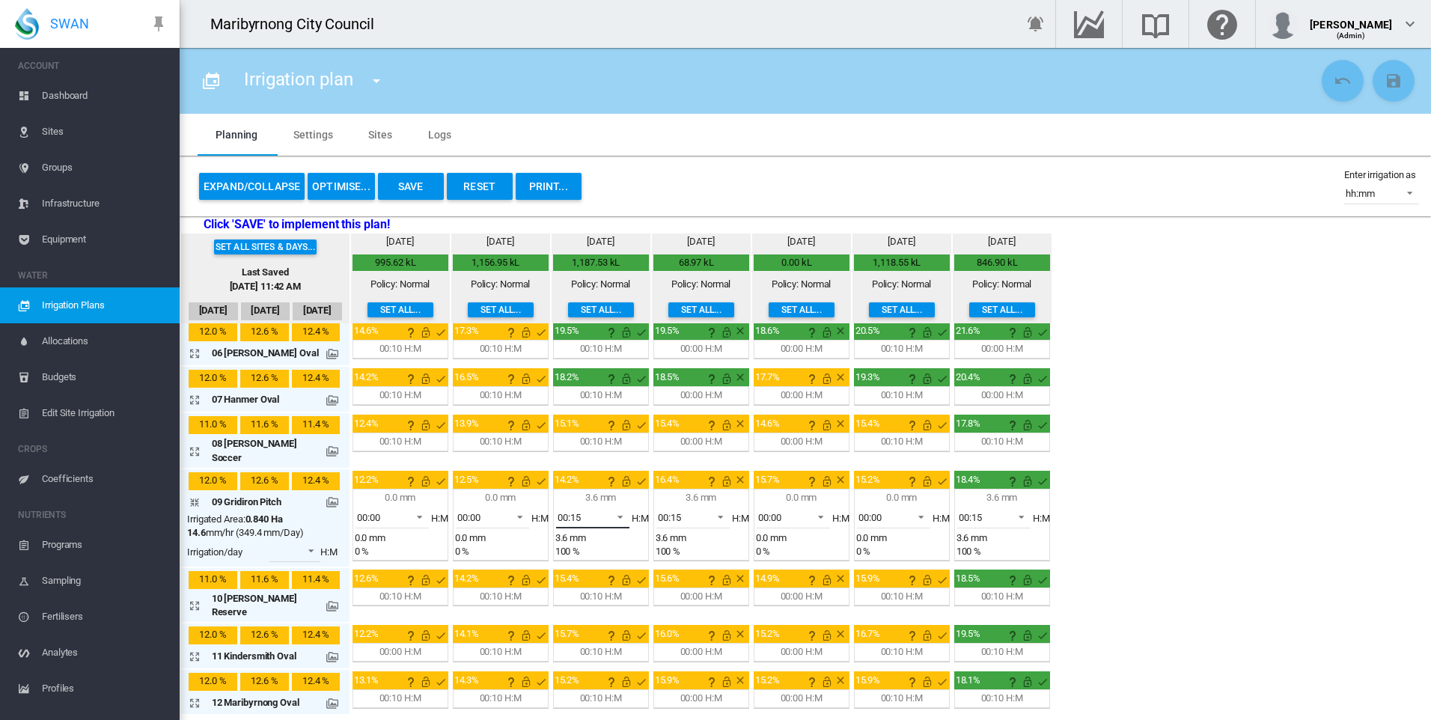
click at [613, 509] on span at bounding box center [616, 515] width 18 height 13
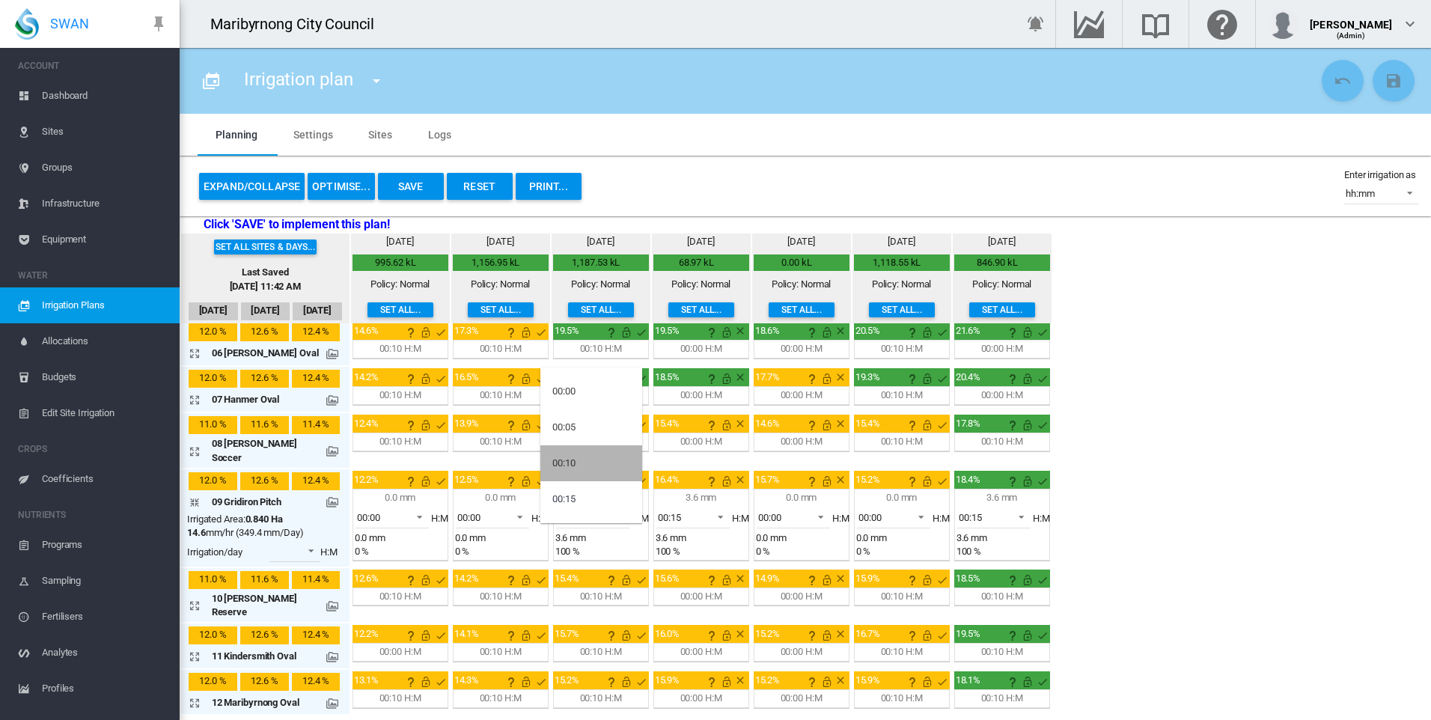
click at [581, 456] on md-option "00:10" at bounding box center [591, 463] width 102 height 36
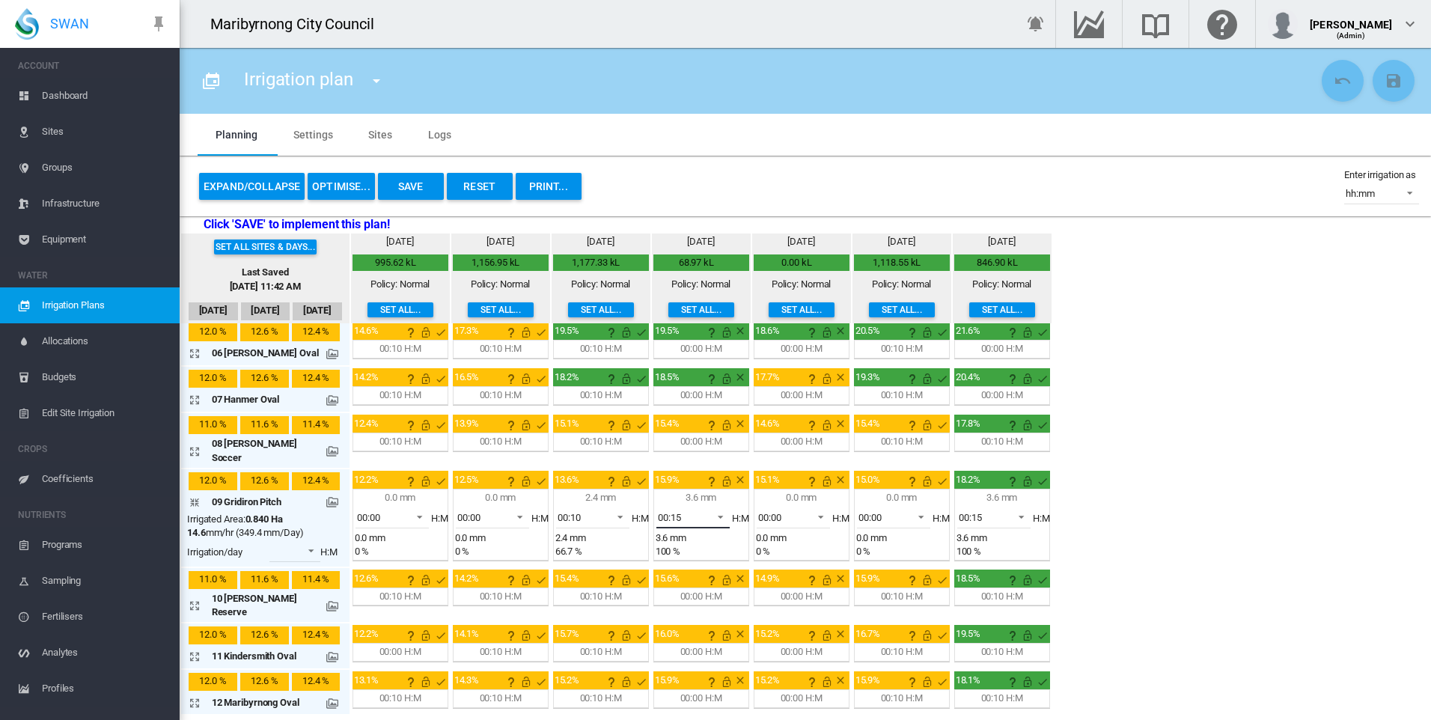
click at [685, 511] on span "00:15" at bounding box center [681, 517] width 46 height 13
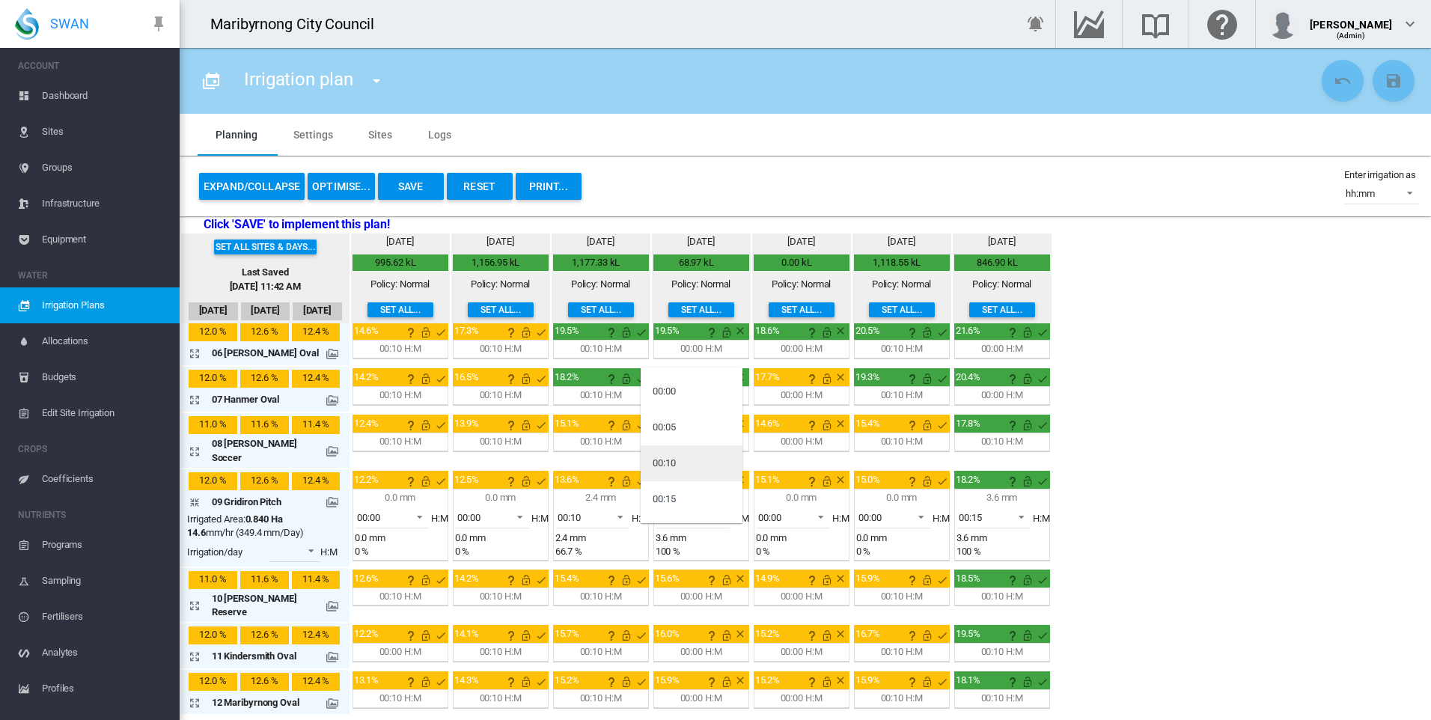
click at [685, 466] on md-option "00:10" at bounding box center [692, 463] width 102 height 36
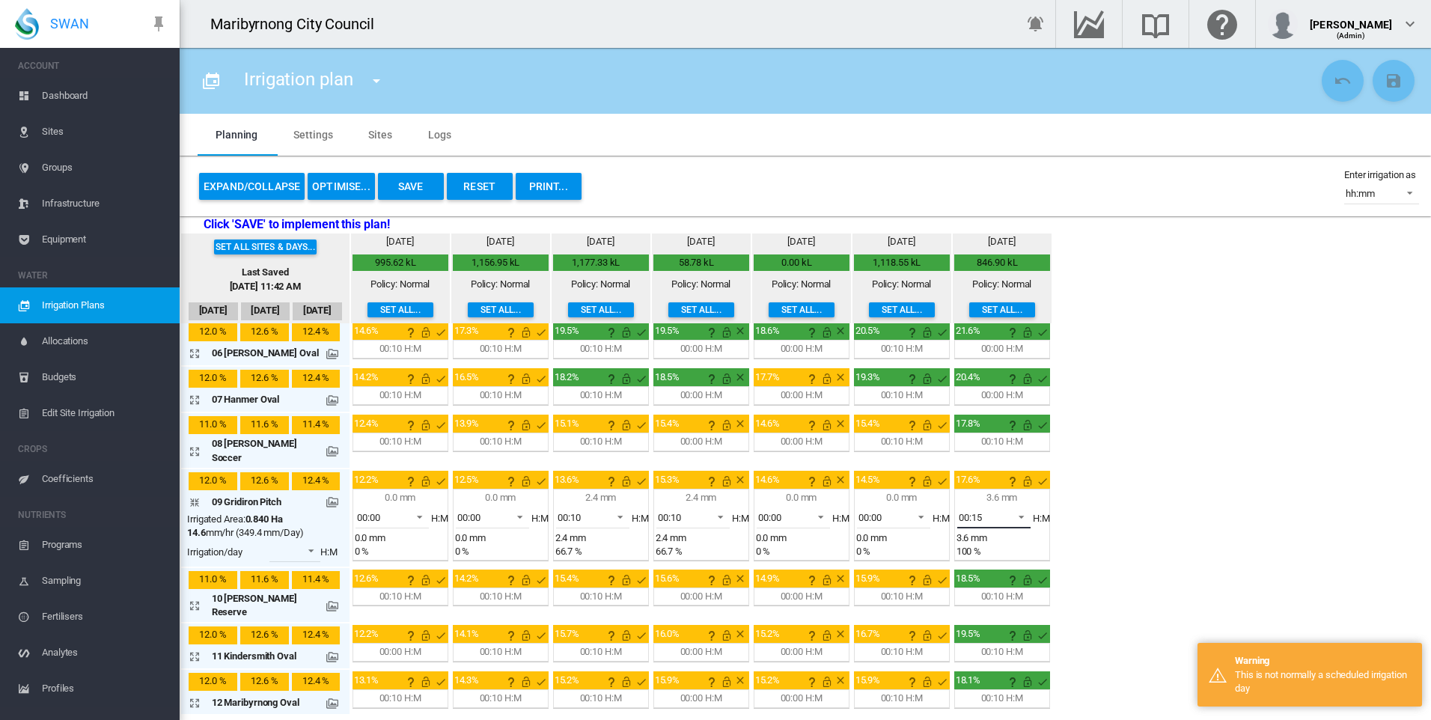
click at [978, 511] on span "00:15" at bounding box center [982, 517] width 46 height 13
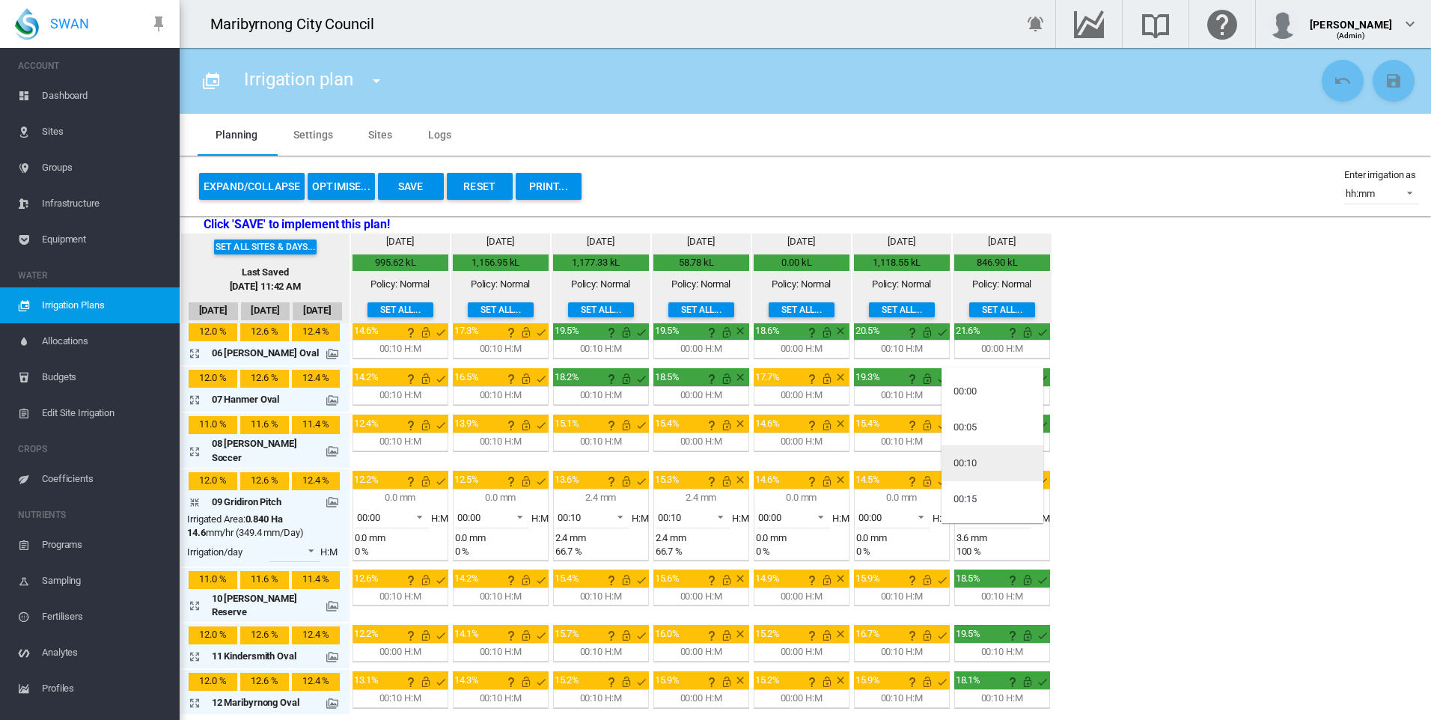
click at [982, 465] on md-option "00:10" at bounding box center [992, 463] width 102 height 36
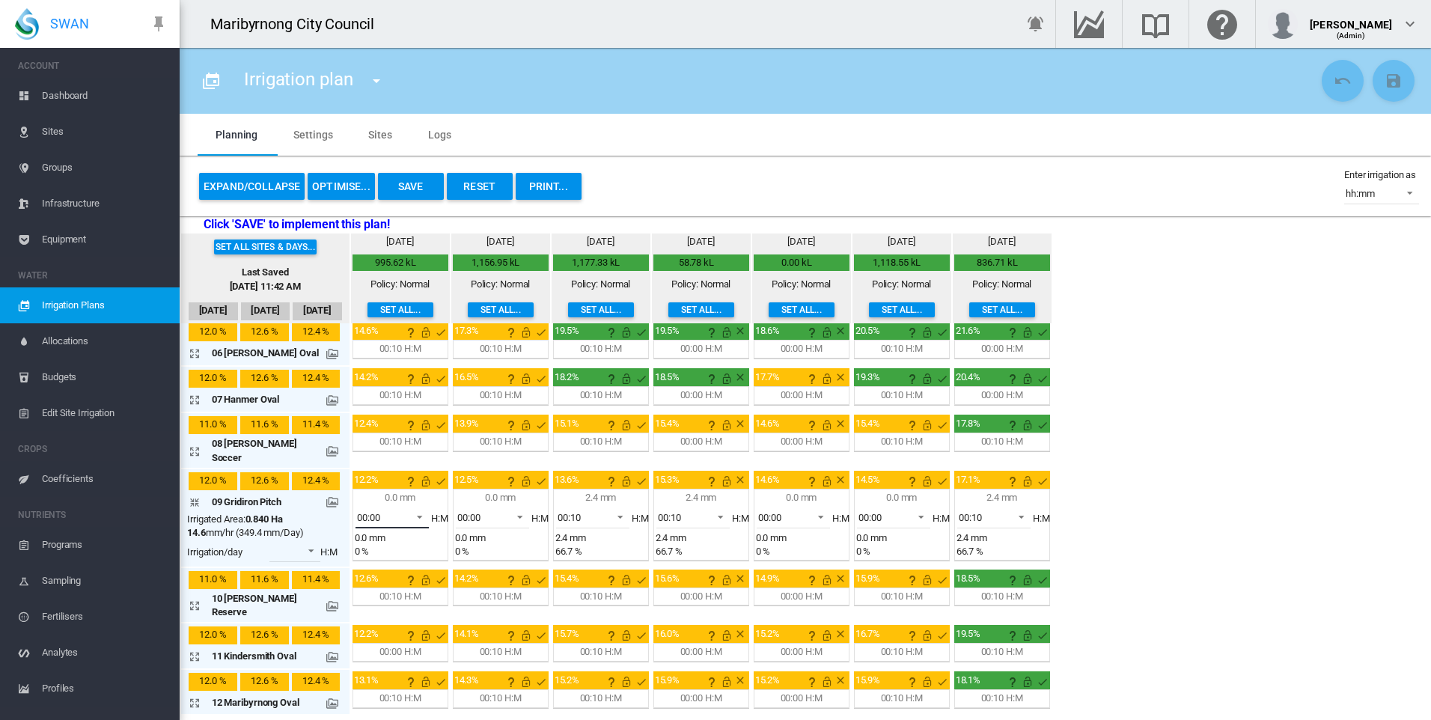
click at [389, 511] on span "00:00" at bounding box center [380, 517] width 46 height 13
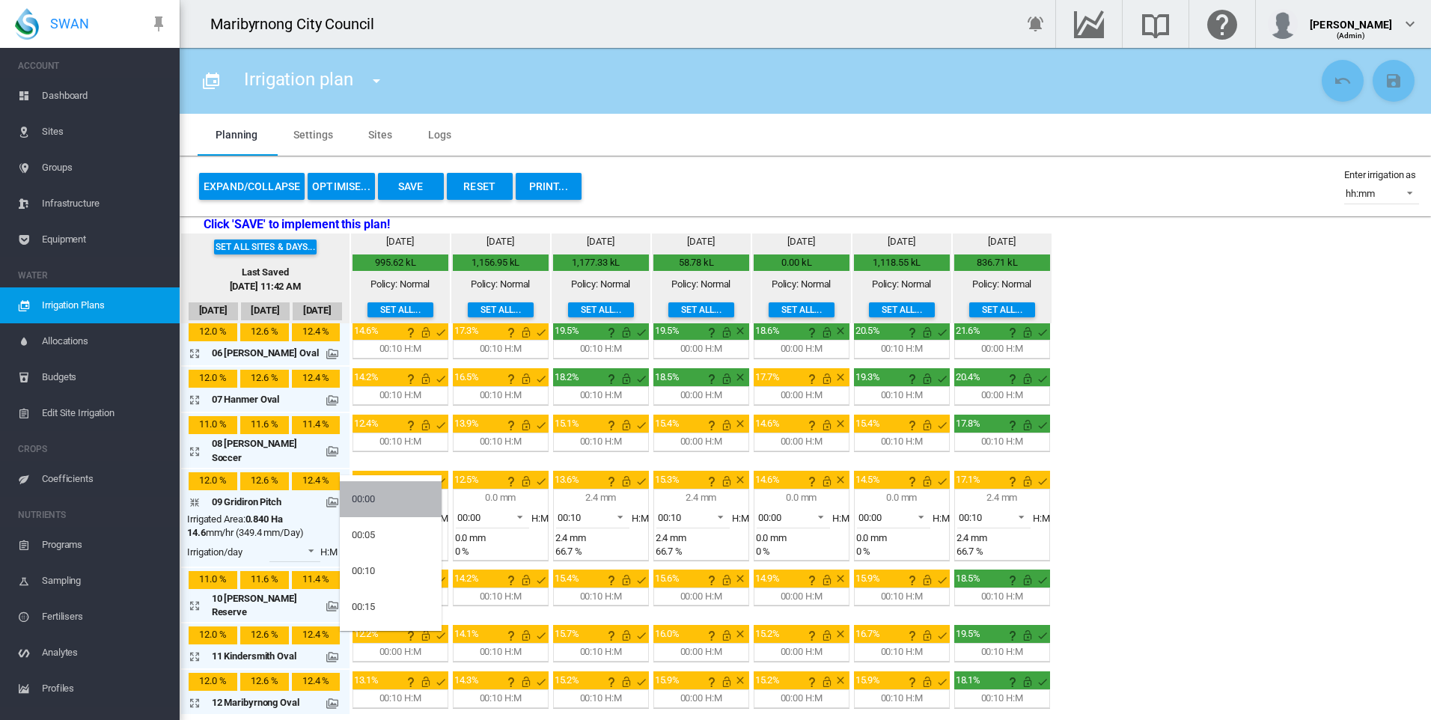
click at [389, 498] on md-option "00:00" at bounding box center [391, 499] width 102 height 36
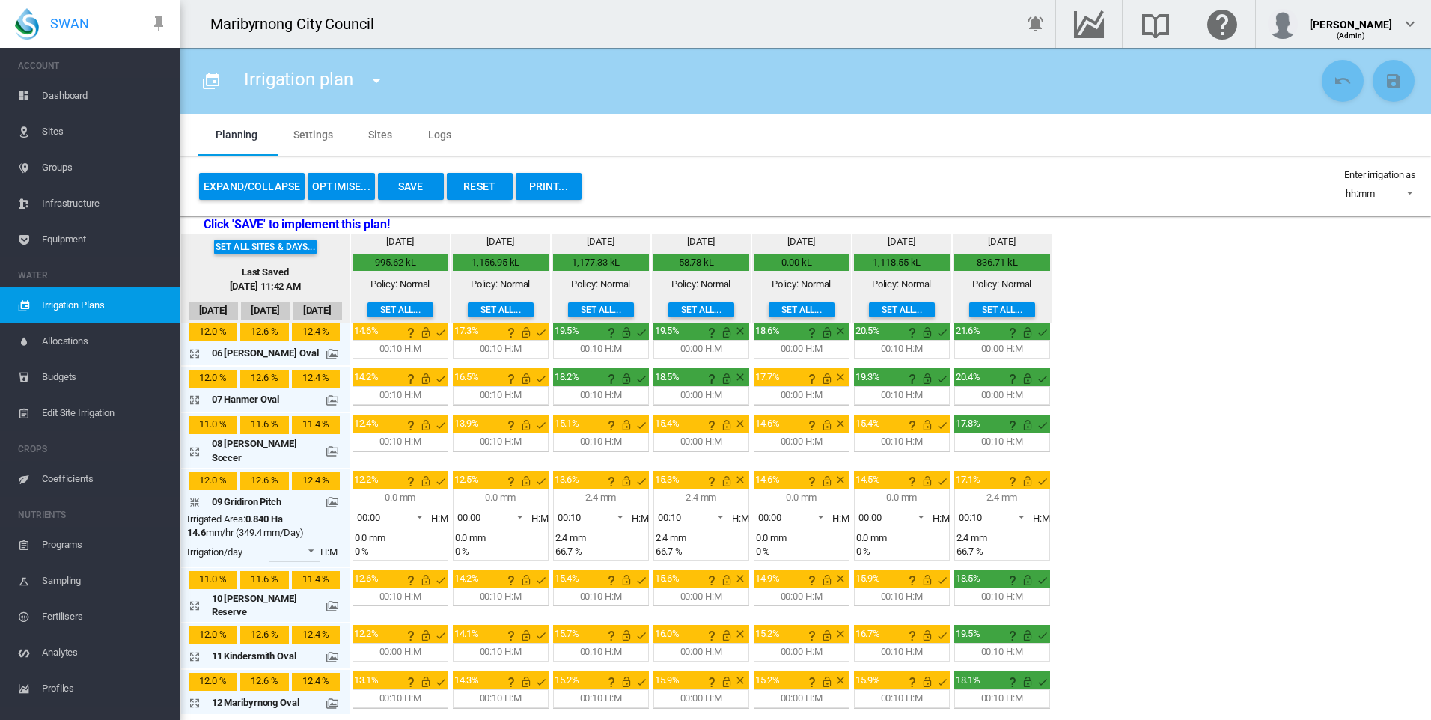
click at [1137, 502] on div "Set all sites & days... Last Saved Sep 23, 2025, 11:42 AM Sep 20 Sep 21 Sep 22 …" at bounding box center [805, 473] width 1251 height 480
click at [404, 191] on button "Save" at bounding box center [411, 186] width 66 height 27
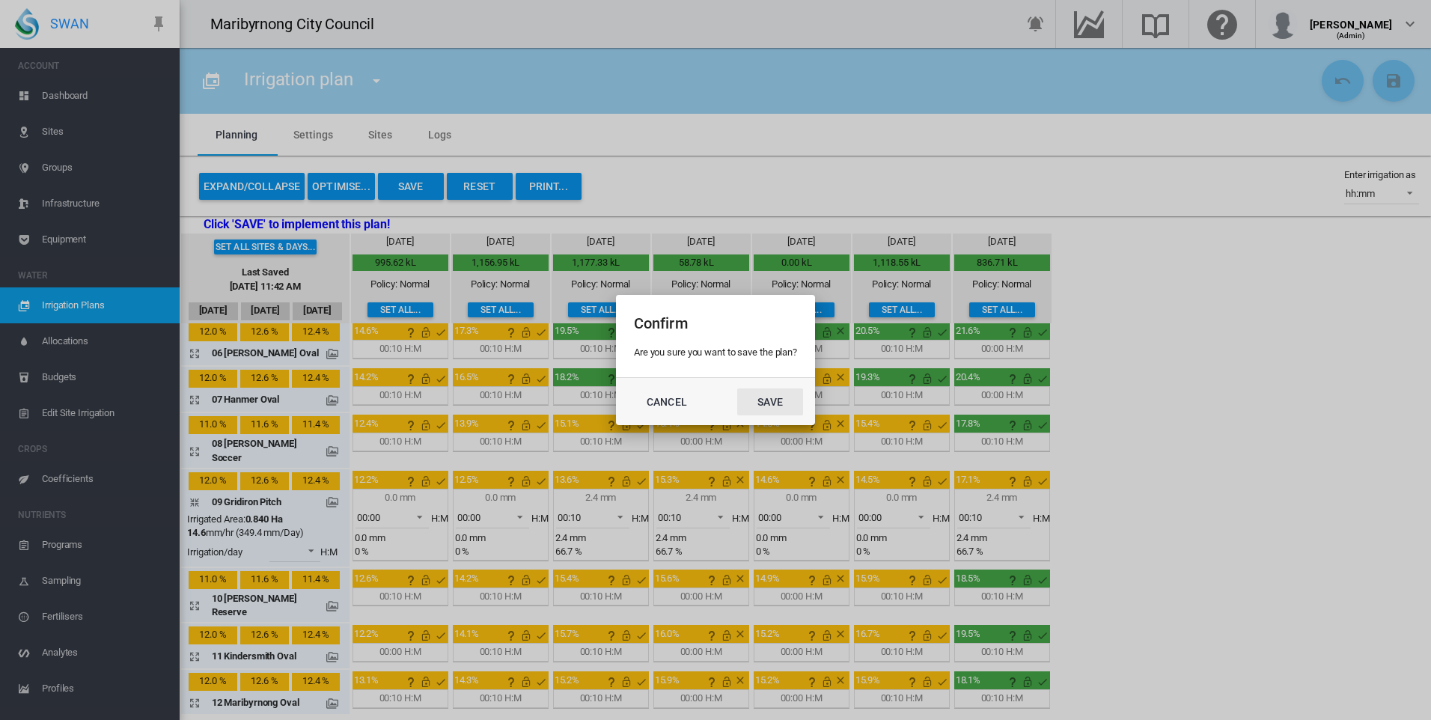
click at [779, 394] on button "Save" at bounding box center [770, 401] width 66 height 27
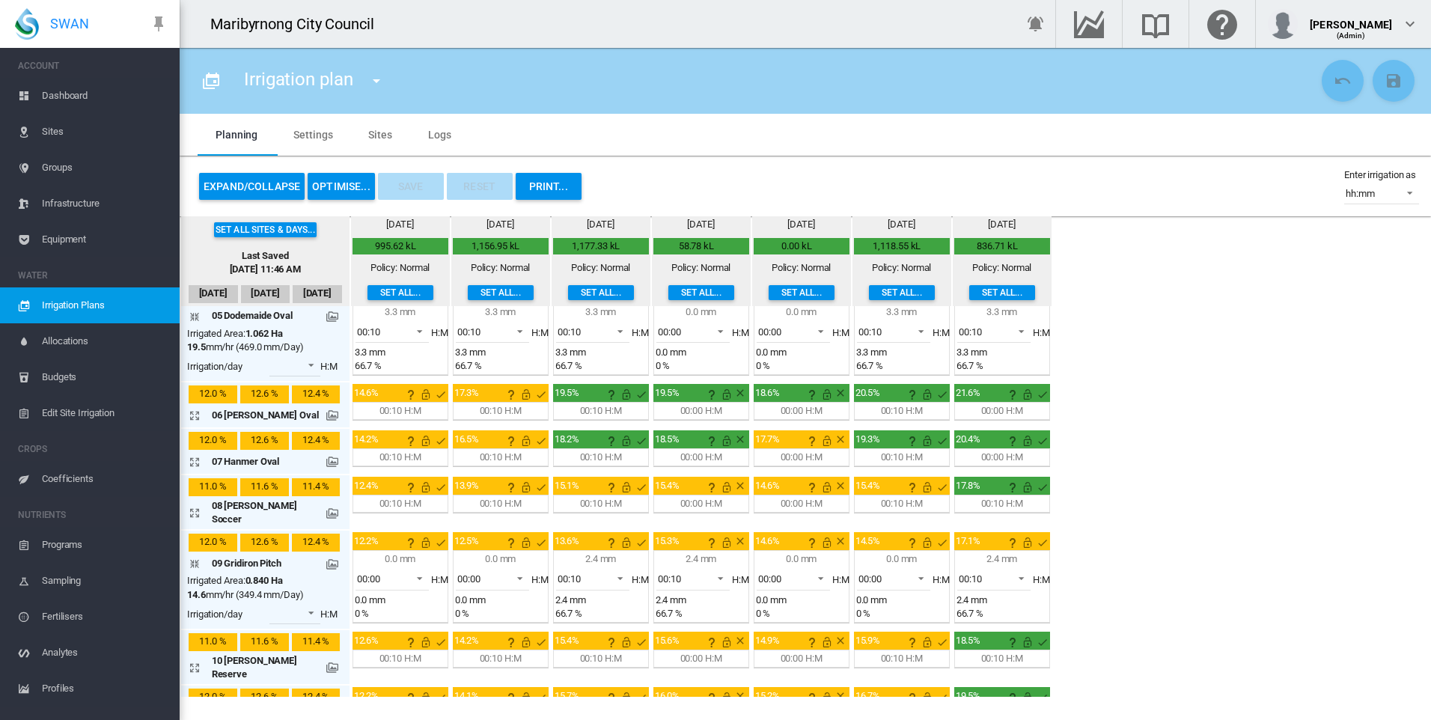
scroll to position [0, 0]
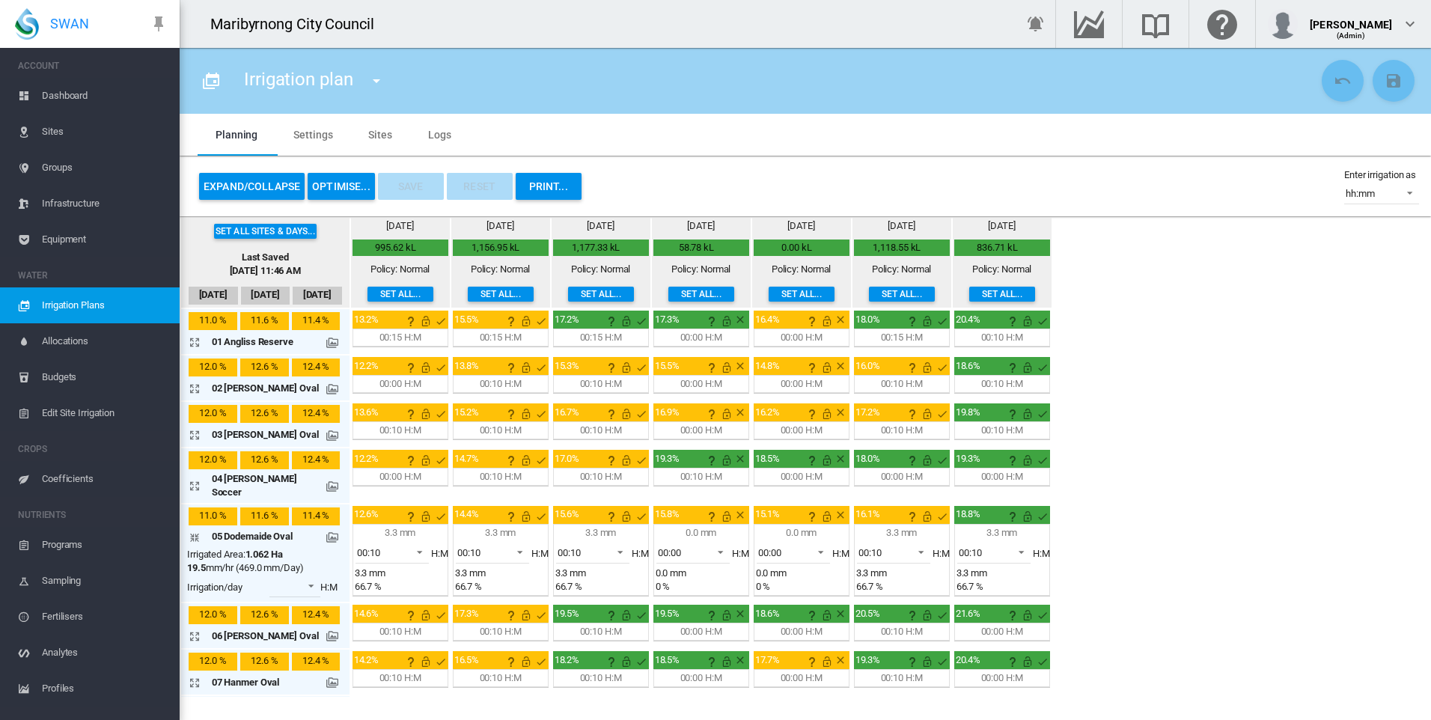
click at [64, 407] on span "Edit Site Irrigation" at bounding box center [105, 413] width 126 height 36
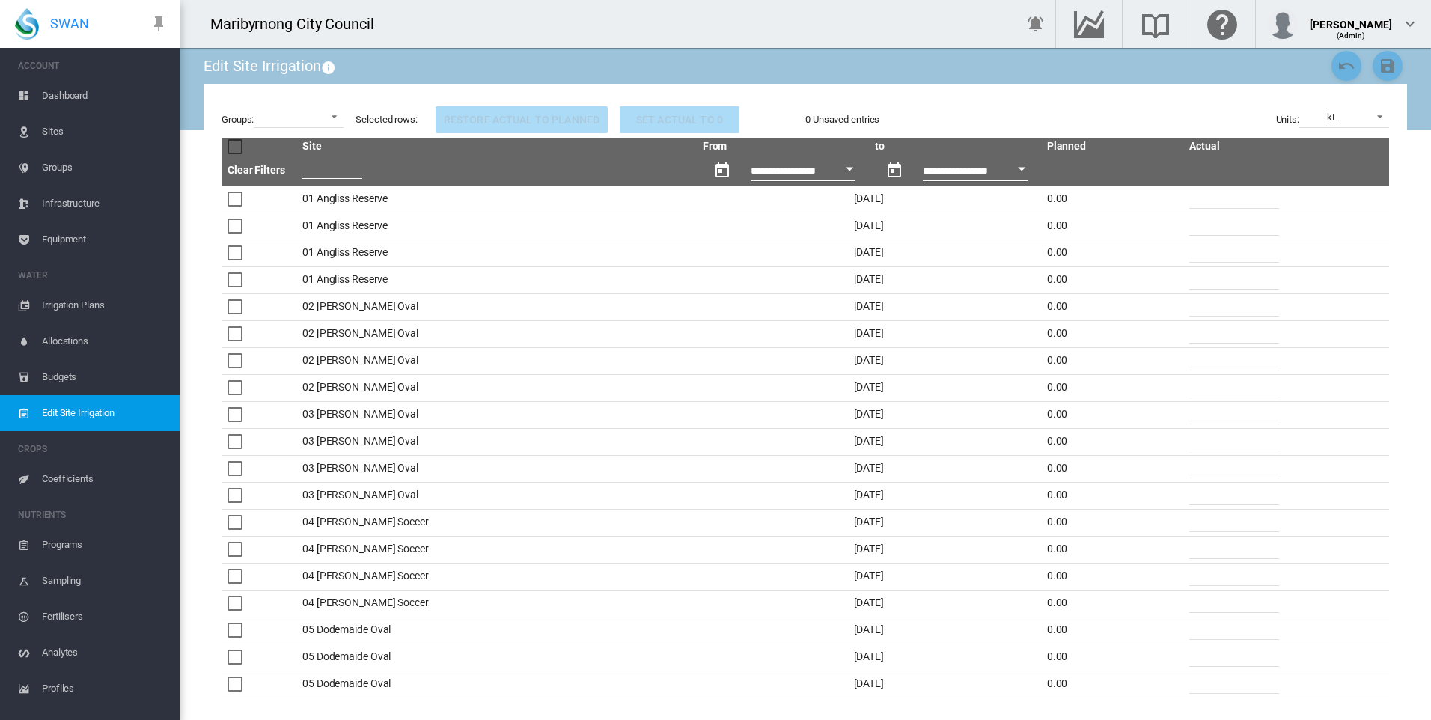
click at [239, 146] on div at bounding box center [234, 146] width 15 height 15
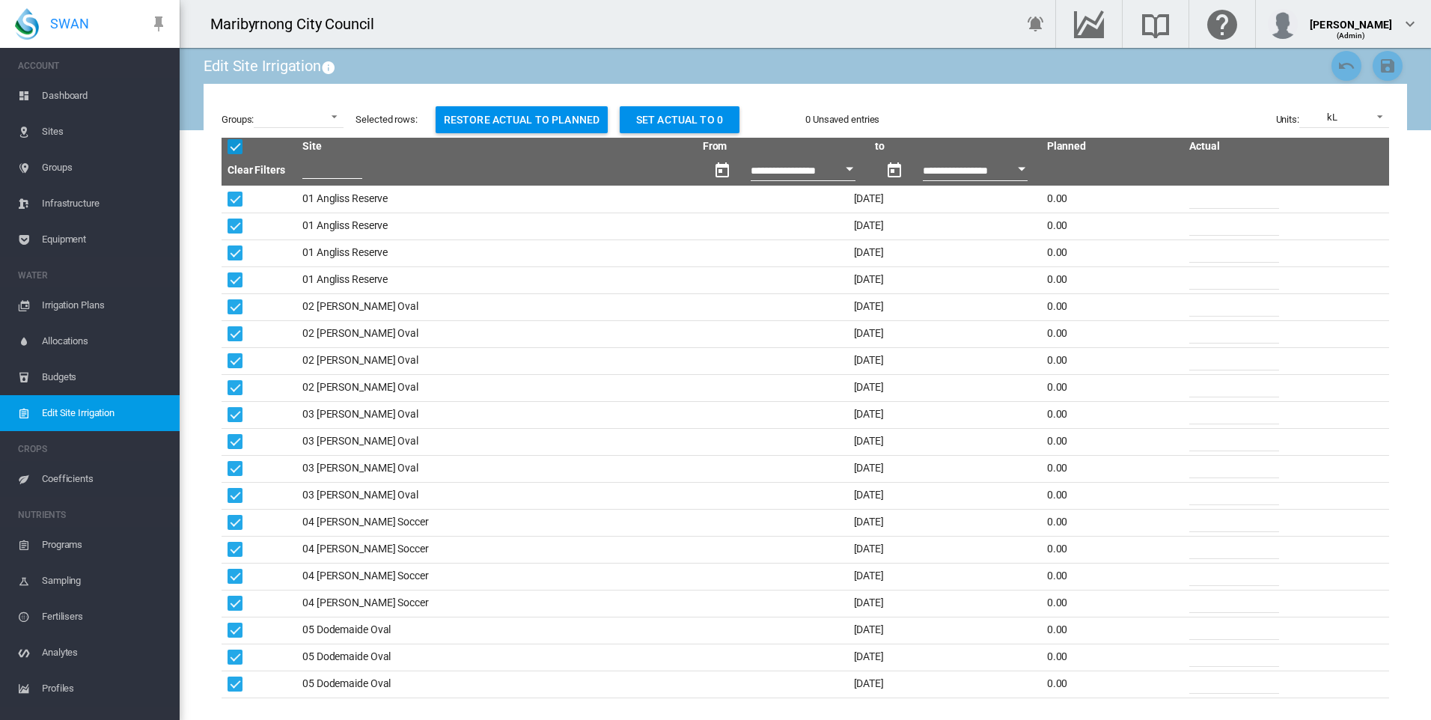
click at [664, 124] on button "Set actual to 0" at bounding box center [680, 119] width 120 height 27
click at [694, 119] on button "Set actual to 0" at bounding box center [680, 119] width 120 height 27
click at [1377, 113] on span at bounding box center [1375, 115] width 18 height 13
click at [1336, 191] on md-option "hh:mm" at bounding box center [1346, 189] width 114 height 36
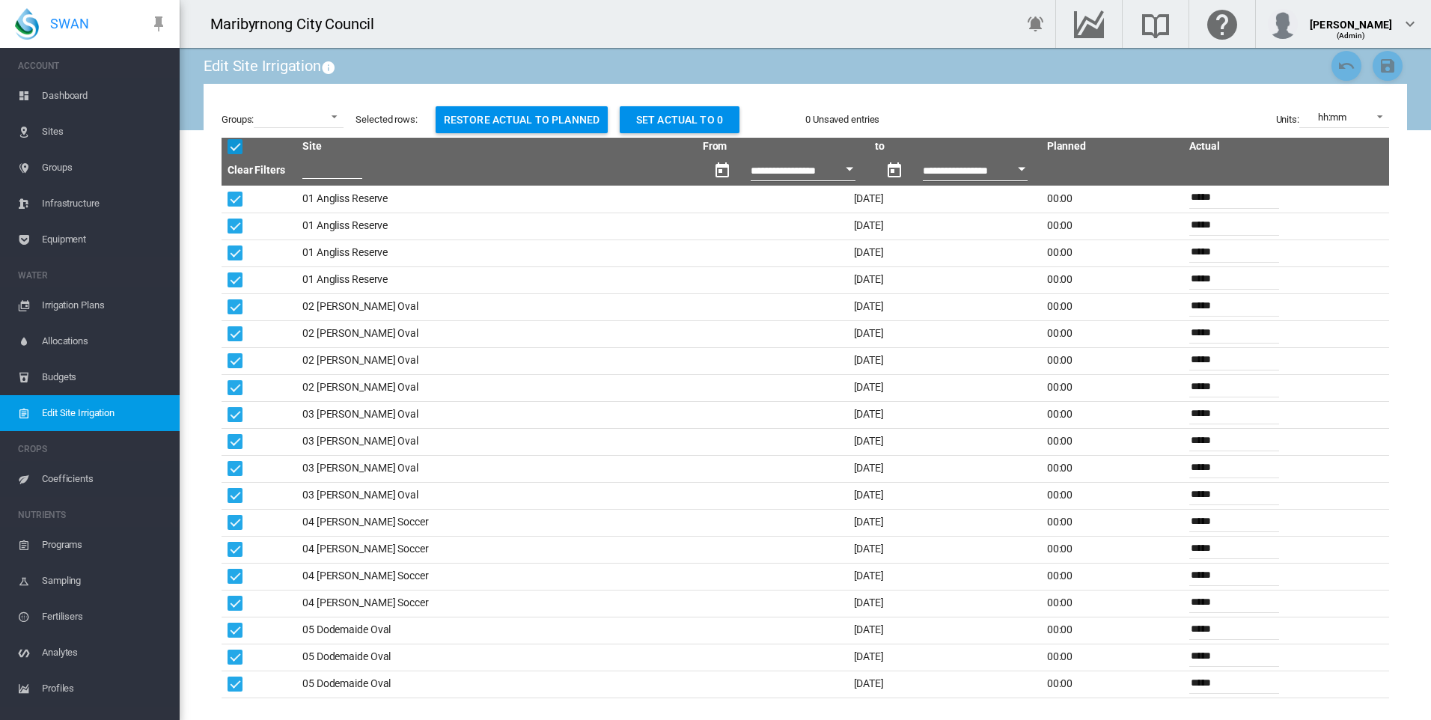
click at [1117, 88] on div "Groups: All Loam Sand Sandy Loam Selected rows: Restore actual to planned Set a…" at bounding box center [805, 401] width 1203 height 635
click at [551, 116] on button "Restore actual to planned" at bounding box center [522, 119] width 172 height 27
click at [675, 120] on button "Set actual to 0" at bounding box center [680, 119] width 120 height 27
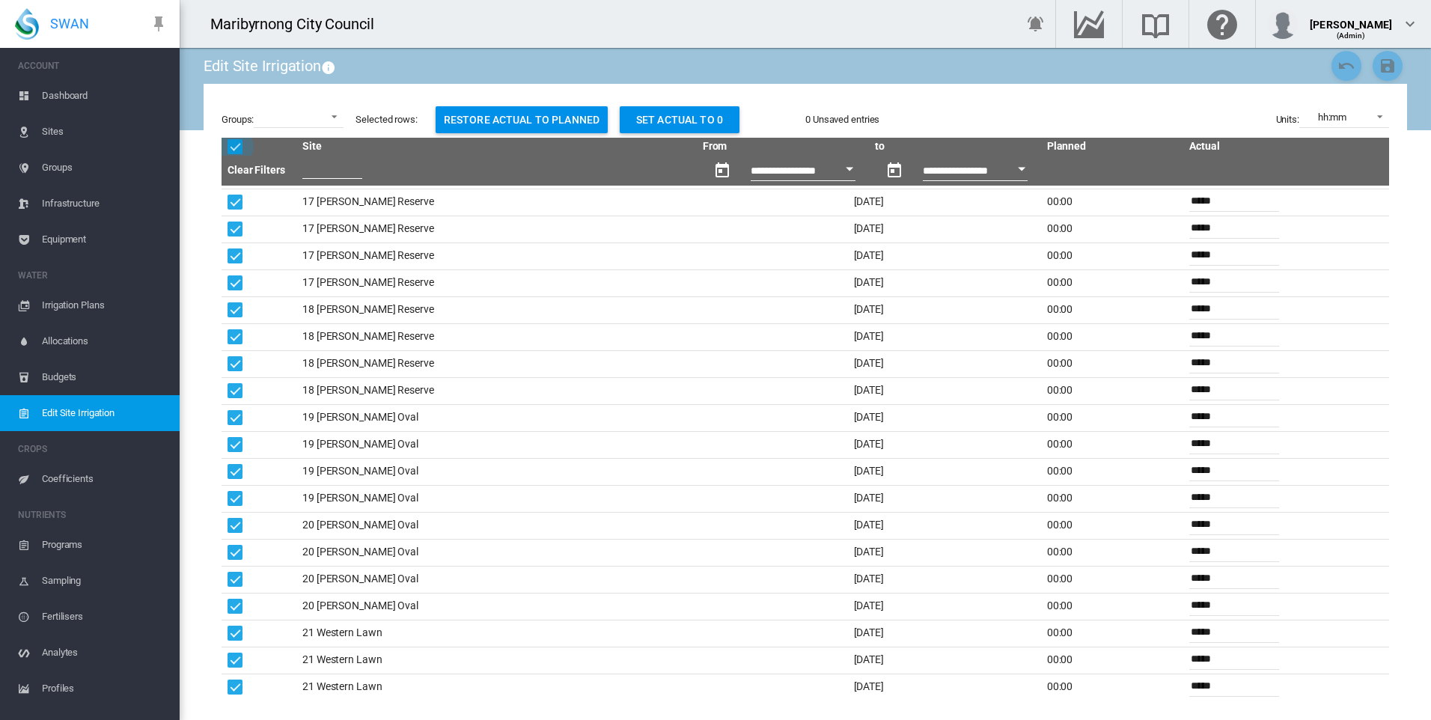
click at [229, 147] on div at bounding box center [234, 146] width 15 height 15
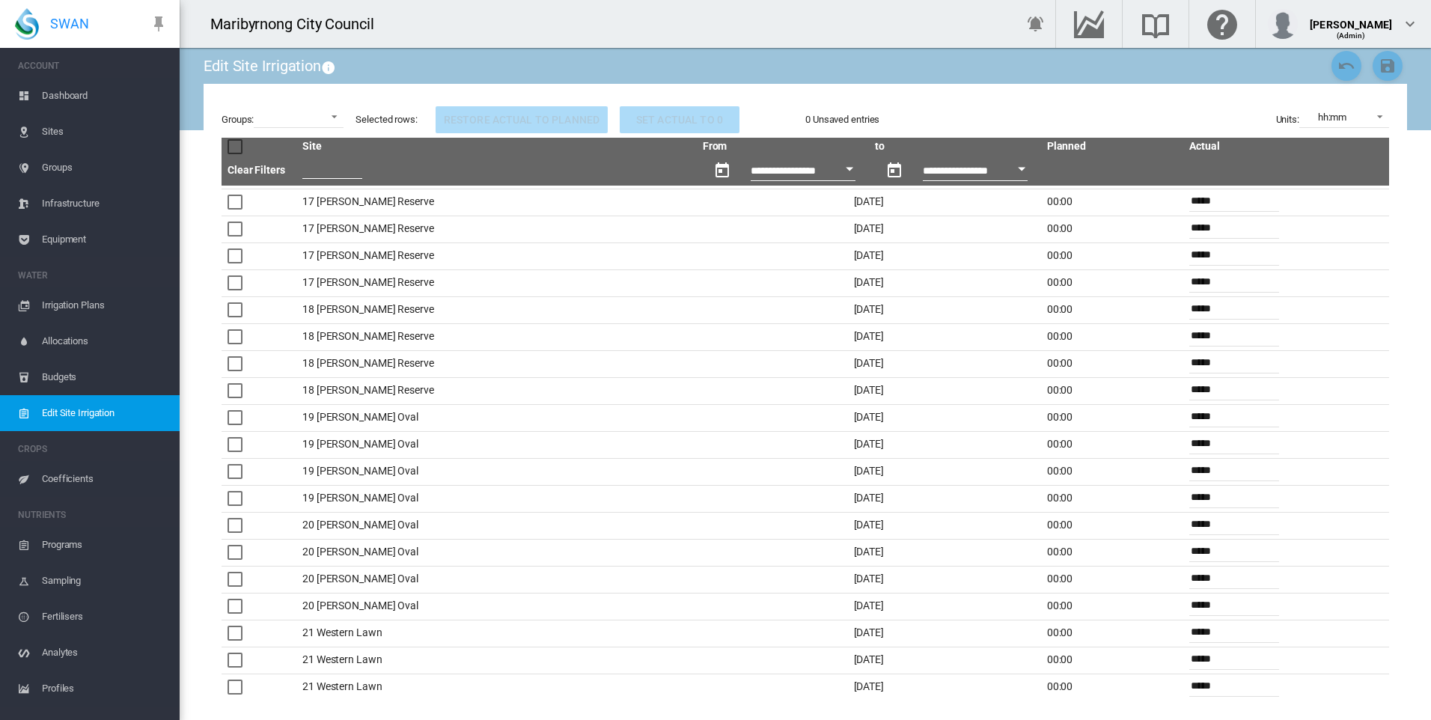
click at [236, 230] on div at bounding box center [234, 229] width 15 height 15
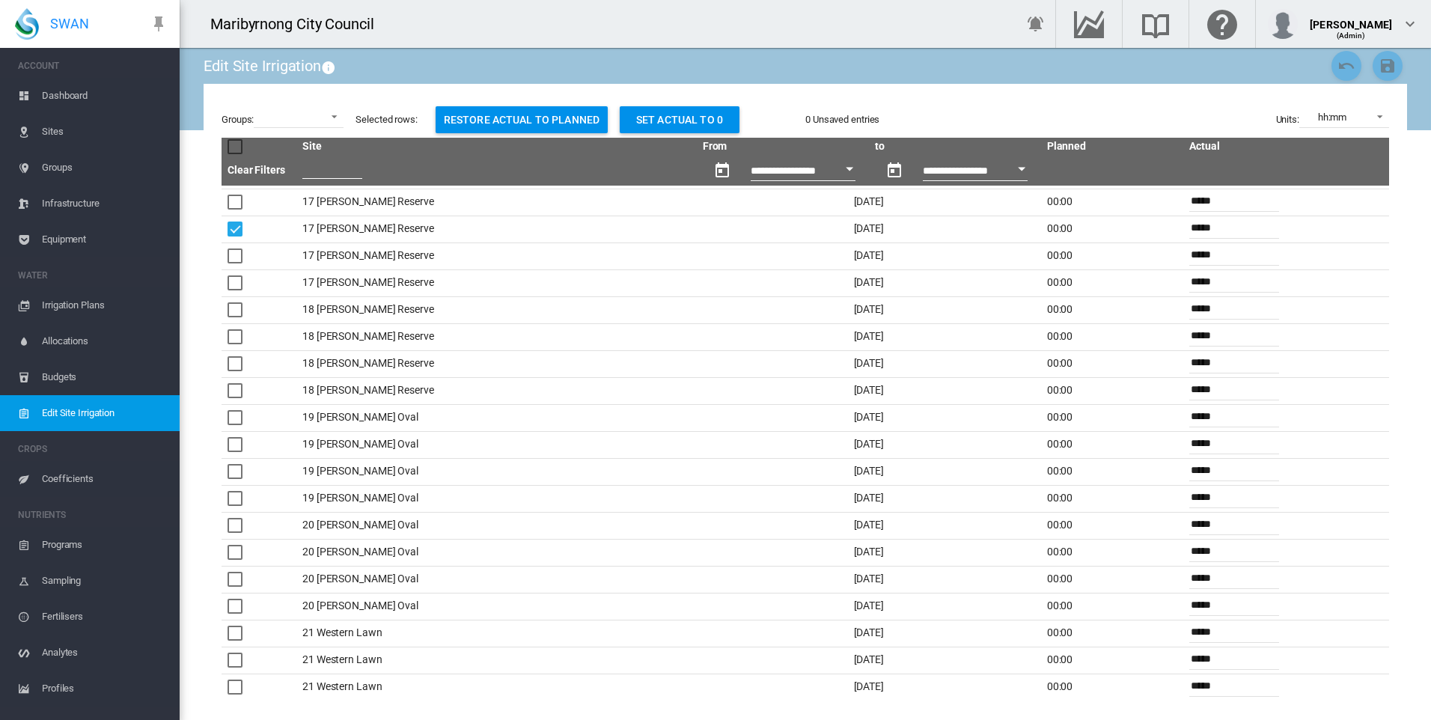
click at [238, 150] on div at bounding box center [234, 146] width 15 height 15
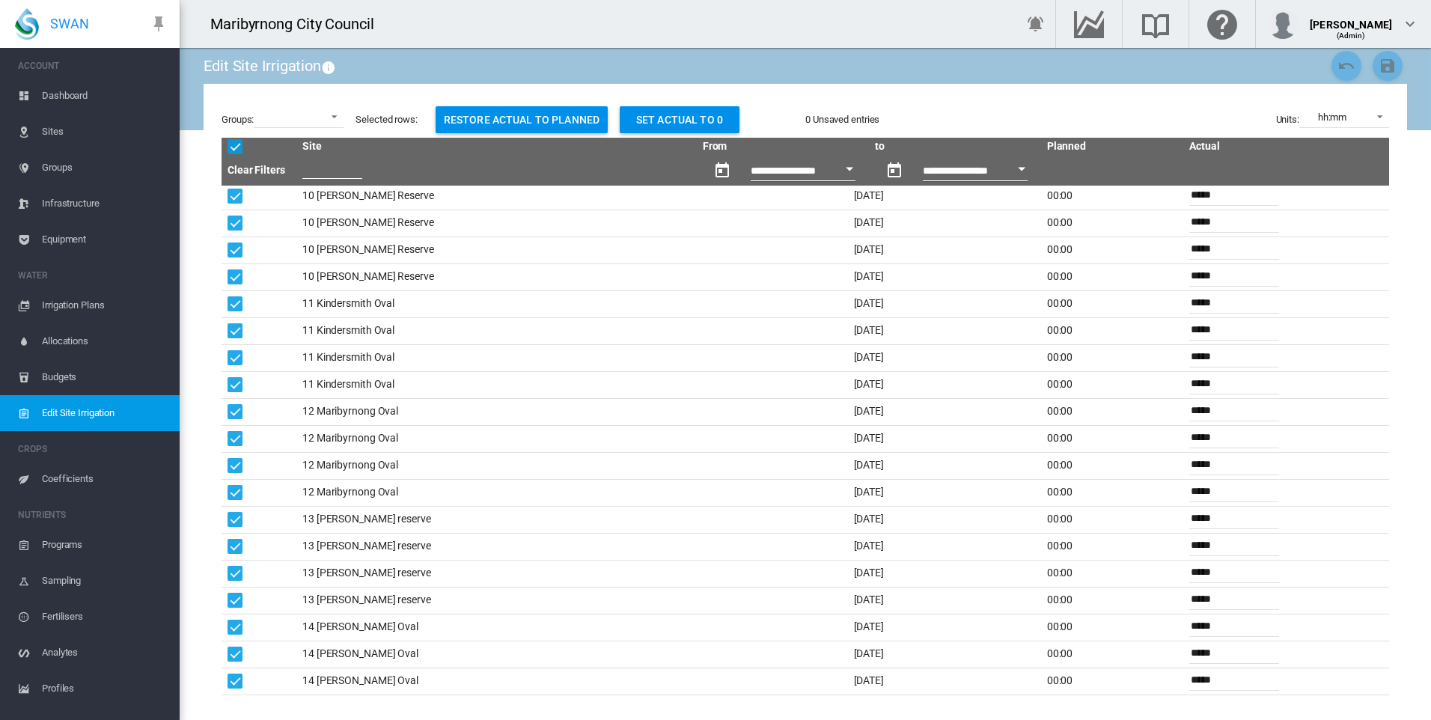
scroll to position [823, 0]
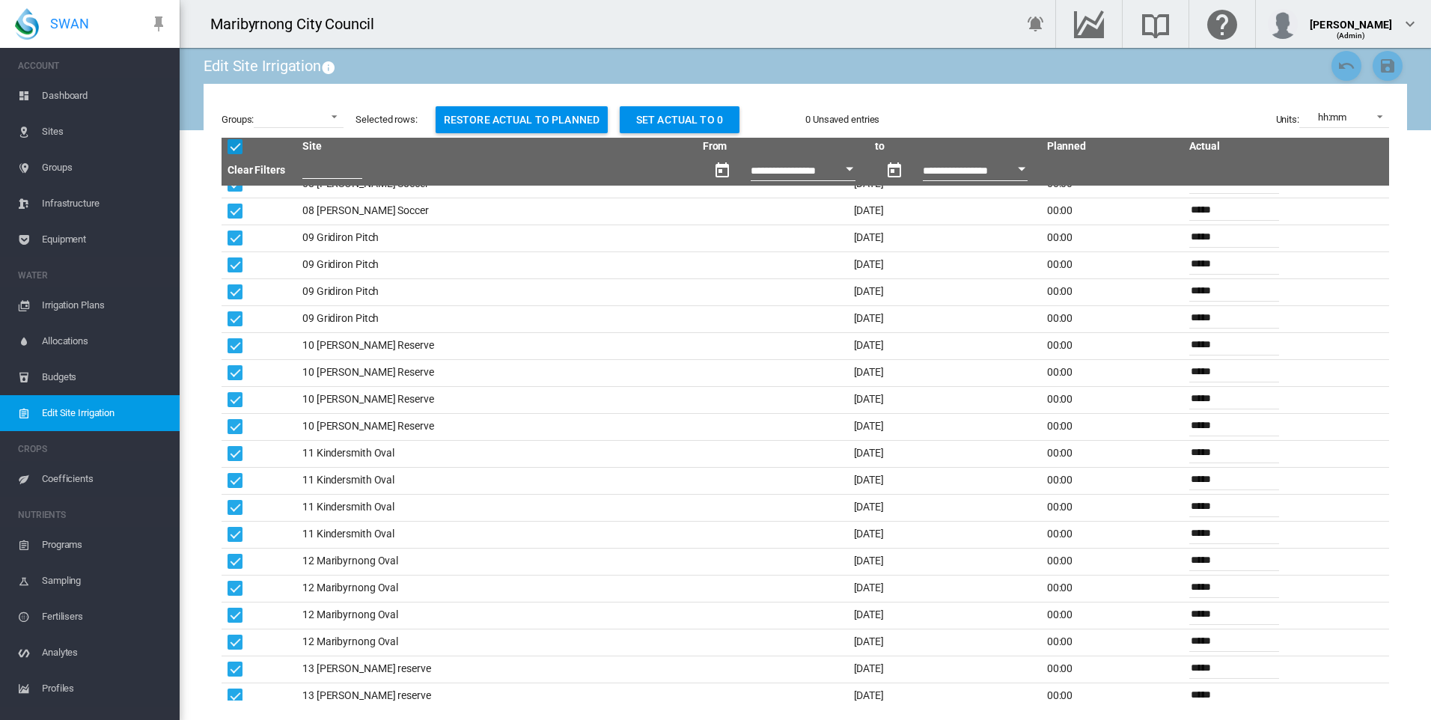
click at [92, 94] on span "Dashboard" at bounding box center [105, 96] width 126 height 36
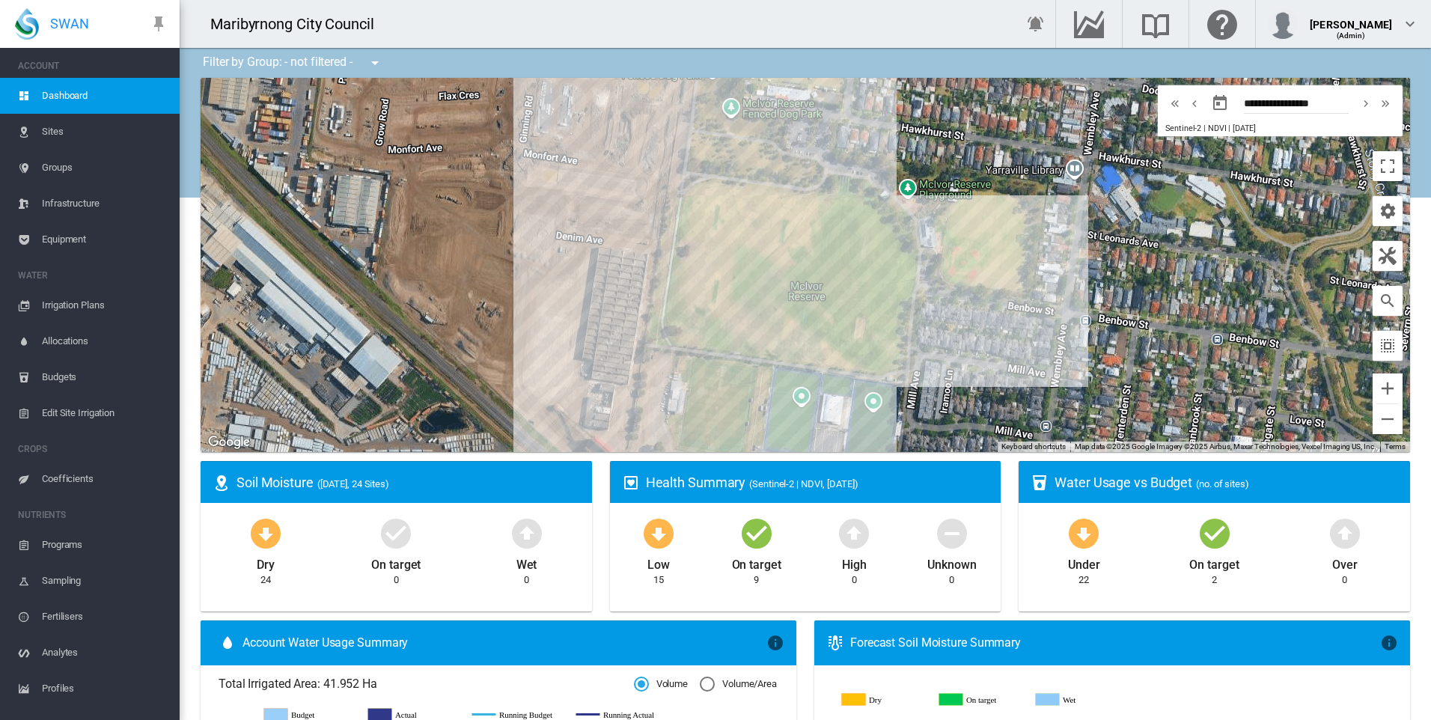
click at [76, 310] on span "Irrigation Plans" at bounding box center [105, 305] width 126 height 36
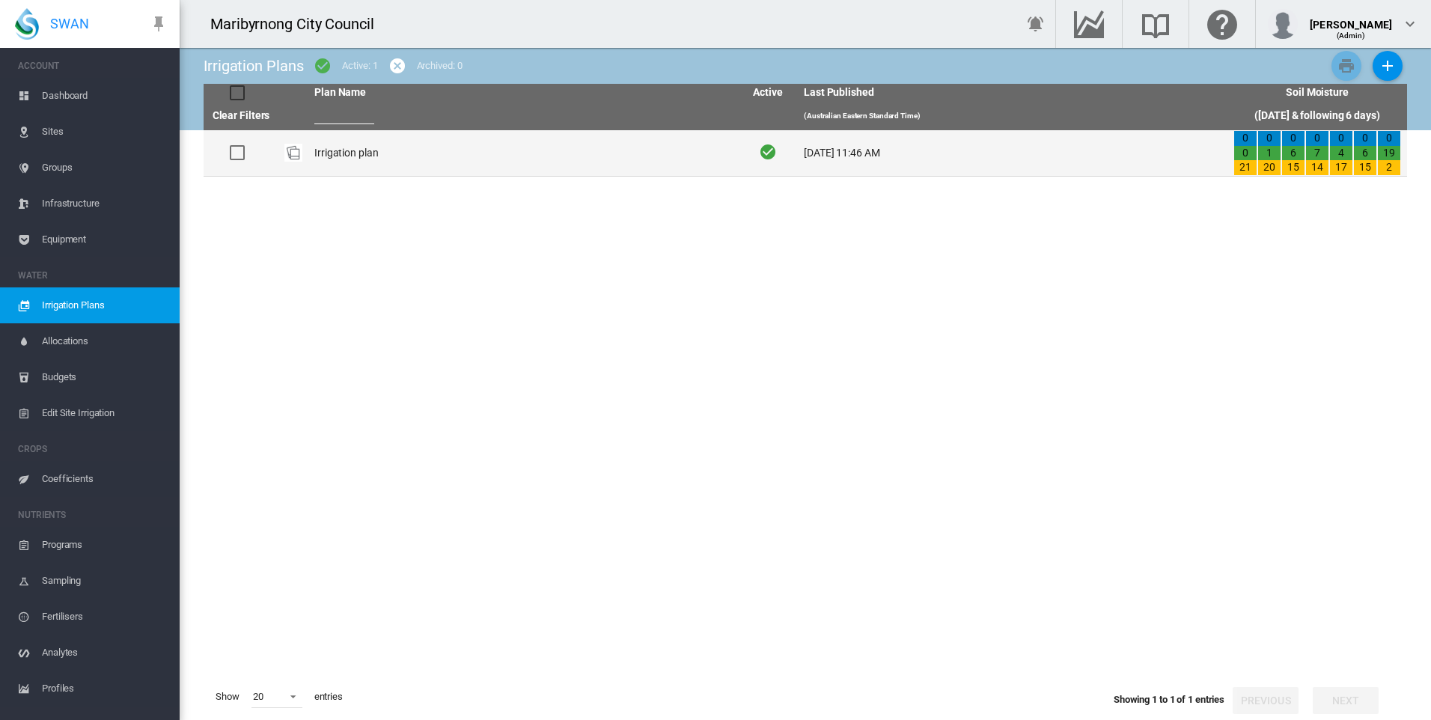
click at [335, 148] on td "Irrigation plan" at bounding box center [523, 153] width 430 height 46
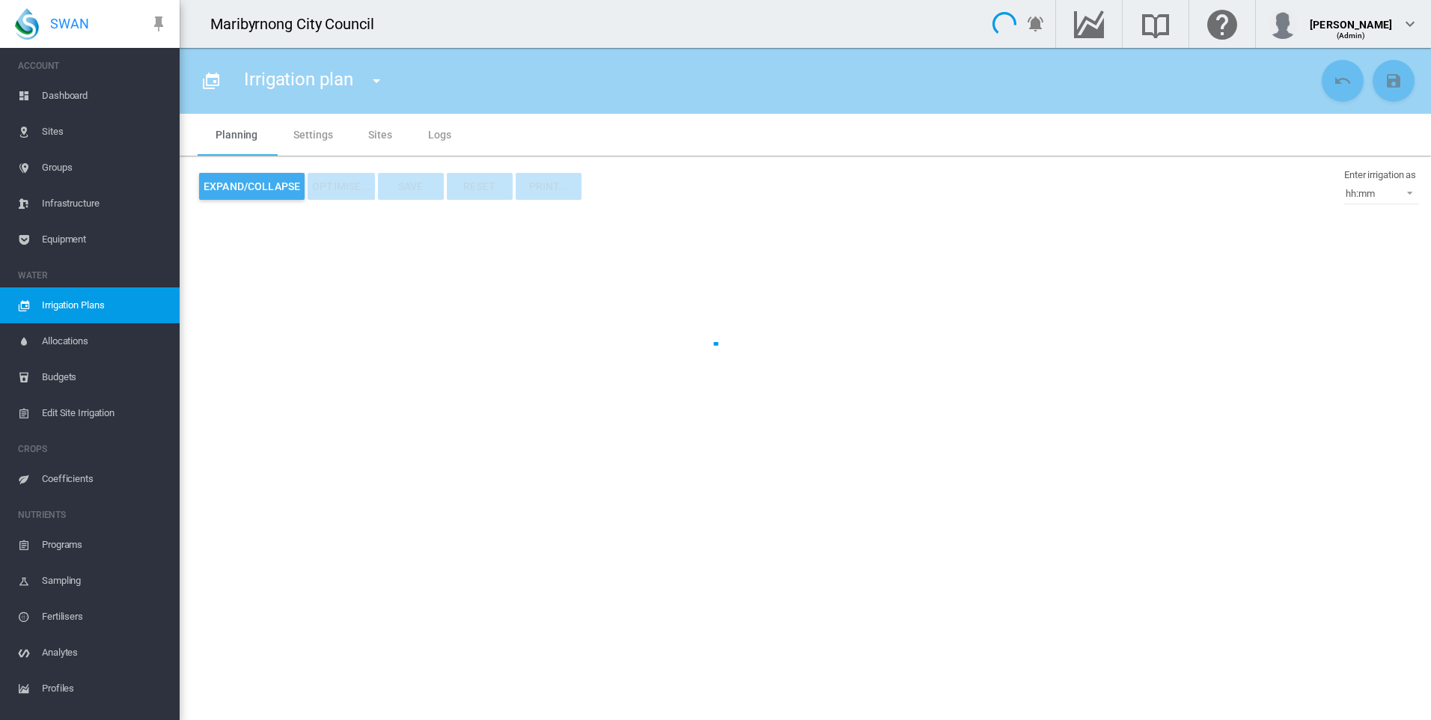
type input "**********"
type input "*"
type input "*********"
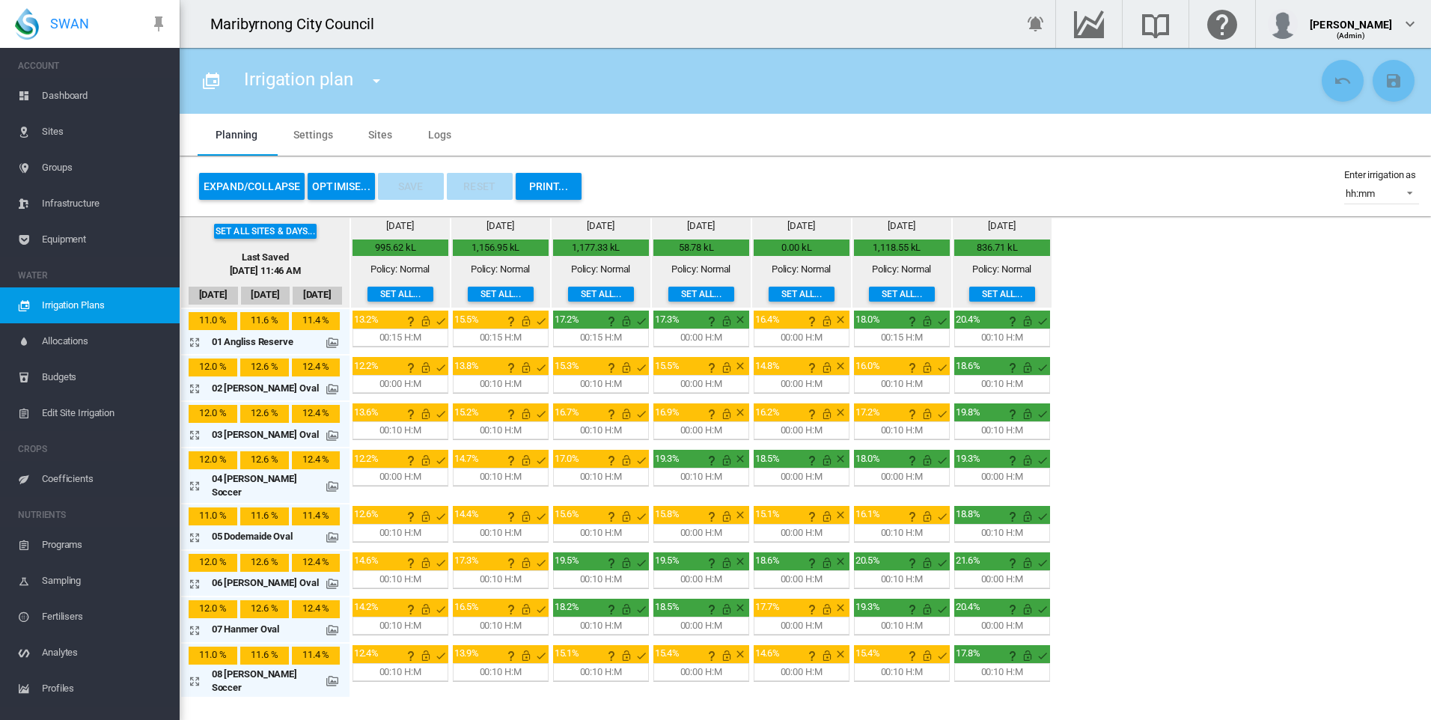
click at [64, 382] on span "Budgets" at bounding box center [105, 377] width 126 height 36
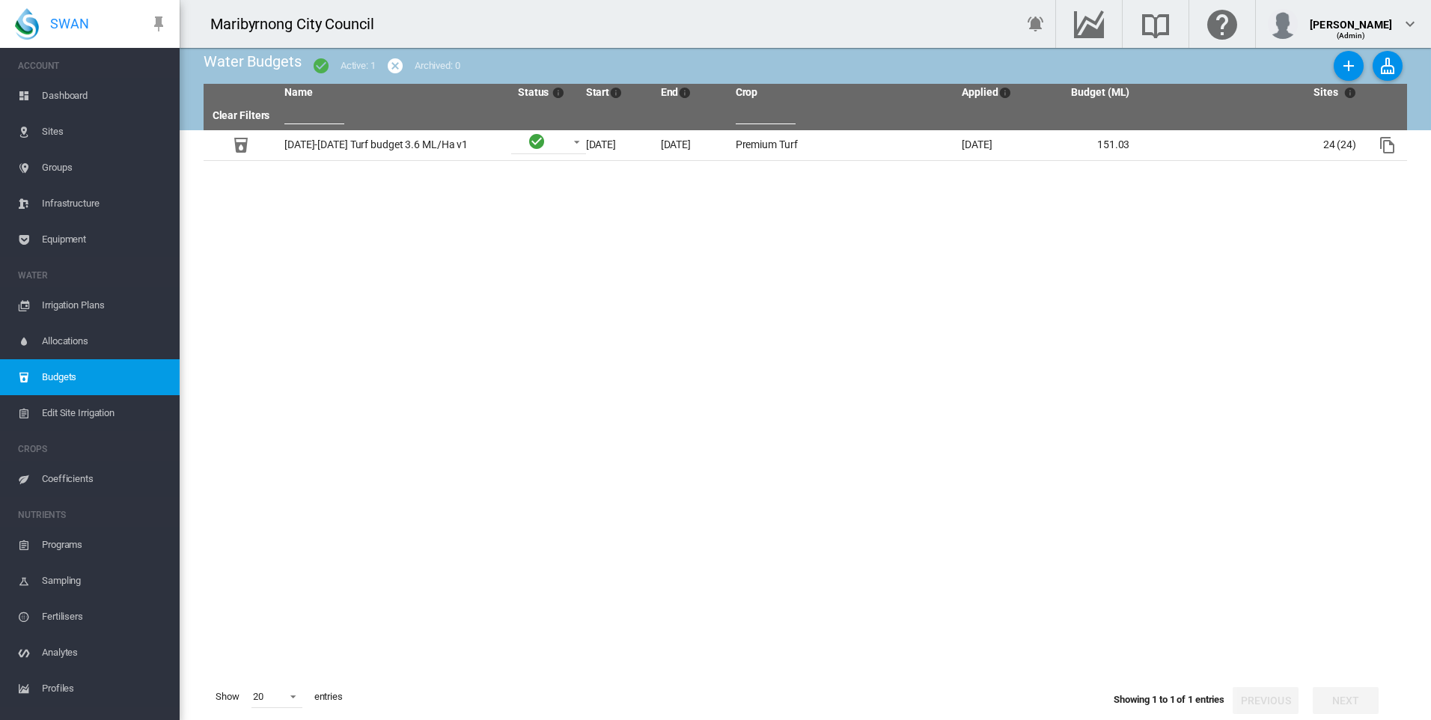
click at [65, 415] on span "Edit Site Irrigation" at bounding box center [105, 413] width 126 height 36
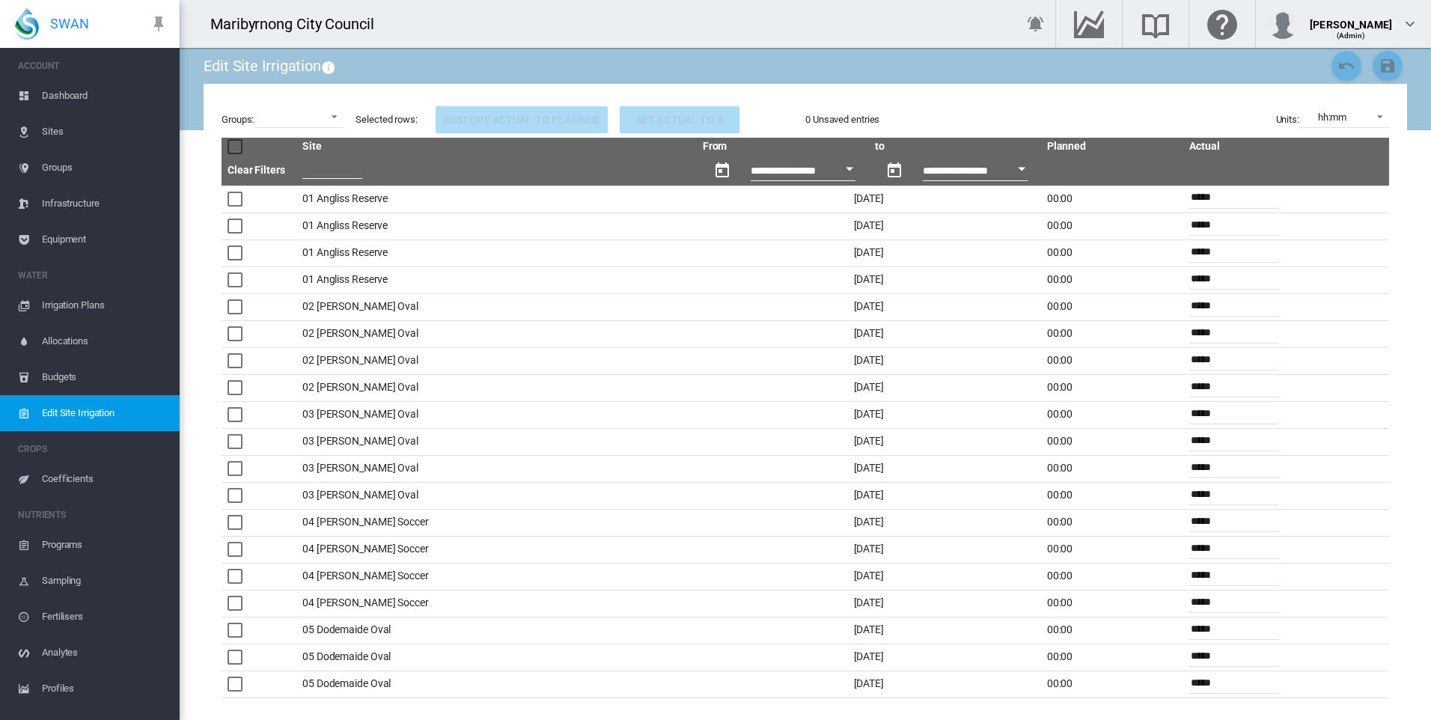
click at [235, 197] on div at bounding box center [234, 199] width 15 height 15
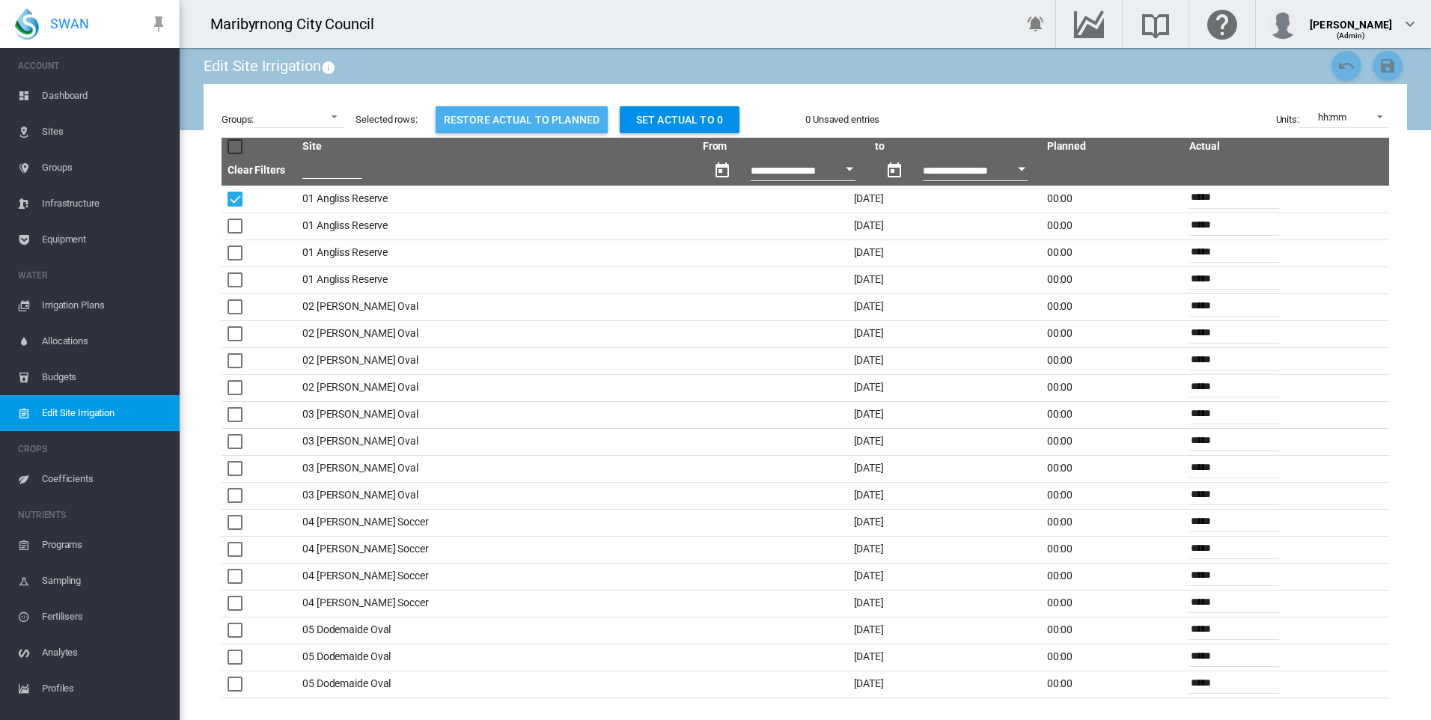
click at [465, 119] on button "Restore actual to planned" at bounding box center [522, 119] width 172 height 27
click at [230, 192] on div at bounding box center [234, 199] width 15 height 15
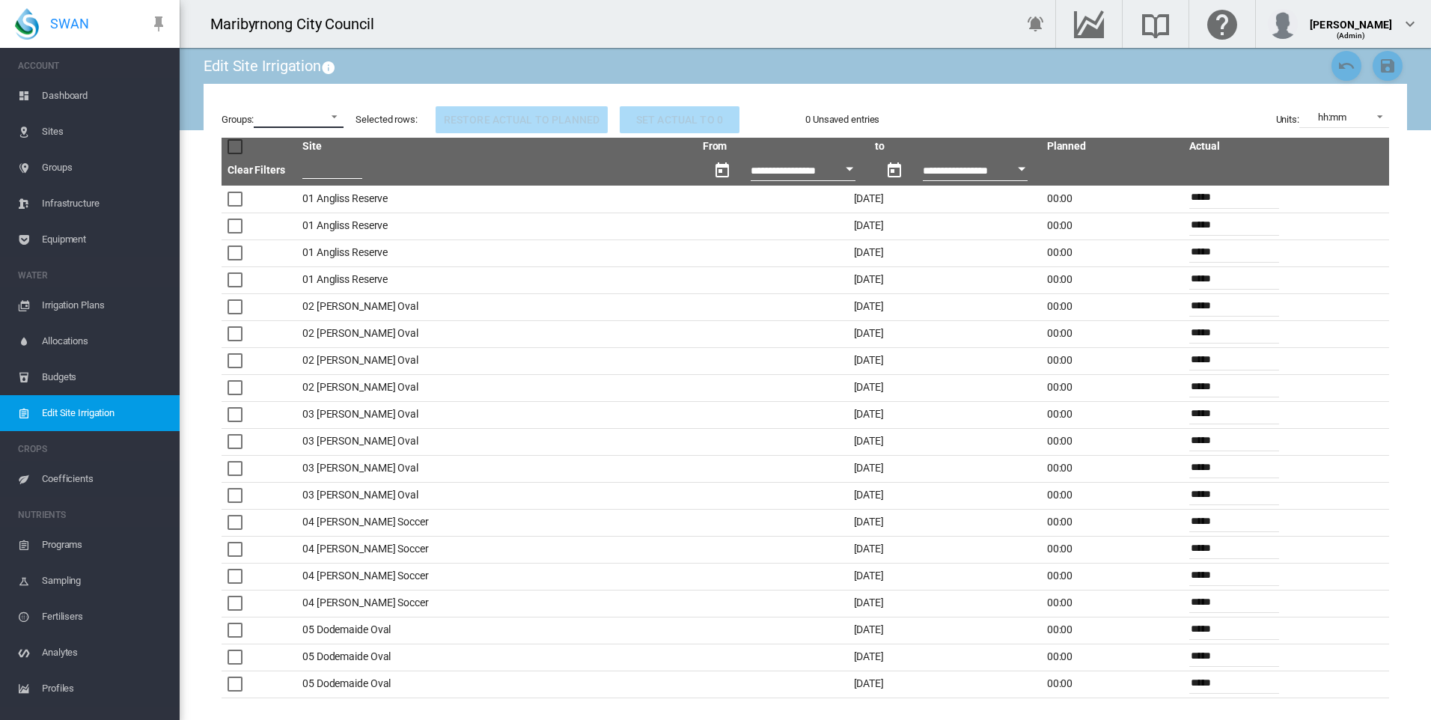
click at [326, 112] on md-select "All Loam Sand Sandy Loam" at bounding box center [299, 117] width 90 height 22
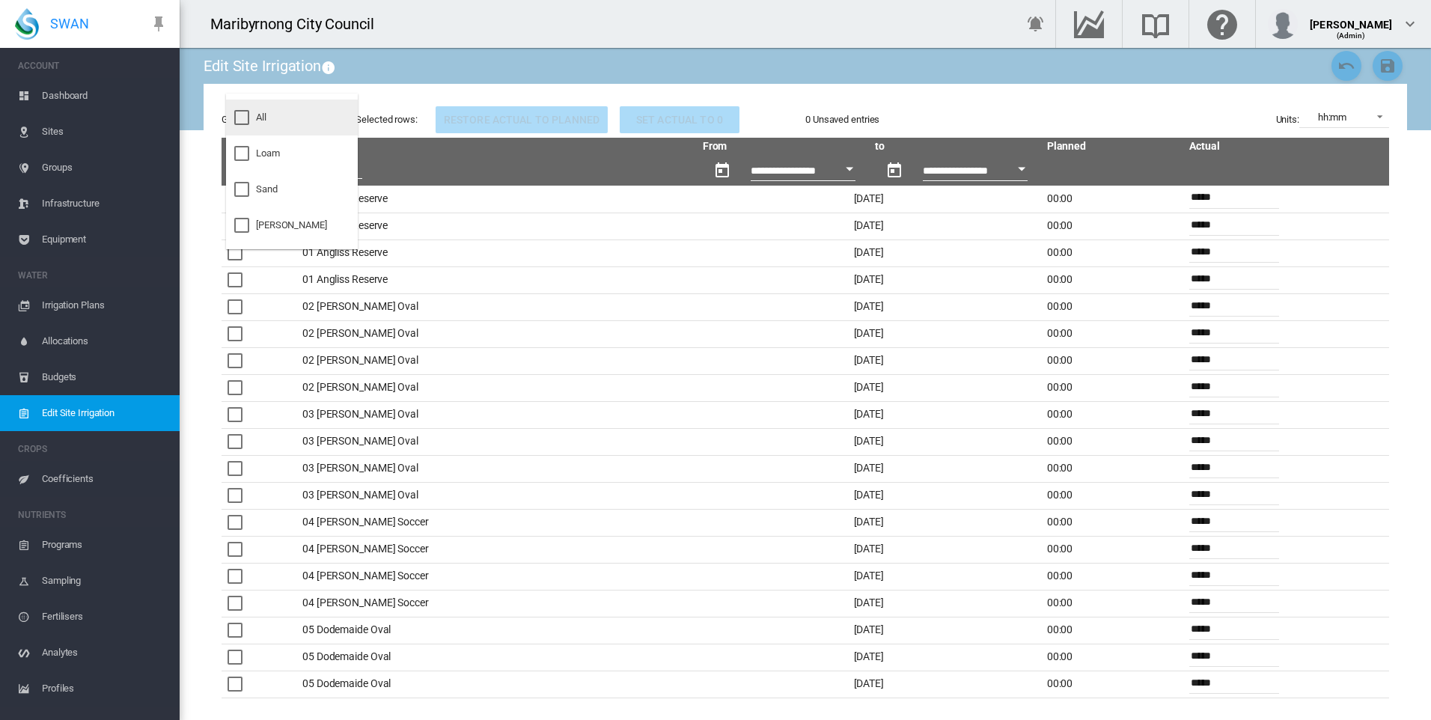
click at [248, 112] on div at bounding box center [241, 117] width 15 height 15
click at [738, 114] on md-backdrop at bounding box center [715, 360] width 1431 height 720
click at [843, 118] on div "0 Unsaved entries" at bounding box center [842, 119] width 74 height 13
click at [305, 194] on td "01 Angliss Reserve" at bounding box center [496, 199] width 400 height 27
click at [233, 198] on div at bounding box center [234, 199] width 15 height 15
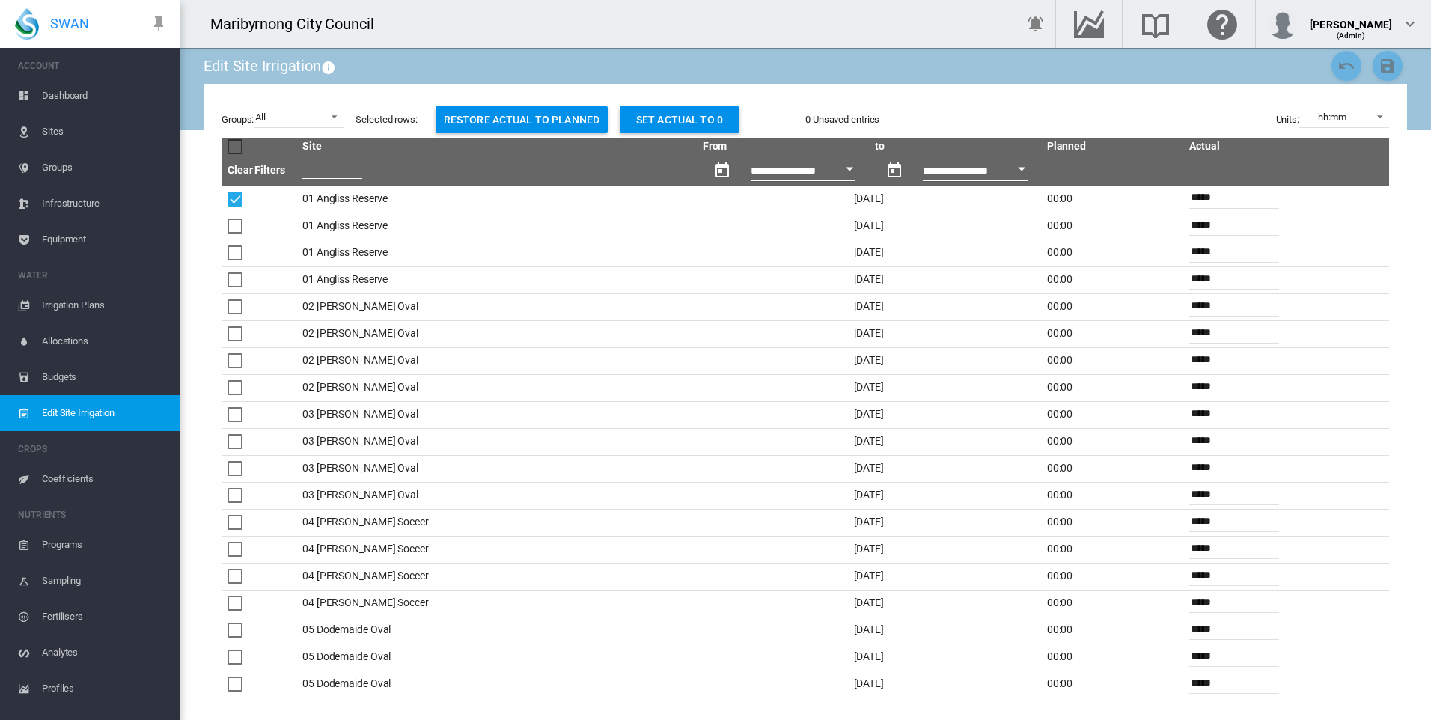
click at [365, 201] on td "01 Angliss Reserve" at bounding box center [496, 199] width 400 height 27
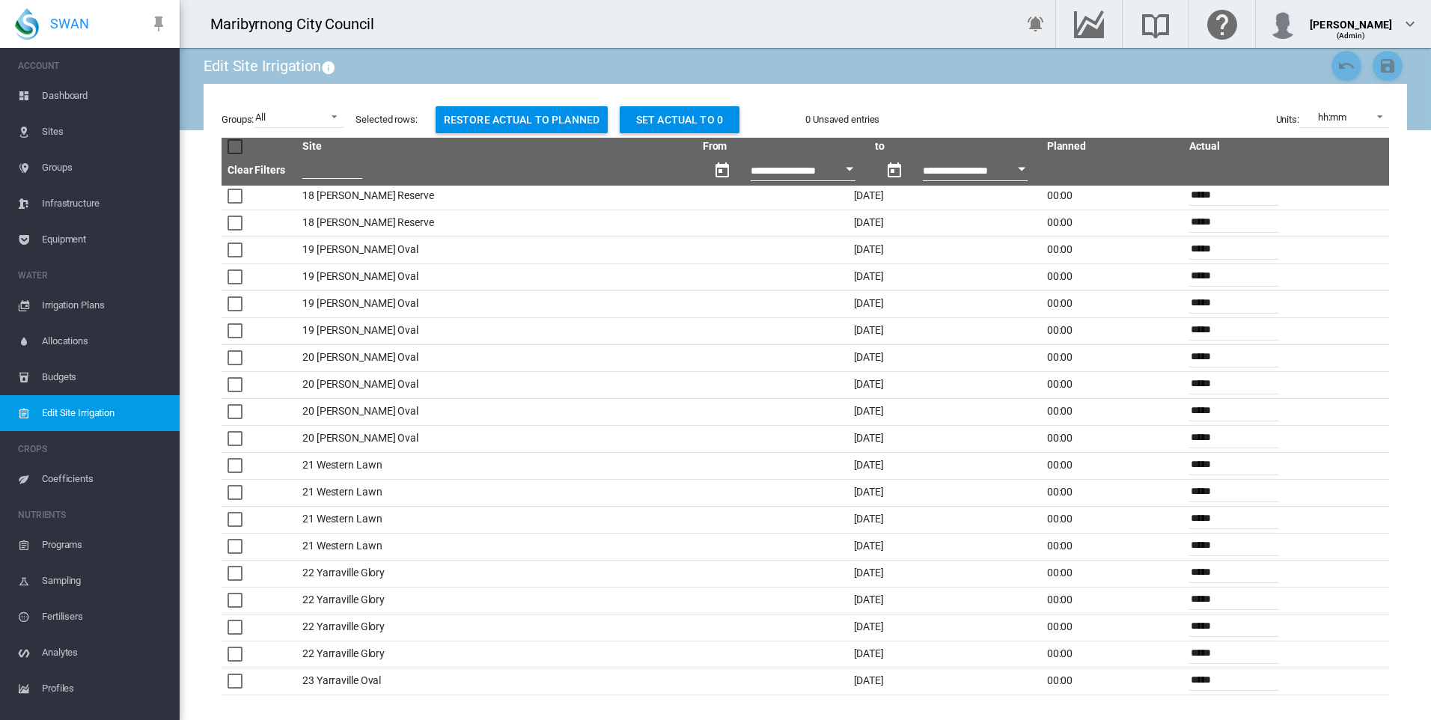
scroll to position [1965, 0]
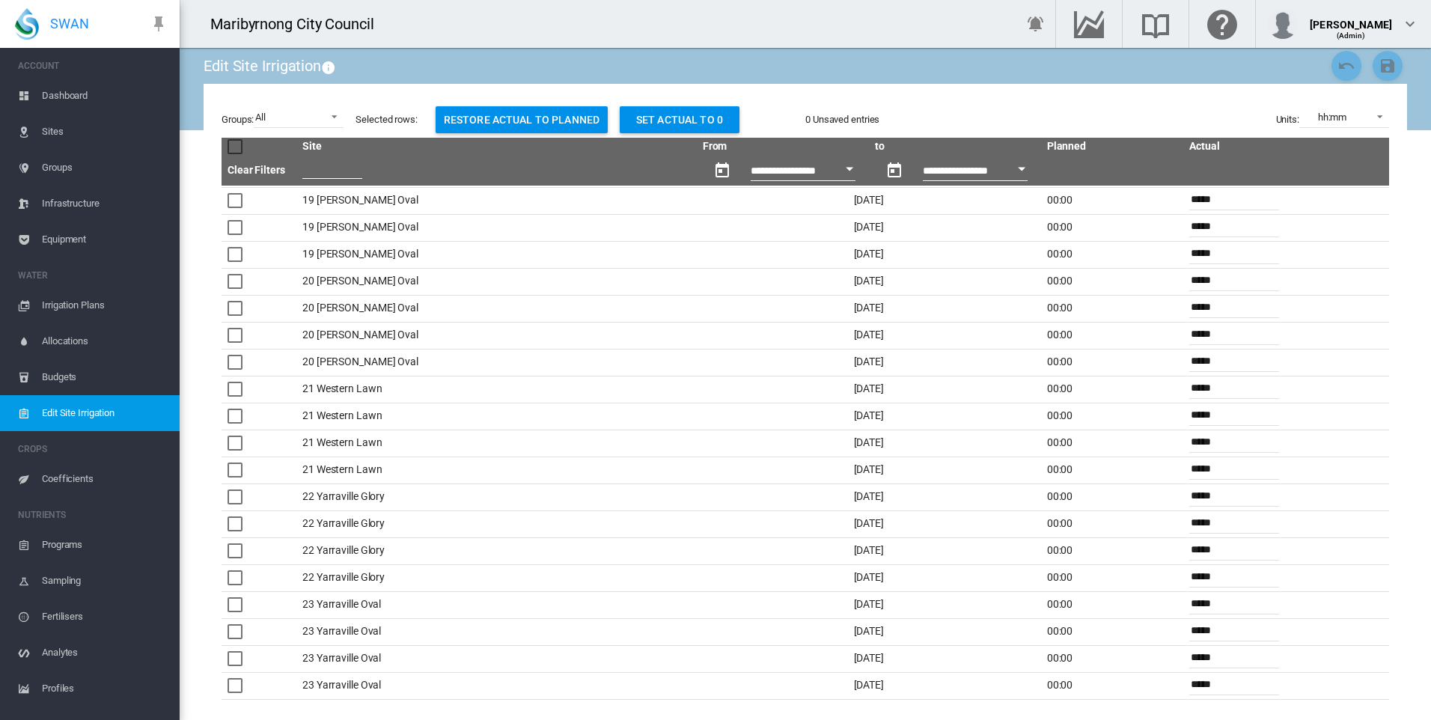
click at [318, 687] on td "23 Yarraville Oval" at bounding box center [496, 685] width 400 height 27
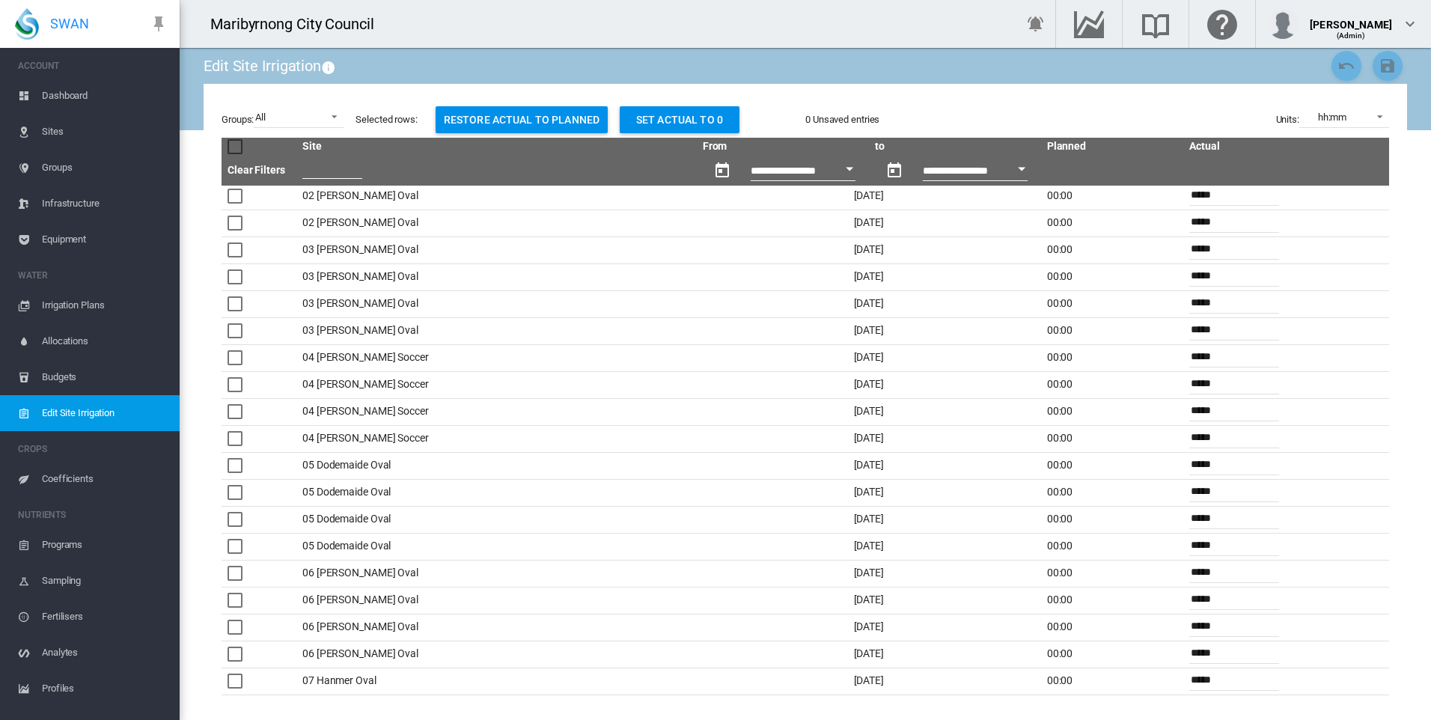
scroll to position [19, 0]
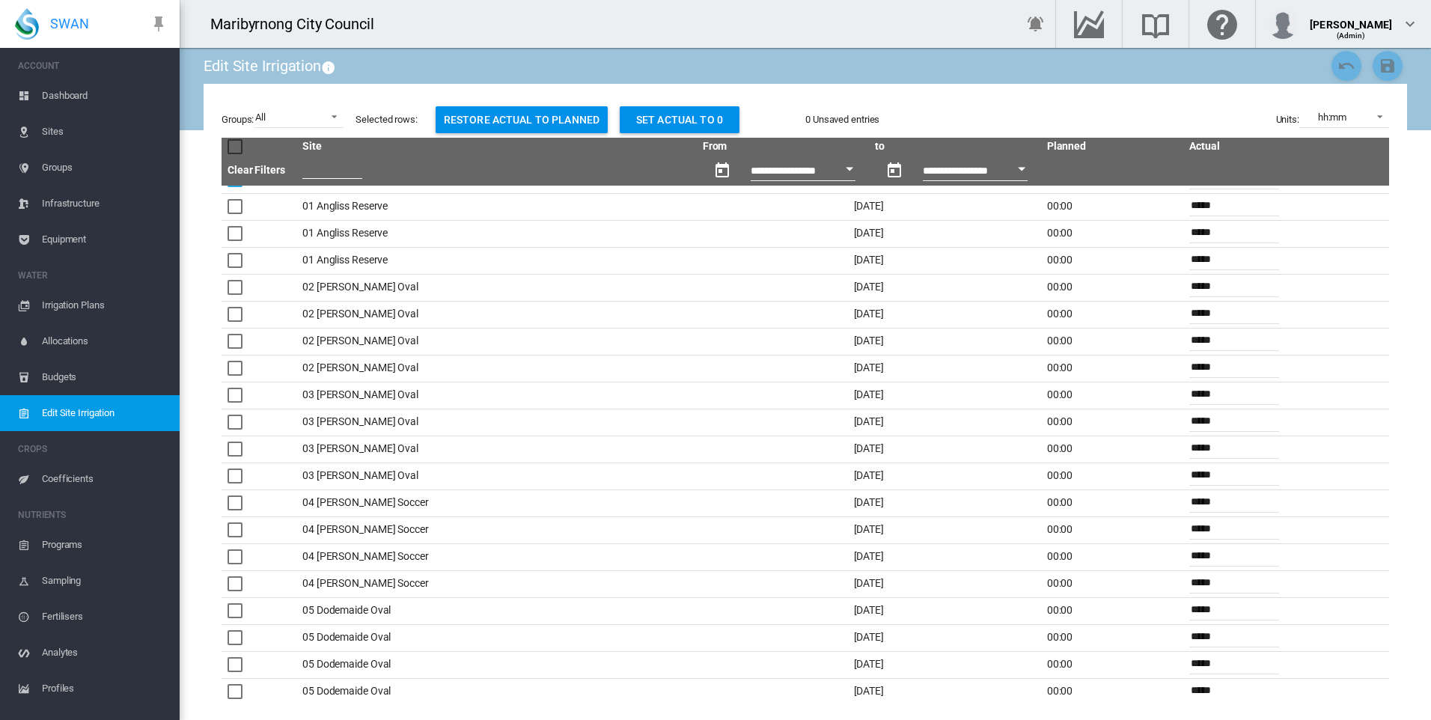
click at [894, 100] on div "Groups: All Selected rows: Restore actual to planned Set actual to 0 0 Unsaved …" at bounding box center [805, 401] width 1203 height 635
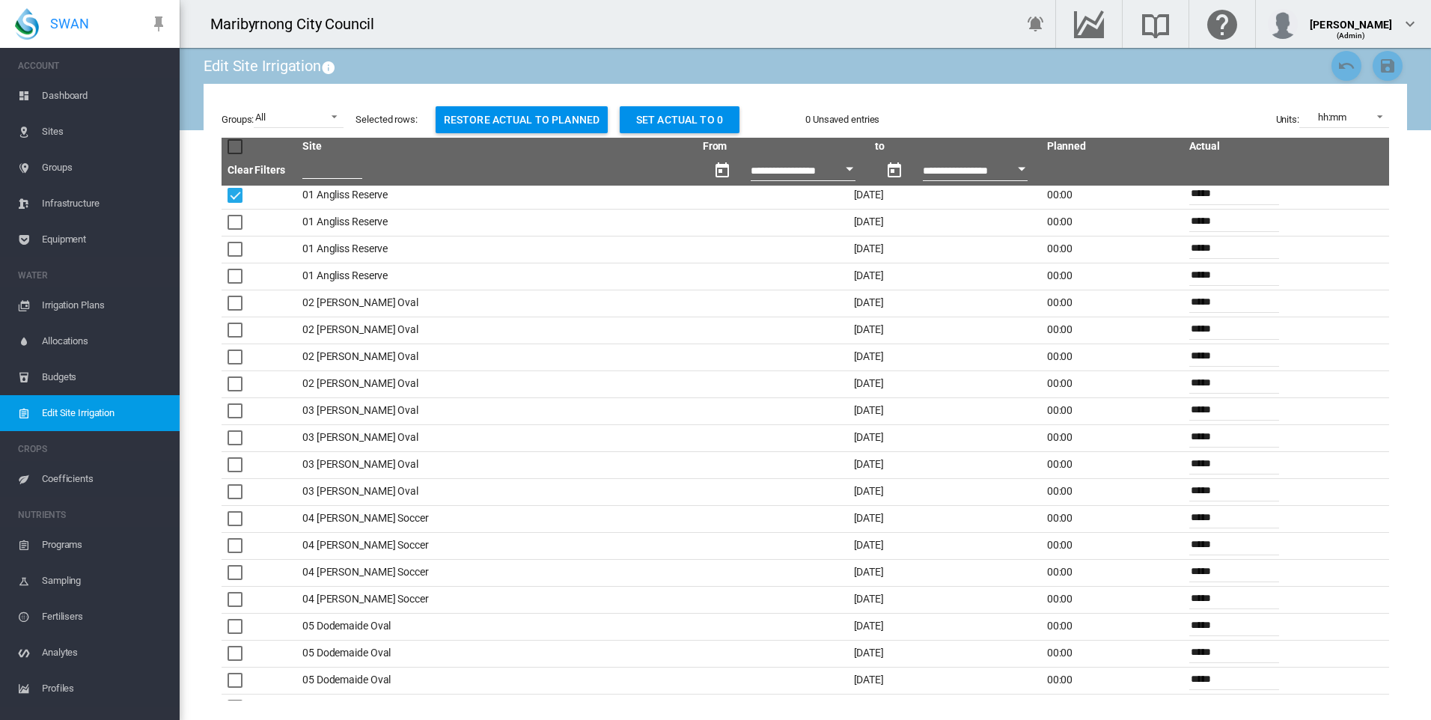
scroll to position [0, 0]
click at [94, 87] on span "Dashboard" at bounding box center [105, 96] width 126 height 36
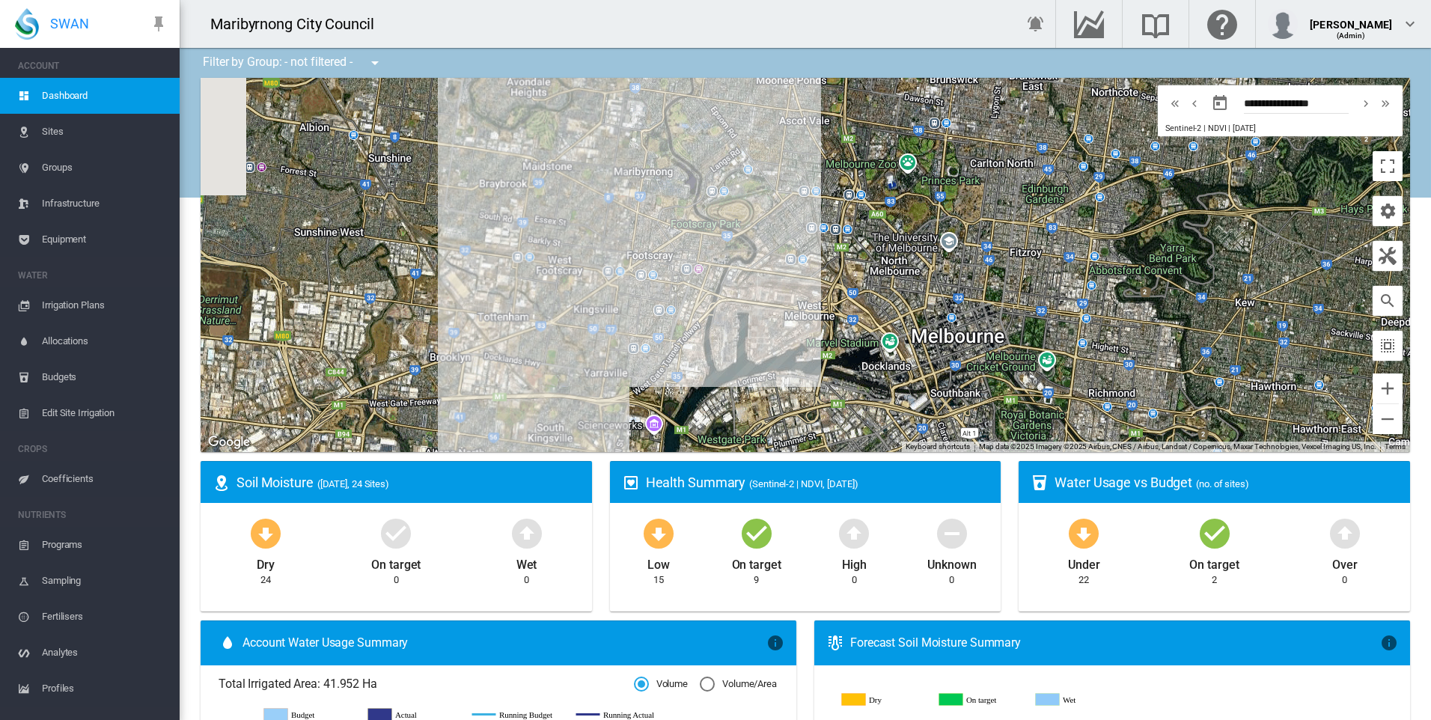
drag, startPoint x: 663, startPoint y: 252, endPoint x: 631, endPoint y: 314, distance: 69.3
click at [631, 314] on div at bounding box center [805, 265] width 1209 height 374
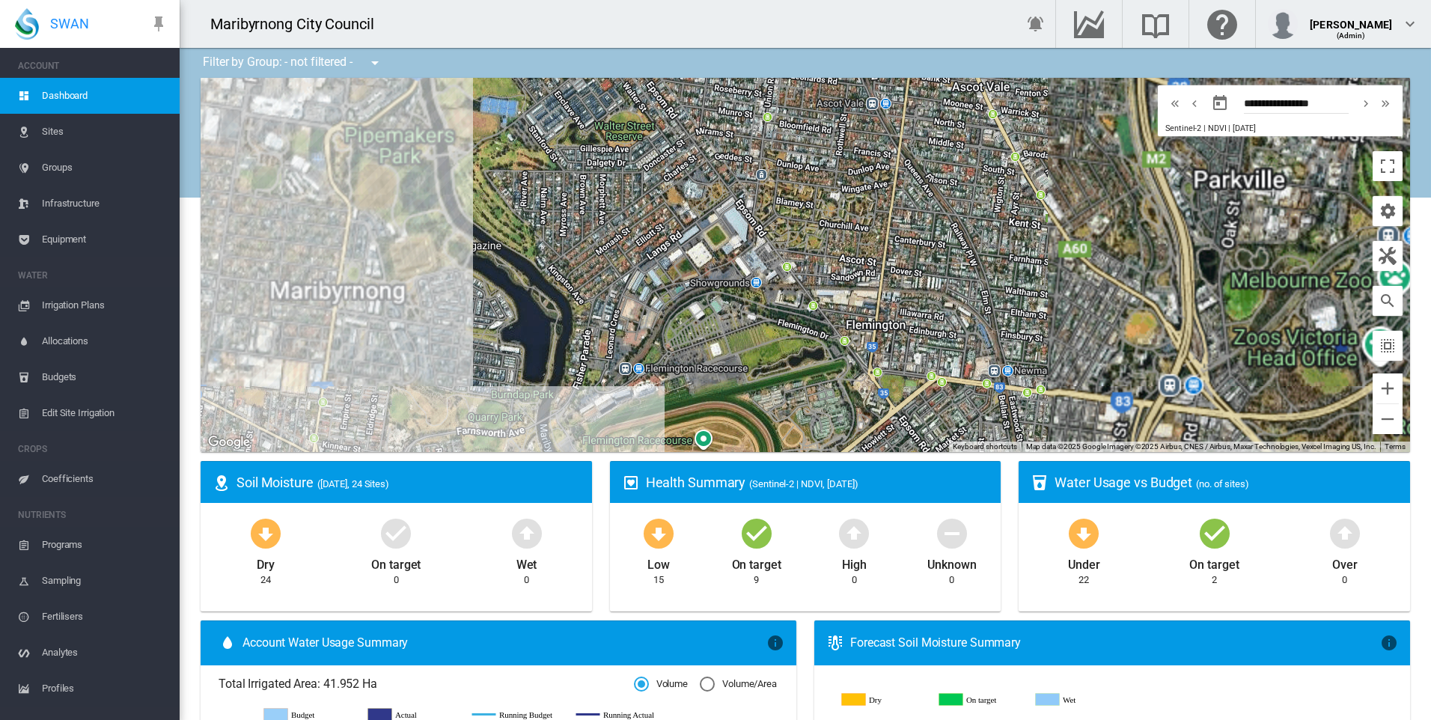
drag, startPoint x: 578, startPoint y: 364, endPoint x: 651, endPoint y: 236, distance: 146.8
click at [651, 236] on div at bounding box center [805, 265] width 1209 height 374
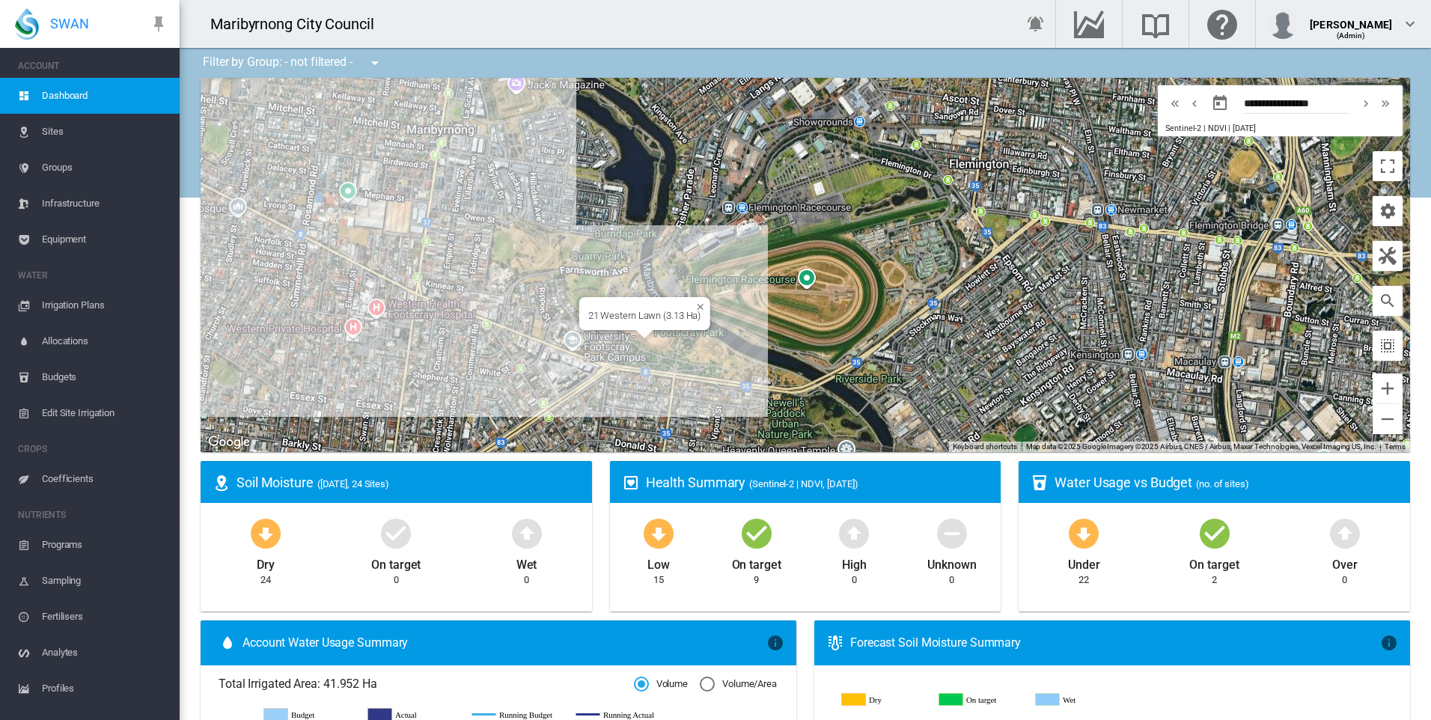
click at [640, 331] on div at bounding box center [644, 334] width 19 height 9
click at [666, 312] on div "21 Western Lawn (3.13 Ha)" at bounding box center [644, 315] width 113 height 11
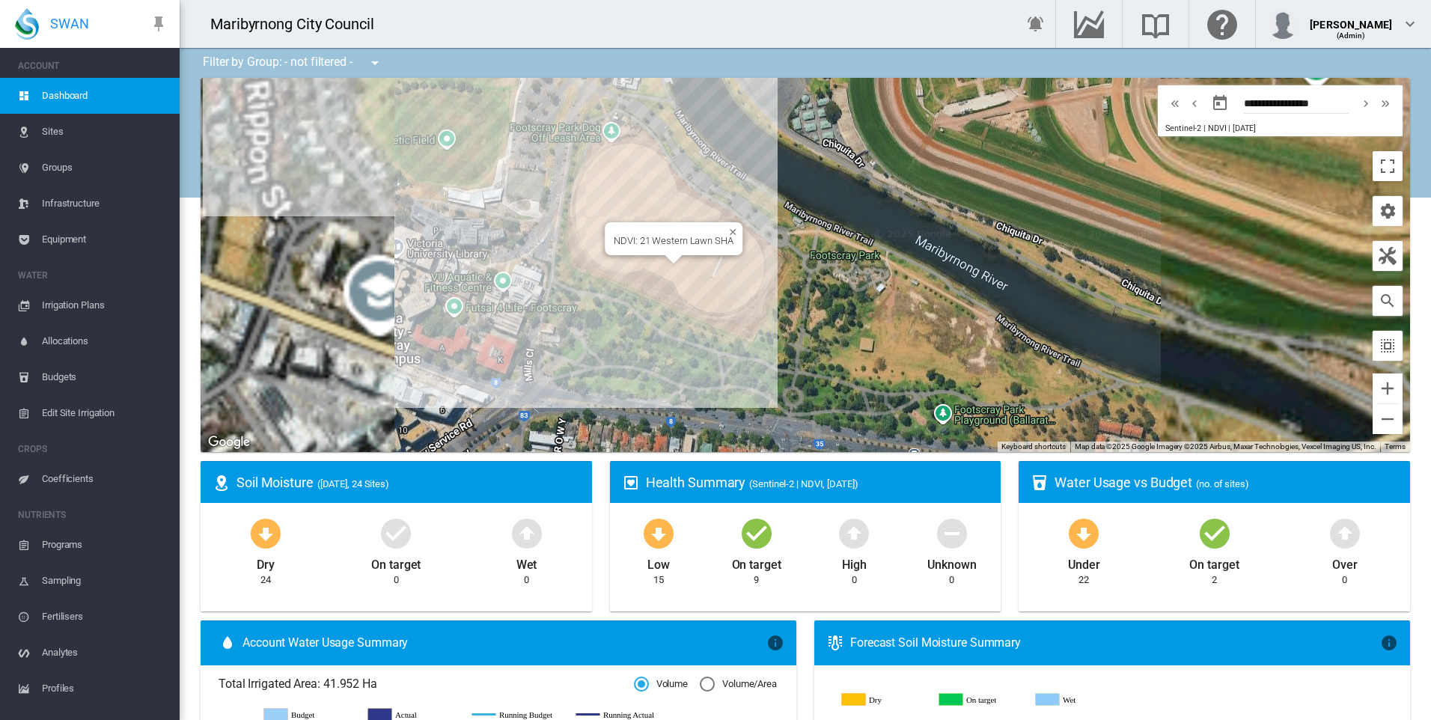
click at [662, 239] on div "NDVI: 21 Western Lawn SHA" at bounding box center [674, 240] width 120 height 11
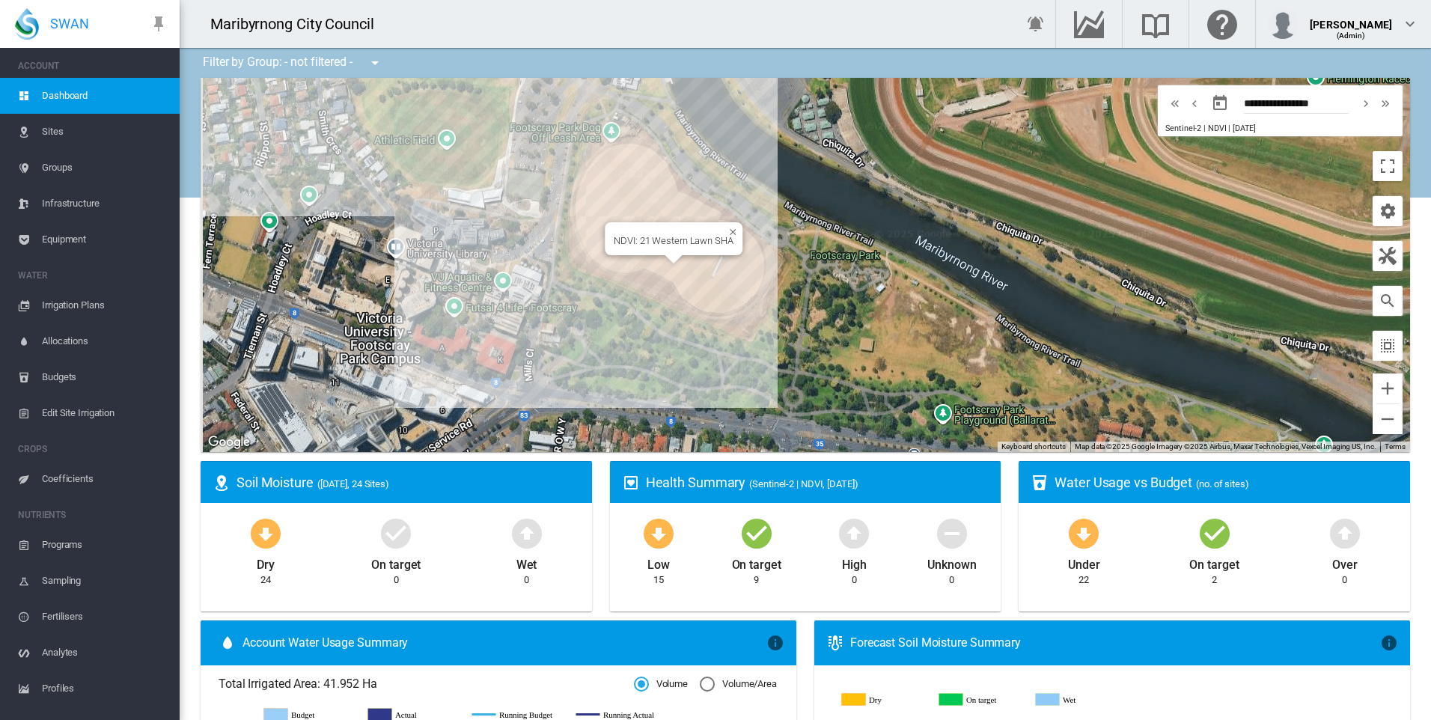
click at [715, 233] on div at bounding box center [668, 228] width 109 height 13
click at [694, 271] on div at bounding box center [805, 265] width 1209 height 374
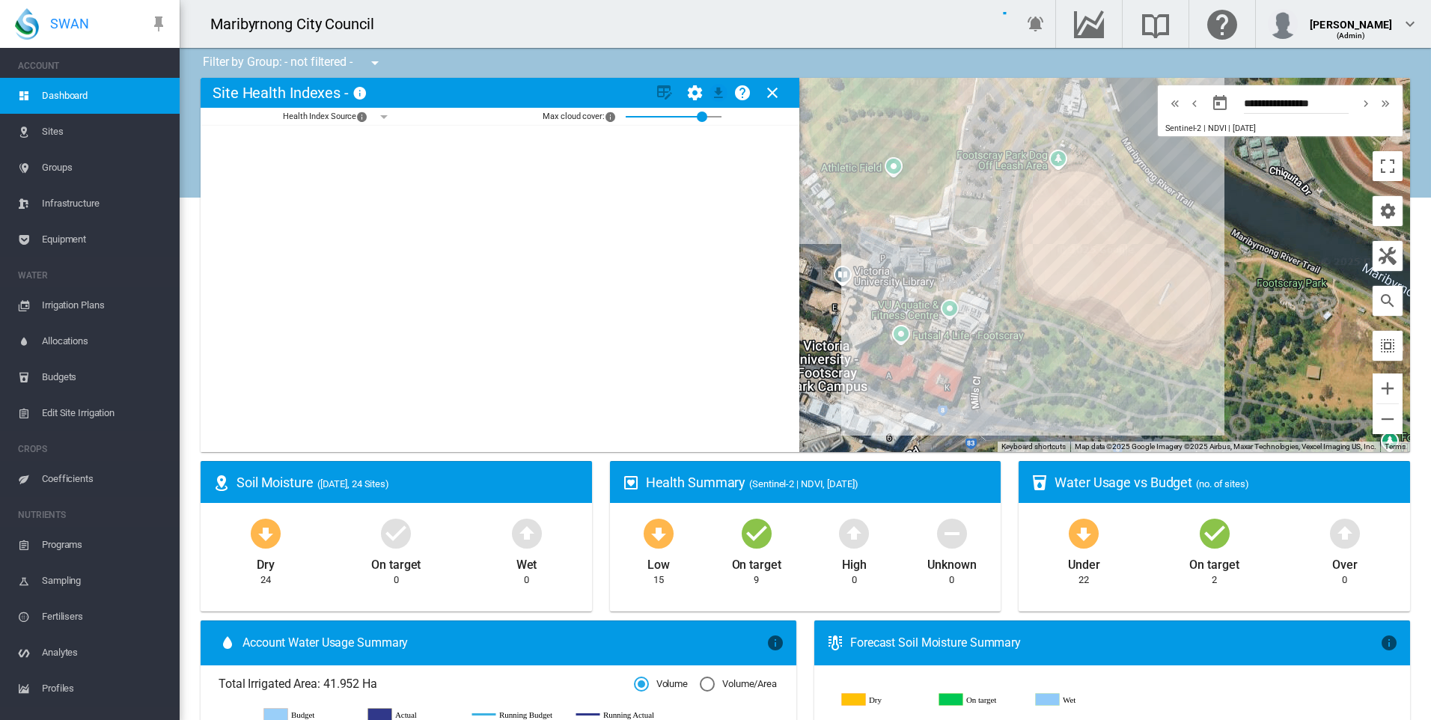
click at [694, 271] on div at bounding box center [500, 289] width 587 height 326
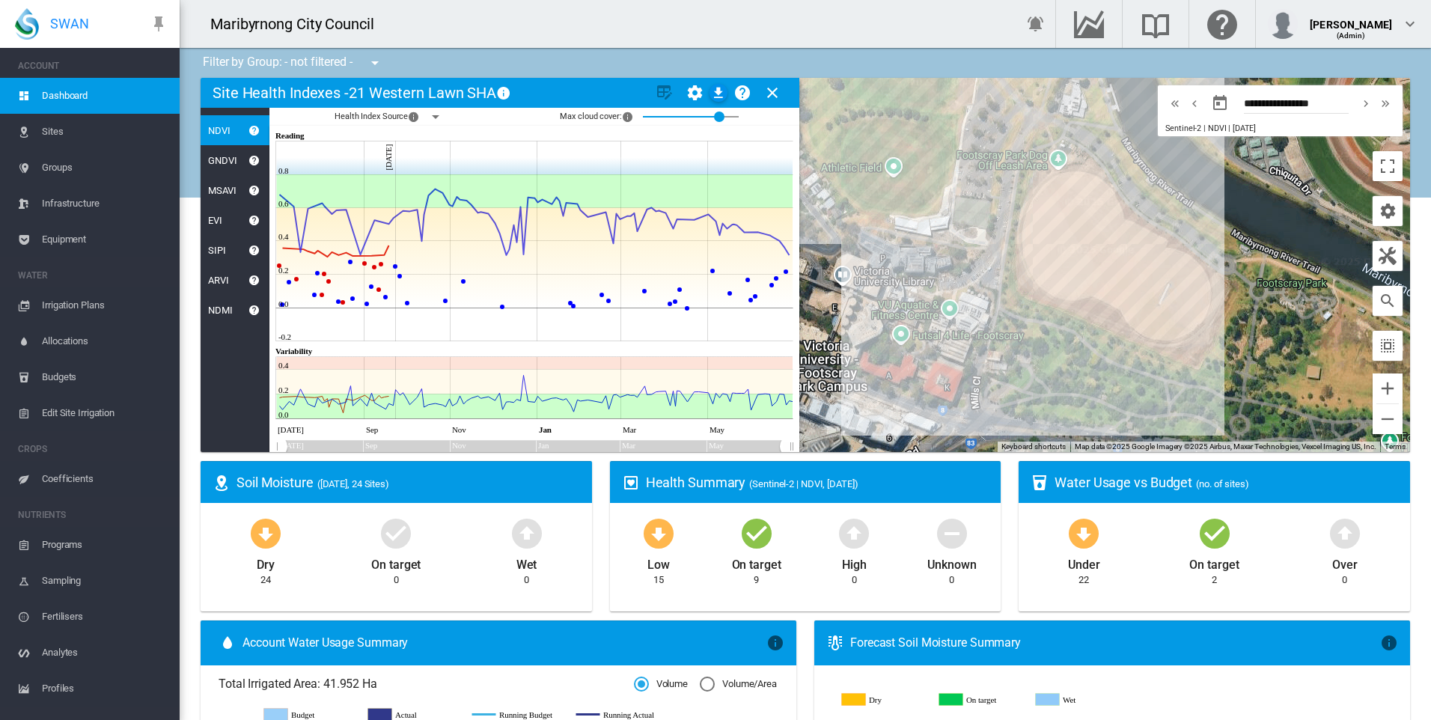
click at [230, 129] on div "NDVI" at bounding box center [235, 130] width 69 height 30
click at [234, 153] on div "GNDVI" at bounding box center [235, 160] width 69 height 30
click at [229, 159] on div "GNDVI" at bounding box center [219, 160] width 37 height 11
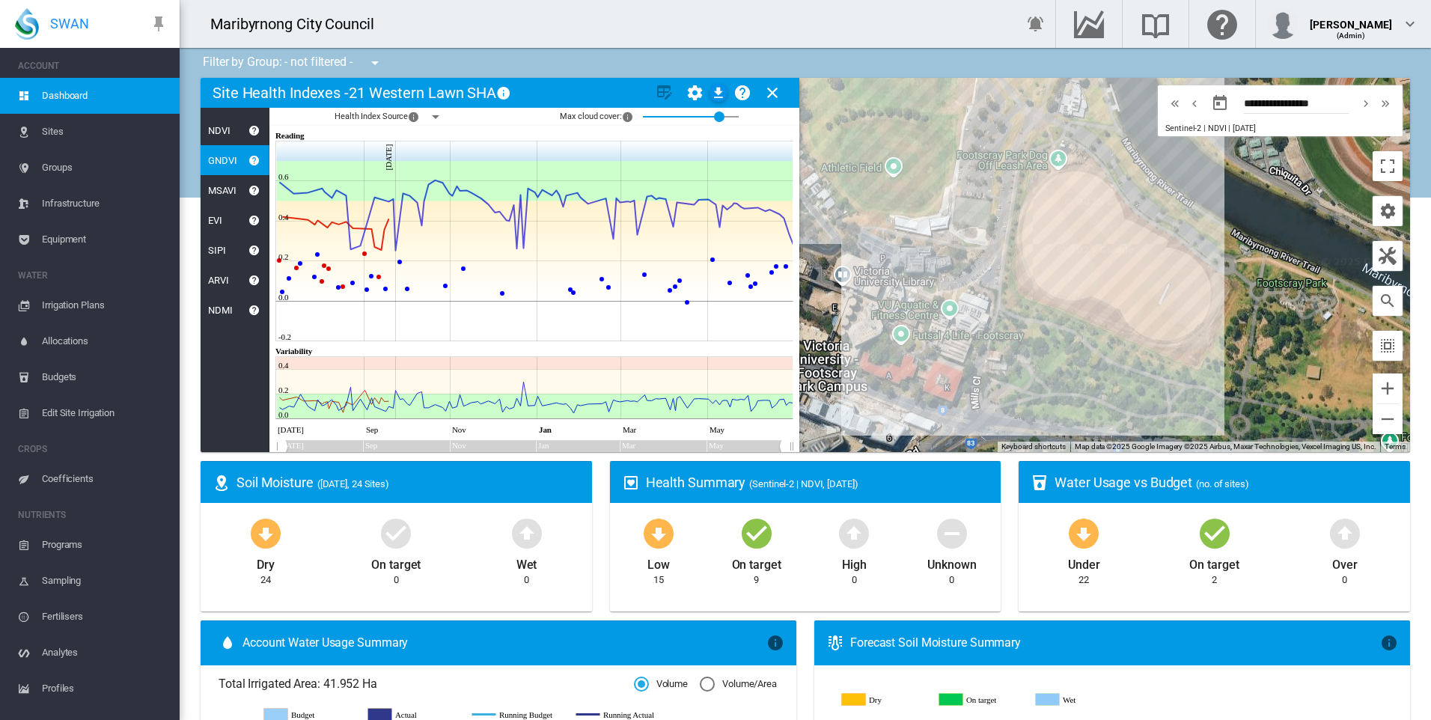
click at [229, 187] on div "MSAVI" at bounding box center [219, 190] width 36 height 11
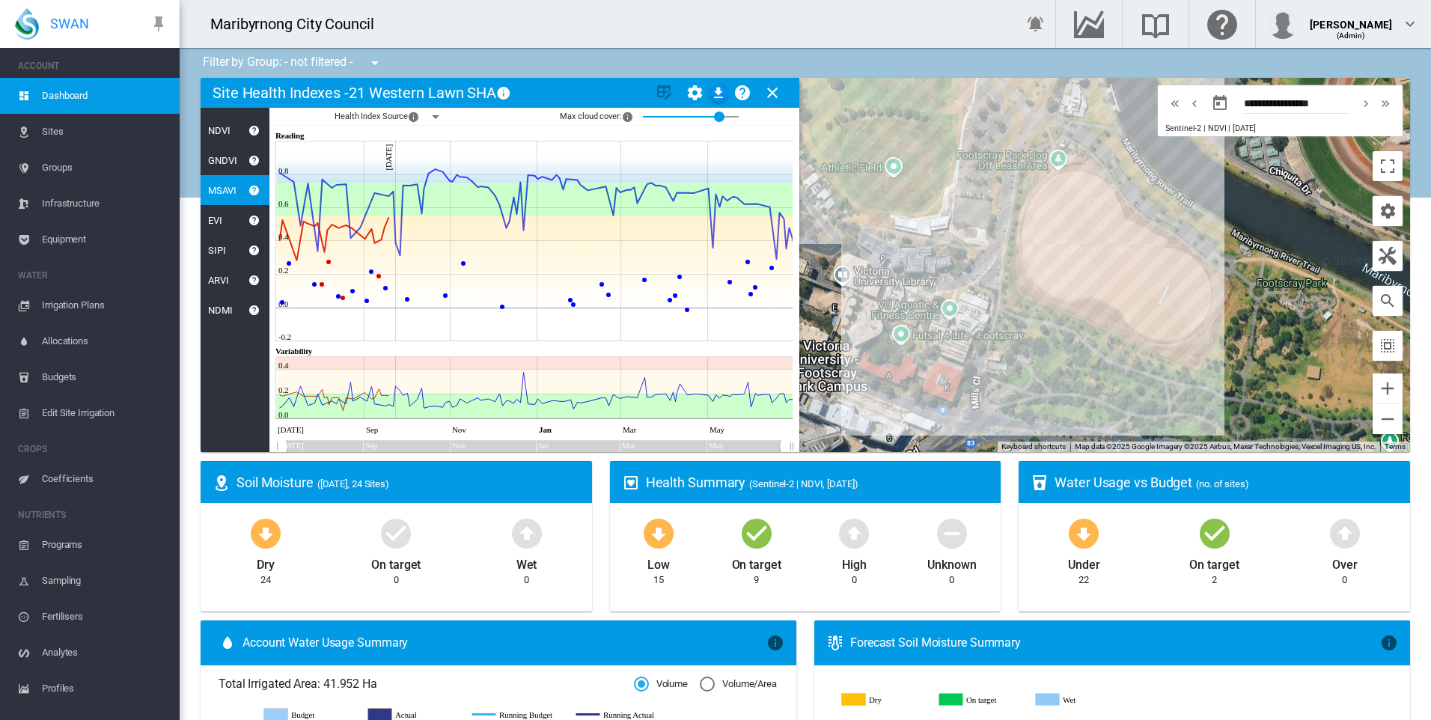
click at [225, 130] on div "NDVI" at bounding box center [216, 130] width 30 height 11
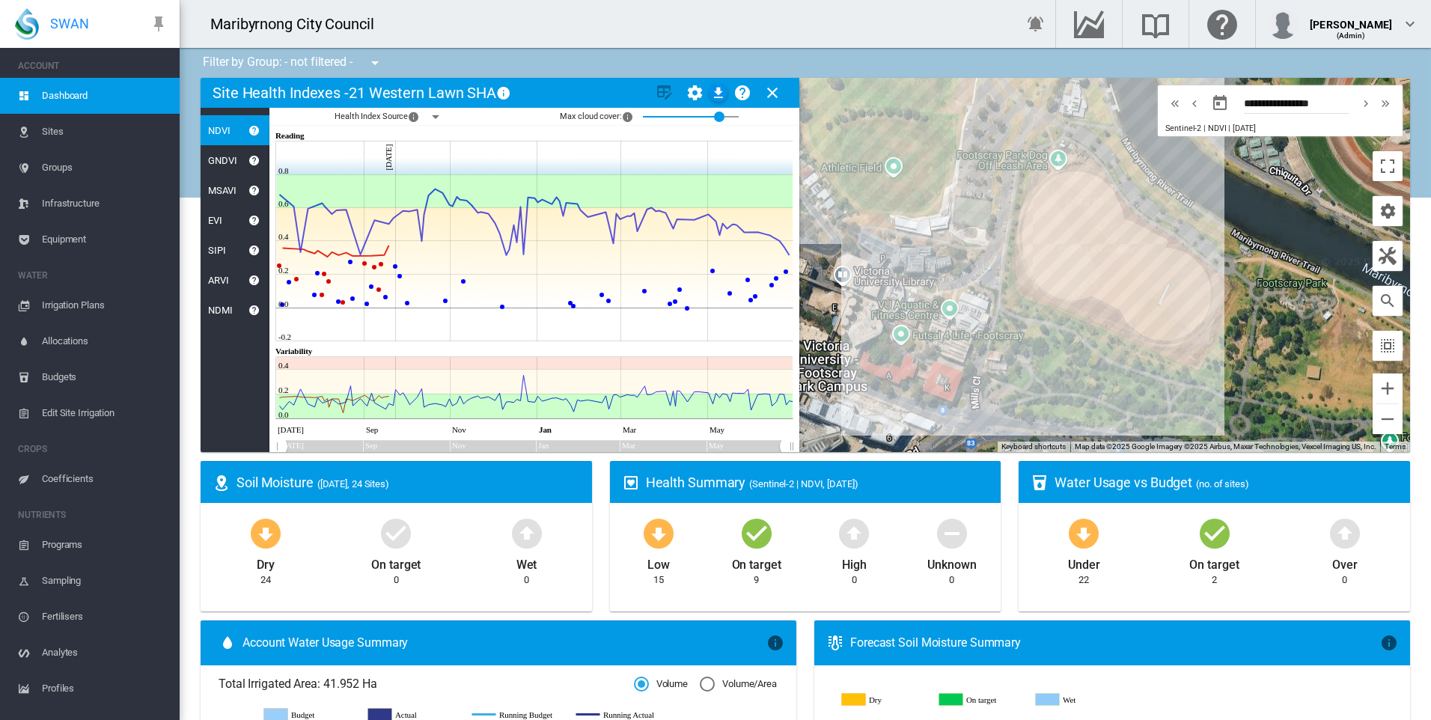
click at [251, 130] on md-icon "icon-help-circle" at bounding box center [254, 130] width 18 height 18
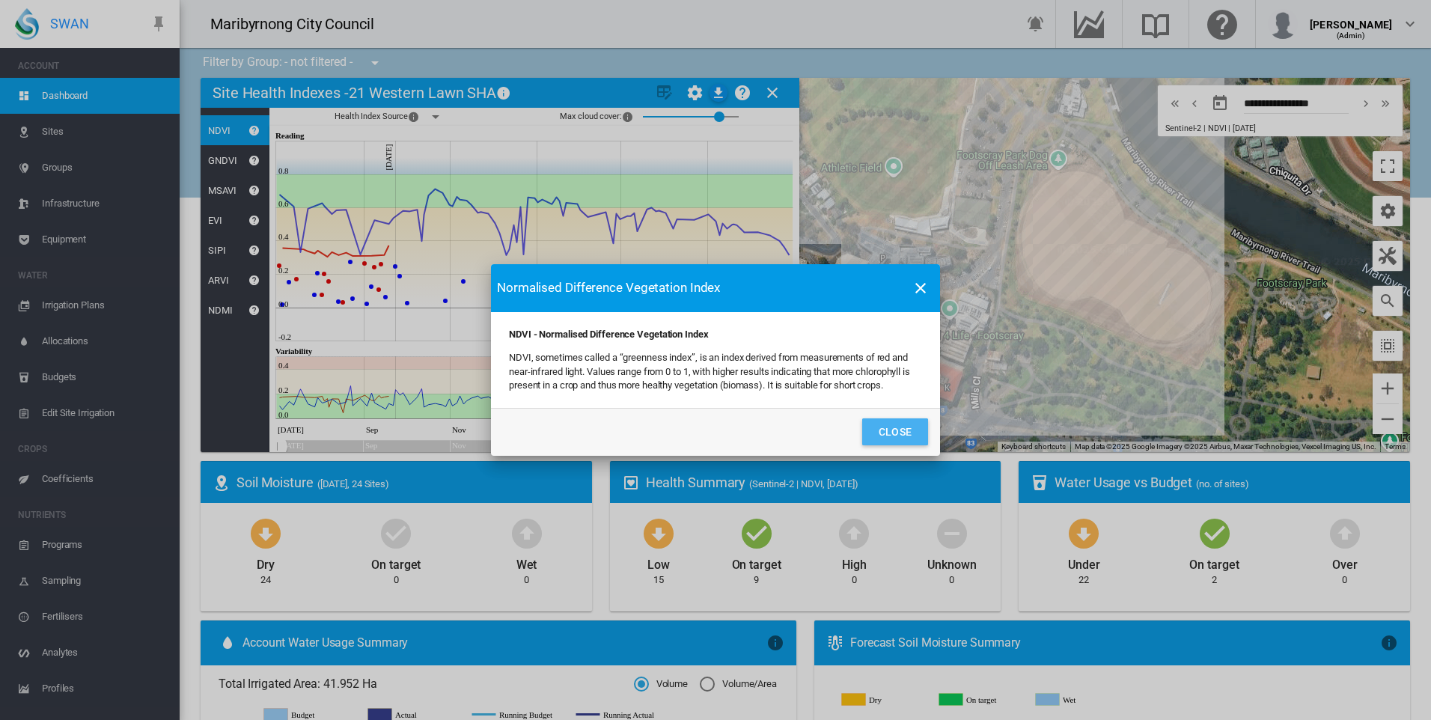
click at [892, 431] on button "Close" at bounding box center [895, 431] width 66 height 27
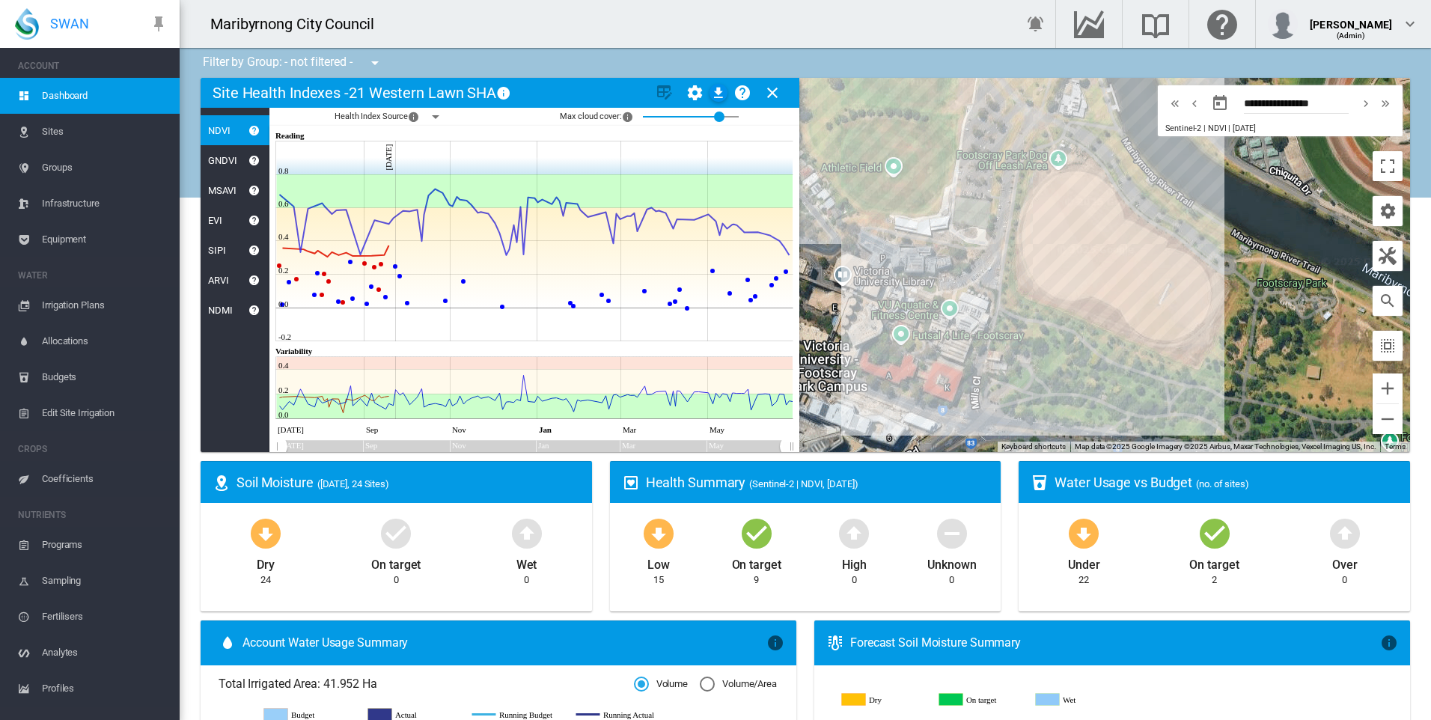
click at [773, 92] on md-icon "icon-close" at bounding box center [772, 93] width 18 height 18
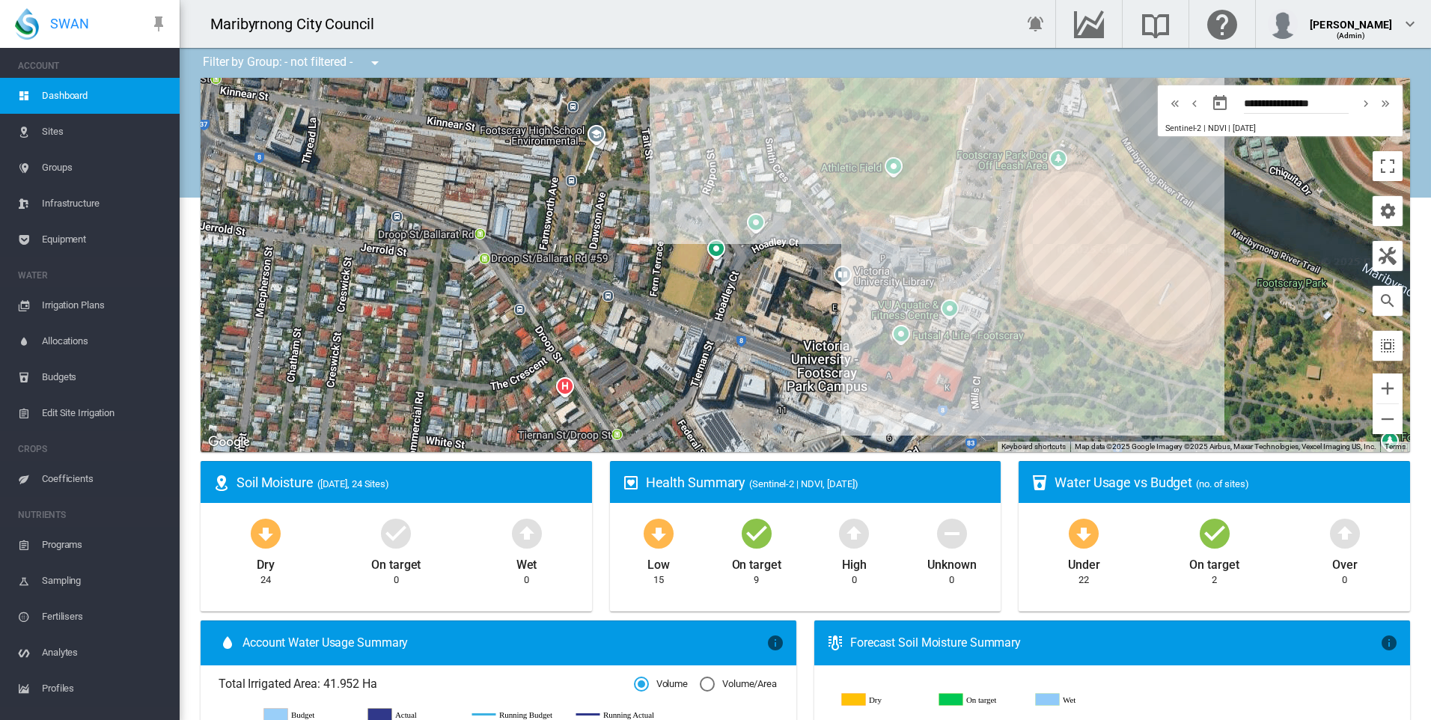
click at [58, 135] on span "Sites" at bounding box center [105, 132] width 126 height 36
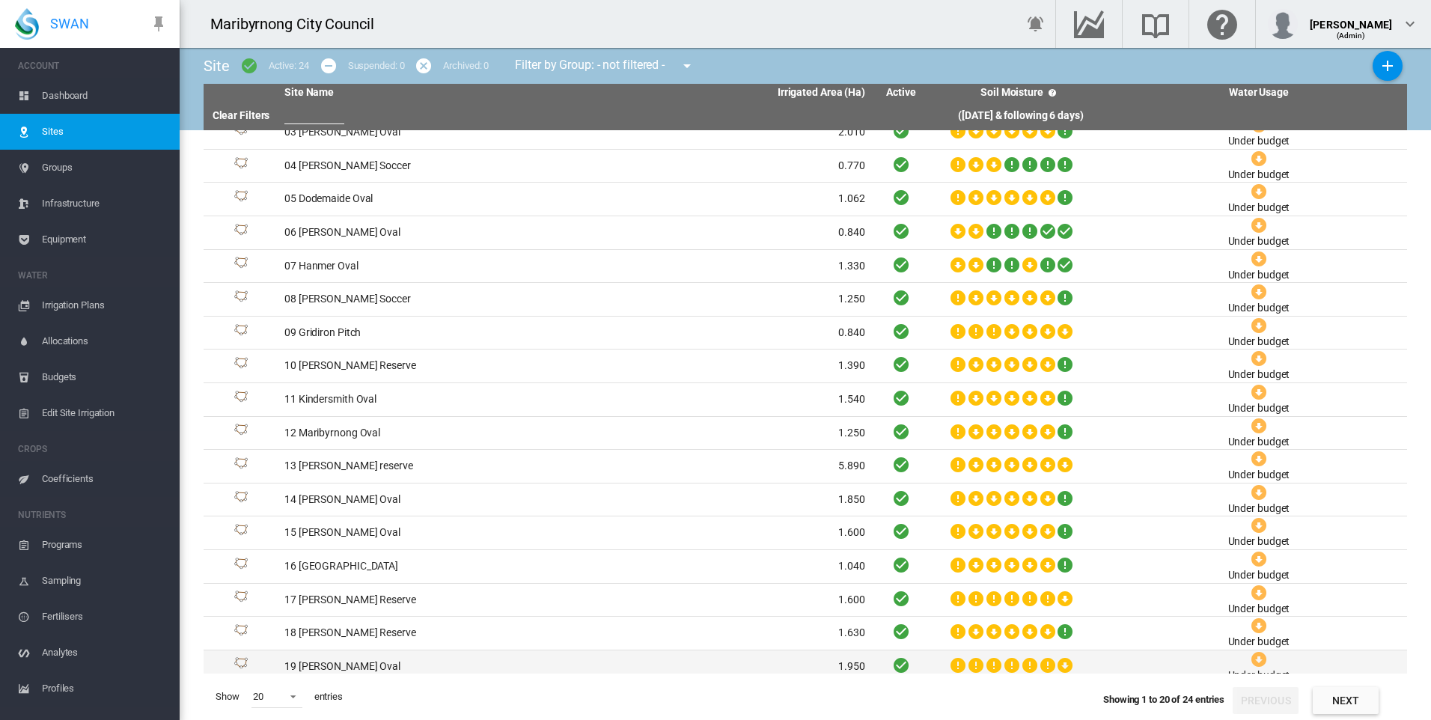
scroll to position [124, 0]
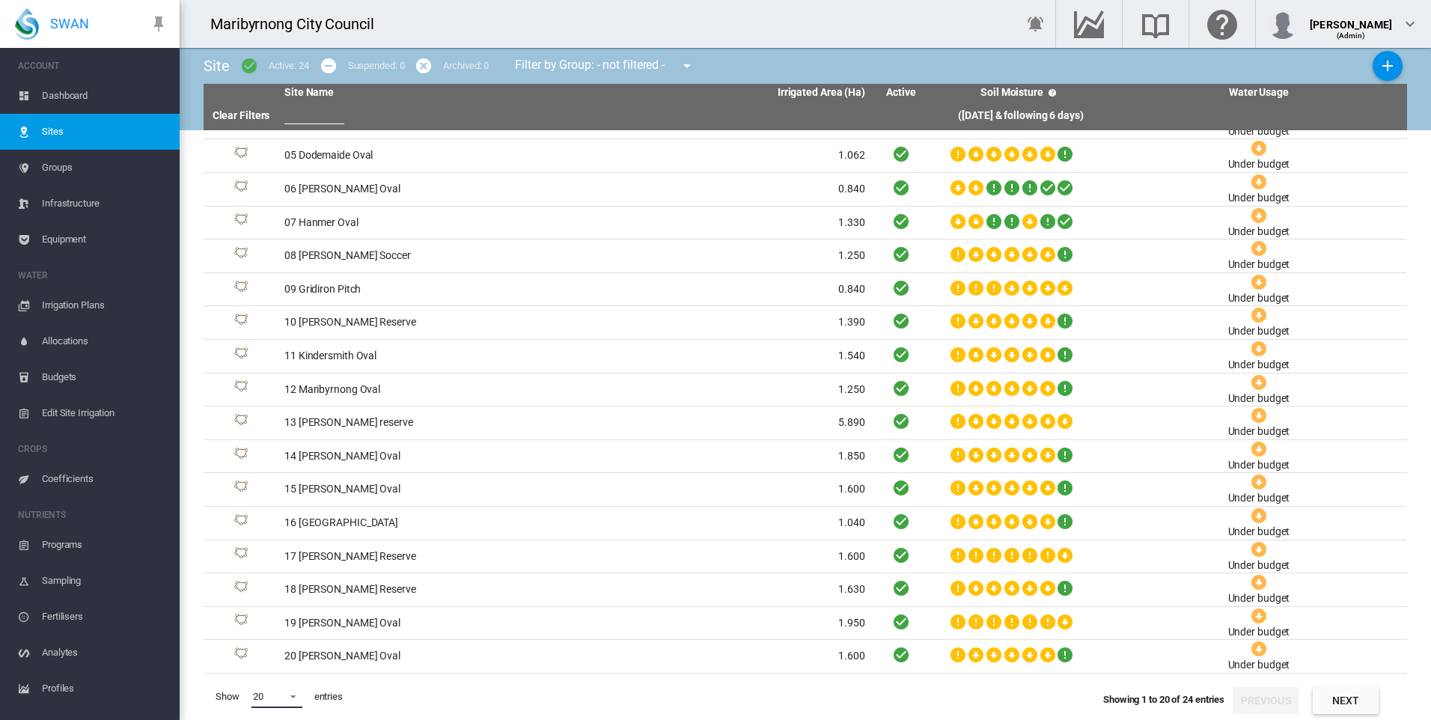
click at [286, 696] on span at bounding box center [289, 694] width 18 height 13
click at [268, 673] on md-option "50" at bounding box center [291, 683] width 102 height 36
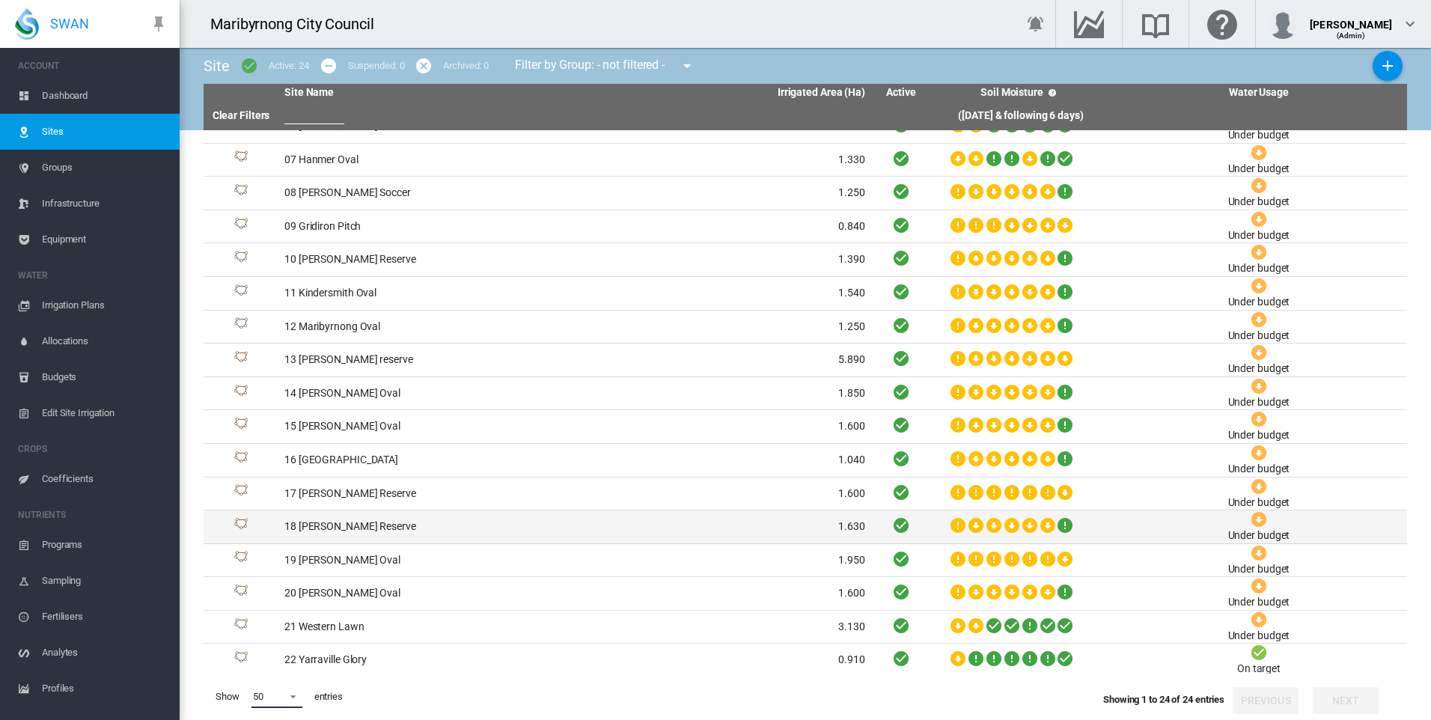
scroll to position [257, 0]
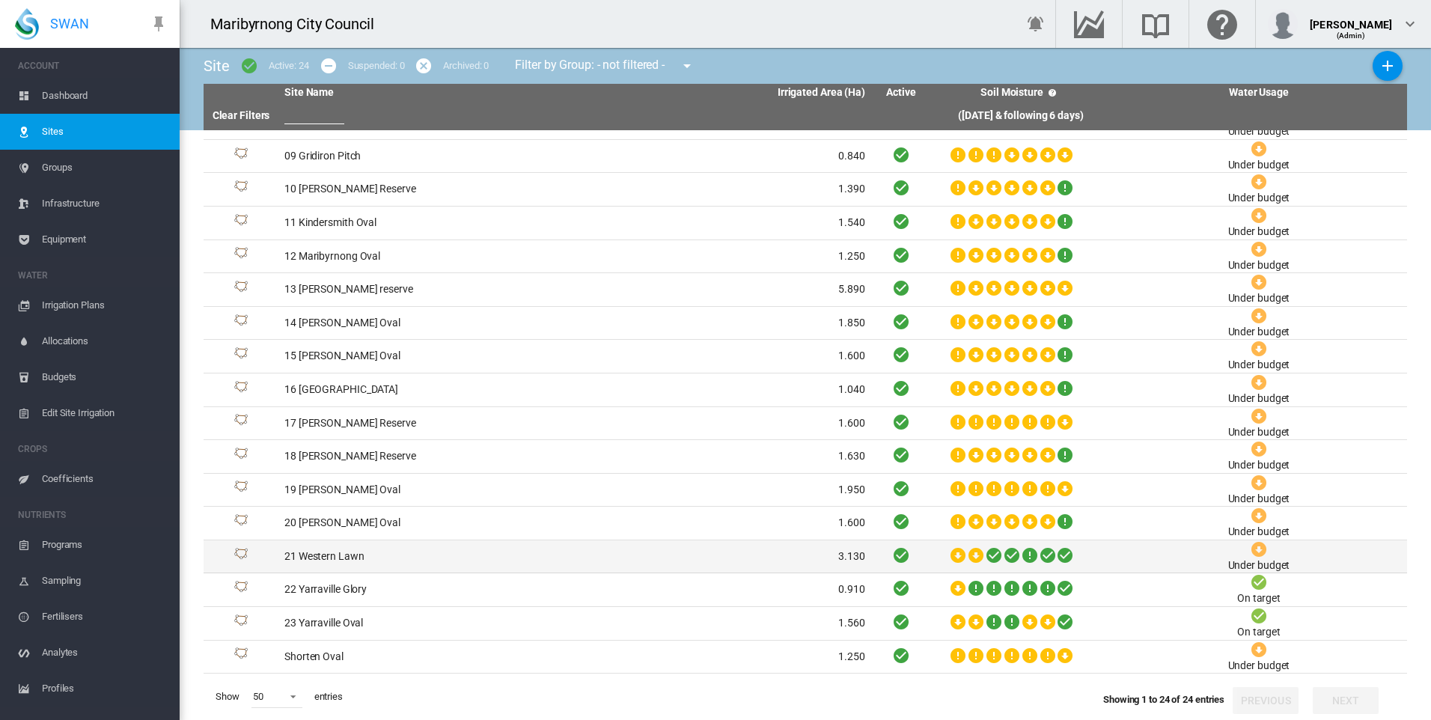
click at [305, 567] on td "21 Western Lawn" at bounding box center [426, 556] width 296 height 33
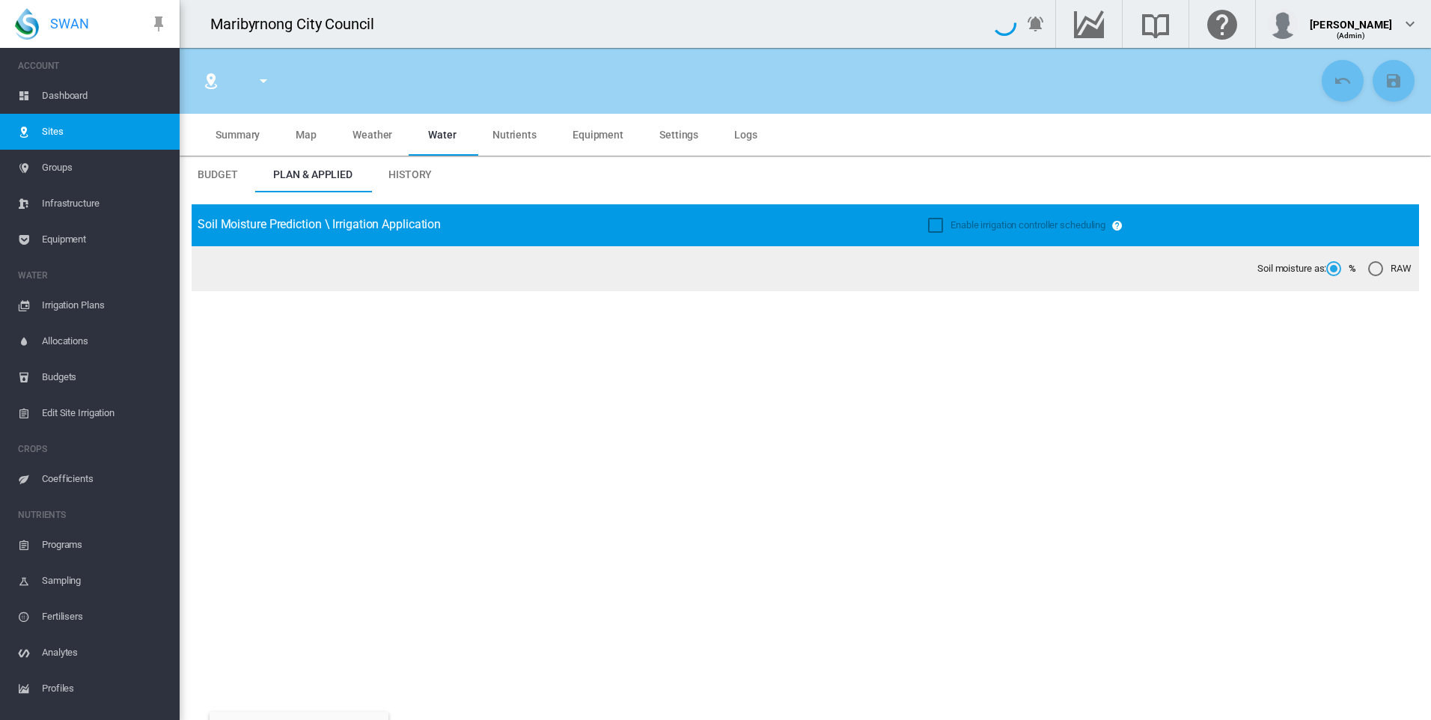
type input "**********"
type input "****"
type input "*********"
type input "*"
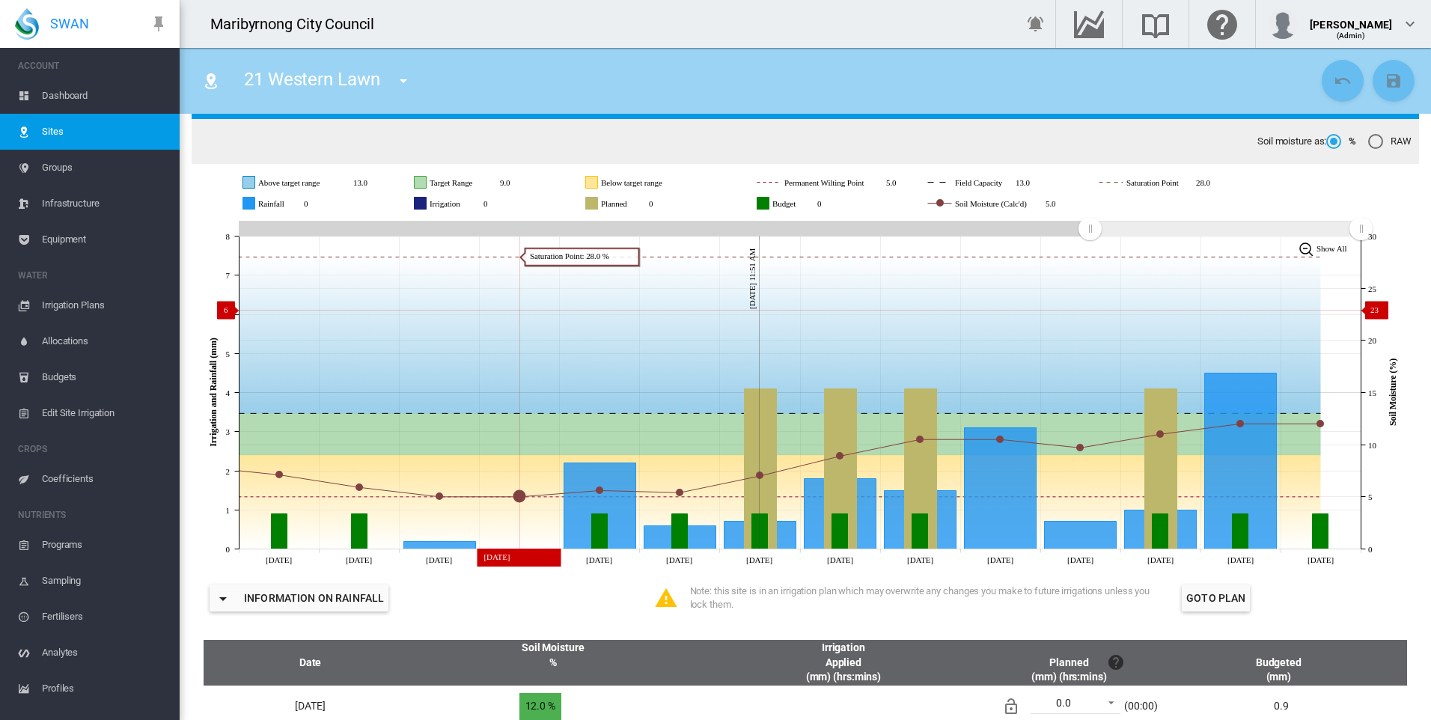
scroll to position [150, 0]
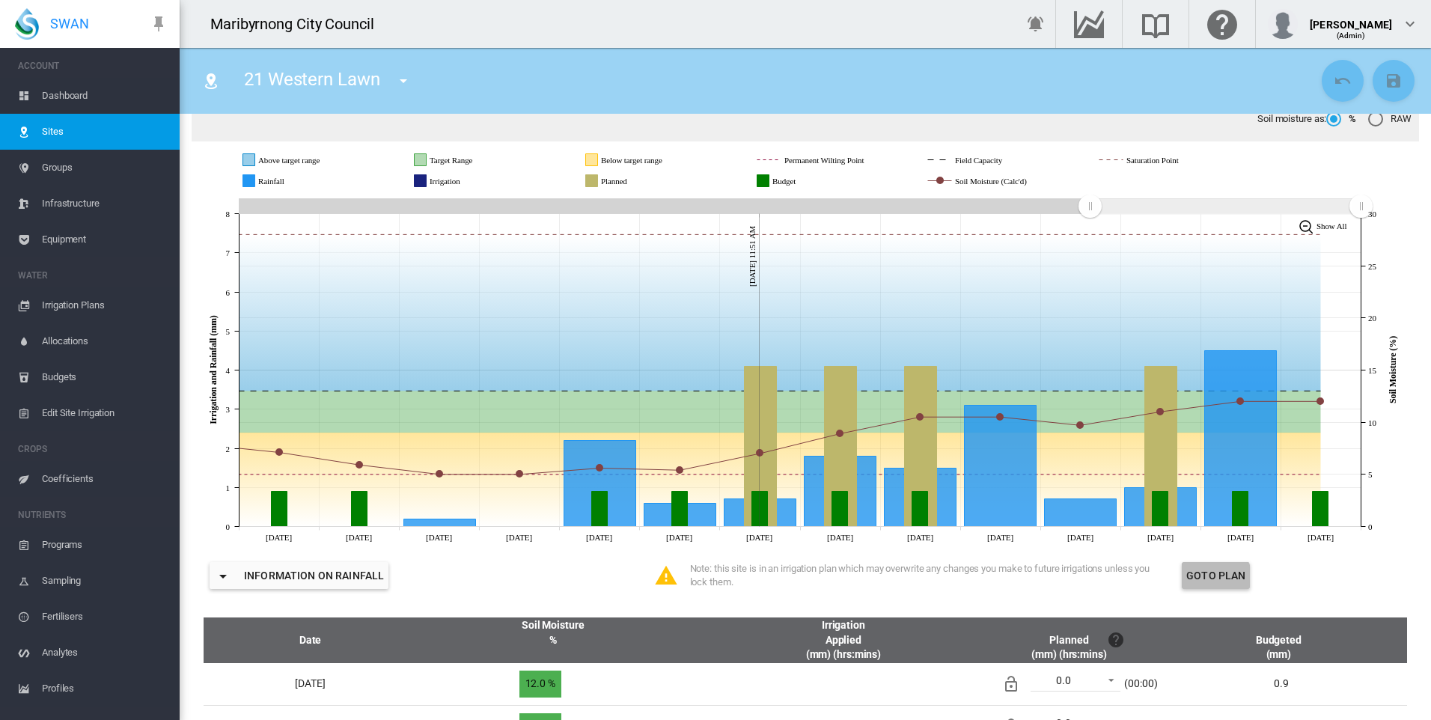
click at [1197, 581] on button "Goto Plan" at bounding box center [1216, 575] width 68 height 27
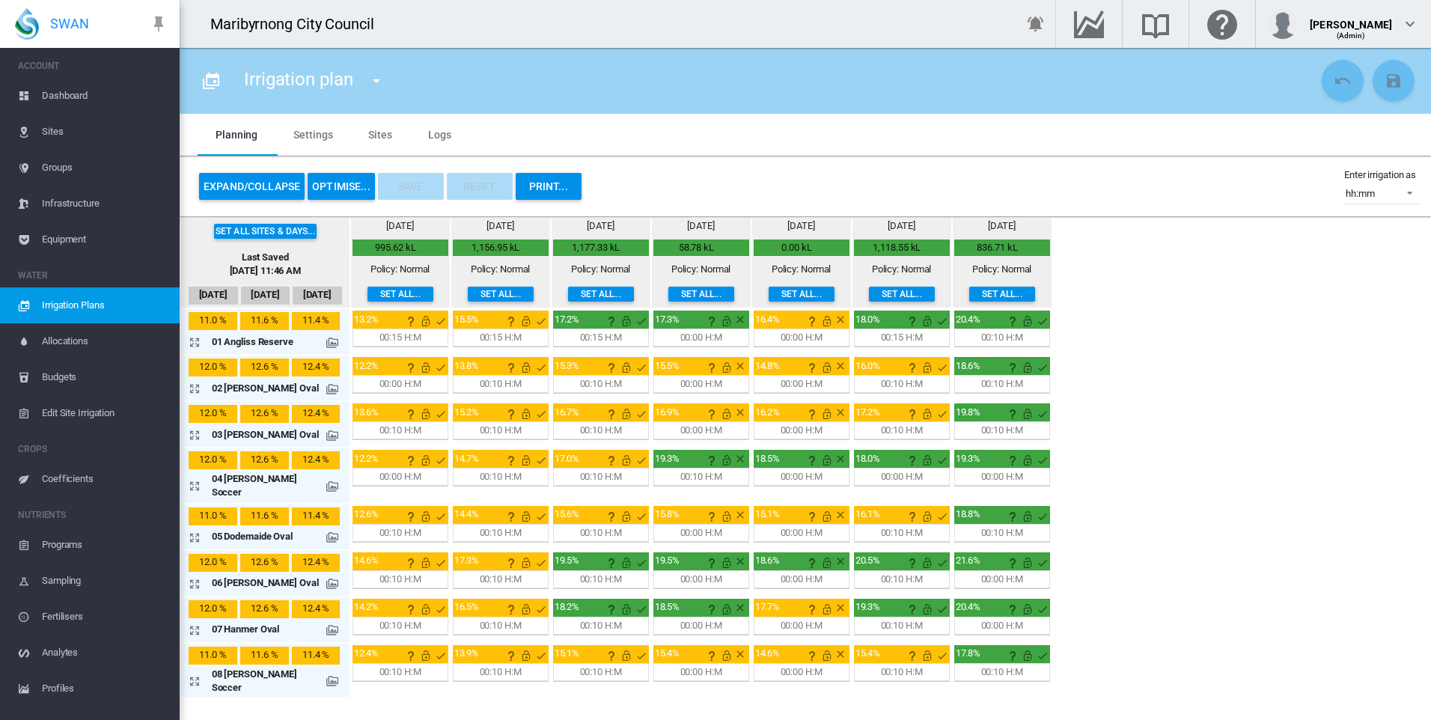
click at [326, 339] on md-icon at bounding box center [332, 343] width 12 height 12
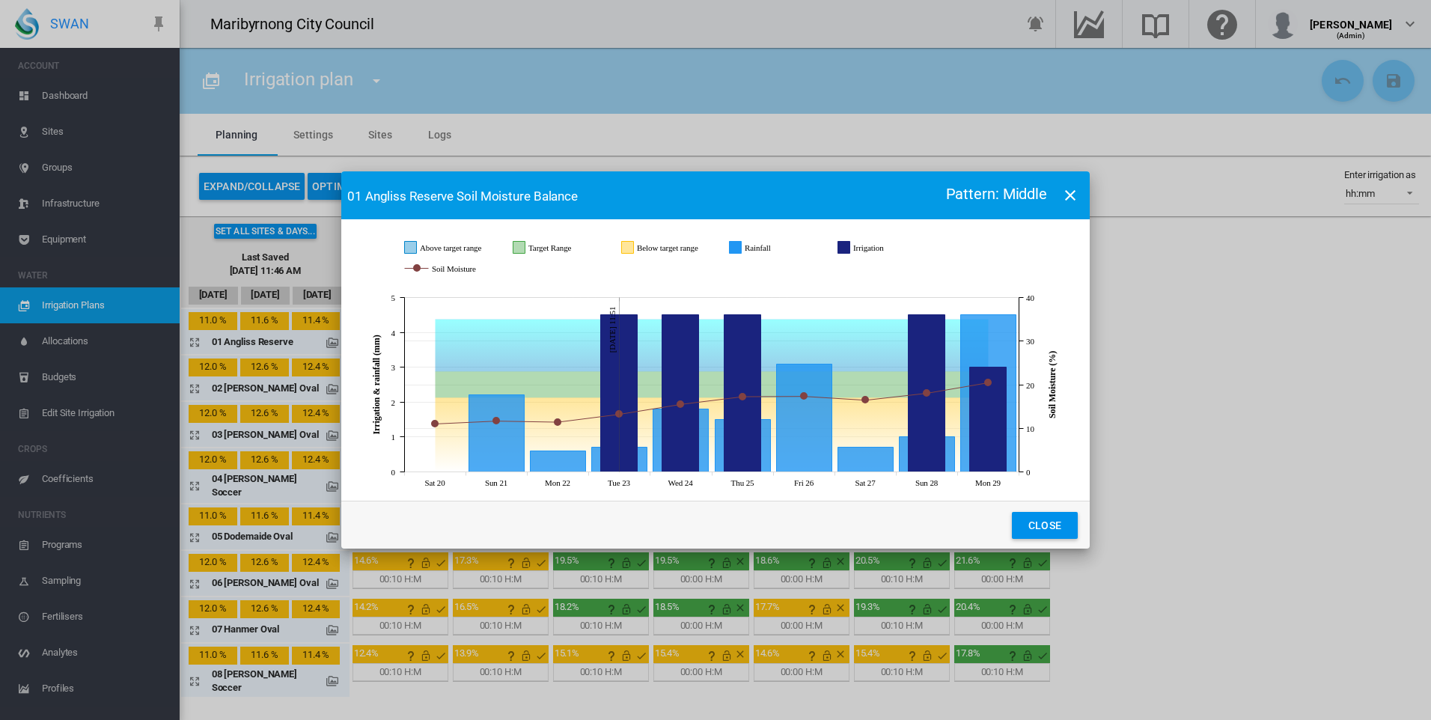
click at [1069, 201] on md-icon "icon-close" at bounding box center [1070, 195] width 18 height 18
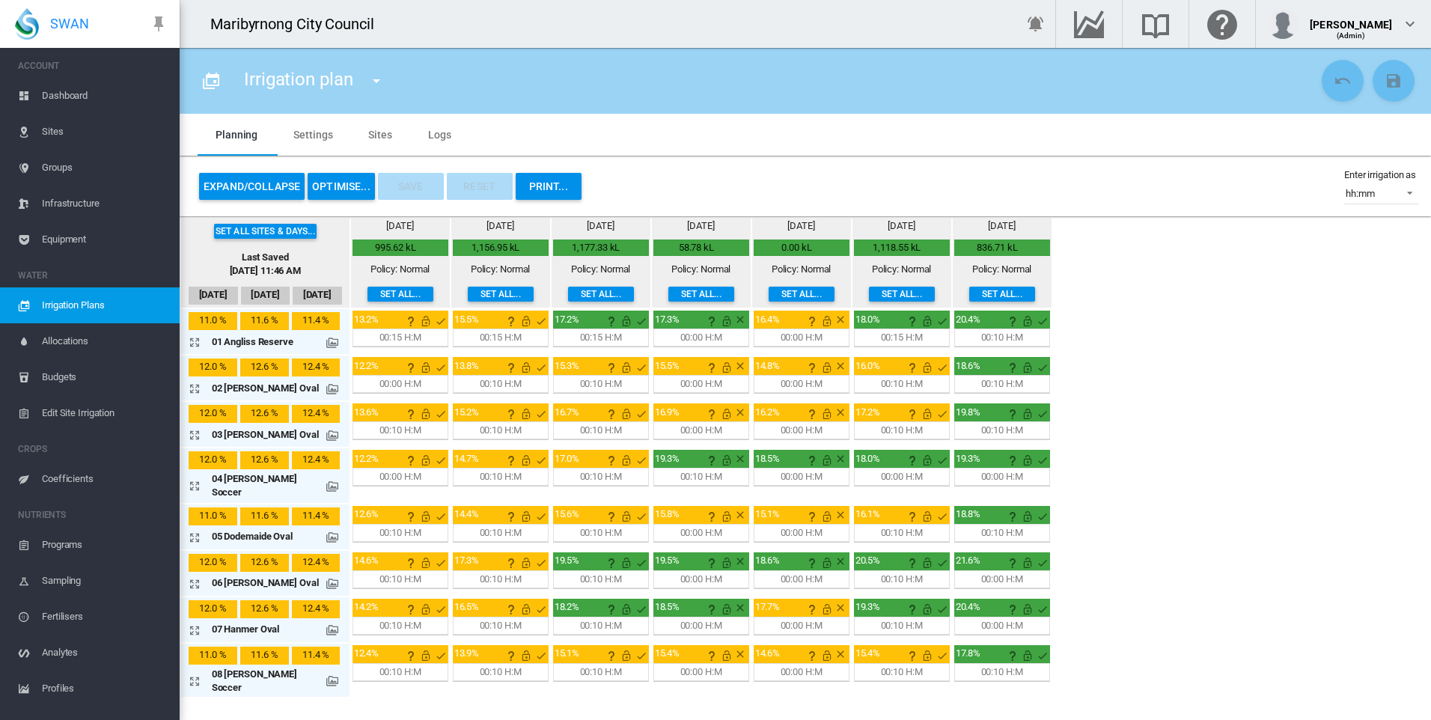
click at [67, 137] on span "Sites" at bounding box center [105, 132] width 126 height 36
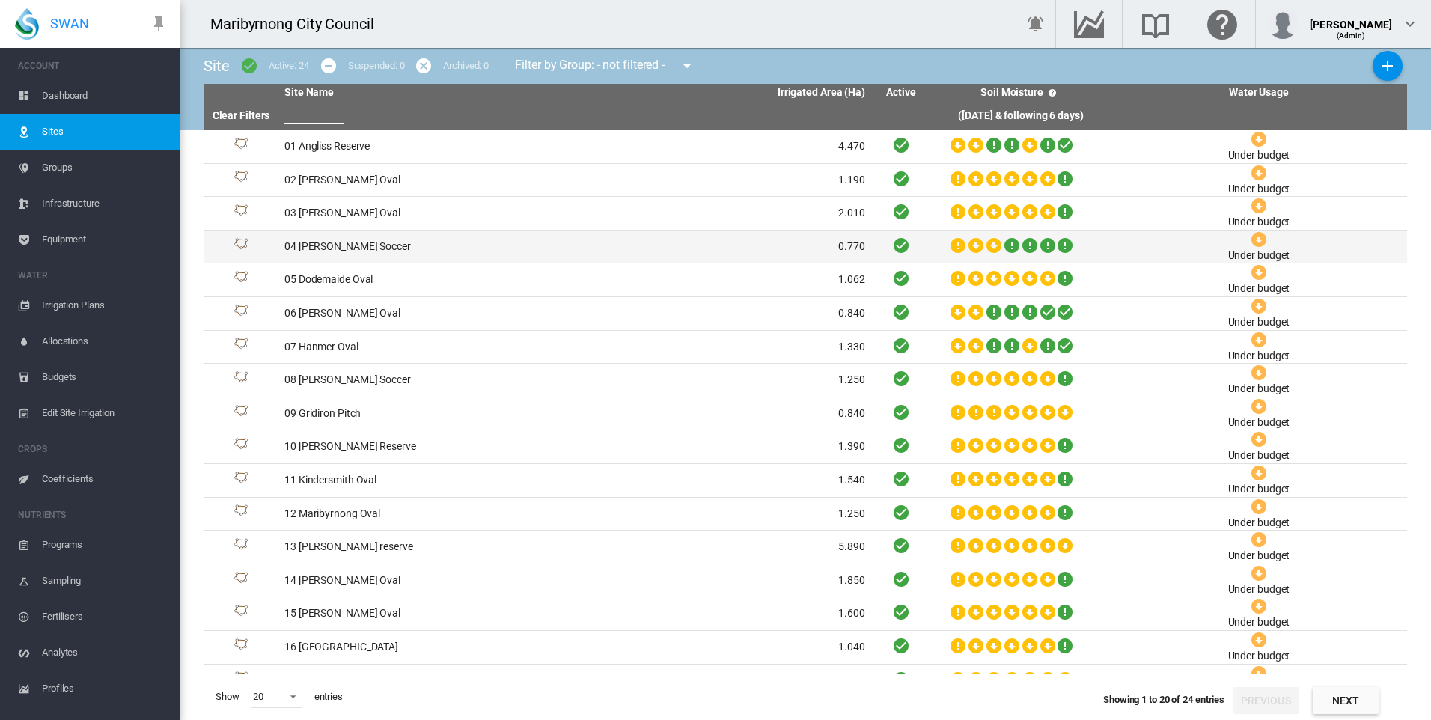
click at [324, 232] on td "04 [PERSON_NAME] Soccer" at bounding box center [426, 246] width 296 height 33
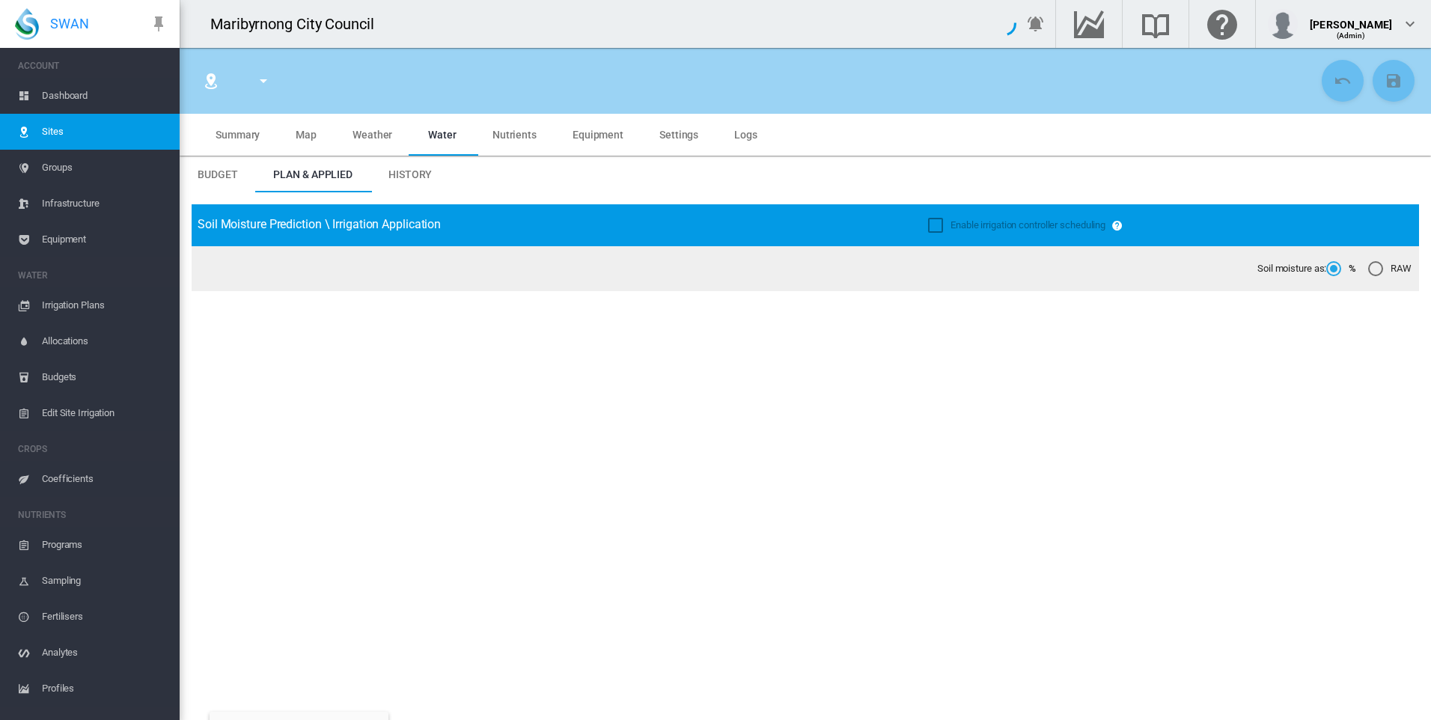
type input "*****"
type input "**********"
type input "*********"
type input "**"
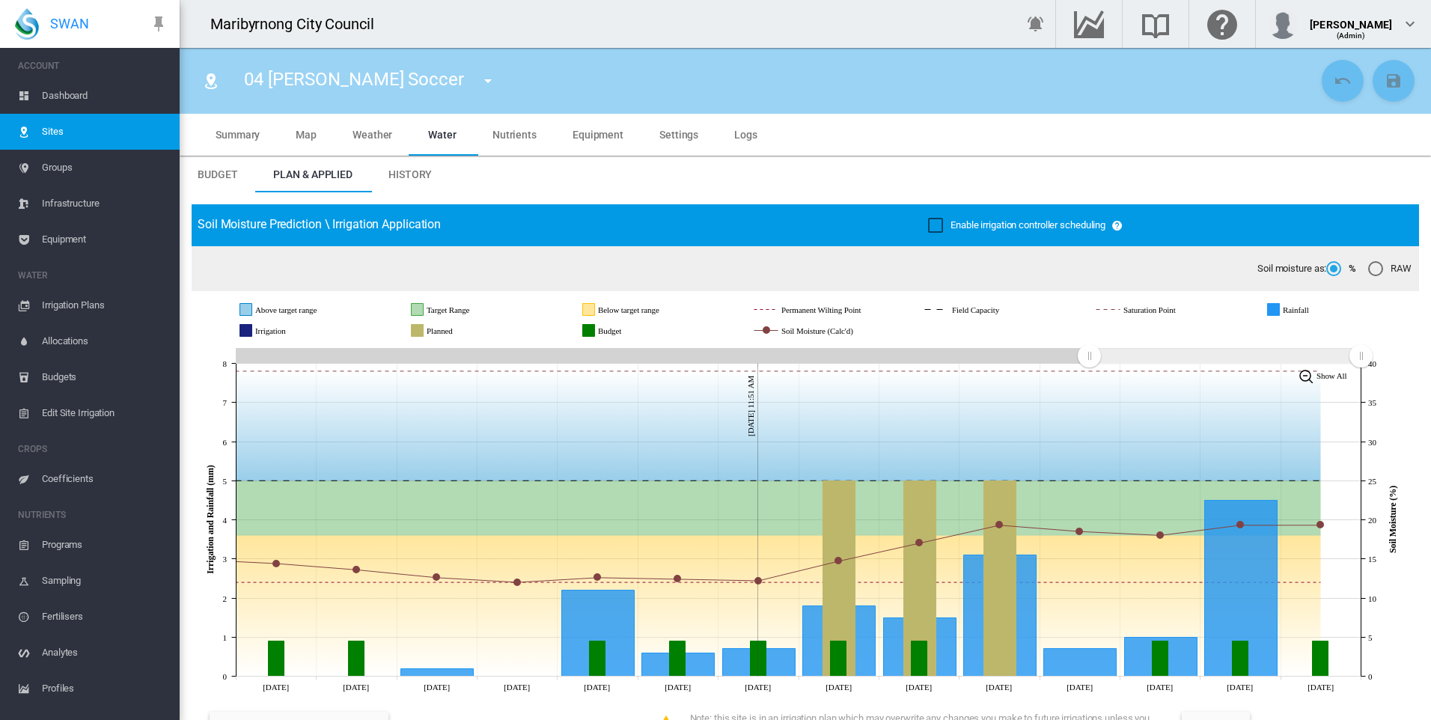
click at [79, 299] on span "Irrigation Plans" at bounding box center [105, 305] width 126 height 36
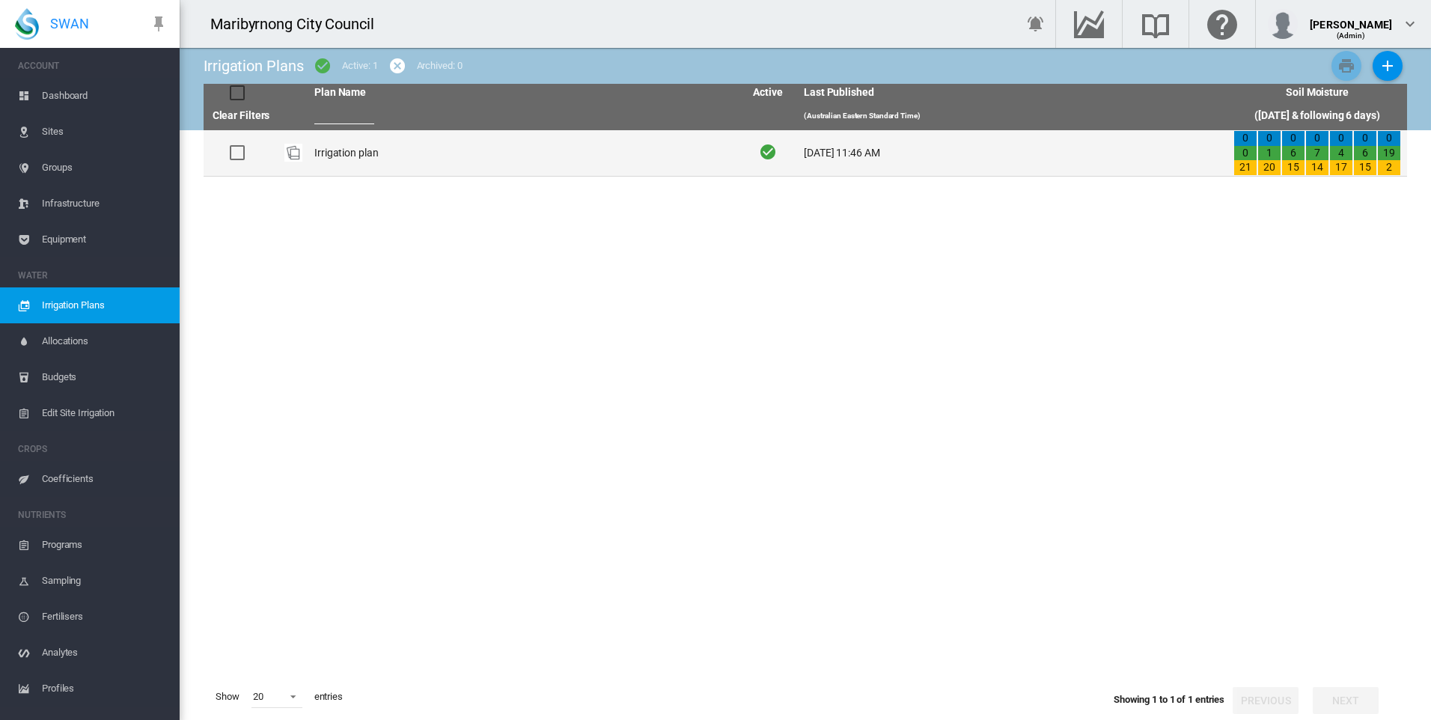
click at [334, 148] on td "Irrigation plan" at bounding box center [523, 153] width 430 height 46
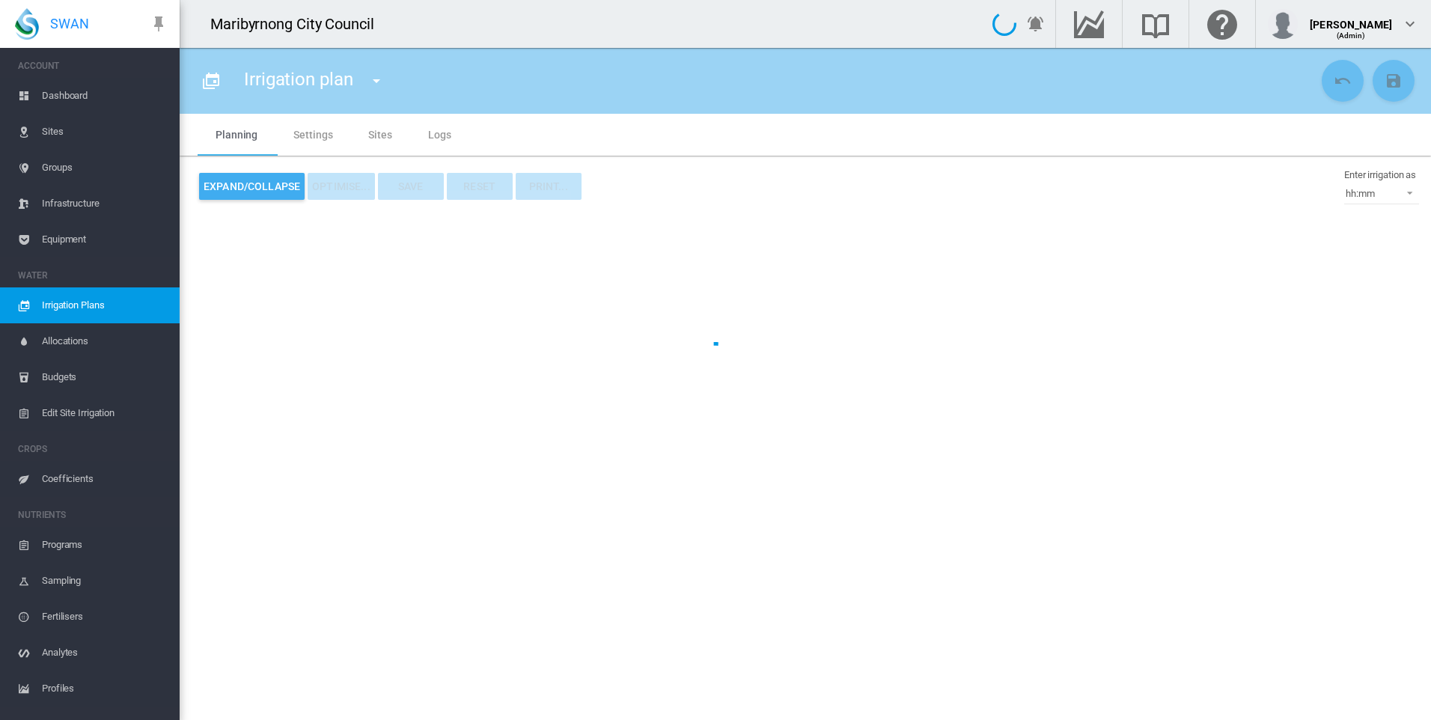
type input "**********"
type input "*"
type input "*********"
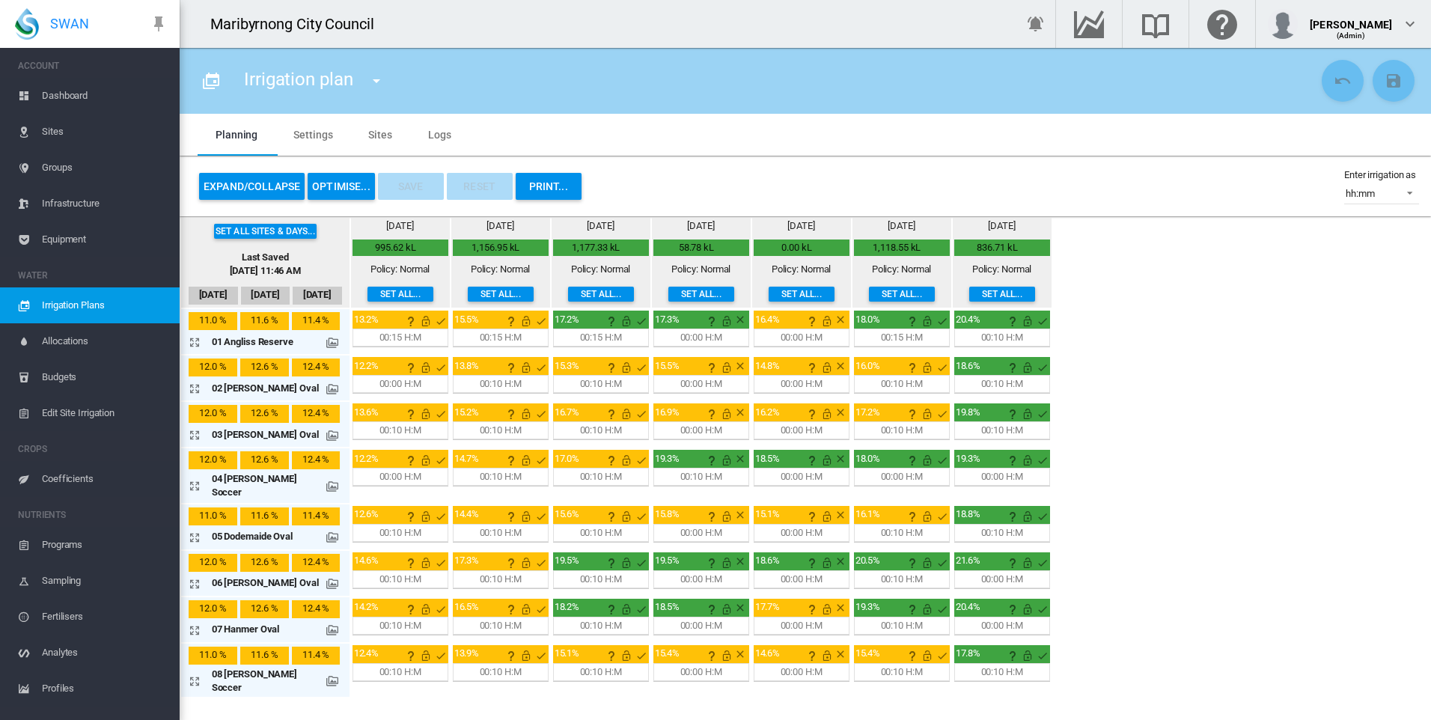
click at [417, 318] on md-icon "This irrigation is unlocked and so can be amended by the optimiser. Click here …" at bounding box center [426, 321] width 18 height 18
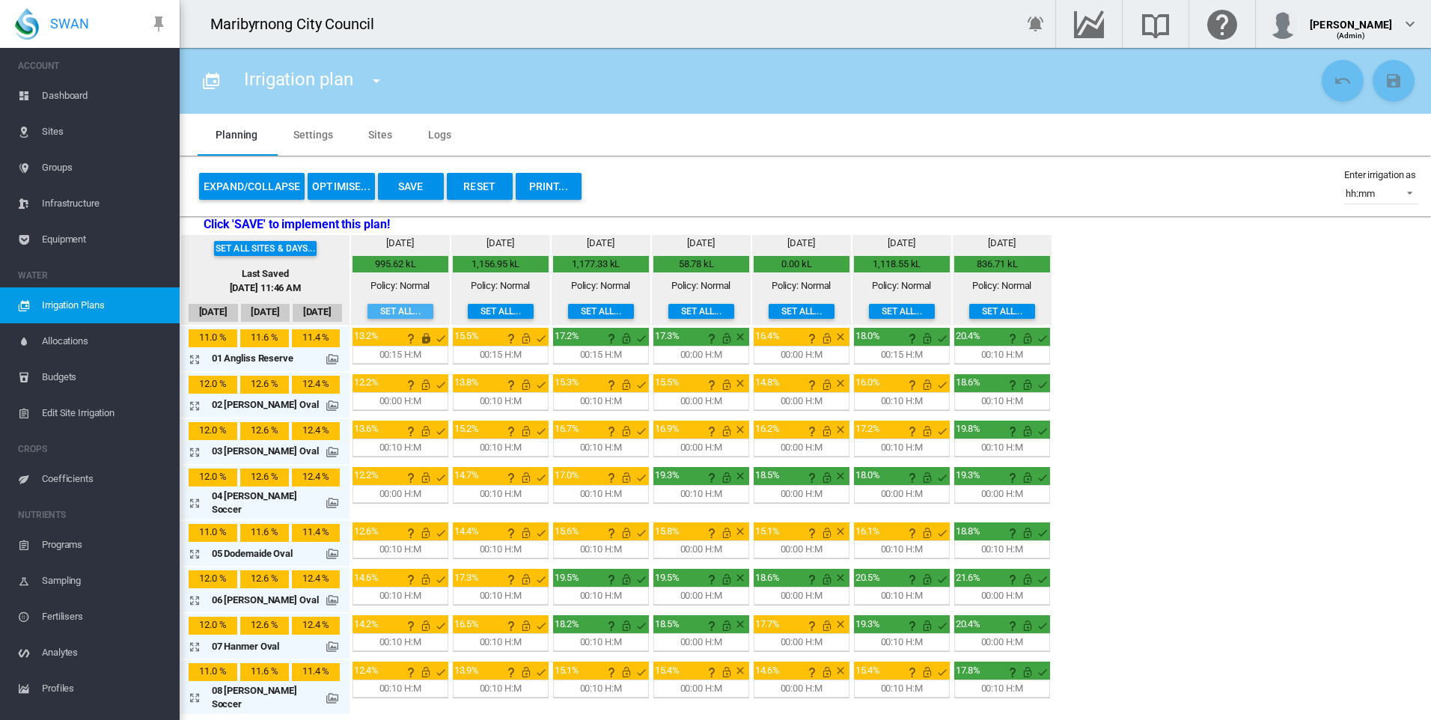
click at [378, 311] on button "Set all..." at bounding box center [400, 311] width 66 height 15
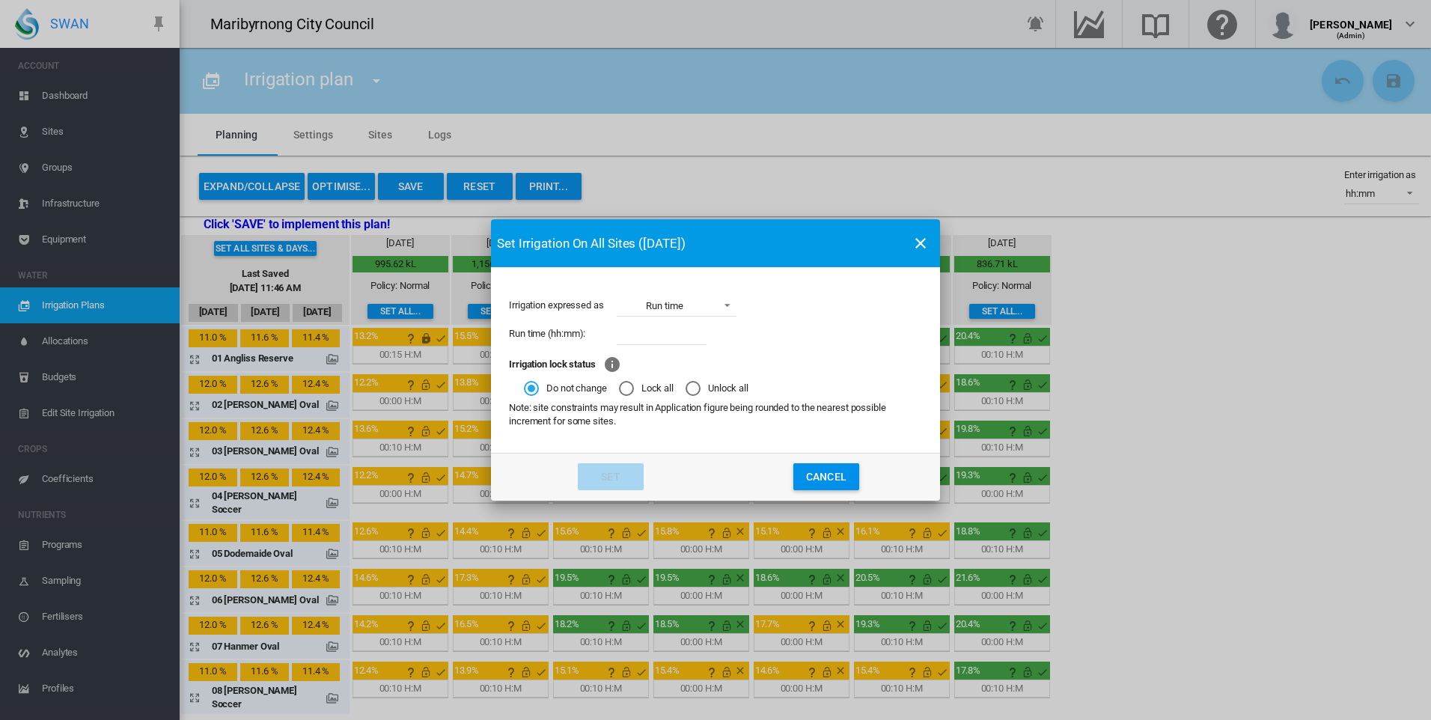
click at [640, 391] on md-radio-button "Lock all" at bounding box center [646, 388] width 55 height 14
click at [618, 477] on button "Set" at bounding box center [611, 476] width 66 height 27
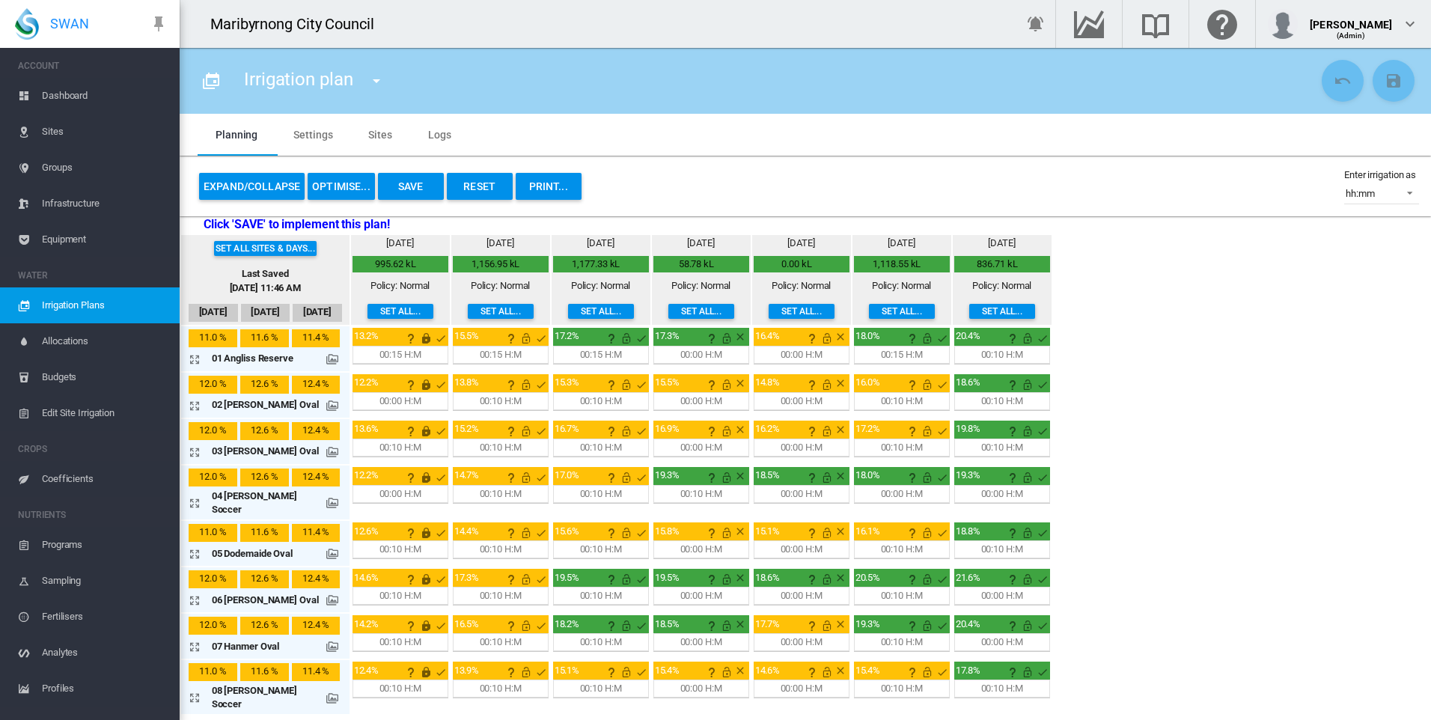
click at [479, 311] on button "Set all..." at bounding box center [501, 311] width 66 height 15
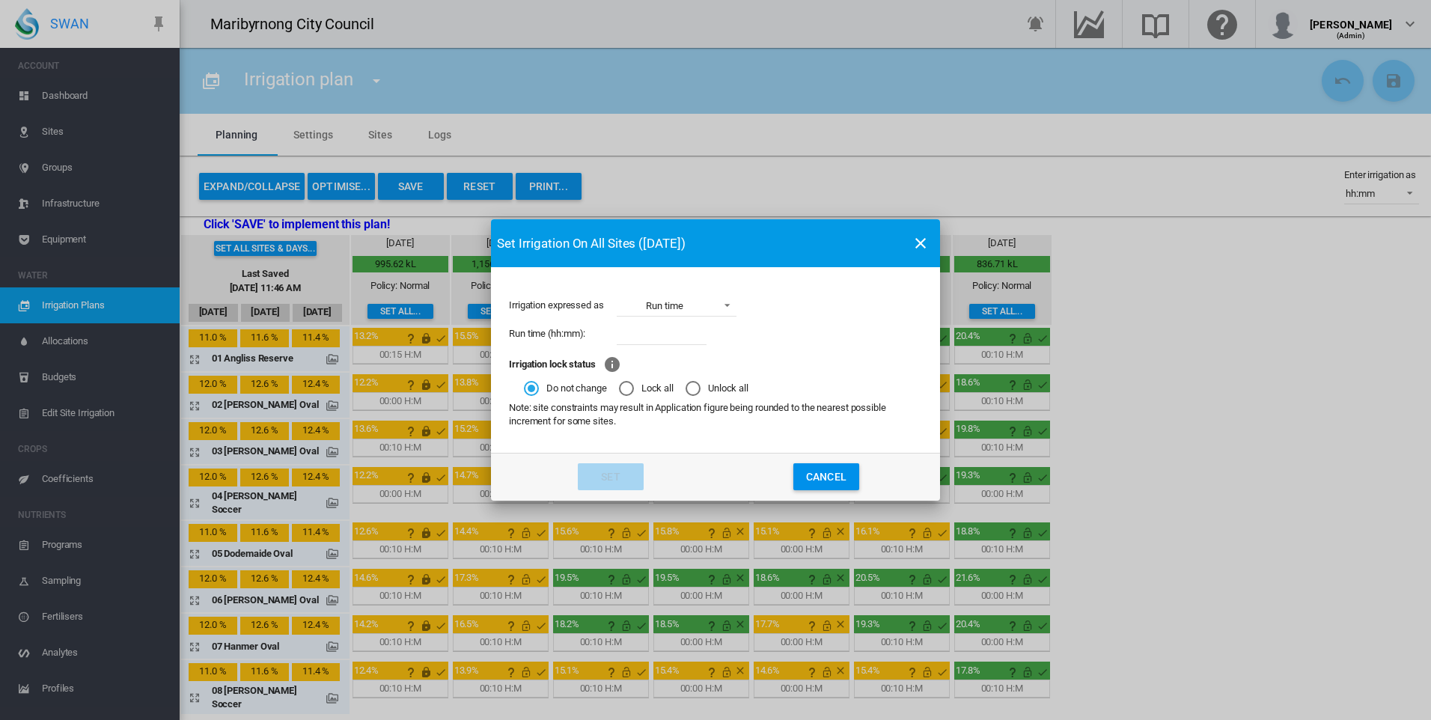
click at [627, 387] on div "Lock all" at bounding box center [626, 388] width 15 height 15
click at [623, 476] on button "Set" at bounding box center [611, 476] width 66 height 27
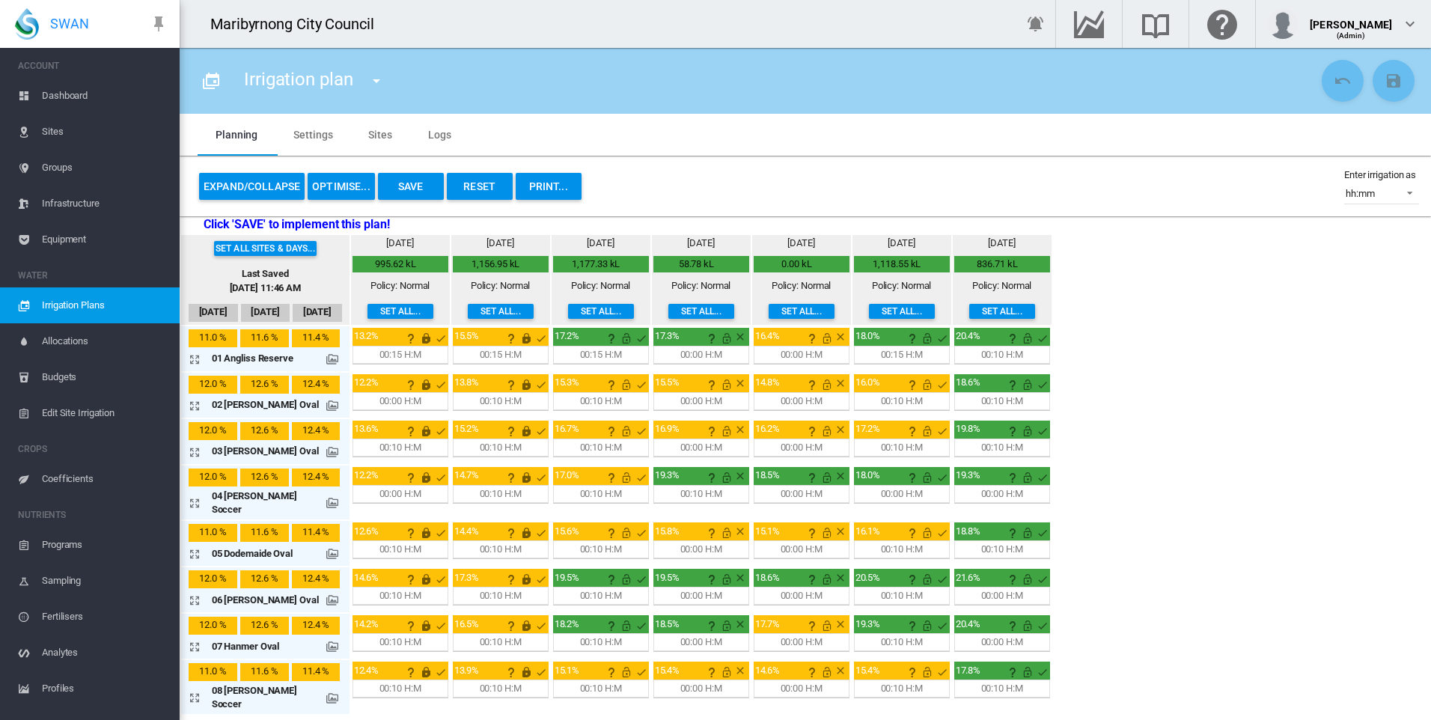
click at [573, 315] on button "Set all..." at bounding box center [601, 311] width 66 height 15
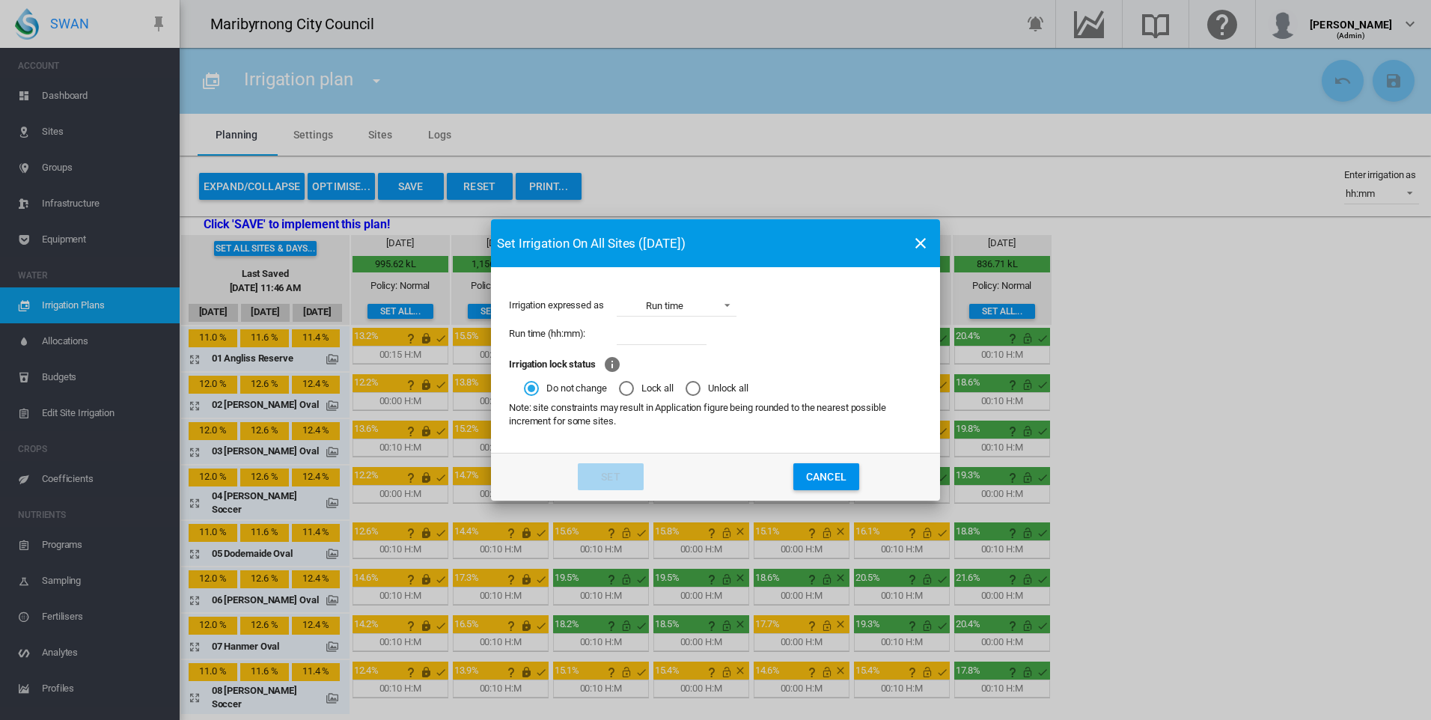
click at [647, 396] on md-dialog-content "Irrigation expressed as Run time Application Run time Percentage Run time (hh:m…" at bounding box center [715, 359] width 449 height 185
click at [645, 388] on md-radio-button "Lock all" at bounding box center [646, 388] width 55 height 14
click at [607, 470] on button "Set" at bounding box center [611, 476] width 66 height 27
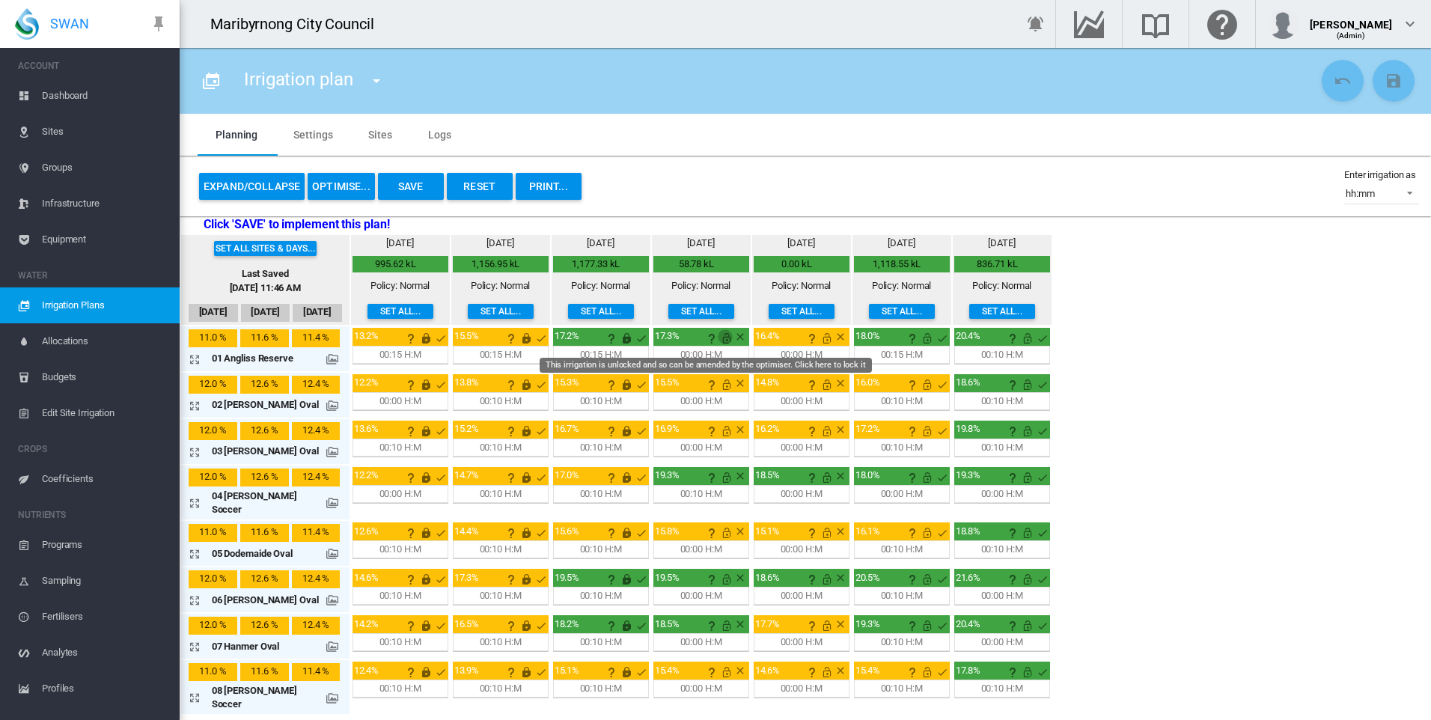
click at [718, 332] on md-icon "This irrigation is unlocked and so can be amended by the optimiser. Click here …" at bounding box center [727, 338] width 18 height 18
click at [684, 314] on button "Set all..." at bounding box center [701, 311] width 66 height 15
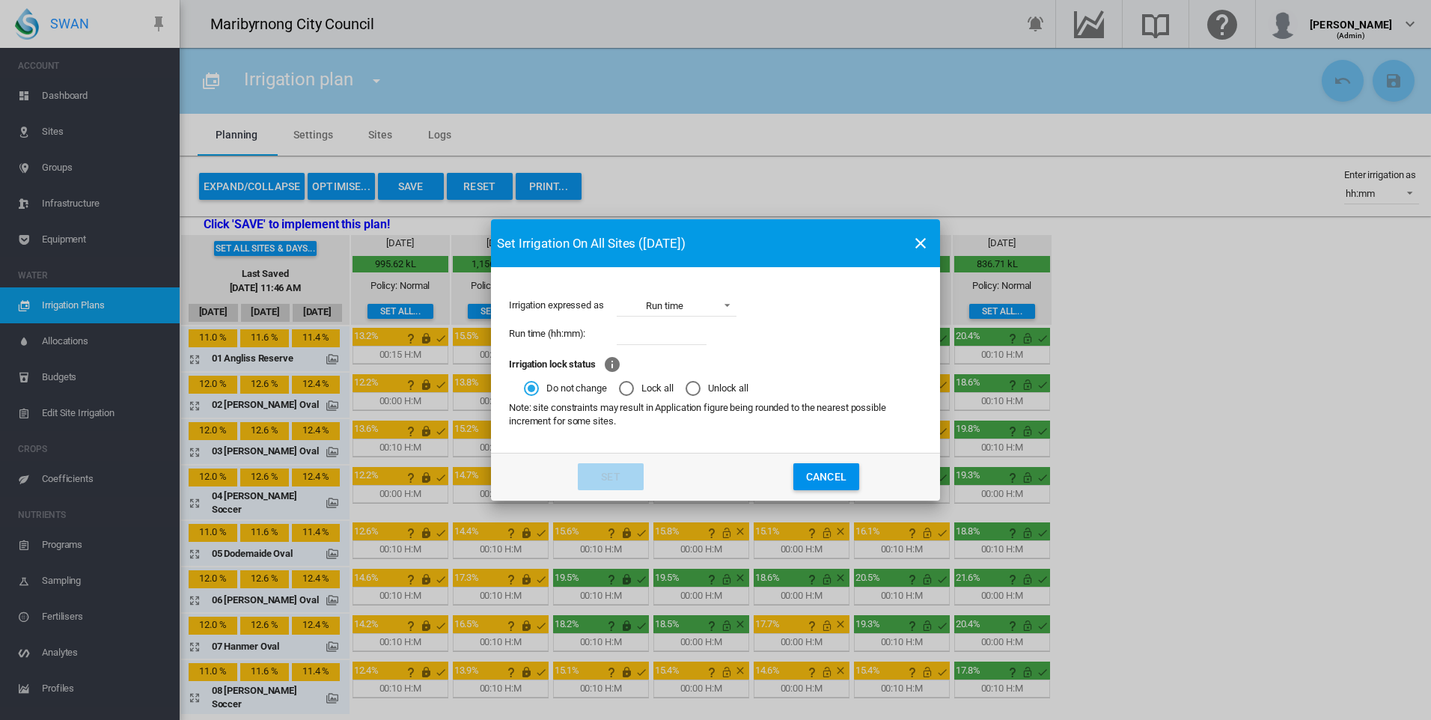
click at [655, 394] on md-radio-button "Lock all" at bounding box center [646, 388] width 55 height 14
click at [614, 477] on button "Set" at bounding box center [611, 476] width 66 height 27
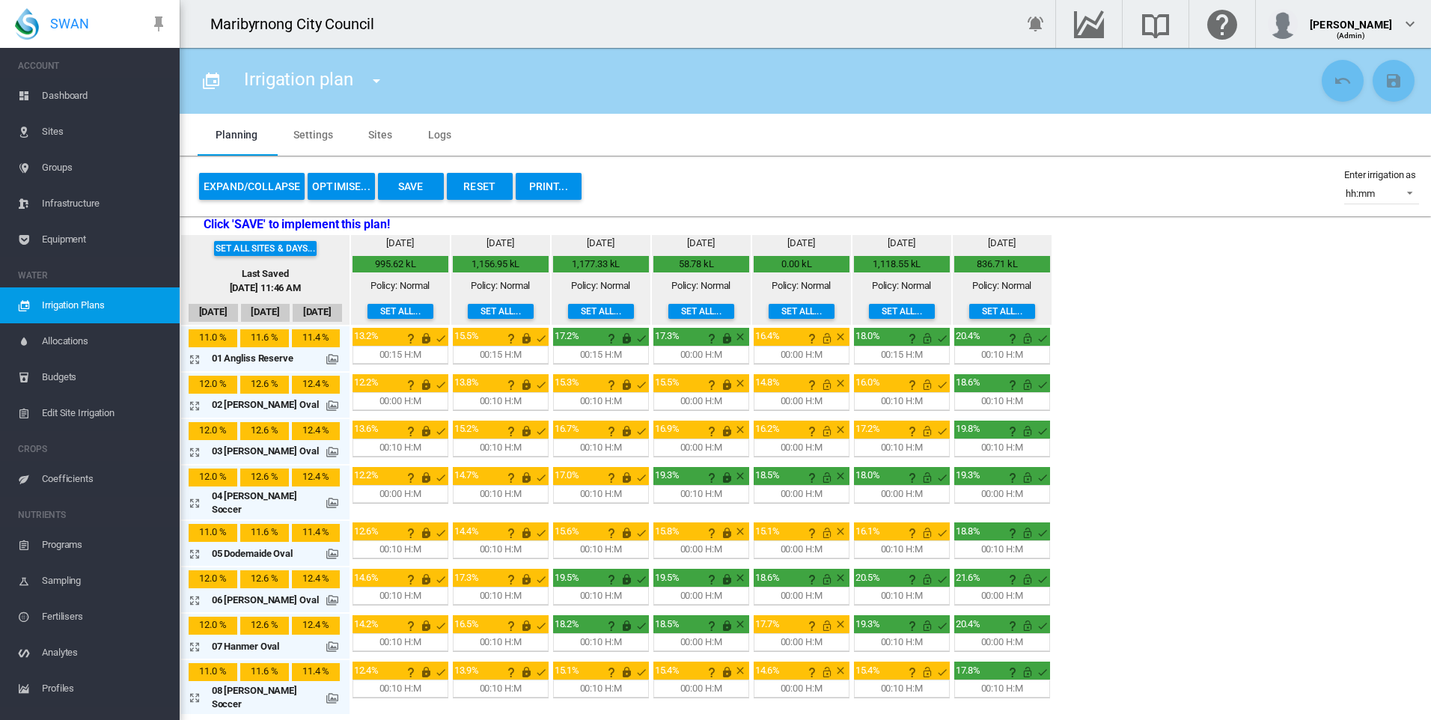
click at [775, 309] on button "Set all..." at bounding box center [802, 311] width 66 height 15
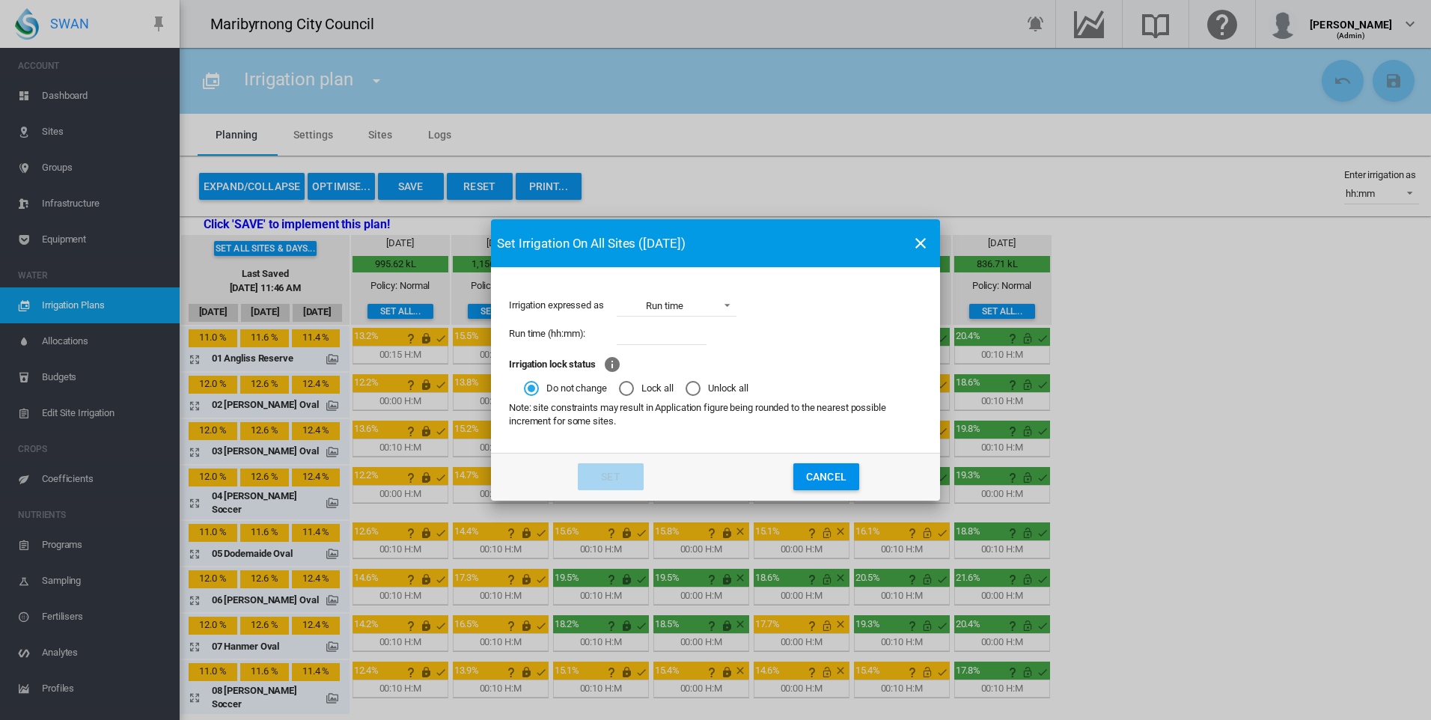
click at [656, 387] on md-radio-button "Lock all" at bounding box center [646, 388] width 55 height 14
click at [610, 480] on button "Set" at bounding box center [611, 476] width 66 height 27
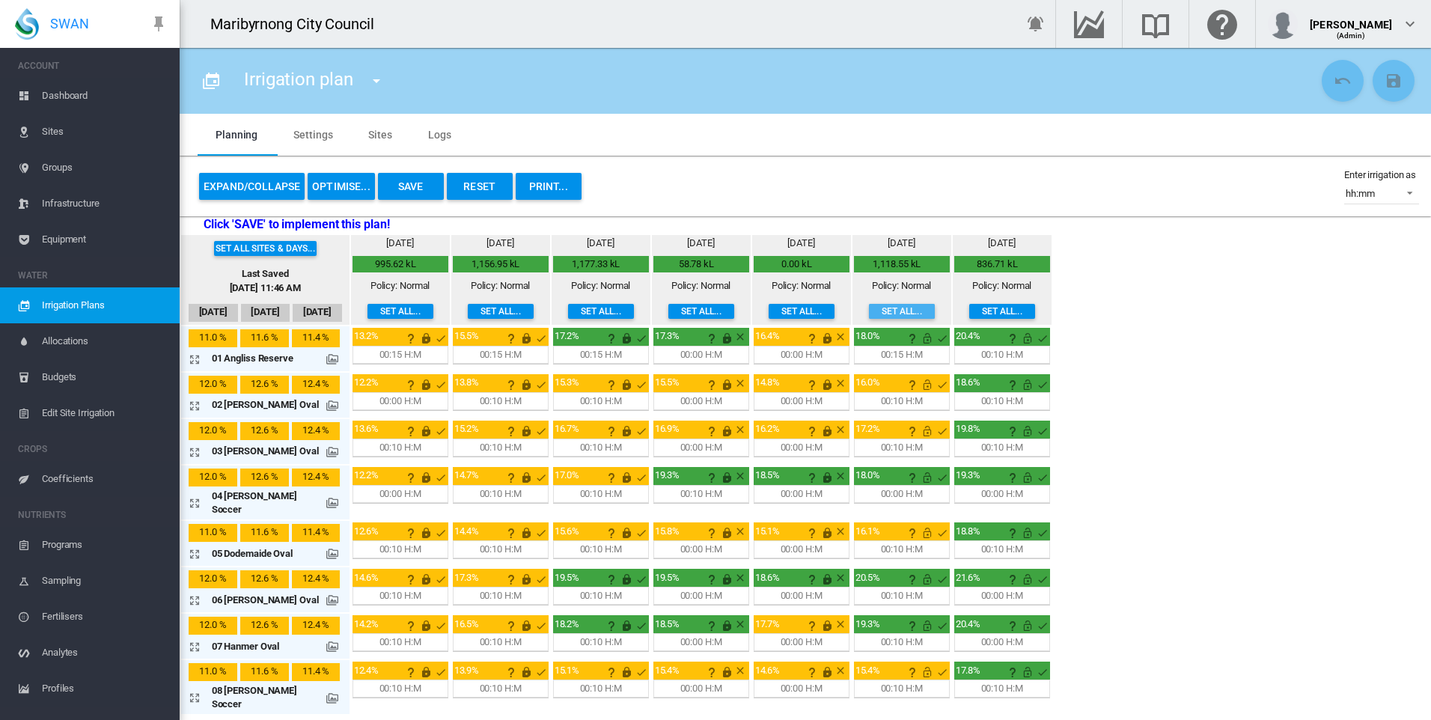
click at [869, 306] on button "Set all..." at bounding box center [902, 311] width 66 height 15
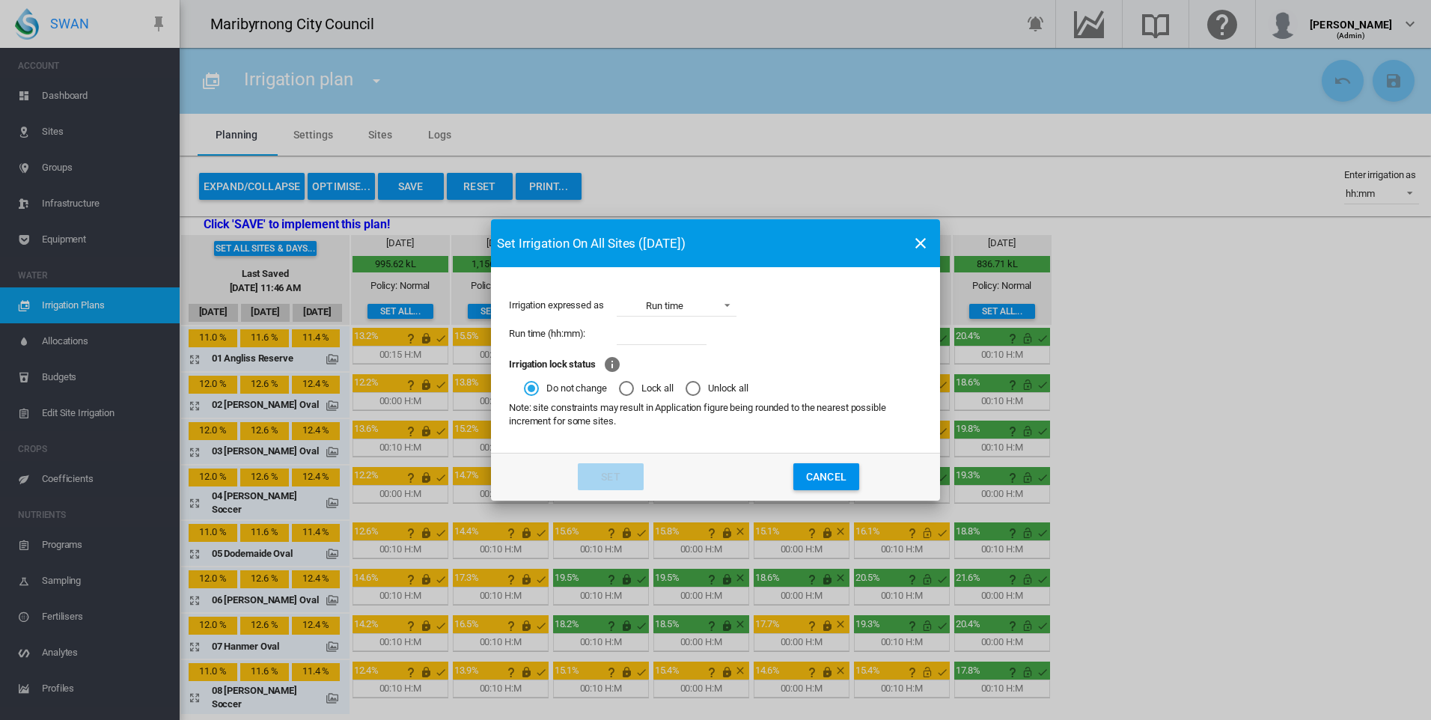
click at [636, 387] on md-radio-button "Lock all" at bounding box center [646, 388] width 55 height 14
click at [614, 475] on button "Set" at bounding box center [611, 476] width 66 height 27
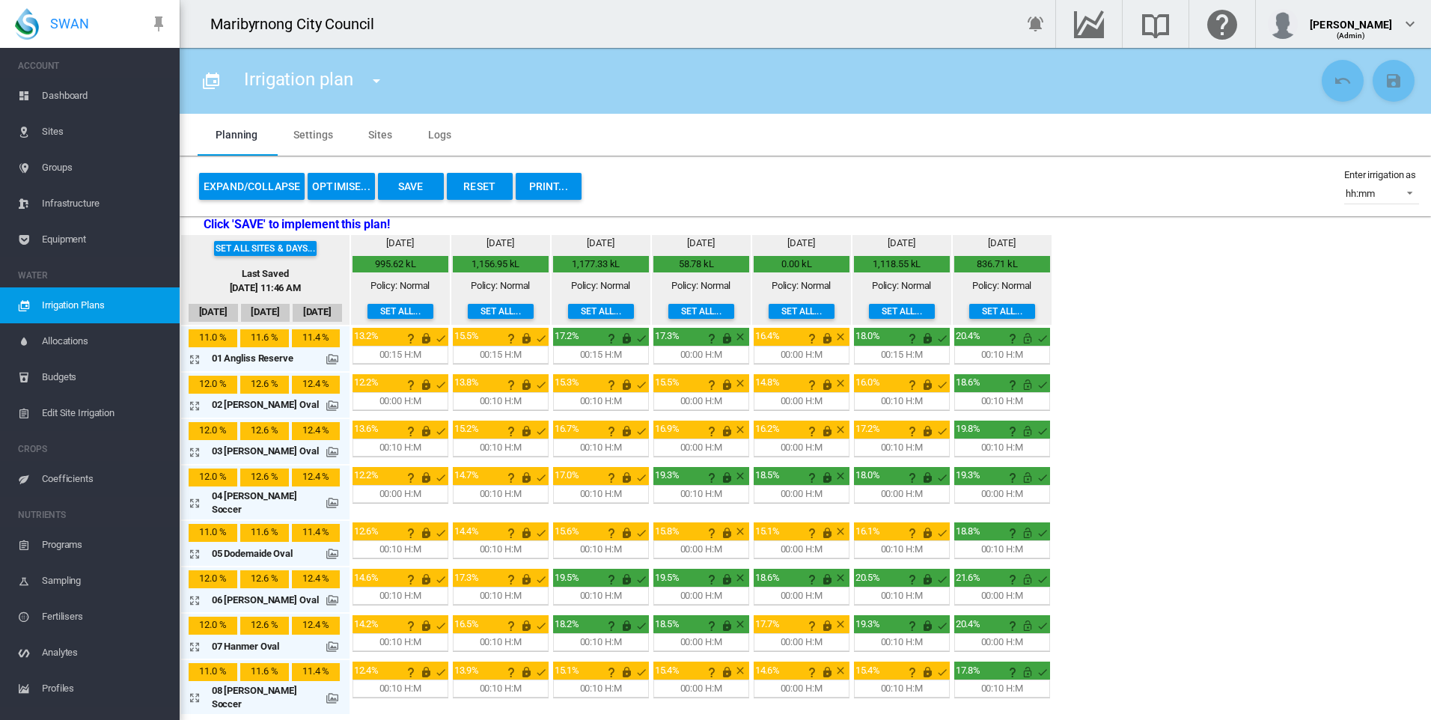
click at [969, 310] on button "Set all..." at bounding box center [1002, 311] width 66 height 15
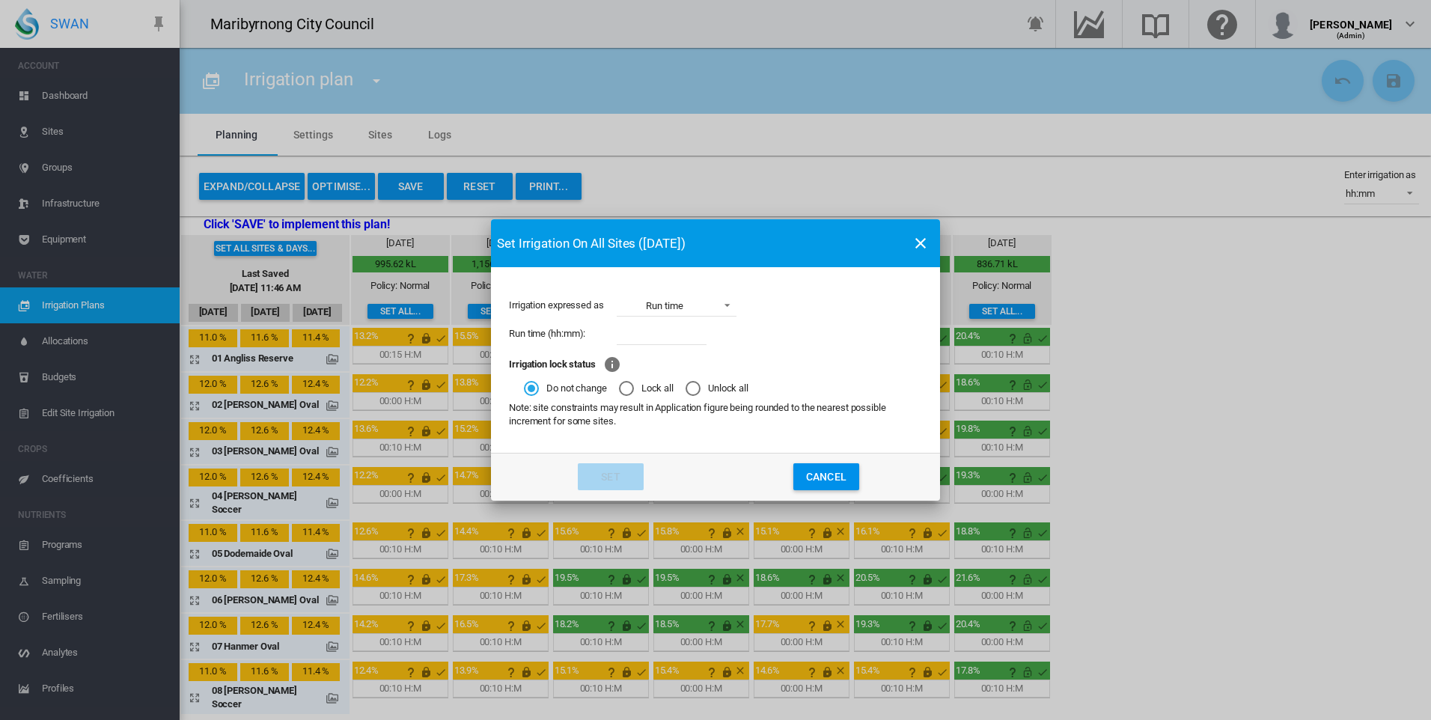
click at [648, 388] on md-radio-button "Lock all" at bounding box center [646, 388] width 55 height 14
click at [598, 471] on button "Set" at bounding box center [611, 476] width 66 height 27
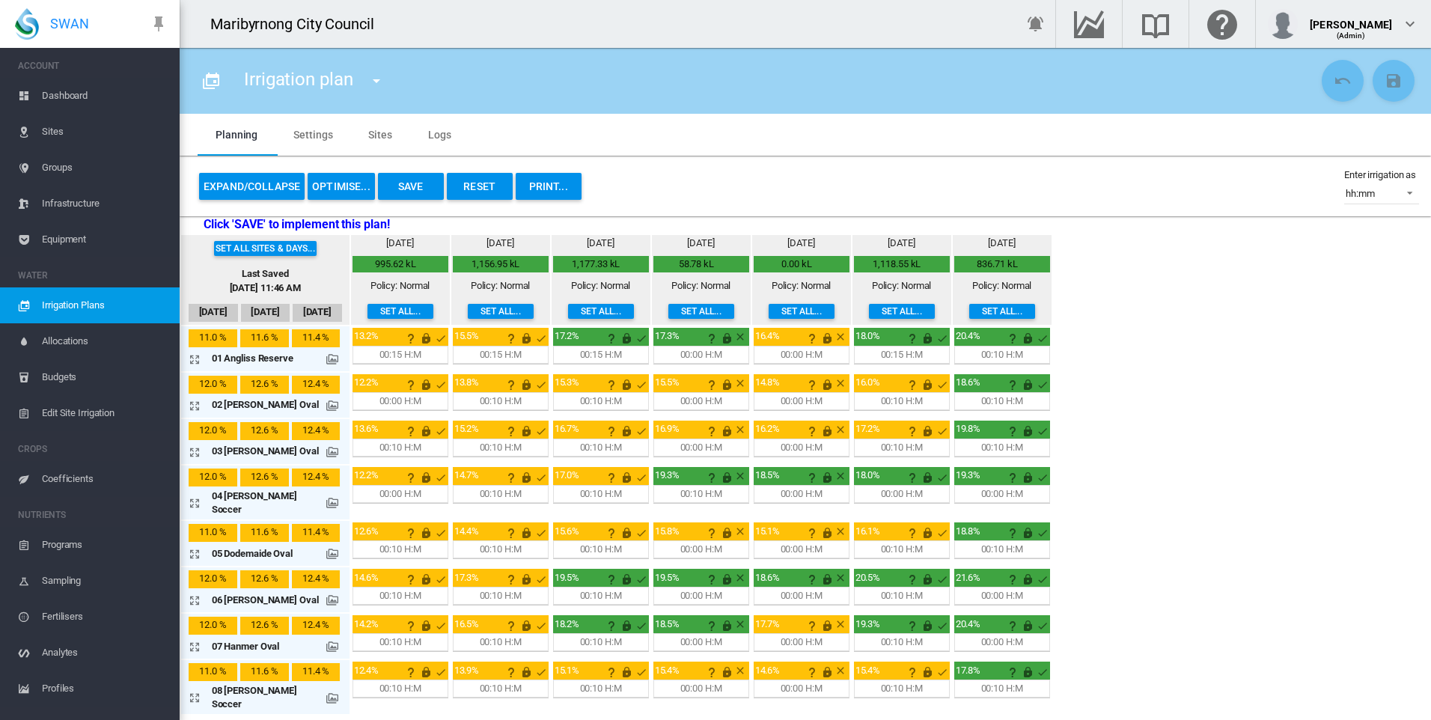
click at [1190, 388] on div "Set all sites & days... Last Saved [DATE] 11:46 AM [DATE] Sep [DATE] [DATE] mm" at bounding box center [805, 473] width 1251 height 480
click at [69, 135] on span "Sites" at bounding box center [105, 132] width 126 height 36
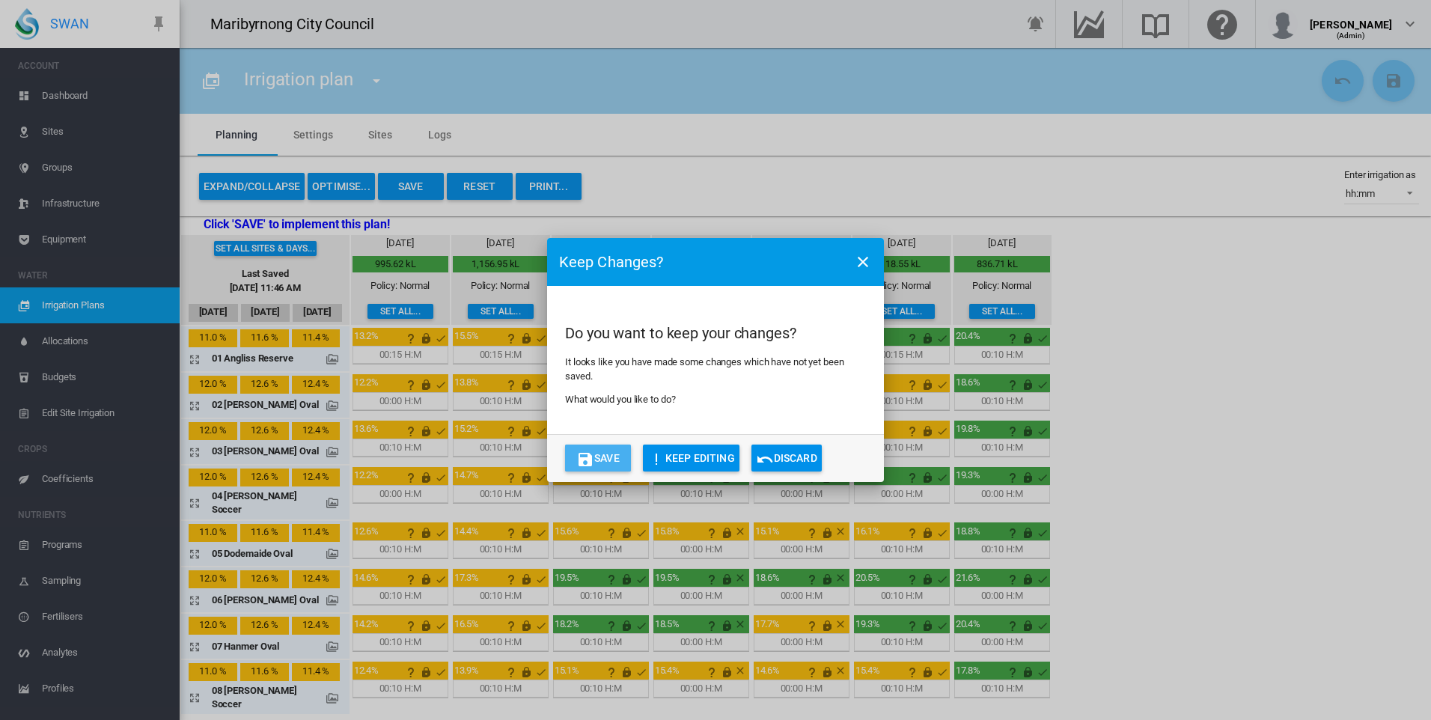
click at [600, 449] on button "Save" at bounding box center [598, 458] width 66 height 27
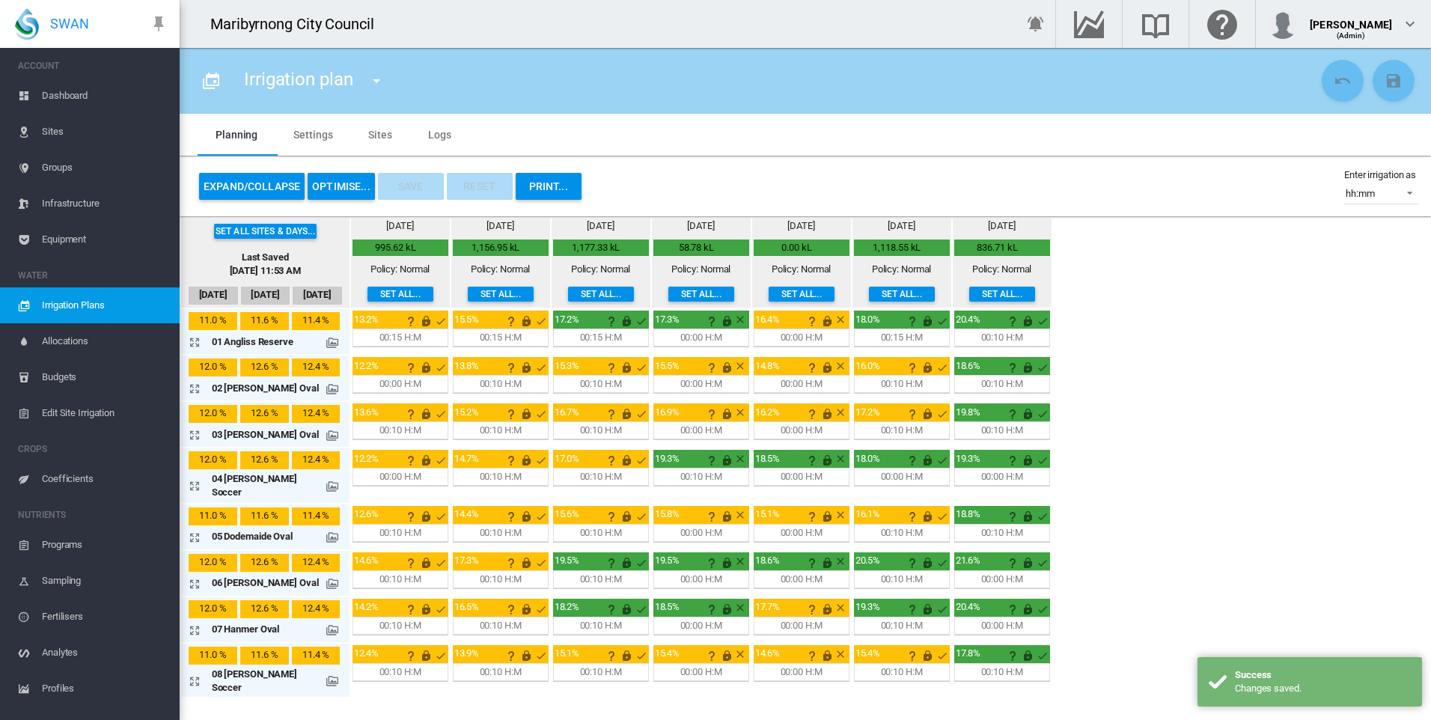
click at [59, 120] on span "Sites" at bounding box center [105, 132] width 126 height 36
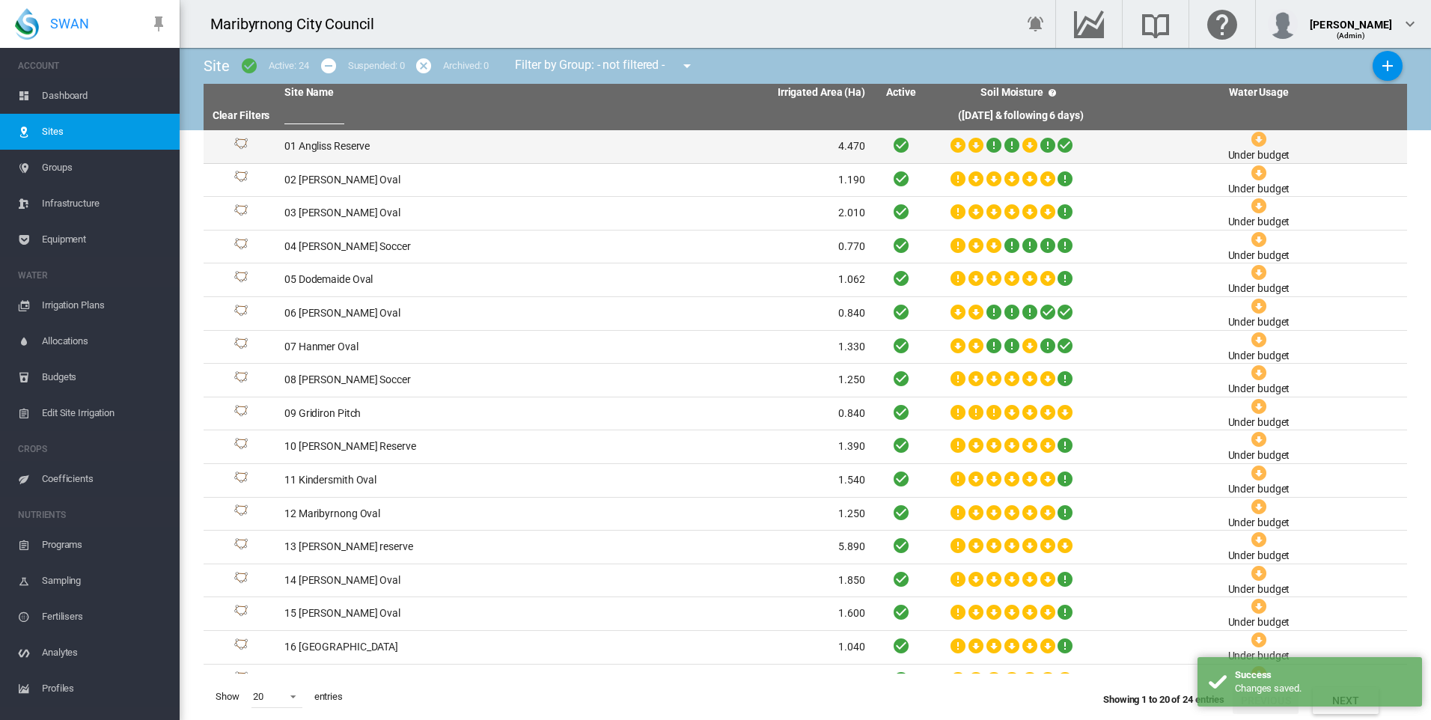
click at [314, 140] on td "01 Angliss Reserve" at bounding box center [426, 146] width 296 height 33
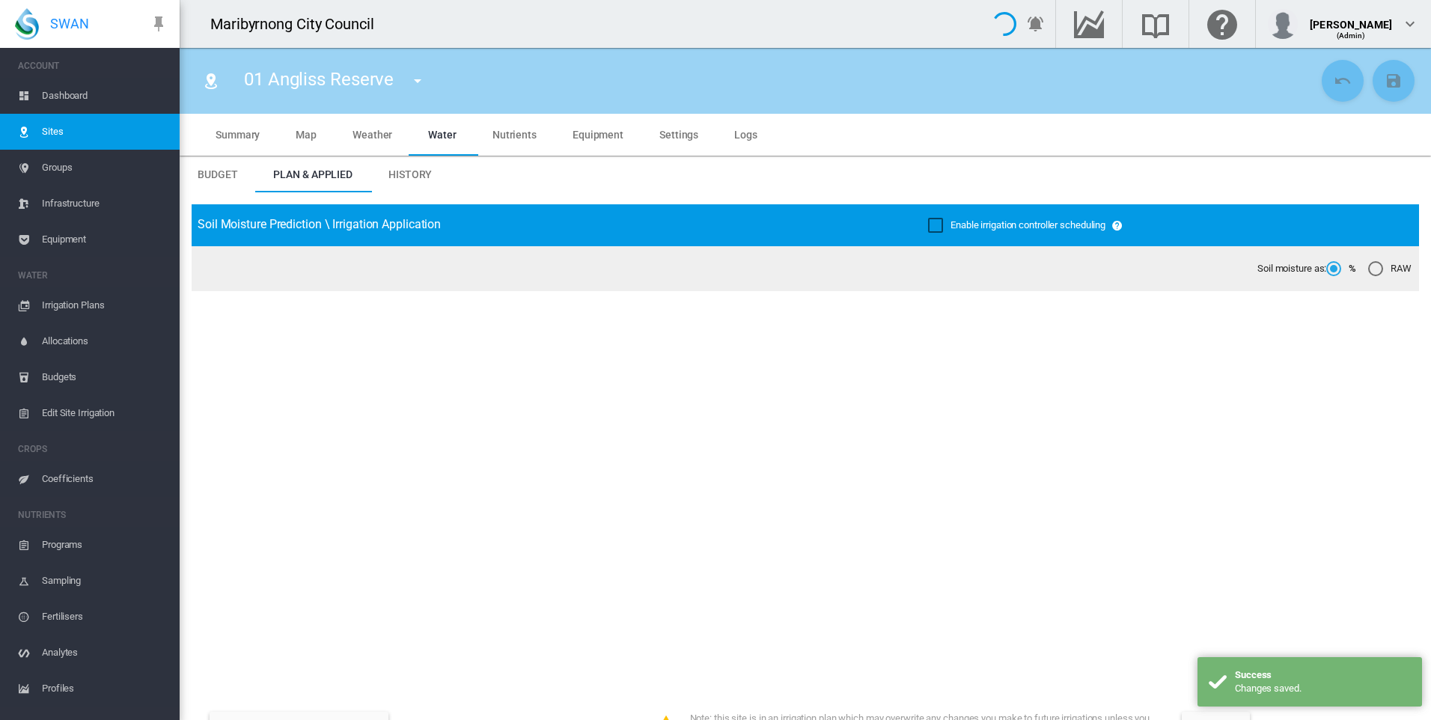
type input "**********"
type input "*********"
type input "**"
type input "****"
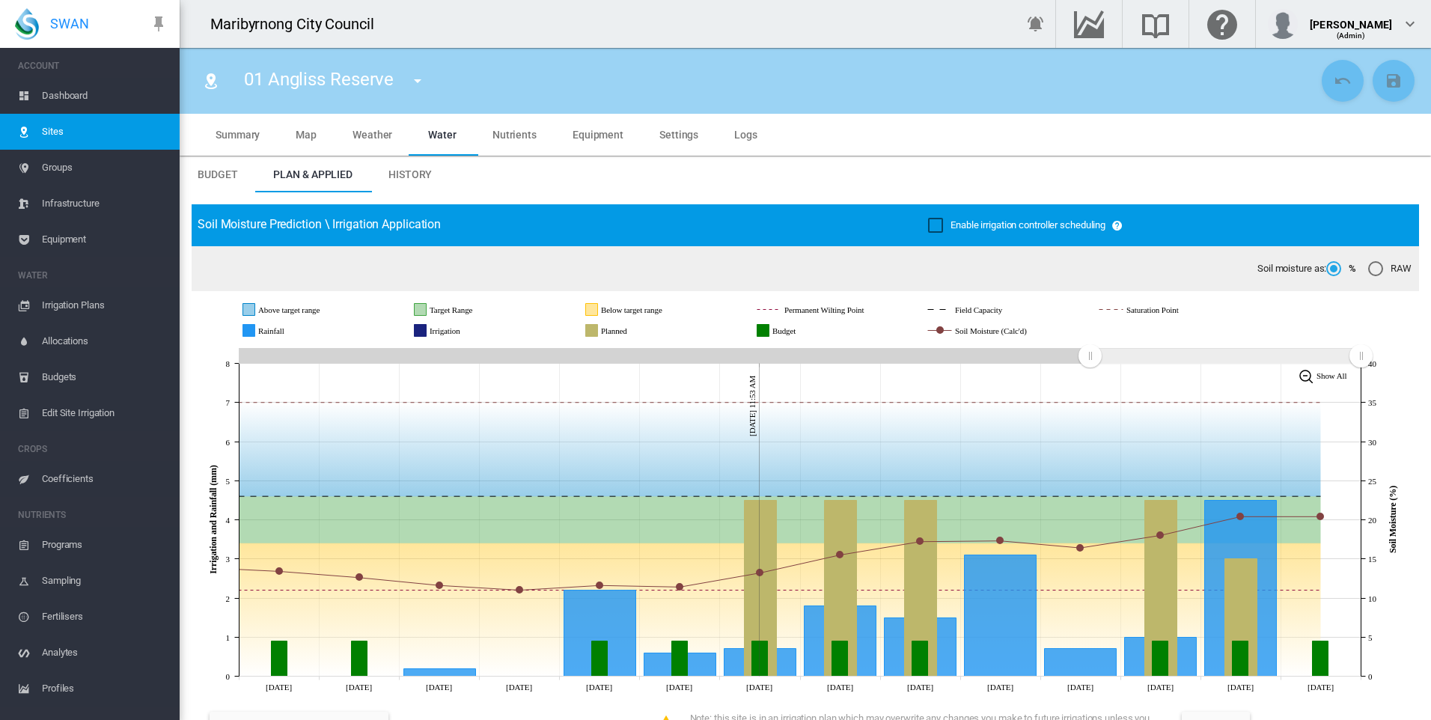
click at [76, 305] on span "Irrigation Plans" at bounding box center [105, 305] width 126 height 36
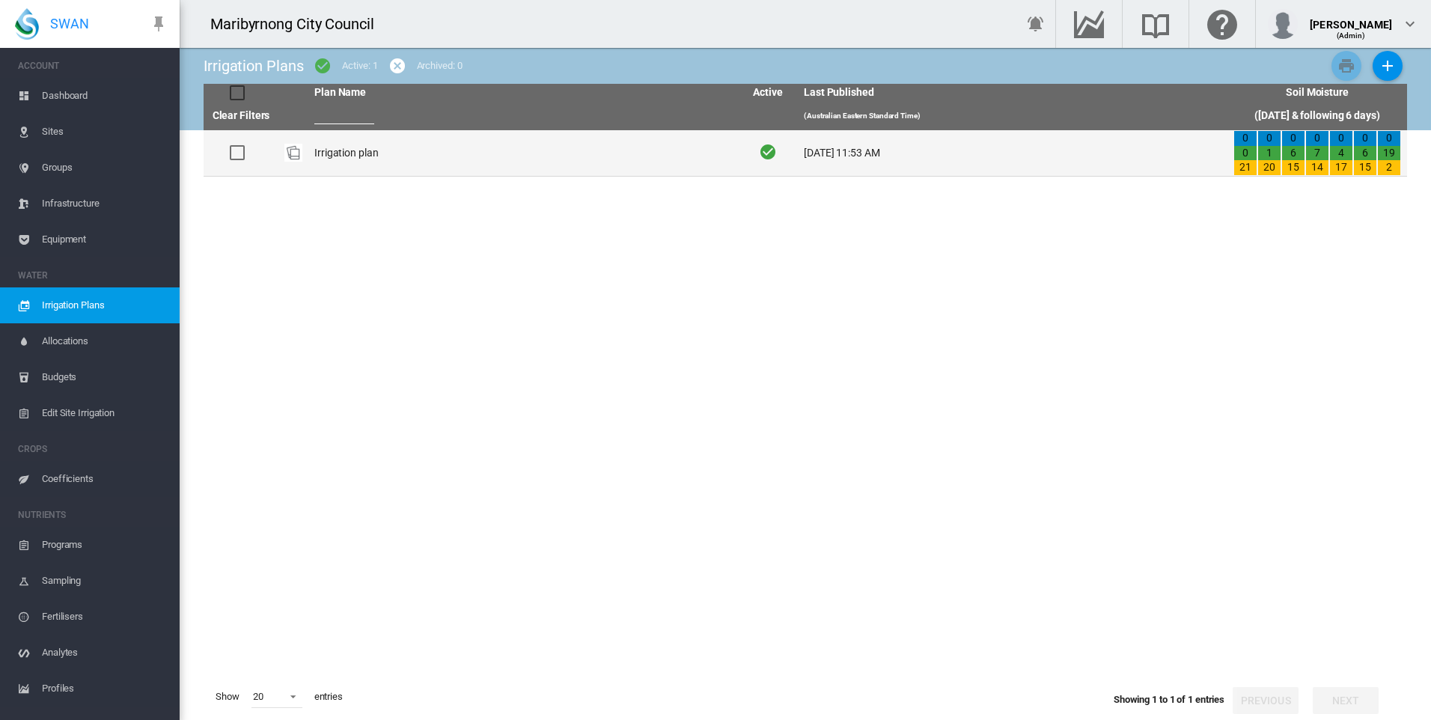
click at [343, 158] on td "Irrigation plan" at bounding box center [523, 153] width 430 height 46
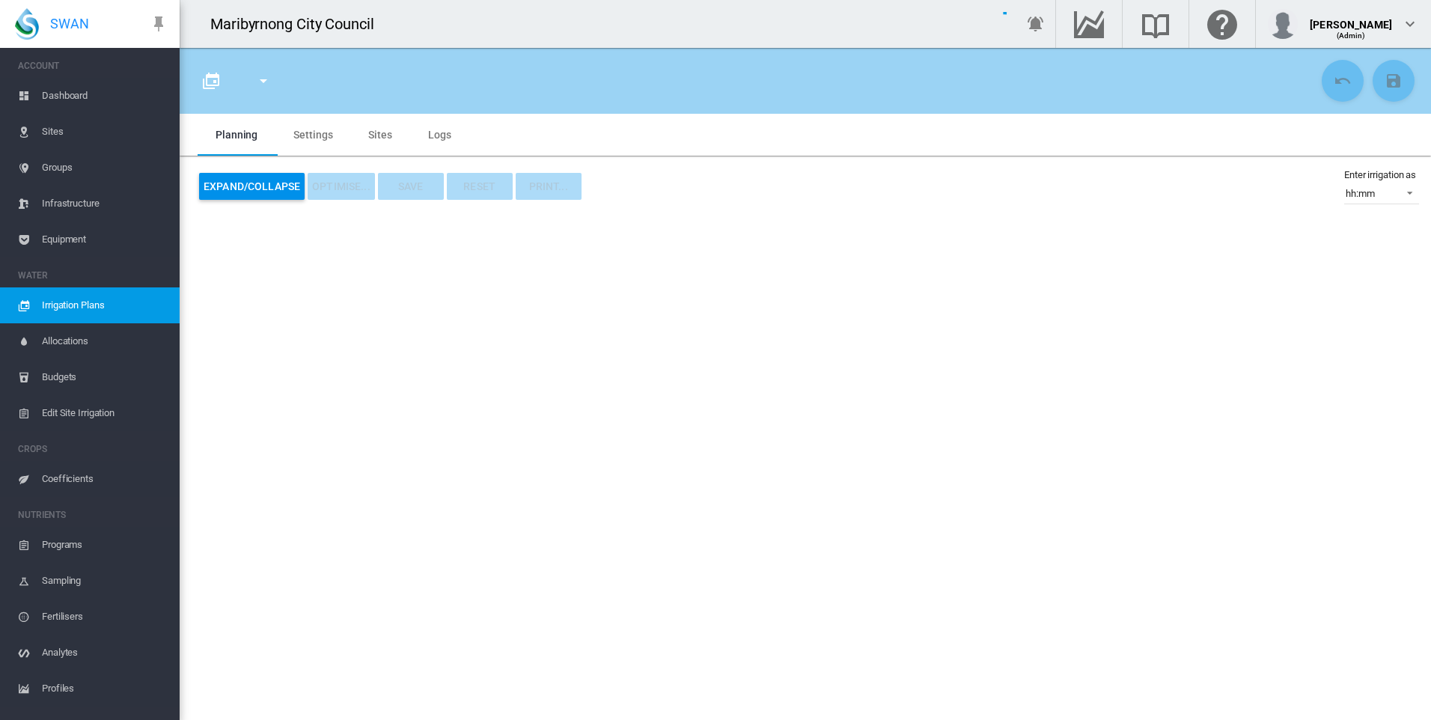
type input "**********"
type input "*"
type input "*********"
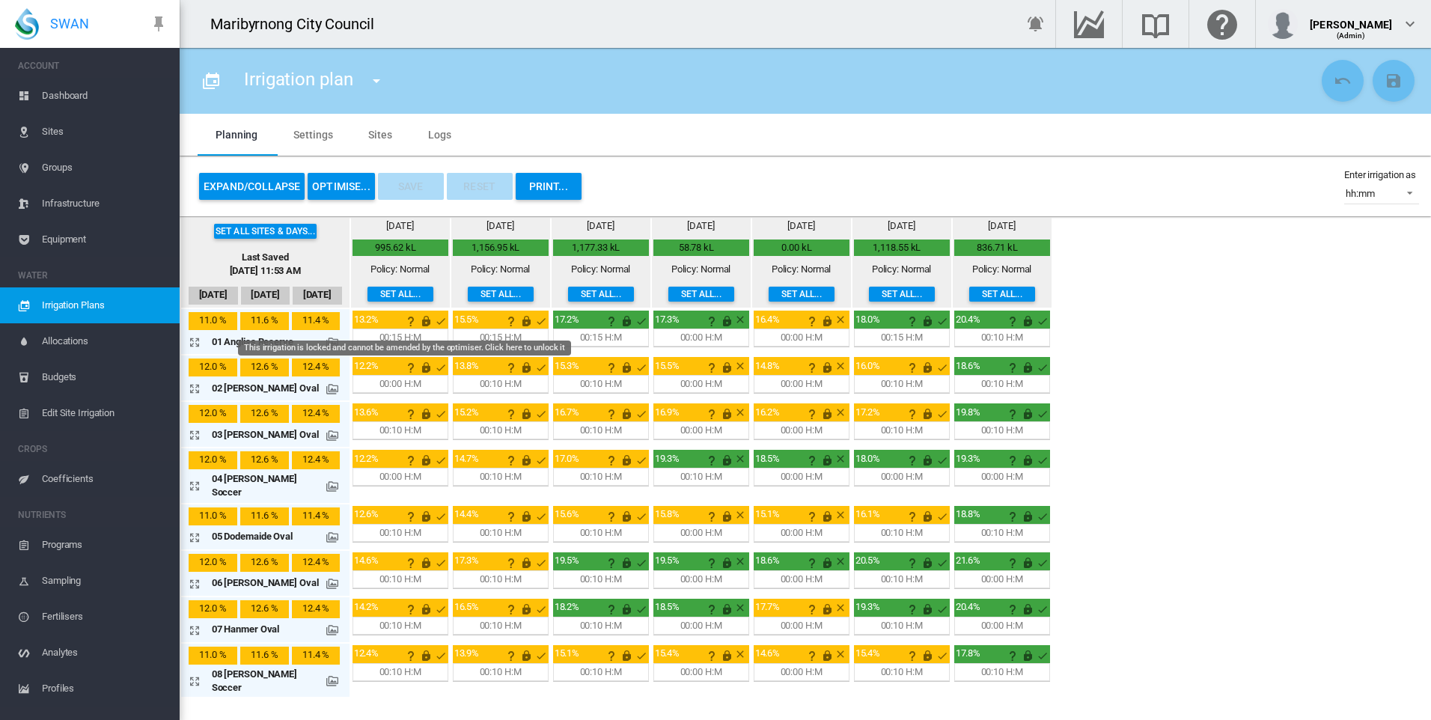
click at [417, 317] on md-icon "This irrigation is locked and cannot be amended by the optimiser. Click here to…" at bounding box center [426, 321] width 18 height 18
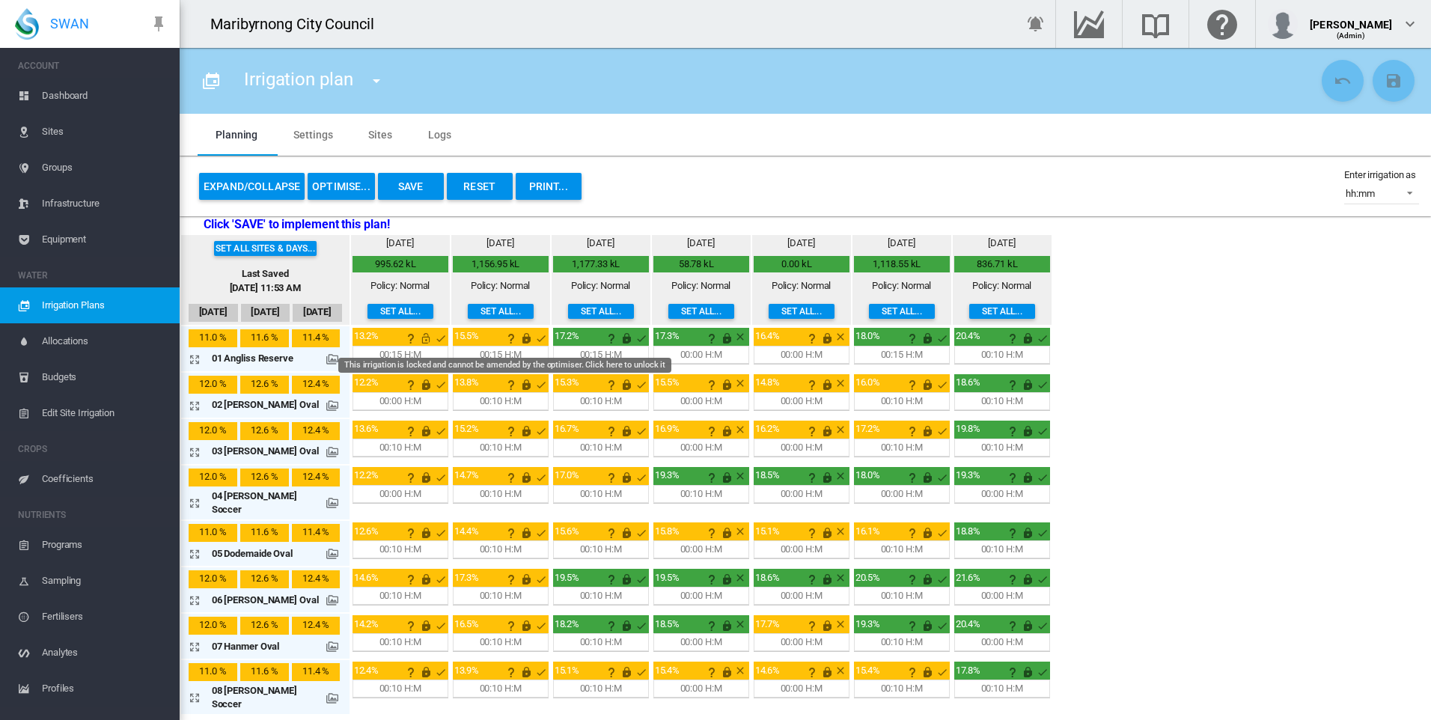
click at [517, 343] on md-icon "This irrigation is locked and cannot be amended by the optimiser. Click here to…" at bounding box center [526, 338] width 18 height 18
click at [617, 334] on md-icon "This irrigation is locked and cannot be amended by the optimiser. Click here to…" at bounding box center [626, 338] width 18 height 18
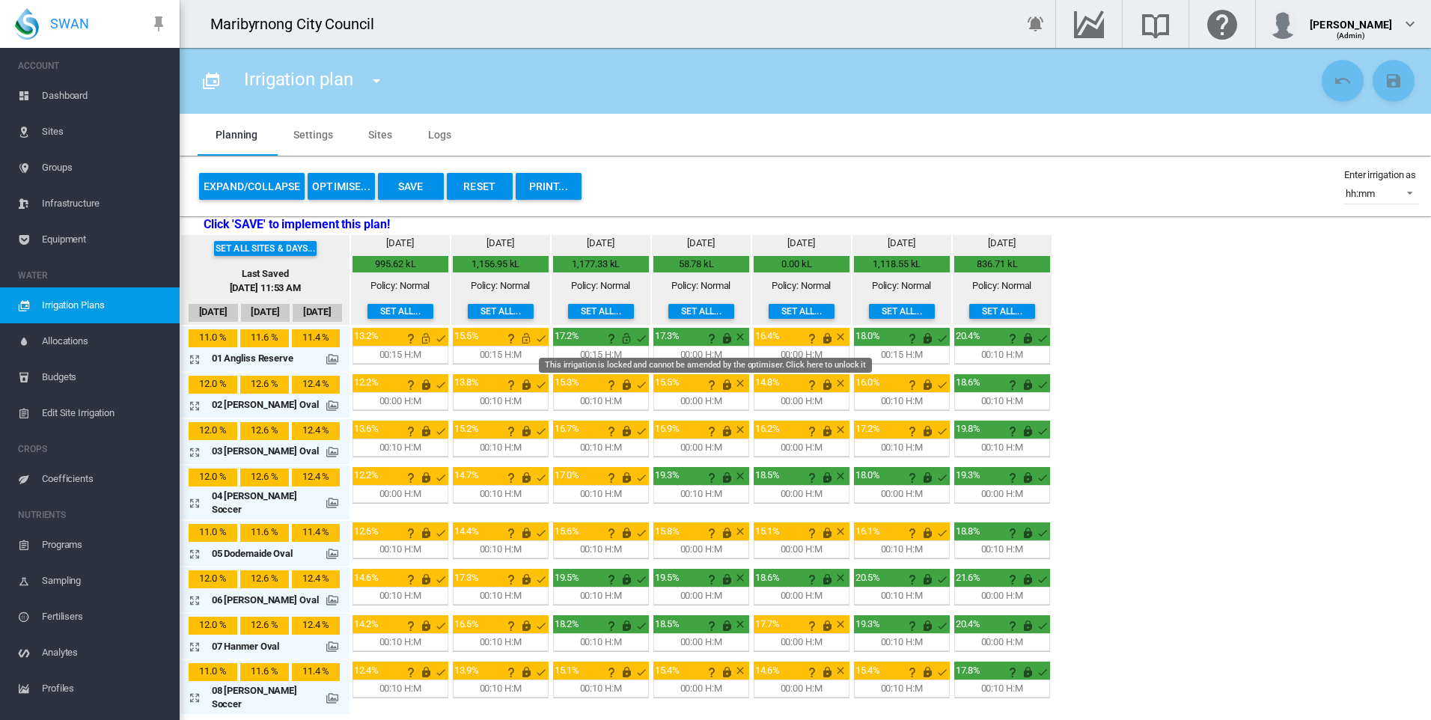
click at [718, 335] on md-icon "This irrigation is locked and cannot be amended by the optimiser. Click here to…" at bounding box center [727, 338] width 18 height 18
click at [818, 333] on md-icon "This irrigation is locked and cannot be amended by the optimiser. Click here to…" at bounding box center [827, 338] width 18 height 18
click at [818, 337] on md-icon "This irrigation is unlocked and so can be amended by the optimiser. Click here …" at bounding box center [827, 338] width 18 height 18
click at [718, 338] on md-icon "This irrigation is unlocked and so can be amended by the optimiser. Click here …" at bounding box center [727, 338] width 18 height 18
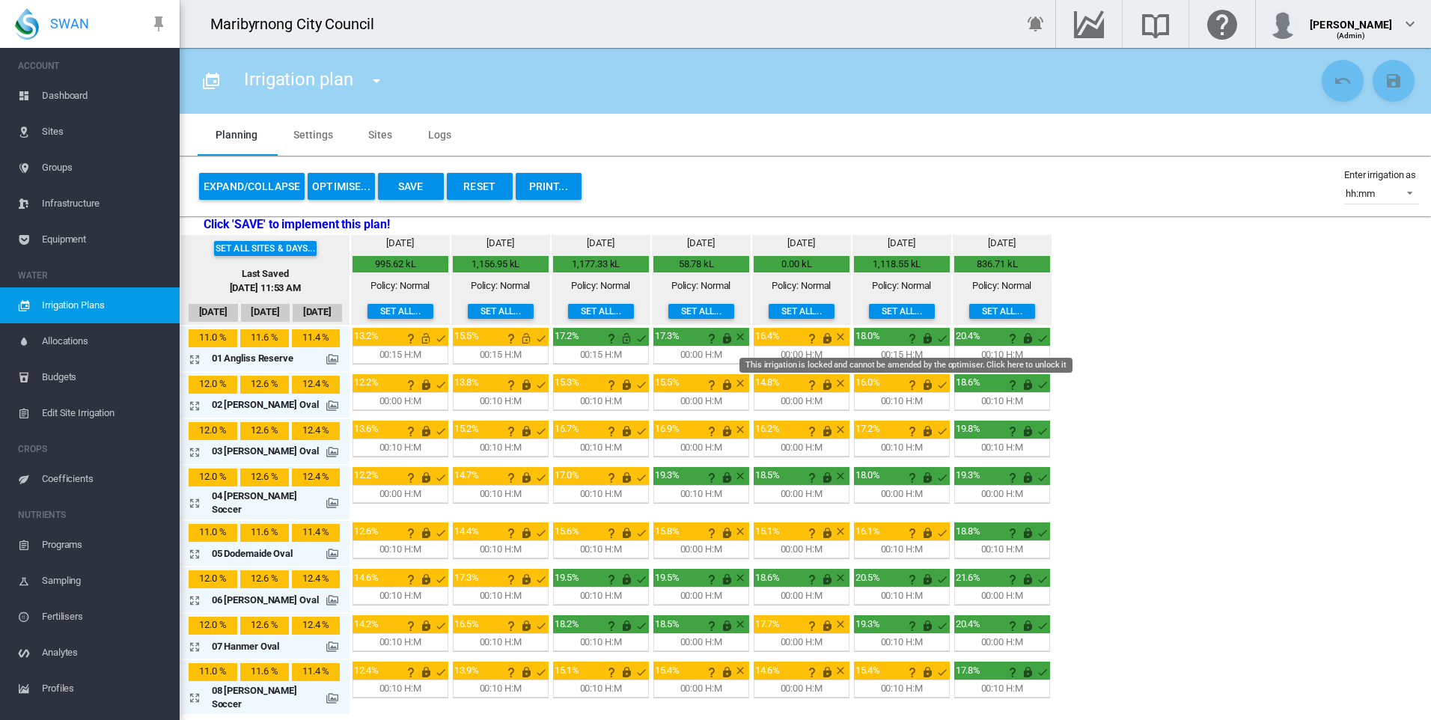
click at [918, 335] on md-icon "This irrigation is locked and cannot be amended by the optimiser. Click here to…" at bounding box center [927, 338] width 18 height 18
click at [1019, 339] on md-icon "This irrigation is locked and cannot be amended by the optimiser. Click here to…" at bounding box center [1028, 338] width 18 height 18
click at [193, 355] on md-icon "icon-arrow-expand" at bounding box center [198, 359] width 18 height 18
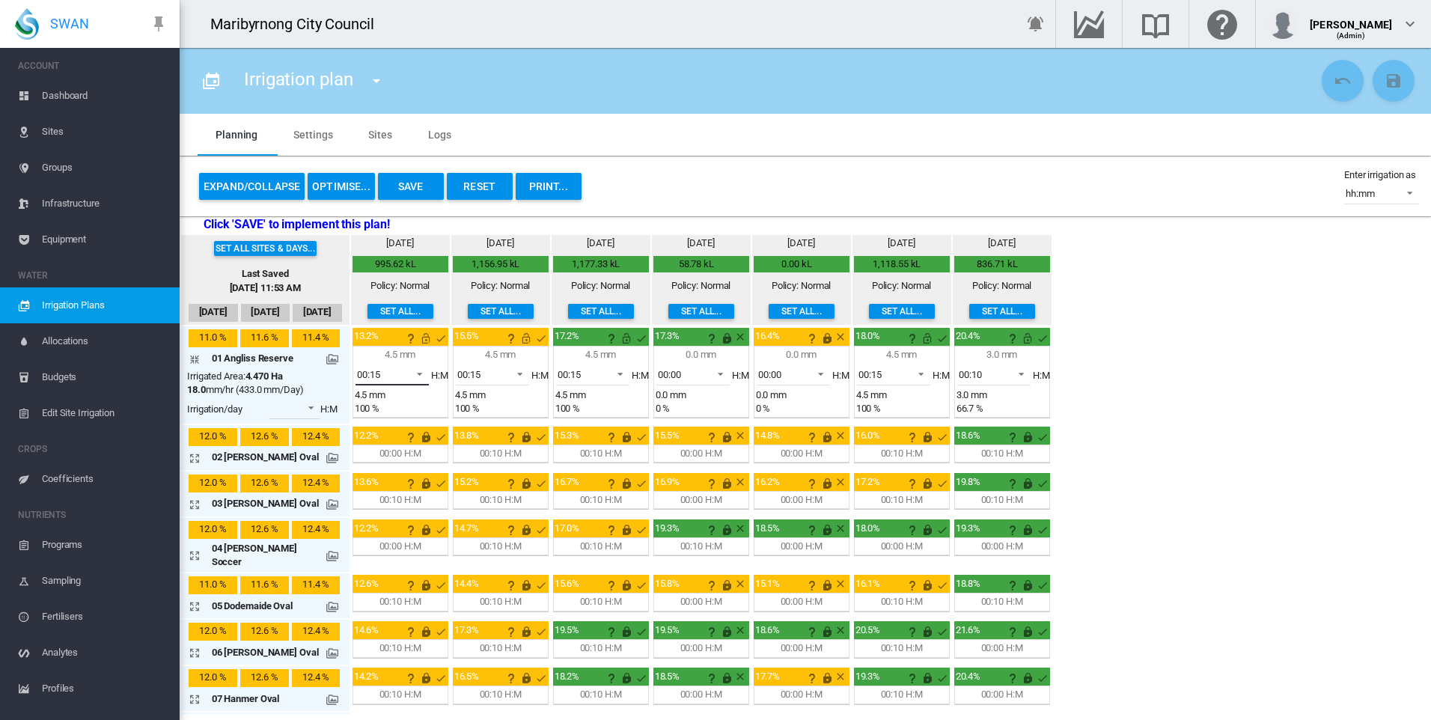
click at [406, 372] on span at bounding box center [415, 372] width 18 height 13
click at [378, 337] on md-option "00:10" at bounding box center [391, 338] width 102 height 36
click at [492, 369] on span "00:15" at bounding box center [480, 374] width 46 height 13
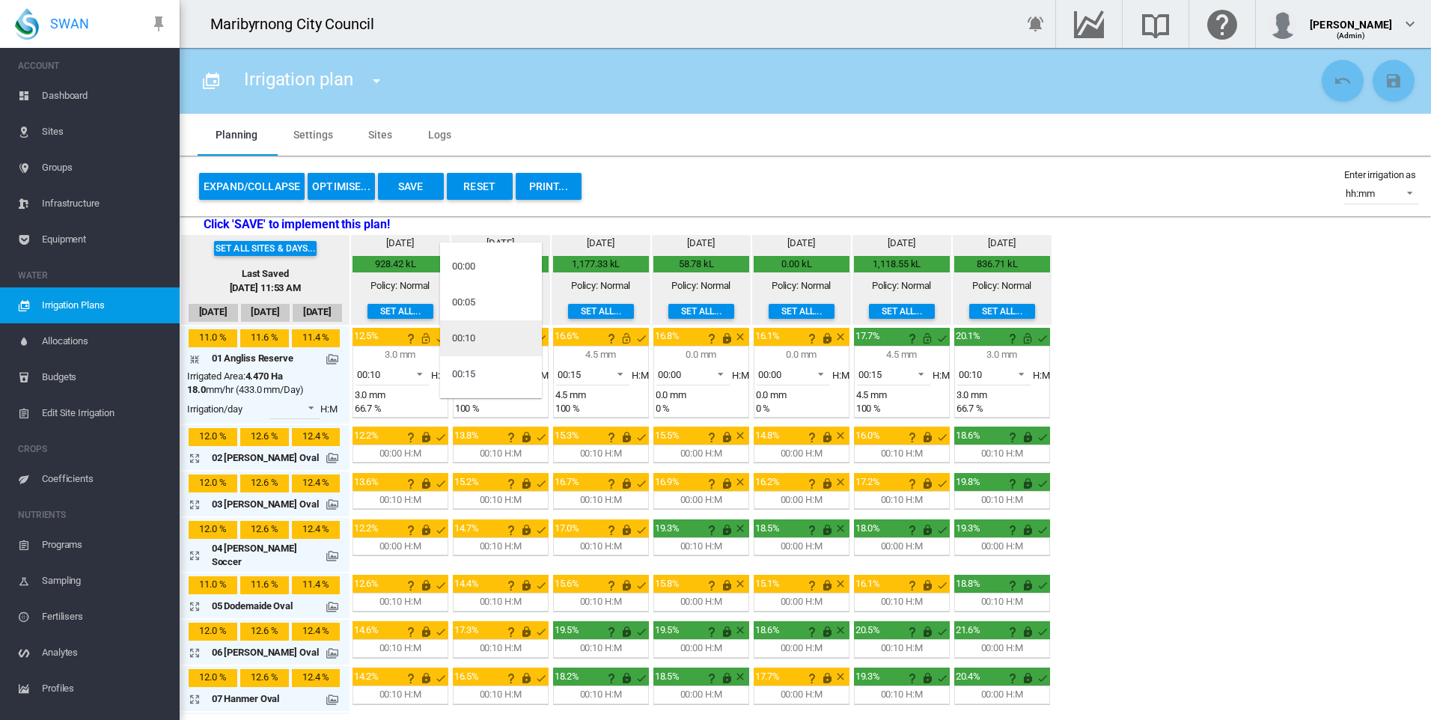
click at [482, 331] on md-option "00:10" at bounding box center [491, 338] width 102 height 36
click at [587, 374] on span "00:15" at bounding box center [581, 374] width 46 height 13
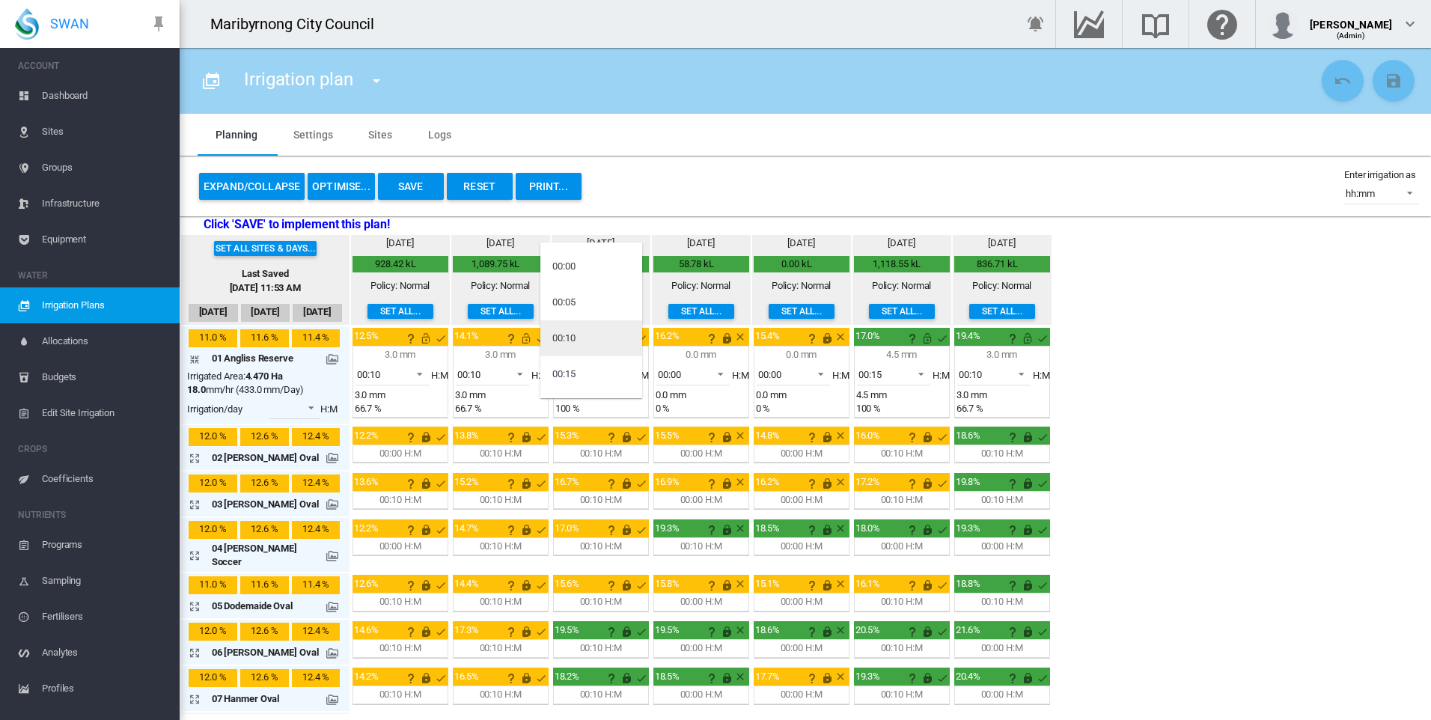
click at [575, 339] on div "00:10" at bounding box center [563, 338] width 23 height 13
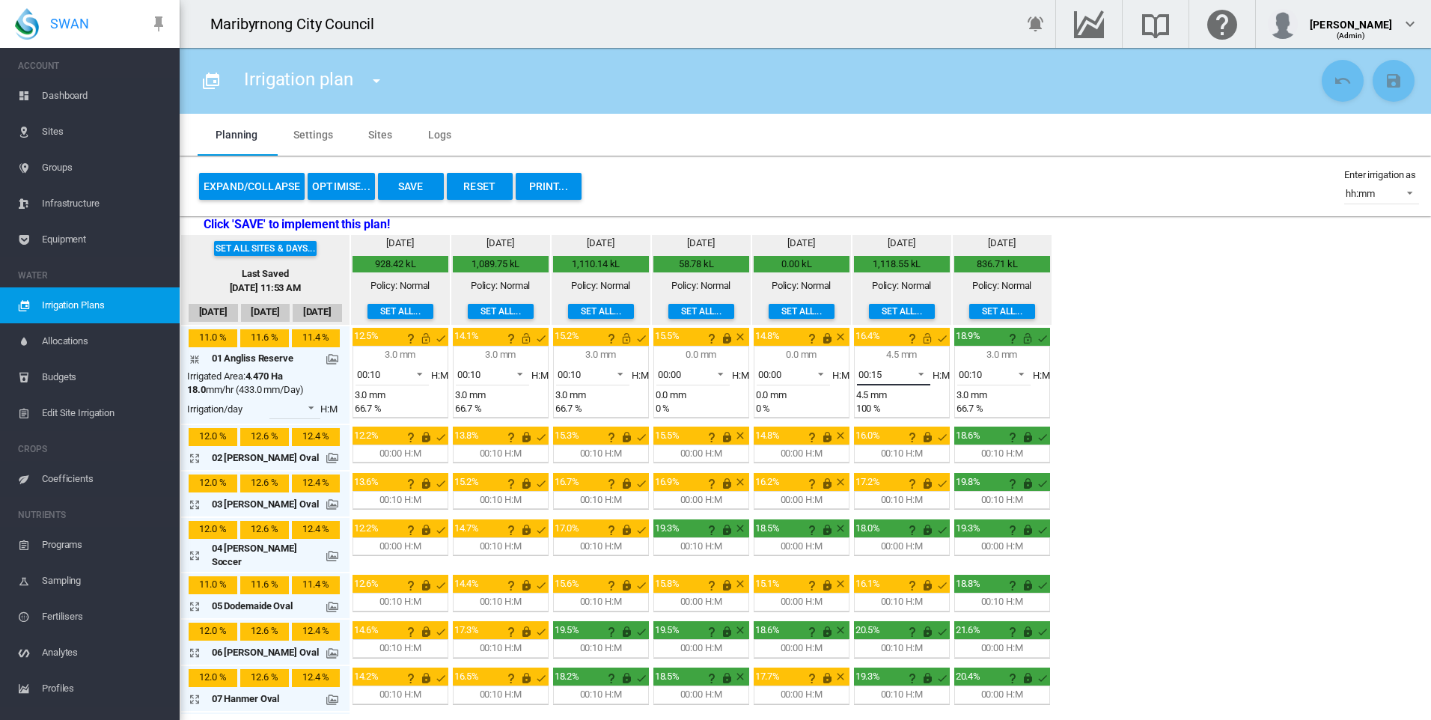
click at [882, 373] on span "00:15" at bounding box center [881, 374] width 46 height 13
click at [877, 335] on md-option "00:10" at bounding box center [892, 338] width 102 height 36
click at [413, 191] on button "Save" at bounding box center [411, 186] width 66 height 27
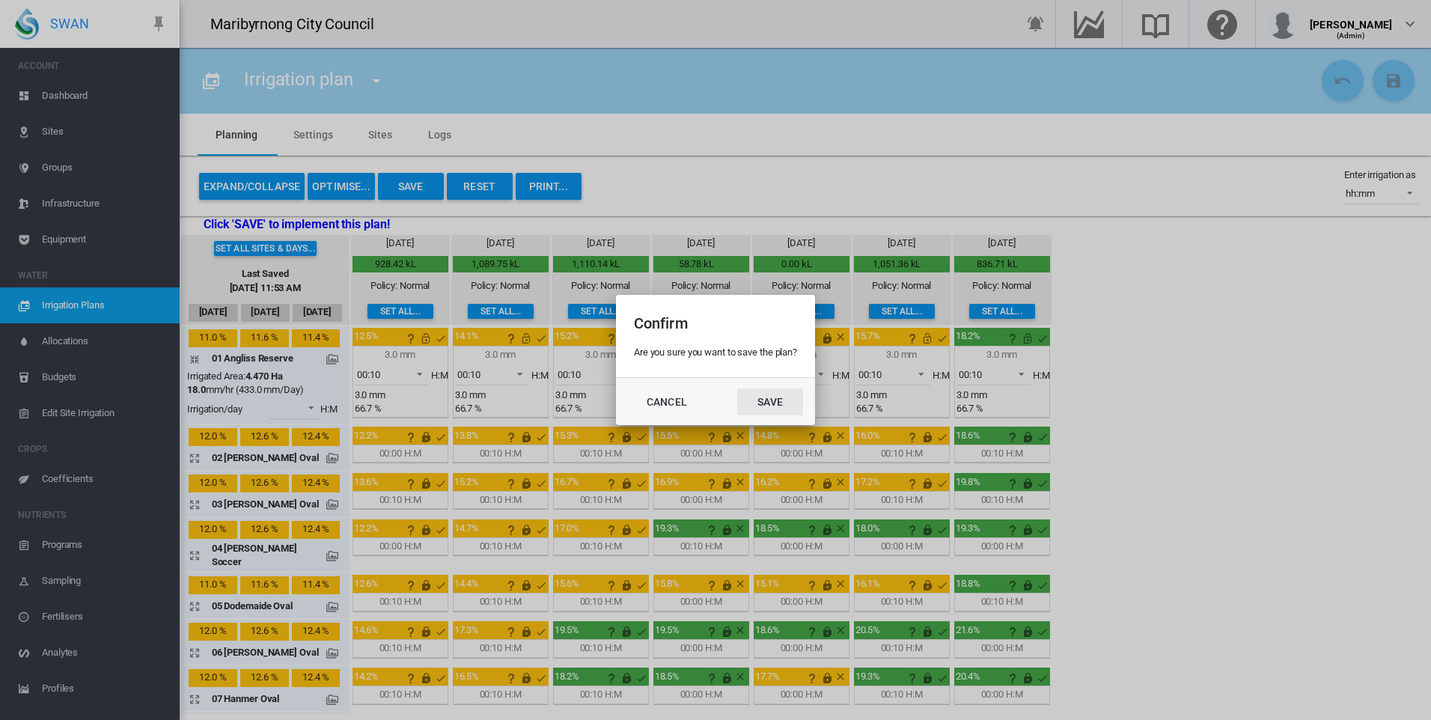
click at [774, 402] on button "Save" at bounding box center [770, 401] width 66 height 27
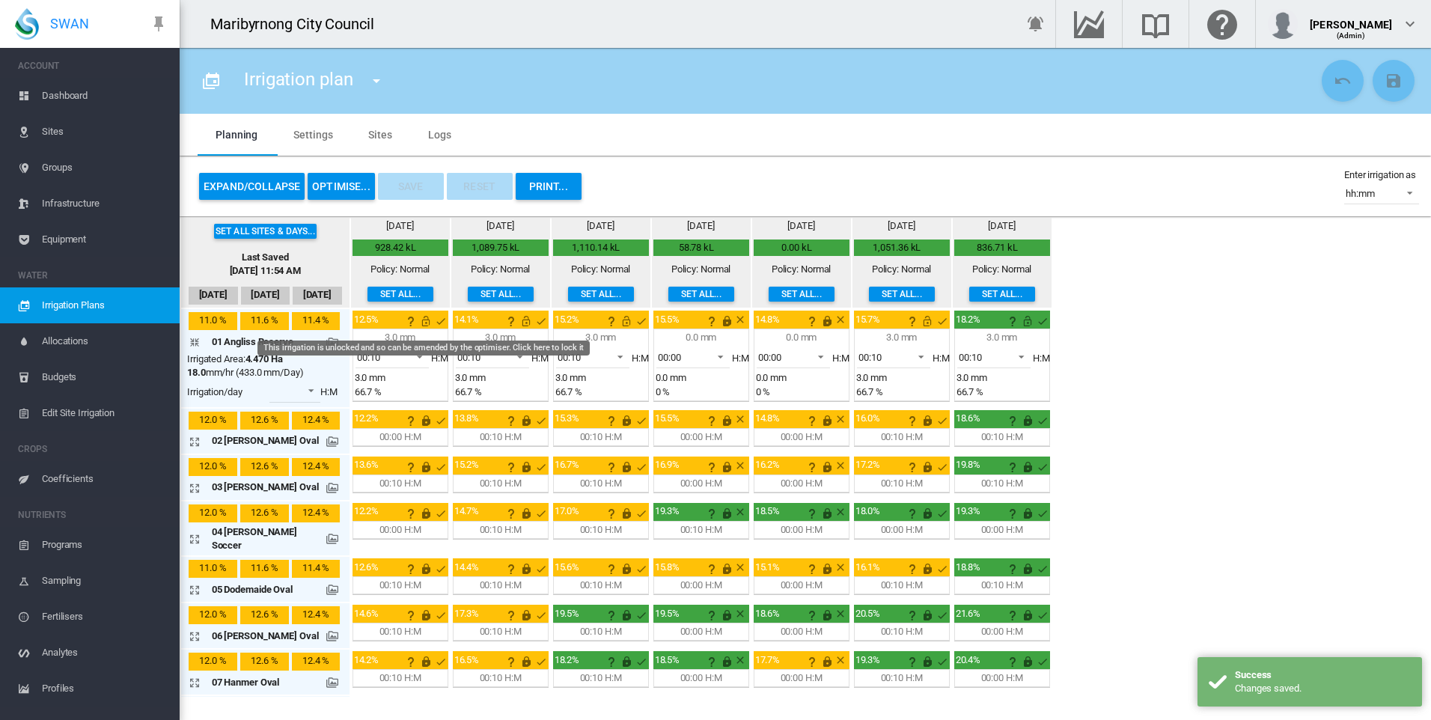
click at [418, 323] on md-icon "This irrigation is unlocked and so can be amended by the optimiser. Click here …" at bounding box center [426, 321] width 18 height 18
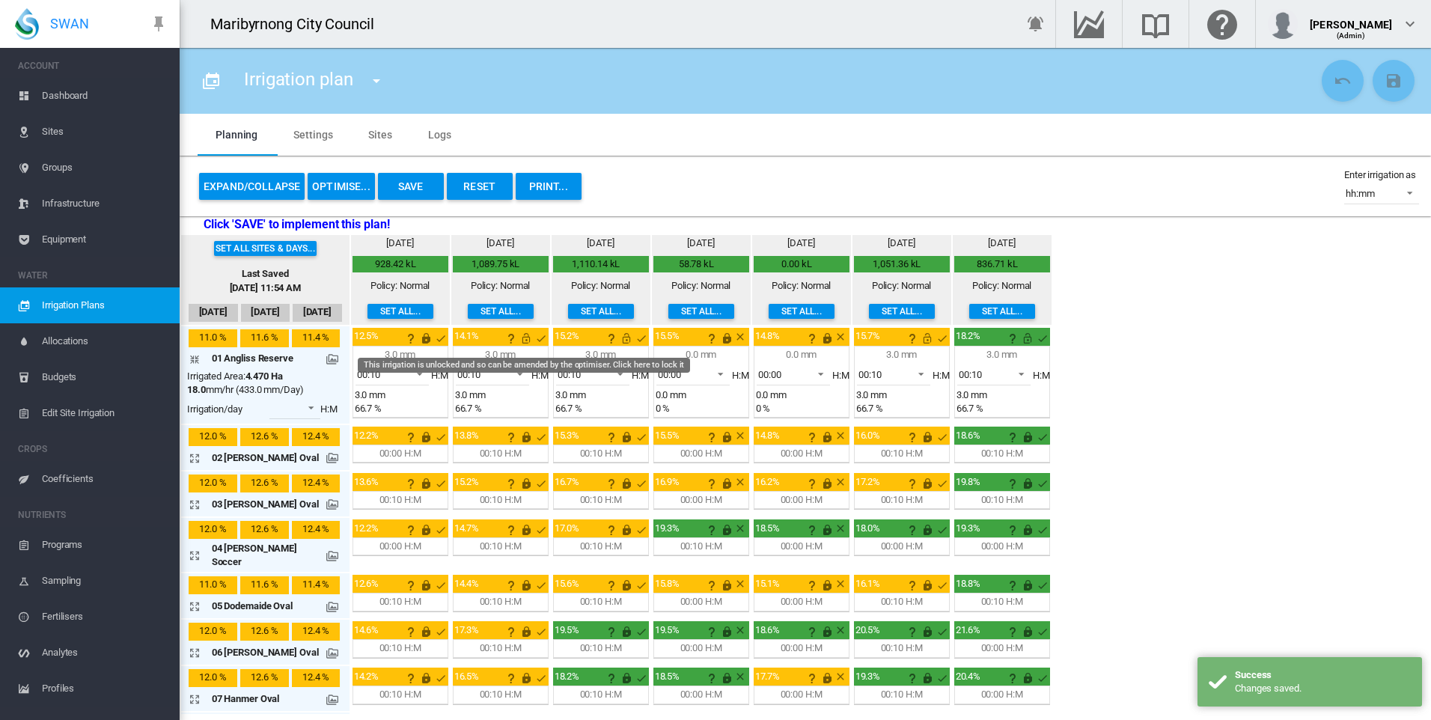
click at [522, 336] on md-icon "This irrigation is unlocked and so can be amended by the optimiser. Click here …" at bounding box center [526, 338] width 18 height 18
click at [617, 333] on md-icon "This irrigation is unlocked and so can be amended by the optimiser. Click here …" at bounding box center [626, 338] width 18 height 18
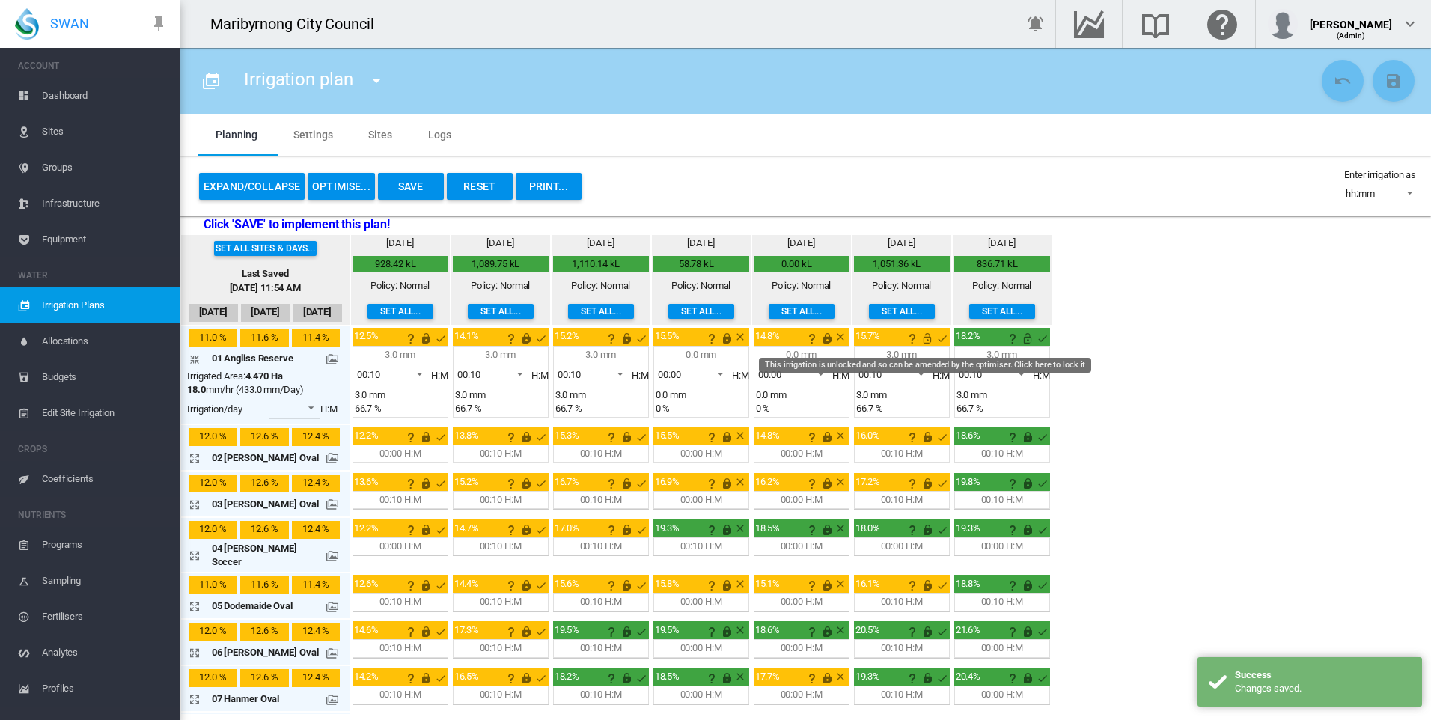
click at [920, 338] on md-icon "This irrigation is unlocked and so can be amended by the optimiser. Click here …" at bounding box center [927, 338] width 18 height 18
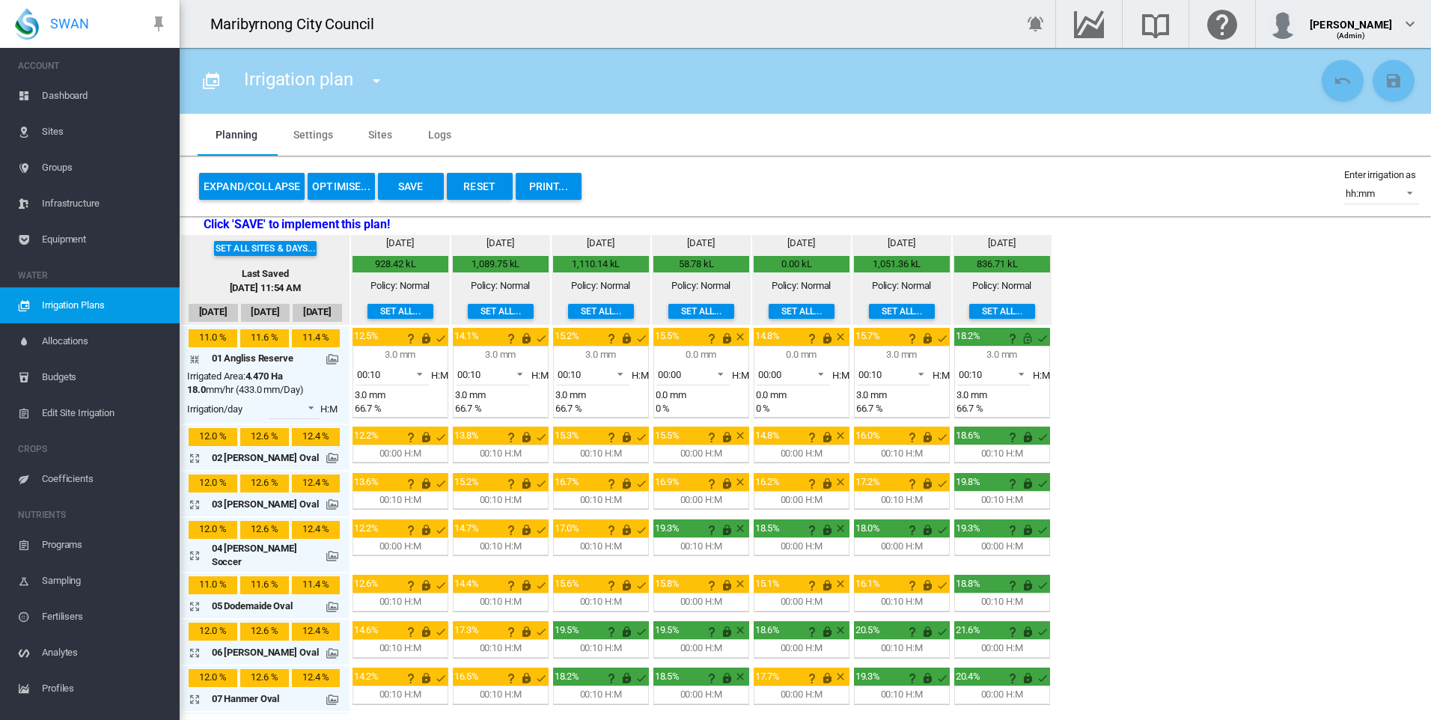
click at [421, 190] on button "Save" at bounding box center [411, 186] width 66 height 27
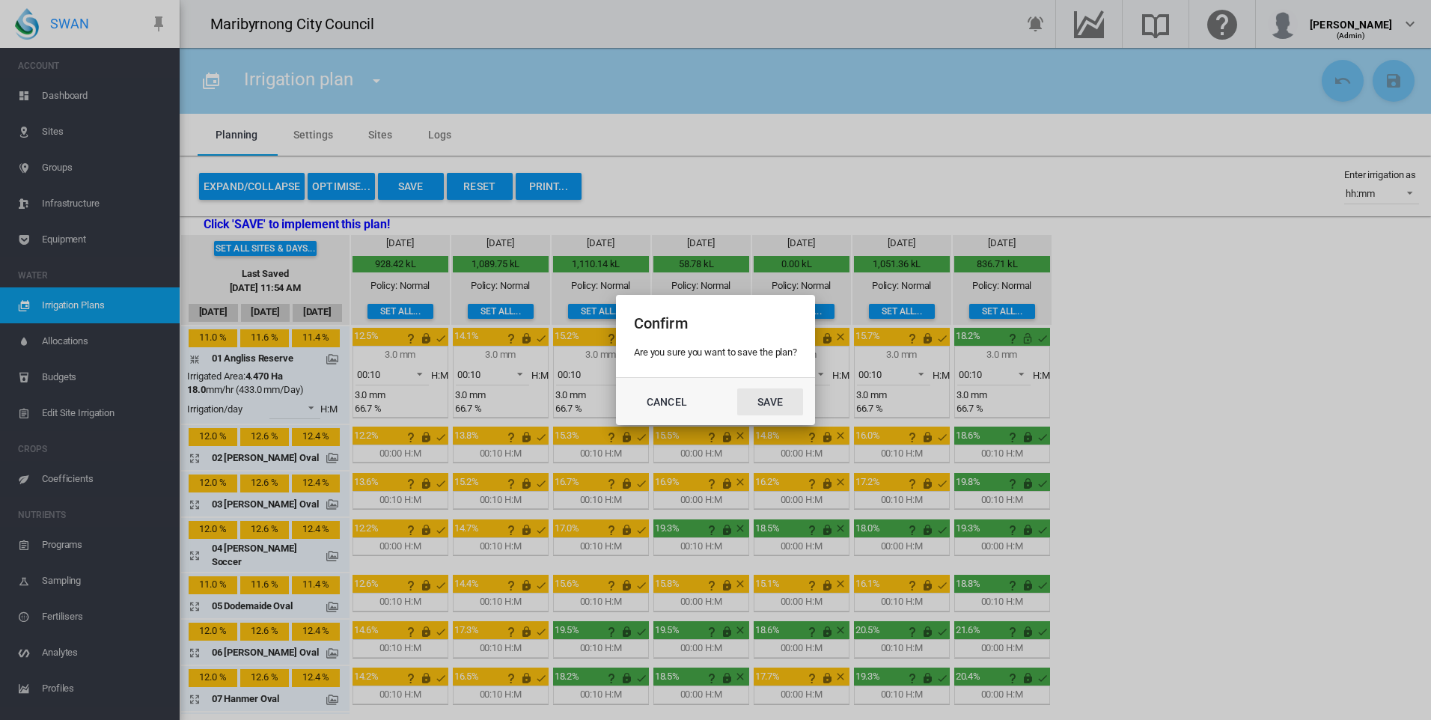
click at [772, 402] on button "Save" at bounding box center [770, 401] width 66 height 27
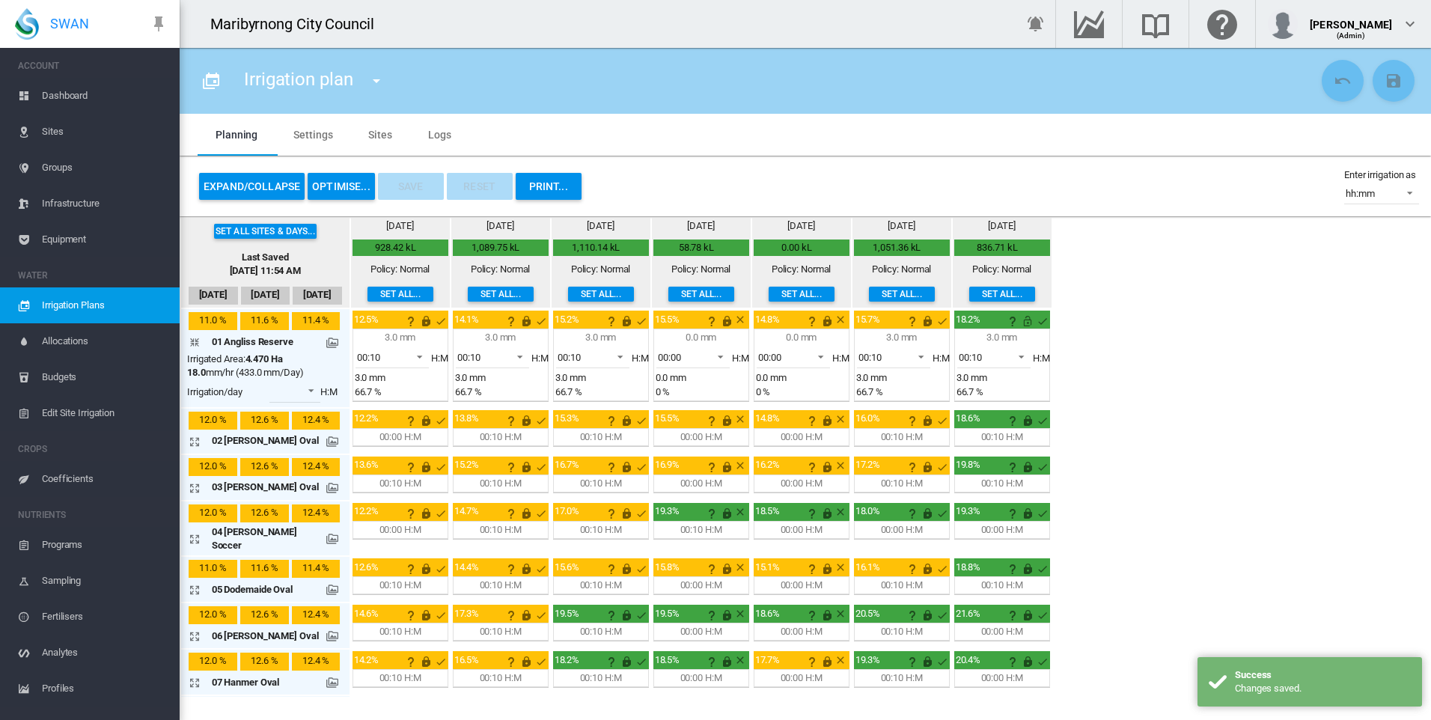
click at [198, 337] on md-icon "icon-arrow-collapse" at bounding box center [198, 342] width 18 height 18
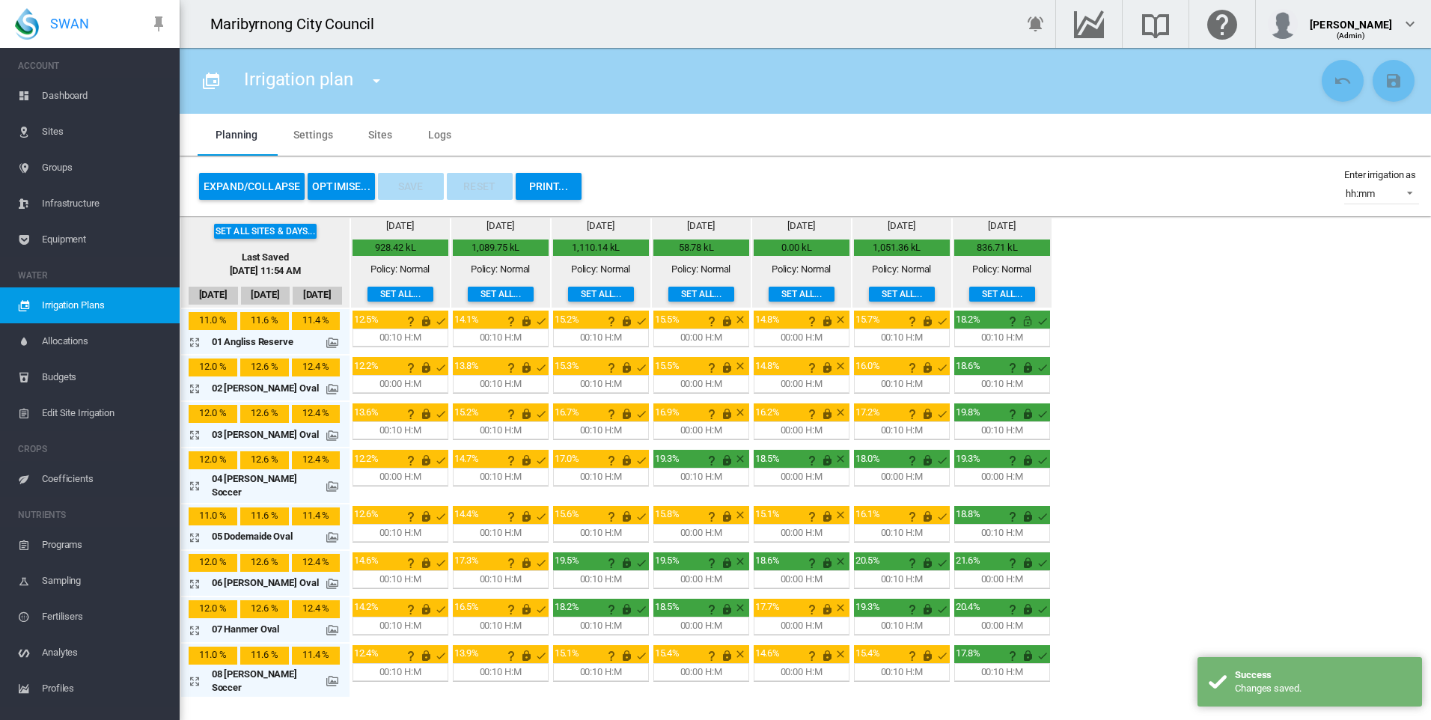
click at [1254, 487] on div "Set all sites & days... Last Saved Sep 23, 2025, 11:54 AM Sep 20 Sep 21 Sep 22 …" at bounding box center [805, 456] width 1251 height 480
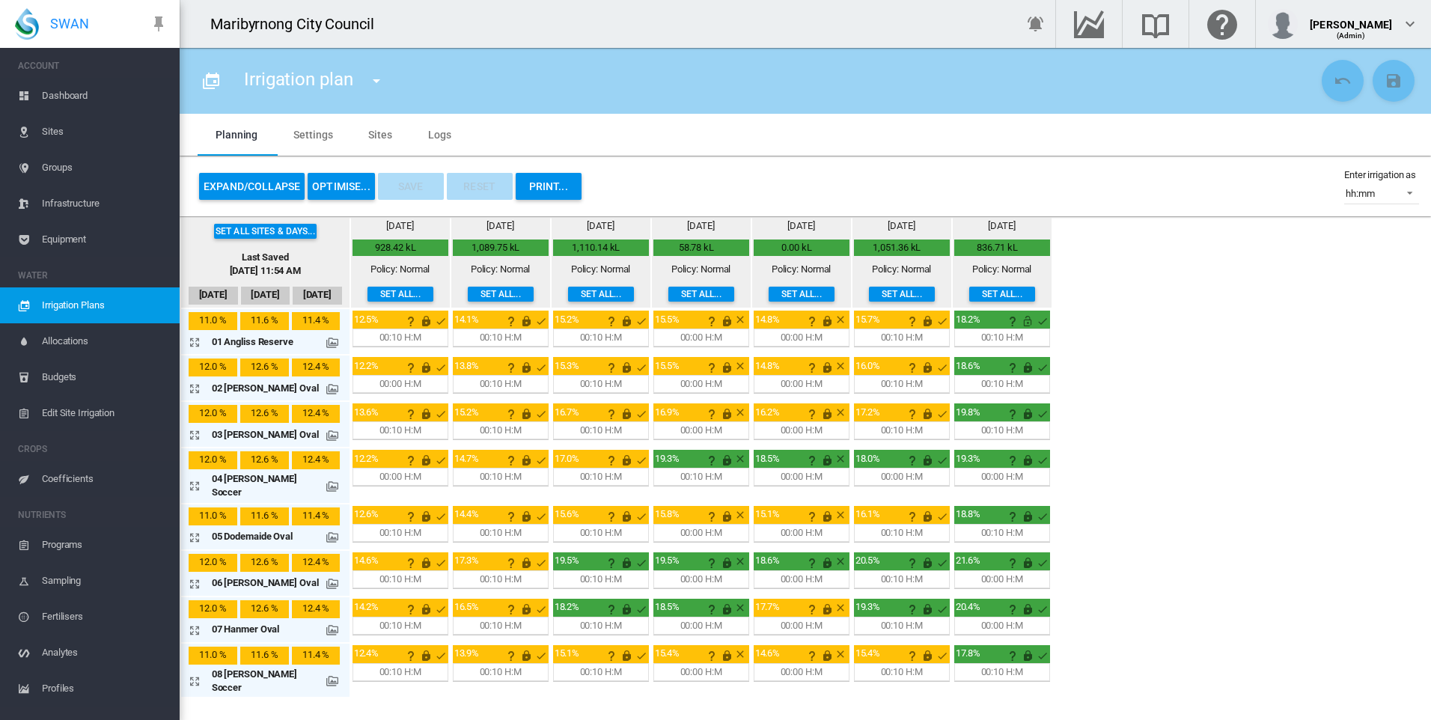
click at [557, 186] on button "PRINT..." at bounding box center [549, 186] width 66 height 27
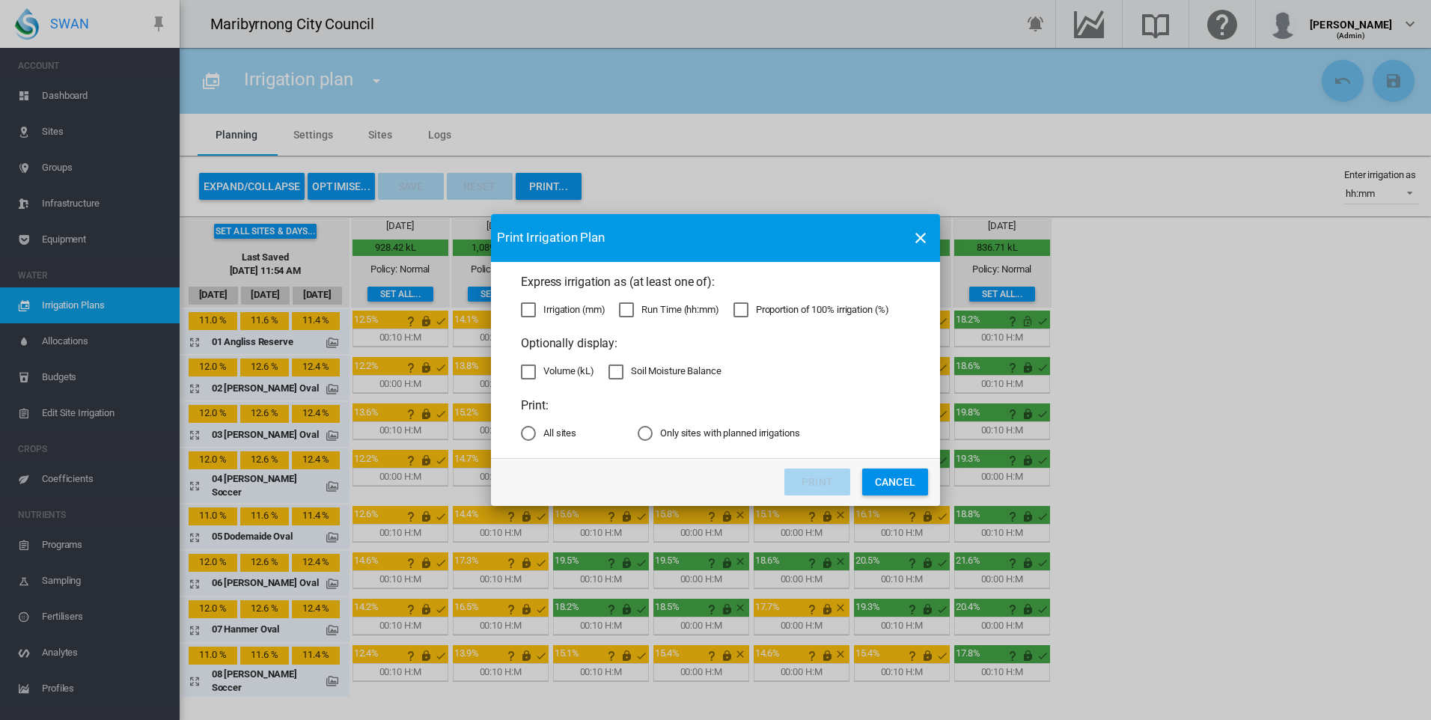
click at [648, 301] on div "Express irrigation as (at least one of): Irrigation (mm) Run Time (hh:mm) Propo…" at bounding box center [715, 301] width 389 height 55
click at [644, 311] on div "Run Time (hh:mm)" at bounding box center [679, 309] width 77 height 13
click at [557, 430] on md-radio-button "All sites" at bounding box center [548, 433] width 55 height 14
click at [821, 479] on button "Print" at bounding box center [817, 481] width 66 height 27
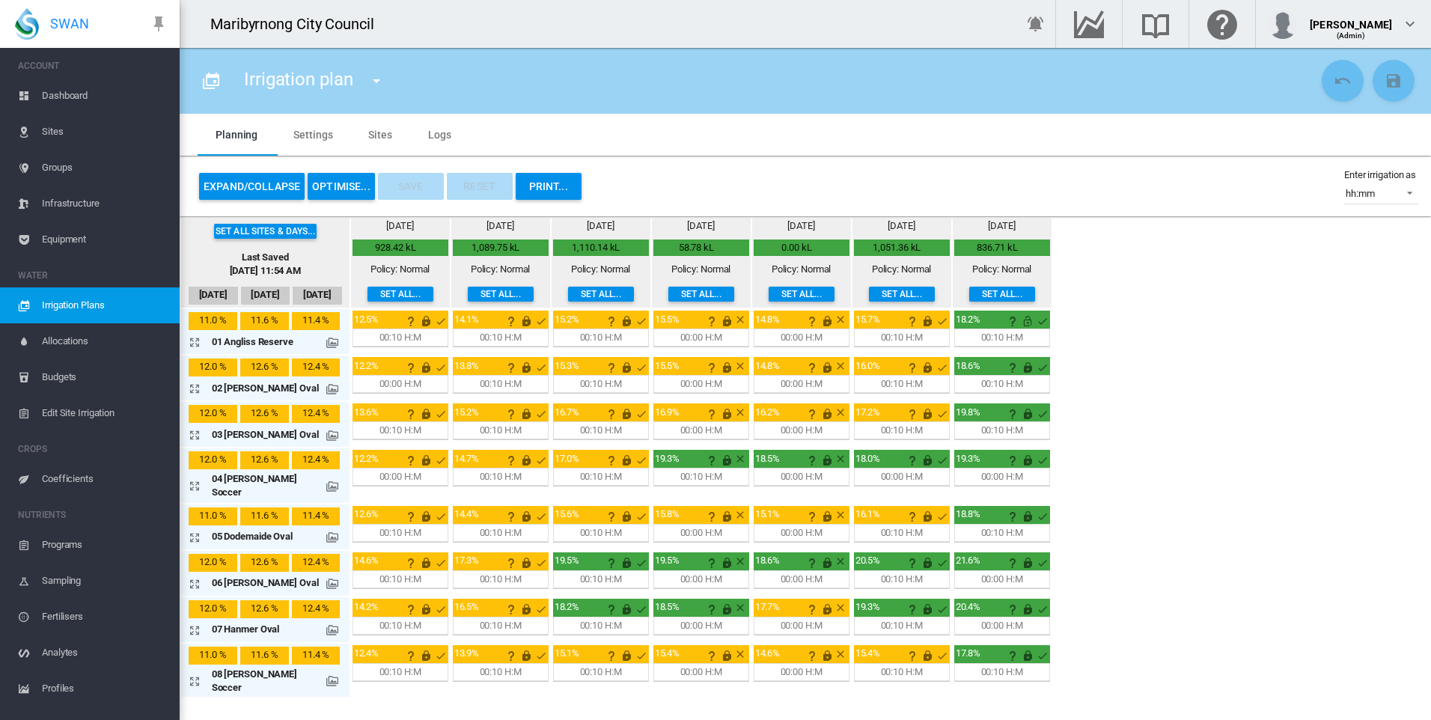
click at [561, 187] on button "PRINT..." at bounding box center [549, 186] width 66 height 27
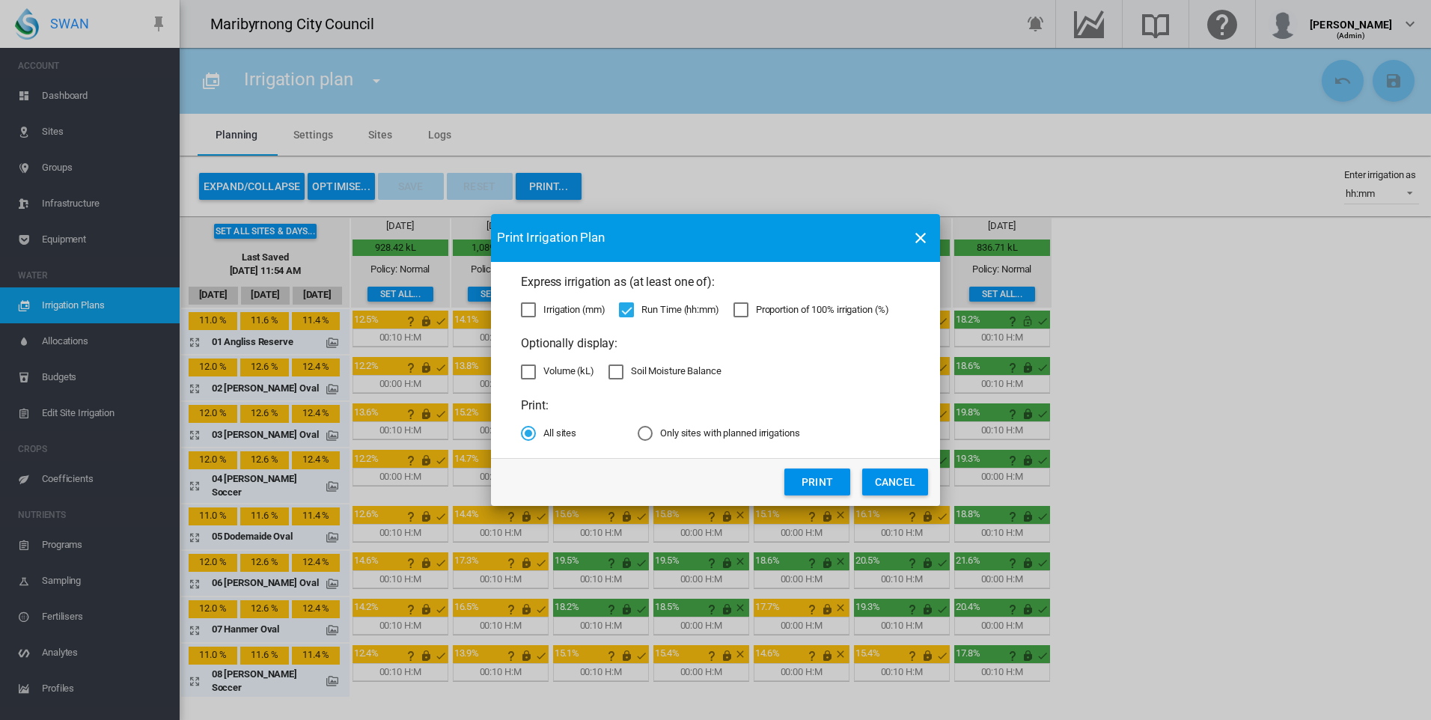
click at [536, 316] on div "Irrigation (mm)" at bounding box center [528, 309] width 15 height 15
click at [634, 305] on div "Run Time (hh:mm)" at bounding box center [626, 309] width 15 height 15
click at [529, 369] on div "Volume (kL)" at bounding box center [528, 371] width 15 height 15
click at [793, 482] on button "Print" at bounding box center [817, 481] width 66 height 27
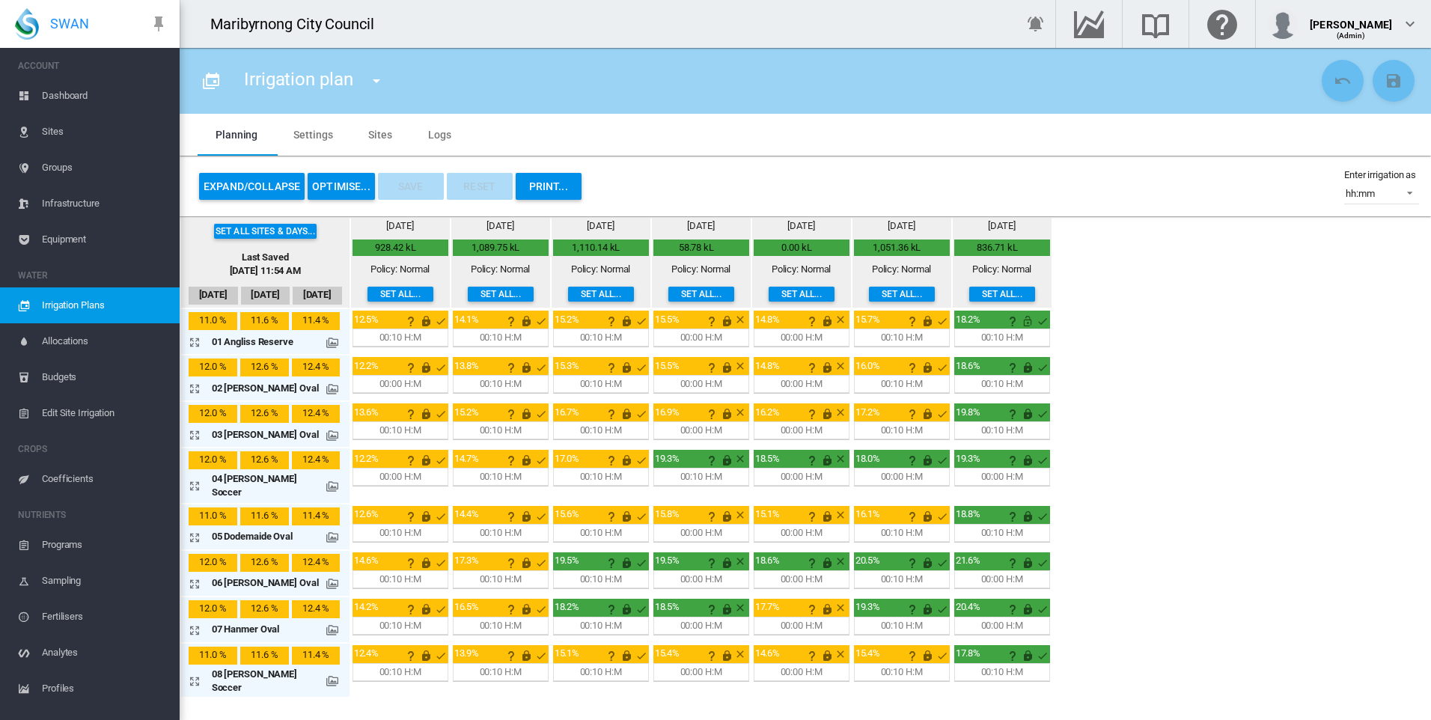
drag, startPoint x: 64, startPoint y: 91, endPoint x: 158, endPoint y: 4, distance: 127.6
click at [64, 91] on span "Dashboard" at bounding box center [105, 96] width 126 height 36
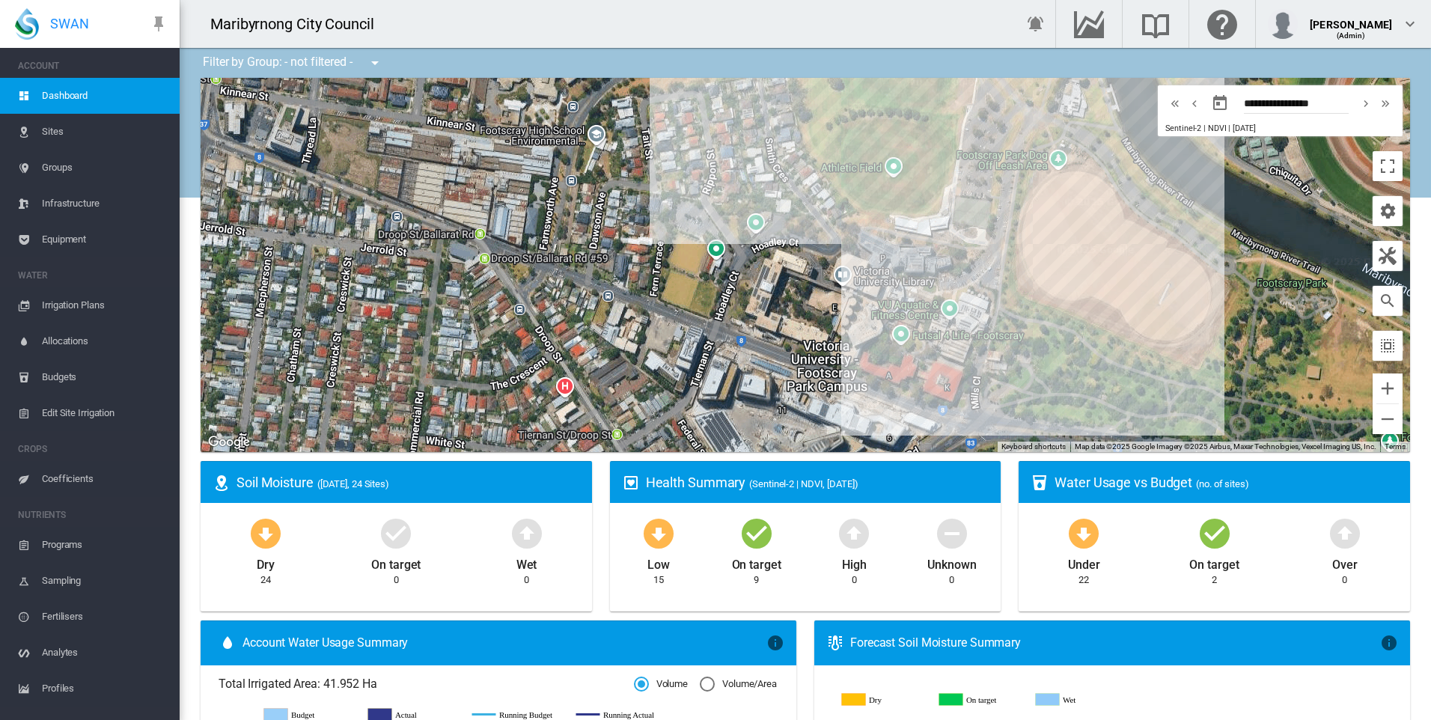
click at [60, 99] on span "Dashboard" at bounding box center [105, 96] width 126 height 36
click at [72, 94] on span "Dashboard" at bounding box center [105, 96] width 126 height 36
click at [58, 92] on span "Dashboard" at bounding box center [105, 96] width 126 height 36
click at [95, 85] on span "Dashboard" at bounding box center [105, 96] width 126 height 36
click at [72, 305] on span "Irrigation Plans" at bounding box center [105, 305] width 126 height 36
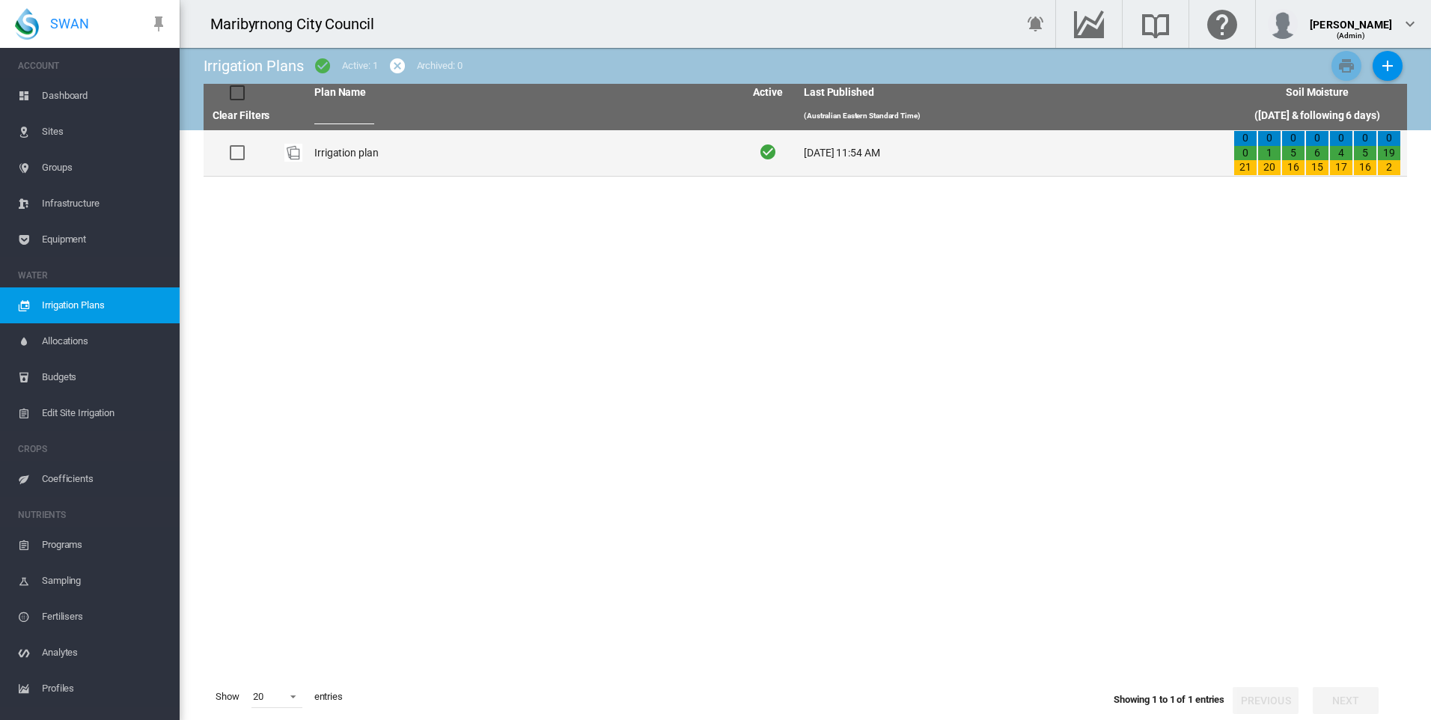
click at [317, 142] on td "Irrigation plan" at bounding box center [523, 153] width 430 height 46
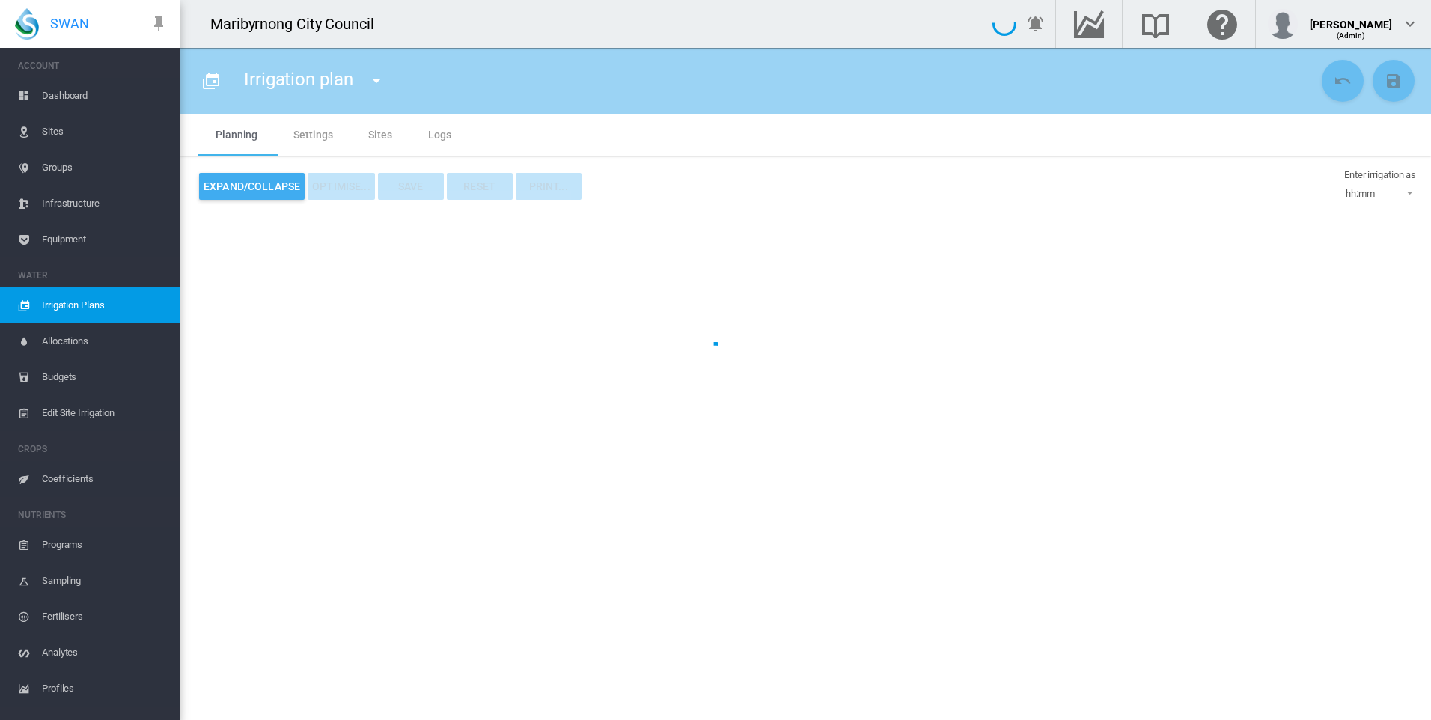
type input "**********"
type input "*"
type input "*********"
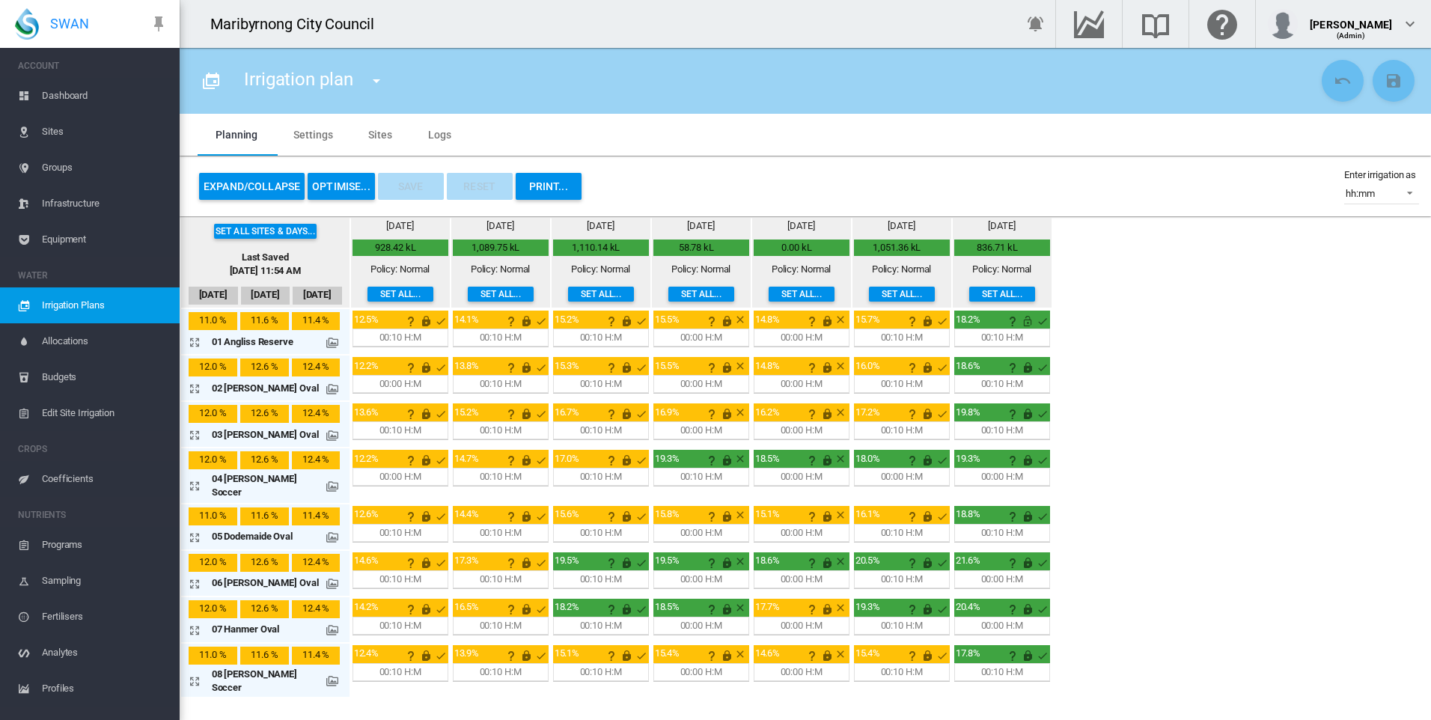
click at [79, 96] on span "Dashboard" at bounding box center [105, 96] width 126 height 36
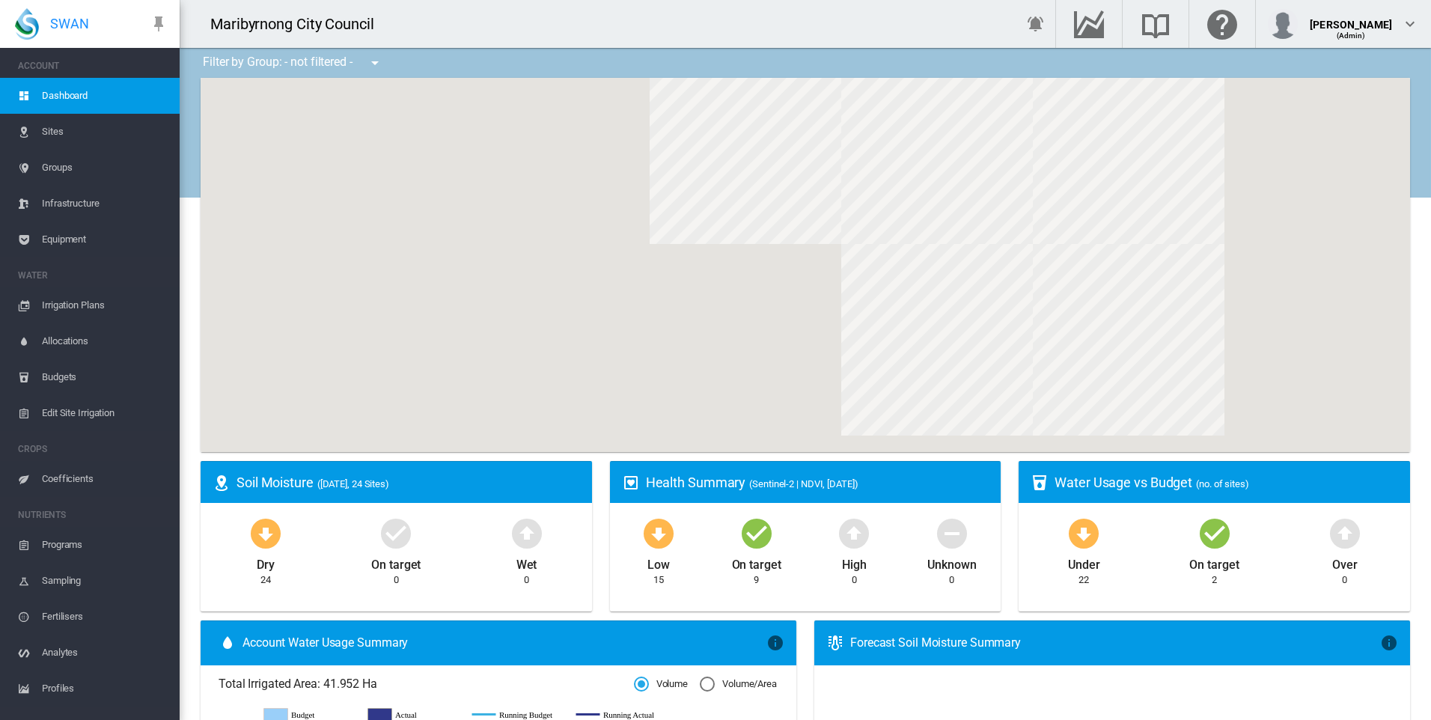
click at [65, 135] on span "Sites" at bounding box center [105, 132] width 126 height 36
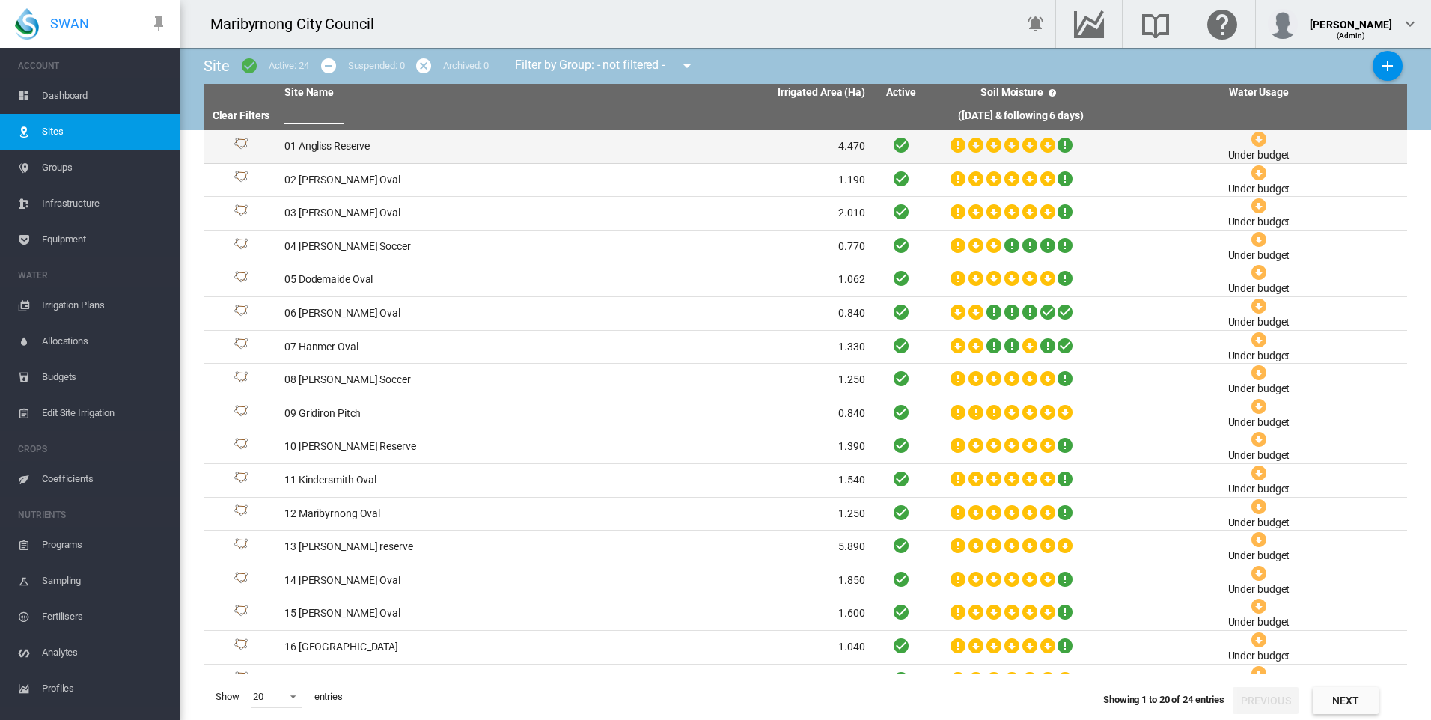
click at [364, 139] on td "01 Angliss Reserve" at bounding box center [426, 146] width 296 height 33
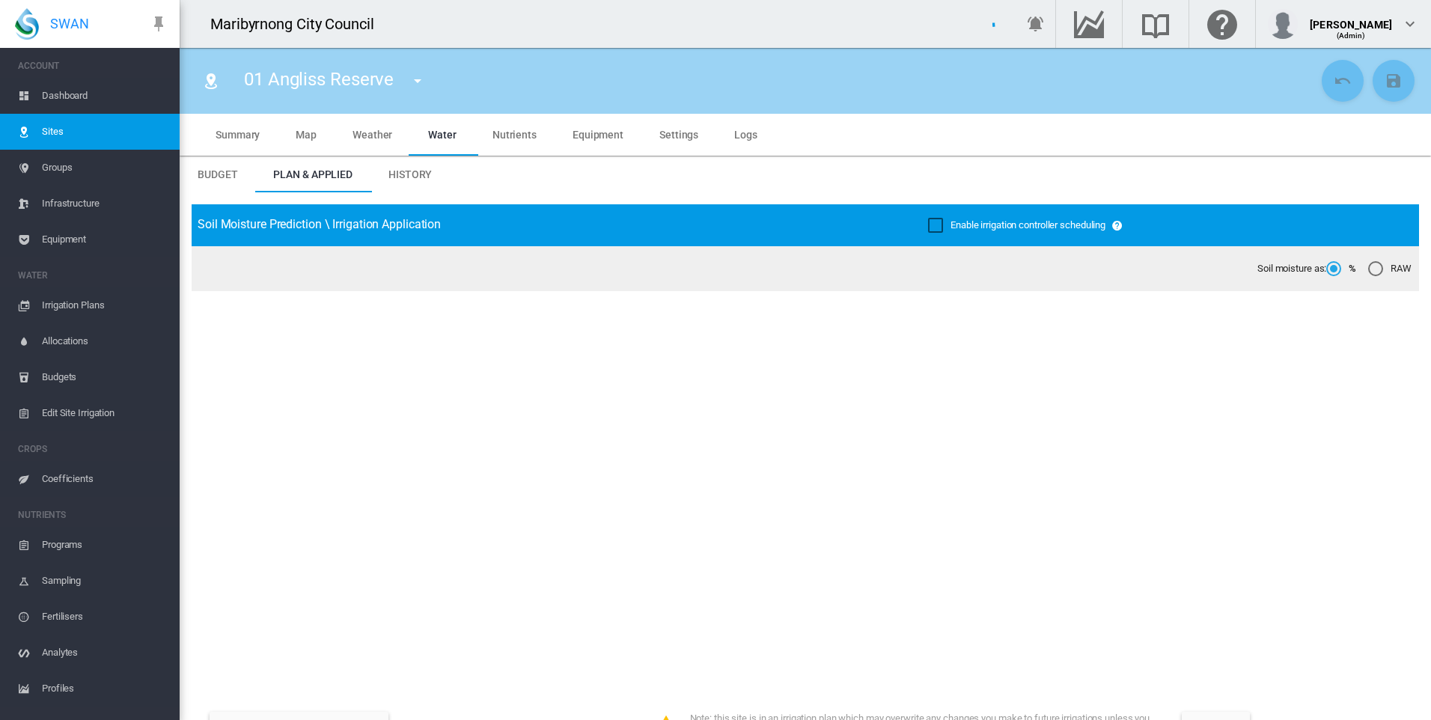
type input "**********"
type input "****"
type input "*********"
type input "**"
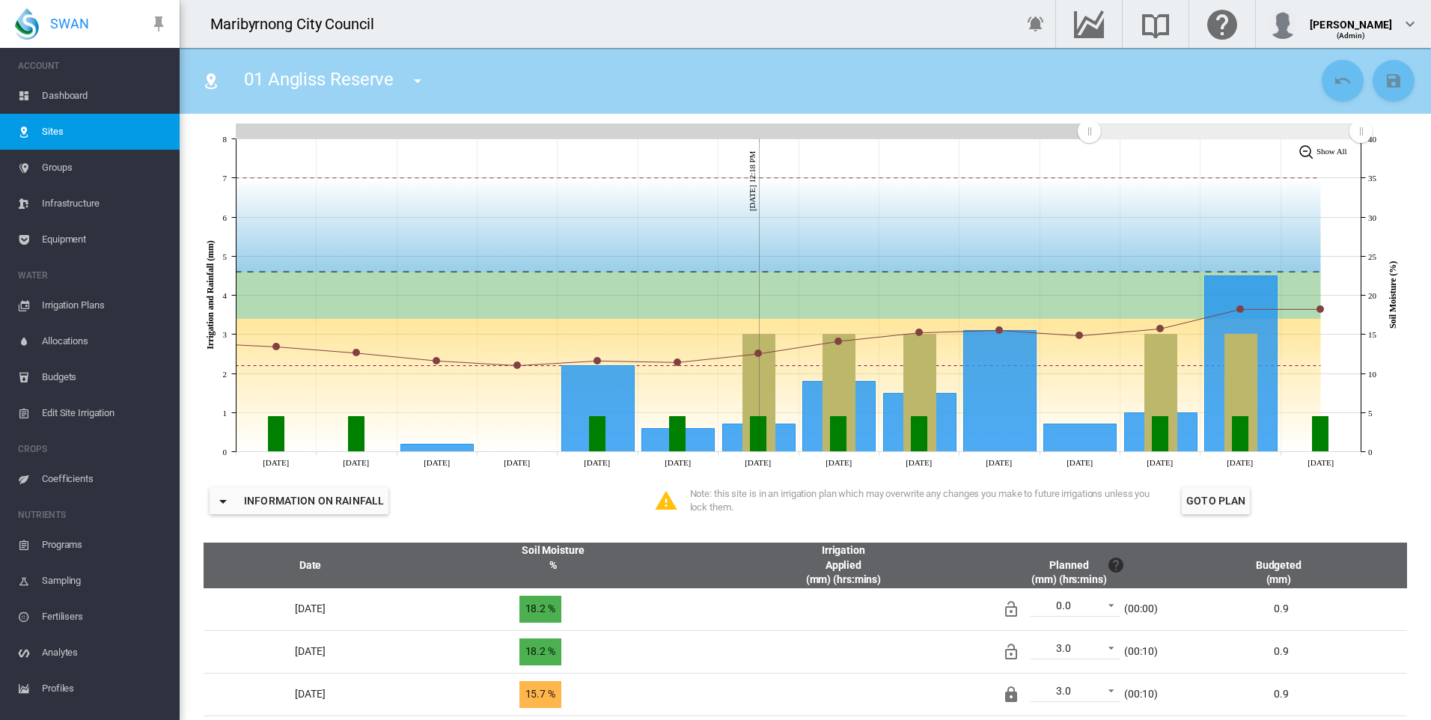
scroll to position [524, 0]
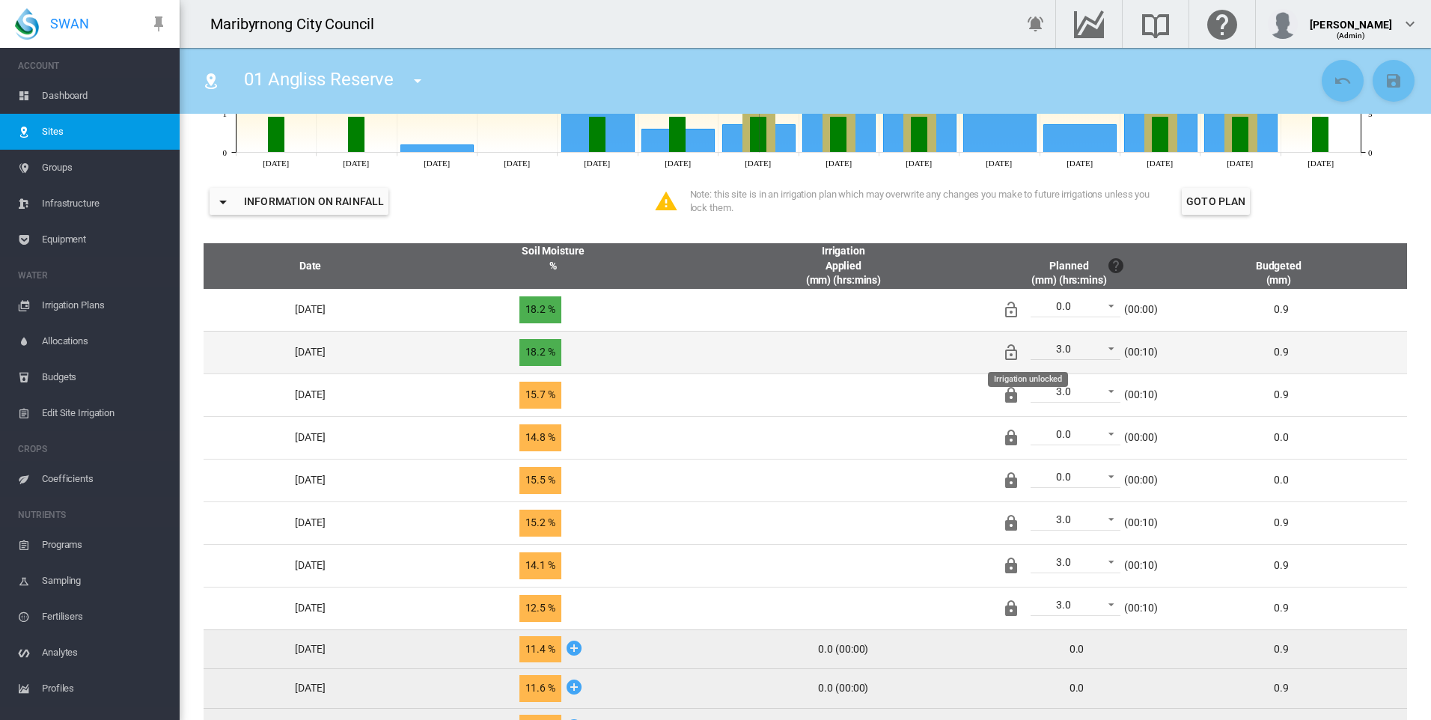
click at [1020, 357] on md-icon "Irrigation unlocked" at bounding box center [1011, 352] width 18 height 18
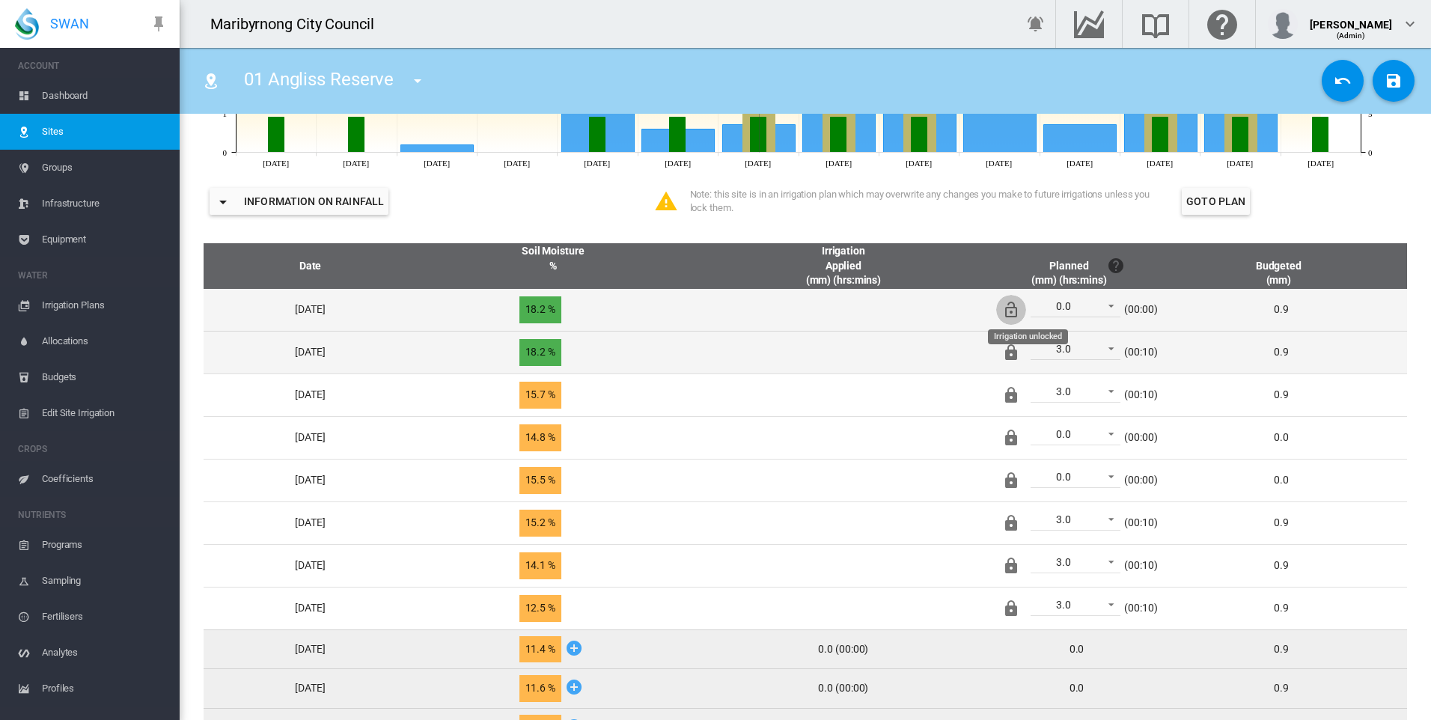
click at [1020, 307] on md-icon "Irrigation unlocked" at bounding box center [1011, 310] width 18 height 18
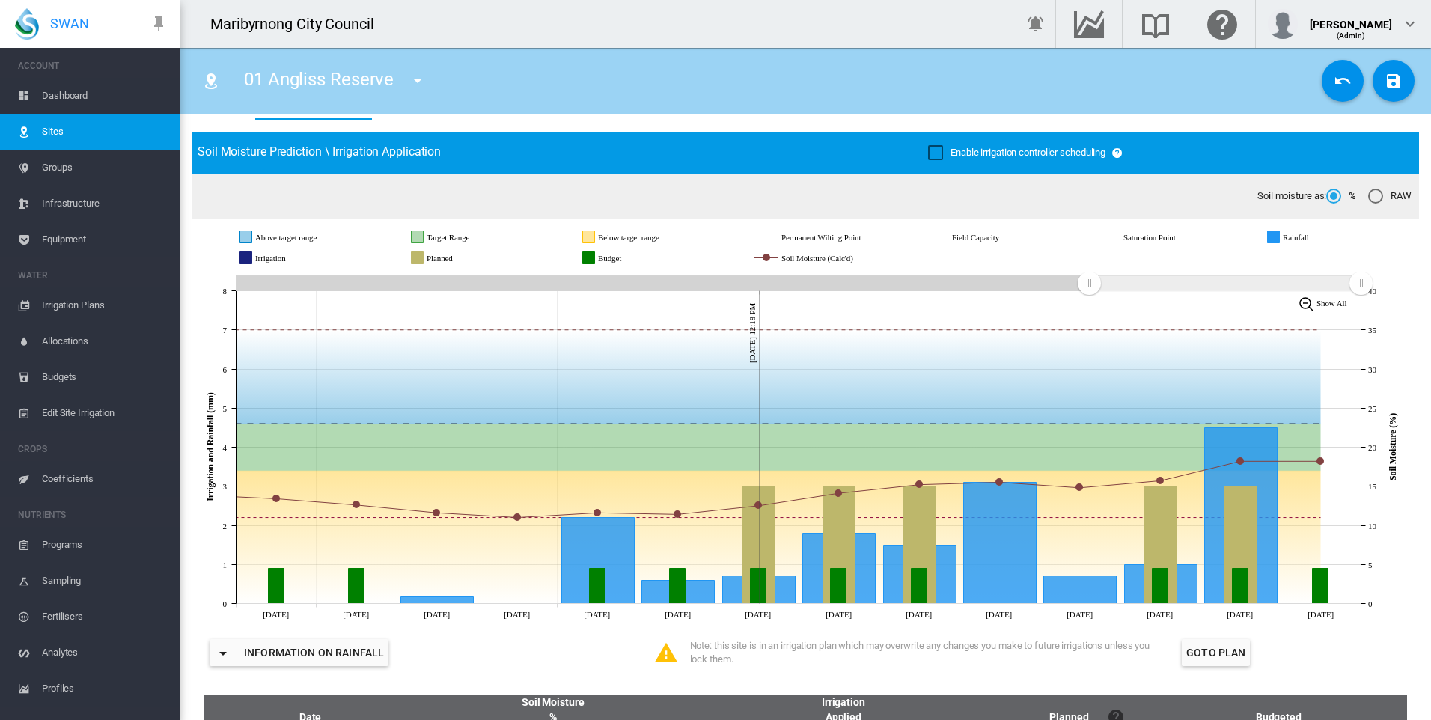
scroll to position [0, 0]
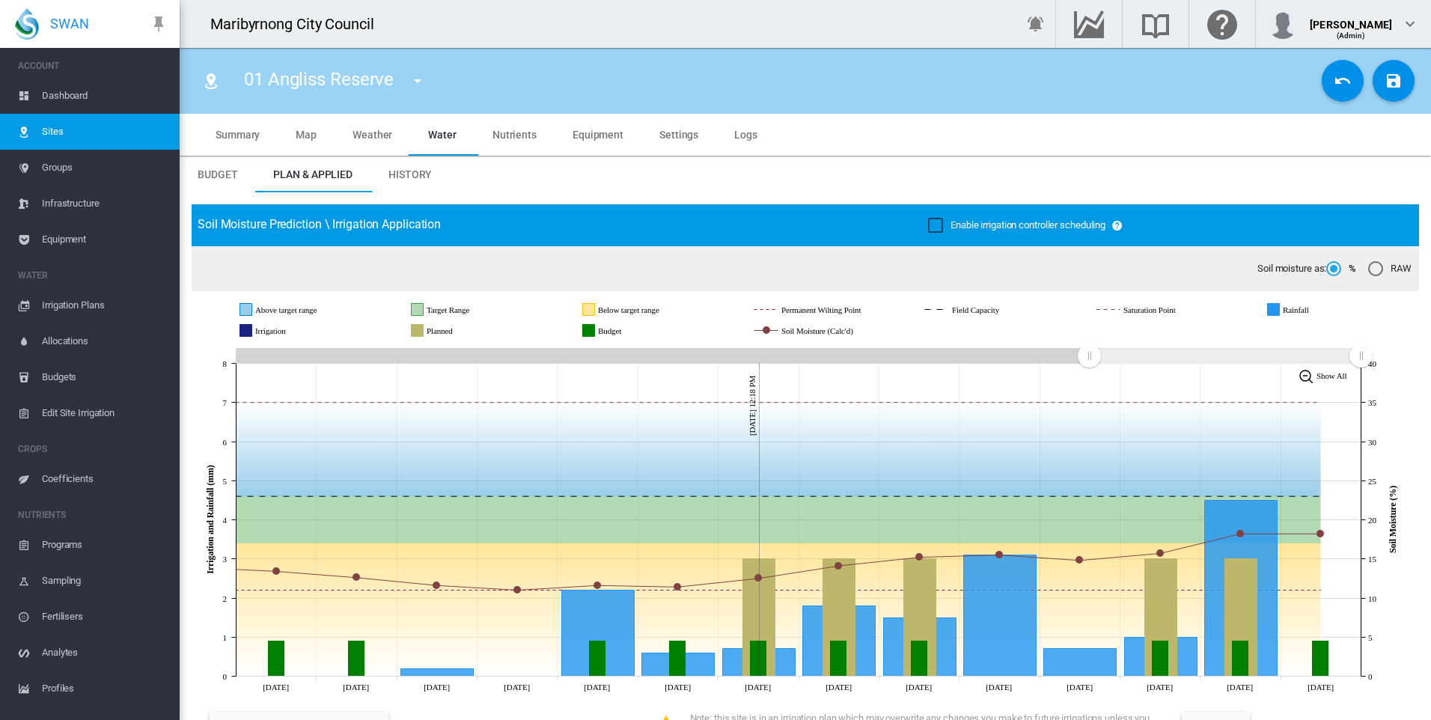
click at [415, 80] on md-icon "icon-menu-down" at bounding box center [418, 81] width 18 height 18
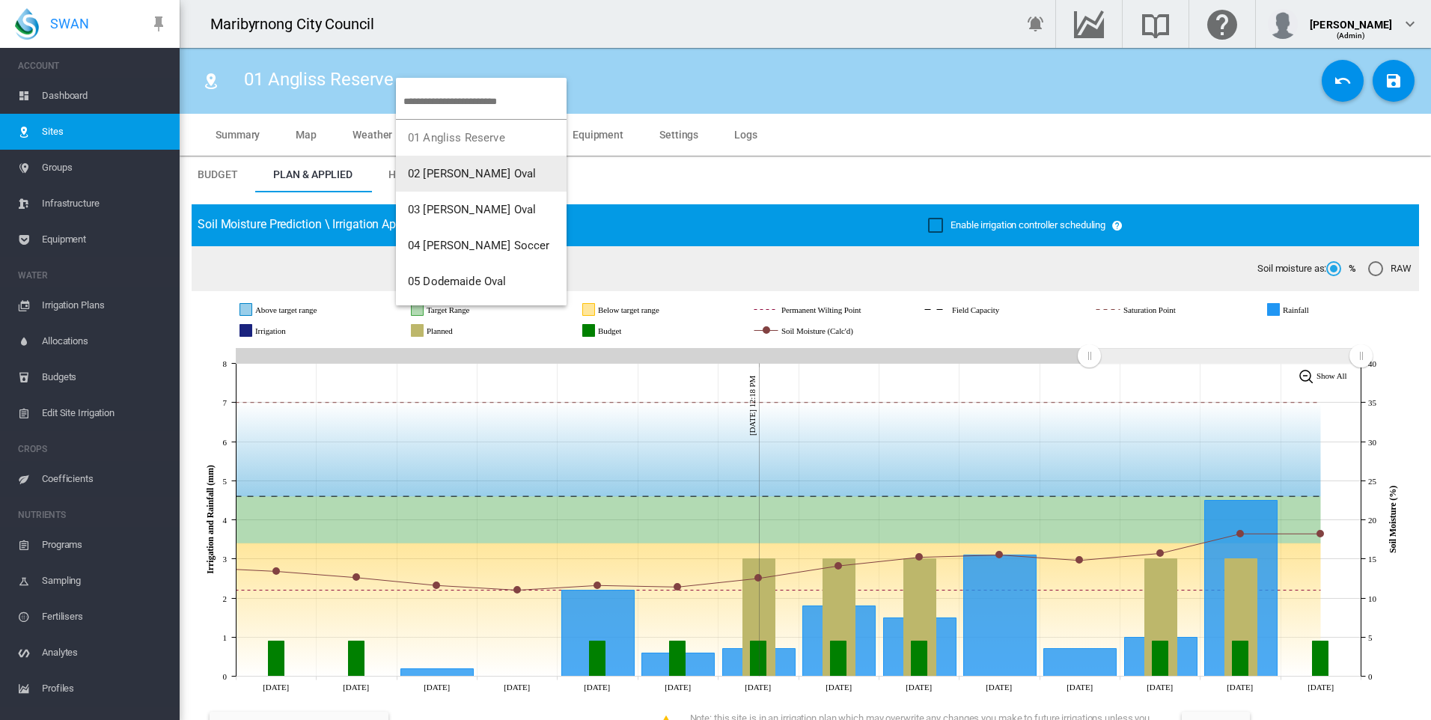
click at [438, 171] on span "02 [PERSON_NAME] Oval" at bounding box center [472, 173] width 128 height 13
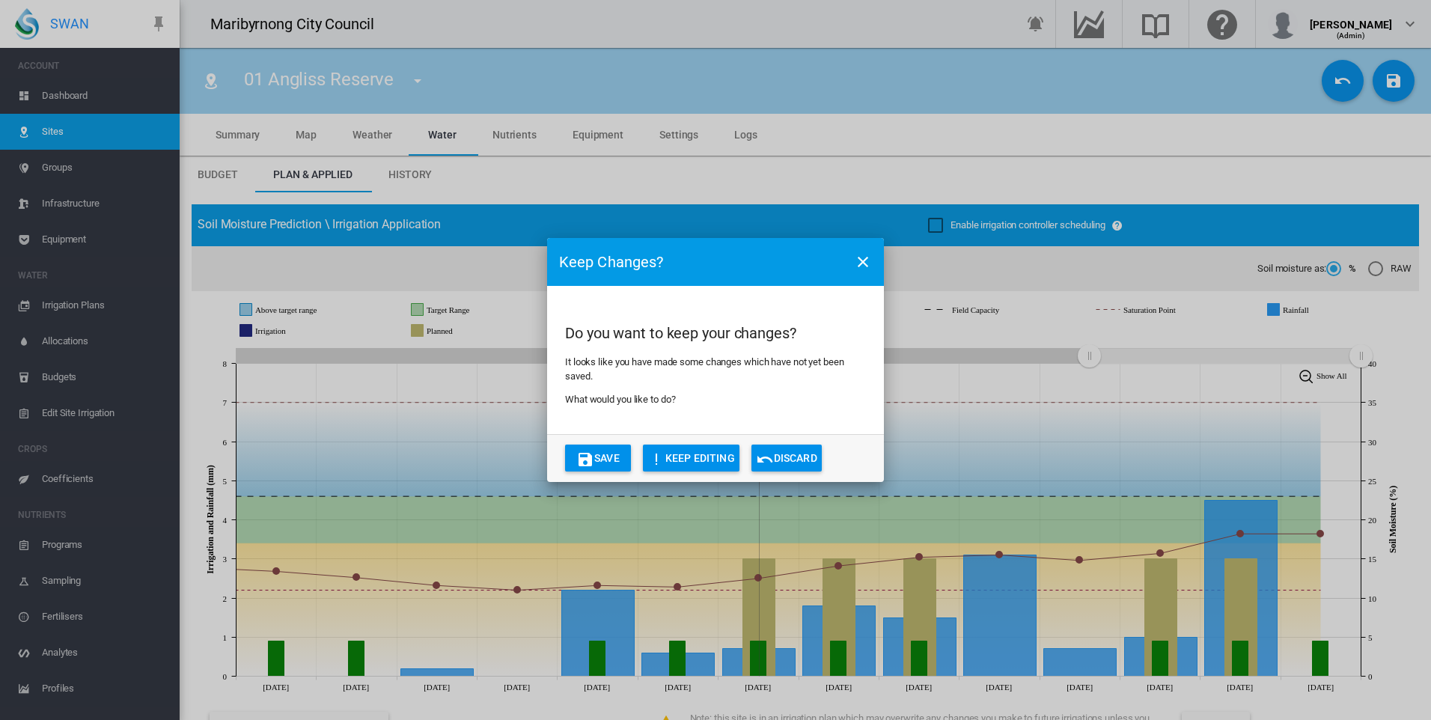
click at [603, 451] on button "Save" at bounding box center [598, 458] width 66 height 27
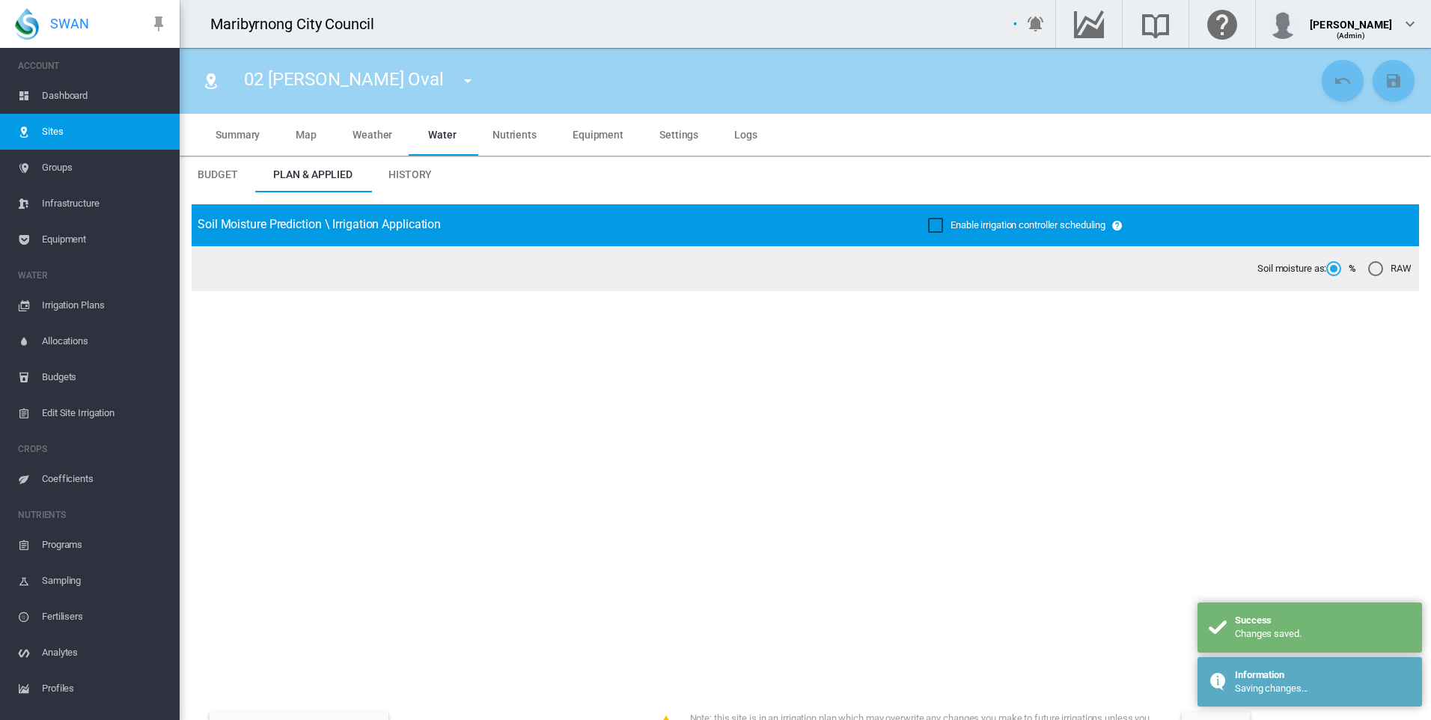
type input "**********"
type input "*****"
type input "*********"
type input "**"
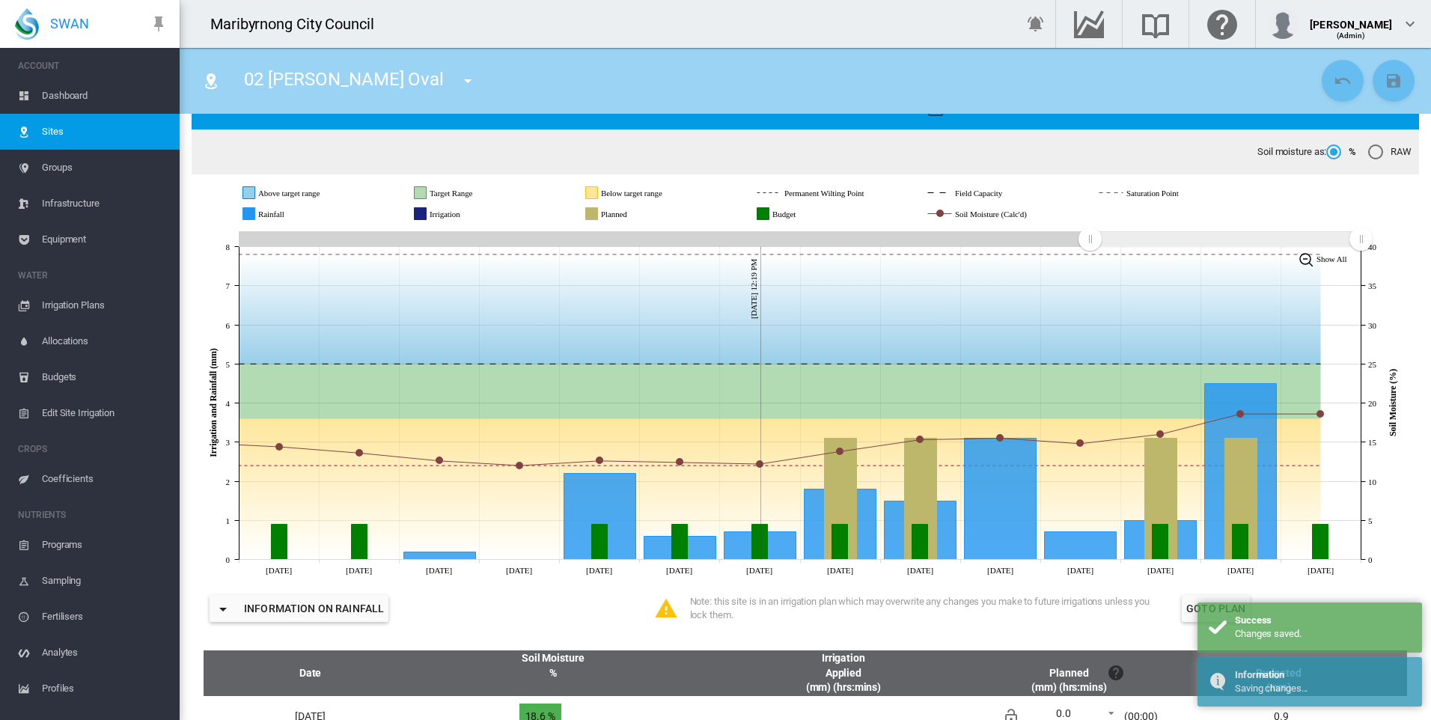
scroll to position [566, 0]
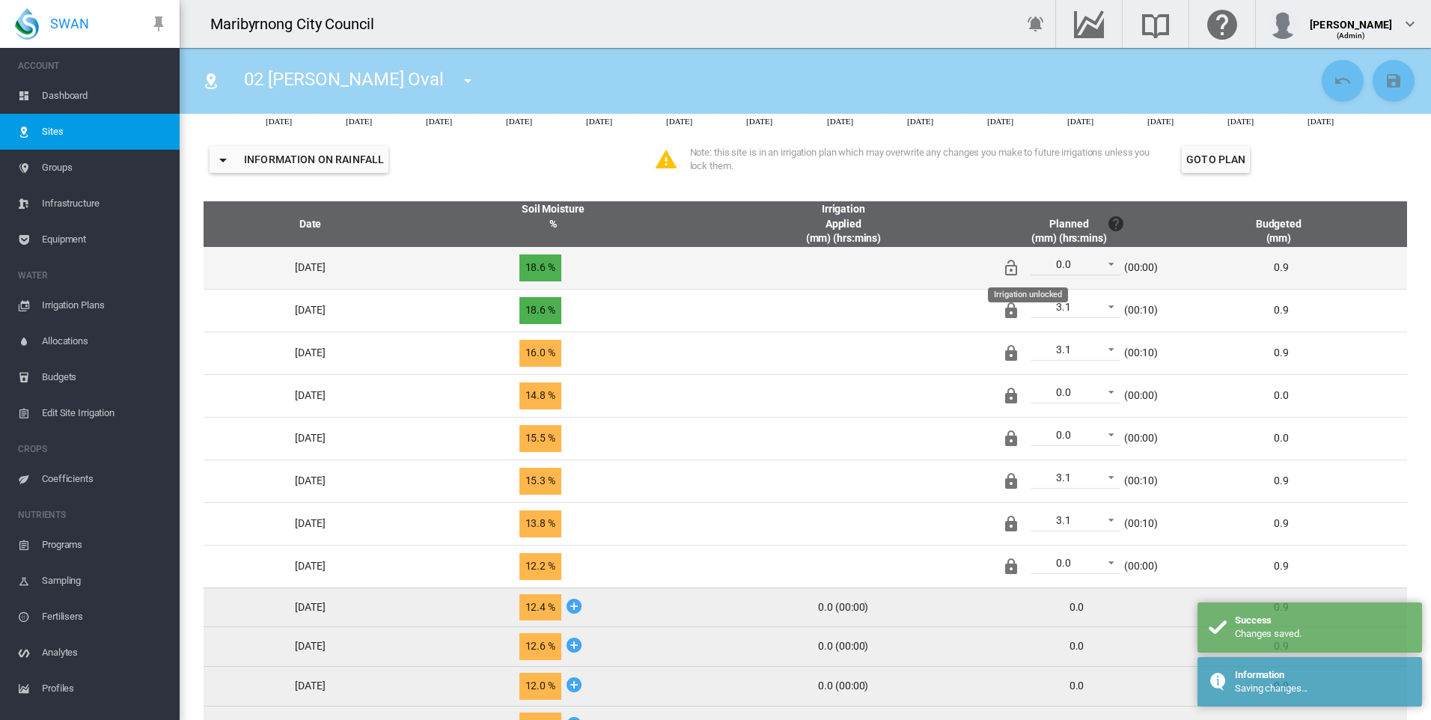
click at [1020, 266] on md-icon "Irrigation unlocked" at bounding box center [1011, 268] width 18 height 18
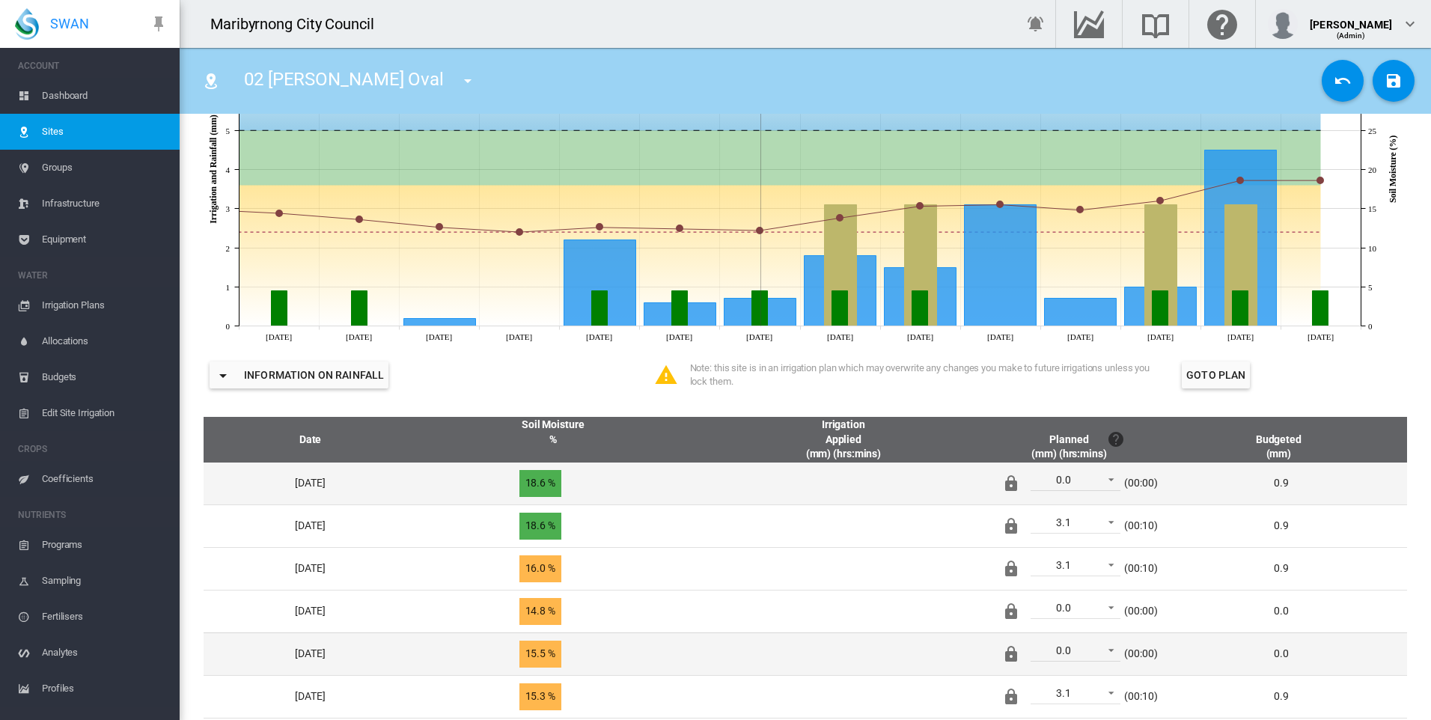
scroll to position [117, 0]
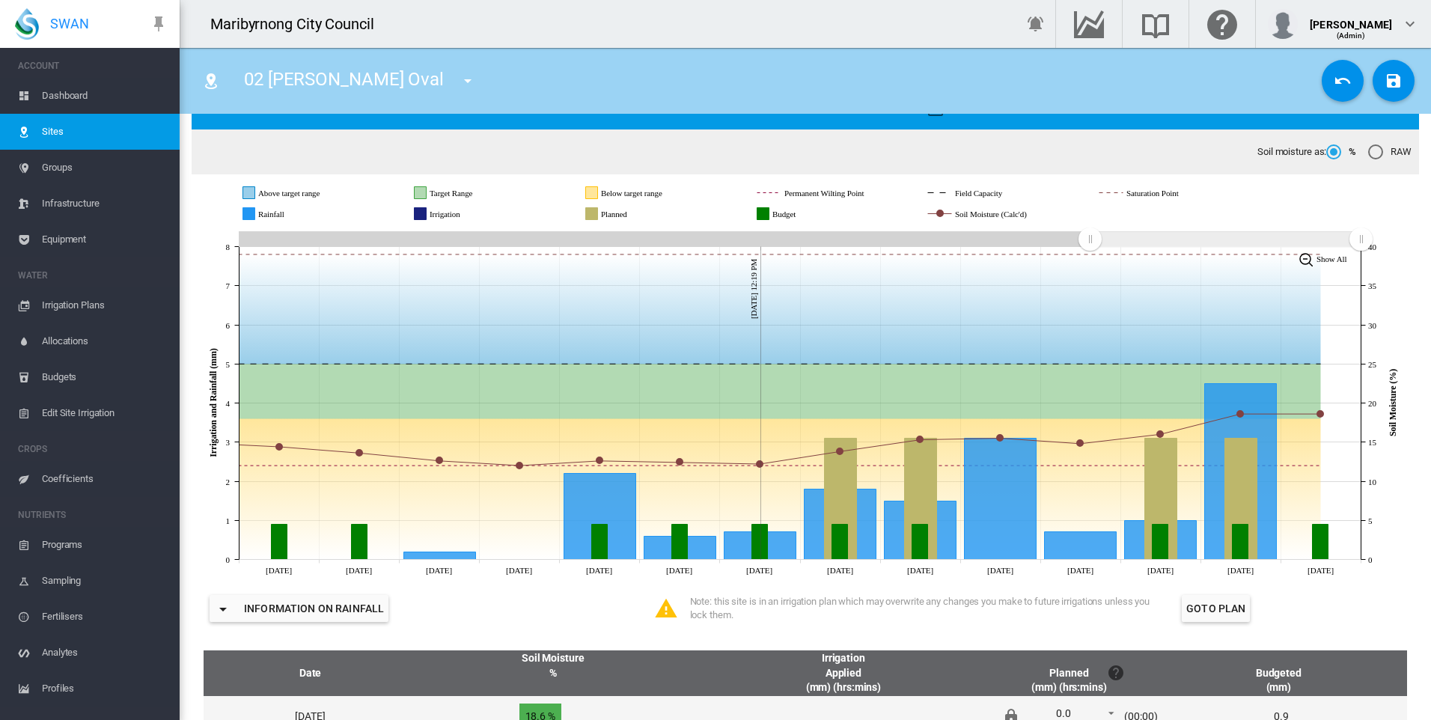
click at [1384, 80] on md-icon "icon-content-save" at bounding box center [1393, 81] width 18 height 18
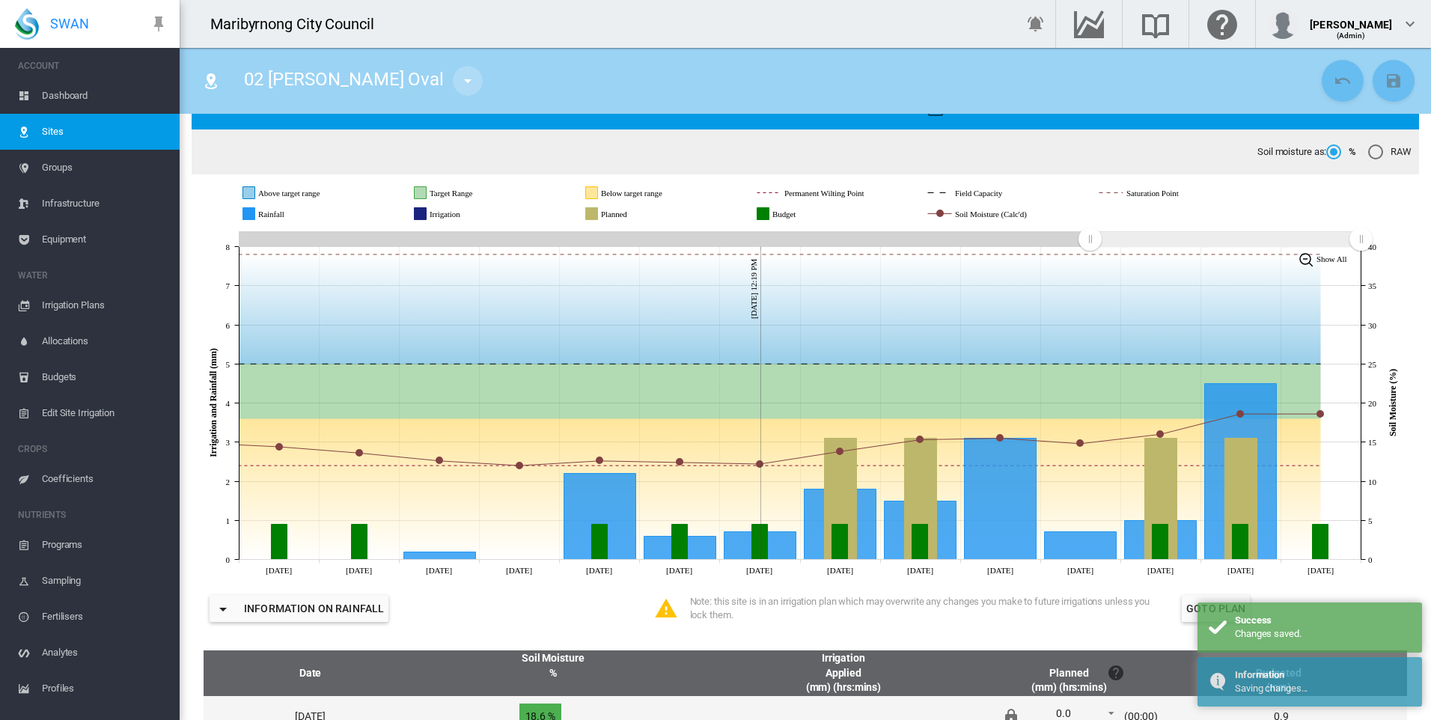
click at [453, 82] on button "button" at bounding box center [468, 81] width 30 height 30
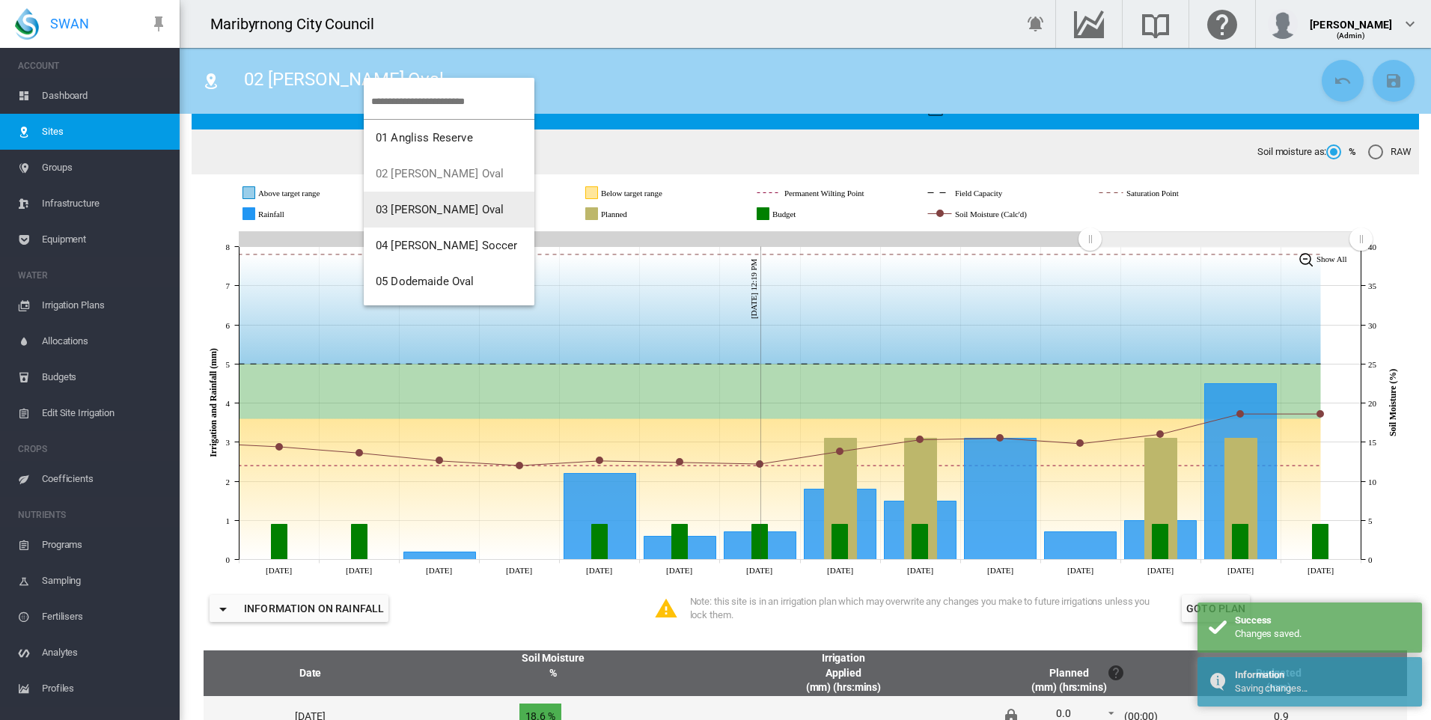
click at [408, 213] on span "03 [PERSON_NAME] Oval" at bounding box center [440, 209] width 128 height 13
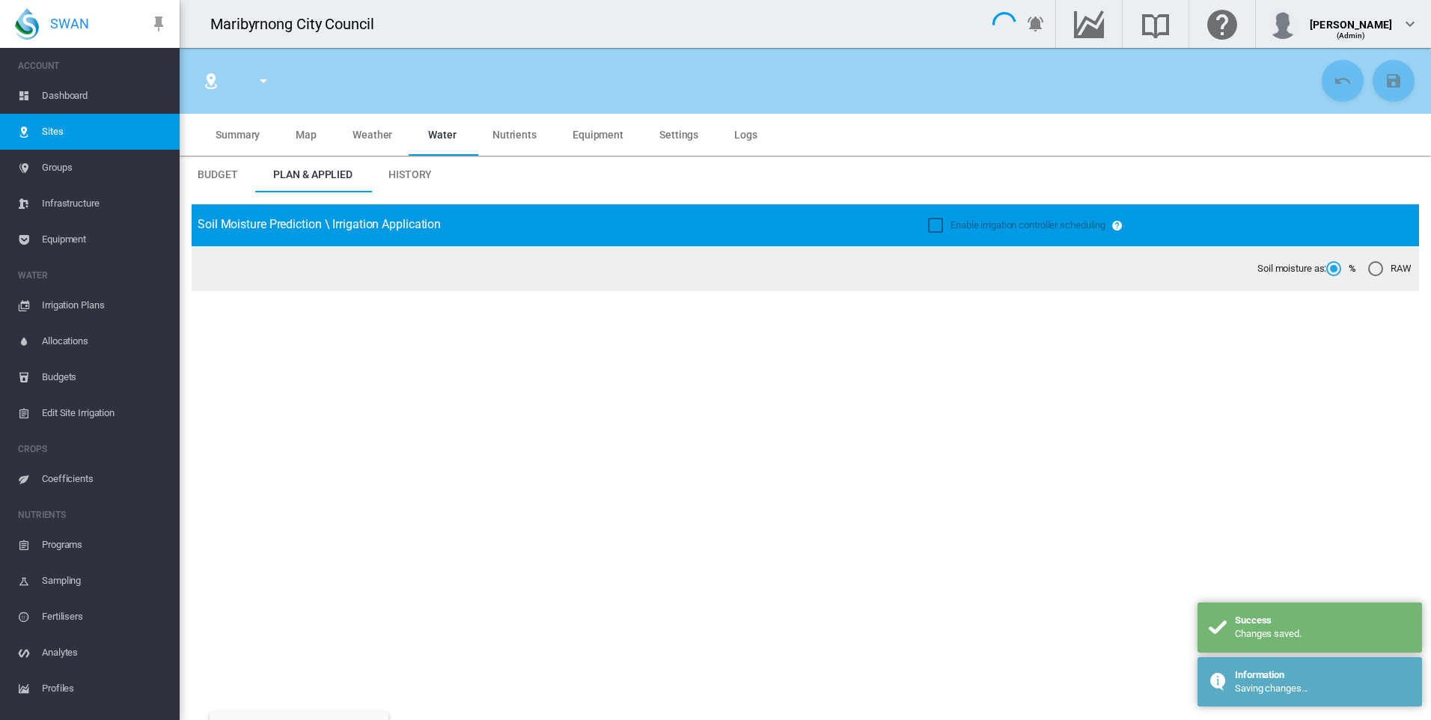
type input "**********"
type input "****"
type input "*********"
type input "**"
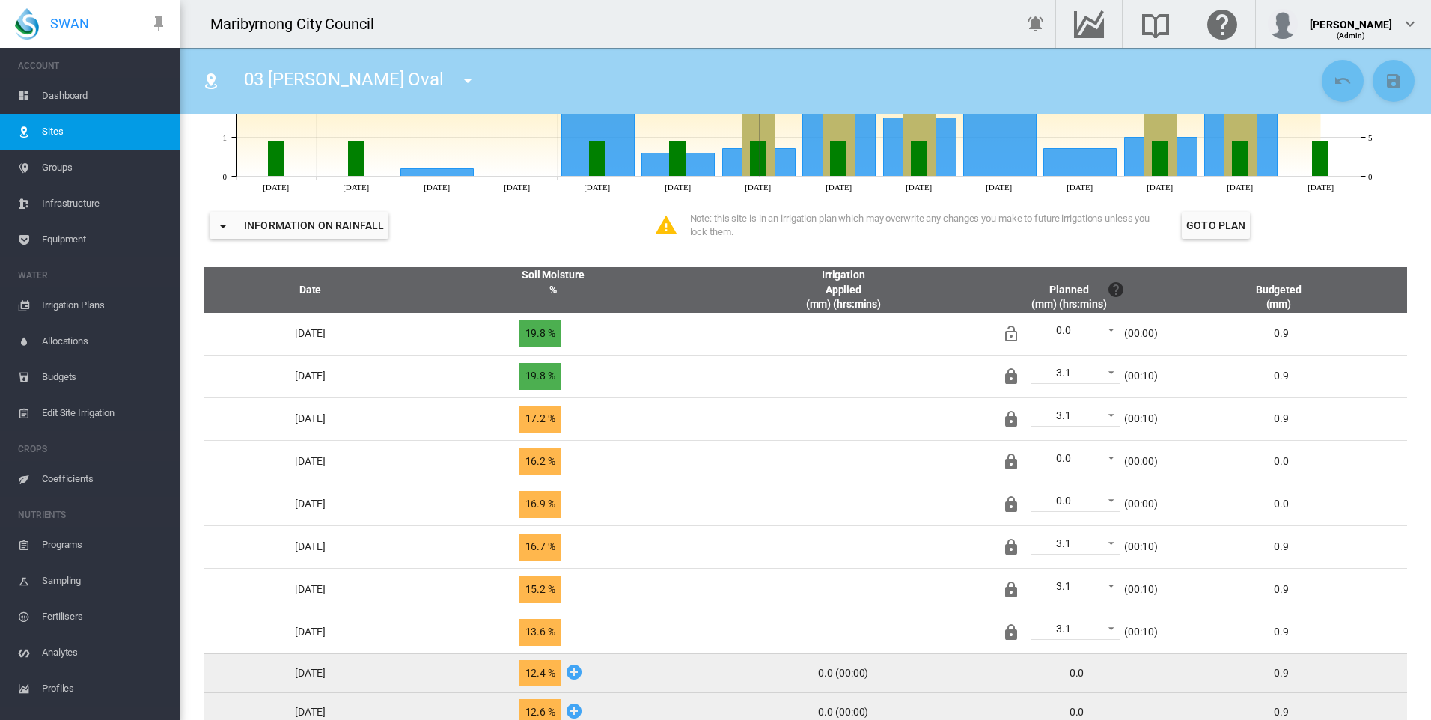
scroll to position [524, 0]
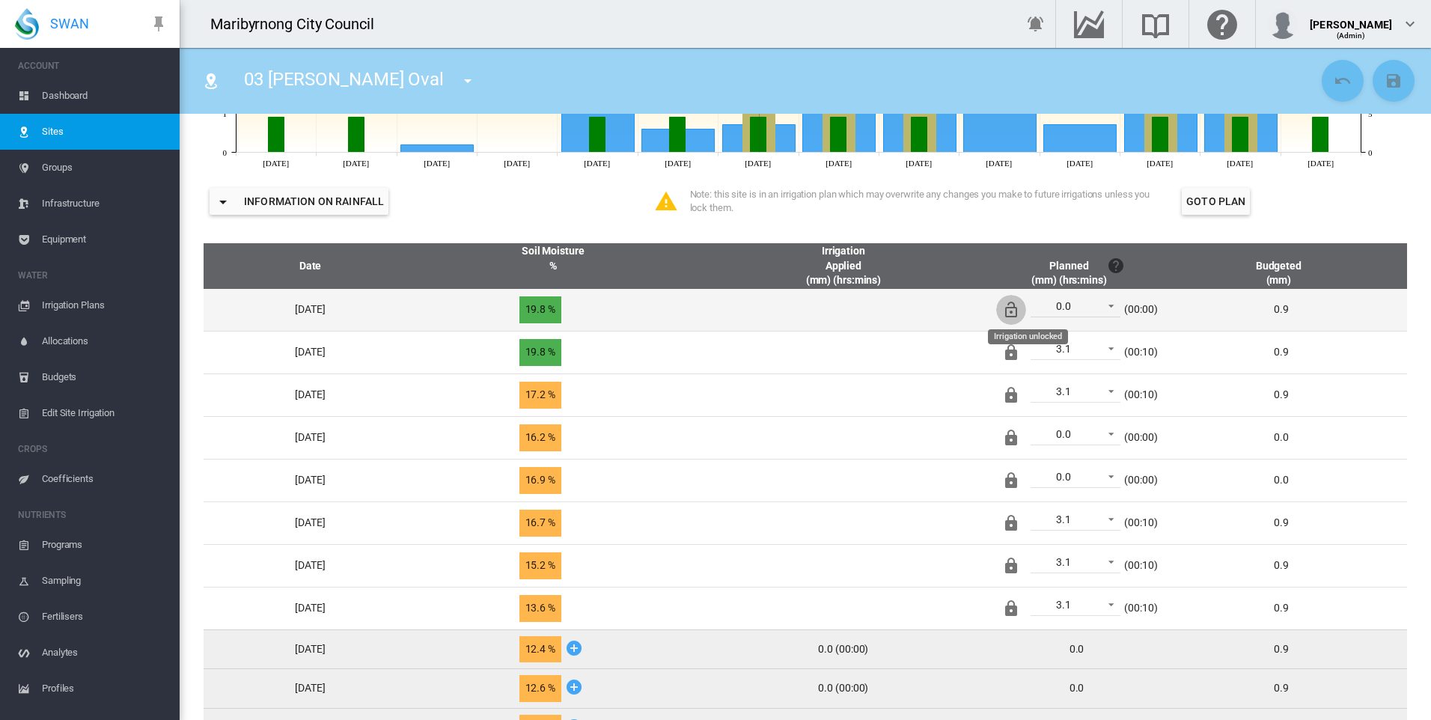
click at [1020, 308] on md-icon "Irrigation unlocked" at bounding box center [1011, 310] width 18 height 18
click at [1384, 86] on md-icon "icon-content-save" at bounding box center [1393, 81] width 18 height 18
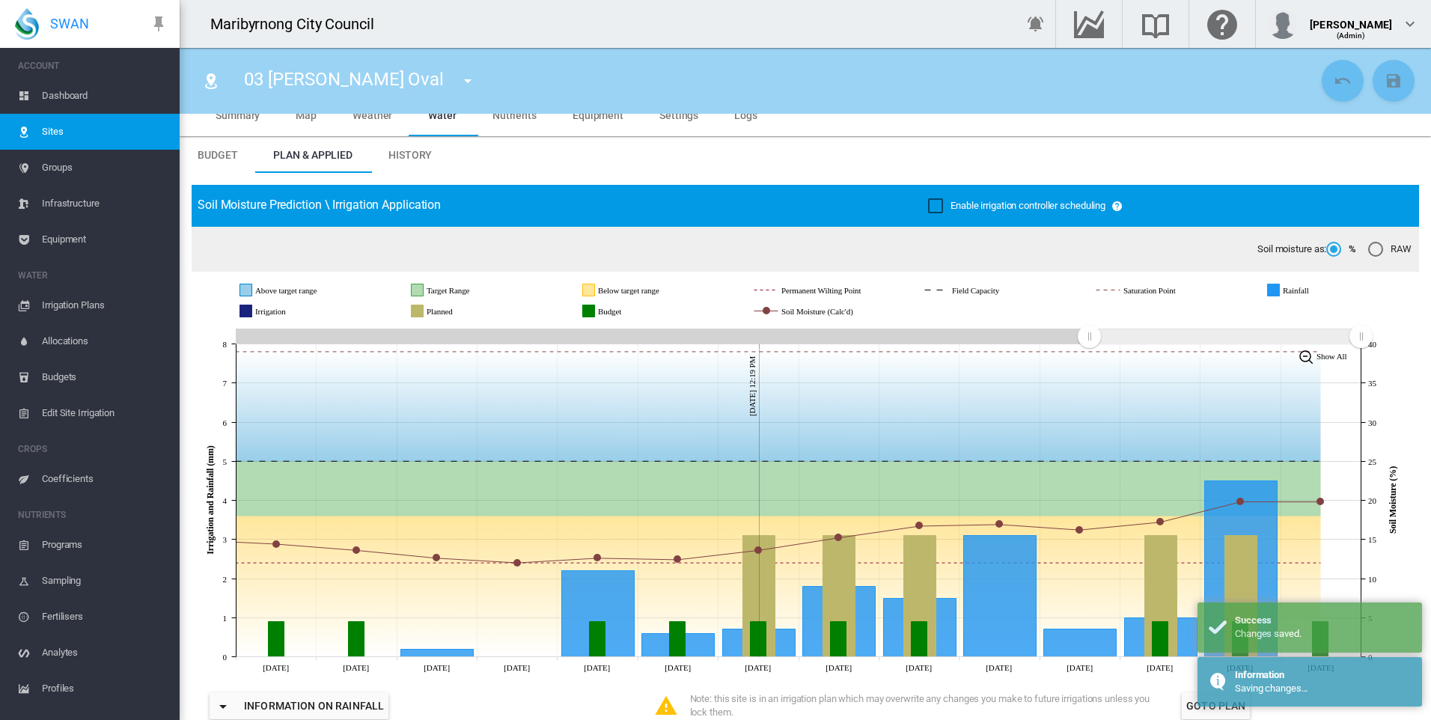
scroll to position [0, 0]
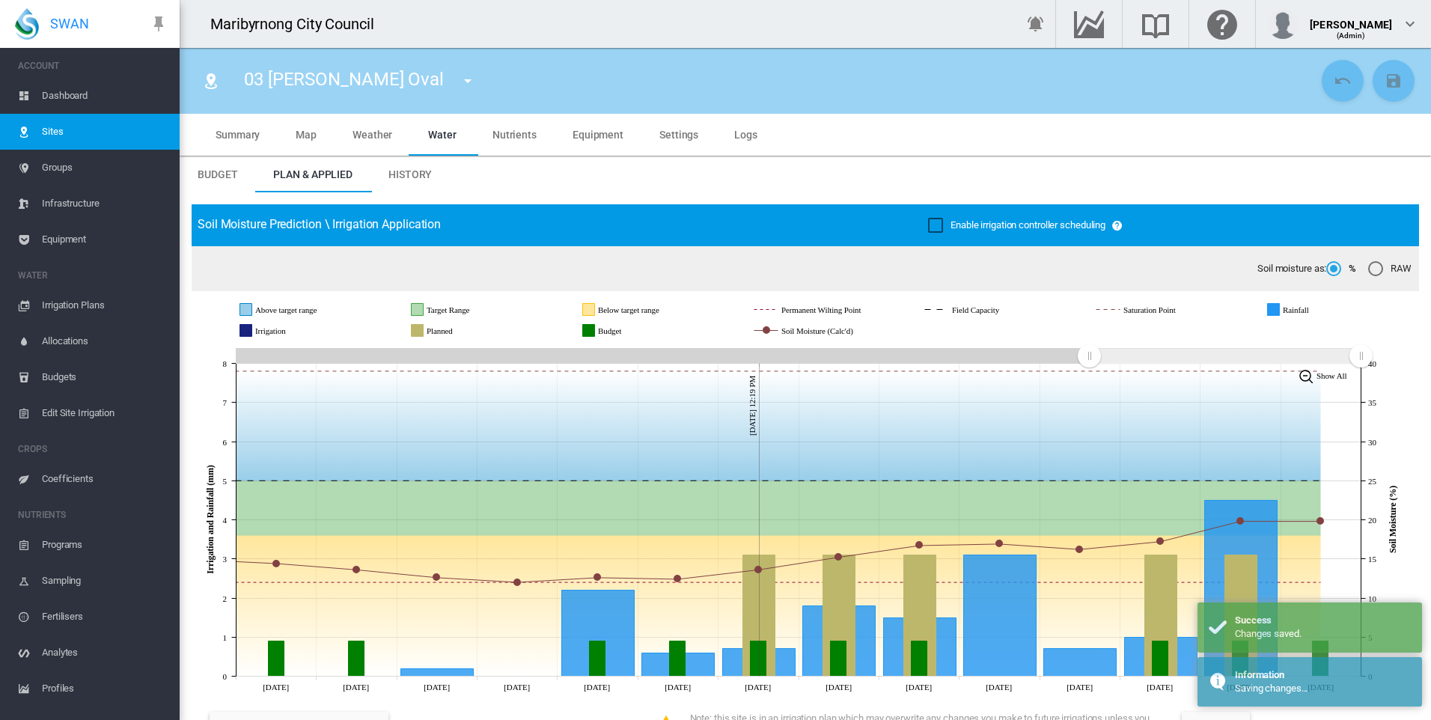
click at [453, 76] on button "button" at bounding box center [468, 81] width 30 height 30
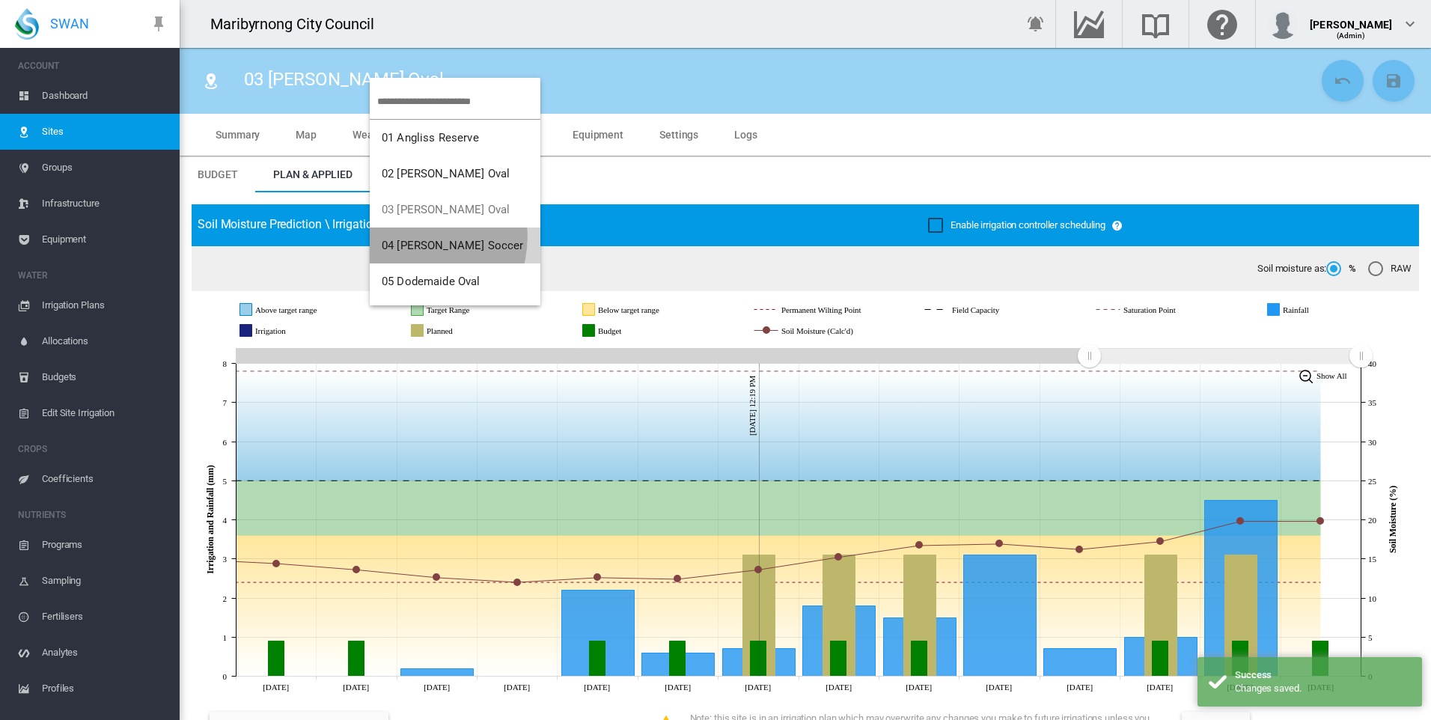
click at [415, 237] on button "04 [PERSON_NAME] Soccer" at bounding box center [455, 245] width 171 height 36
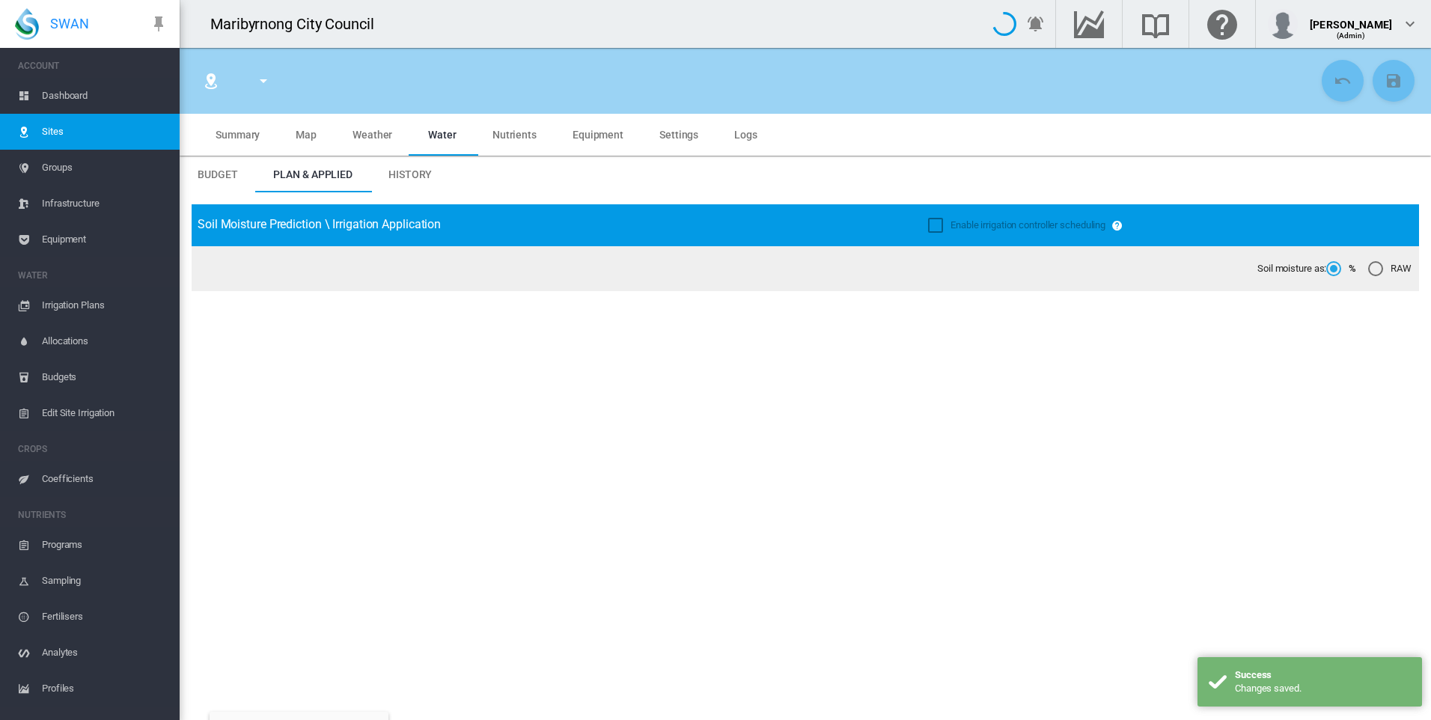
type input "**********"
type input "*****"
type input "*********"
type input "**"
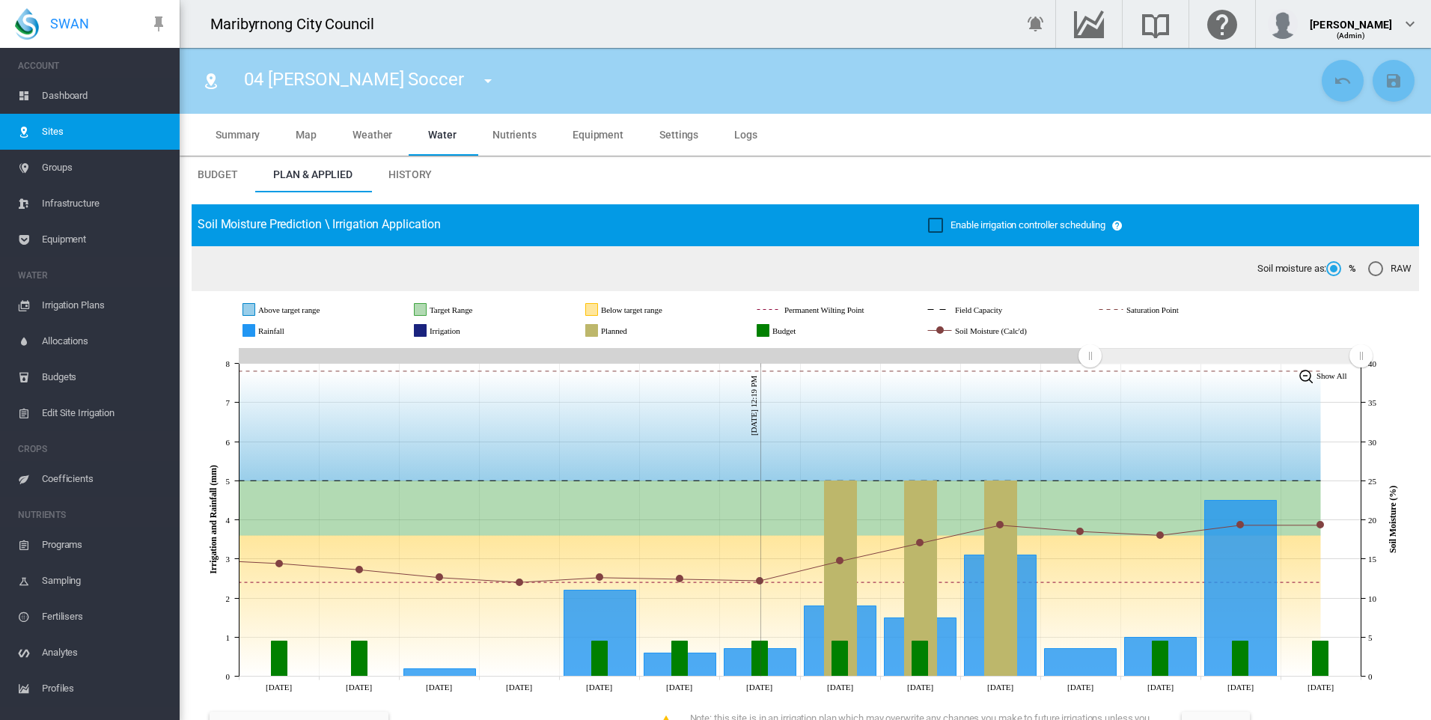
scroll to position [299, 0]
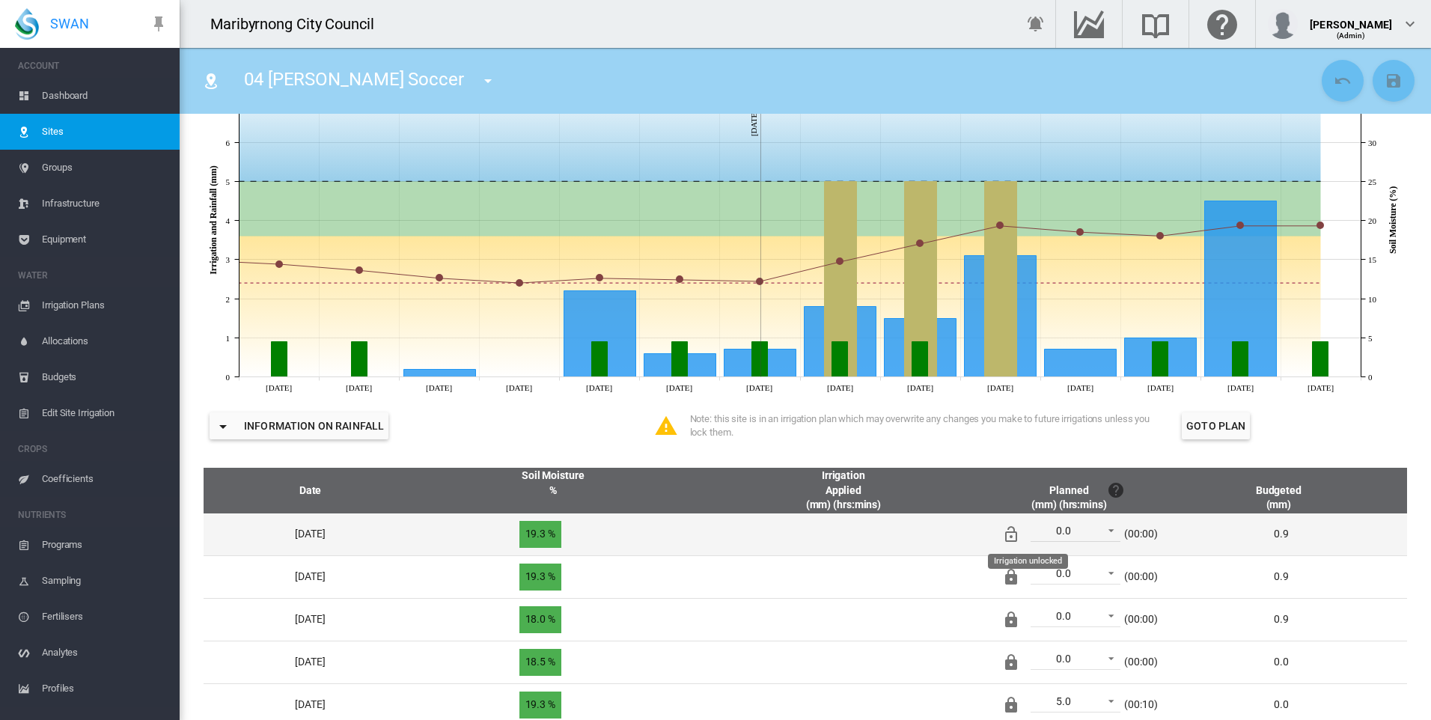
click at [1020, 534] on md-icon "Irrigation unlocked" at bounding box center [1011, 534] width 18 height 18
click at [1384, 86] on md-icon "icon-content-save" at bounding box center [1393, 81] width 18 height 18
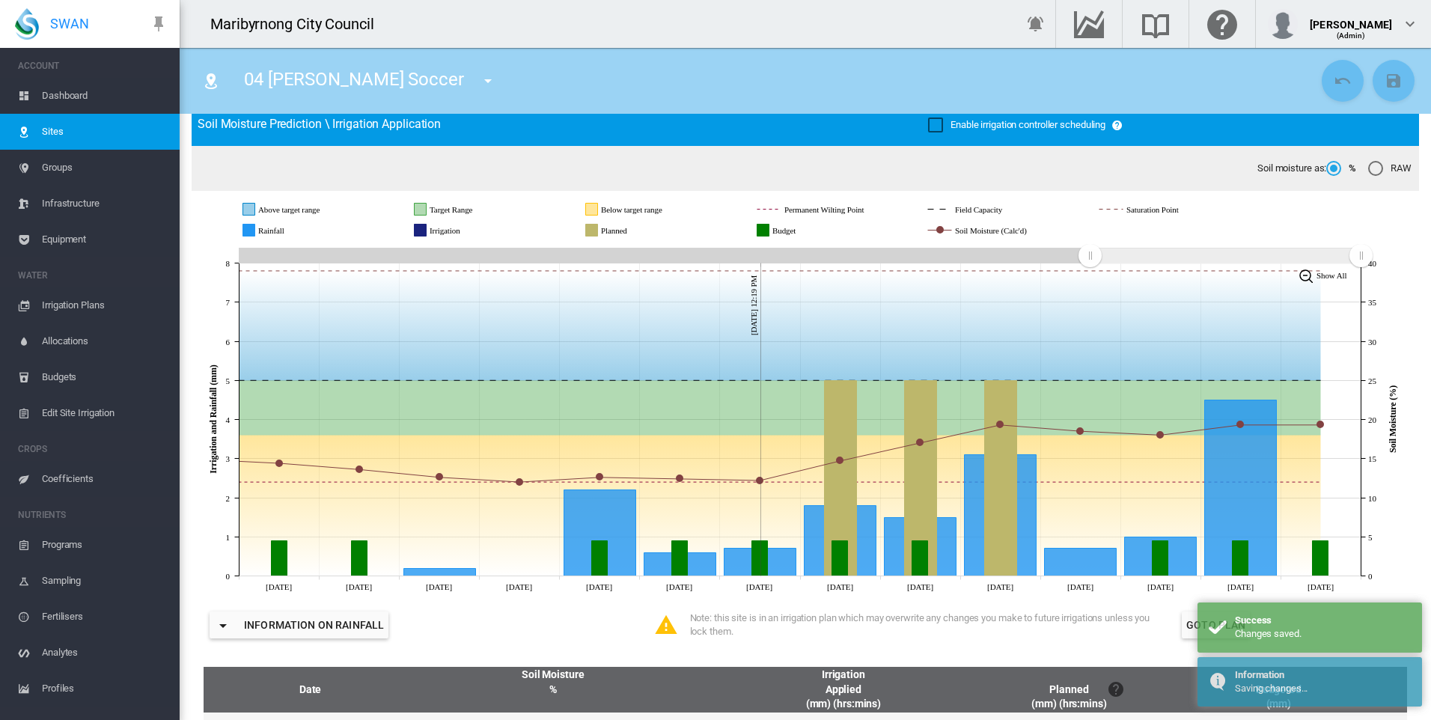
scroll to position [75, 0]
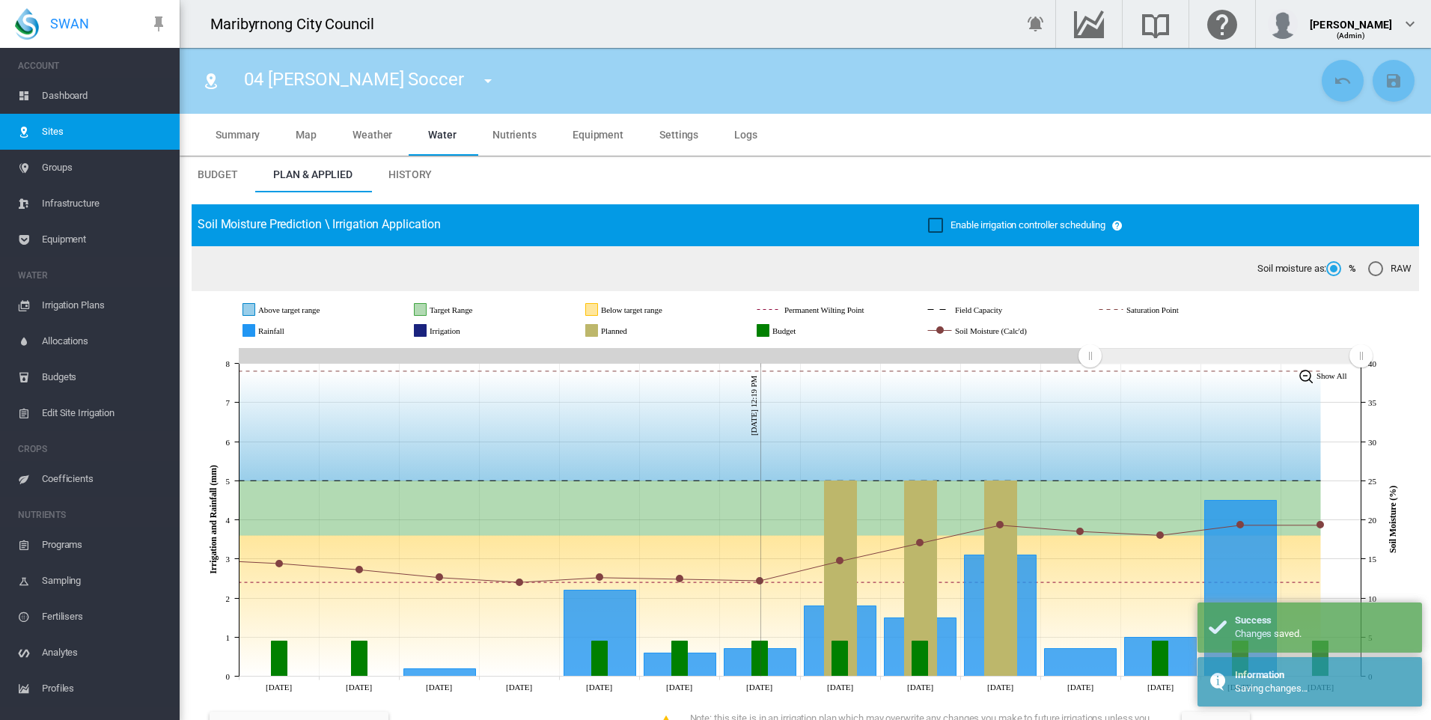
click at [479, 83] on md-icon "icon-menu-down" at bounding box center [488, 81] width 18 height 18
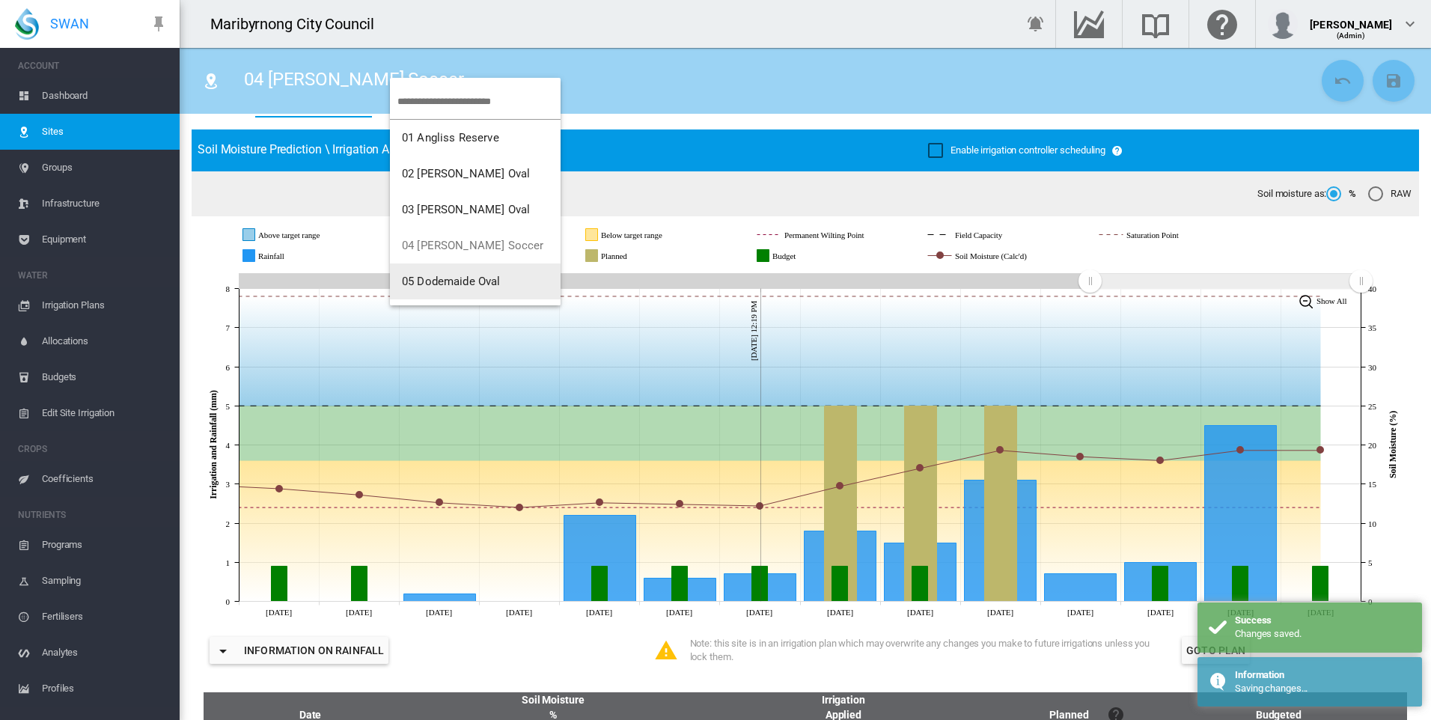
click at [444, 278] on span "05 Dodemaide Oval" at bounding box center [451, 281] width 99 height 13
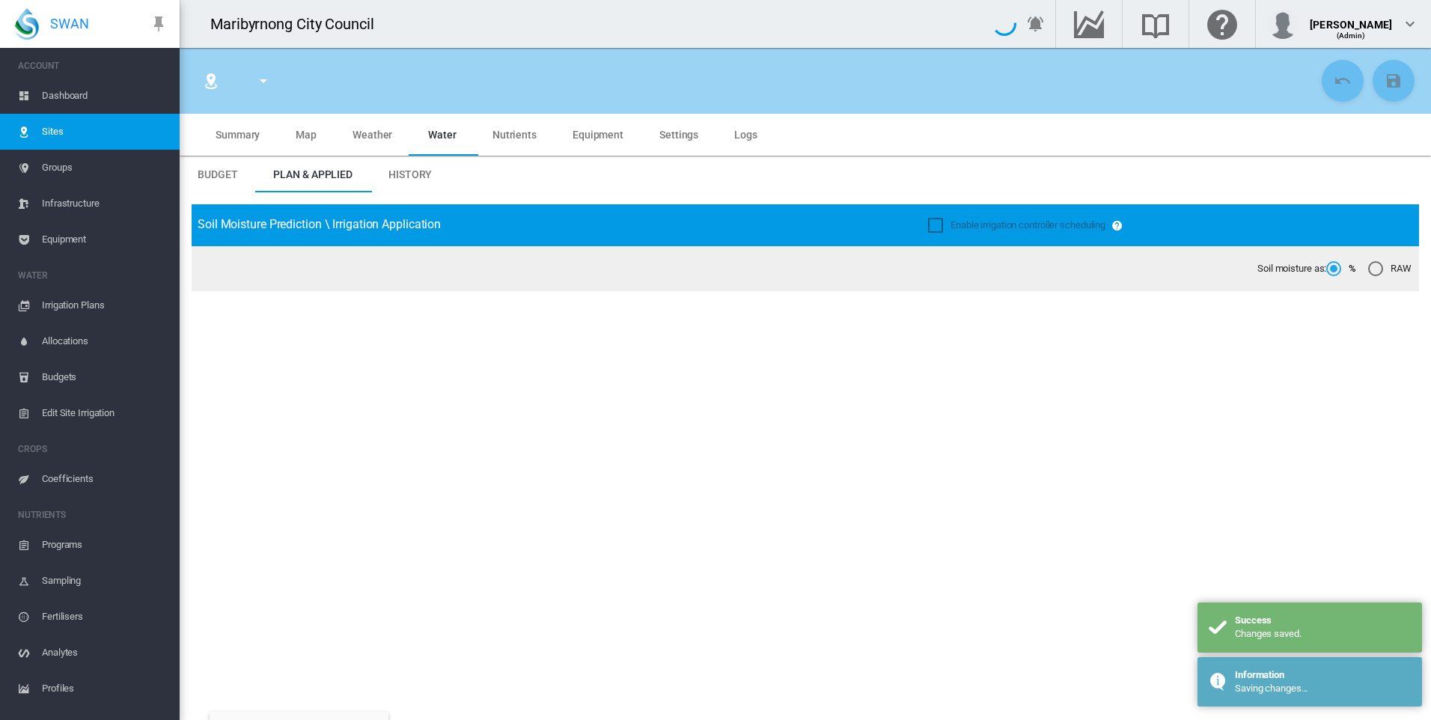
type input "**********"
type input "*****"
type input "*********"
type input "*"
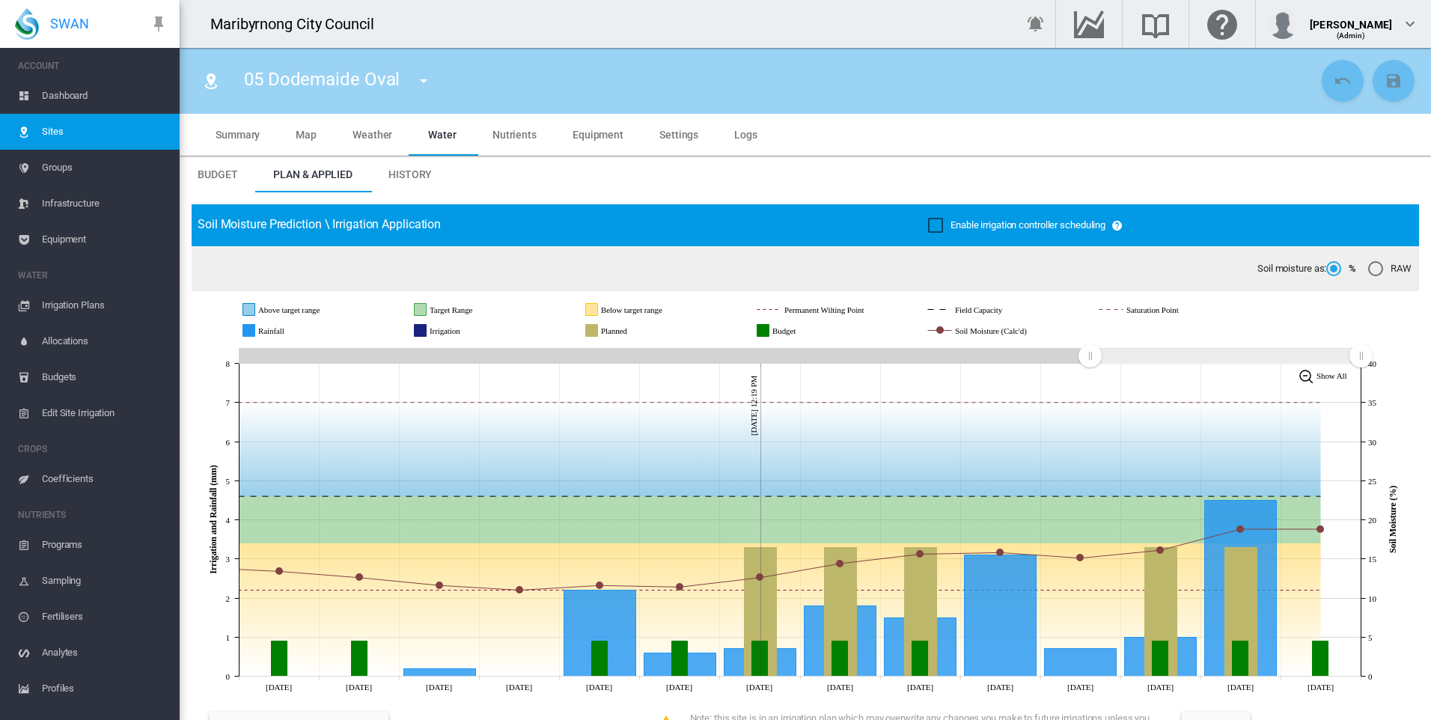
scroll to position [449, 0]
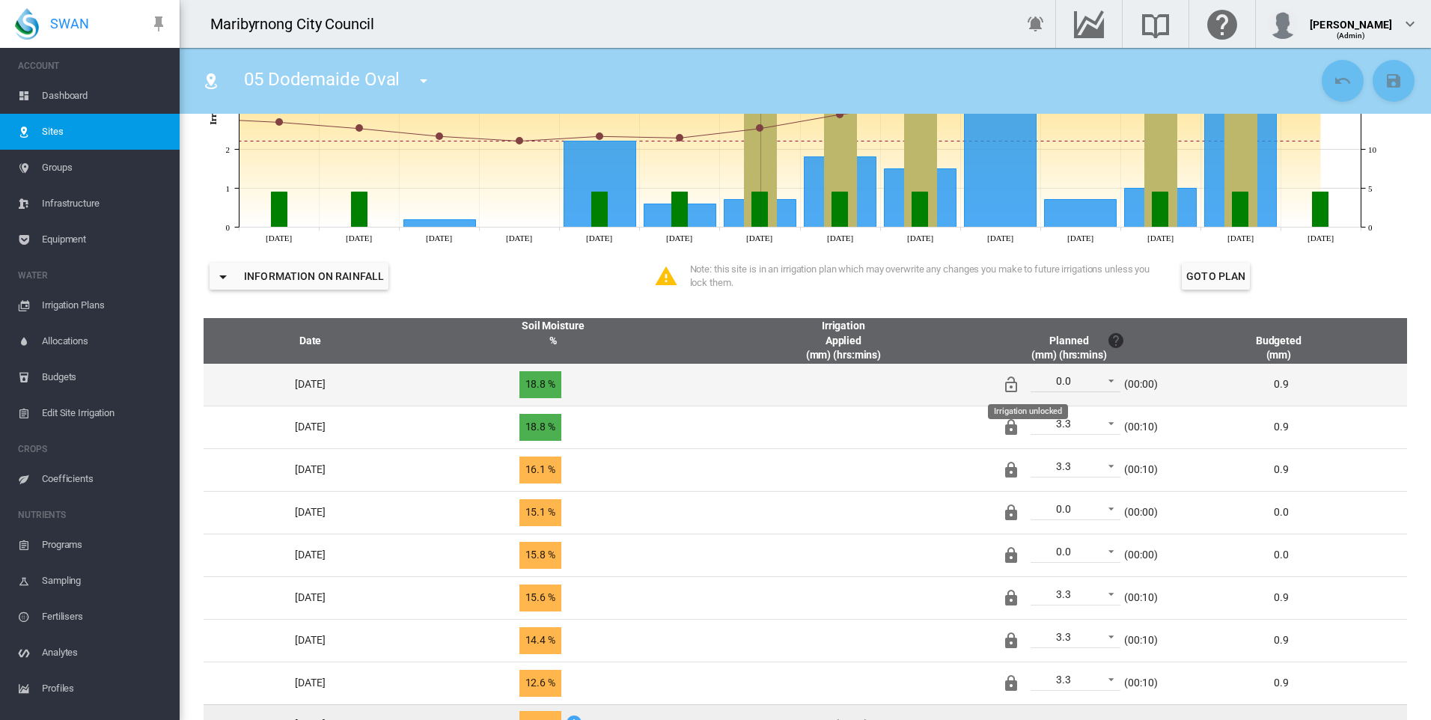
click at [1020, 379] on md-icon "Irrigation unlocked" at bounding box center [1011, 385] width 18 height 18
click at [1384, 83] on md-icon "icon-content-save" at bounding box center [1393, 81] width 18 height 18
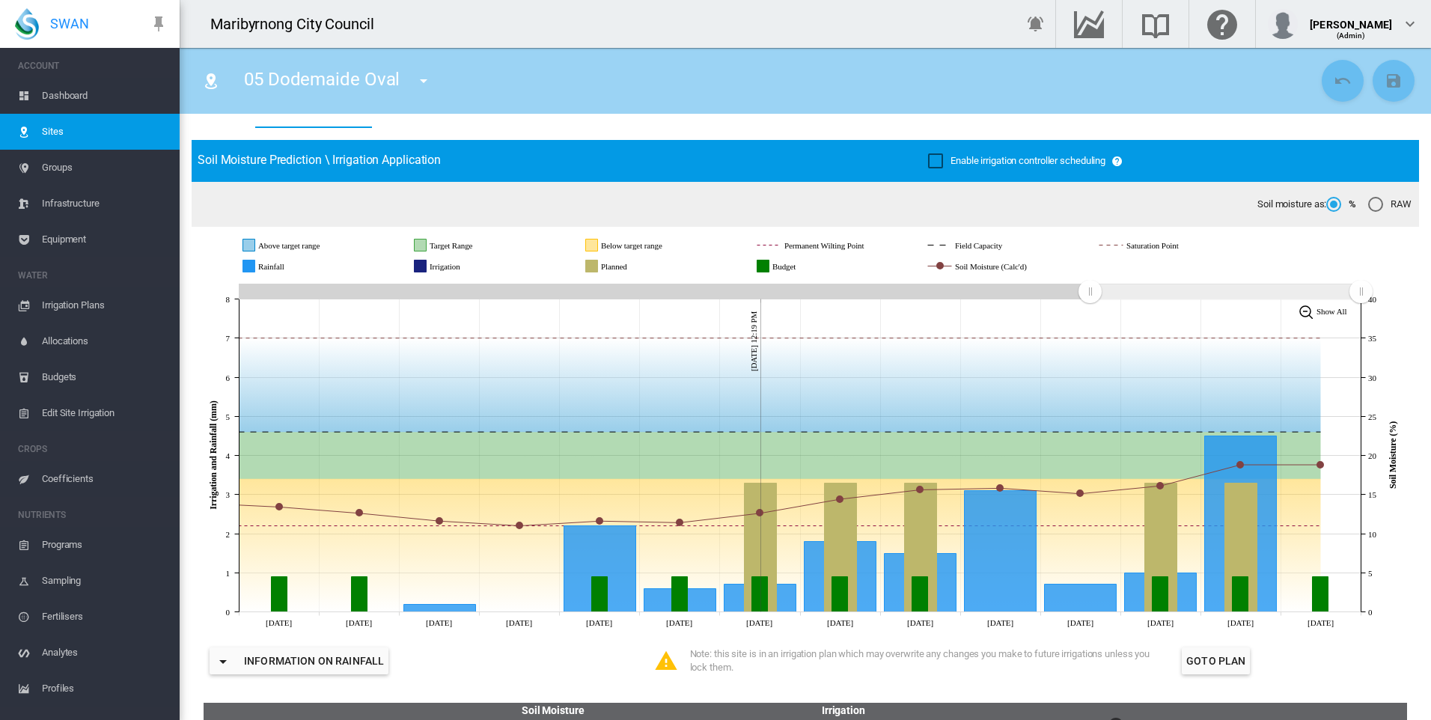
scroll to position [0, 0]
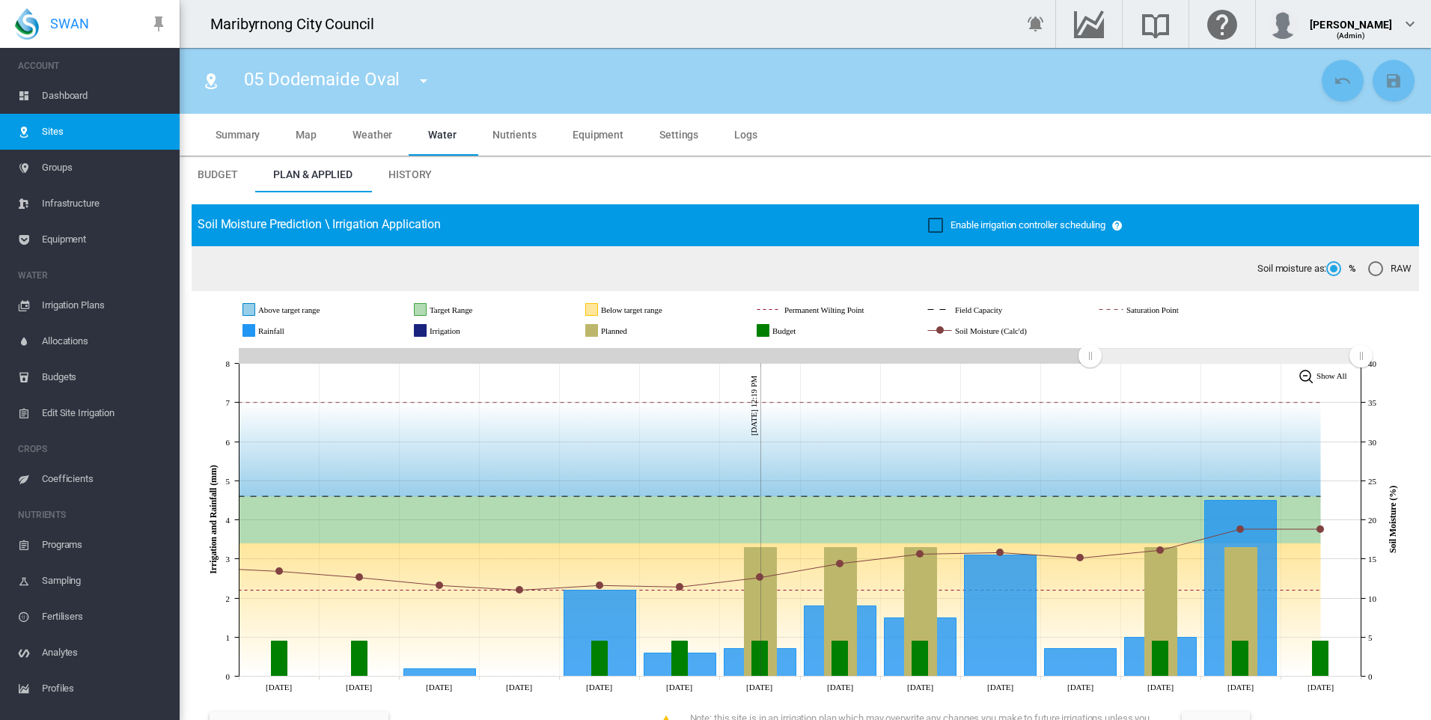
click at [425, 79] on md-icon "icon-menu-down" at bounding box center [424, 81] width 18 height 18
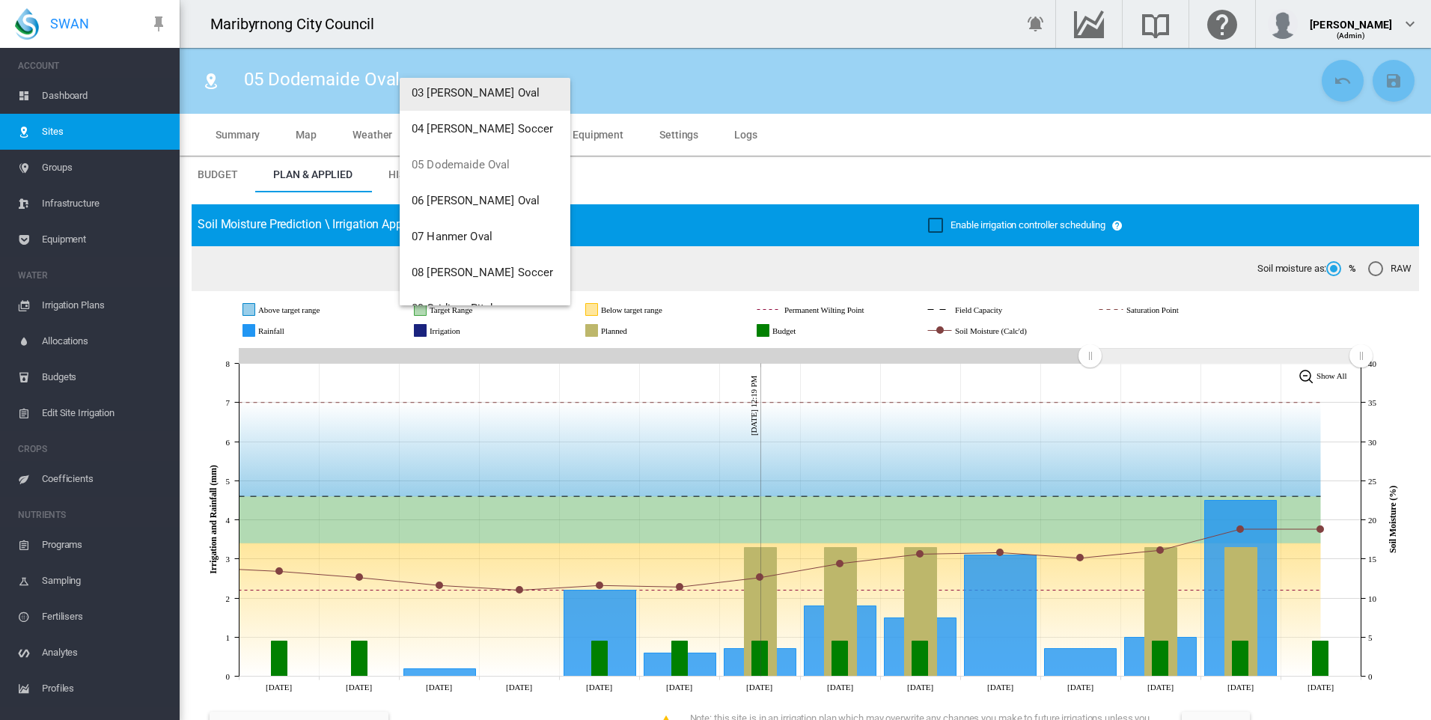
scroll to position [156, 0]
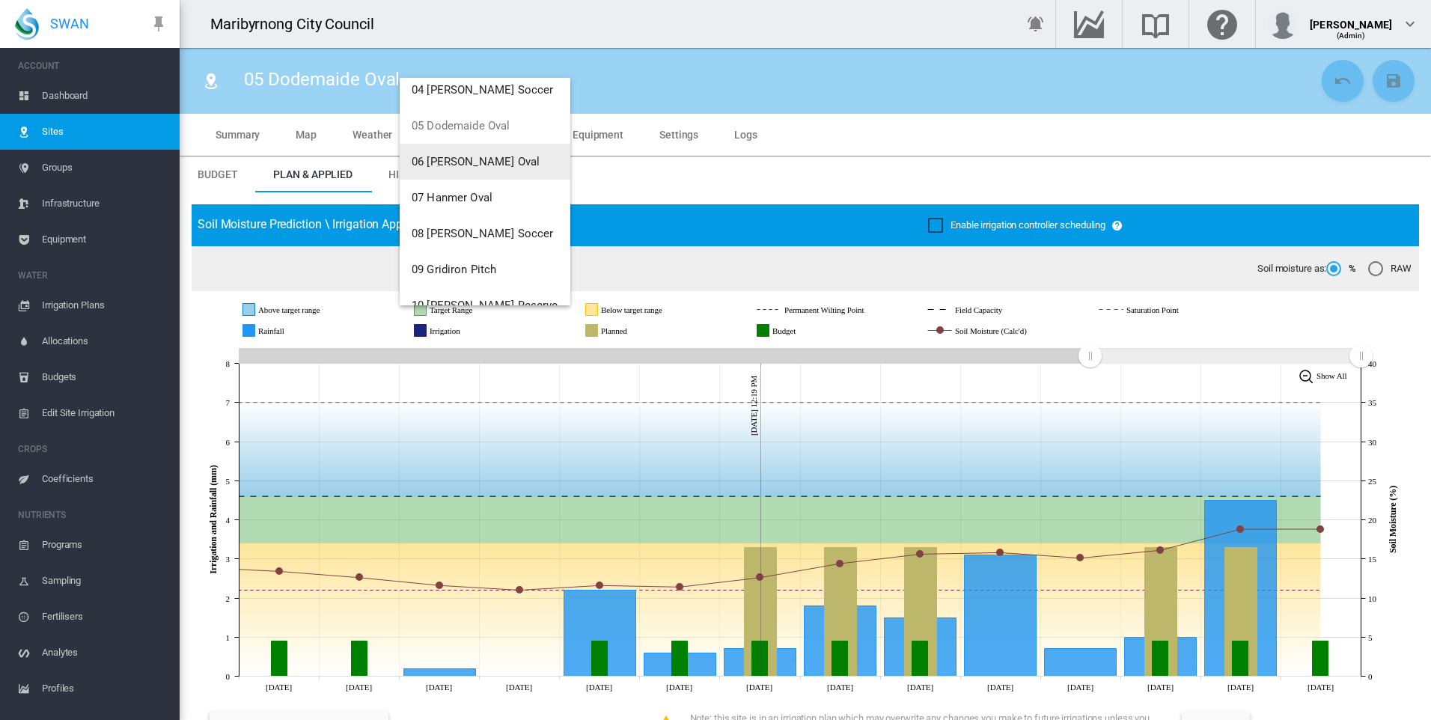
click at [516, 163] on button "06 [PERSON_NAME] Oval" at bounding box center [485, 162] width 171 height 36
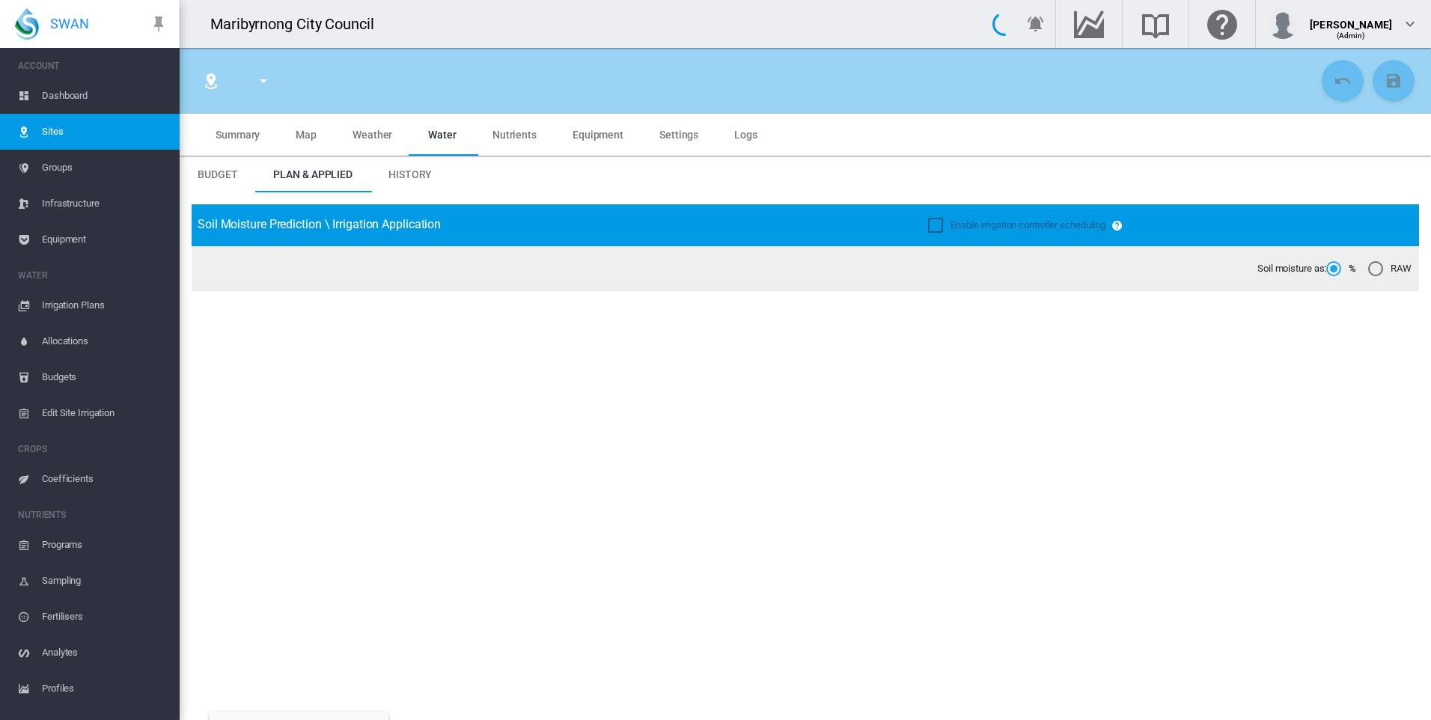
type input "**********"
type input "****"
type input "*********"
type input "*"
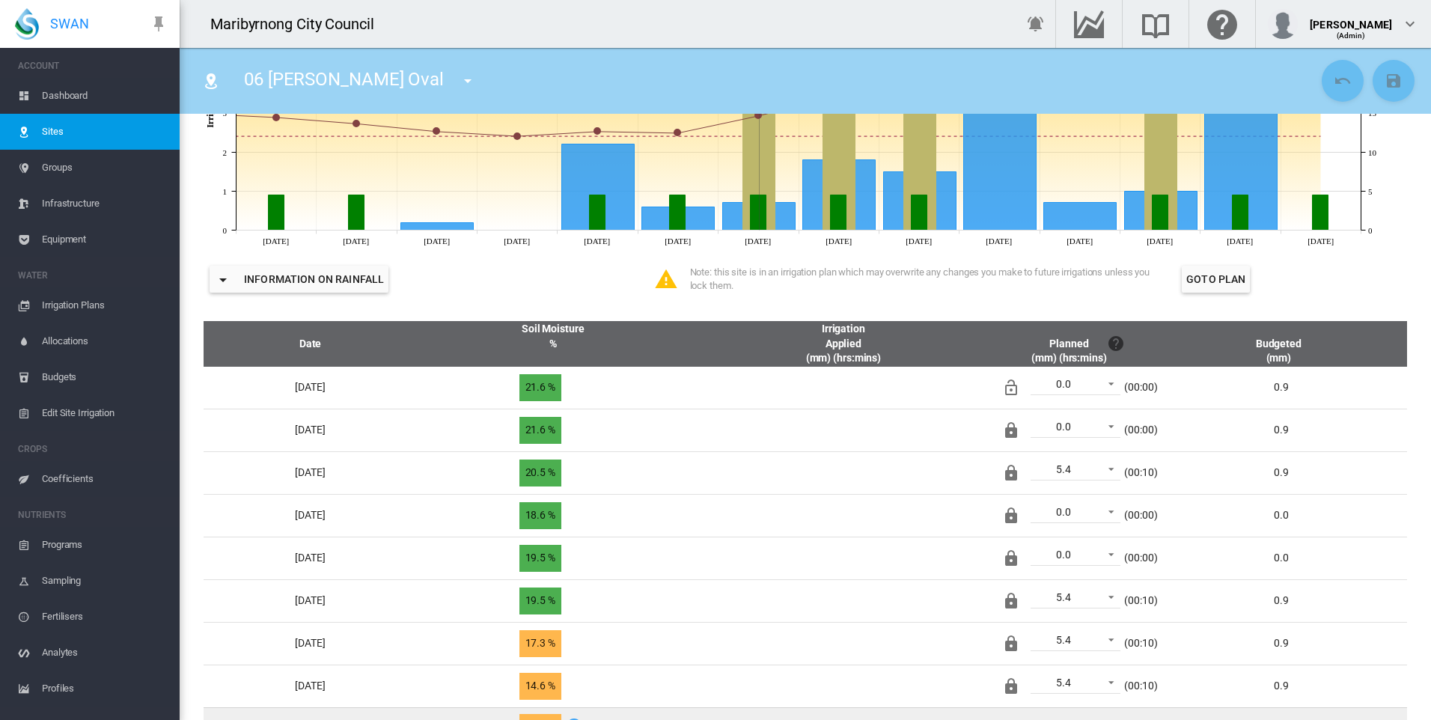
scroll to position [449, 0]
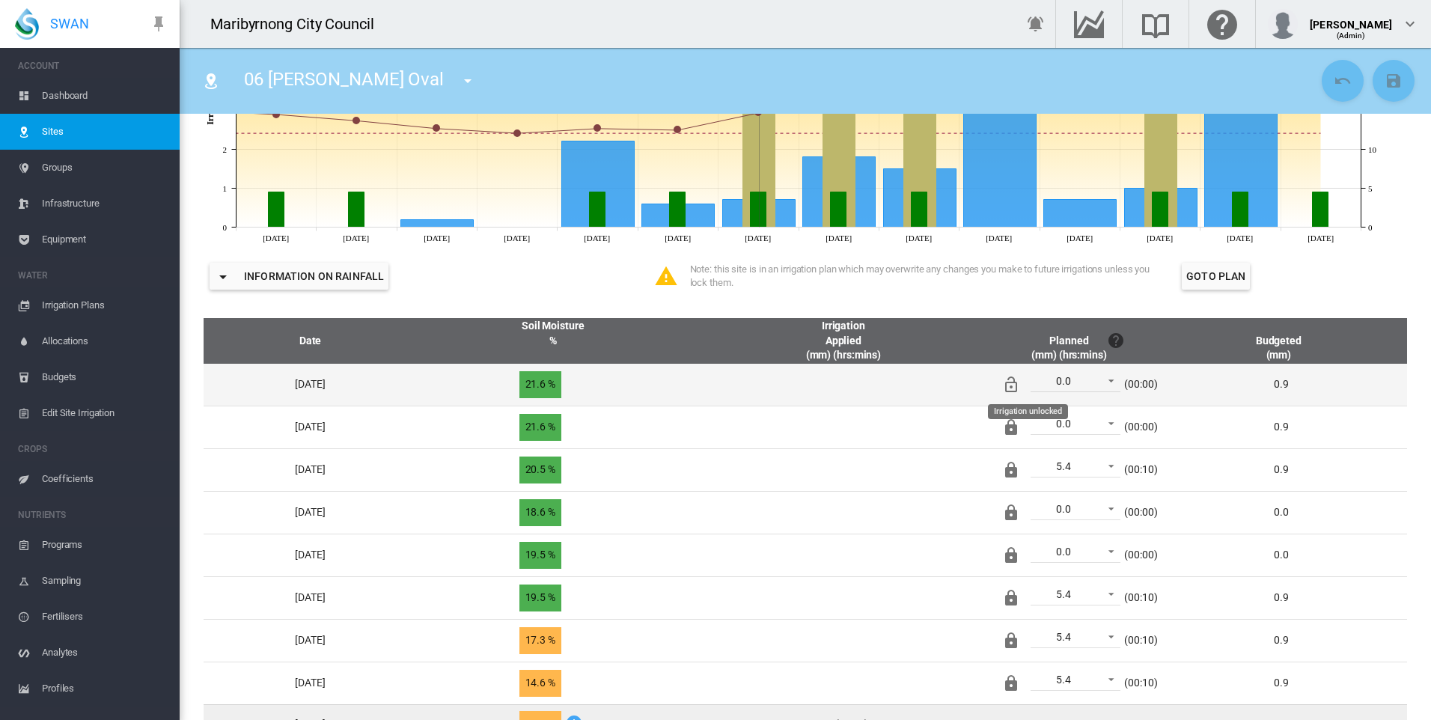
click at [1020, 385] on md-icon "Irrigation unlocked" at bounding box center [1011, 385] width 18 height 18
click at [1384, 82] on md-icon "icon-content-save" at bounding box center [1393, 81] width 18 height 18
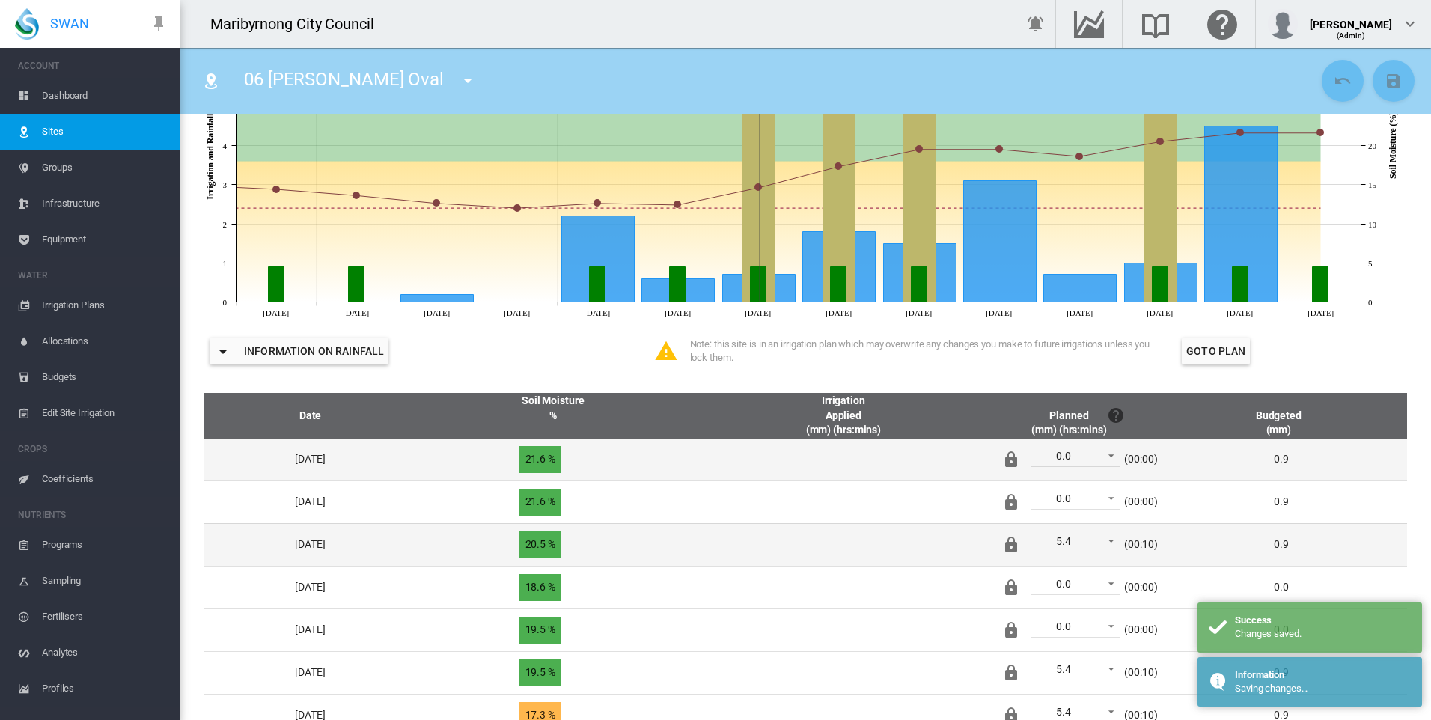
scroll to position [0, 0]
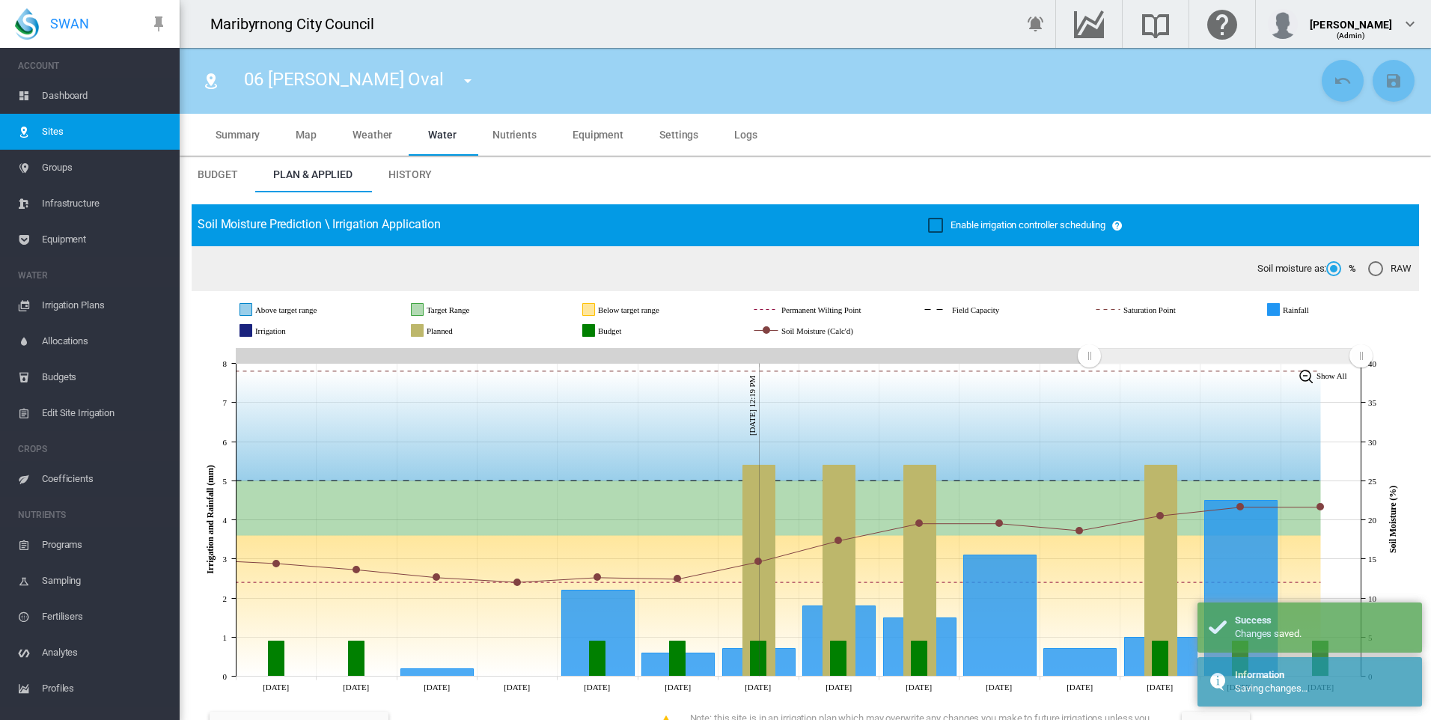
click at [320, 73] on span "06 [PERSON_NAME] Oval" at bounding box center [344, 79] width 200 height 21
click at [459, 86] on md-icon "icon-menu-down" at bounding box center [468, 81] width 18 height 18
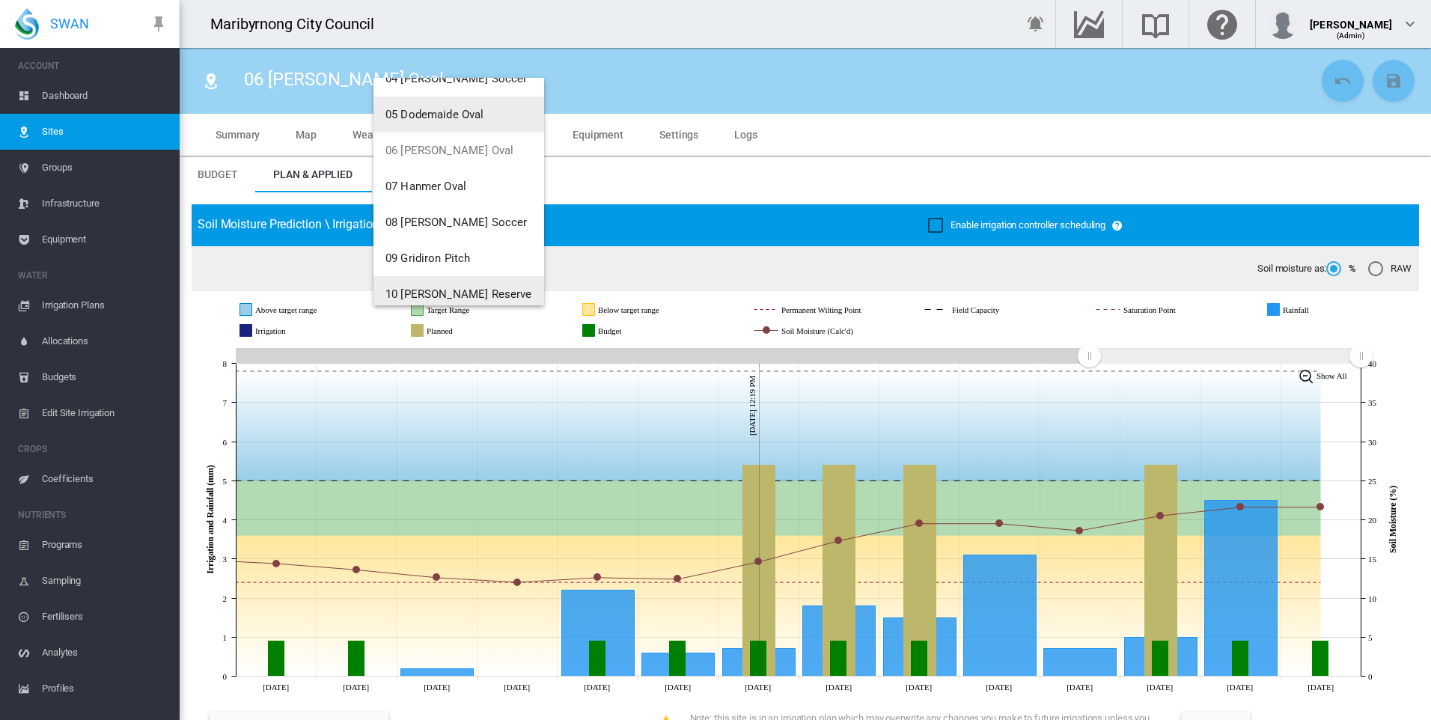
scroll to position [228, 0]
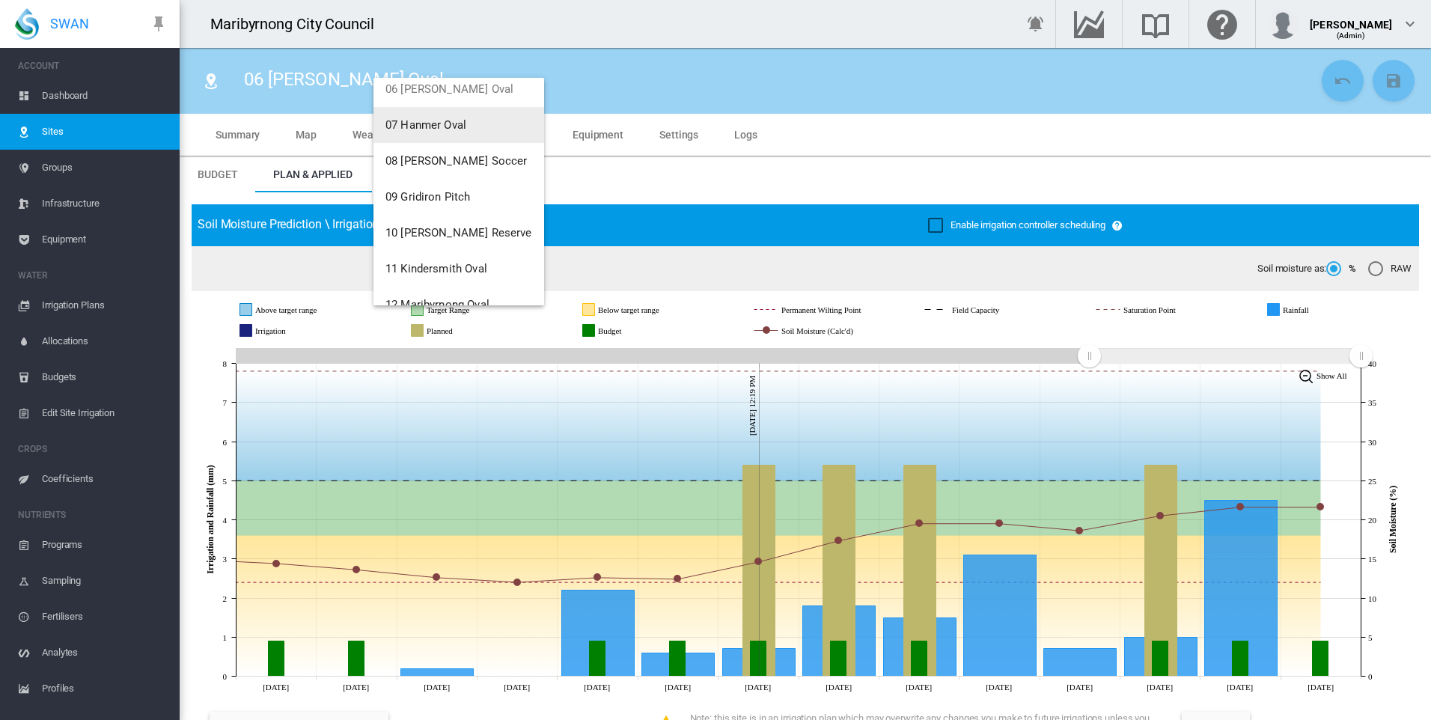
click at [462, 130] on span "07 Hanmer Oval" at bounding box center [425, 124] width 81 height 13
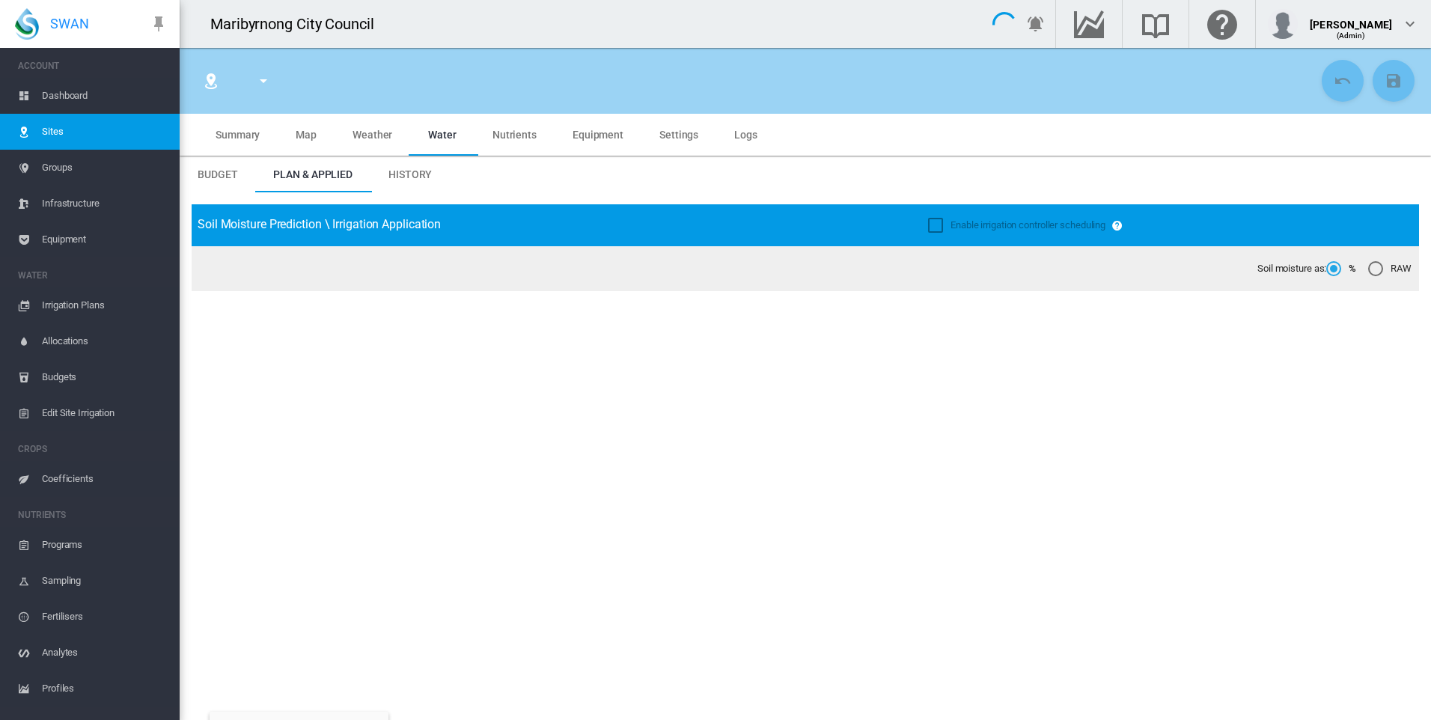
type input "**********"
type input "*****"
type input "*********"
type input "**"
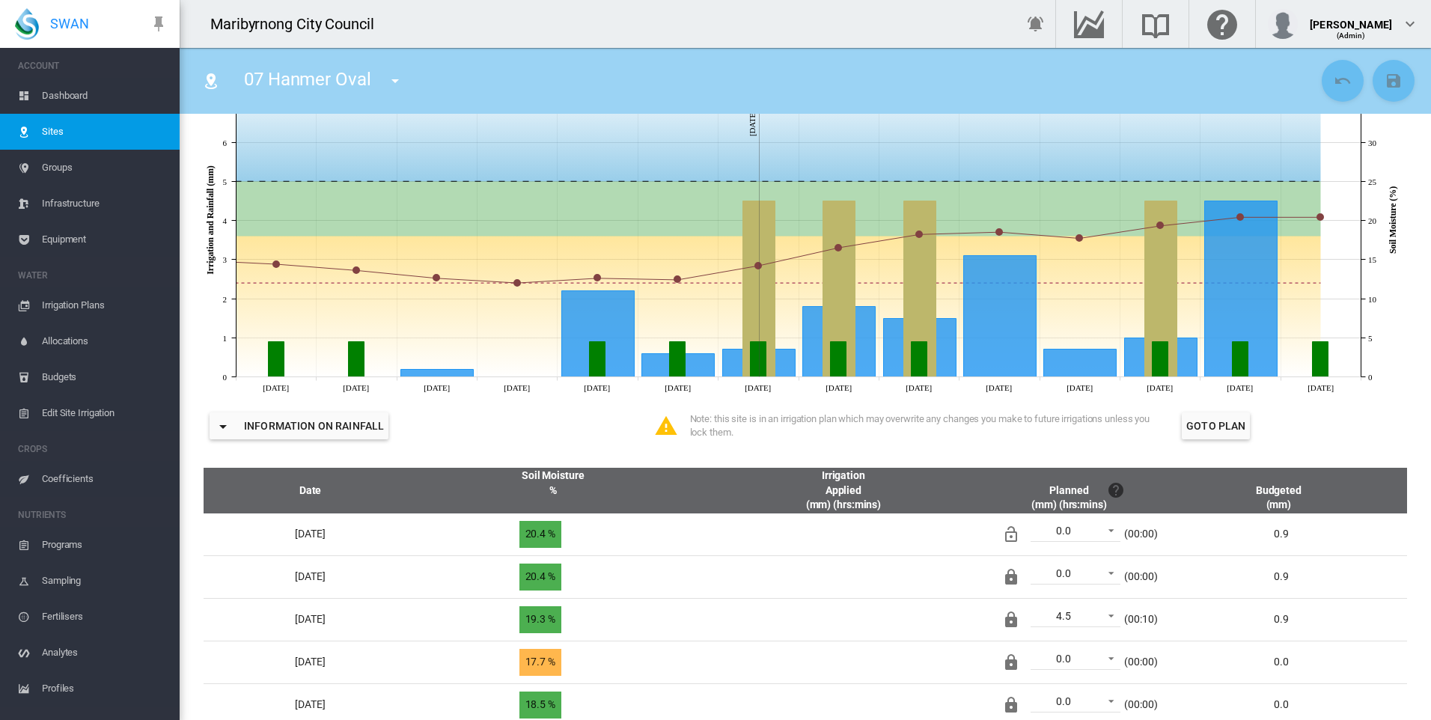
scroll to position [524, 0]
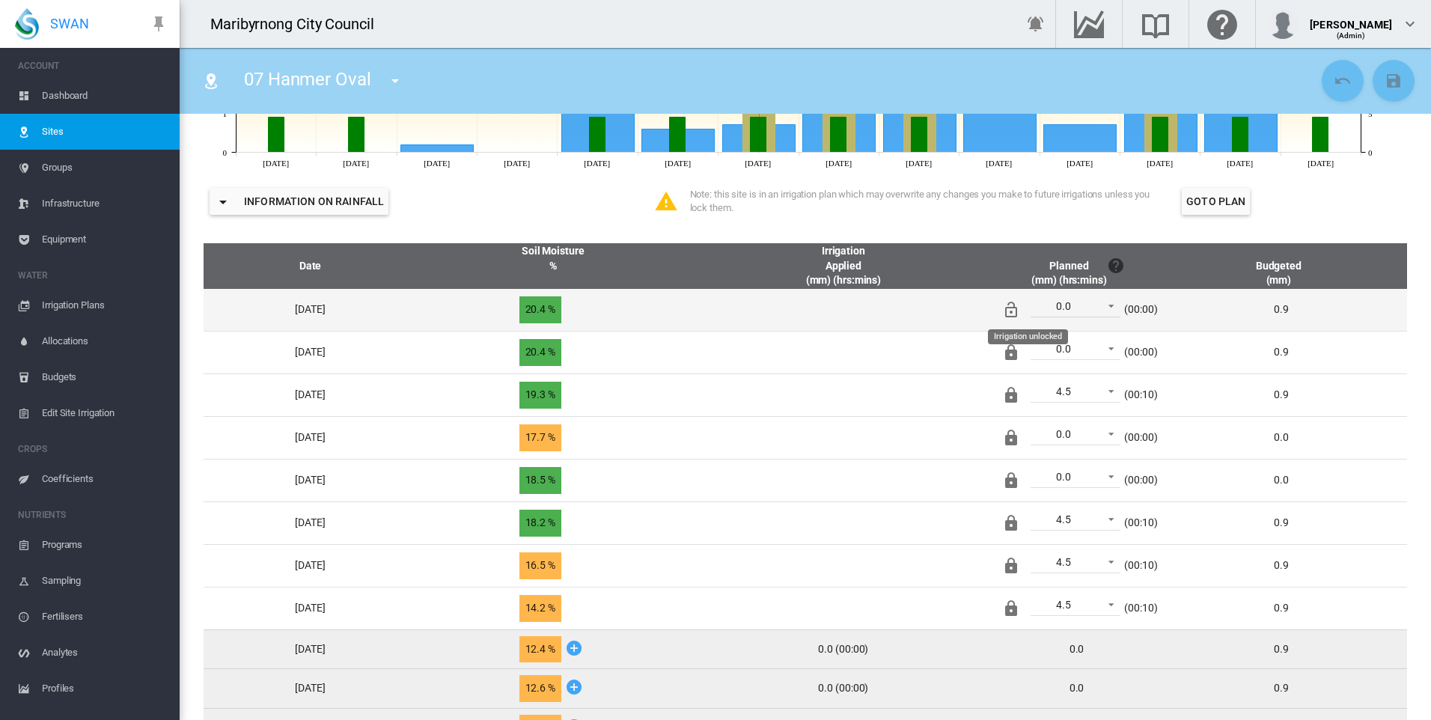
click at [1019, 314] on md-icon "Irrigation unlocked" at bounding box center [1011, 310] width 18 height 18
click at [1394, 67] on button "Save Changes" at bounding box center [1393, 81] width 42 height 42
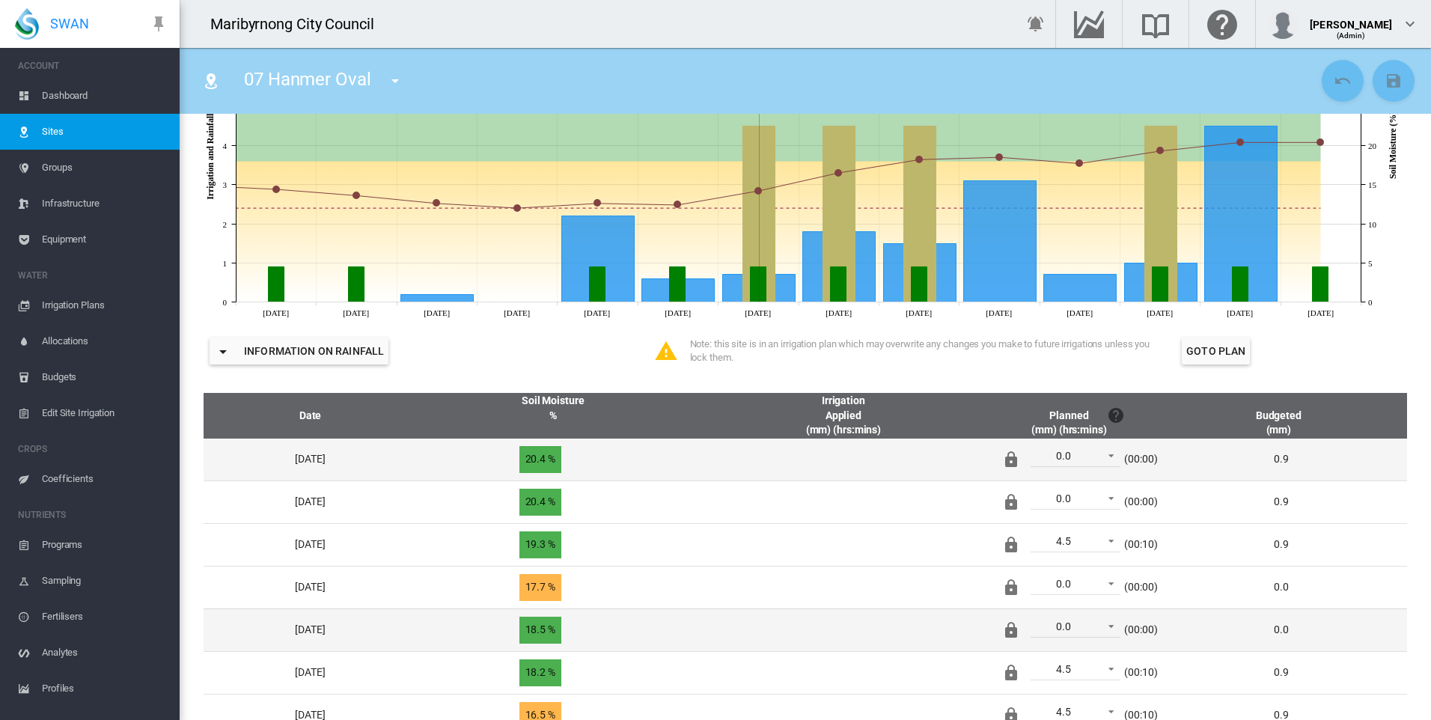
scroll to position [0, 0]
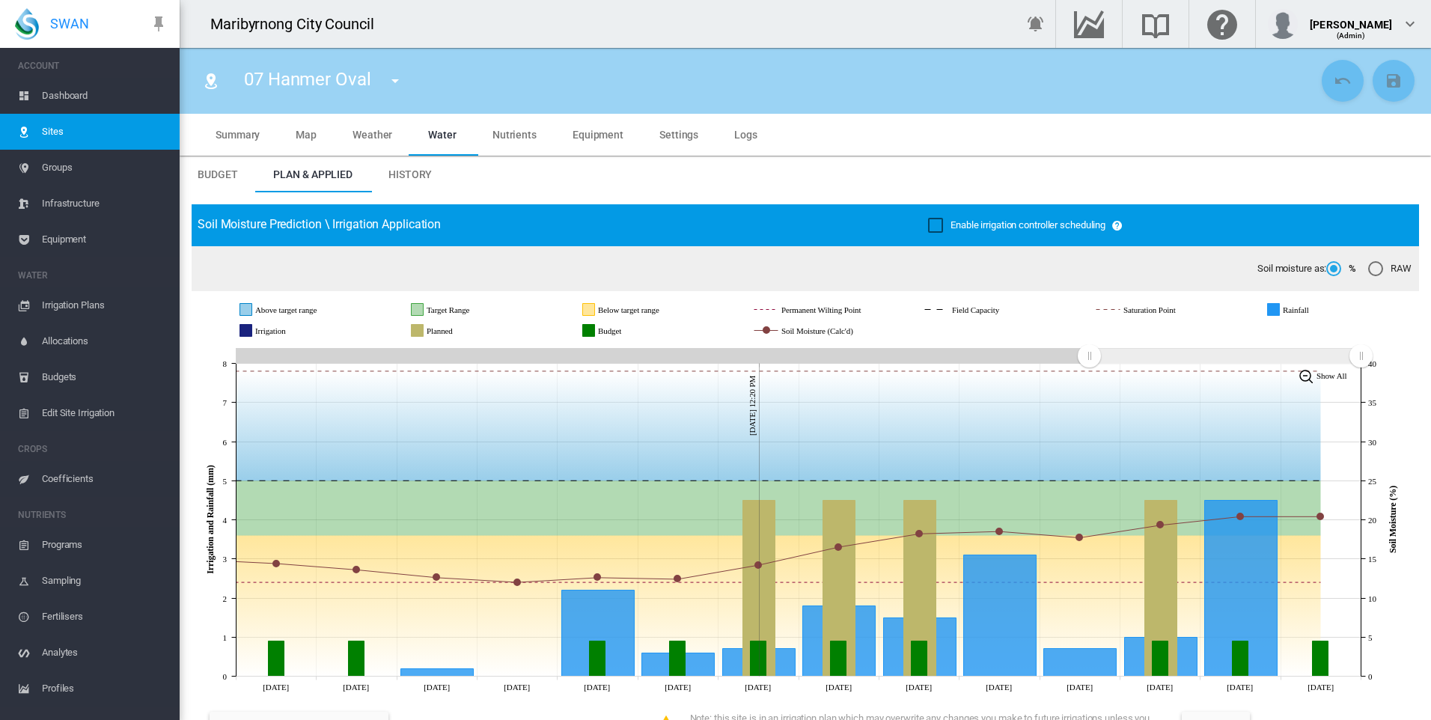
click at [127, 98] on span "Dashboard" at bounding box center [105, 96] width 126 height 36
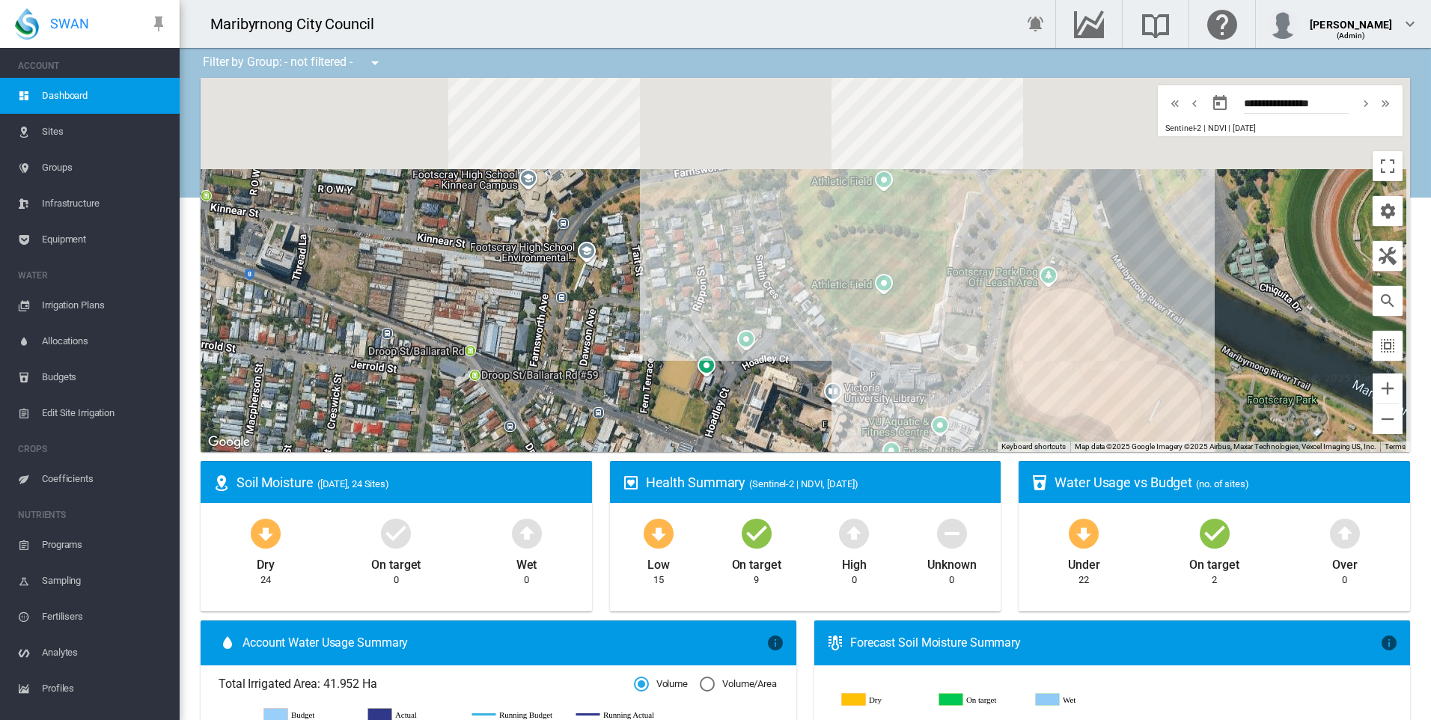
drag, startPoint x: 825, startPoint y: 226, endPoint x: 734, endPoint y: 421, distance: 215.3
click at [734, 421] on div at bounding box center [805, 265] width 1209 height 374
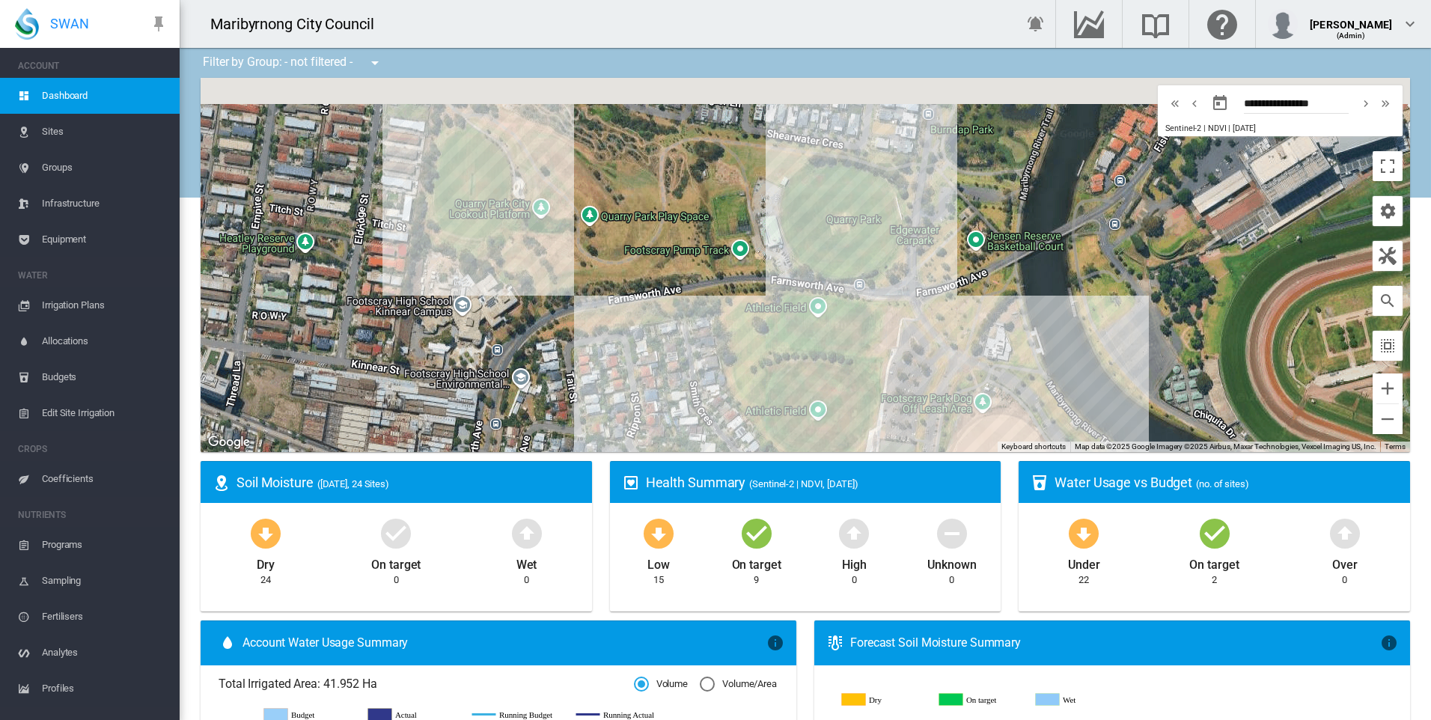
drag, startPoint x: 830, startPoint y: 287, endPoint x: 807, endPoint y: 346, distance: 62.8
click at [807, 346] on div at bounding box center [805, 265] width 1209 height 374
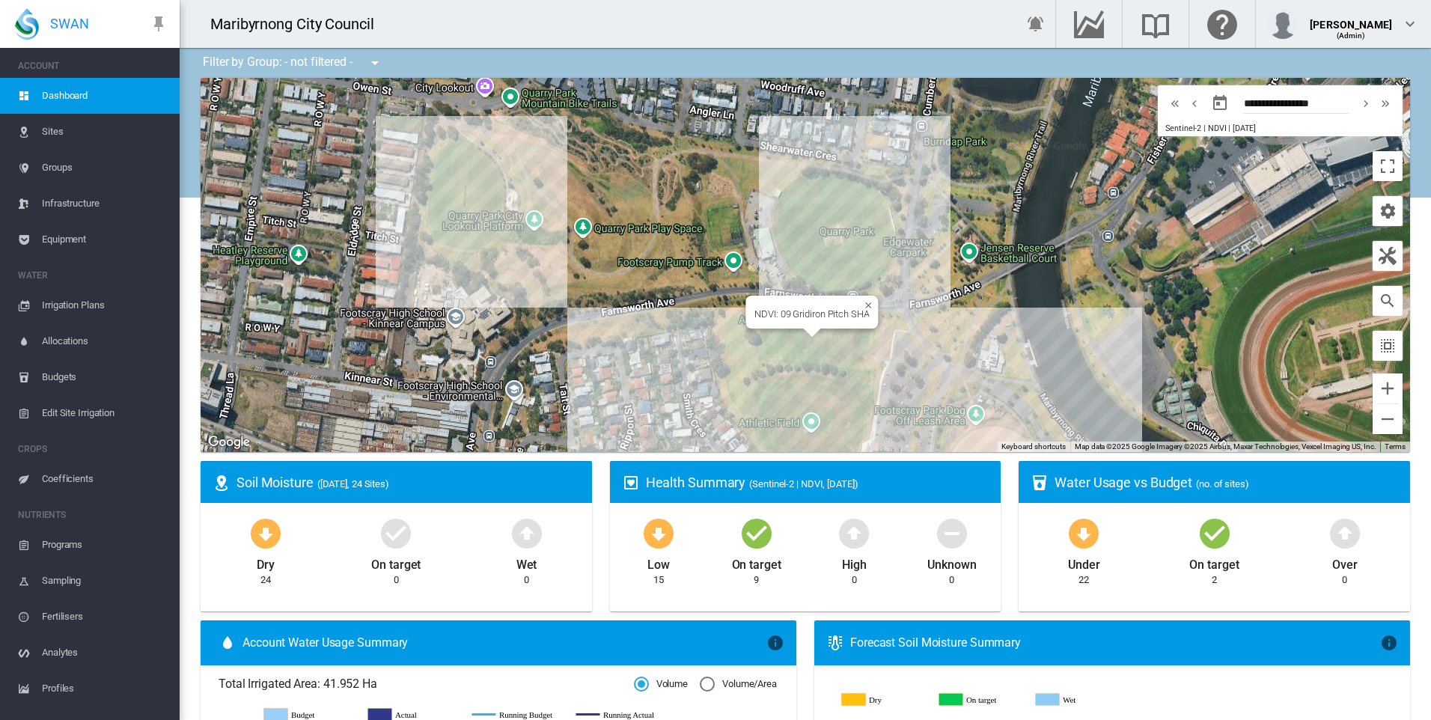
click at [808, 337] on div at bounding box center [812, 333] width 19 height 9
click at [834, 237] on div at bounding box center [836, 234] width 19 height 9
click at [849, 226] on div at bounding box center [805, 265] width 1209 height 374
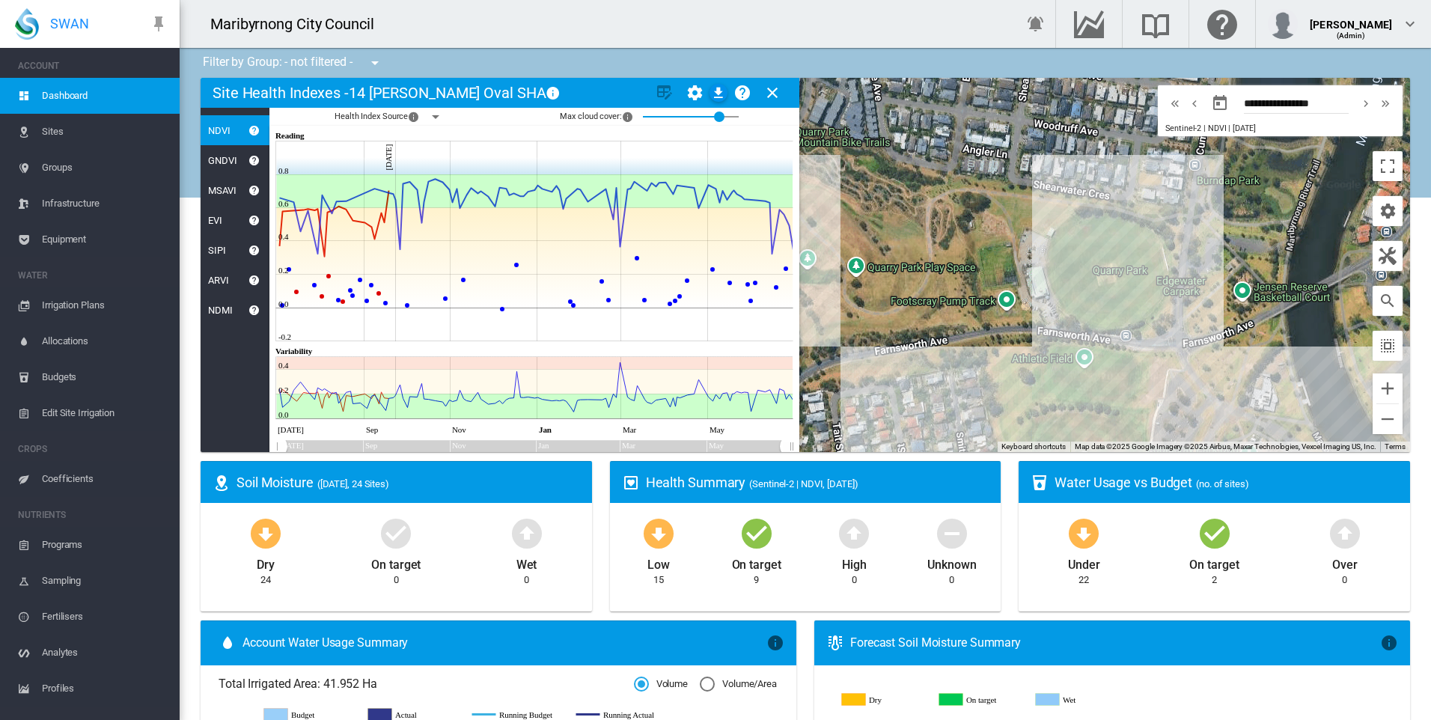
click at [228, 193] on div "MSAVI" at bounding box center [219, 190] width 36 height 11
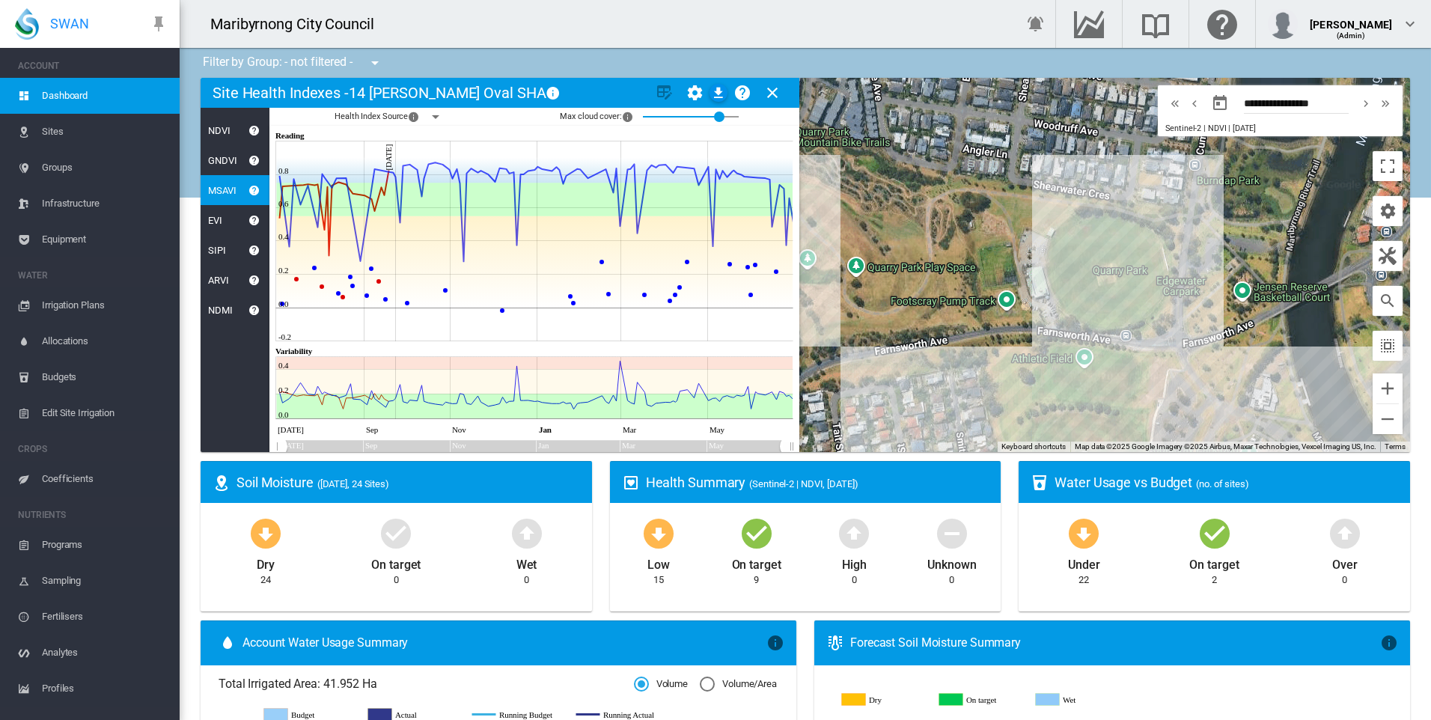
click at [220, 228] on div "EVI" at bounding box center [235, 220] width 69 height 30
click at [215, 289] on div "ARVI" at bounding box center [235, 280] width 69 height 30
click at [227, 312] on div "NDMI" at bounding box center [217, 310] width 32 height 11
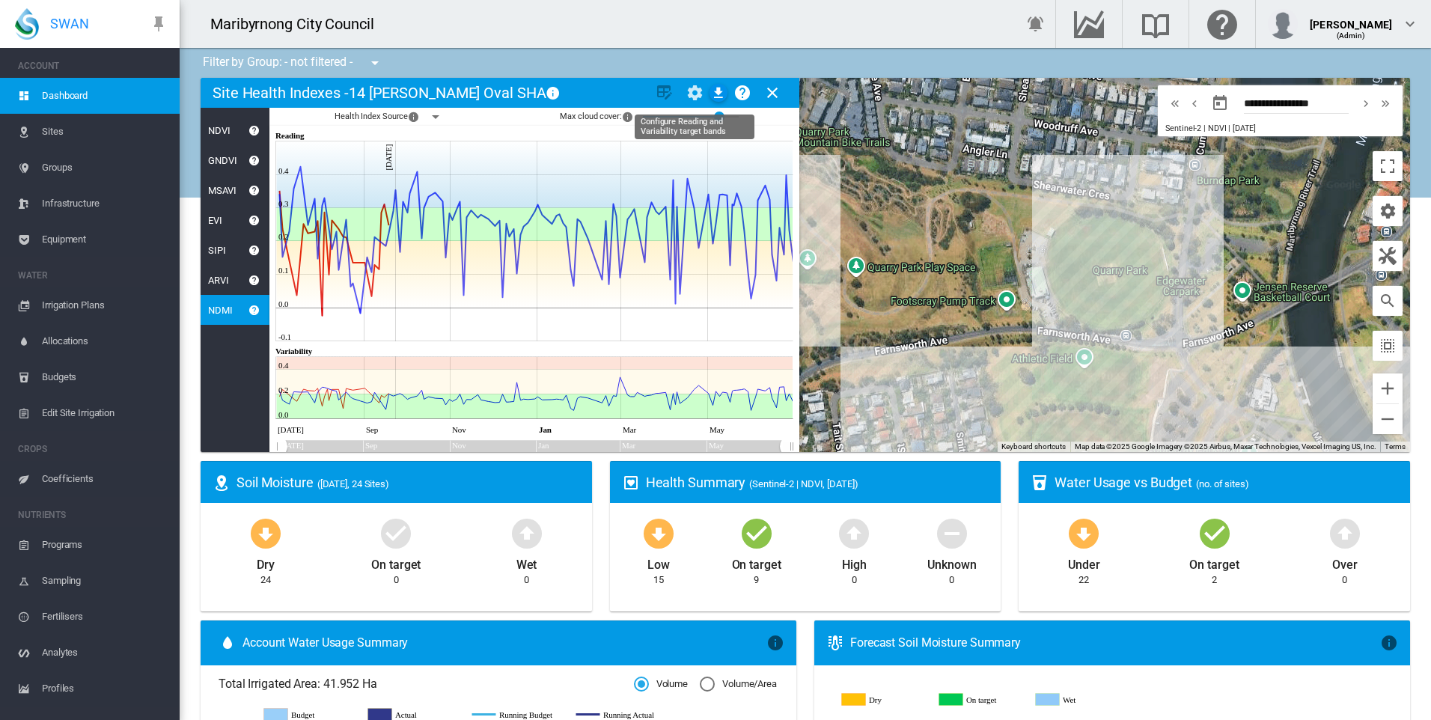
click at [688, 91] on md-icon "icon-cog" at bounding box center [694, 93] width 18 height 18
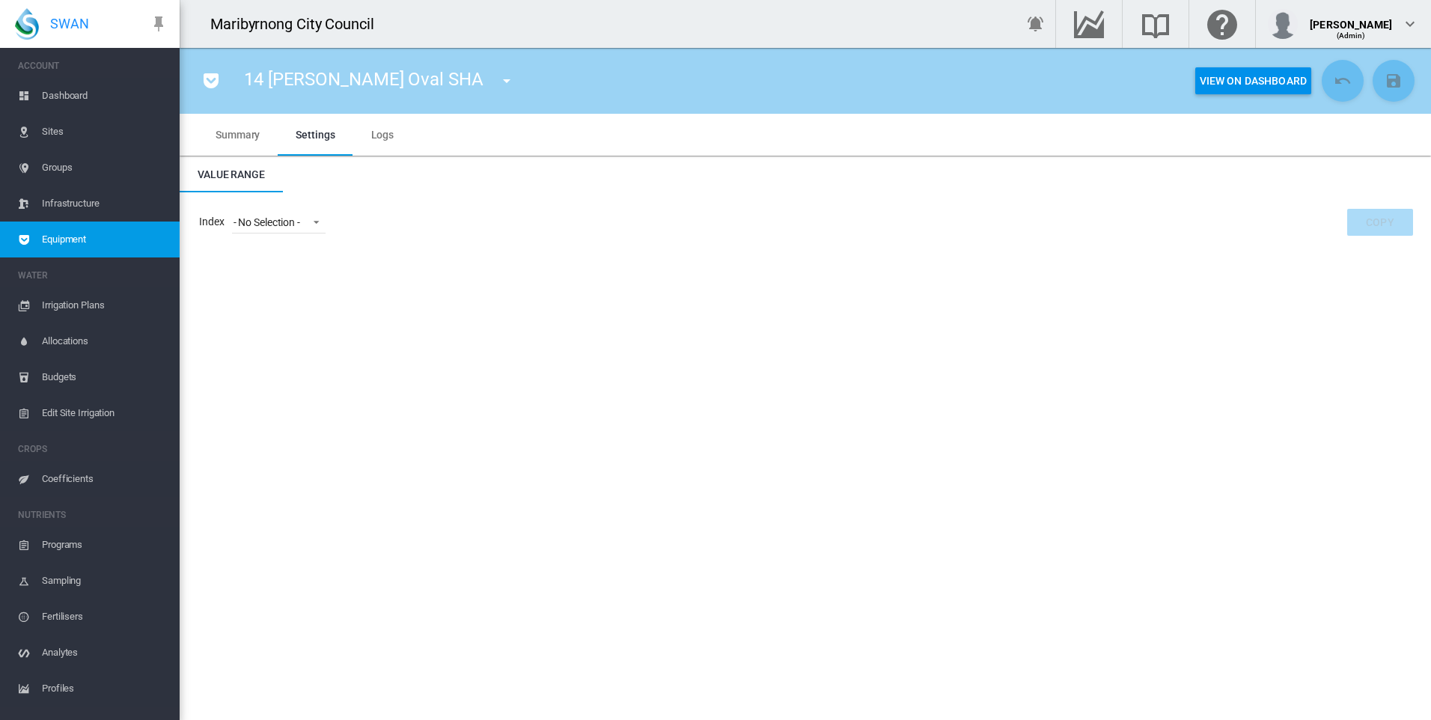
click at [102, 93] on span "Dashboard" at bounding box center [105, 96] width 126 height 36
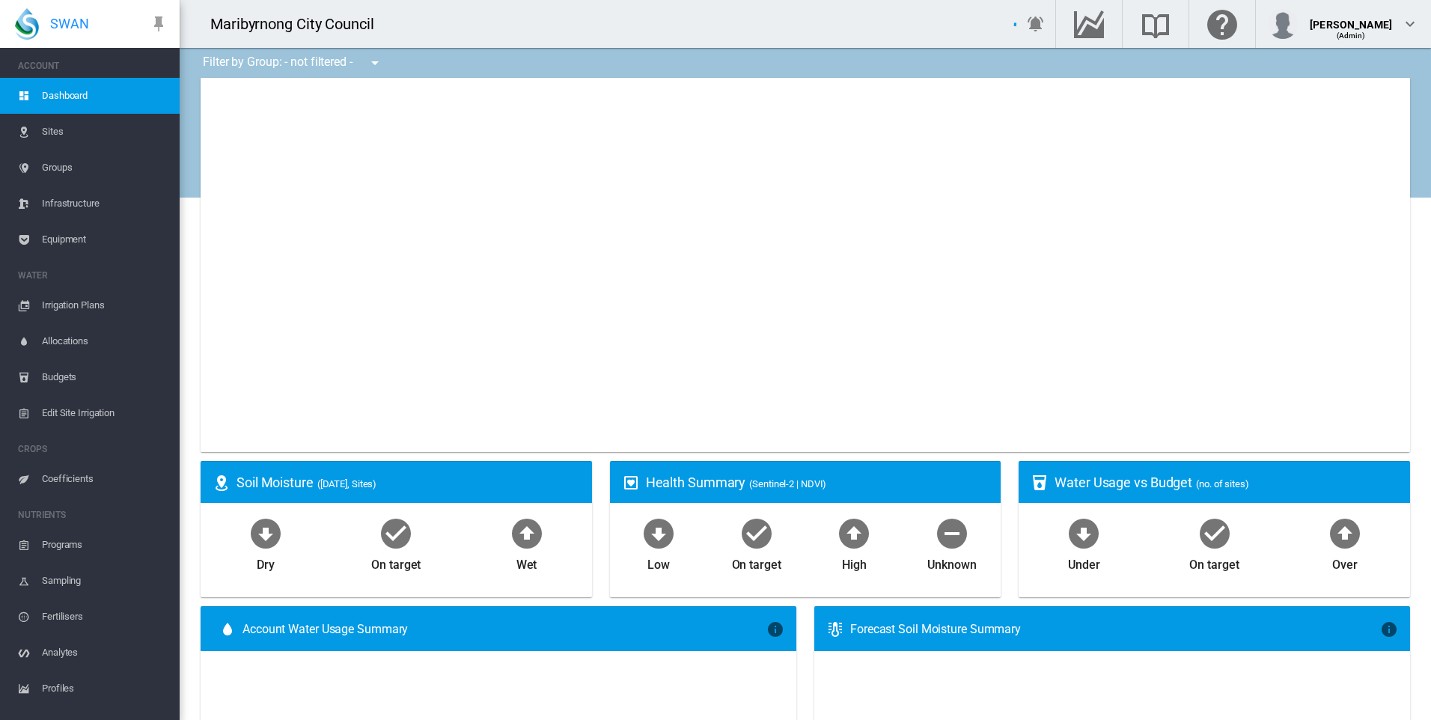
type input "**********"
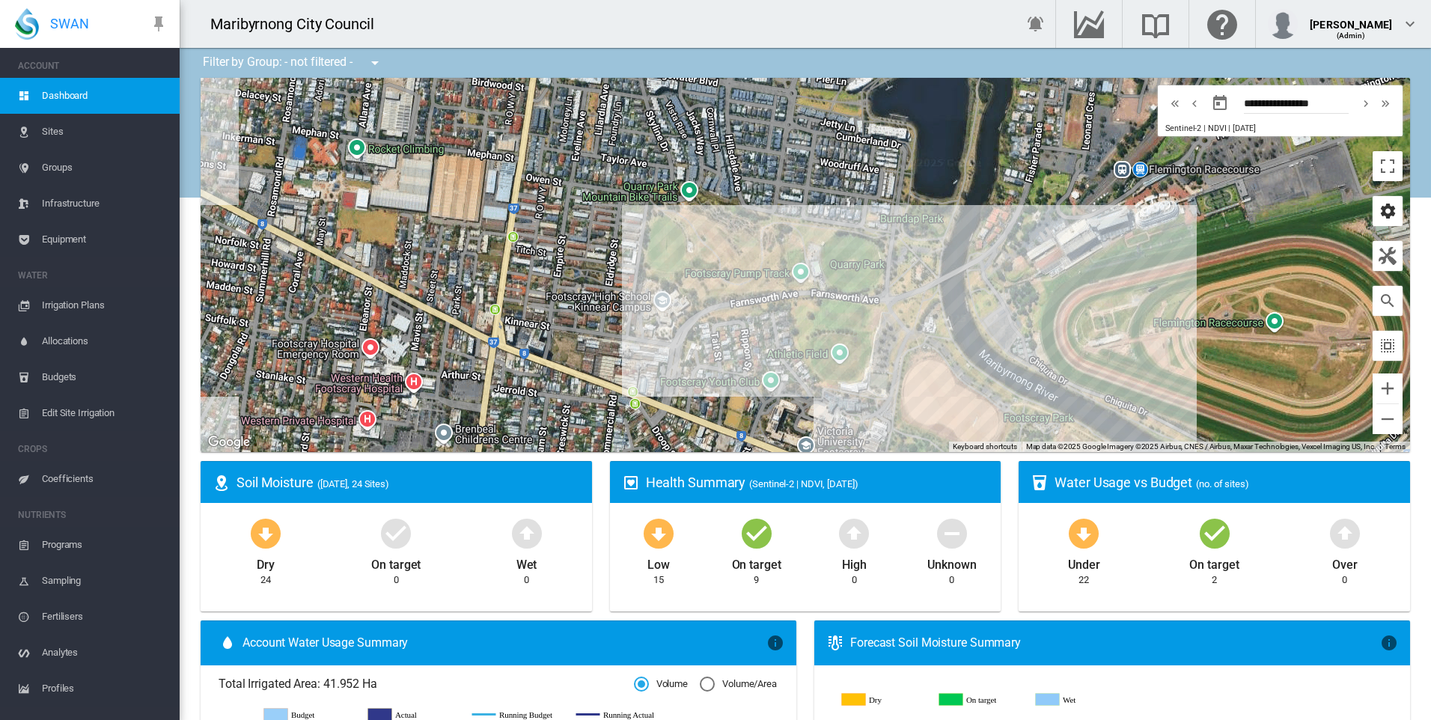
click at [1378, 219] on md-icon "icon-cog" at bounding box center [1387, 211] width 18 height 18
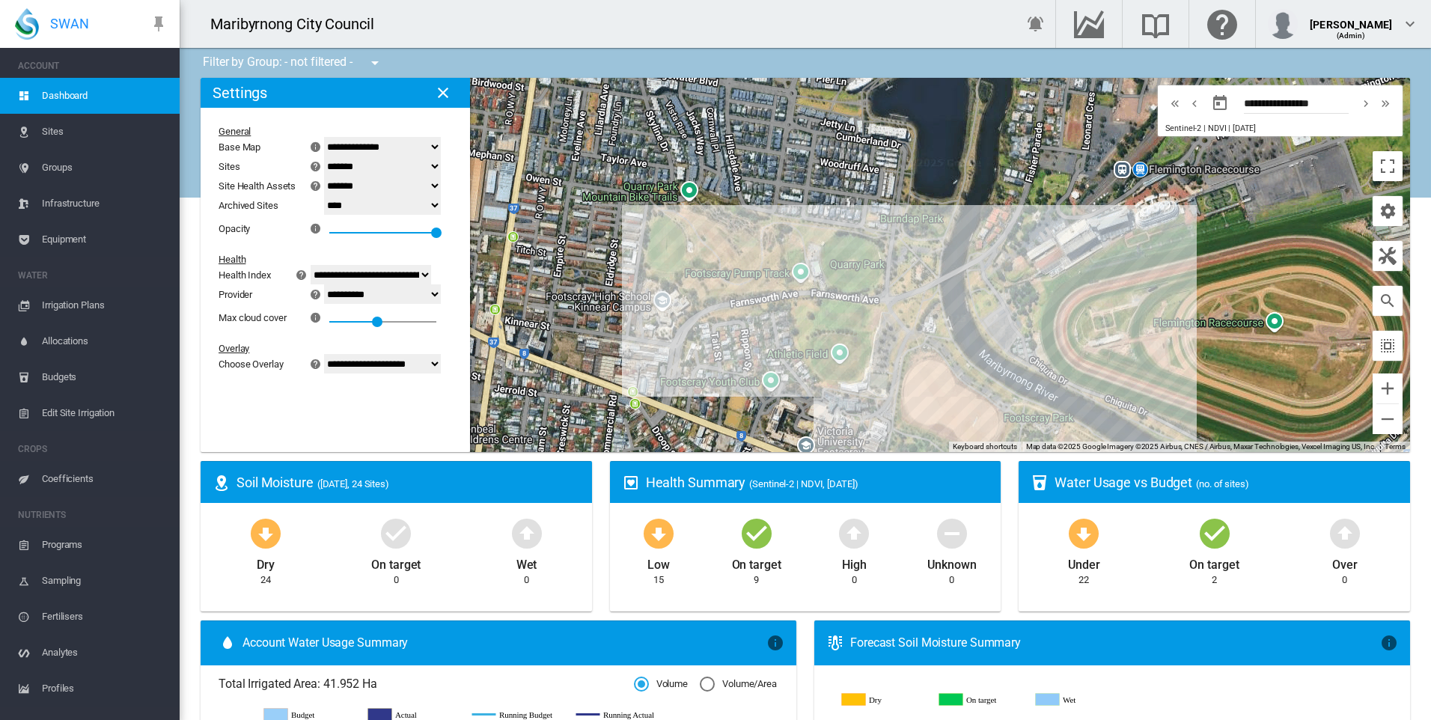
click at [403, 374] on div "**********" at bounding box center [326, 250] width 227 height 260
click at [411, 369] on select "**********" at bounding box center [382, 363] width 117 height 19
select select "********"
click at [333, 354] on select "**********" at bounding box center [382, 363] width 117 height 19
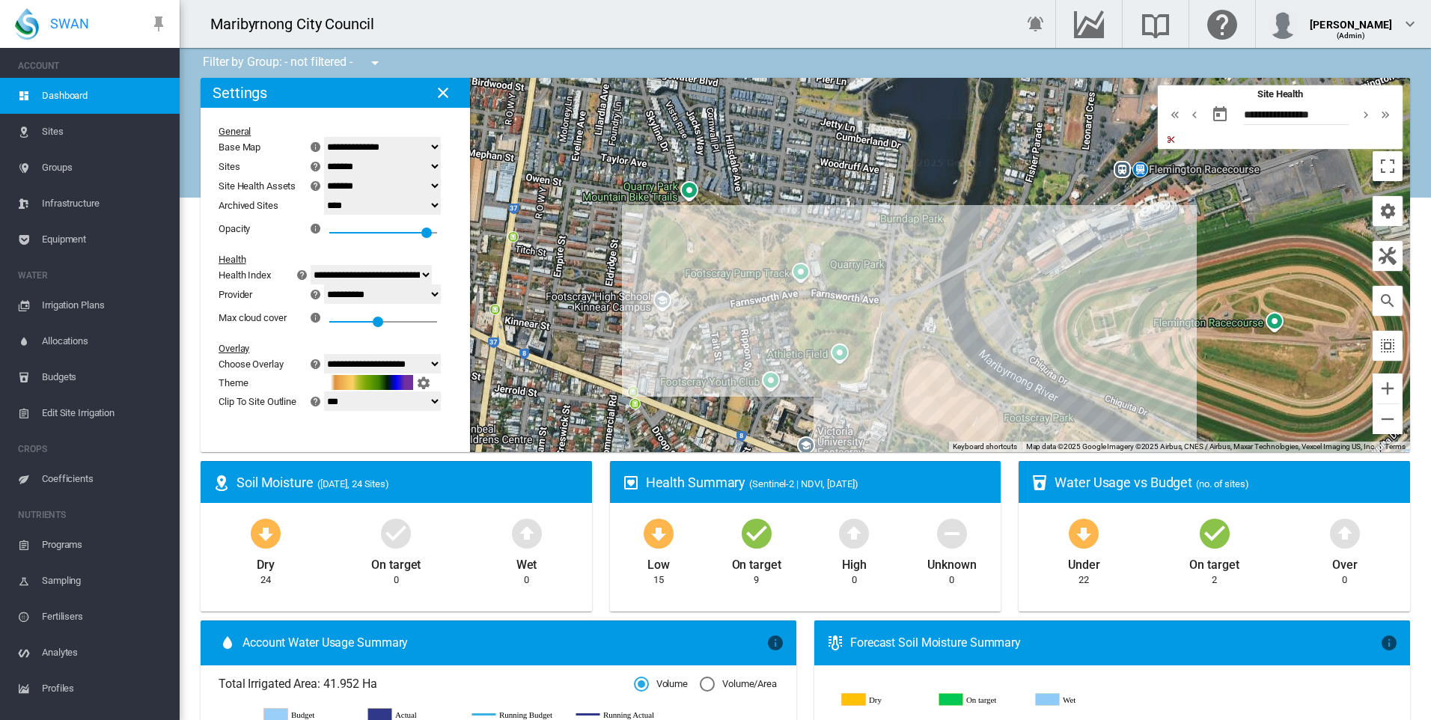
click at [445, 92] on md-icon "icon-close" at bounding box center [443, 93] width 18 height 18
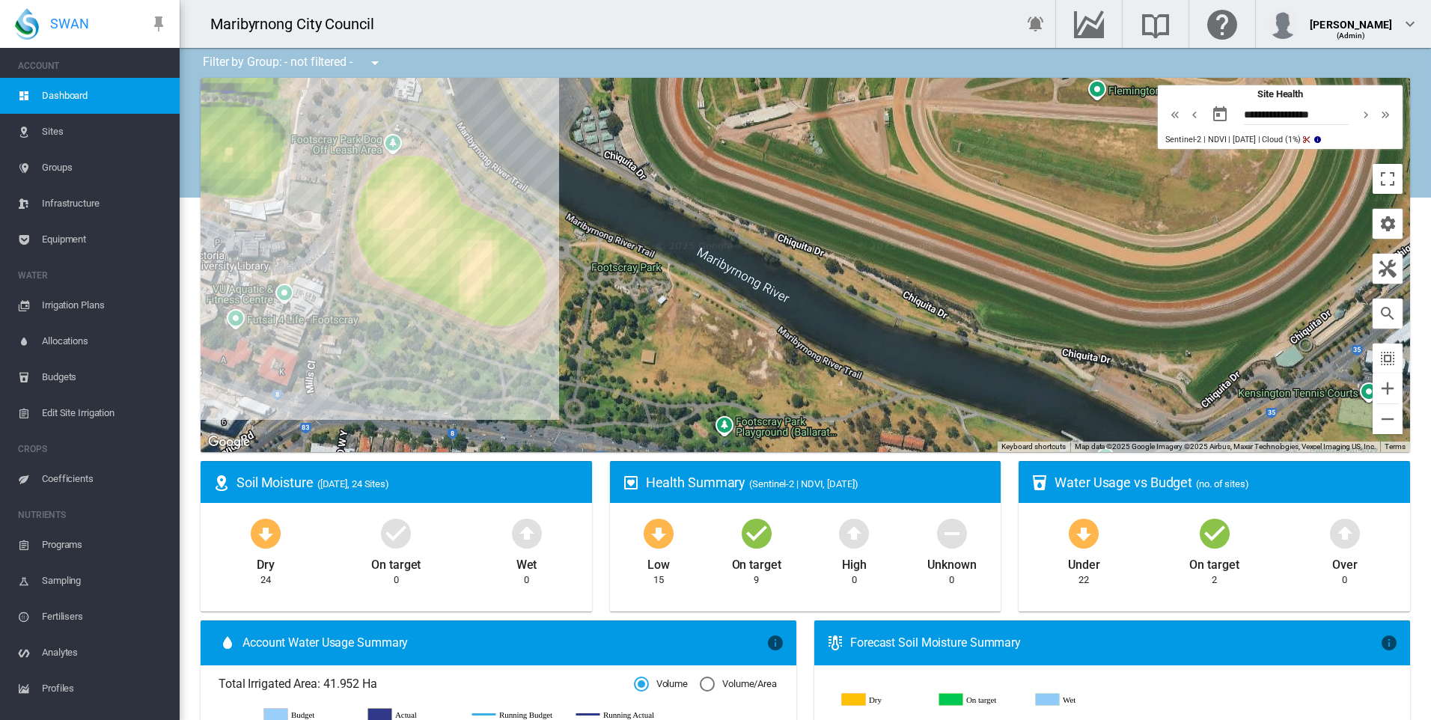
drag, startPoint x: 443, startPoint y: 276, endPoint x: 647, endPoint y: 361, distance: 220.7
click at [625, 350] on div at bounding box center [805, 265] width 1209 height 374
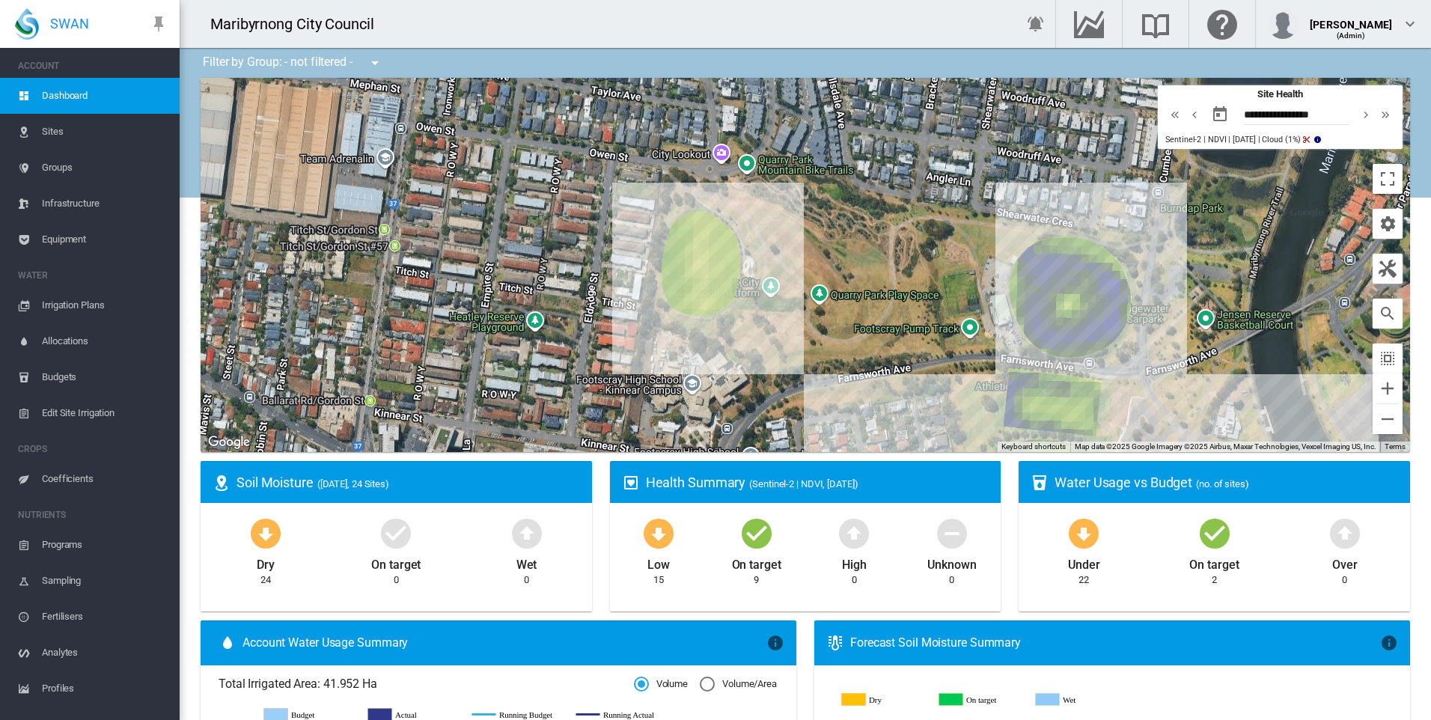
click at [58, 97] on span "Dashboard" at bounding box center [105, 96] width 126 height 36
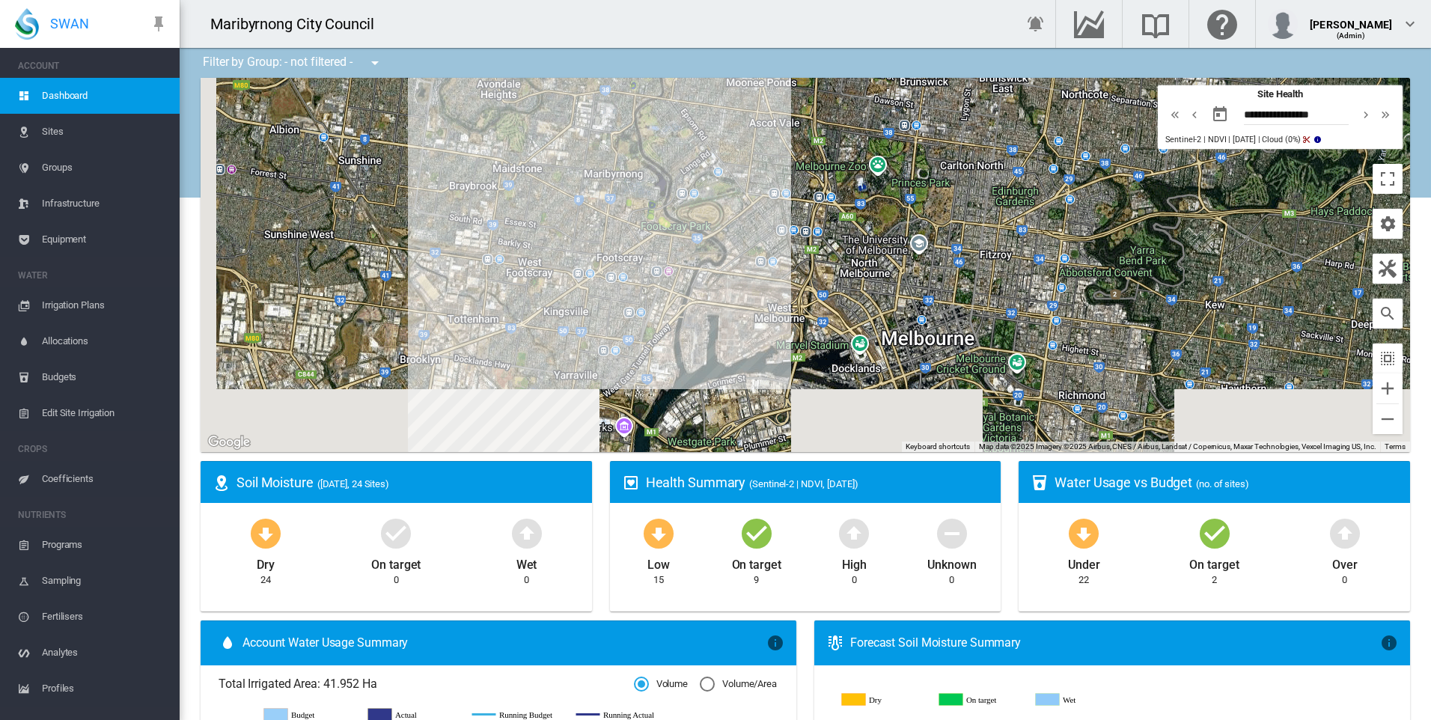
drag, startPoint x: 495, startPoint y: 393, endPoint x: 589, endPoint y: 208, distance: 207.5
click at [589, 208] on div at bounding box center [805, 265] width 1209 height 374
